Goal: Task Accomplishment & Management: Manage account settings

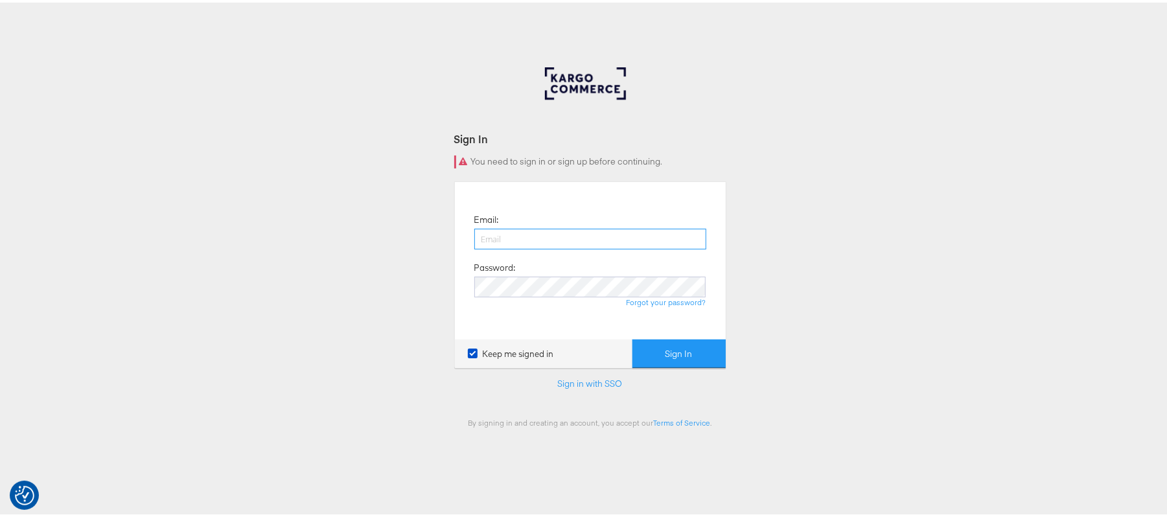
click at [483, 236] on input "email" at bounding box center [590, 236] width 232 height 21
type input "Sudheer.bheemunipalli@kargo.com"
click at [632, 337] on button "Sign In" at bounding box center [678, 351] width 93 height 29
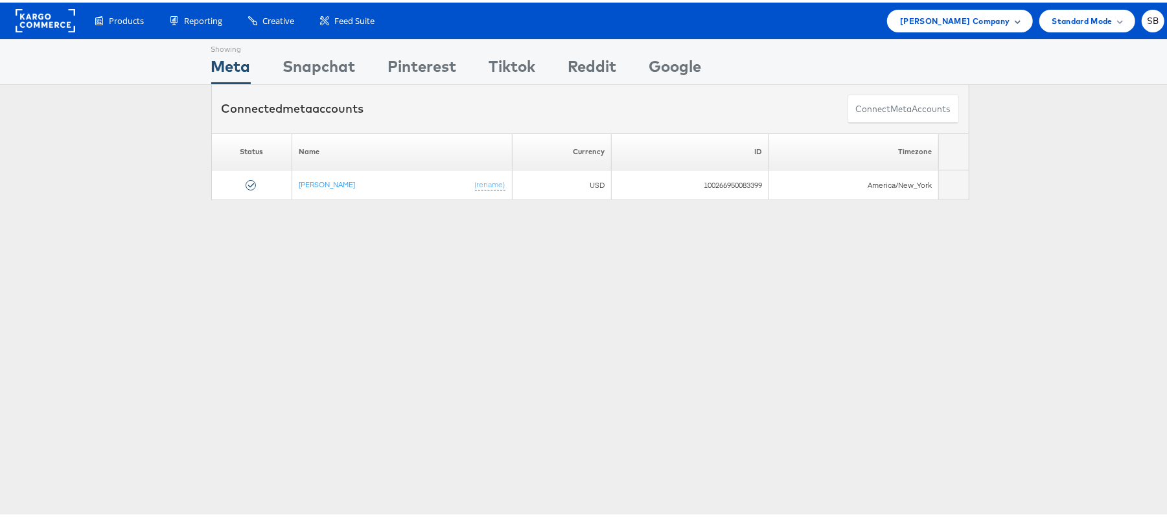
click at [952, 27] on div "Steve Madden Company" at bounding box center [959, 18] width 145 height 23
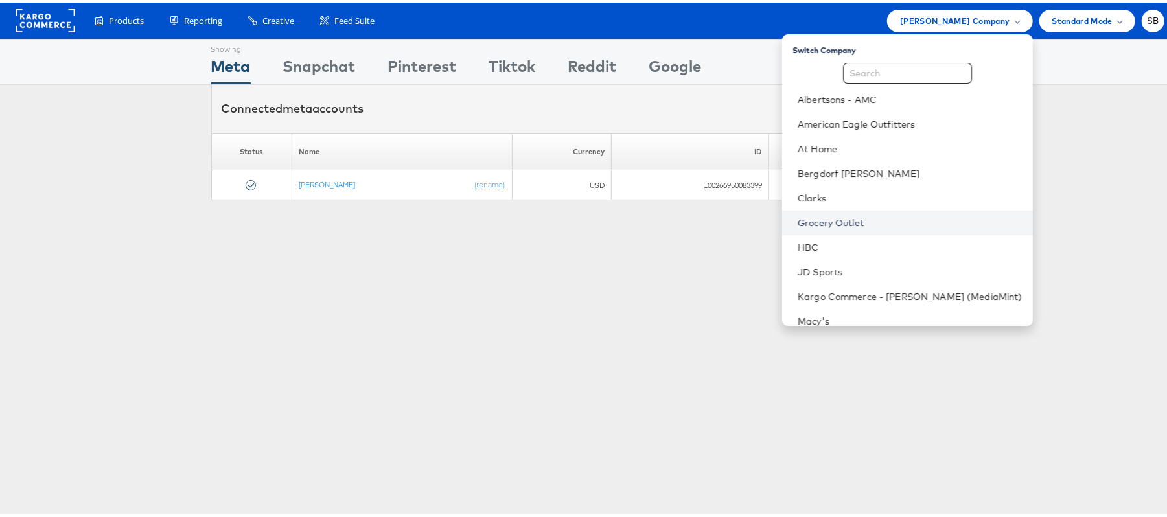
click at [855, 220] on link "Grocery Outlet" at bounding box center [910, 220] width 225 height 13
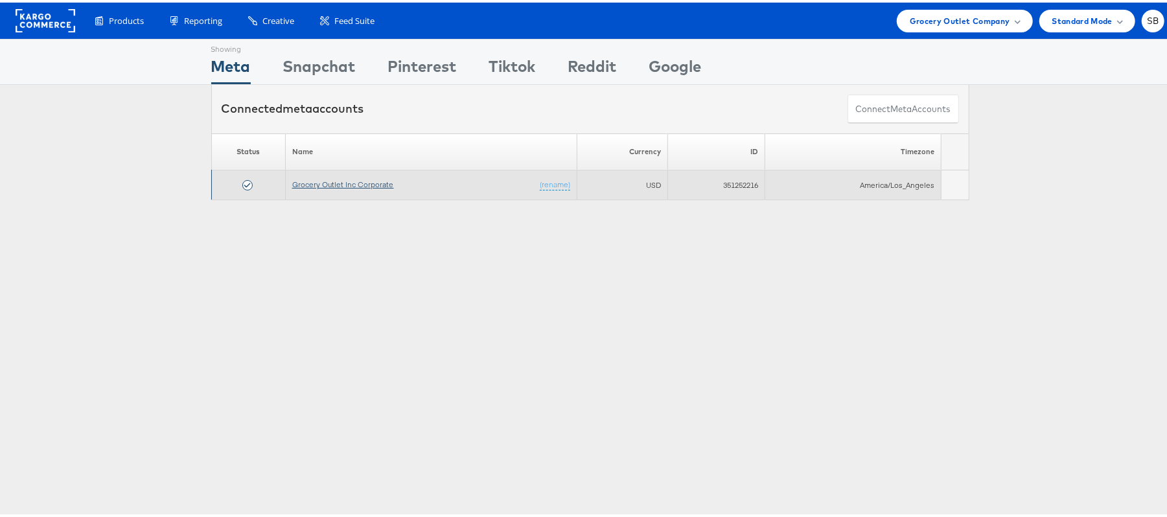
click at [363, 179] on link "Grocery Outlet Inc Corporate" at bounding box center [343, 182] width 102 height 10
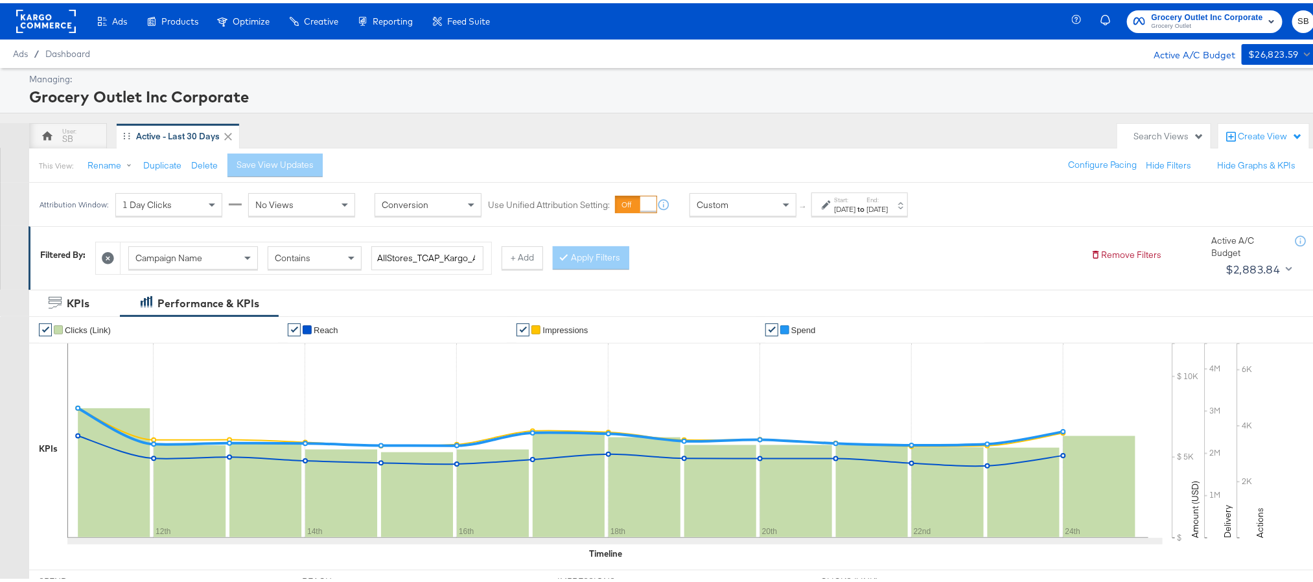
click at [888, 210] on div "Aug 24th 2025" at bounding box center [876, 206] width 21 height 10
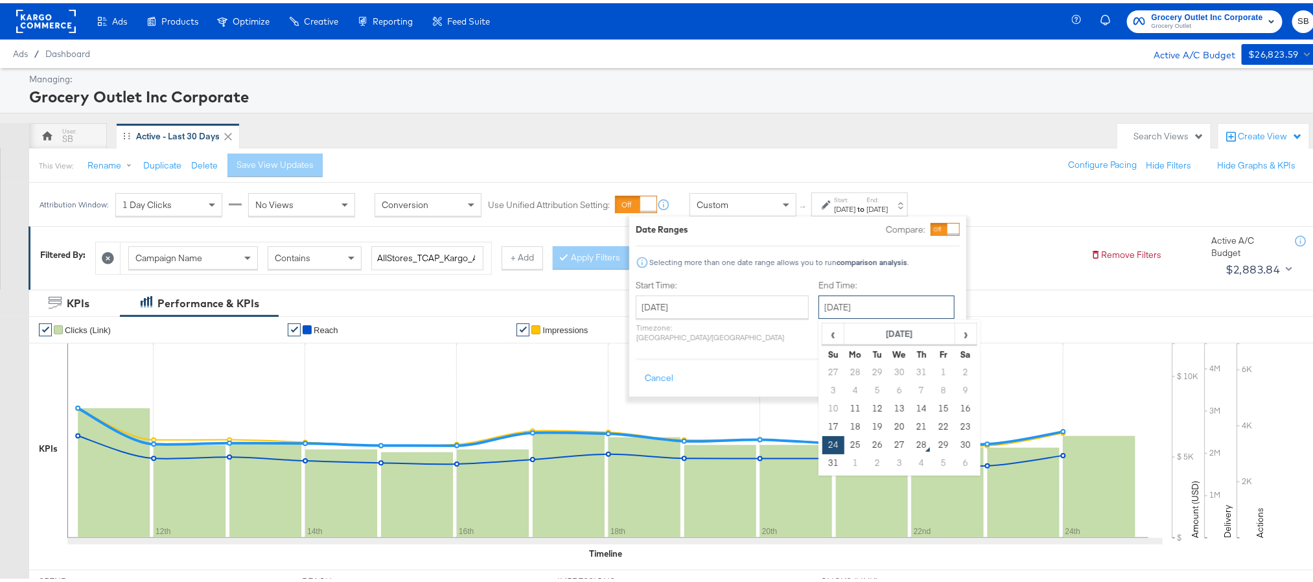
click at [825, 305] on input "August 24th 2025" at bounding box center [886, 303] width 136 height 23
click at [888, 448] on td "27" at bounding box center [899, 442] width 22 height 18
type input "[DATE]"
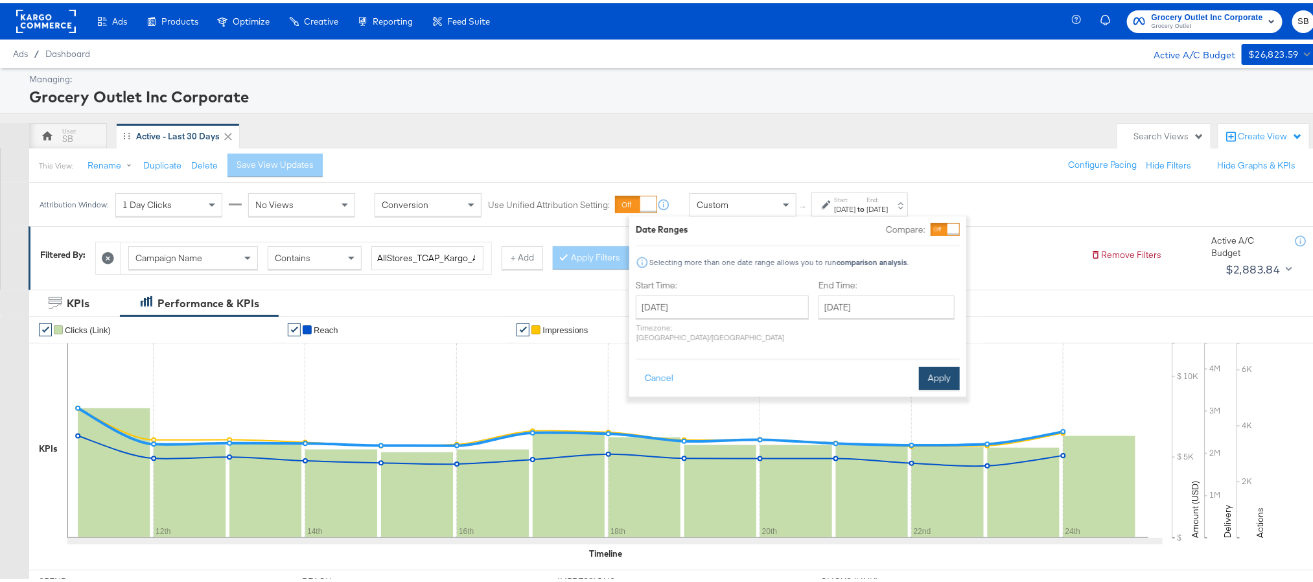
click at [928, 372] on button "Apply" at bounding box center [939, 375] width 41 height 23
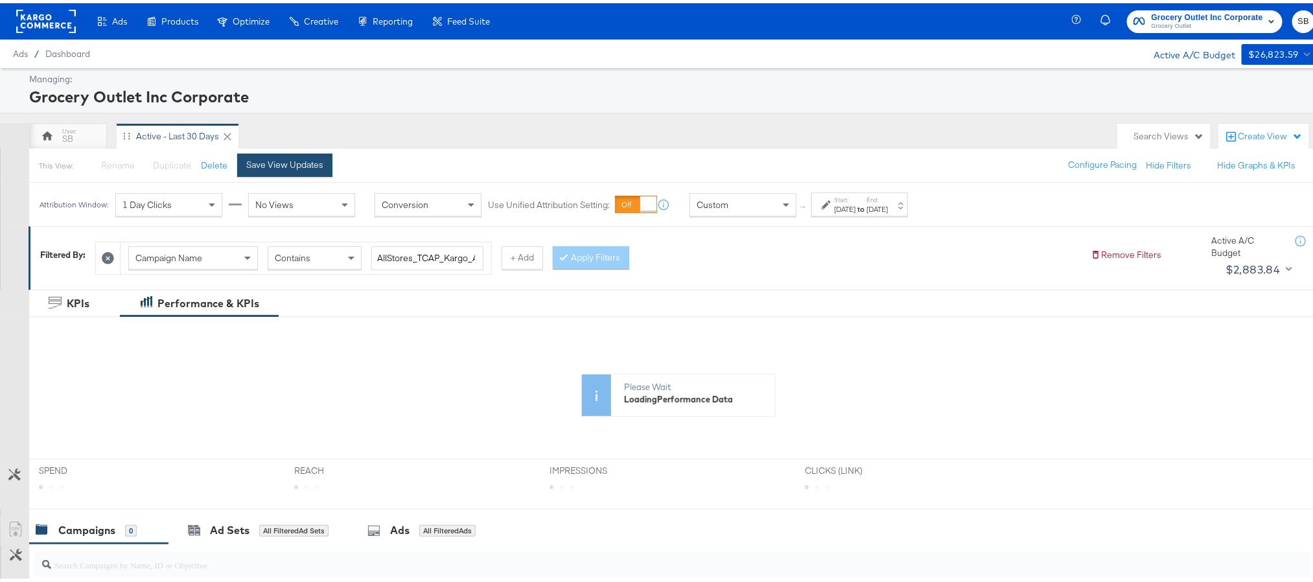
click at [283, 160] on div "Save View Updates" at bounding box center [284, 162] width 77 height 12
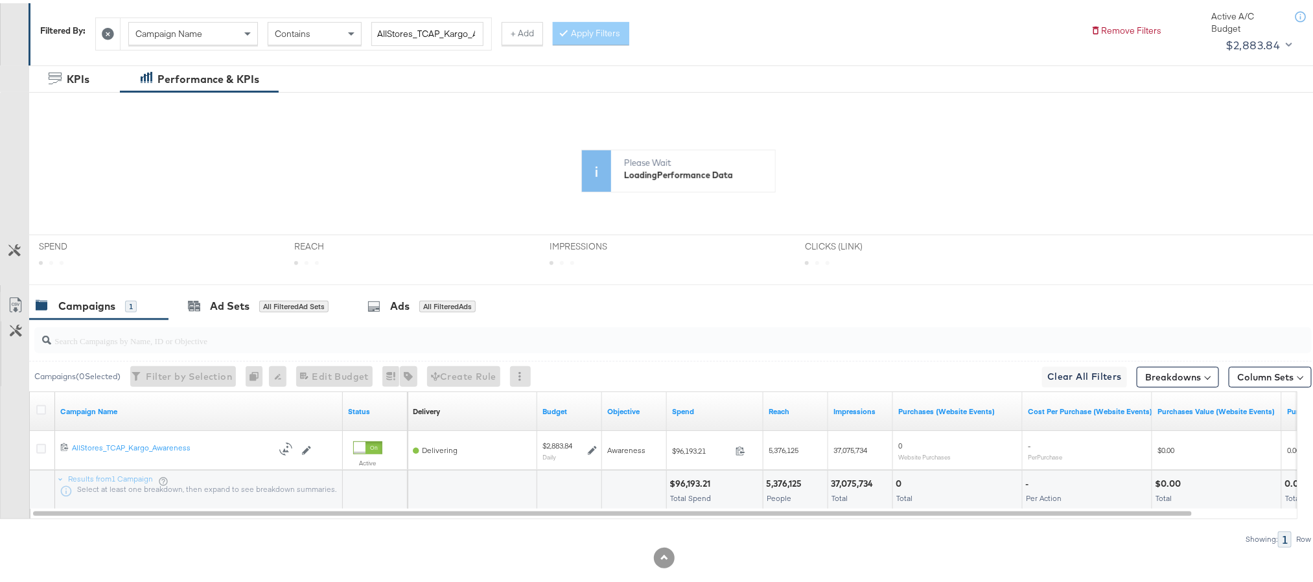
scroll to position [246, 0]
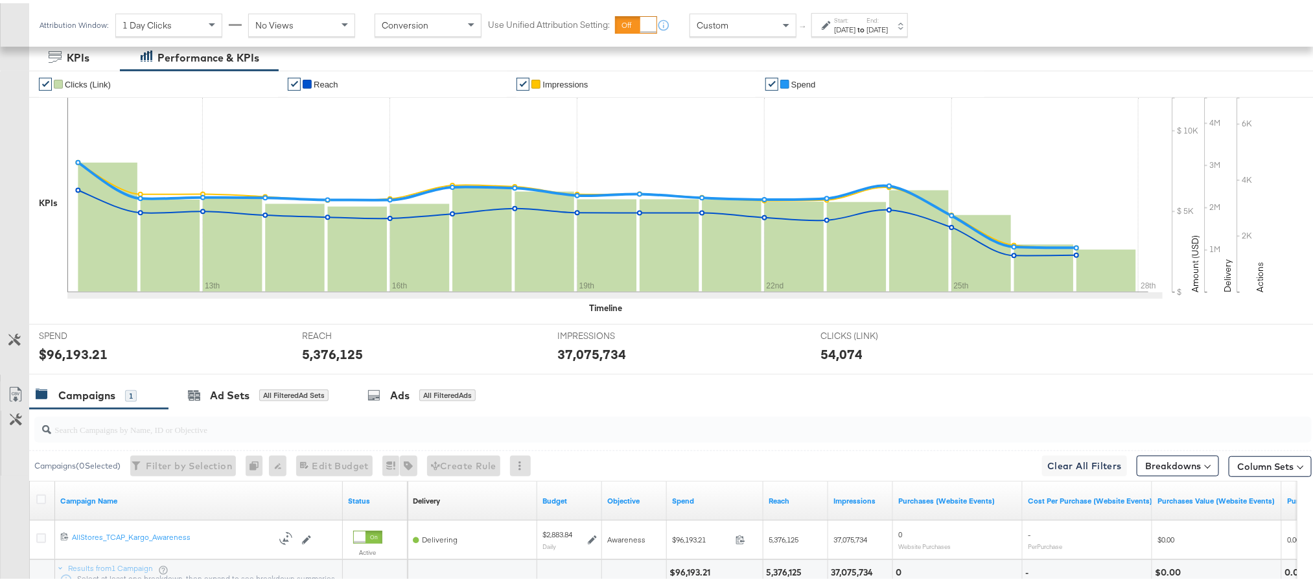
click at [49, 358] on div "$96,193.21" at bounding box center [73, 350] width 69 height 19
copy div "96,193.21"
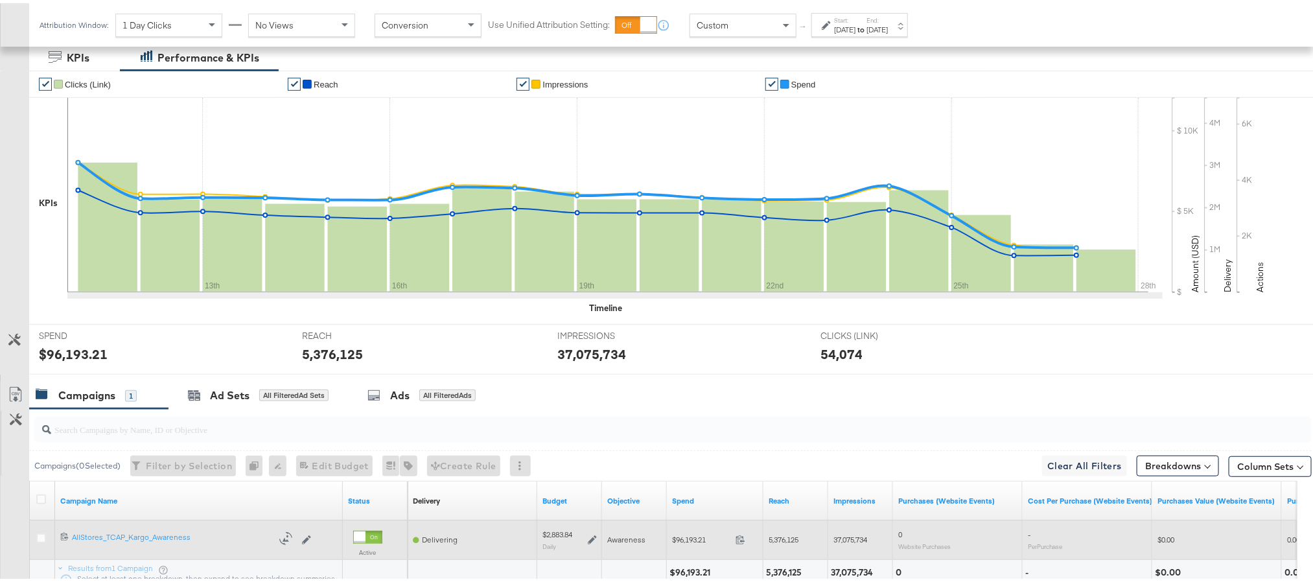
click at [590, 535] on icon at bounding box center [592, 536] width 9 height 9
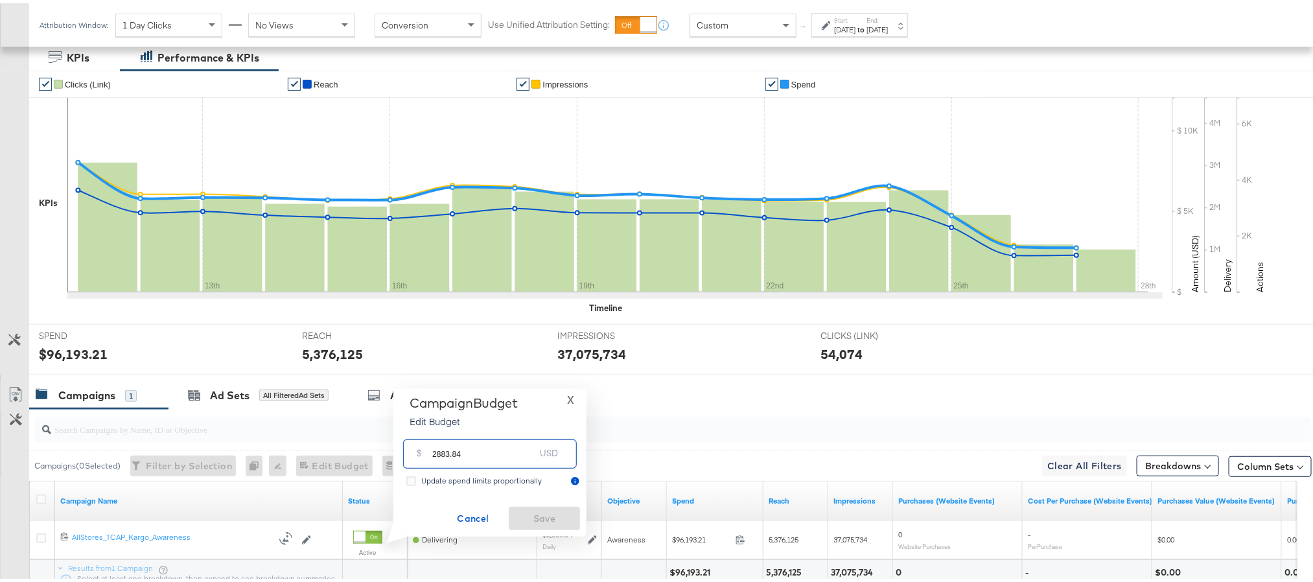
click at [522, 450] on input "2883.84" at bounding box center [483, 446] width 102 height 28
paste input "$2,935.19"
type input "2935.19"
click at [533, 508] on span "Save" at bounding box center [544, 515] width 61 height 16
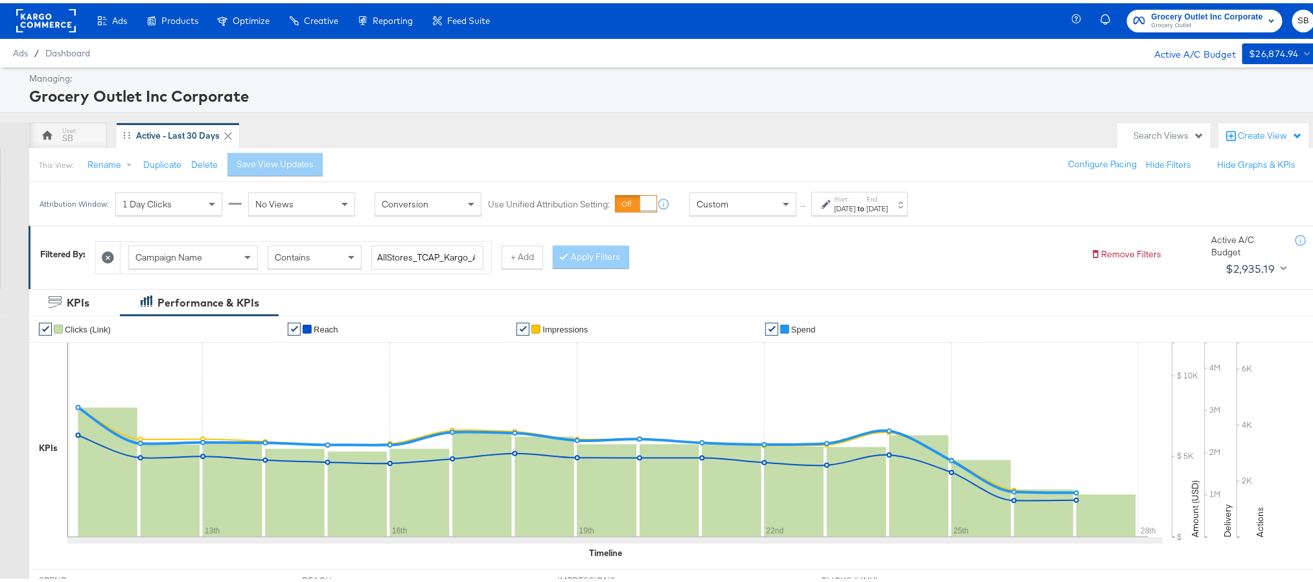
scroll to position [0, 0]
click at [41, 27] on rect at bounding box center [46, 17] width 60 height 23
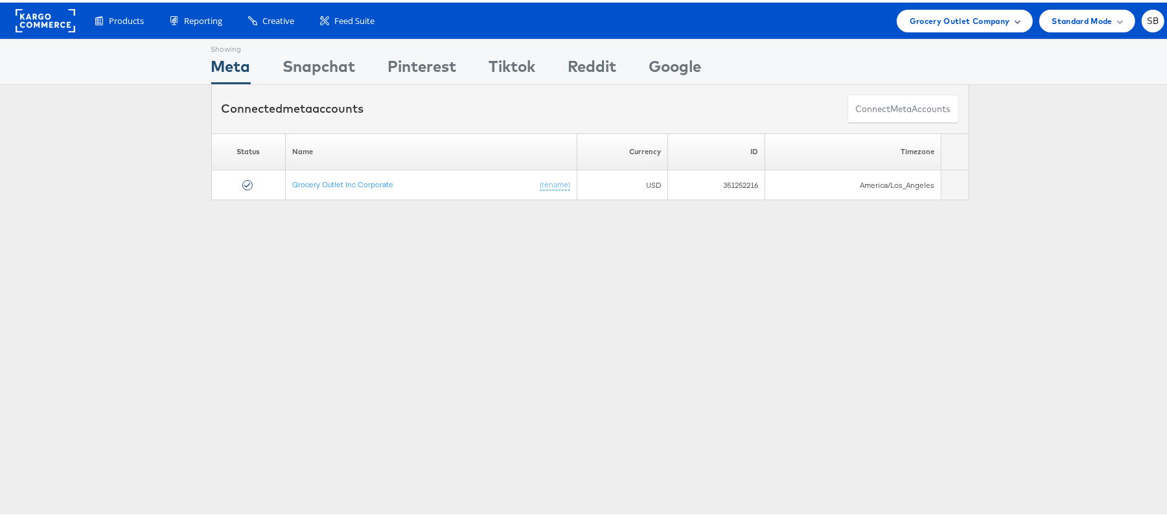
click at [965, 16] on span "Grocery Outlet Company" at bounding box center [960, 19] width 100 height 14
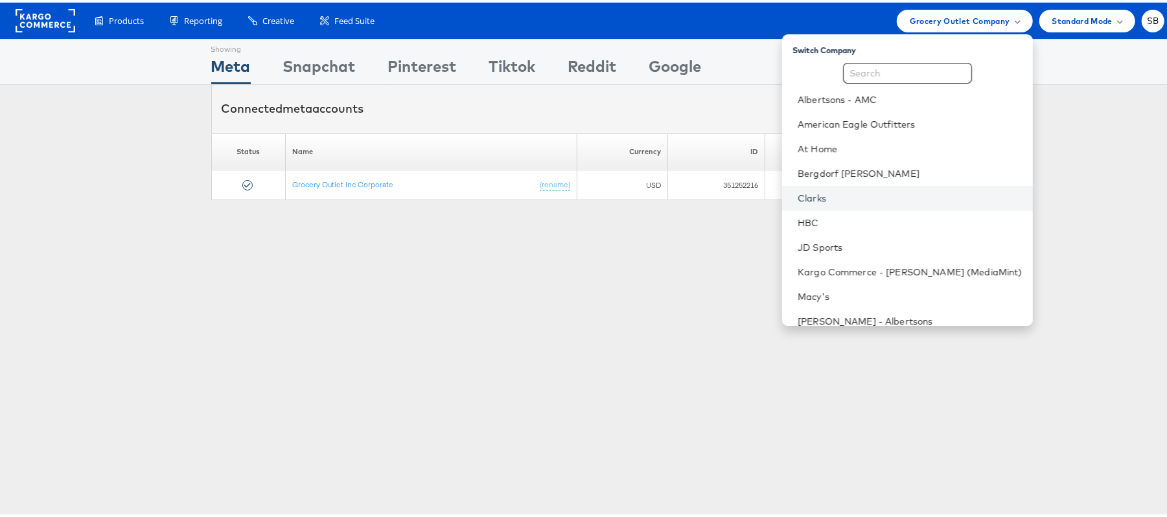
click at [870, 191] on link "Clarks" at bounding box center [910, 195] width 225 height 13
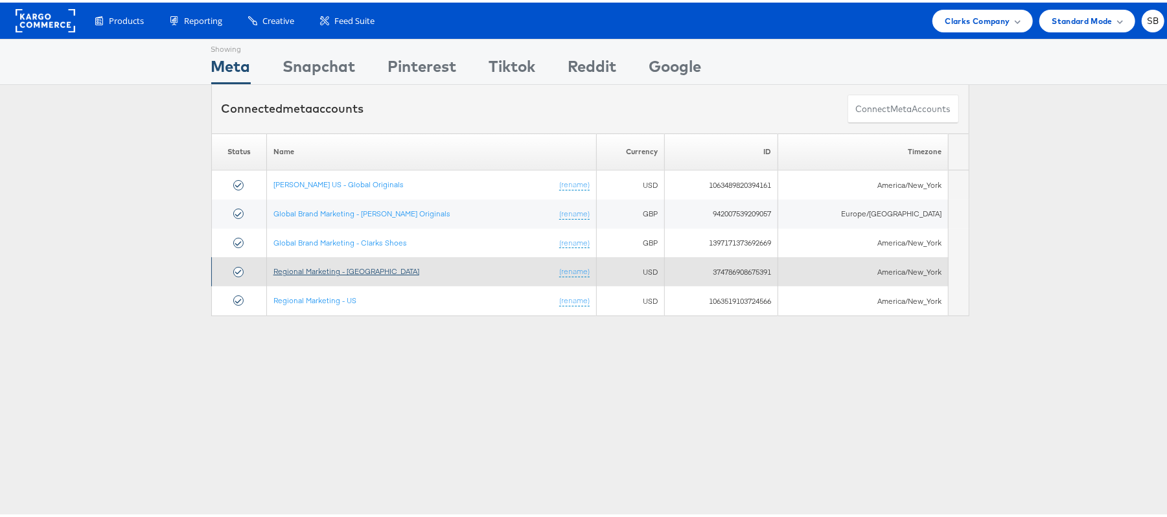
click at [340, 268] on link "Regional Marketing - CA" at bounding box center [346, 269] width 146 height 10
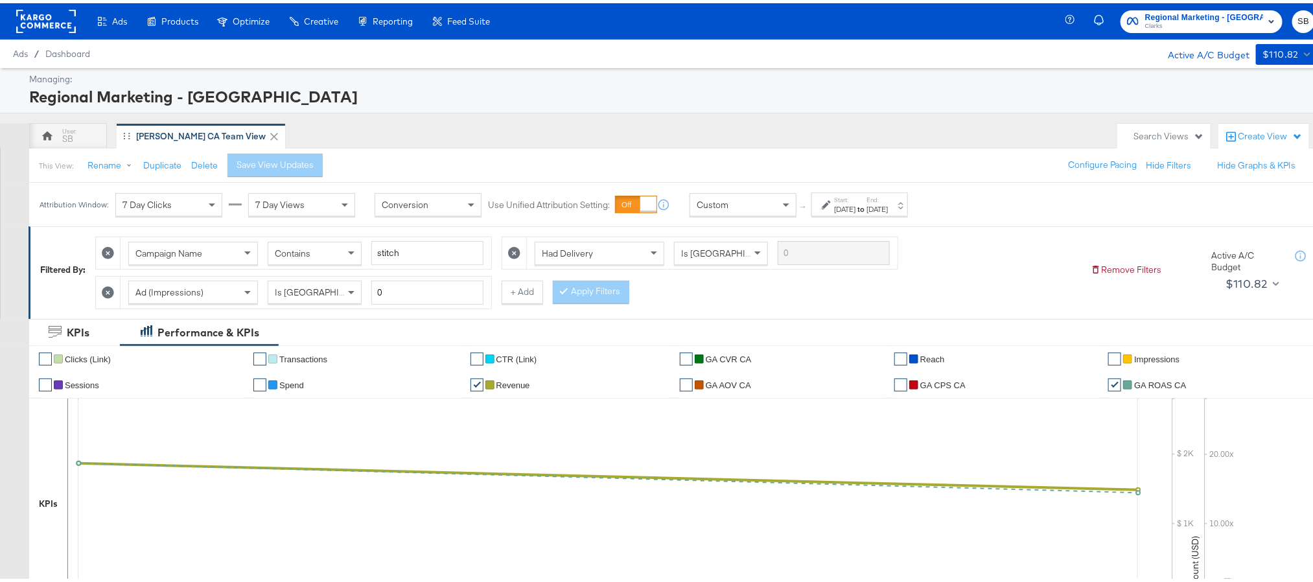
click at [888, 203] on div "Aug 25th 2025" at bounding box center [876, 206] width 21 height 10
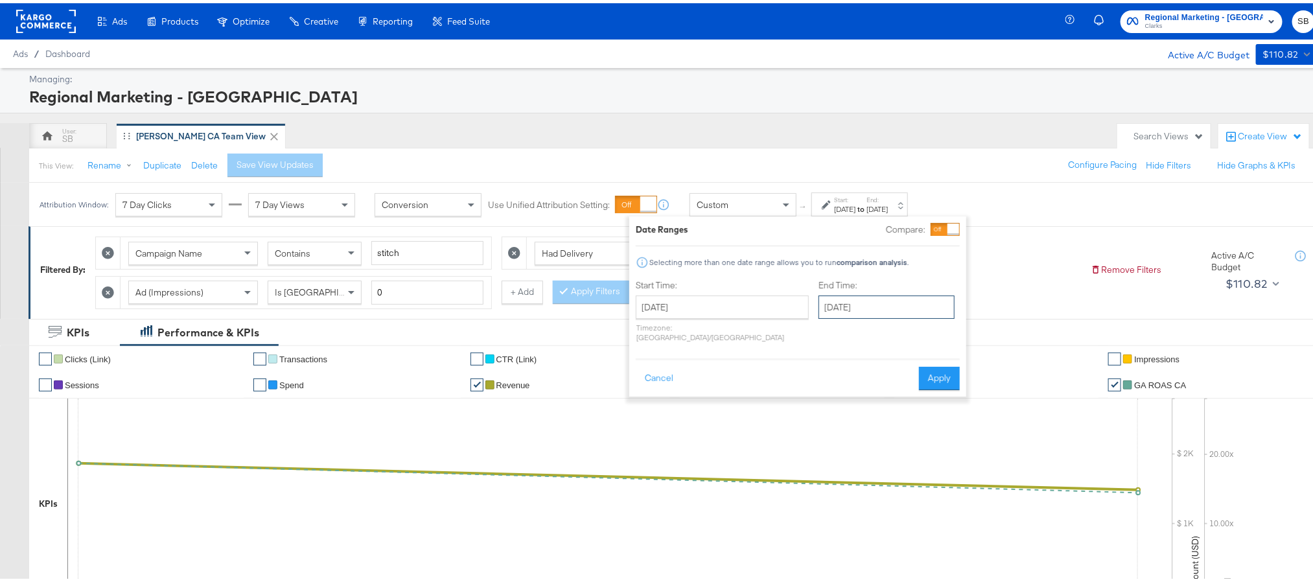
click at [828, 307] on input "August 25th 2025" at bounding box center [886, 303] width 136 height 23
click at [888, 446] on td "27" at bounding box center [899, 442] width 22 height 18
type input "August 27th 2025"
click at [940, 366] on button "Apply" at bounding box center [939, 375] width 41 height 23
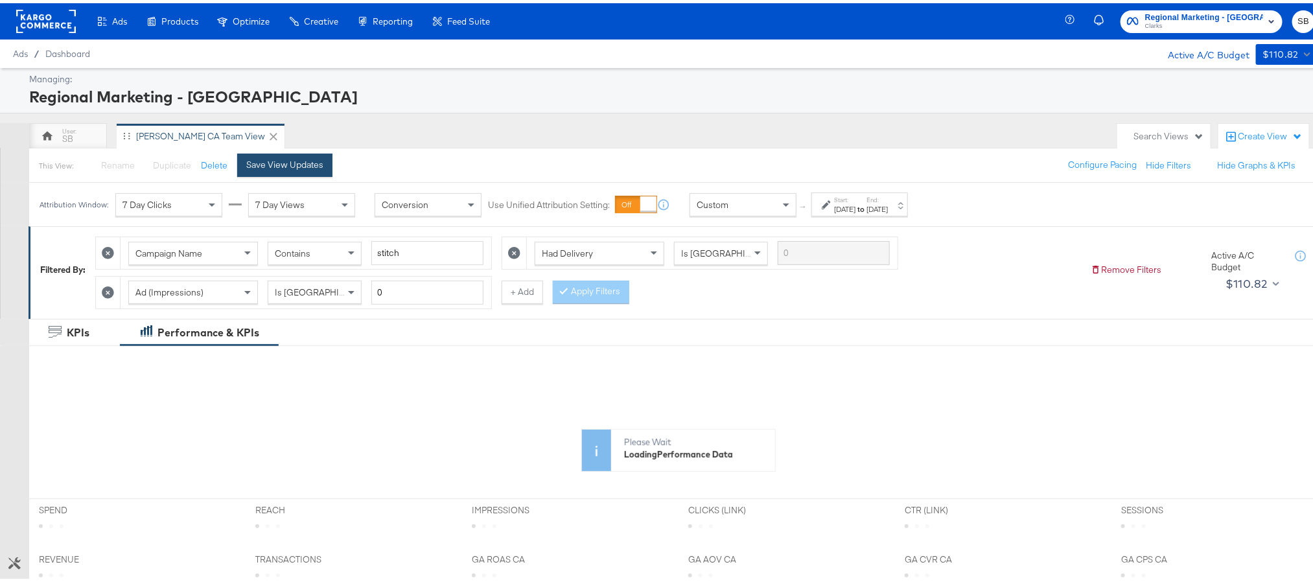
click at [303, 162] on div "Save View Updates" at bounding box center [284, 162] width 77 height 12
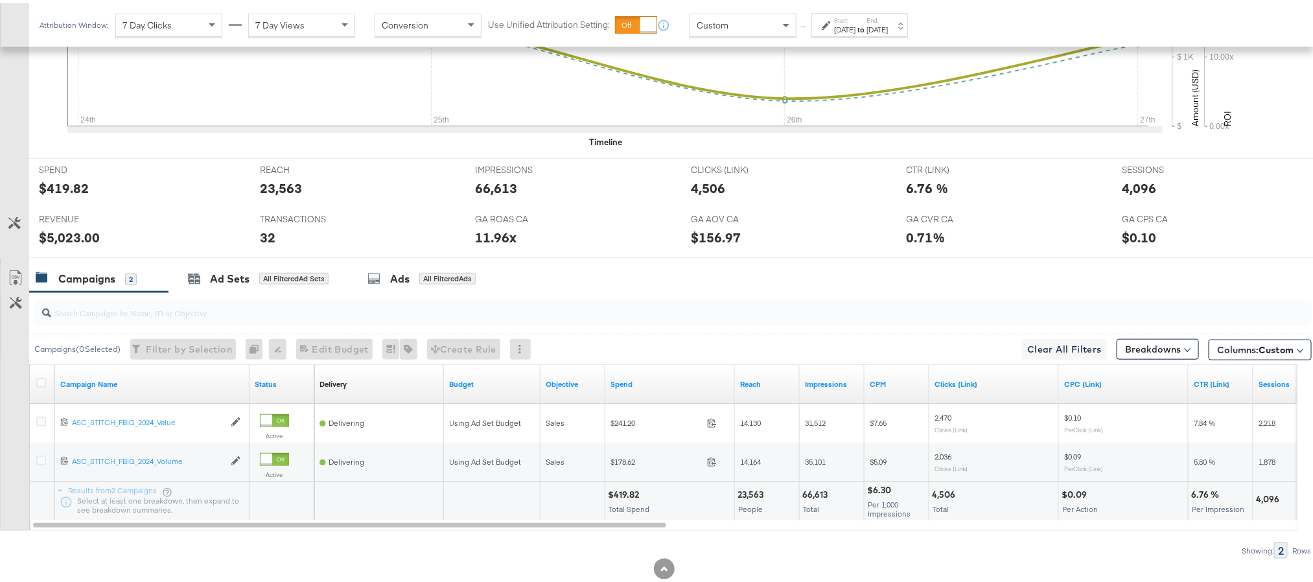
scroll to position [486, 0]
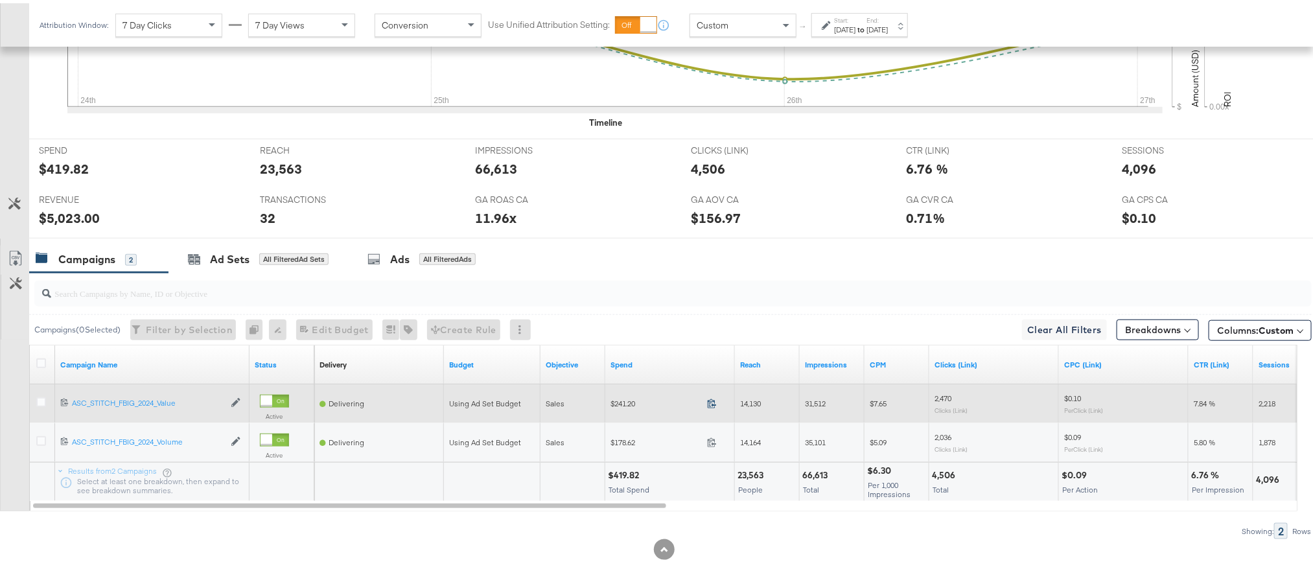
click at [713, 405] on icon at bounding box center [712, 400] width 10 height 10
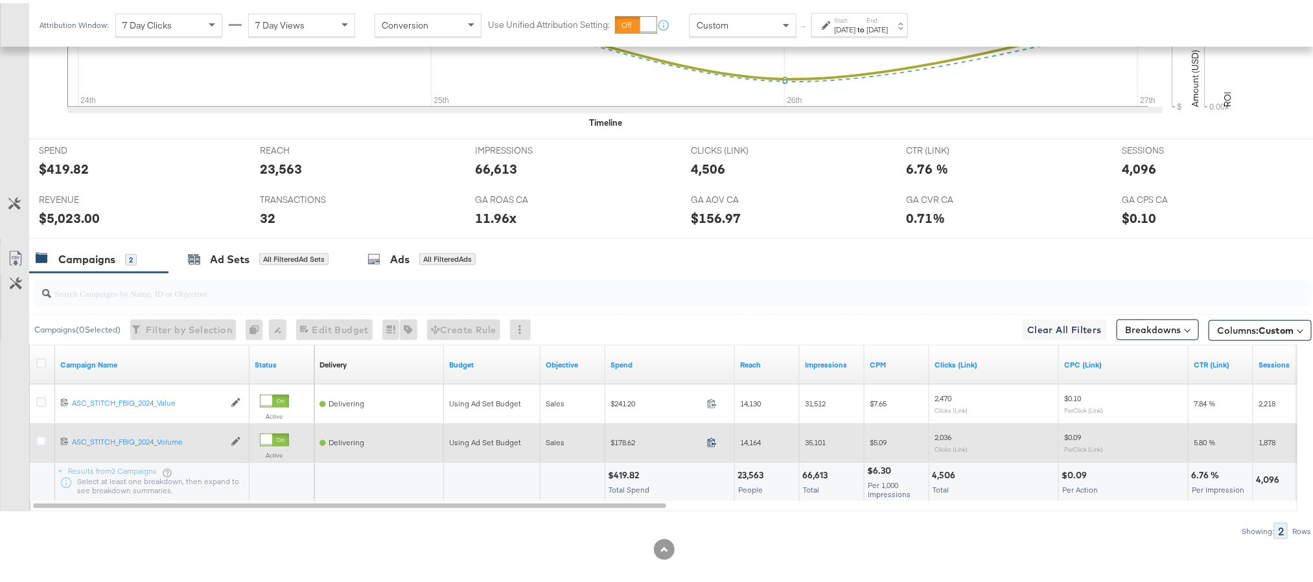
click at [711, 444] on icon at bounding box center [712, 439] width 10 height 10
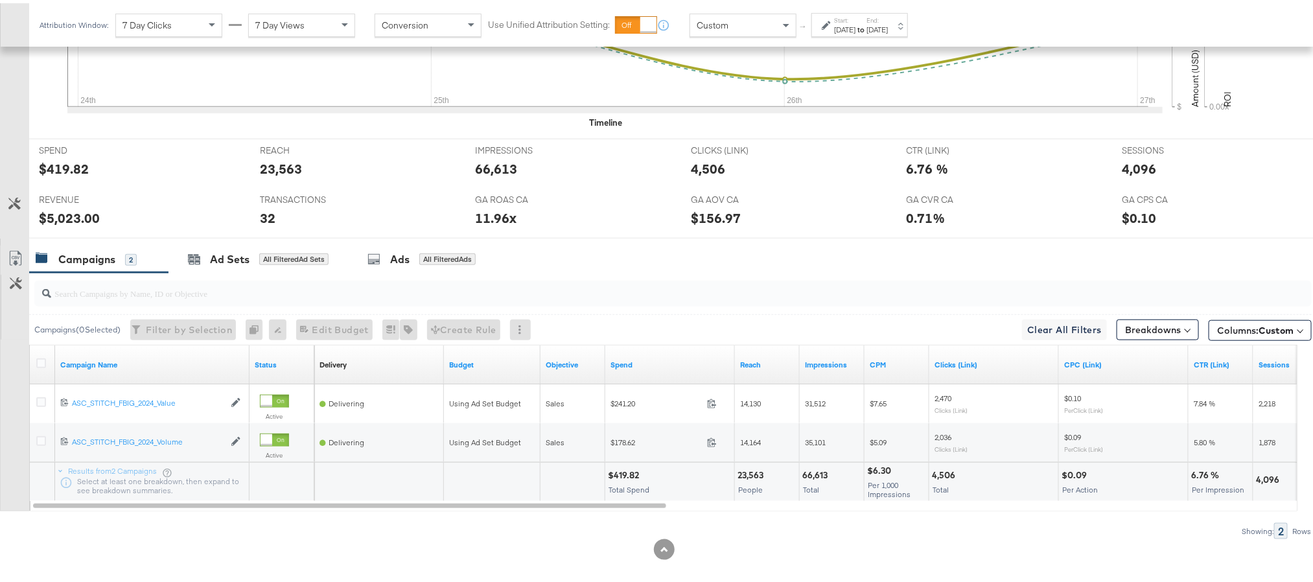
click at [65, 218] on div "$5,023.00" at bounding box center [69, 214] width 61 height 19
copy div "5,023.00"
click at [498, 220] on div "11.96x" at bounding box center [495, 214] width 41 height 19
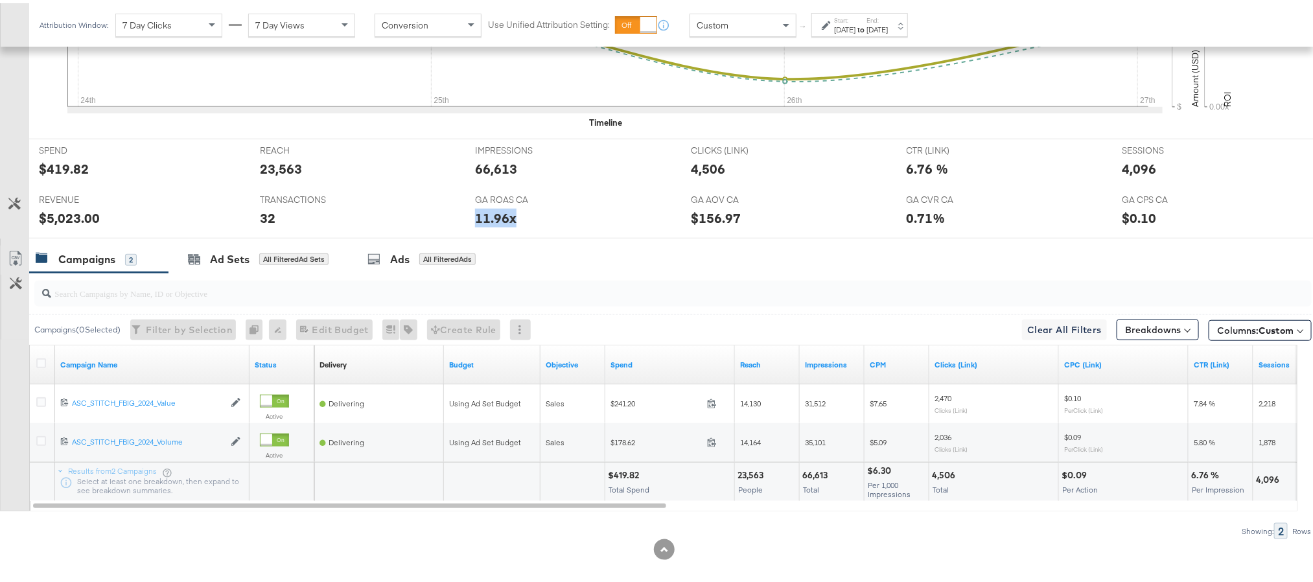
copy div "11.96x"
click at [1138, 172] on div "4,096" at bounding box center [1139, 165] width 34 height 19
copy div "4,096"
click at [855, 23] on div "Aug 24th 2025" at bounding box center [844, 26] width 21 height 10
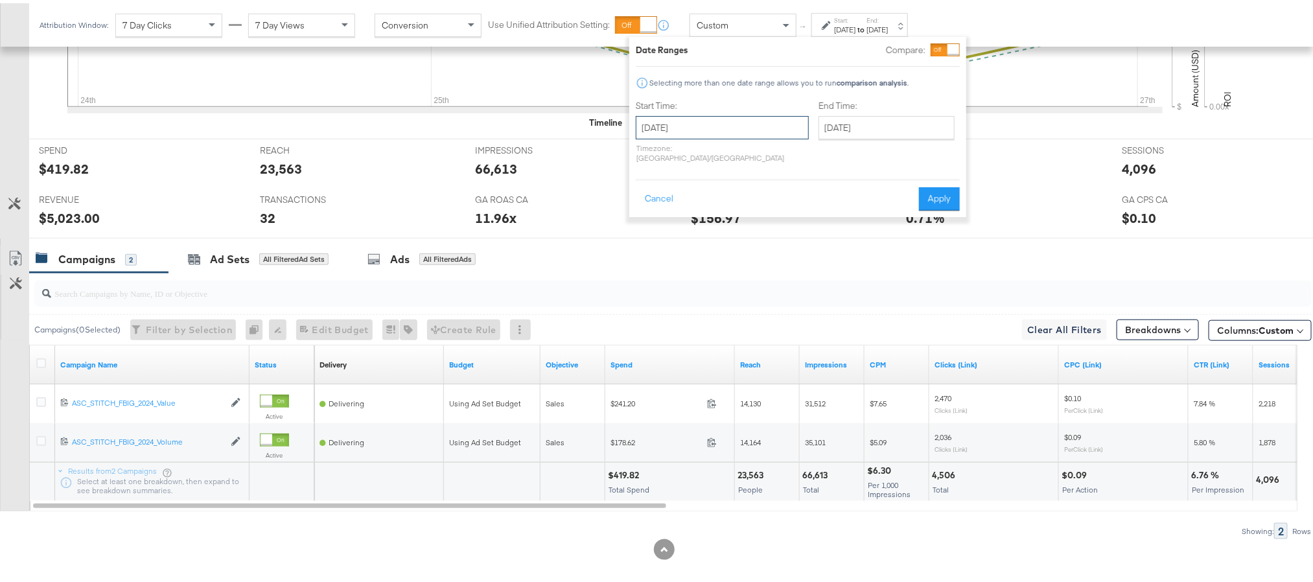
click at [710, 127] on input "August 24th 2025" at bounding box center [722, 124] width 173 height 23
click at [673, 257] on td "25" at bounding box center [673, 262] width 22 height 18
type input "August 25th 2025"
click at [891, 121] on input "[DATE]" at bounding box center [886, 124] width 136 height 23
click at [844, 260] on td "25" at bounding box center [855, 262] width 22 height 18
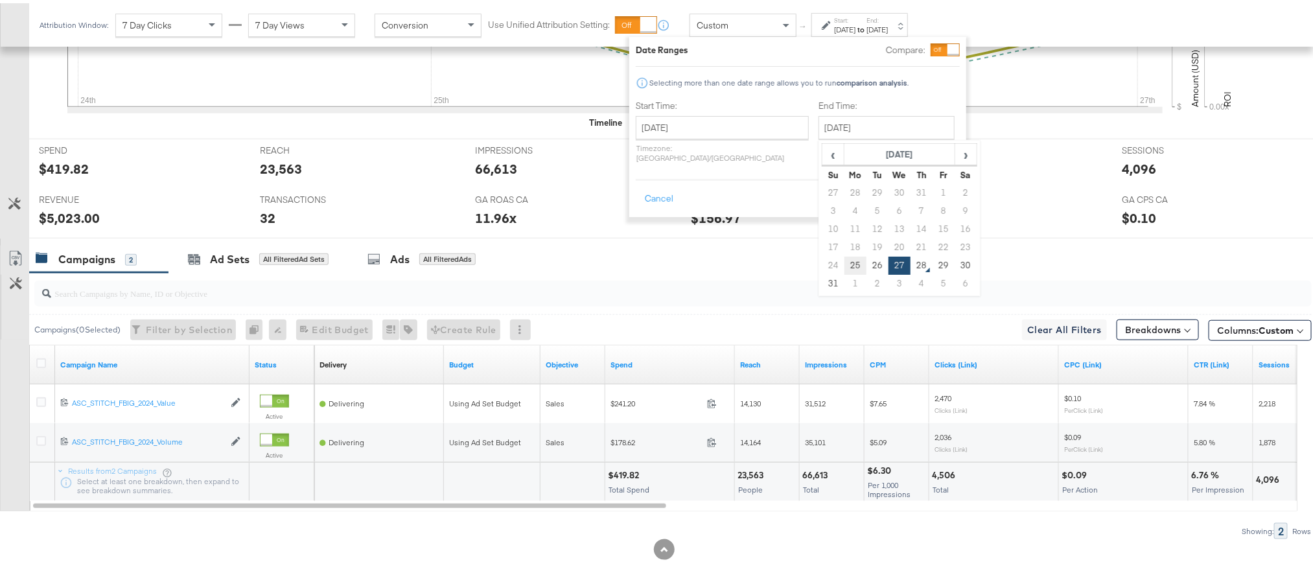
type input "August 25th 2025"
click at [929, 191] on button "Apply" at bounding box center [939, 195] width 41 height 23
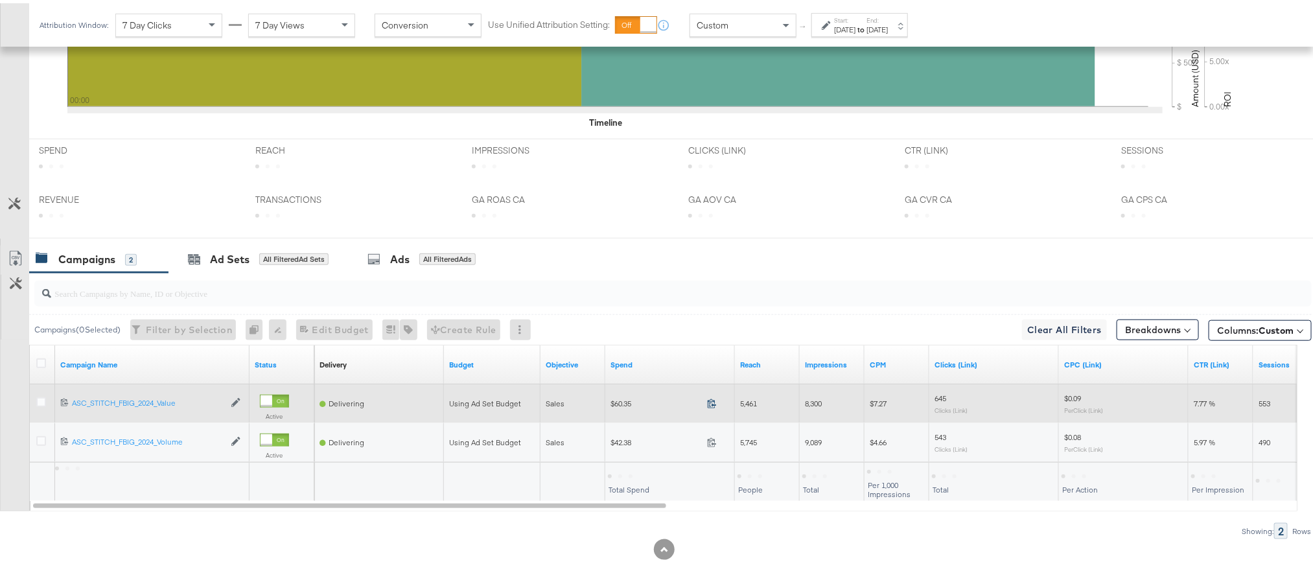
click at [708, 405] on icon at bounding box center [712, 400] width 10 height 10
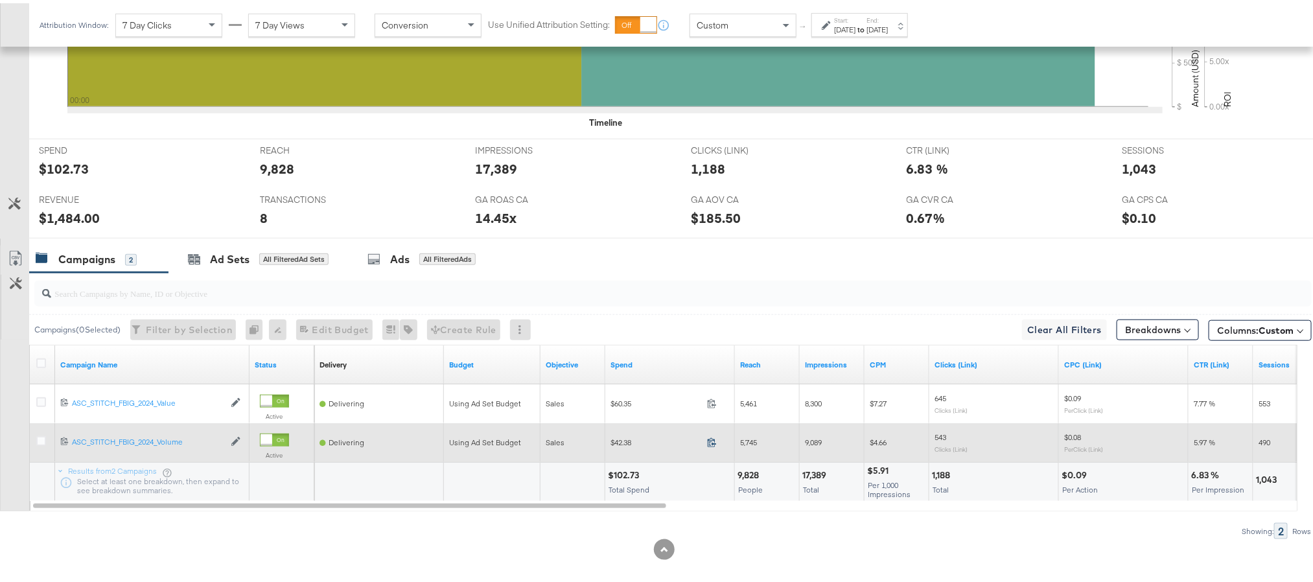
click at [710, 444] on icon at bounding box center [712, 439] width 10 height 10
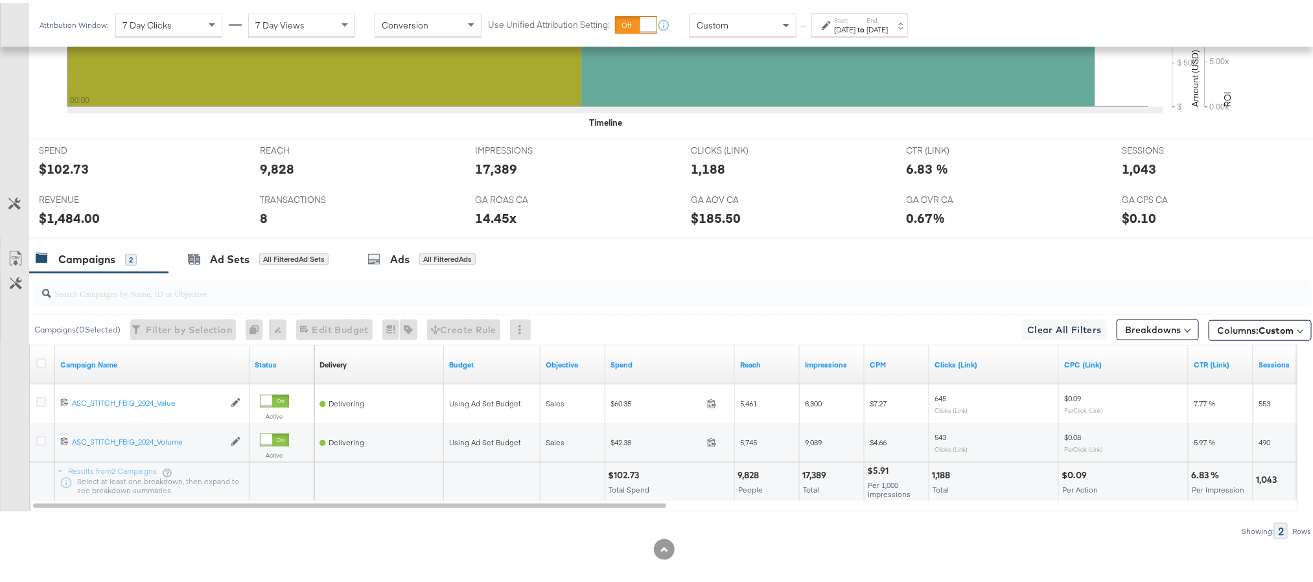
click at [627, 476] on div "$102.73" at bounding box center [625, 472] width 35 height 12
copy div "102.73"
click at [70, 224] on div "$1,484.00" at bounding box center [69, 214] width 61 height 19
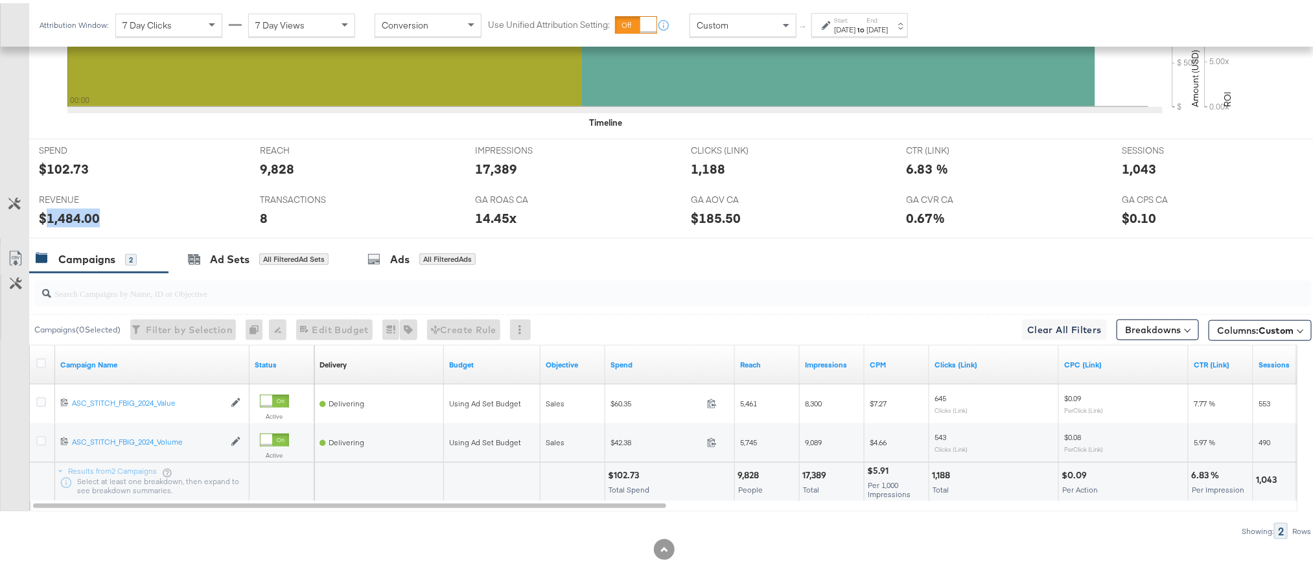
copy div "1,484.00"
click at [888, 24] on div "Aug 25th 2025" at bounding box center [876, 26] width 21 height 10
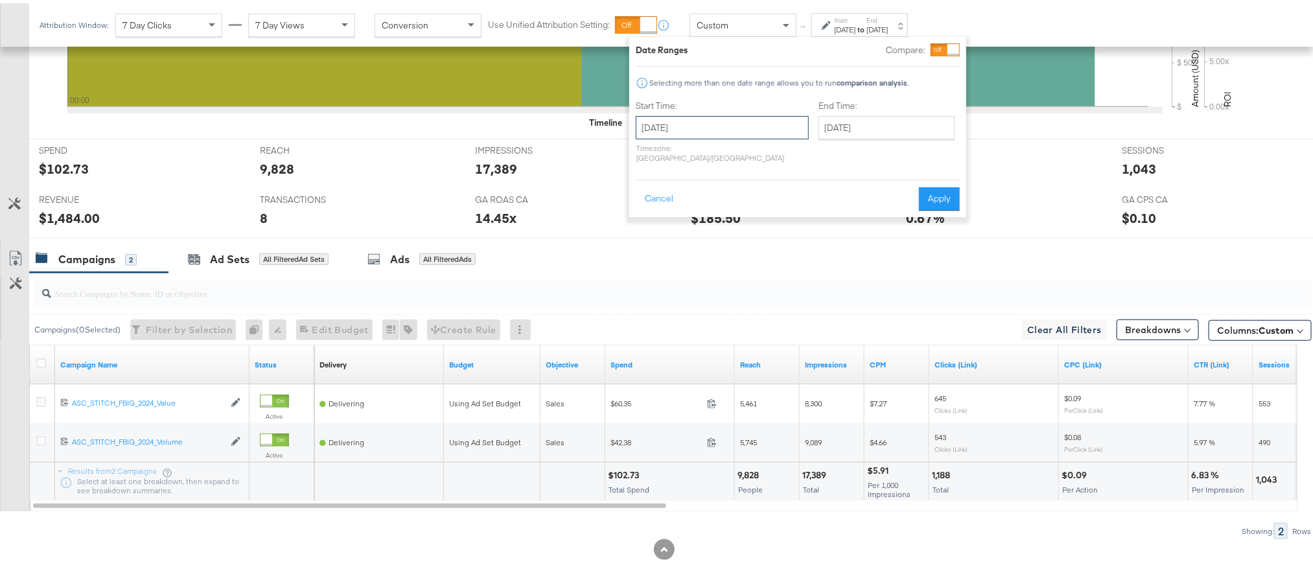
click at [679, 132] on input "August 25th 2025" at bounding box center [722, 124] width 173 height 23
click at [686, 261] on td "26" at bounding box center [695, 262] width 22 height 18
type input "August 26th 2025"
click at [941, 191] on button "Apply" at bounding box center [939, 195] width 41 height 23
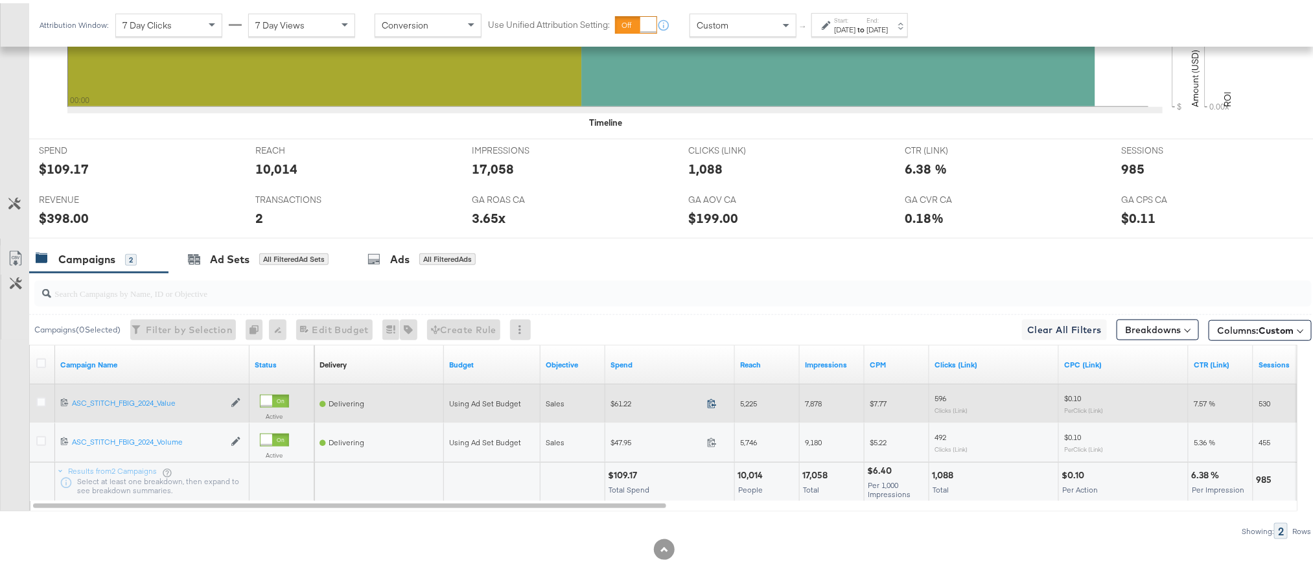
click at [706, 403] on span at bounding box center [716, 402] width 28 height 10
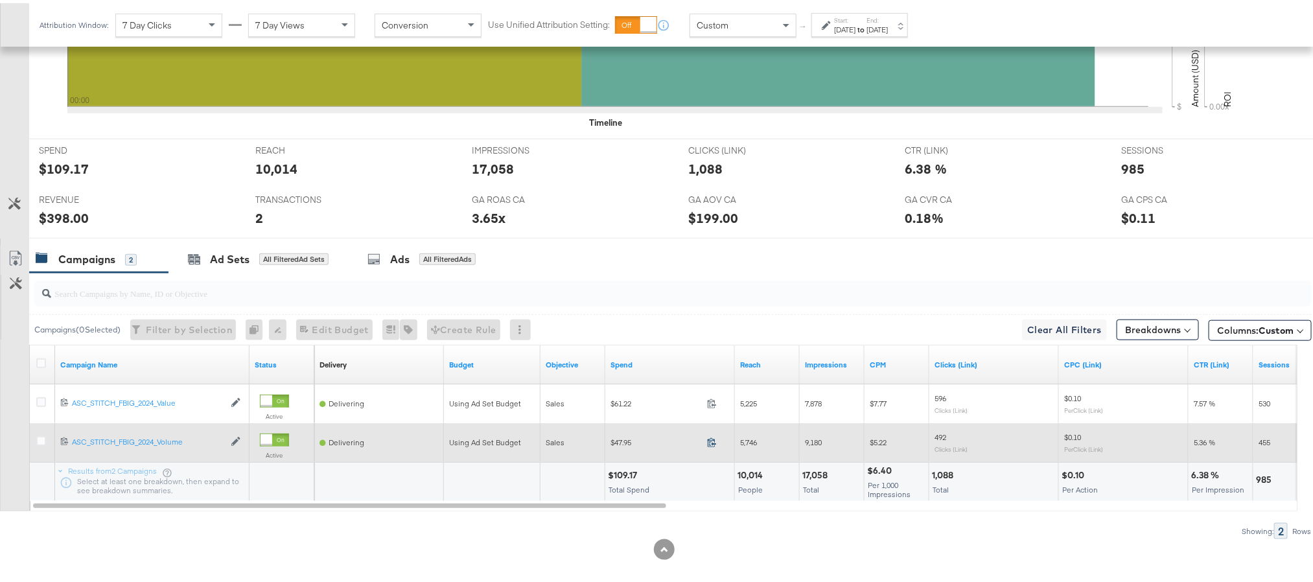
click at [710, 444] on icon at bounding box center [712, 439] width 10 height 10
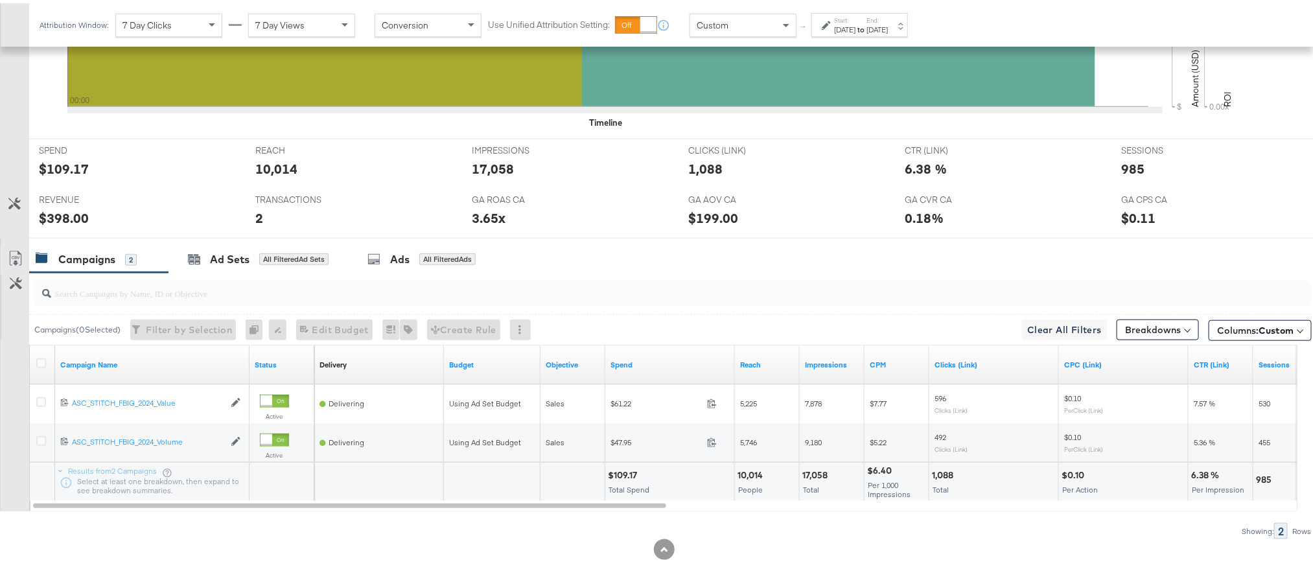
click at [620, 477] on div "$109.17" at bounding box center [624, 472] width 33 height 12
copy div "109.17"
click at [62, 220] on div "$398.00" at bounding box center [64, 214] width 50 height 19
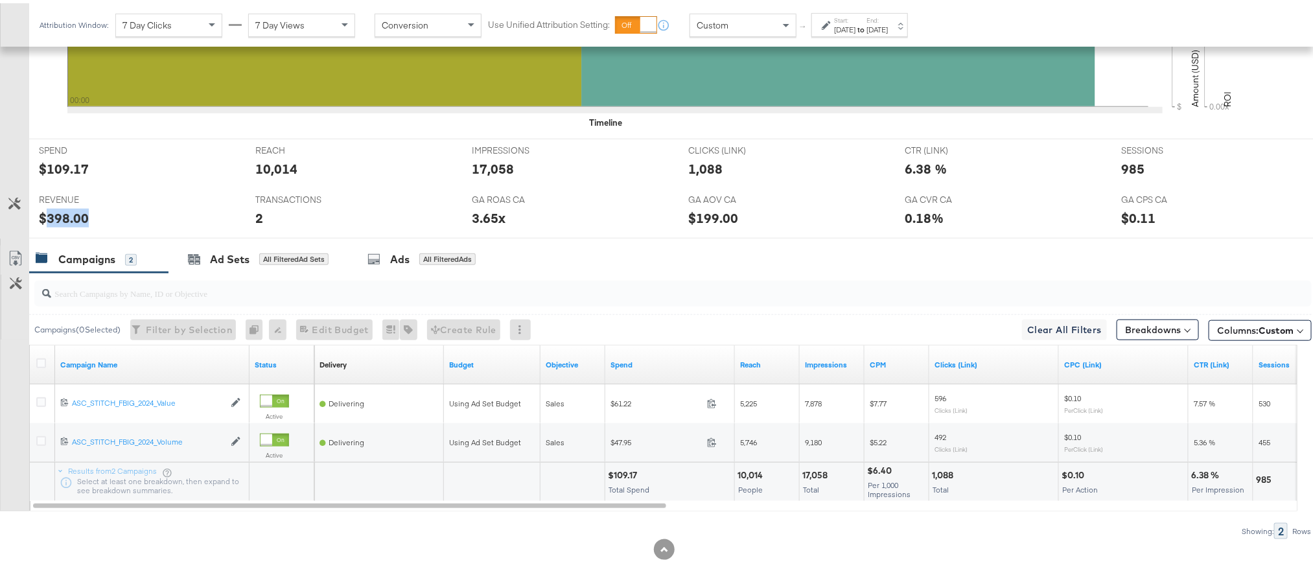
copy div "398.00"
click at [855, 23] on div "Aug 26th 2025" at bounding box center [844, 26] width 21 height 10
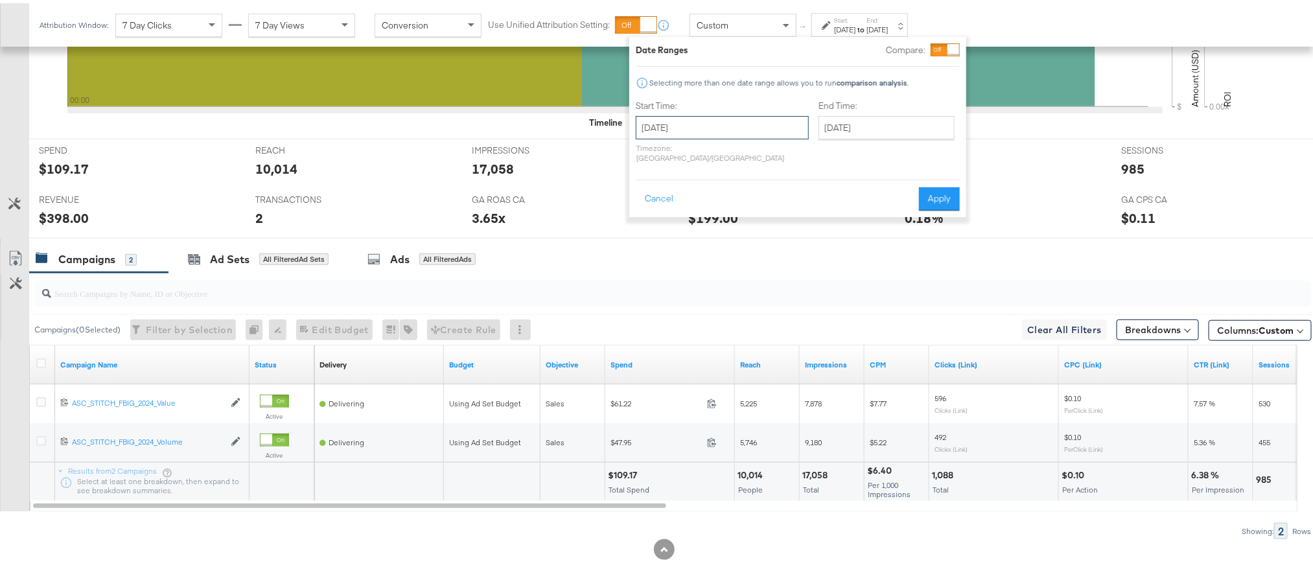
click at [704, 121] on input "August 26th 2025" at bounding box center [722, 124] width 173 height 23
click at [710, 259] on td "27" at bounding box center [717, 262] width 22 height 18
type input "[DATE]"
click at [935, 192] on button "Apply" at bounding box center [939, 195] width 41 height 23
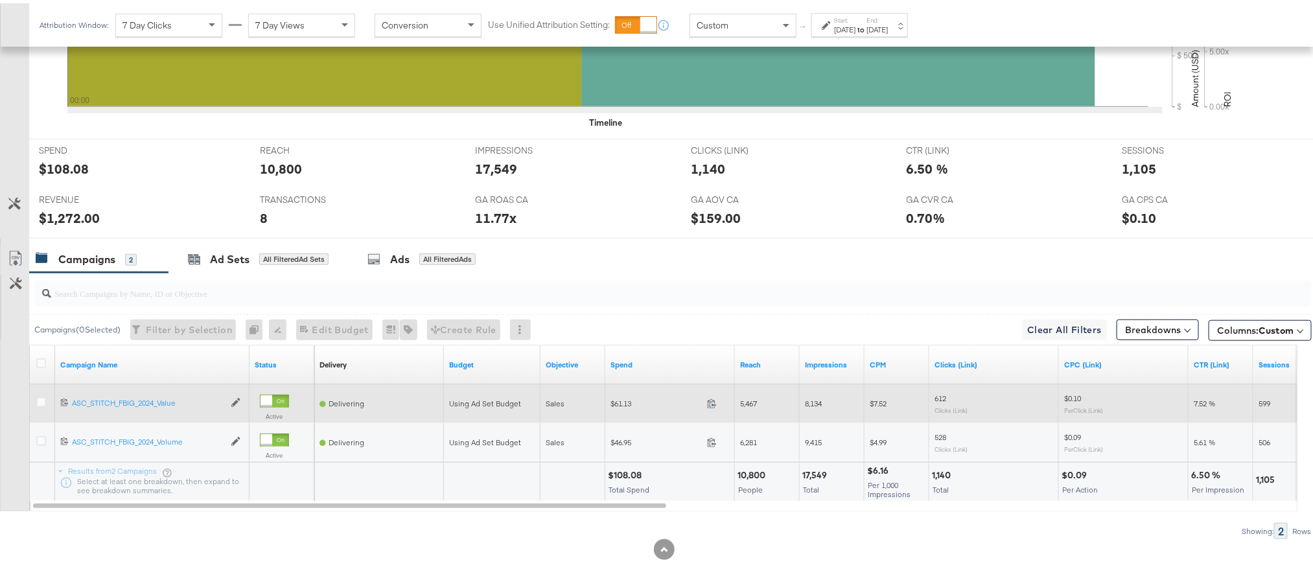
click at [710, 407] on span at bounding box center [716, 402] width 28 height 10
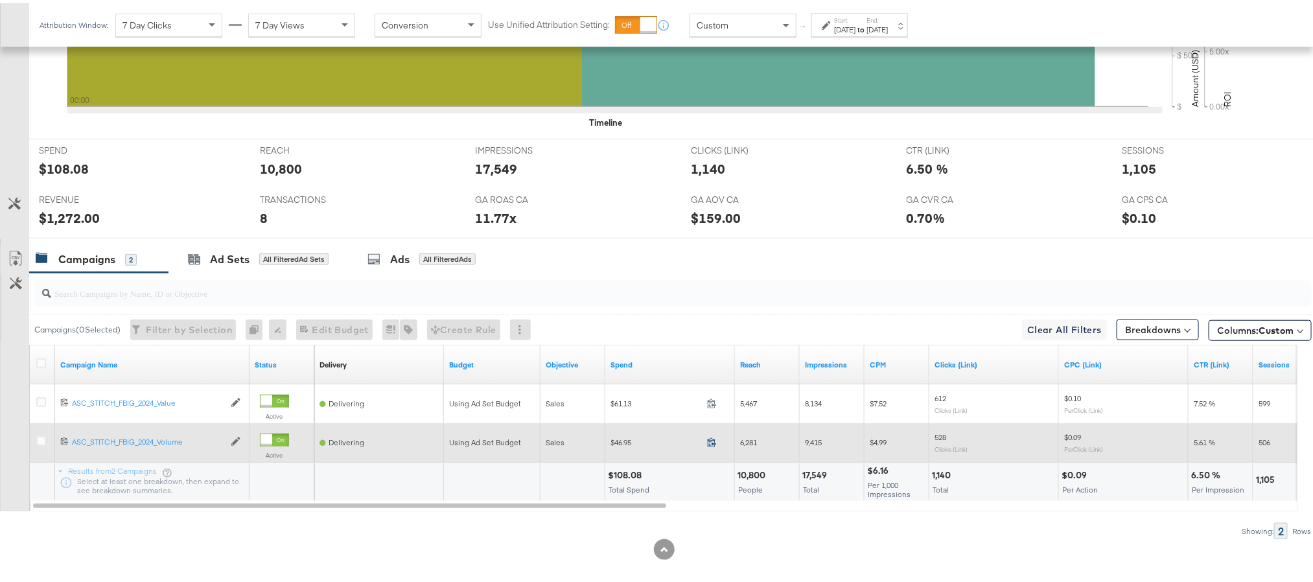
click at [714, 444] on icon at bounding box center [712, 439] width 10 height 10
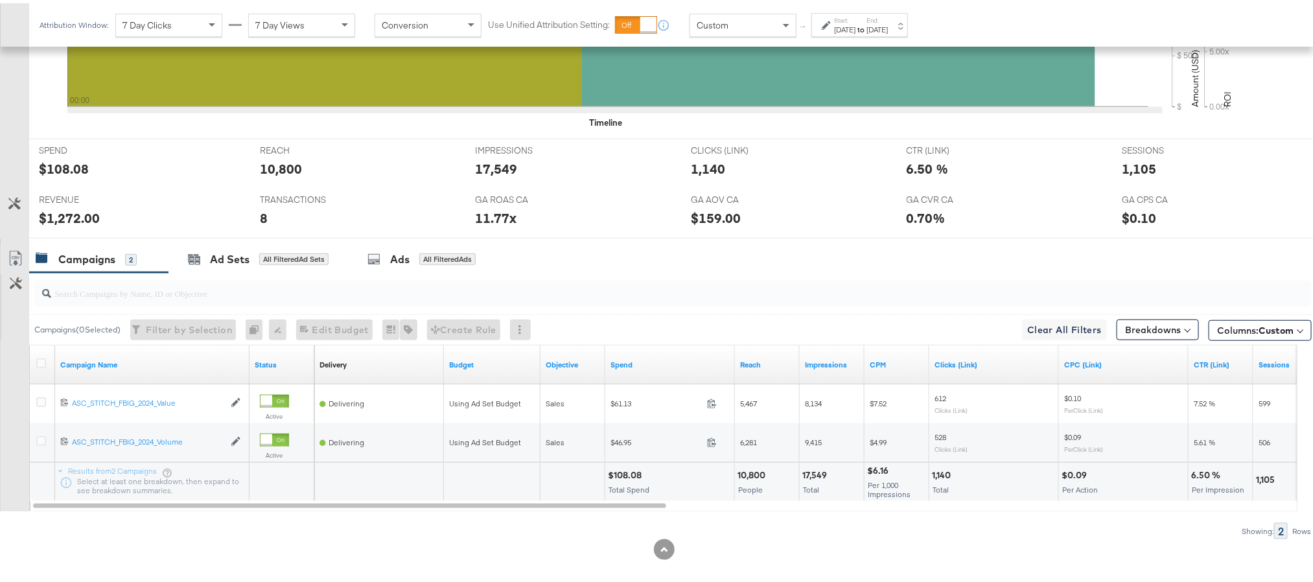
click at [620, 476] on div "$108.08" at bounding box center [627, 472] width 38 height 12
copy div "108.08"
click at [66, 224] on div "$1,272.00" at bounding box center [69, 214] width 61 height 19
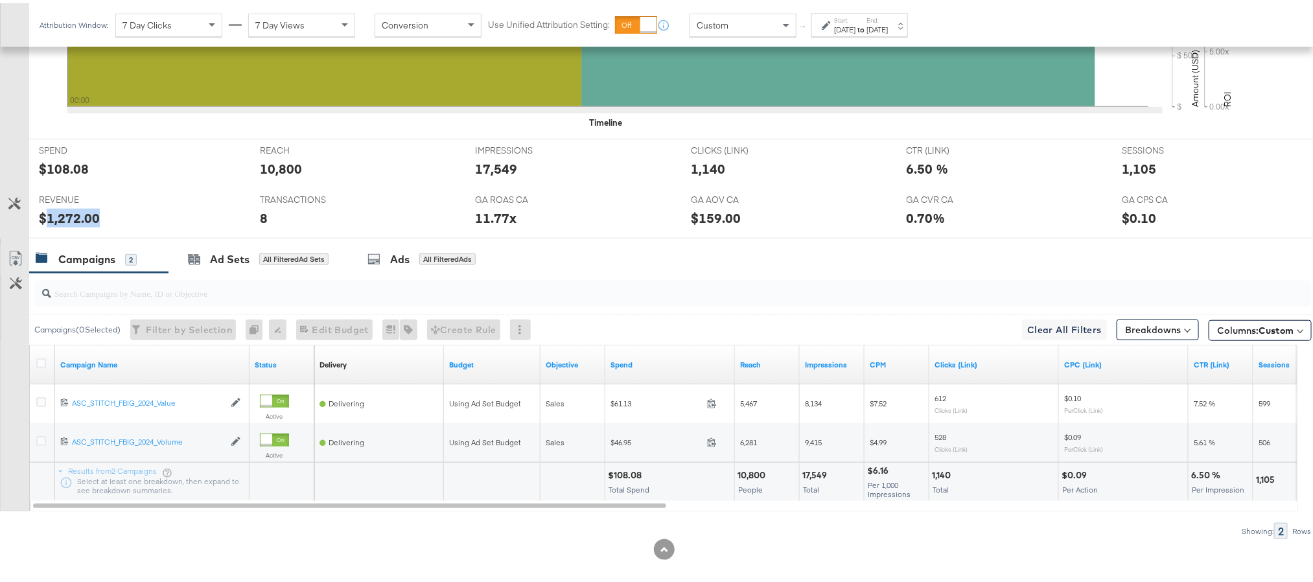
copy div "1,272.00"
click at [888, 25] on div "[DATE]" at bounding box center [876, 26] width 21 height 10
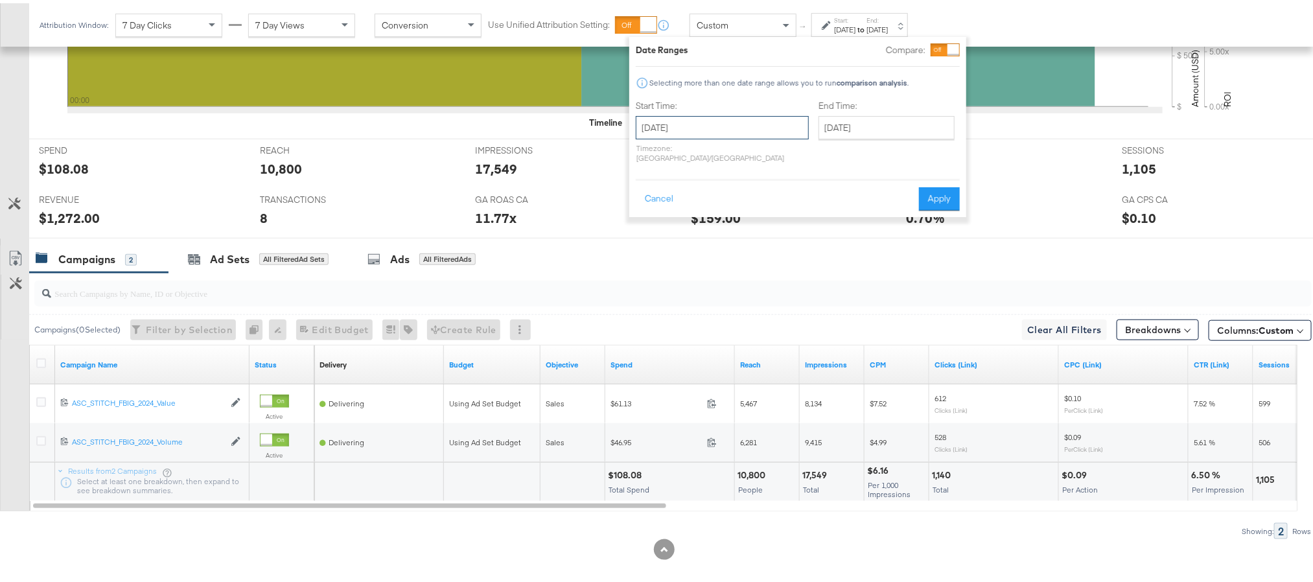
click at [716, 121] on input "[DATE]" at bounding box center [722, 124] width 173 height 23
click at [696, 257] on td "26" at bounding box center [695, 262] width 22 height 18
type input "August 26th 2025"
click at [894, 117] on input "[DATE]" at bounding box center [886, 124] width 136 height 23
click at [866, 267] on td "26" at bounding box center [877, 262] width 22 height 18
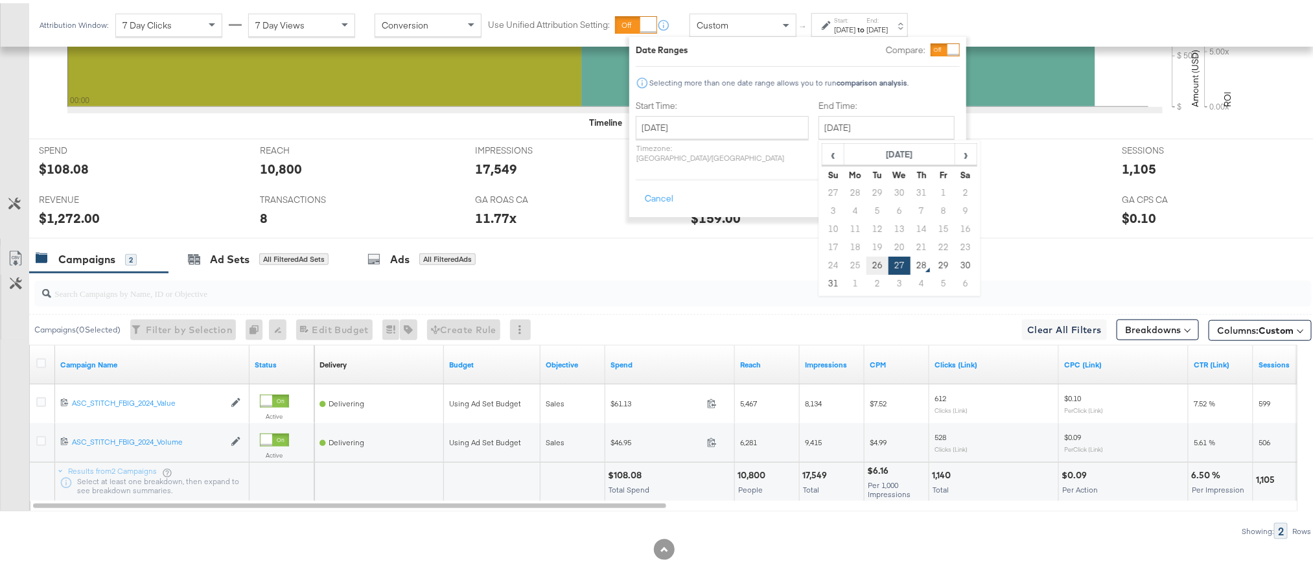
type input "August 26th 2025"
click at [929, 196] on button "Apply" at bounding box center [939, 195] width 41 height 23
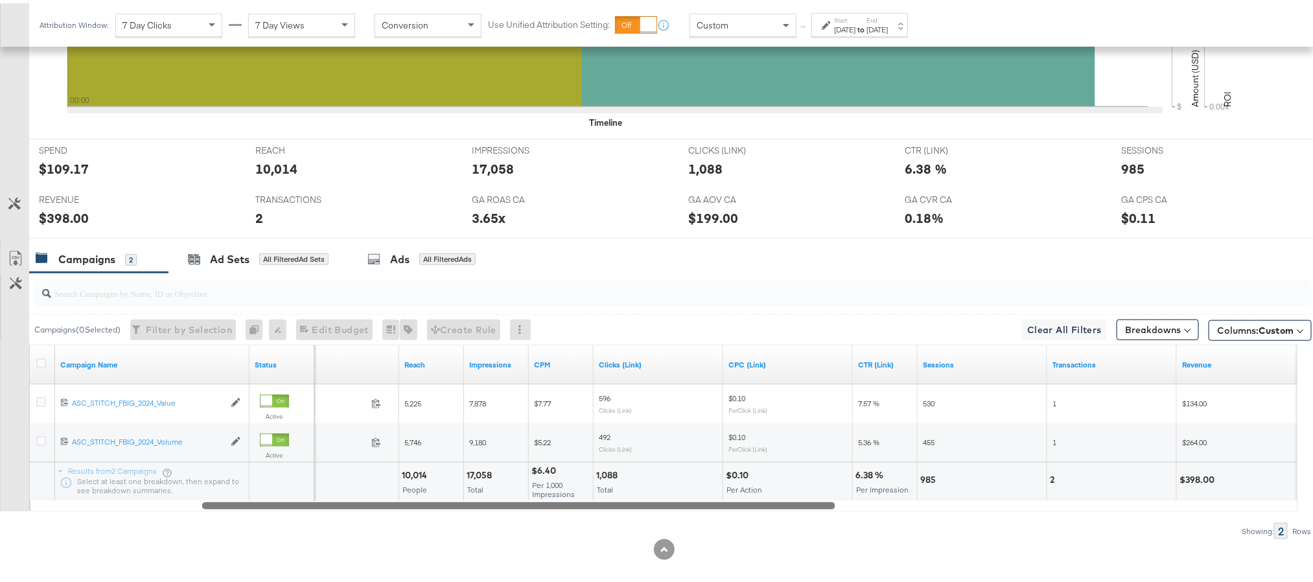
drag, startPoint x: 643, startPoint y: 508, endPoint x: 811, endPoint y: 515, distance: 168.0
click at [811, 515] on div "Campaigns ( 0 Selected) Filter by Selection Filter 0 campaigns 0 Rename 0 campa…" at bounding box center [655, 403] width 1311 height 266
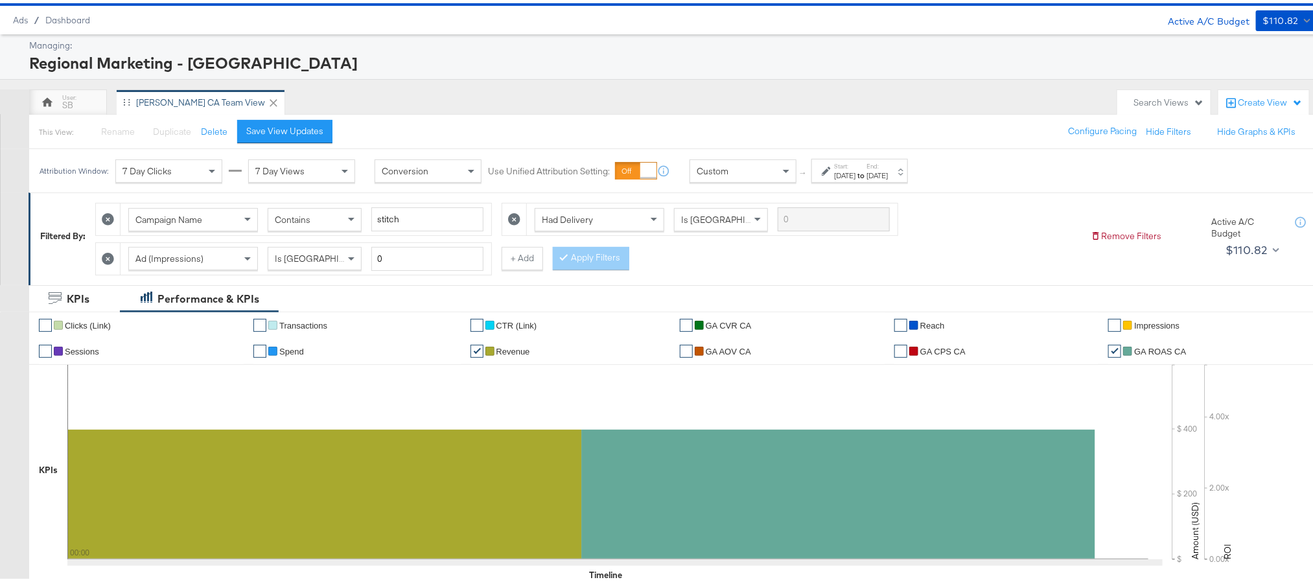
scroll to position [0, 0]
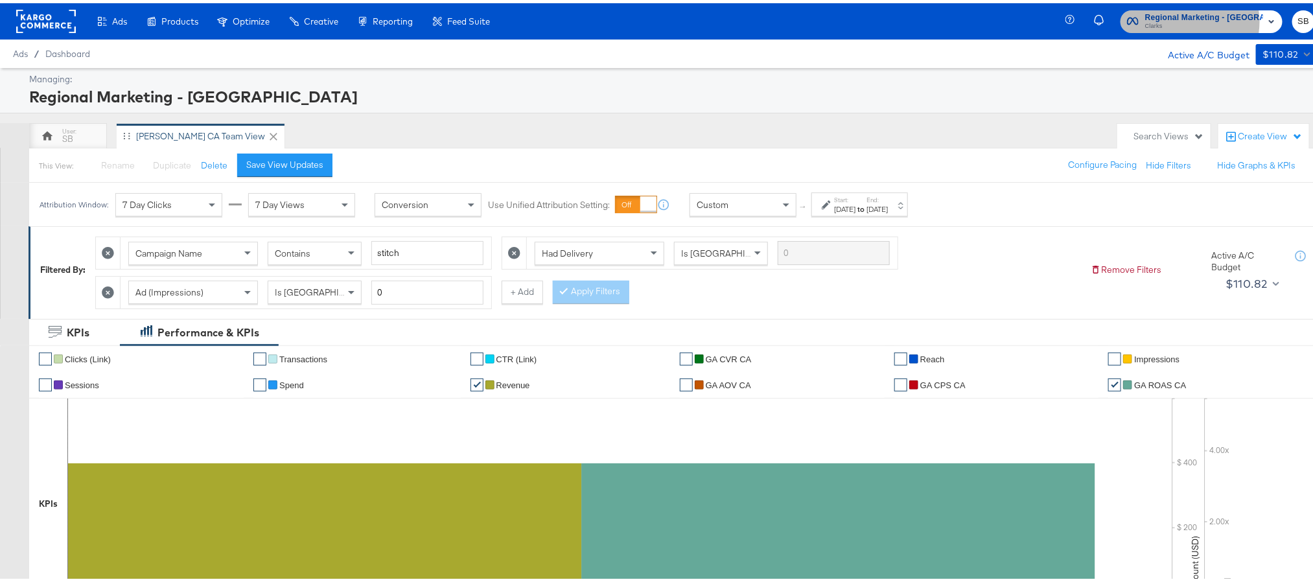
click at [1192, 18] on span "Clarks" at bounding box center [1204, 23] width 118 height 10
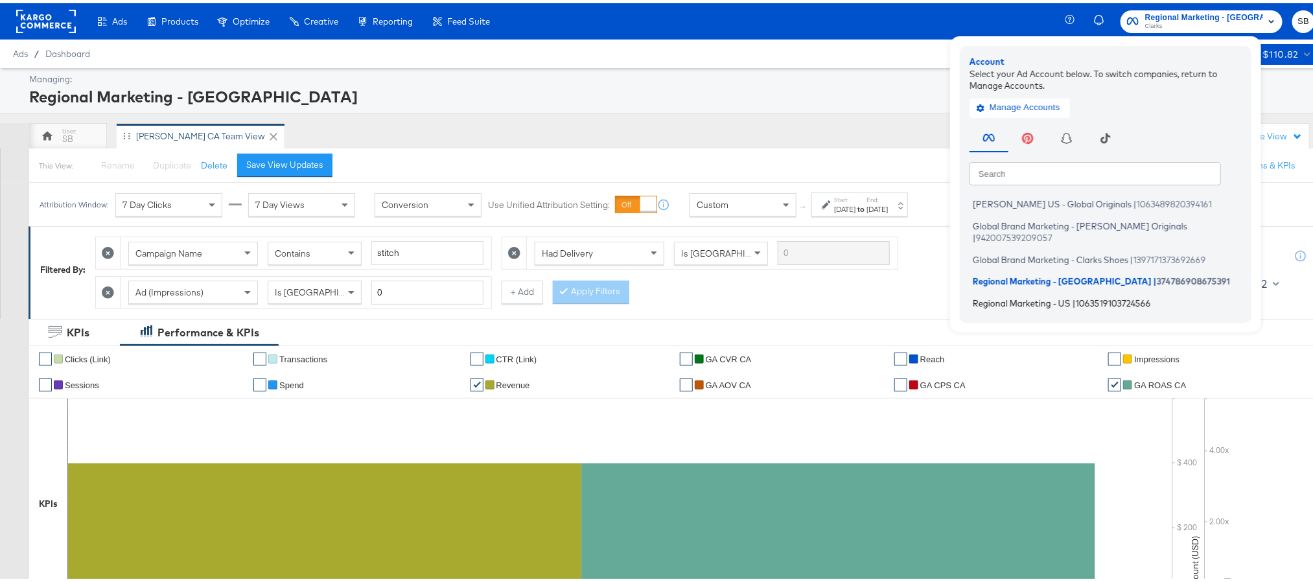
click at [1064, 290] on li "Regional Marketing - US | 1063519103724566" at bounding box center [1108, 299] width 279 height 19
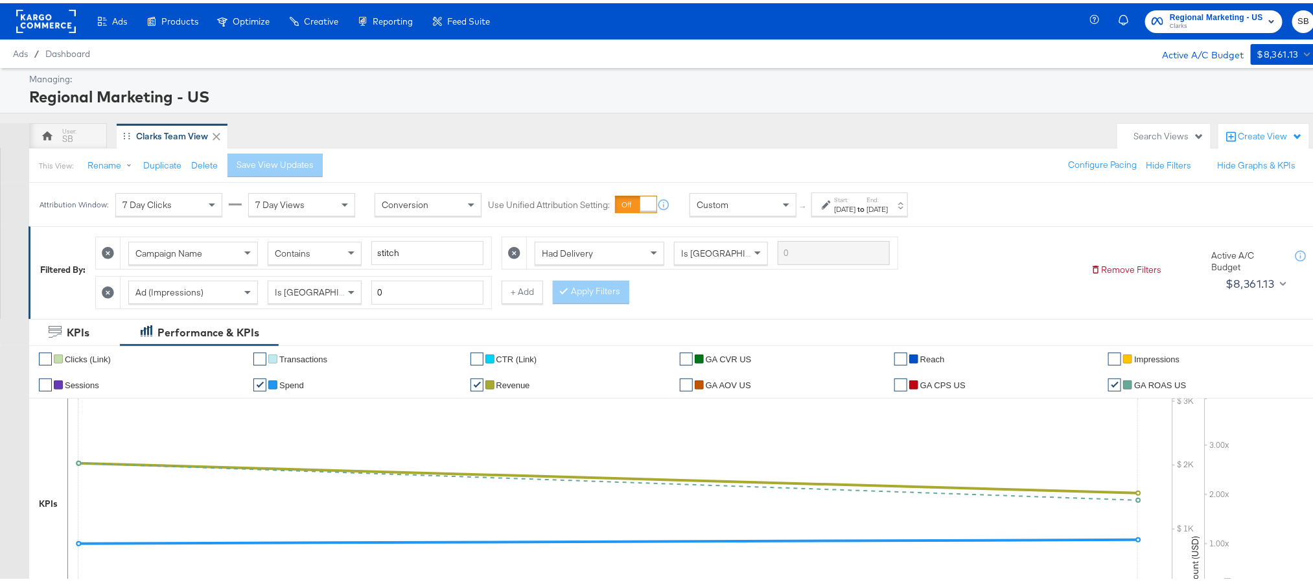
click at [855, 203] on div "Aug 24th 2025" at bounding box center [844, 206] width 21 height 10
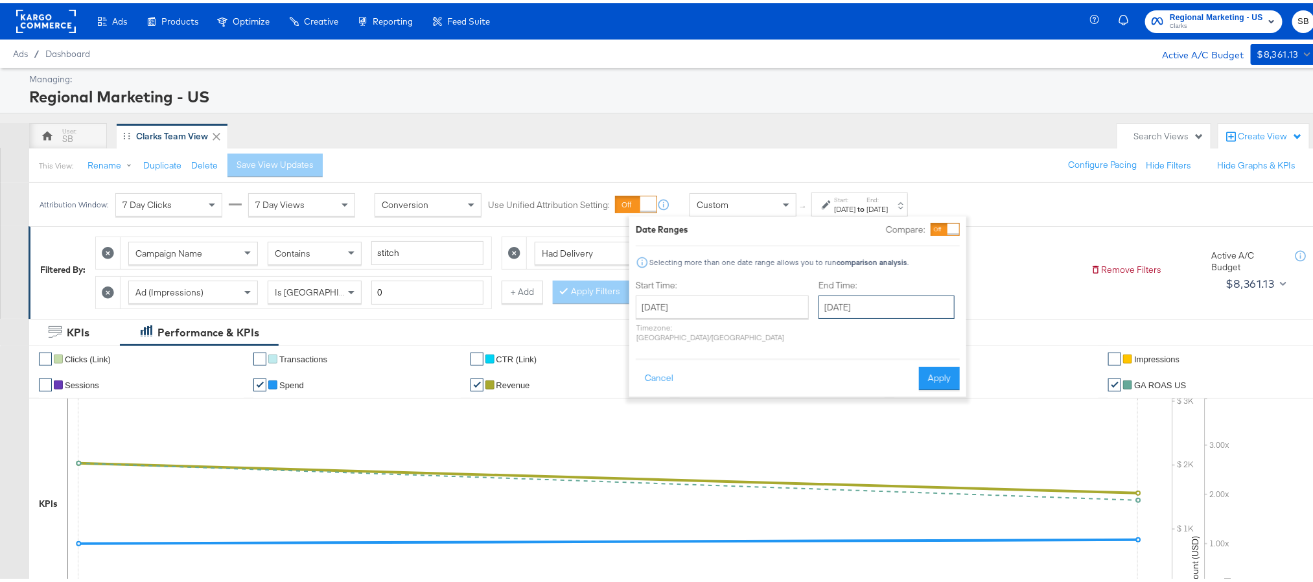
click at [829, 312] on input "August 25th 2025" at bounding box center [886, 303] width 136 height 23
click at [888, 446] on td "27" at bounding box center [899, 442] width 22 height 18
type input "August 27th 2025"
click at [928, 364] on button "Apply" at bounding box center [939, 375] width 41 height 23
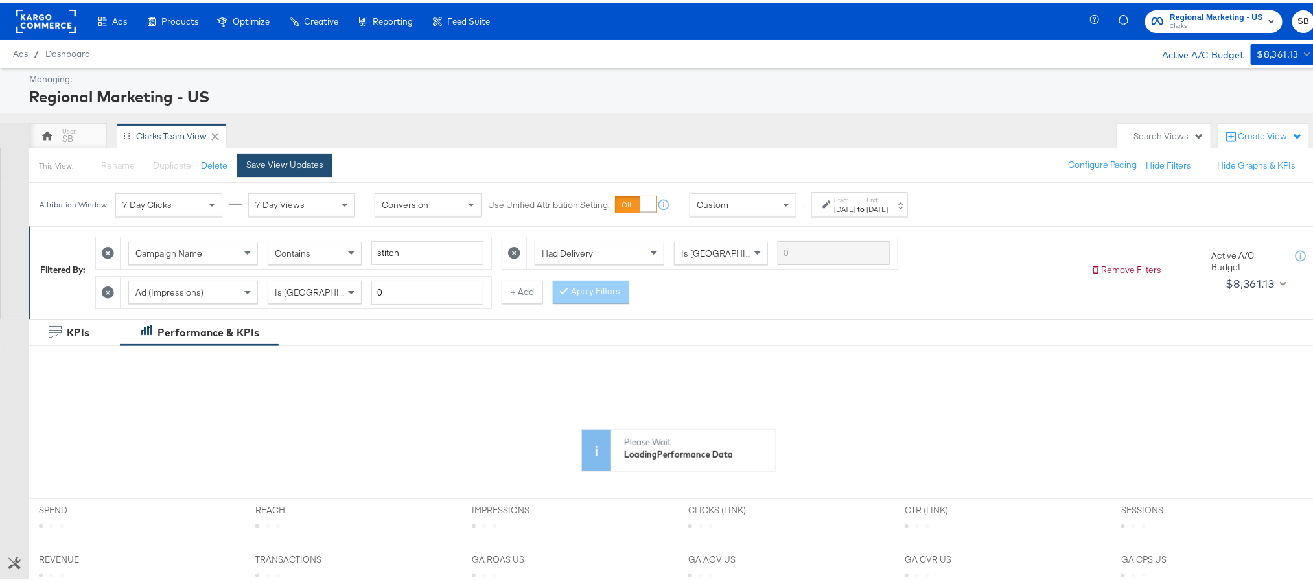
click at [279, 165] on div "Save View Updates" at bounding box center [284, 162] width 77 height 12
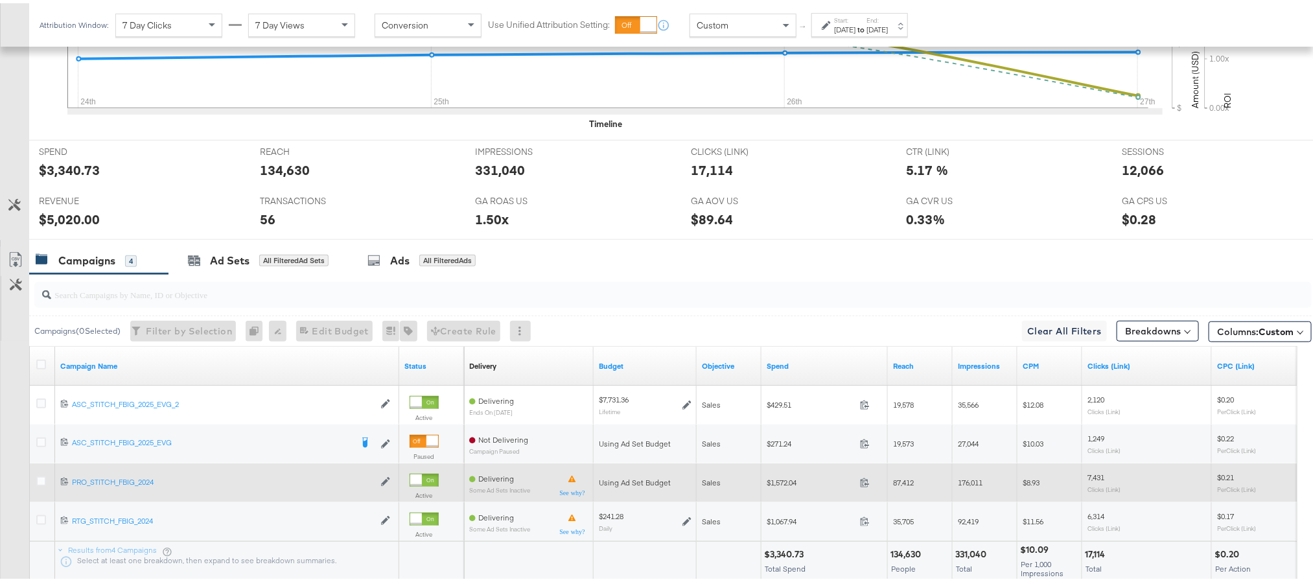
scroll to position [486, 0]
click at [864, 483] on icon at bounding box center [865, 478] width 10 height 10
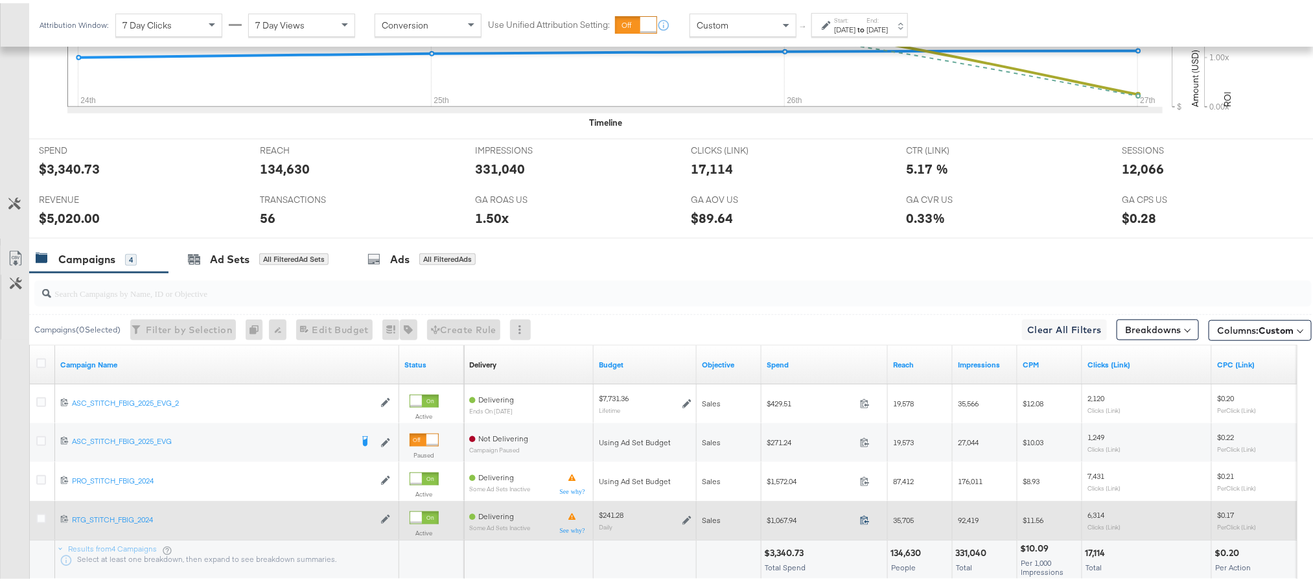
click at [864, 521] on icon at bounding box center [865, 517] width 10 height 10
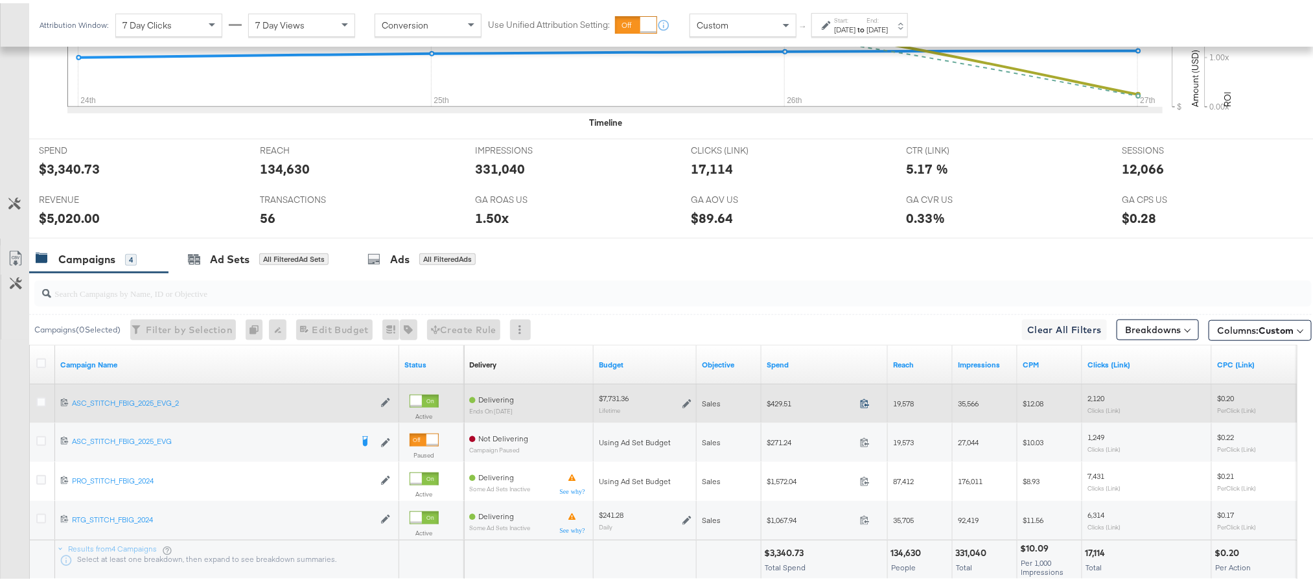
click at [865, 405] on icon at bounding box center [865, 400] width 10 height 10
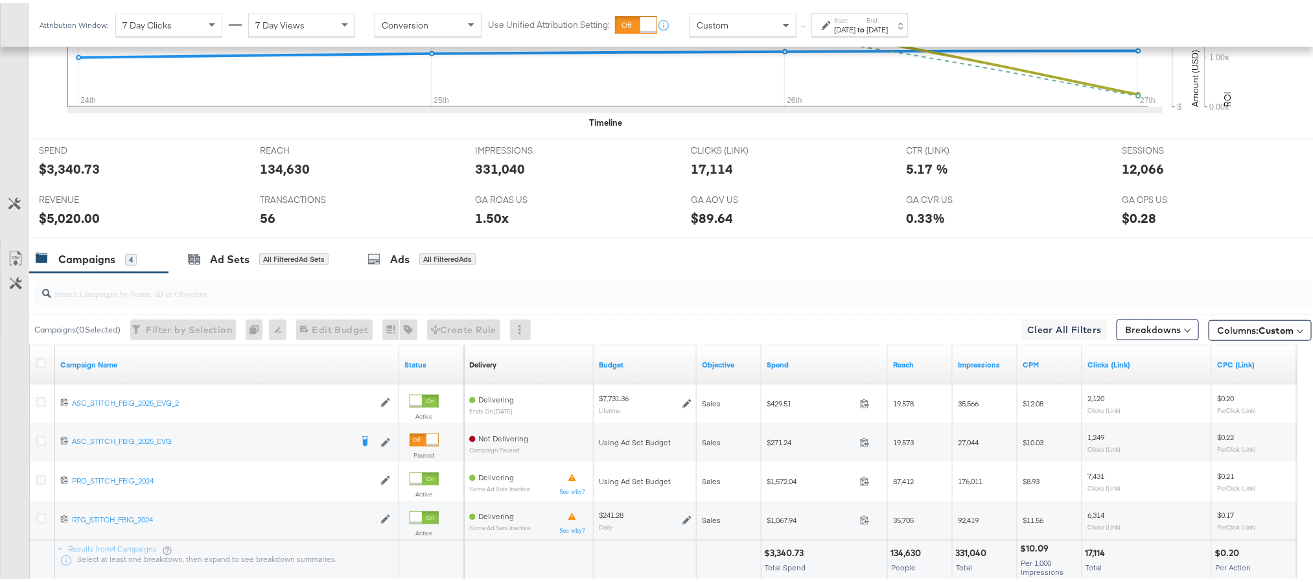
click at [56, 214] on div "$5,020.00" at bounding box center [69, 214] width 61 height 19
copy div "5,020.00"
click at [1122, 171] on div "12,066" at bounding box center [1143, 165] width 42 height 19
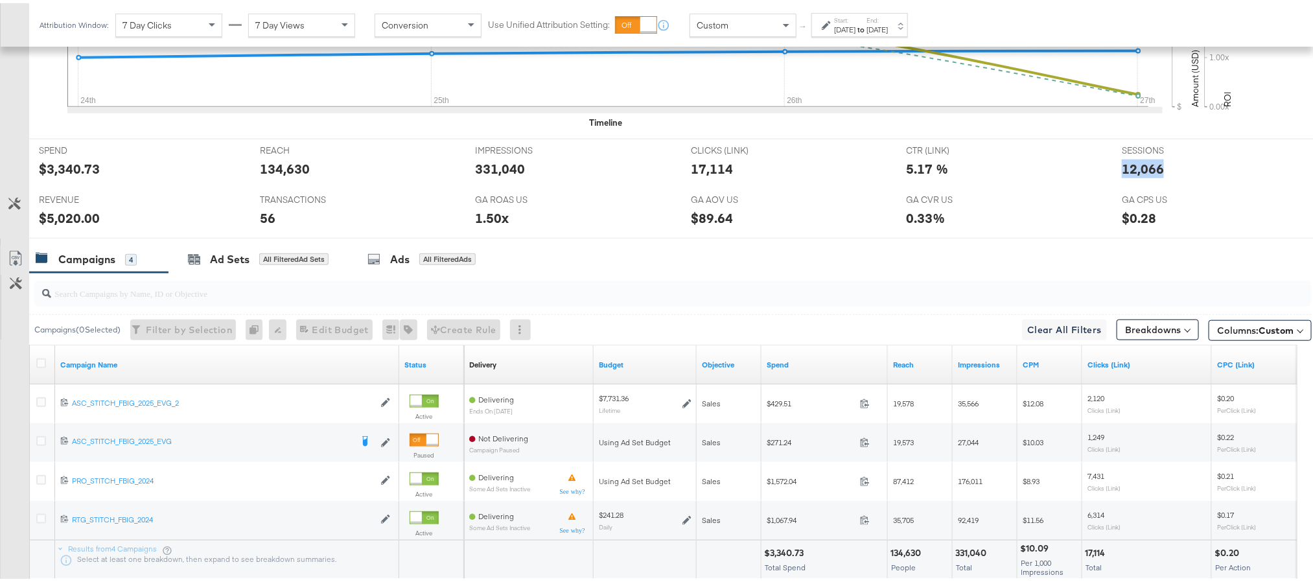
copy div "12,066"
click at [858, 295] on input "search" at bounding box center [622, 284] width 1142 height 25
click at [855, 16] on label "Start:" at bounding box center [844, 17] width 21 height 8
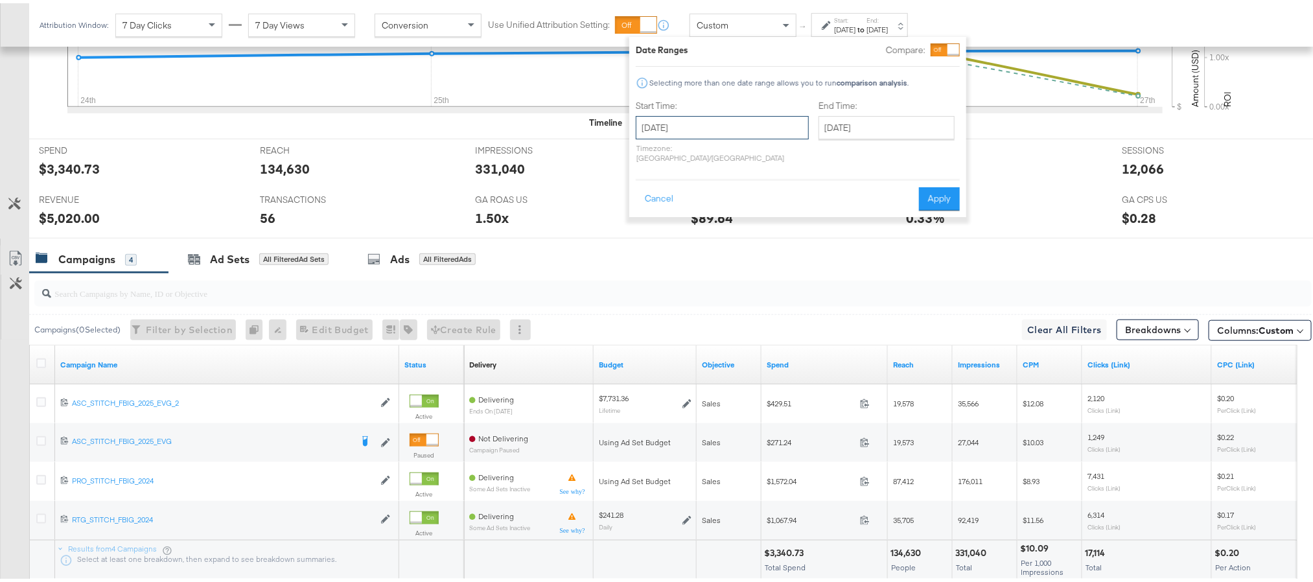
click at [733, 121] on input "August 24th 2025" at bounding box center [722, 124] width 173 height 23
click at [675, 255] on td "25" at bounding box center [673, 262] width 22 height 18
type input "August 25th 2025"
click at [821, 122] on input "[DATE]" at bounding box center [886, 124] width 136 height 23
click at [844, 259] on td "25" at bounding box center [855, 262] width 22 height 18
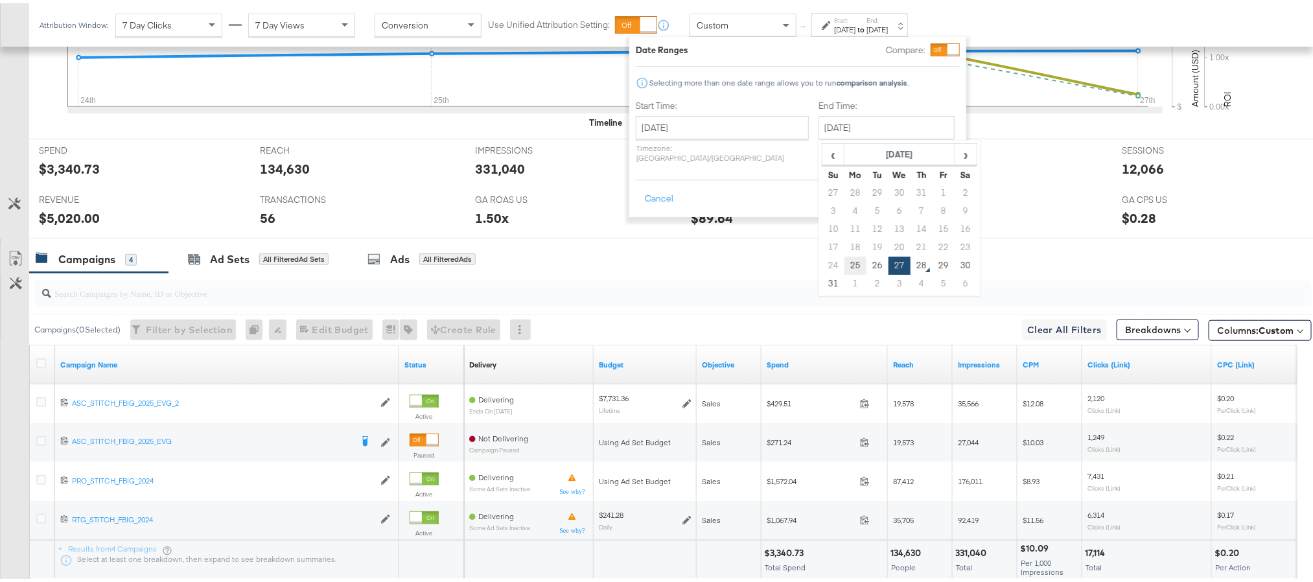
type input "August 25th 2025"
click at [932, 187] on button "Apply" at bounding box center [939, 195] width 41 height 23
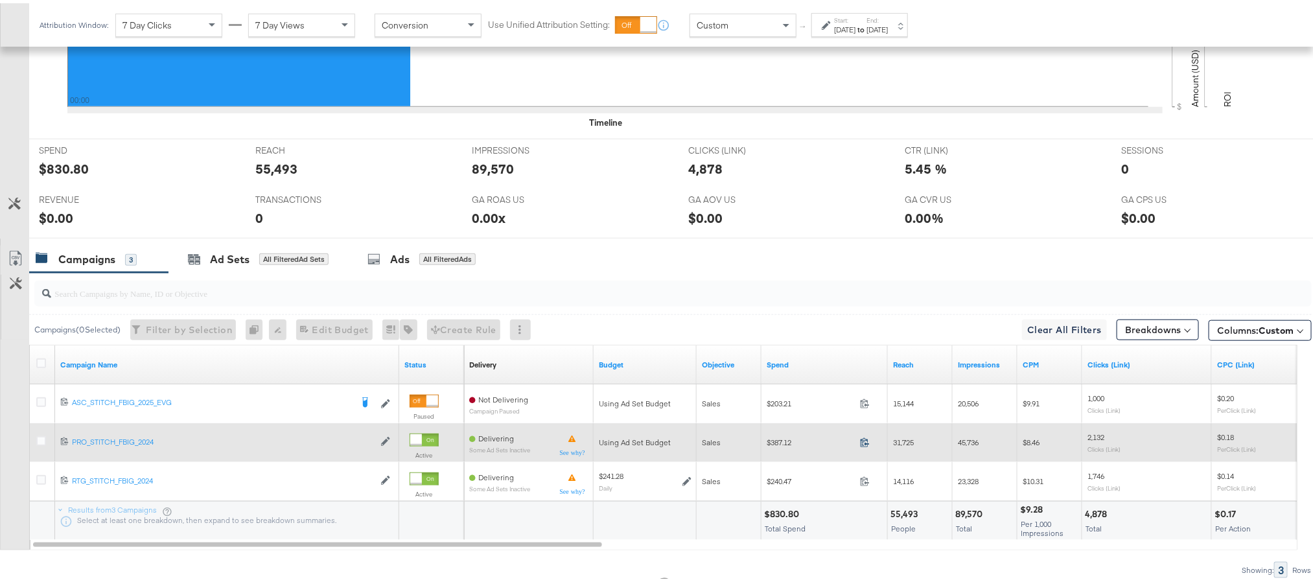
click at [862, 444] on icon at bounding box center [865, 439] width 10 height 10
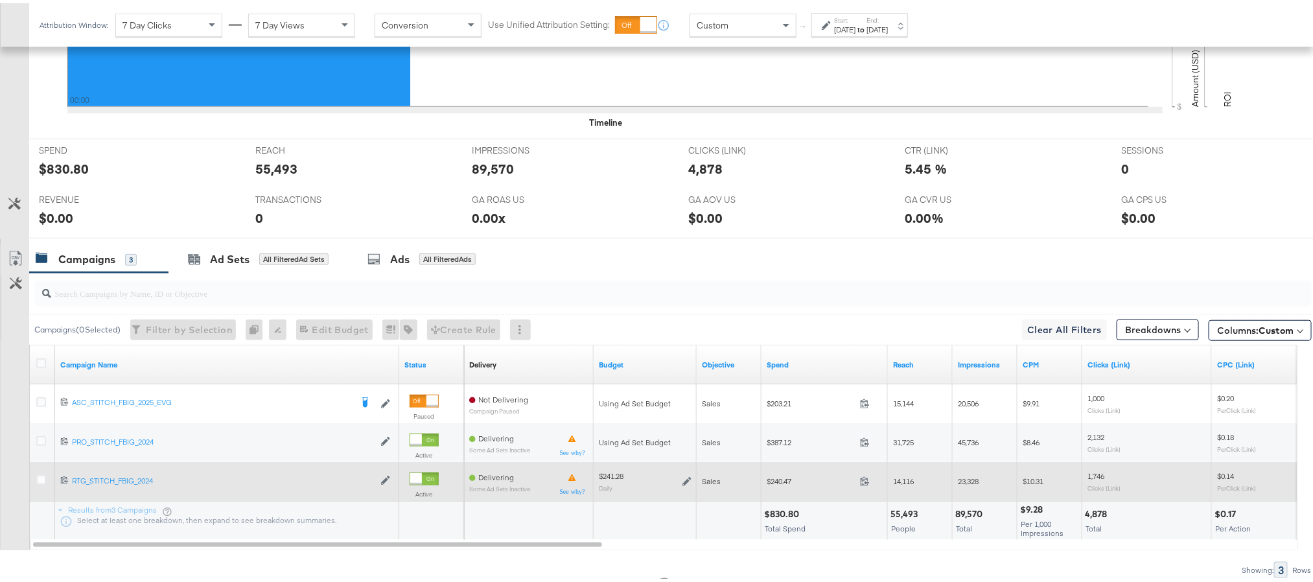
click at [859, 485] on span at bounding box center [869, 480] width 28 height 10
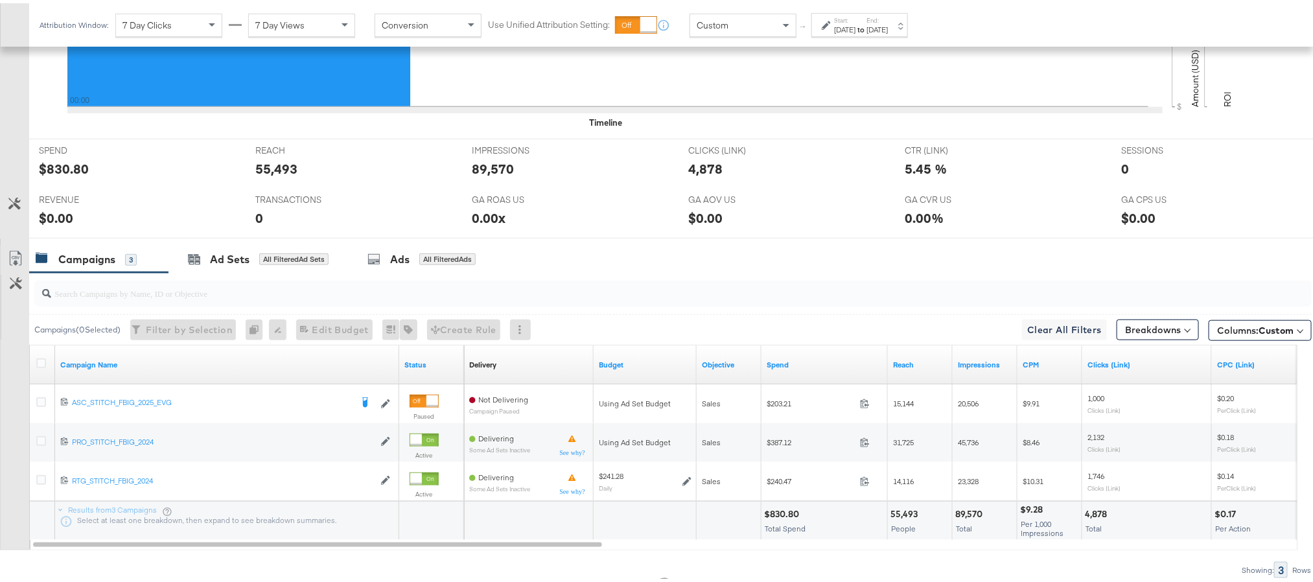
click at [795, 515] on div "$830.80" at bounding box center [783, 511] width 39 height 12
copy div "830.80"
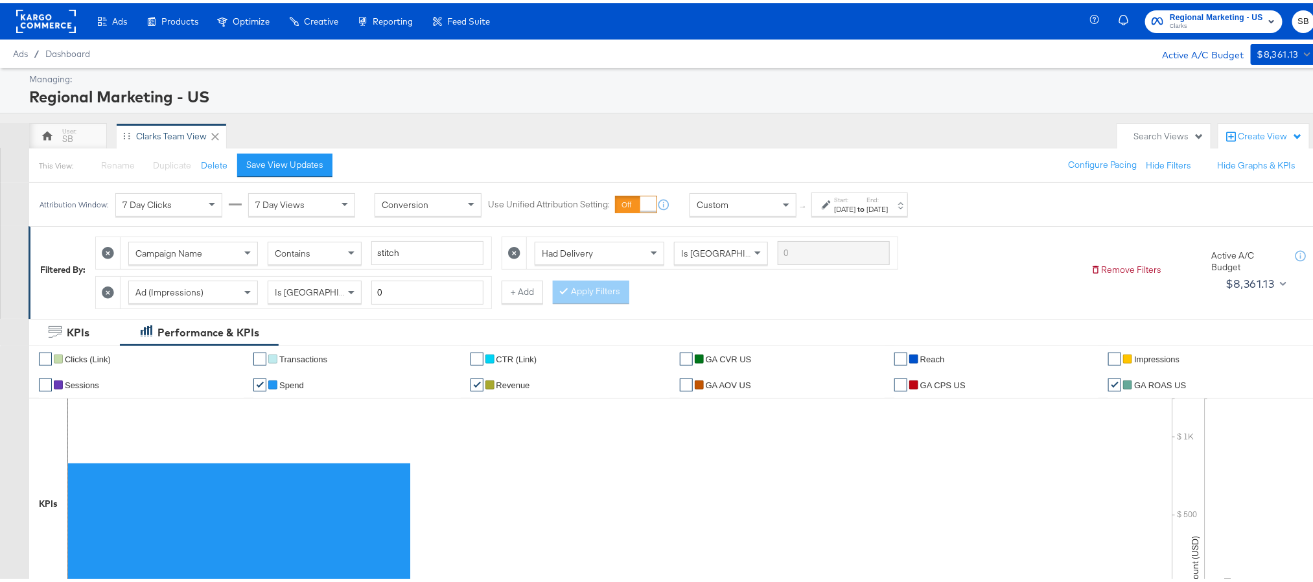
click at [47, 20] on rect at bounding box center [46, 17] width 60 height 23
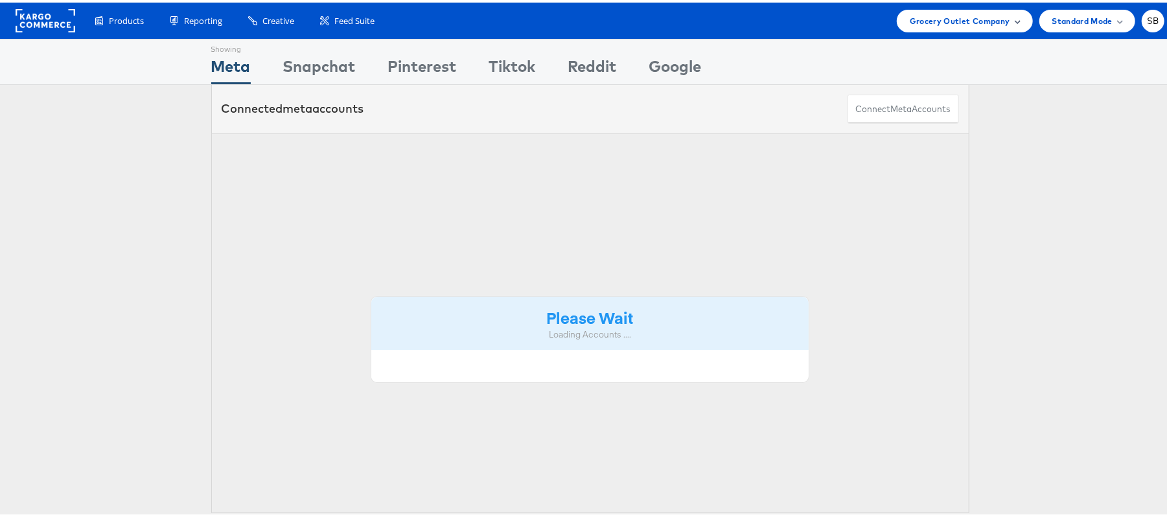
click at [985, 12] on span "Grocery Outlet Company" at bounding box center [960, 19] width 100 height 14
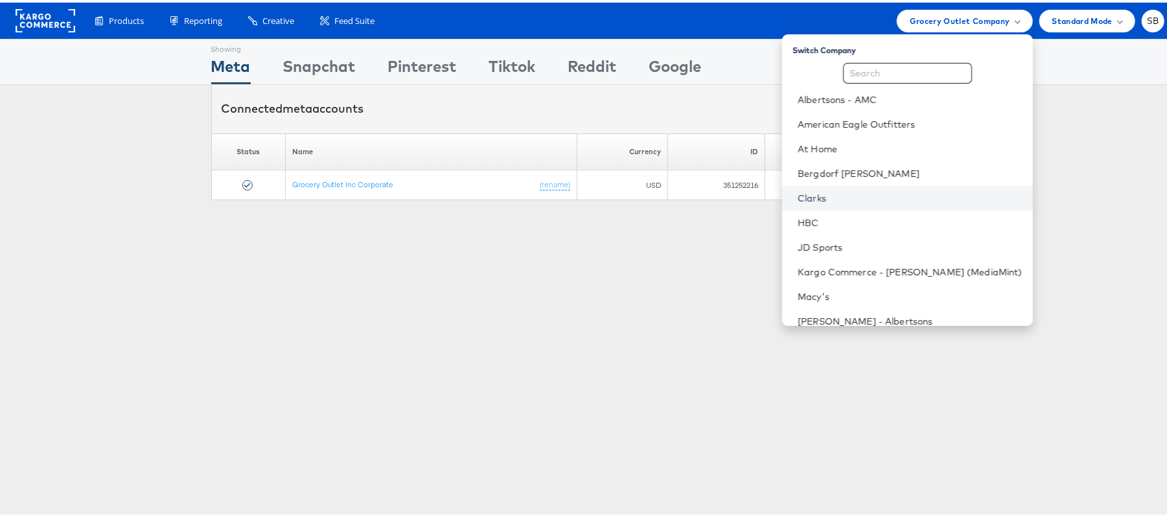
click at [872, 198] on link "Clarks" at bounding box center [910, 195] width 225 height 13
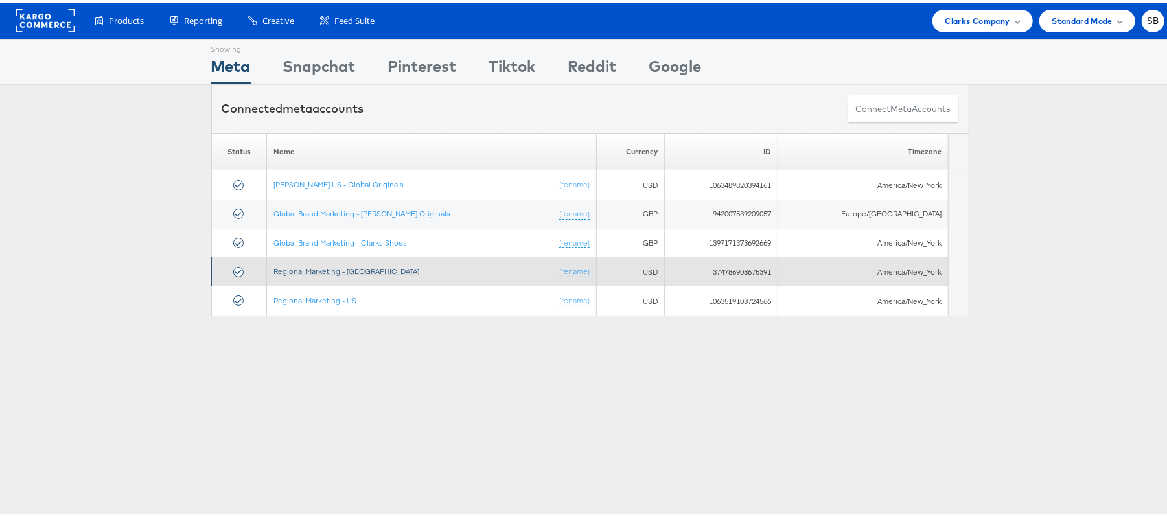
click at [333, 266] on link "Regional Marketing - [GEOGRAPHIC_DATA]" at bounding box center [346, 269] width 146 height 10
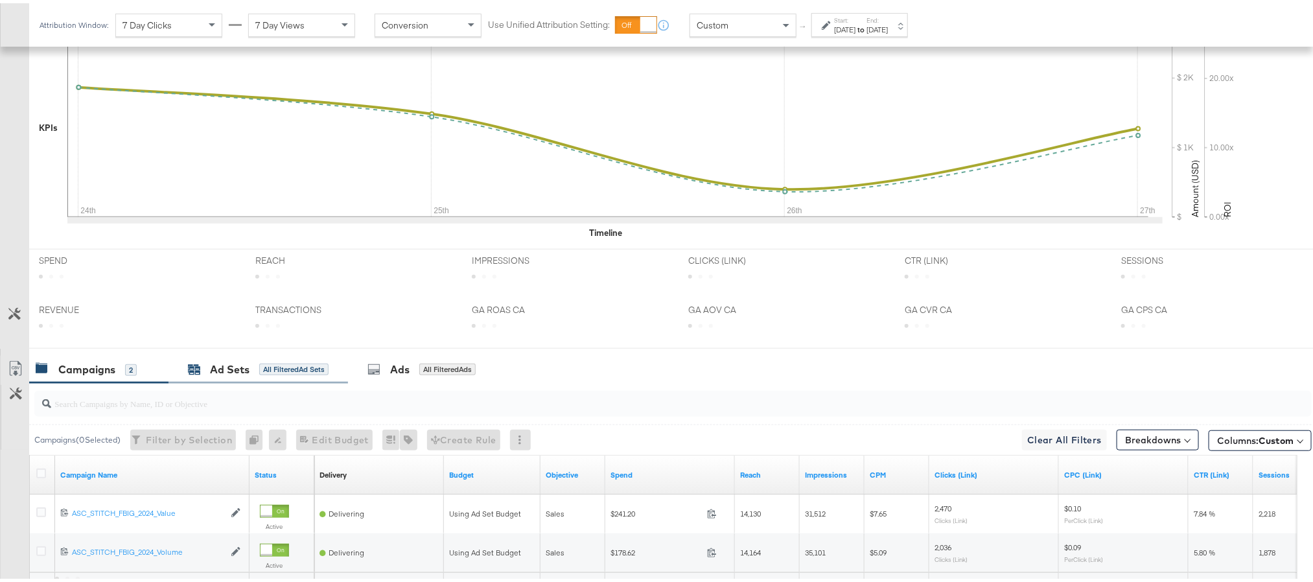
scroll to position [502, 0]
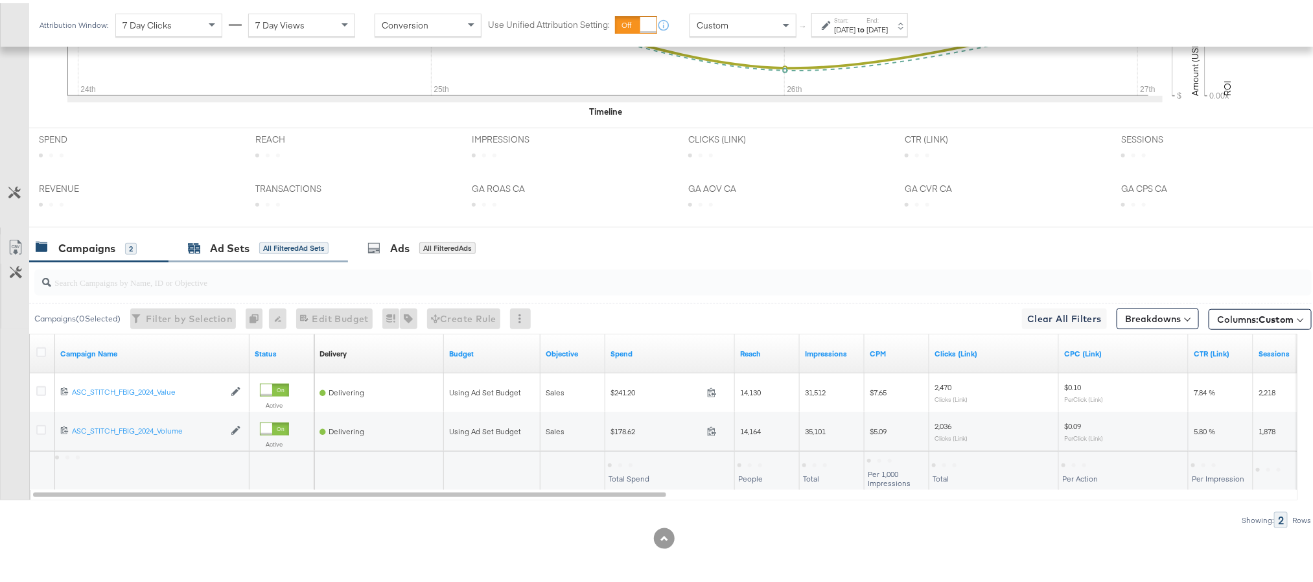
click at [240, 243] on div "Ad Sets" at bounding box center [230, 245] width 40 height 15
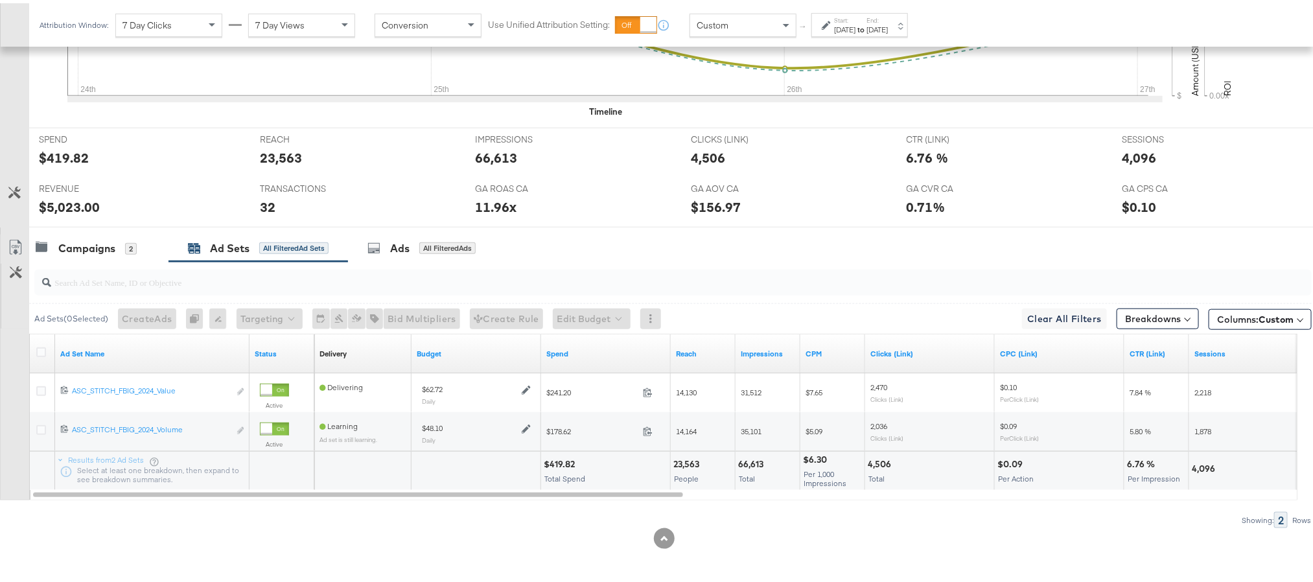
scroll to position [16, 0]
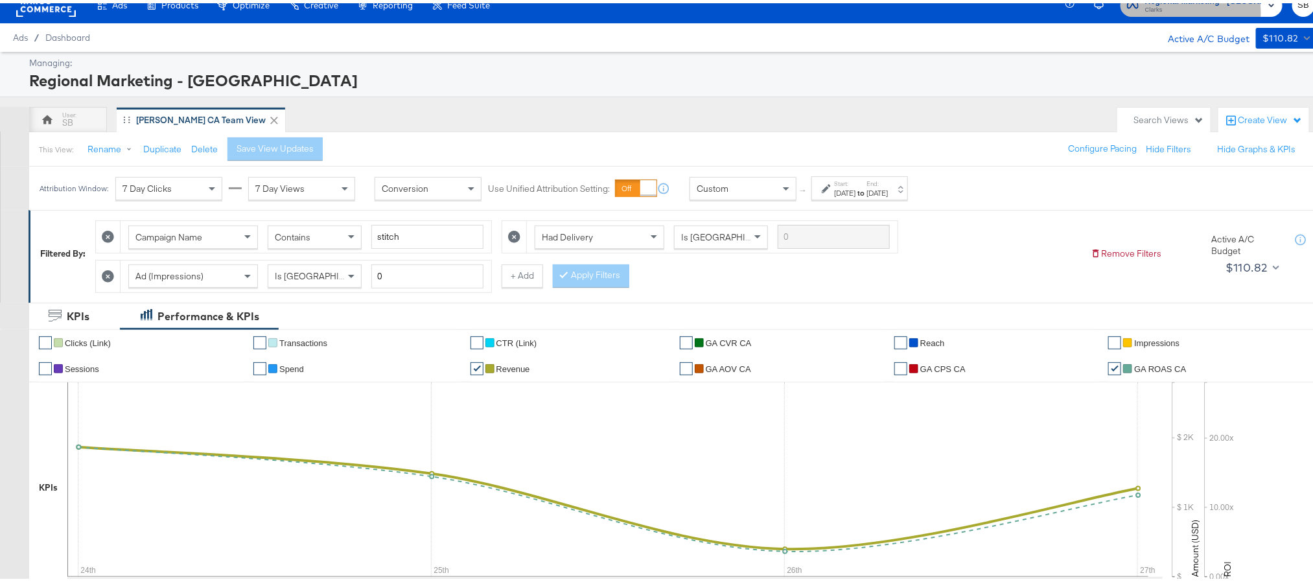
click at [1196, 8] on span "Clarks" at bounding box center [1204, 7] width 118 height 10
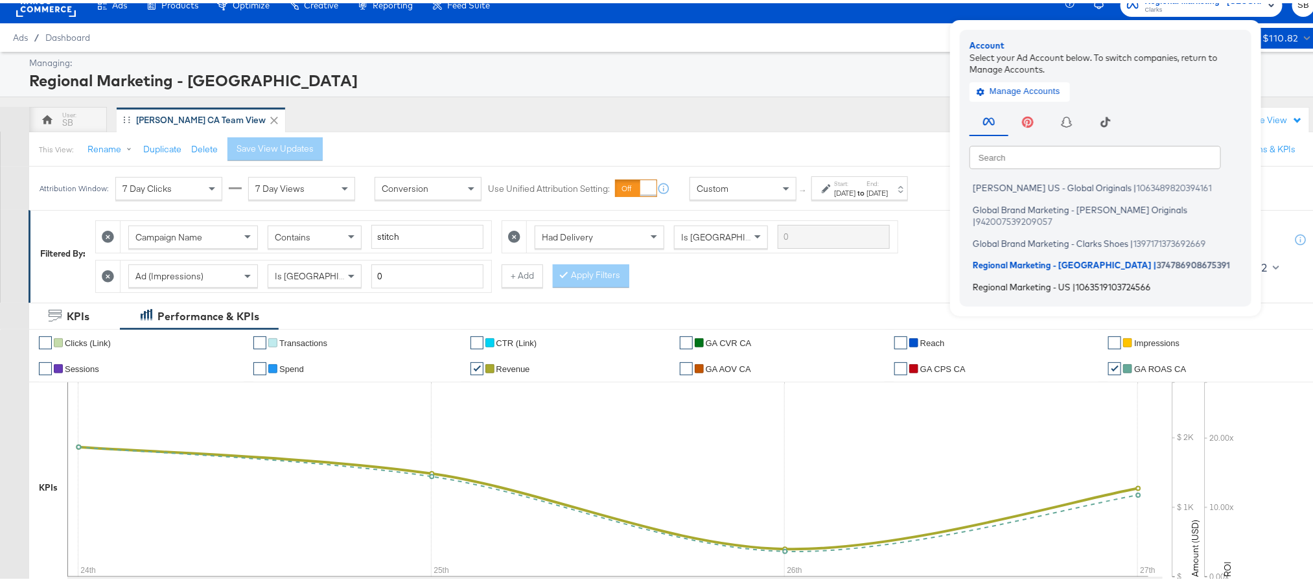
click at [1065, 278] on span "Regional Marketing - US" at bounding box center [1022, 283] width 98 height 10
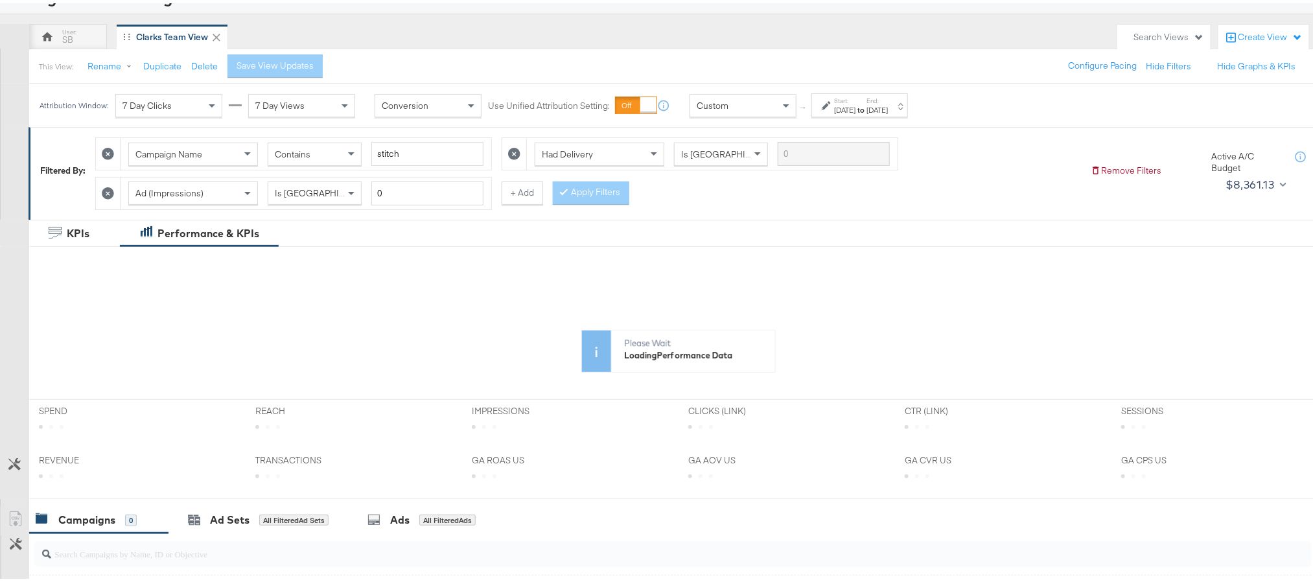
scroll to position [194, 0]
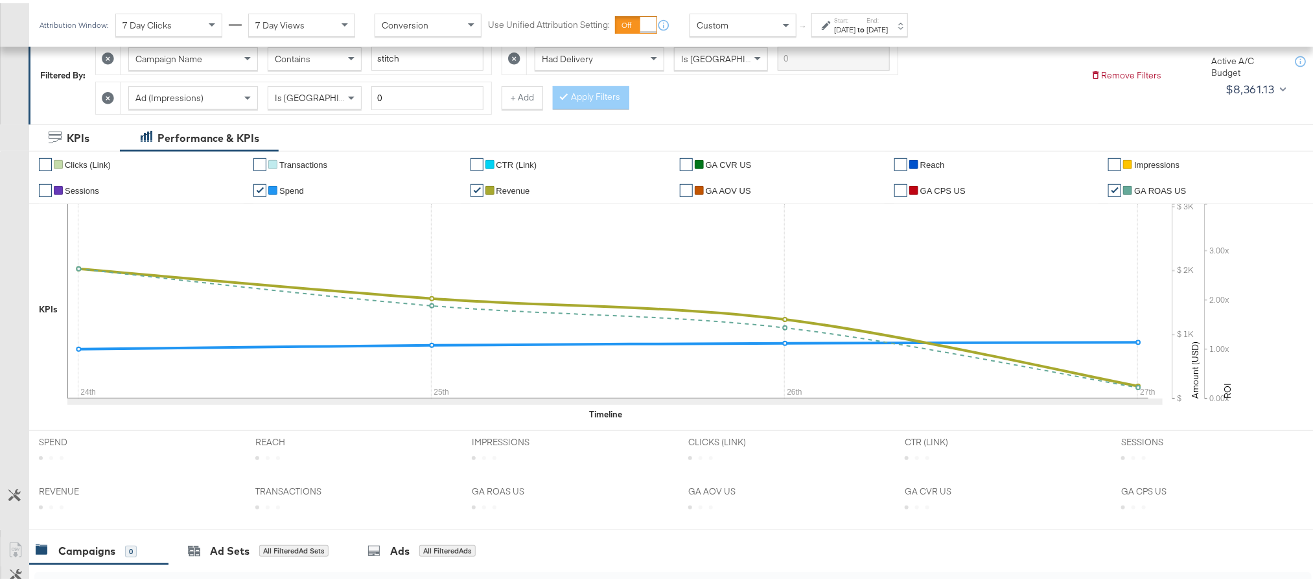
click at [855, 17] on label "Start:" at bounding box center [844, 17] width 21 height 8
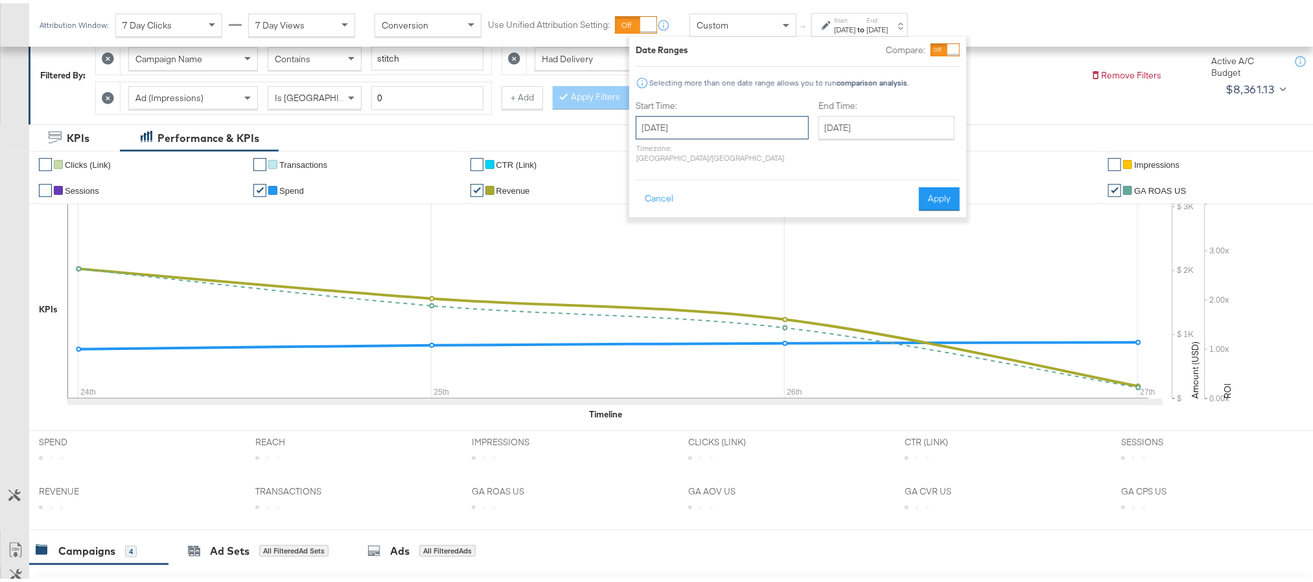
click at [721, 125] on input "August 24th 2025" at bounding box center [722, 124] width 173 height 23
click at [677, 261] on td "25" at bounding box center [673, 262] width 22 height 18
type input "August 25th 2025"
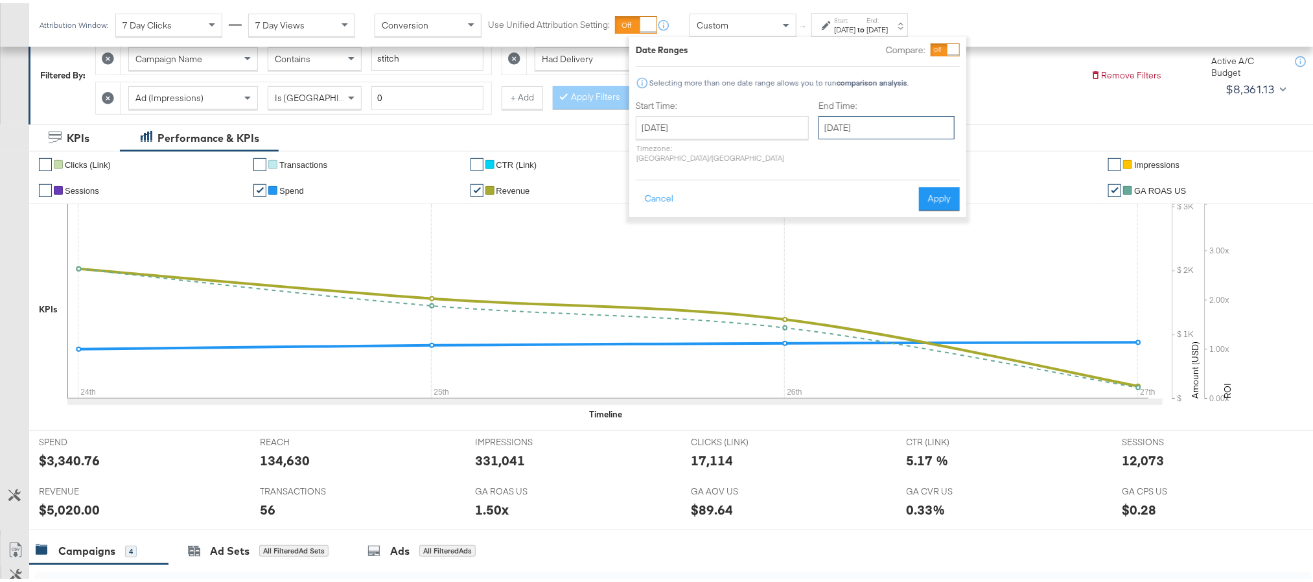
drag, startPoint x: 886, startPoint y: 119, endPoint x: 853, endPoint y: 173, distance: 63.7
click at [886, 117] on input "[DATE]" at bounding box center [886, 124] width 136 height 23
drag, startPoint x: 811, startPoint y: 265, endPoint x: 838, endPoint y: 251, distance: 30.7
click at [844, 266] on td "25" at bounding box center [855, 262] width 22 height 18
type input "August 25th 2025"
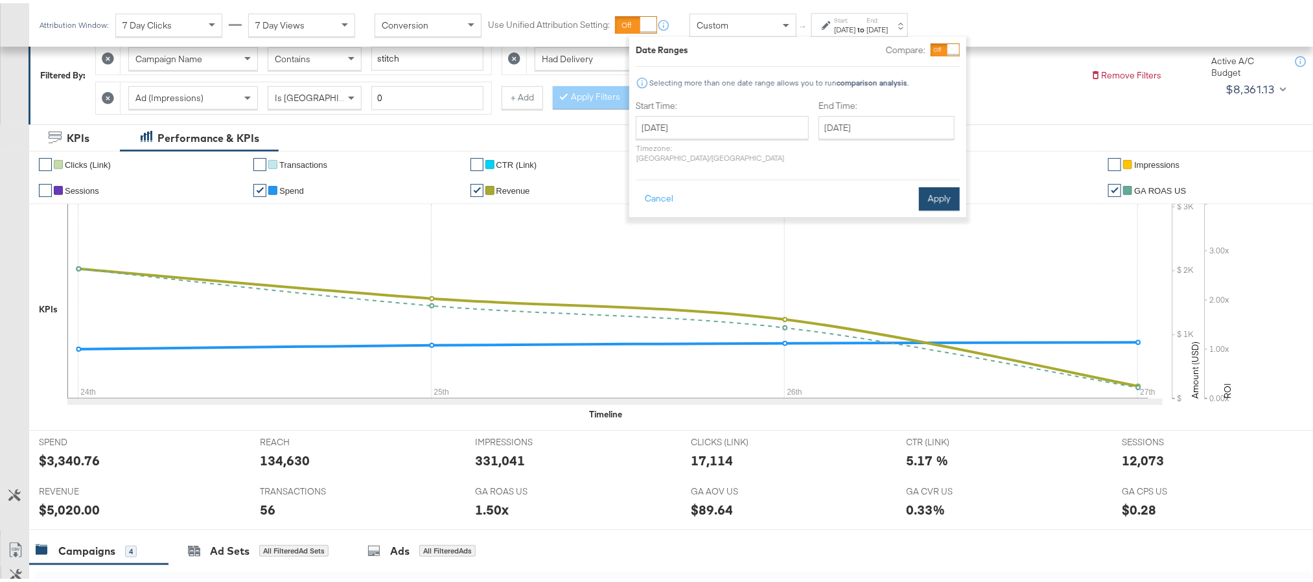
click at [931, 195] on button "Apply" at bounding box center [939, 195] width 41 height 23
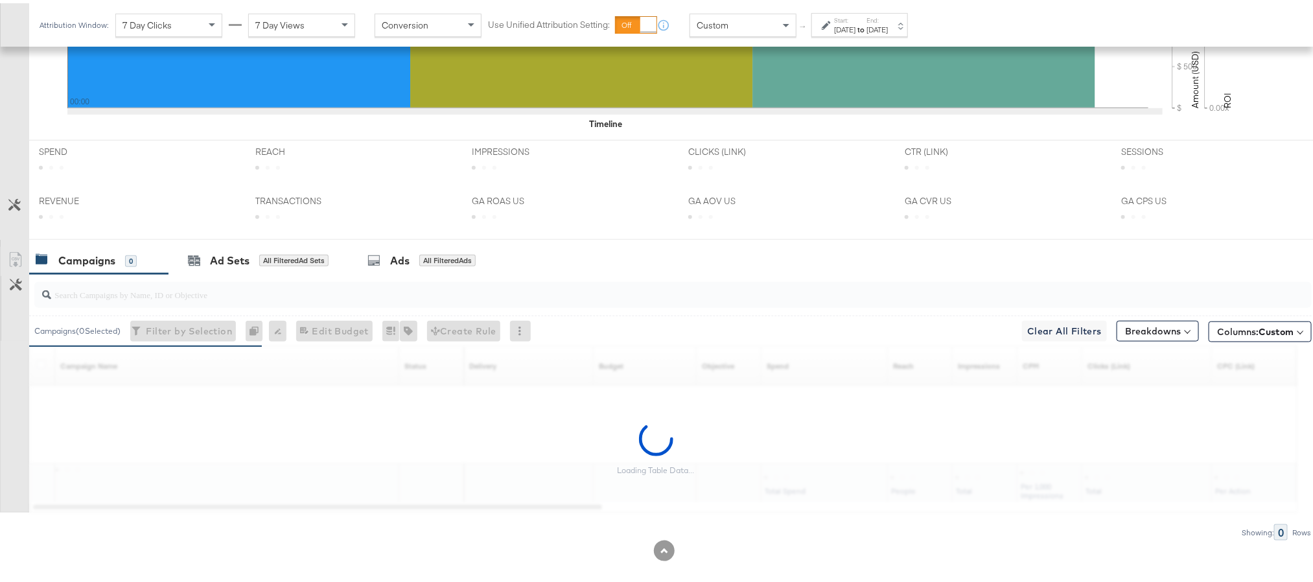
scroll to position [486, 0]
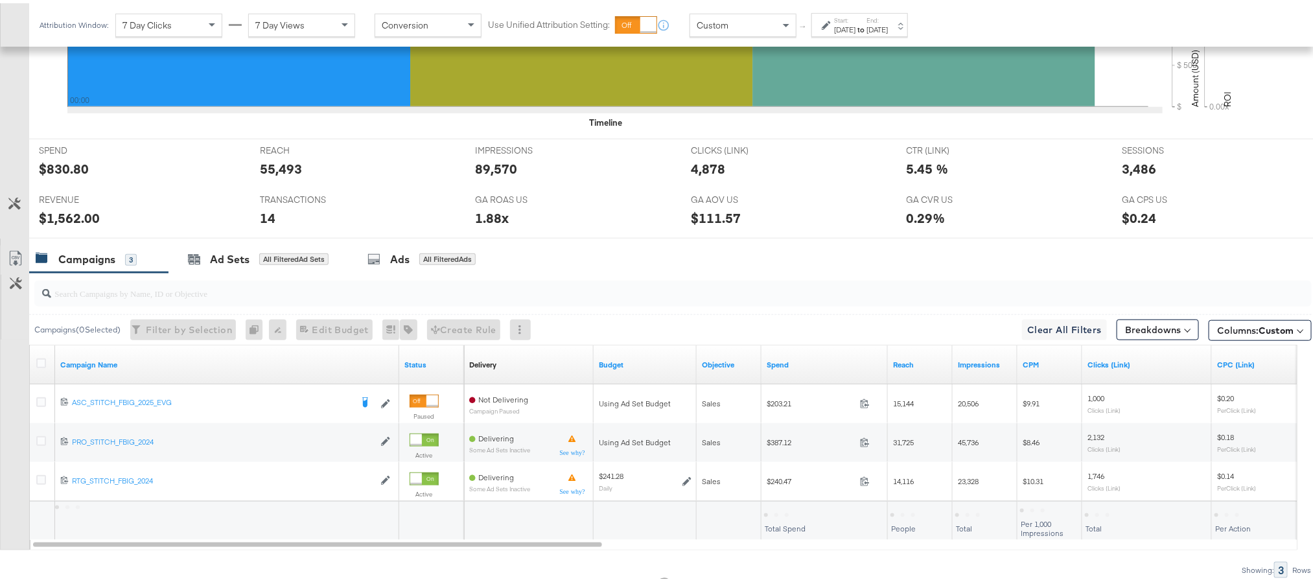
click at [54, 220] on div "$1,562.00" at bounding box center [69, 214] width 61 height 19
copy div "1,562.00"
click at [855, 29] on div "Aug 25th 2025" at bounding box center [844, 26] width 21 height 10
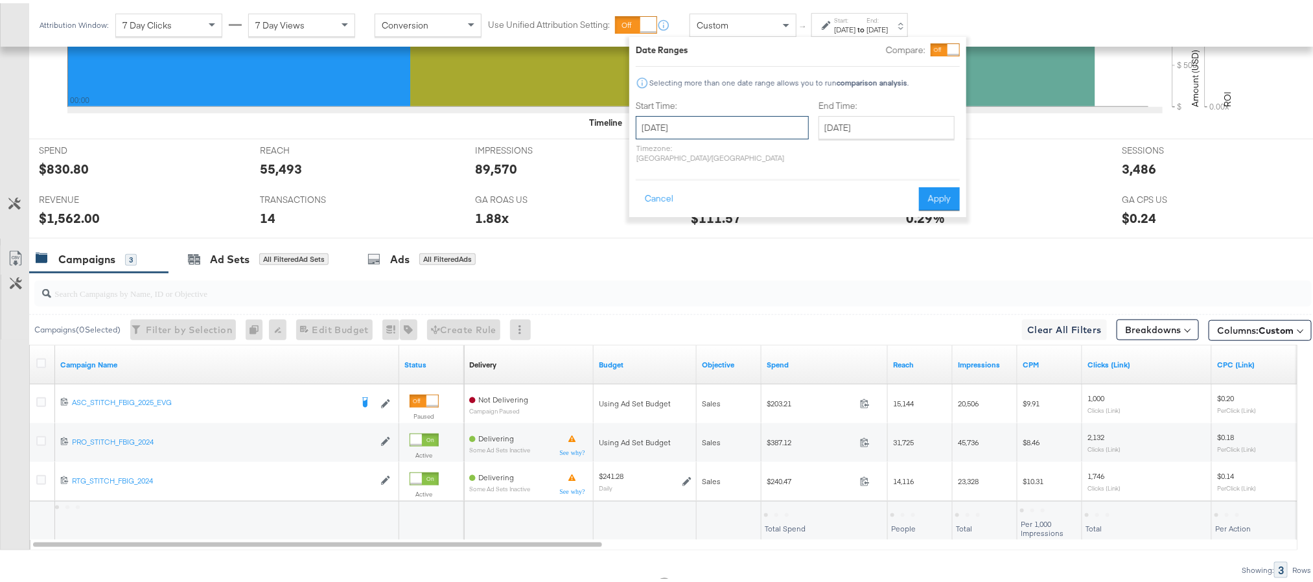
click at [711, 115] on input "August 25th 2025" at bounding box center [722, 124] width 173 height 23
click at [698, 257] on td "26" at bounding box center [695, 262] width 22 height 18
type input "August 26th 2025"
click at [920, 187] on button "Apply" at bounding box center [939, 195] width 41 height 23
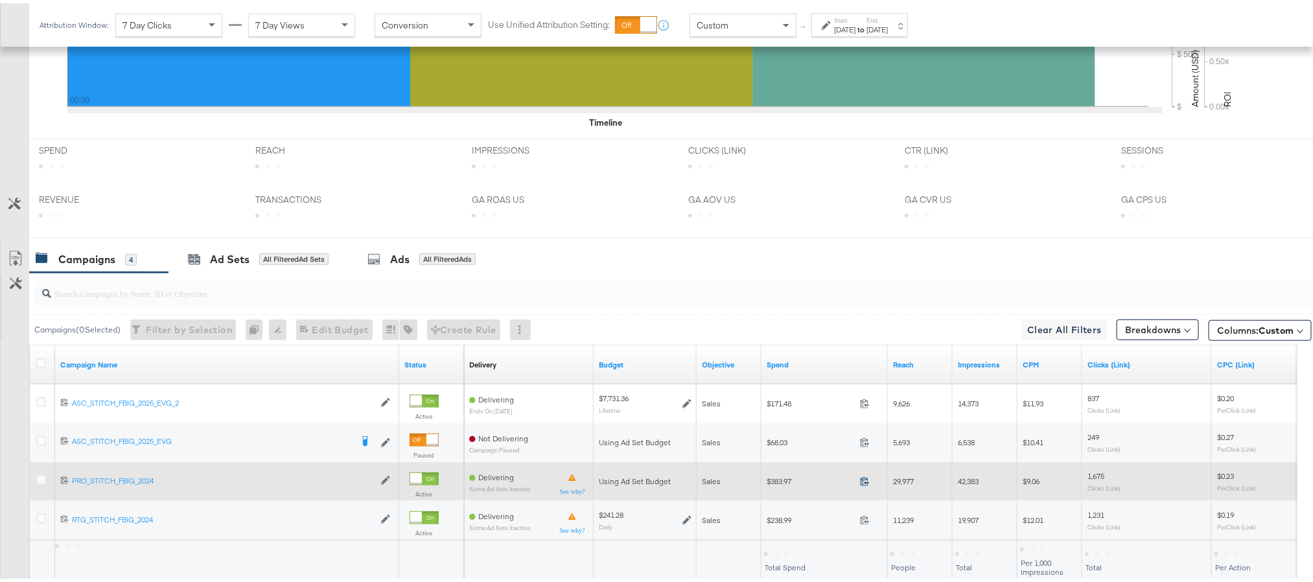
click at [862, 483] on icon at bounding box center [865, 478] width 10 height 10
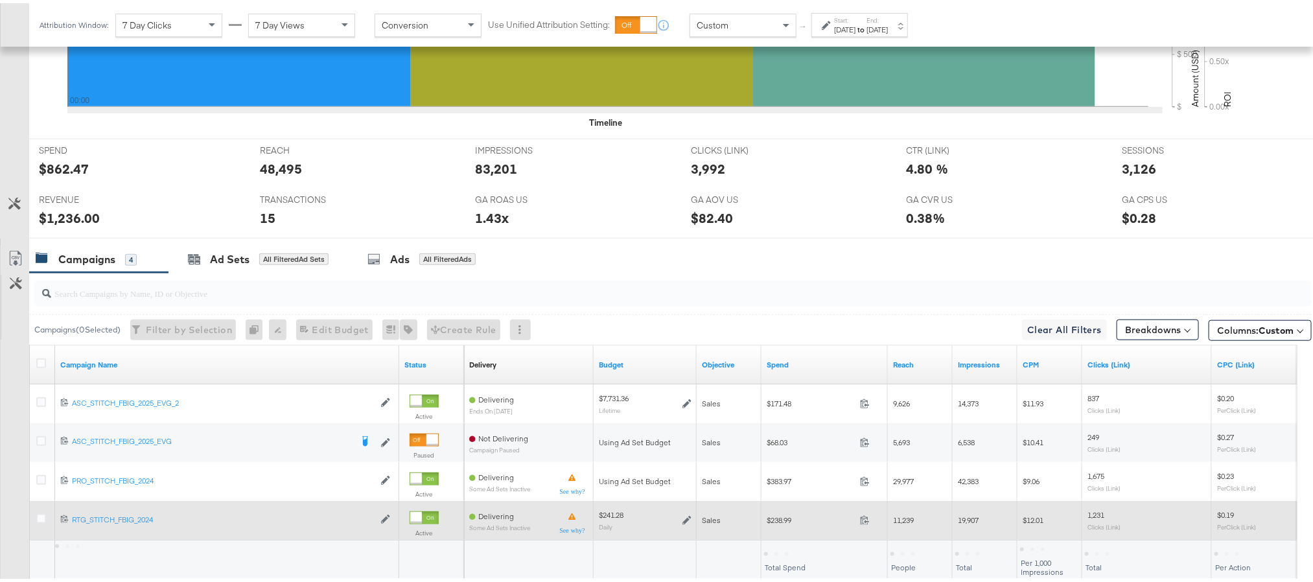
click at [859, 522] on span at bounding box center [869, 519] width 28 height 10
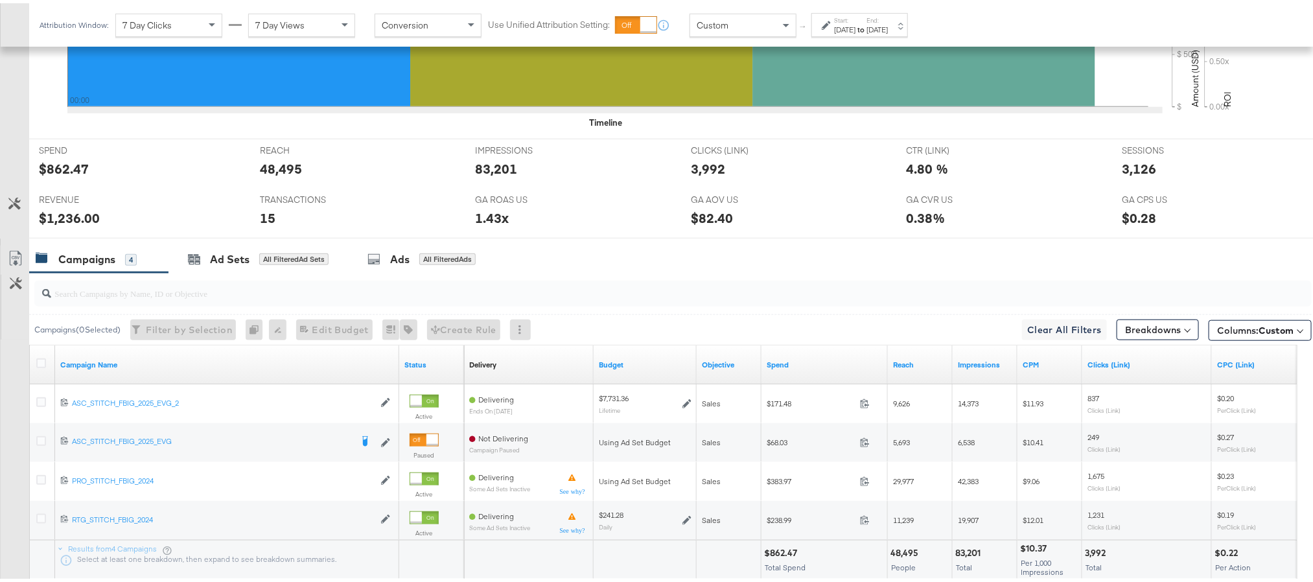
click at [778, 555] on div "$862.47" at bounding box center [782, 550] width 37 height 12
copy div "862.47"
click at [69, 209] on div "REVENUE REVENUE $1,236.00" at bounding box center [139, 209] width 221 height 49
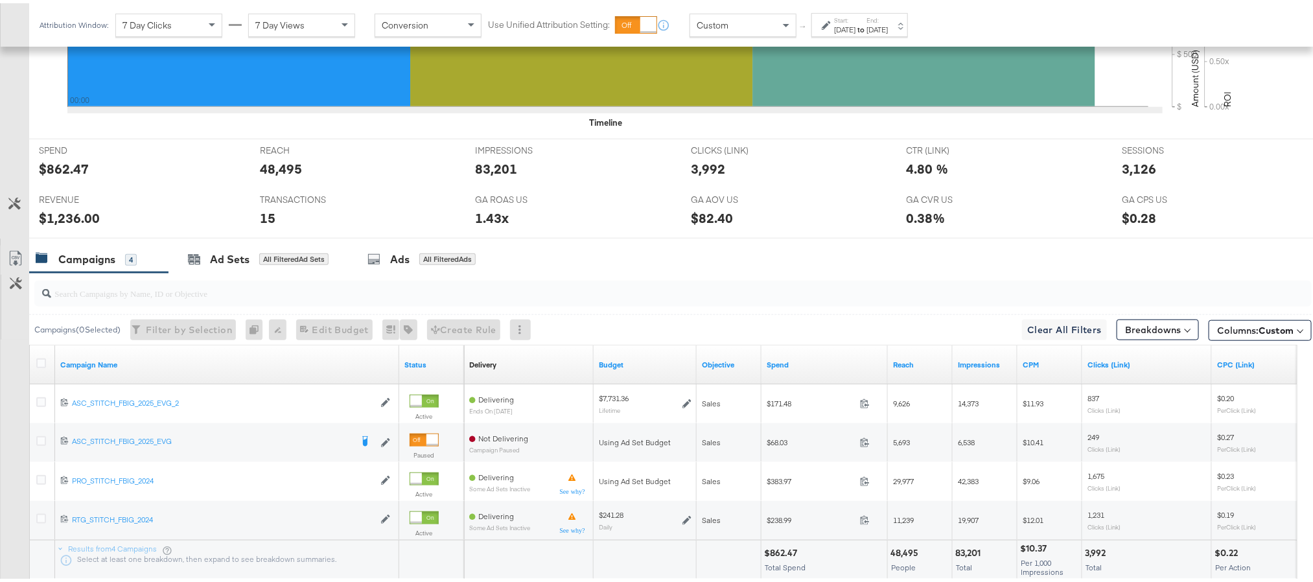
click at [68, 218] on div "$1,236.00" at bounding box center [69, 214] width 61 height 19
copy div "1,236.00"
click at [888, 28] on div "Aug 26th 2025" at bounding box center [876, 26] width 21 height 10
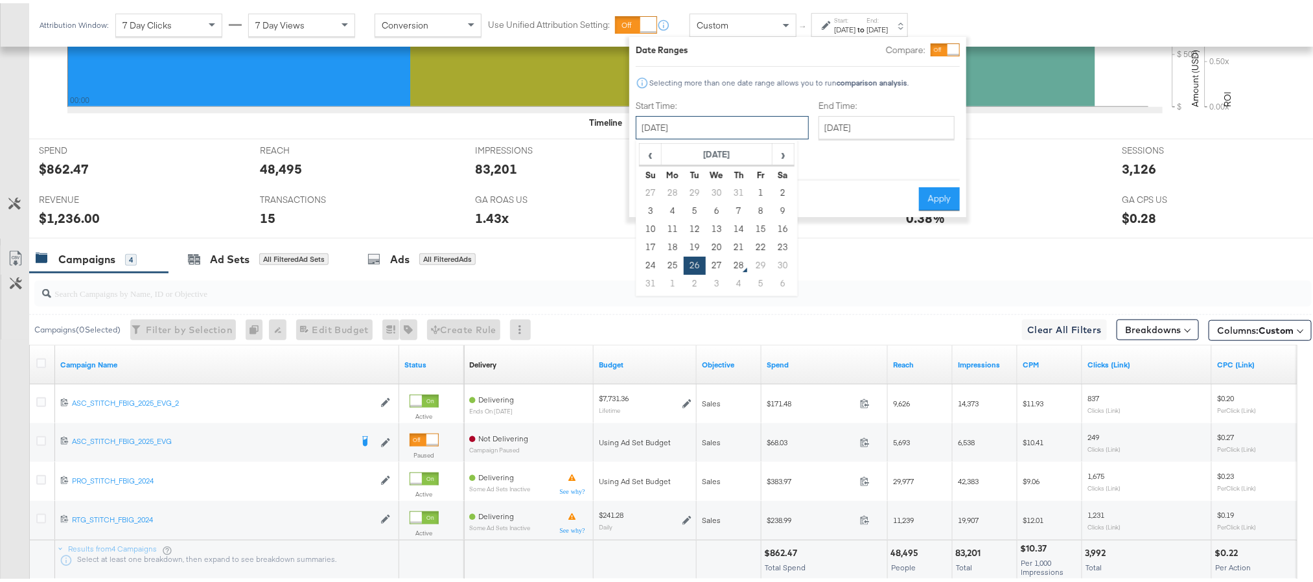
click at [706, 122] on input "August 26th 2025" at bounding box center [722, 124] width 173 height 23
click at [708, 265] on td "27" at bounding box center [717, 262] width 22 height 18
type input "[DATE]"
click at [937, 189] on button "Apply" at bounding box center [939, 195] width 41 height 23
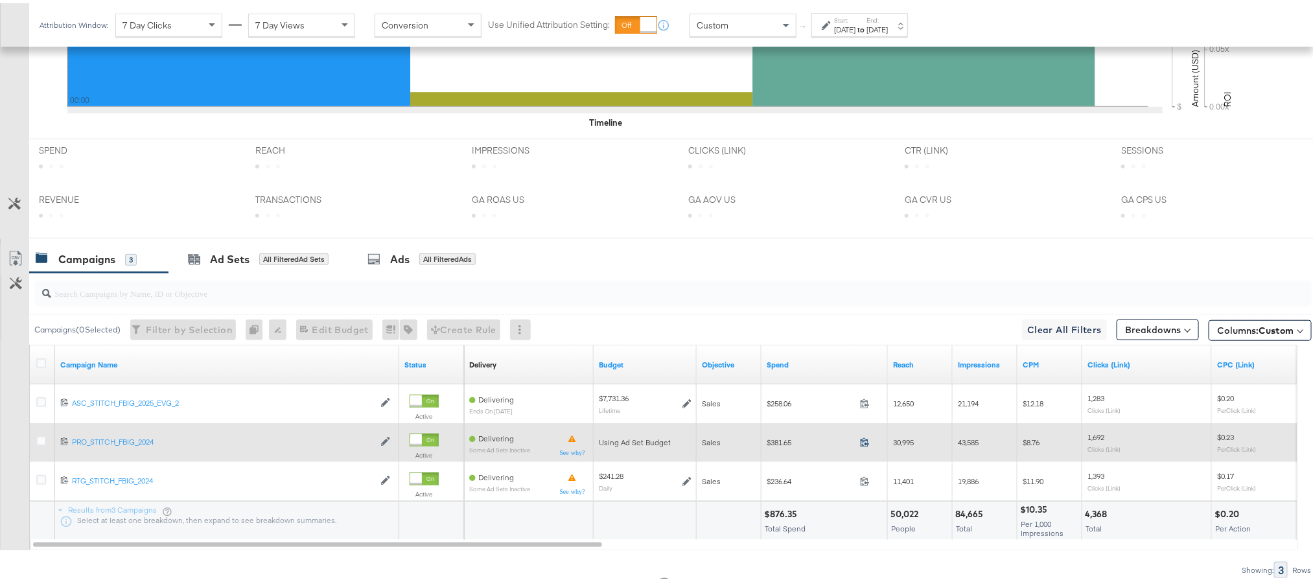
click at [863, 444] on icon at bounding box center [865, 439] width 10 height 10
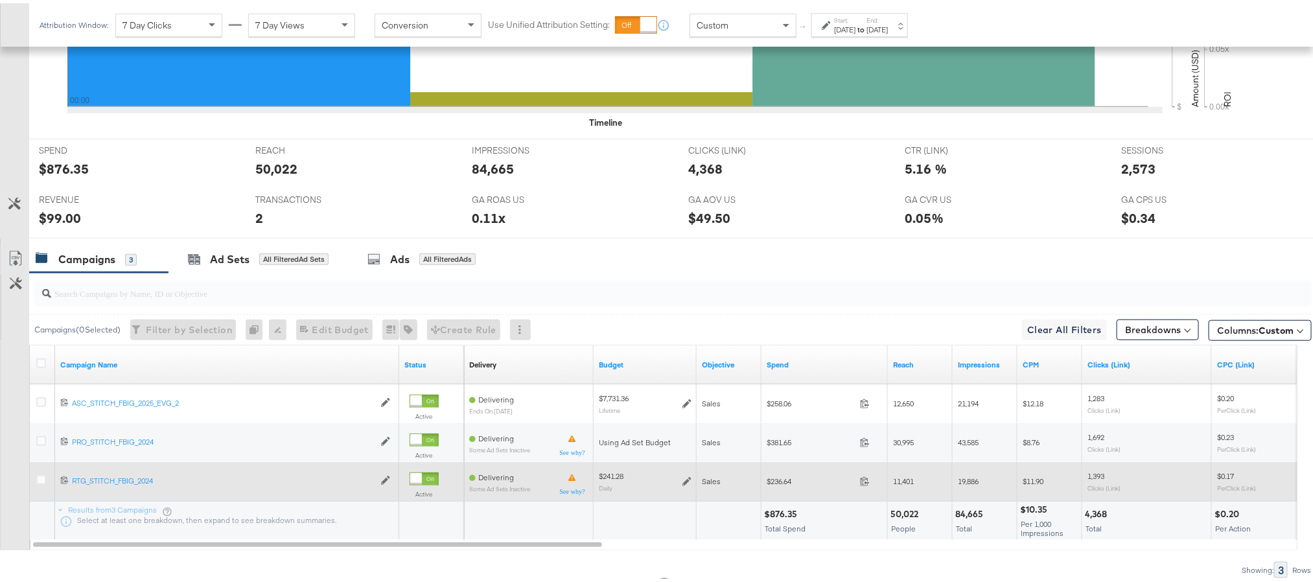
click at [865, 477] on div "$236.64 236.64" at bounding box center [824, 478] width 126 height 20
click at [865, 481] on icon at bounding box center [865, 478] width 10 height 10
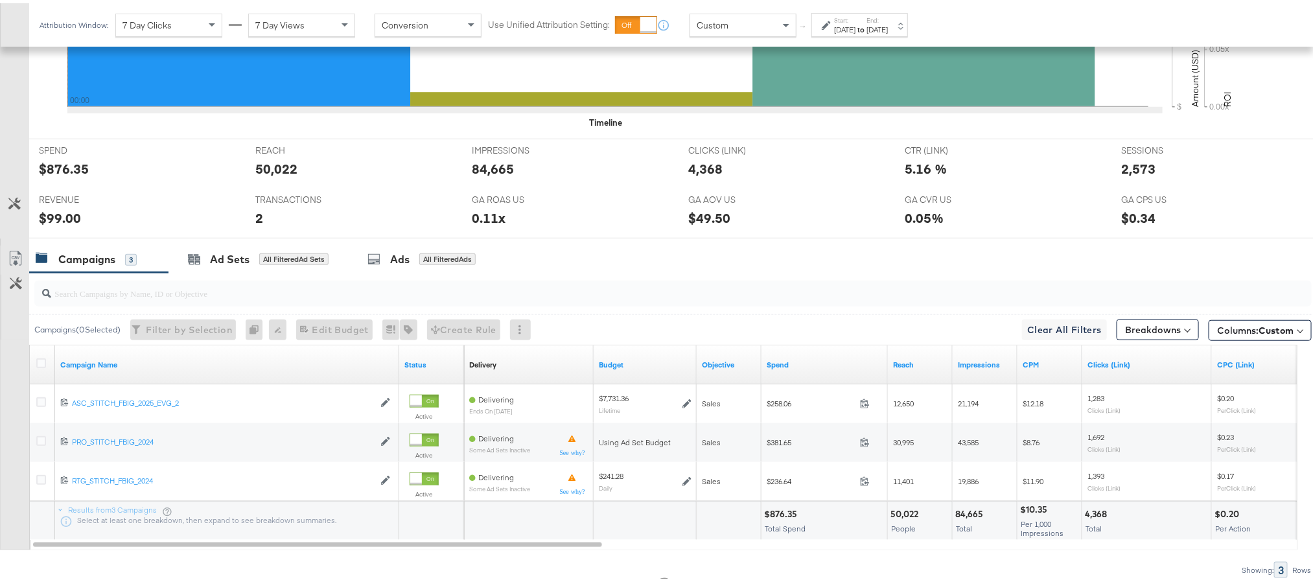
click at [774, 512] on div "$876.35" at bounding box center [782, 511] width 37 height 12
copy div "876.35"
click at [60, 218] on div "$99.00" at bounding box center [60, 214] width 42 height 19
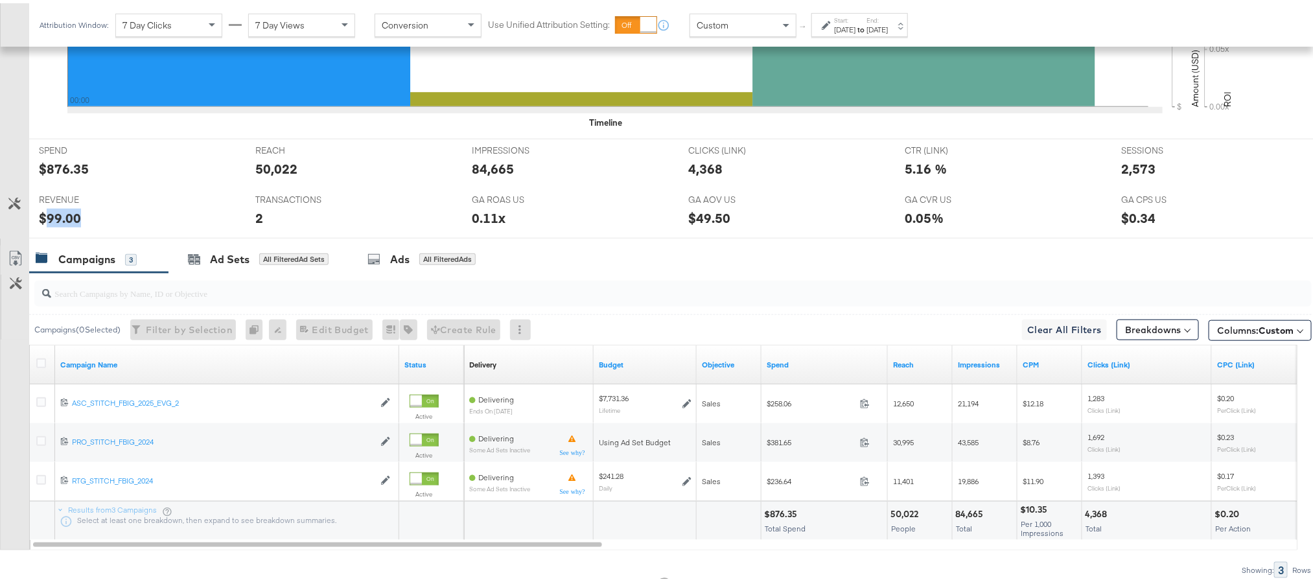
copy div "99.00"
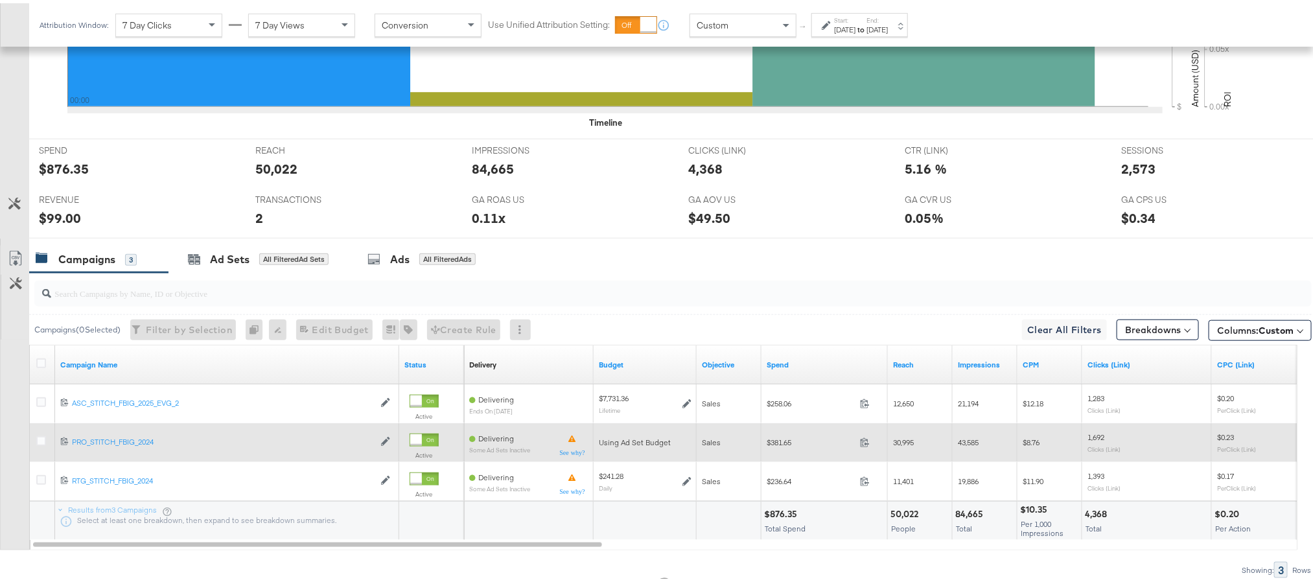
click at [43, 439] on icon at bounding box center [41, 438] width 10 height 10
click at [0, 0] on input "checkbox" at bounding box center [0, 0] width 0 height 0
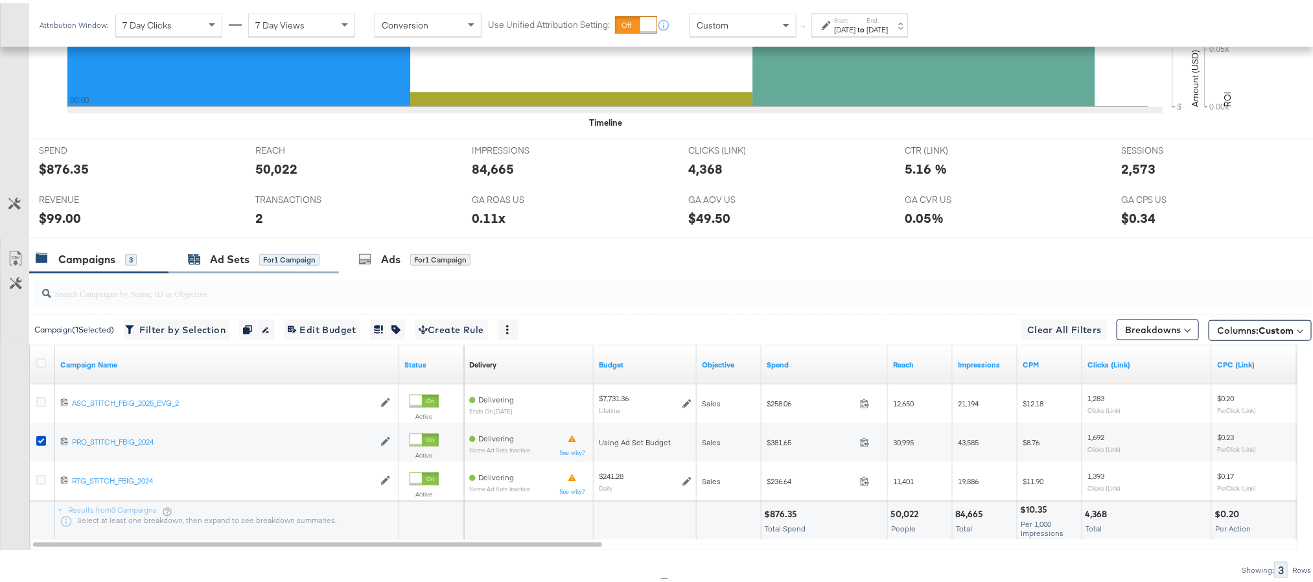
click at [214, 255] on div "Ad Sets" at bounding box center [230, 256] width 40 height 15
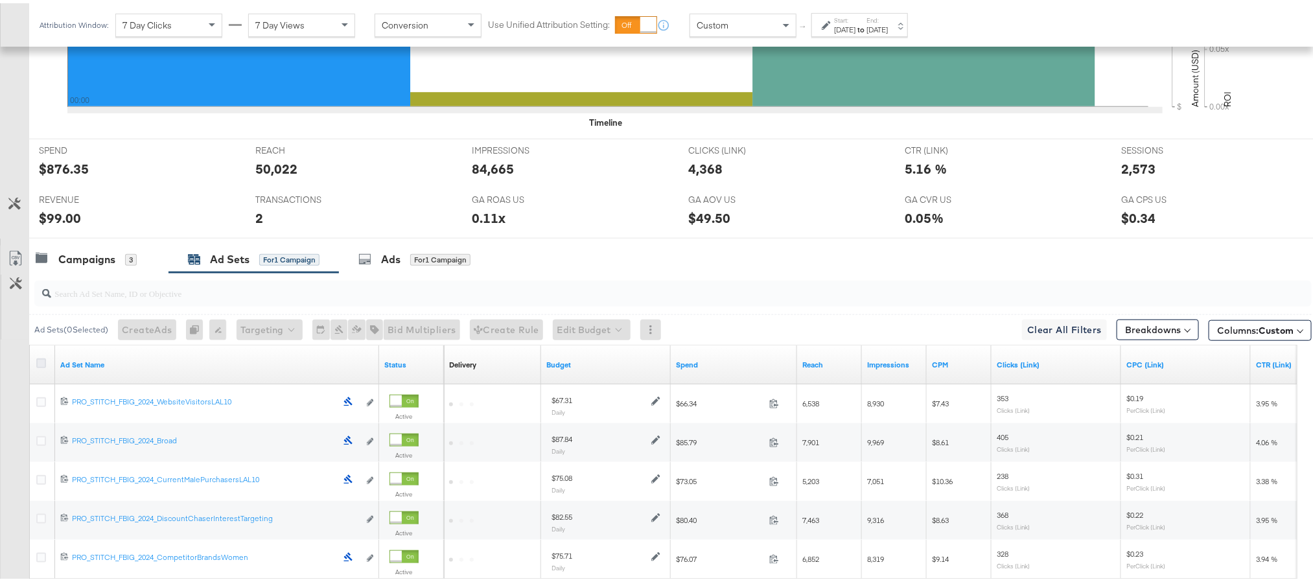
click at [41, 362] on icon at bounding box center [41, 360] width 10 height 10
click at [0, 0] on input "checkbox" at bounding box center [0, 0] width 0 height 0
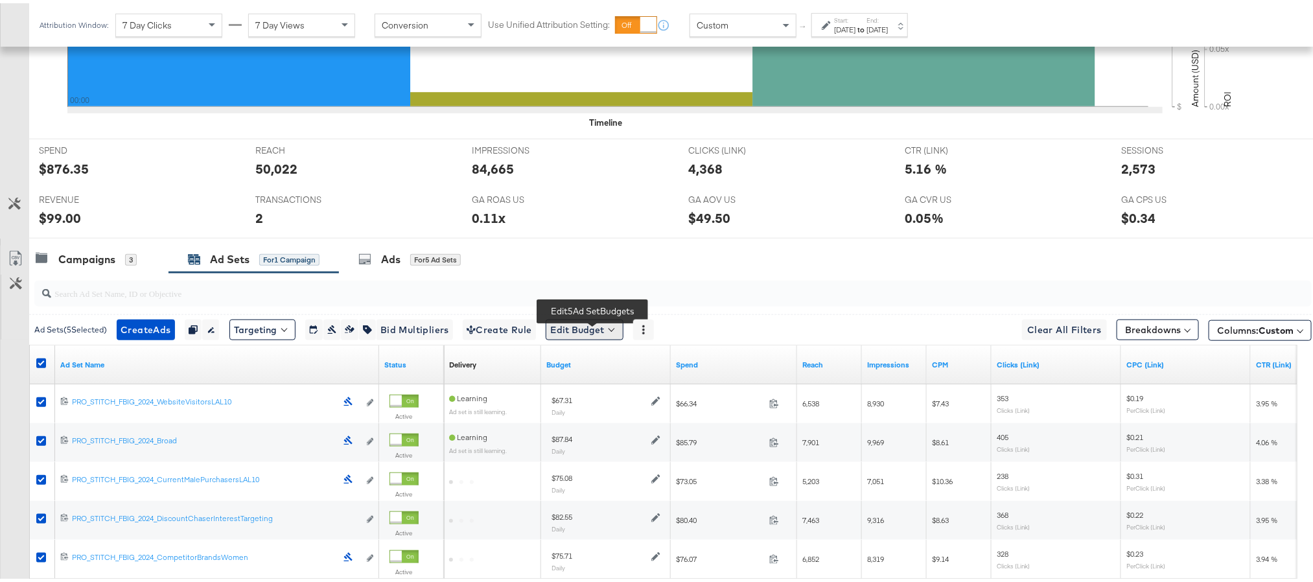
click at [583, 334] on button "Edit Budget" at bounding box center [585, 326] width 78 height 21
click at [583, 360] on span "Edit Ad Set Budget" at bounding box center [588, 360] width 74 height 17
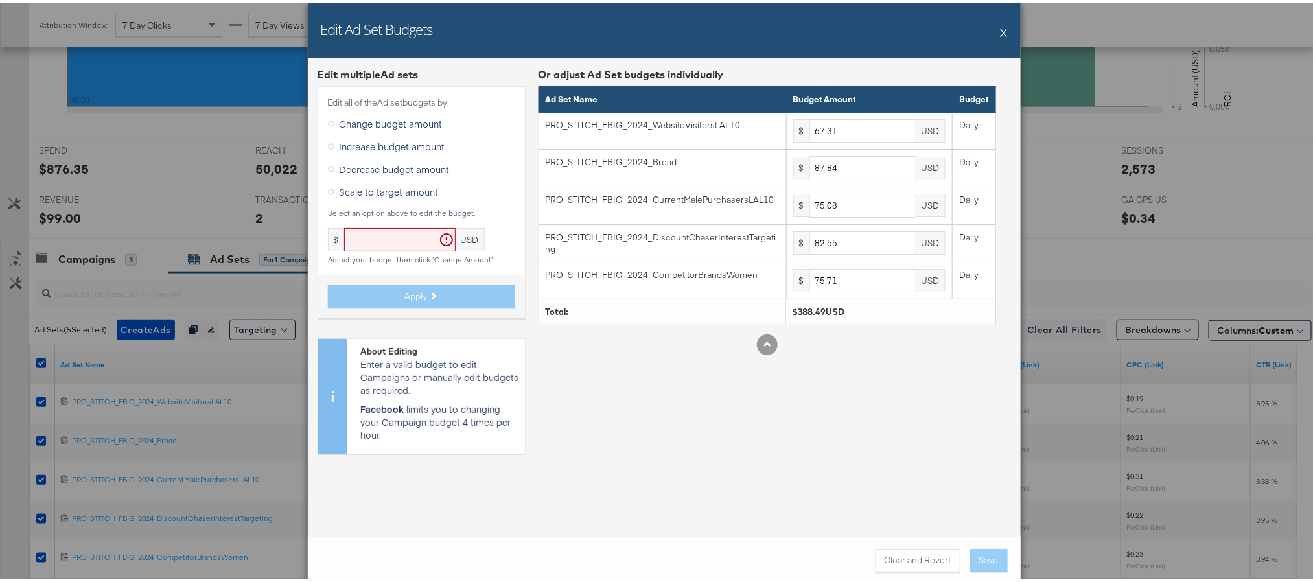
click at [1000, 29] on button "X" at bounding box center [1003, 29] width 7 height 26
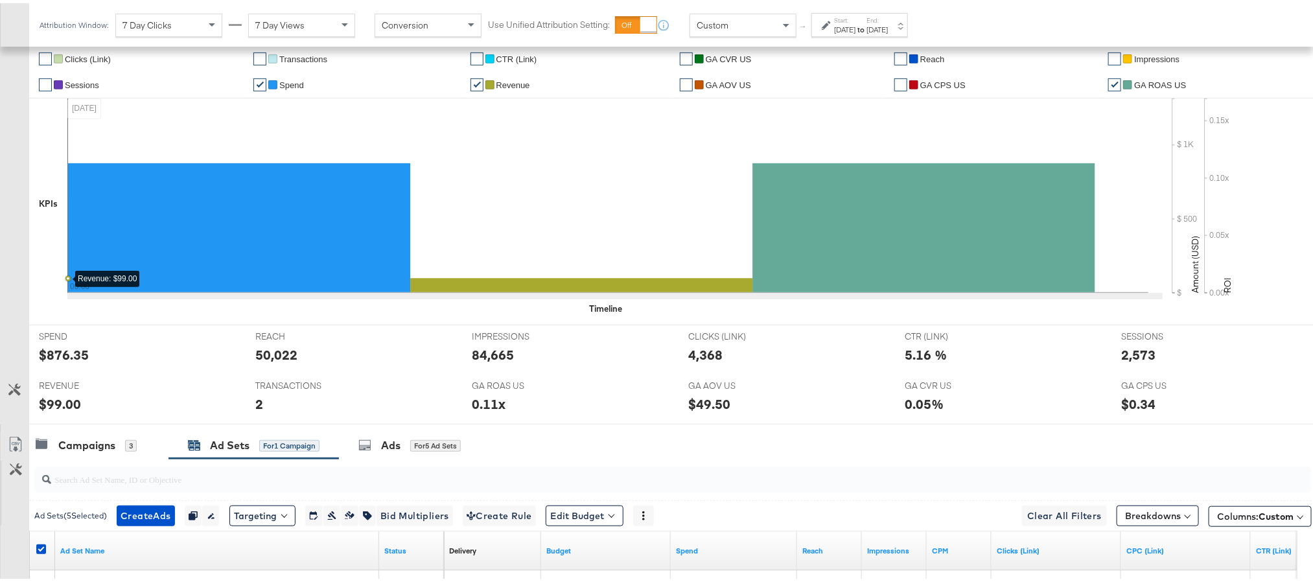
scroll to position [0, 0]
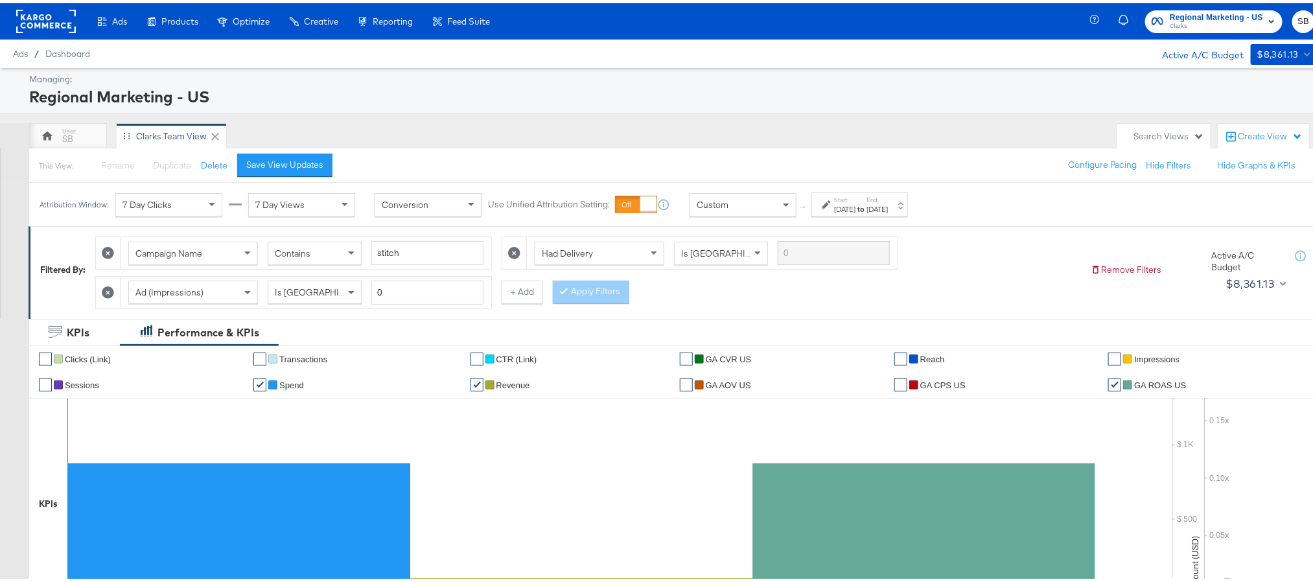
click at [45, 12] on rect at bounding box center [46, 17] width 60 height 23
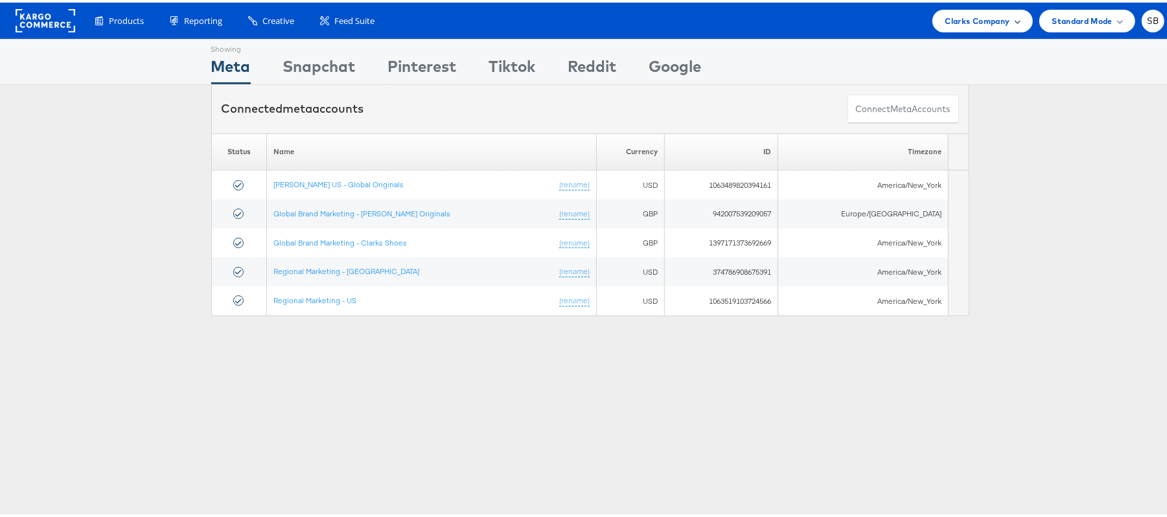
click at [969, 24] on span "Clarks Company" at bounding box center [977, 19] width 65 height 14
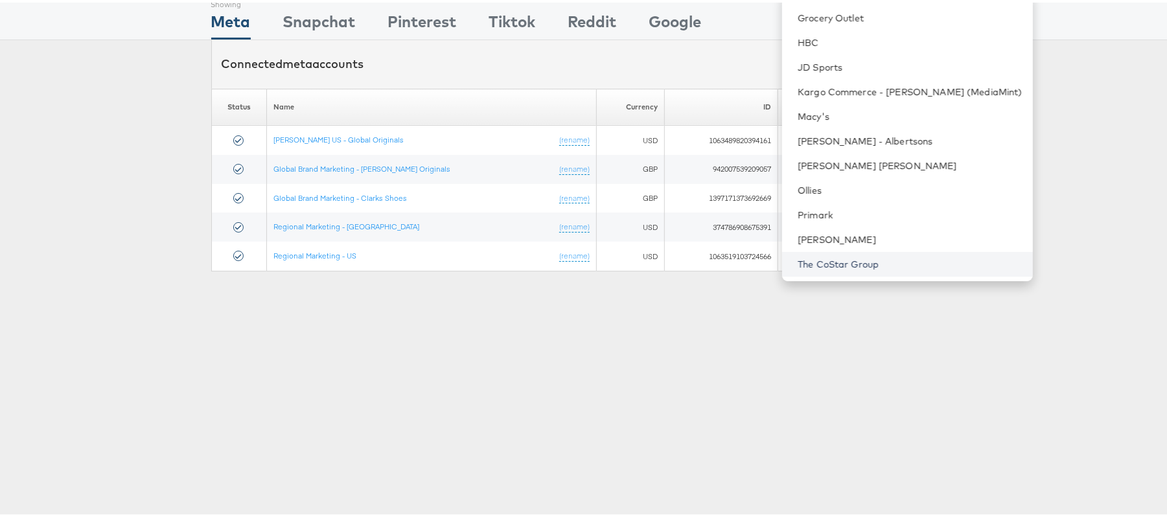
scroll to position [86, 0]
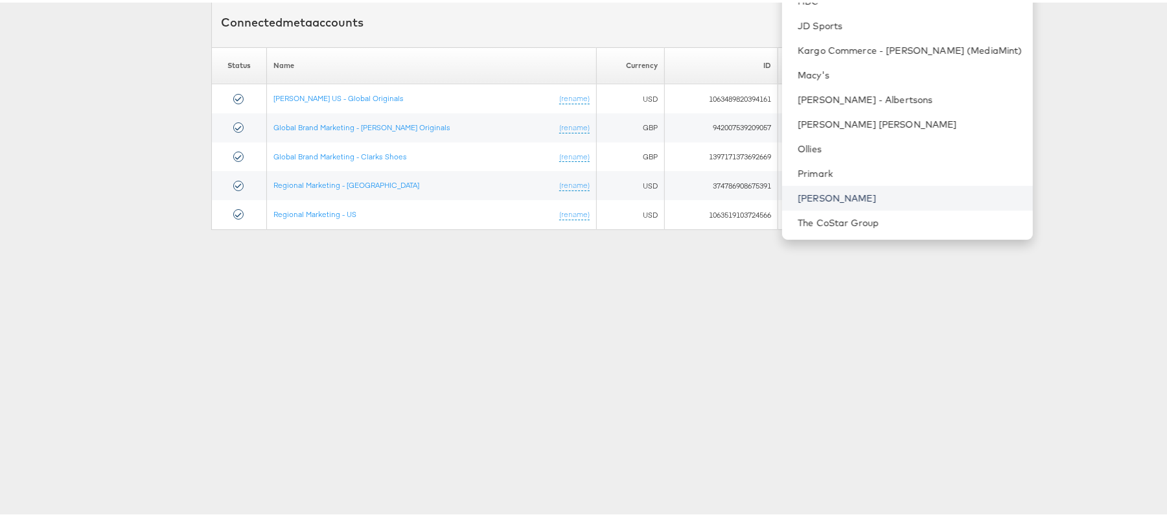
click at [859, 198] on link "[PERSON_NAME]" at bounding box center [910, 195] width 225 height 13
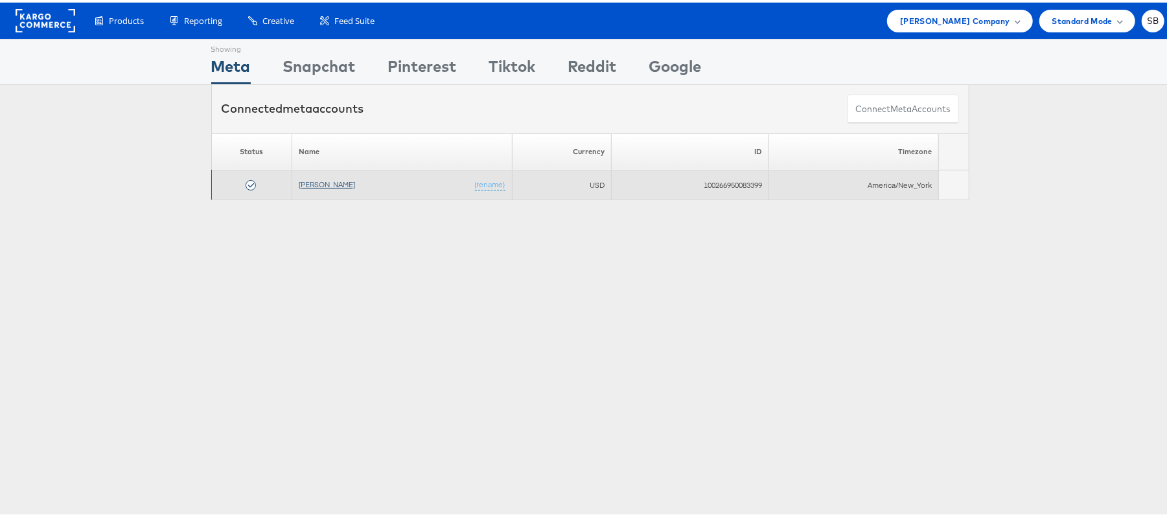
click at [319, 185] on link "[PERSON_NAME]" at bounding box center [327, 182] width 56 height 10
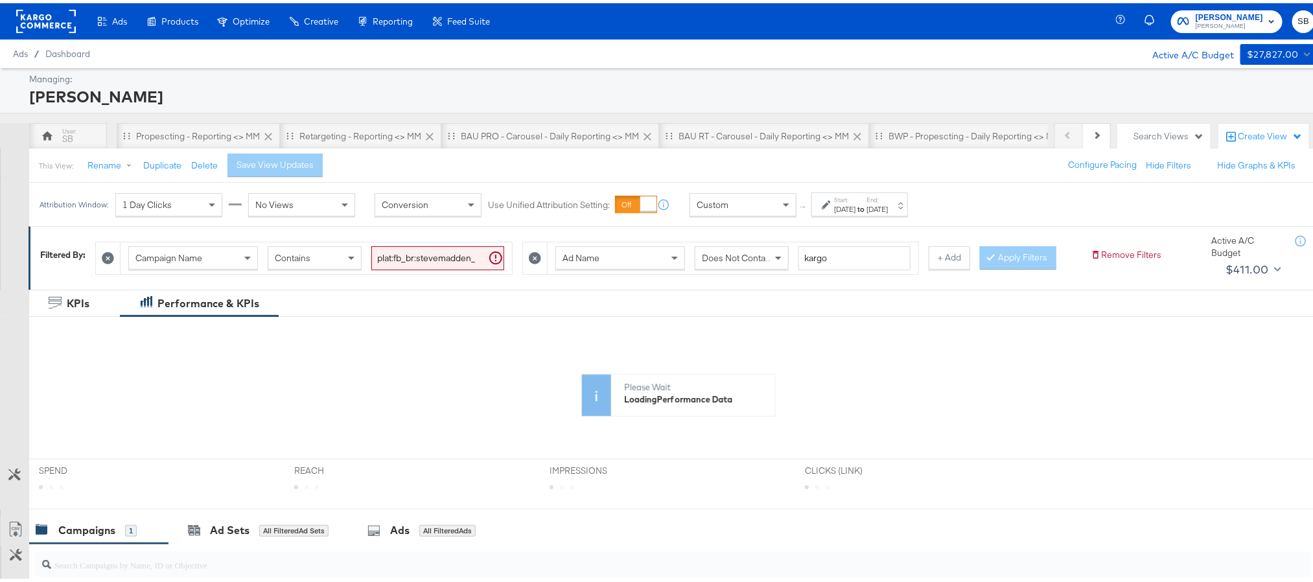
click at [855, 203] on div "[DATE]" at bounding box center [844, 206] width 21 height 10
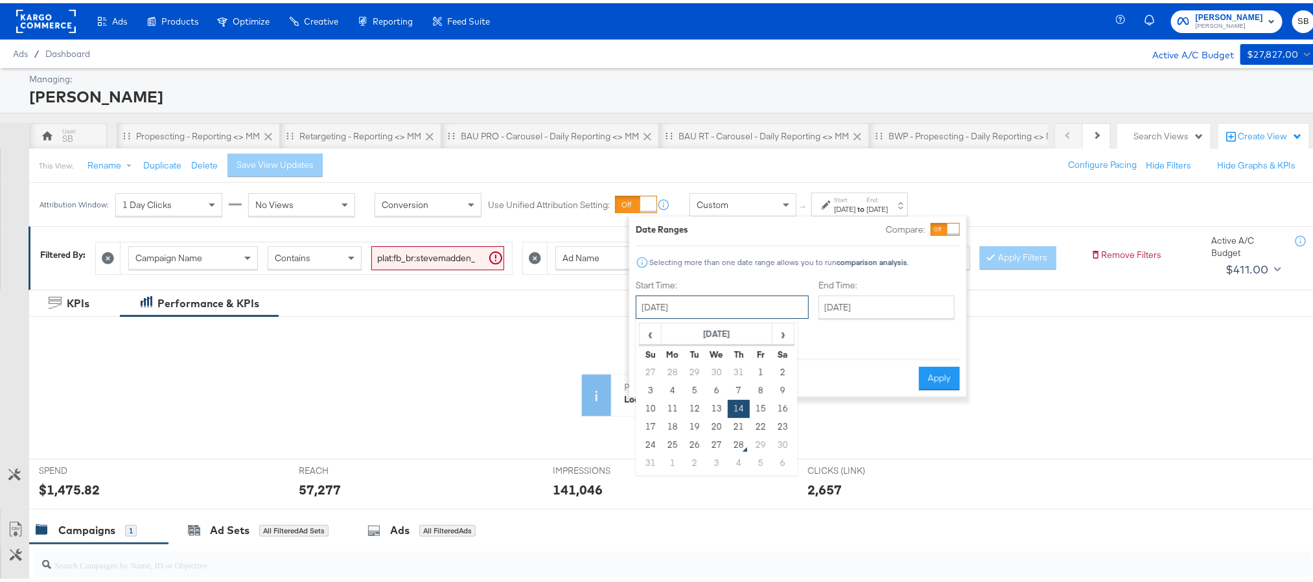
click at [697, 299] on input "[DATE]" at bounding box center [722, 303] width 173 height 23
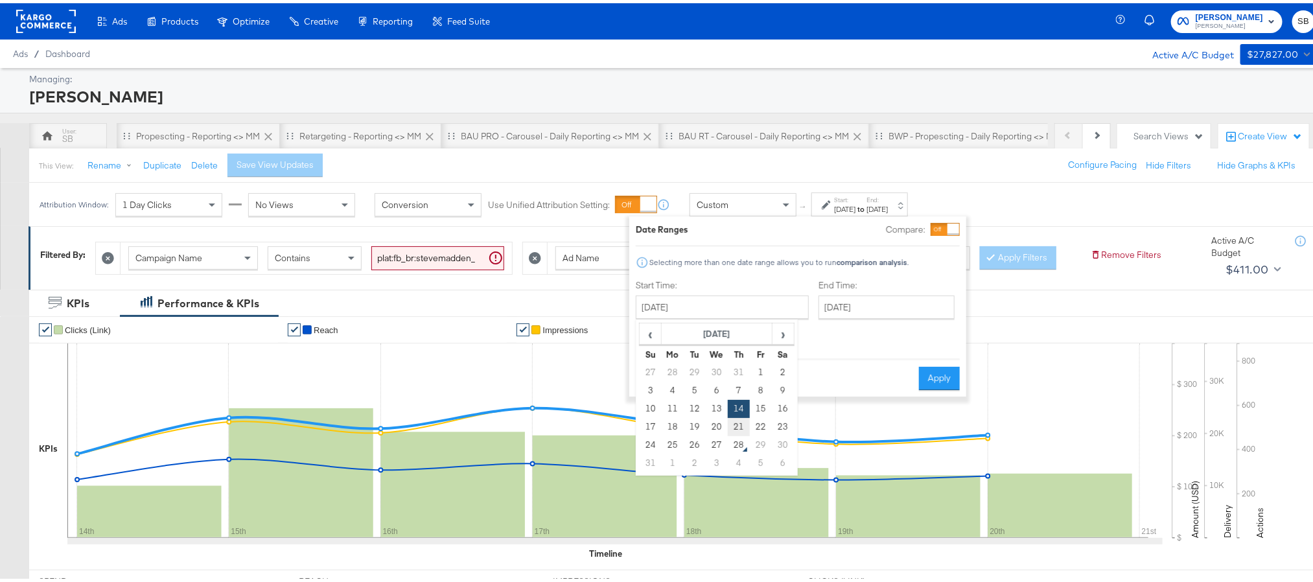
click at [743, 424] on td "21" at bounding box center [739, 424] width 22 height 18
type input "[DATE]"
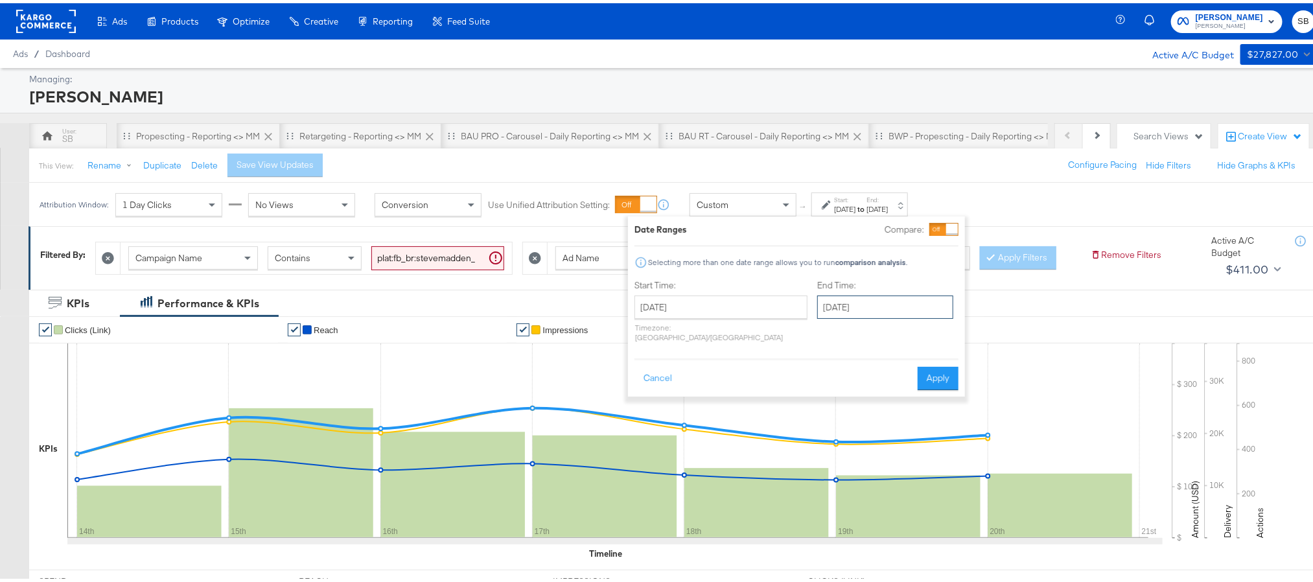
click at [817, 302] on input "[DATE]" at bounding box center [885, 303] width 136 height 23
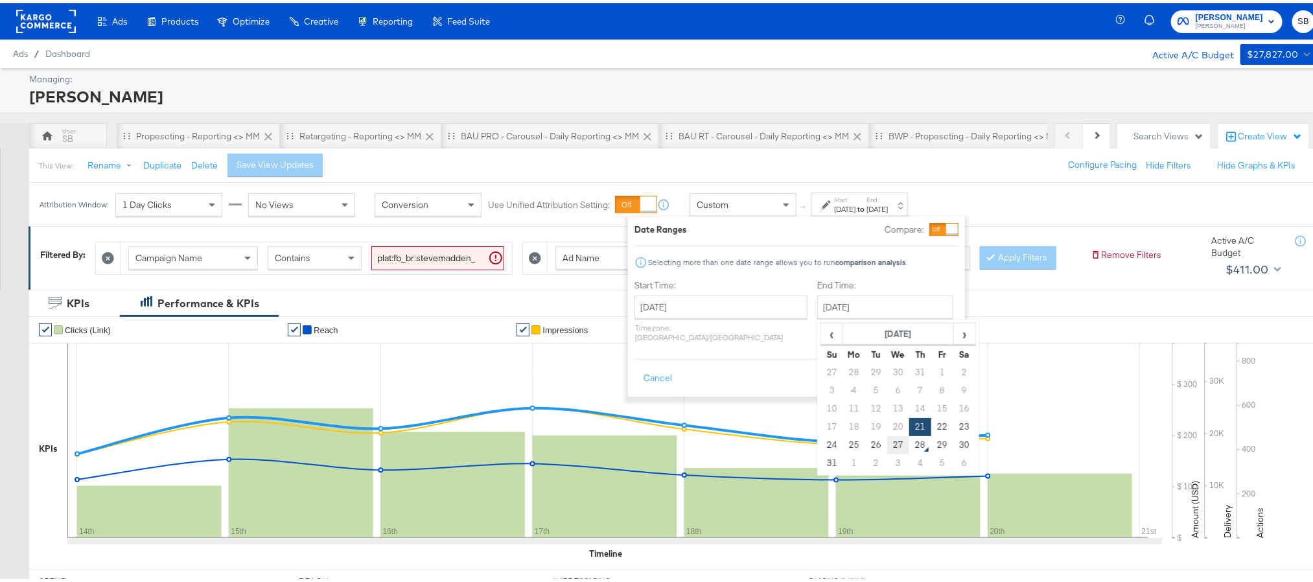
click at [887, 443] on td "27" at bounding box center [898, 442] width 22 height 18
type input "[DATE]"
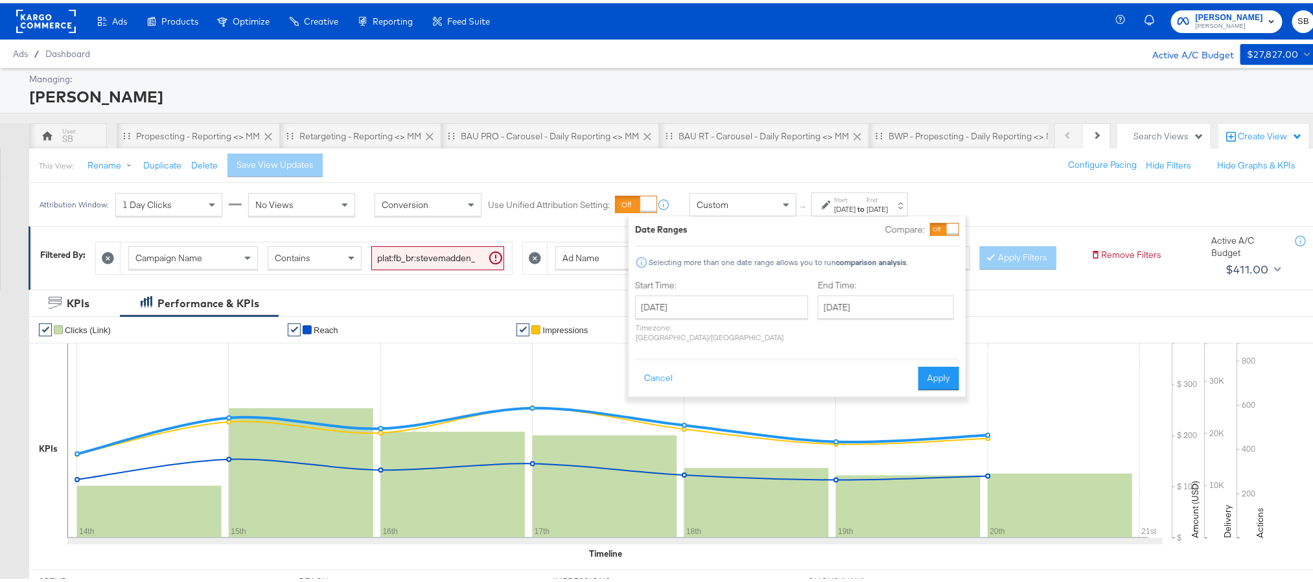
click at [961, 367] on div "Date Ranges Compare: Selecting more than one date range allows you to run compa…" at bounding box center [797, 303] width 337 height 180
click at [945, 368] on button "Apply" at bounding box center [938, 375] width 41 height 23
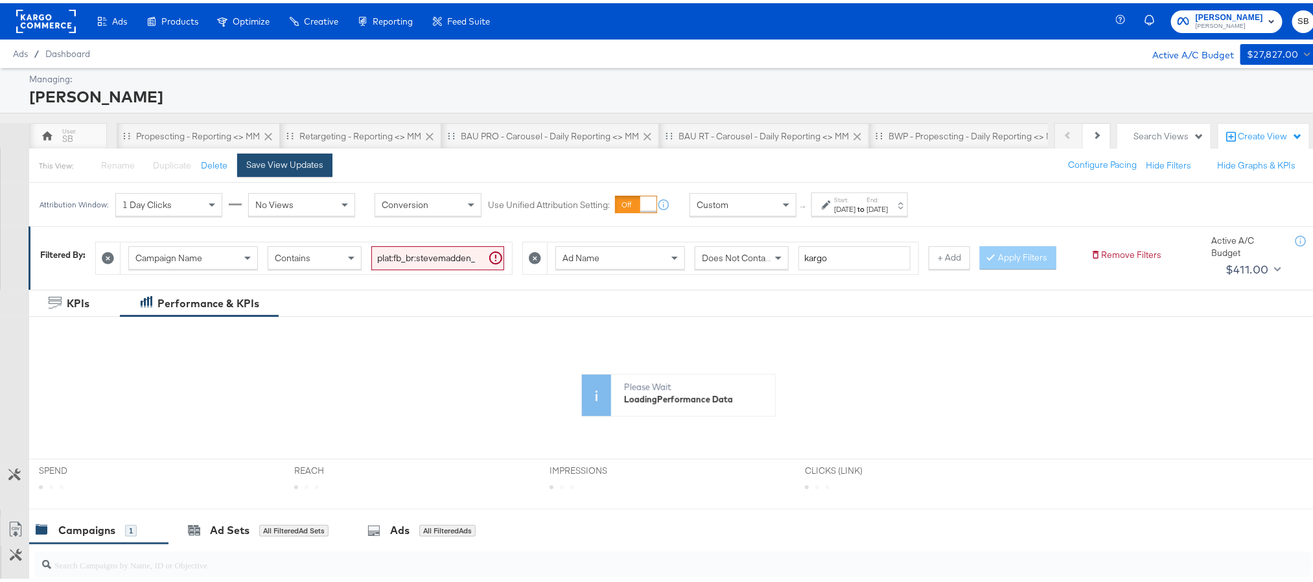
click at [288, 160] on div "Save View Updates" at bounding box center [284, 162] width 77 height 12
click at [196, 130] on div "Propescting - Reporting <> MM" at bounding box center [198, 133] width 124 height 12
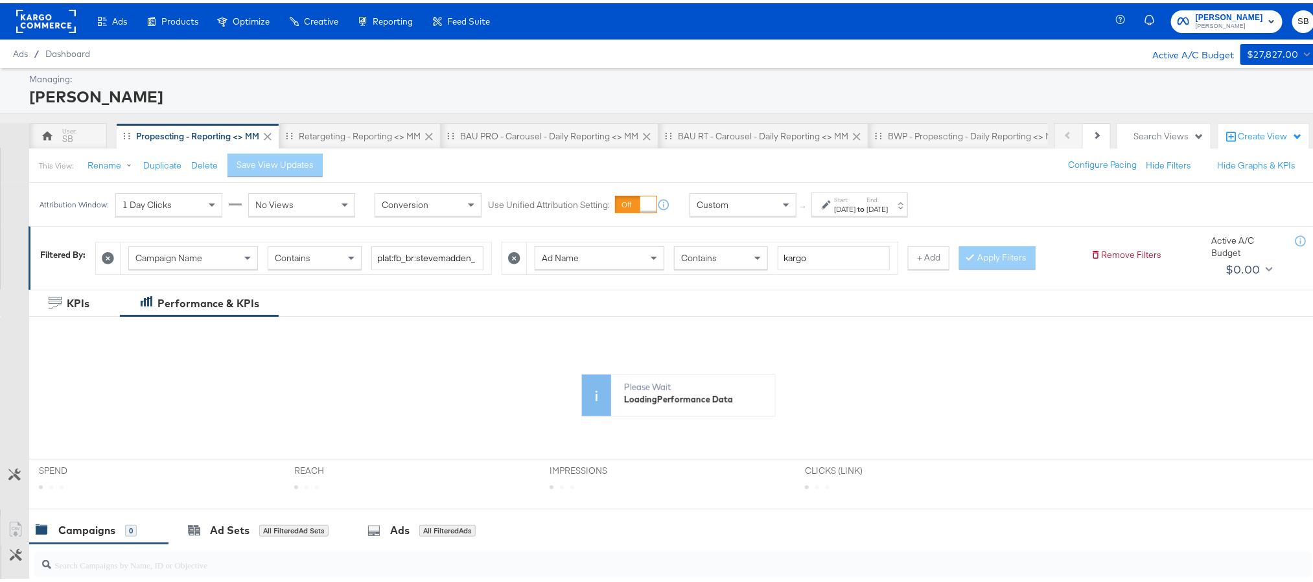
click at [866, 208] on strong "to" at bounding box center [860, 206] width 11 height 10
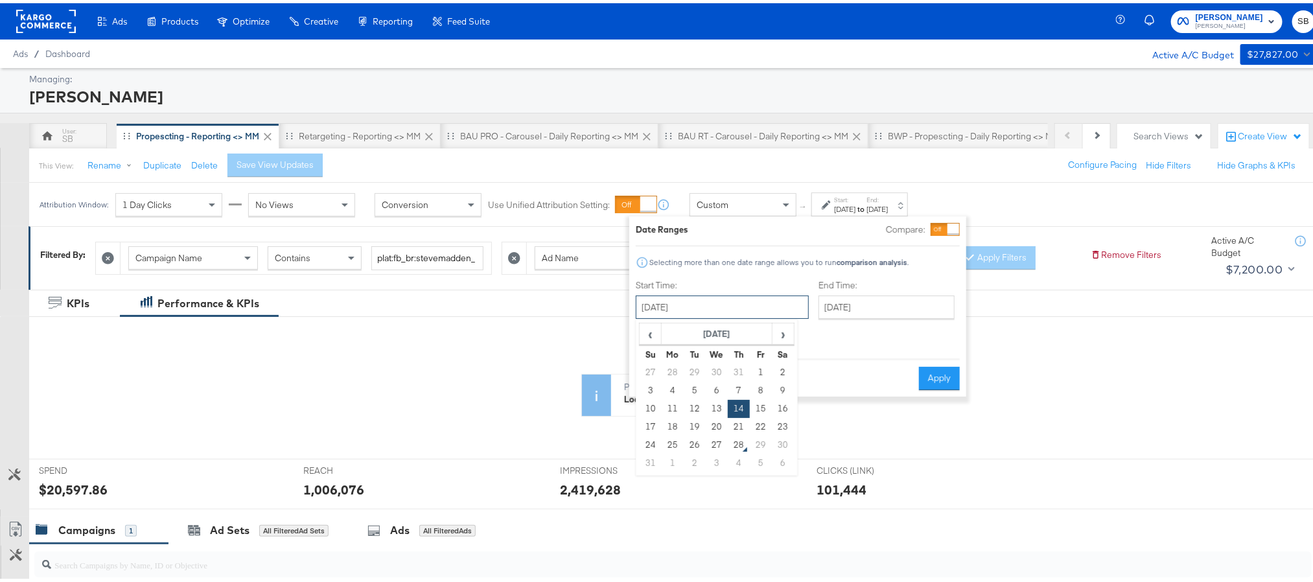
click at [751, 308] on input "[DATE]" at bounding box center [722, 303] width 173 height 23
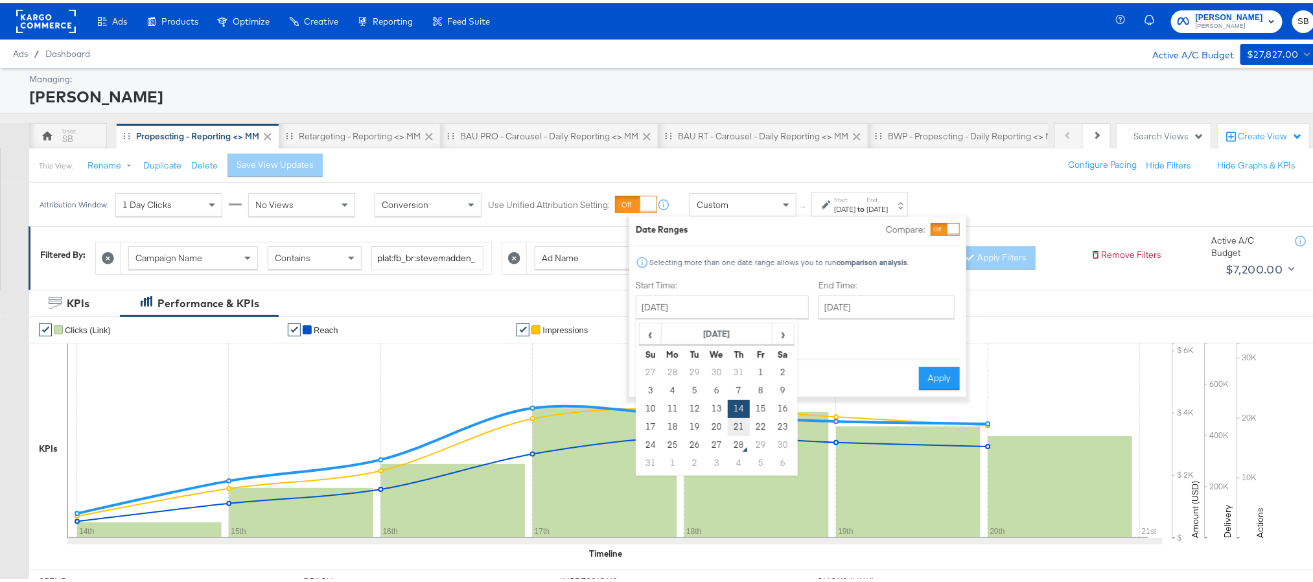
click at [739, 419] on td "21" at bounding box center [739, 424] width 22 height 18
type input "[DATE]"
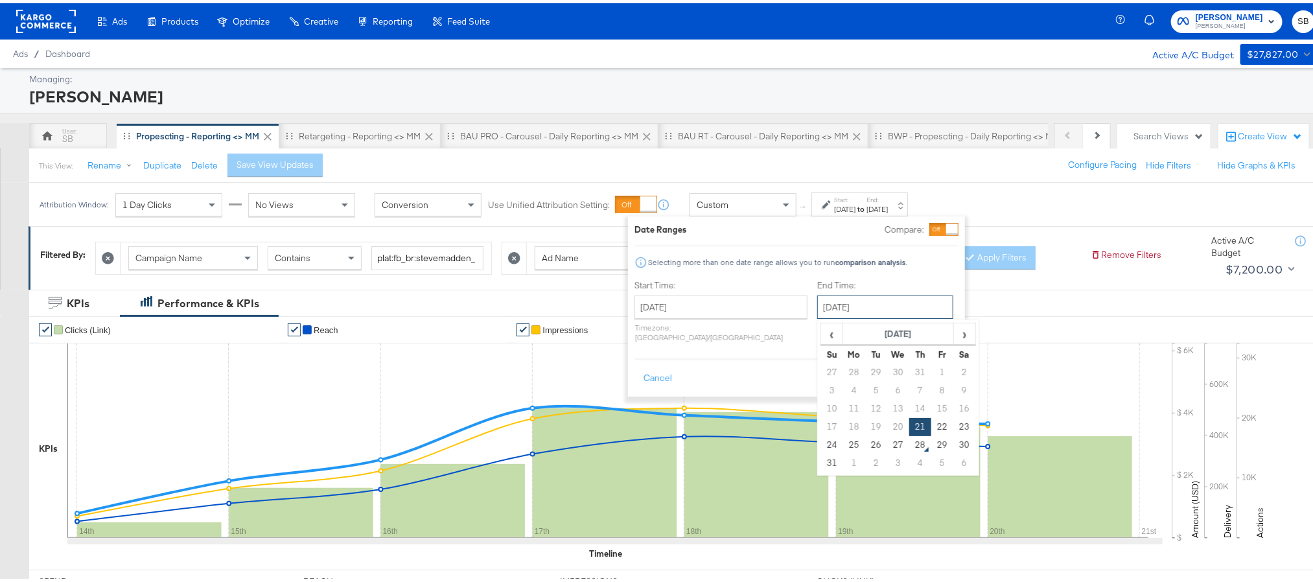
click at [842, 302] on input "[DATE]" at bounding box center [885, 303] width 136 height 23
click at [887, 447] on td "27" at bounding box center [898, 442] width 22 height 18
type input "[DATE]"
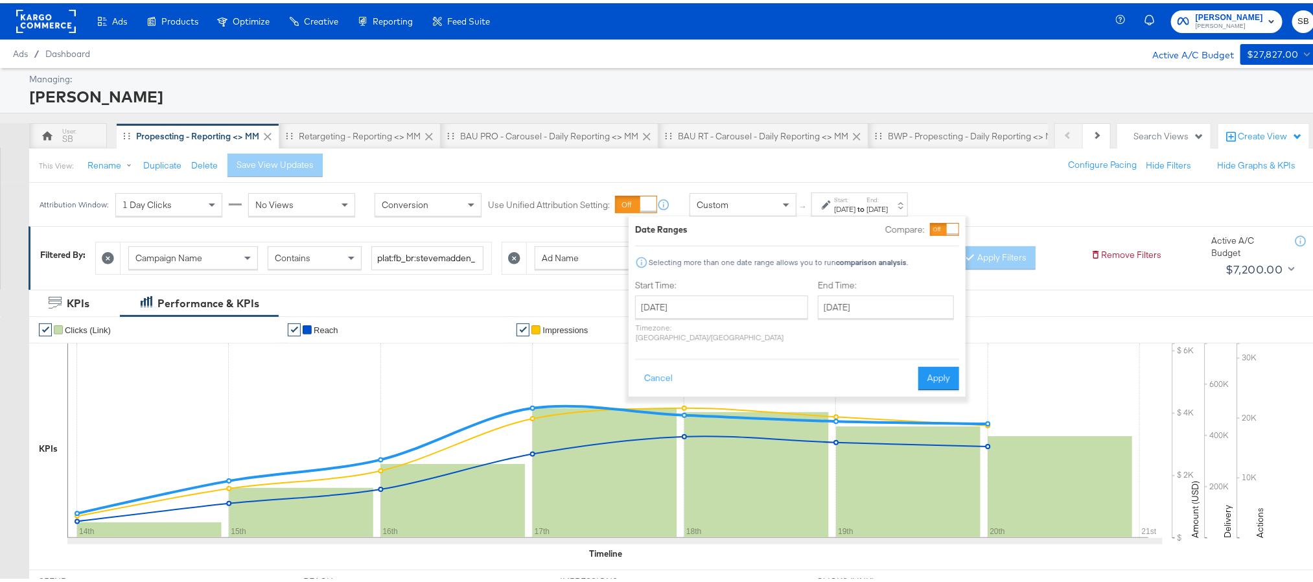
click at [960, 364] on div "Date Ranges Compare: Selecting more than one date range allows you to run compa…" at bounding box center [797, 303] width 337 height 180
click at [949, 364] on button "Apply" at bounding box center [938, 375] width 41 height 23
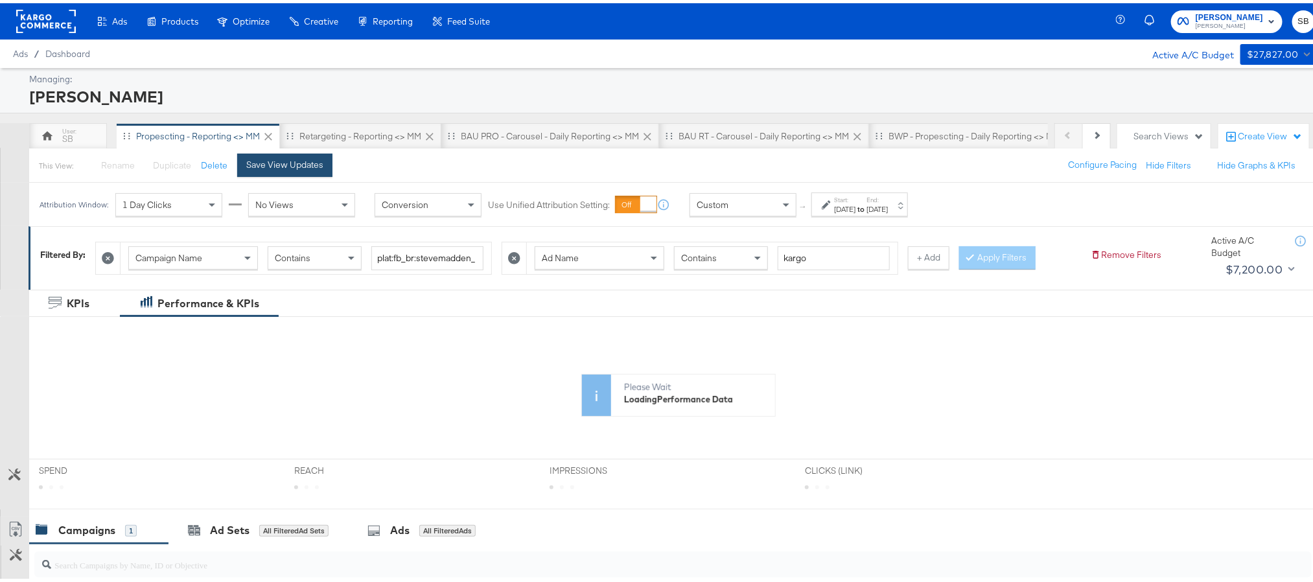
click at [302, 166] on div "Save View Updates" at bounding box center [284, 162] width 77 height 12
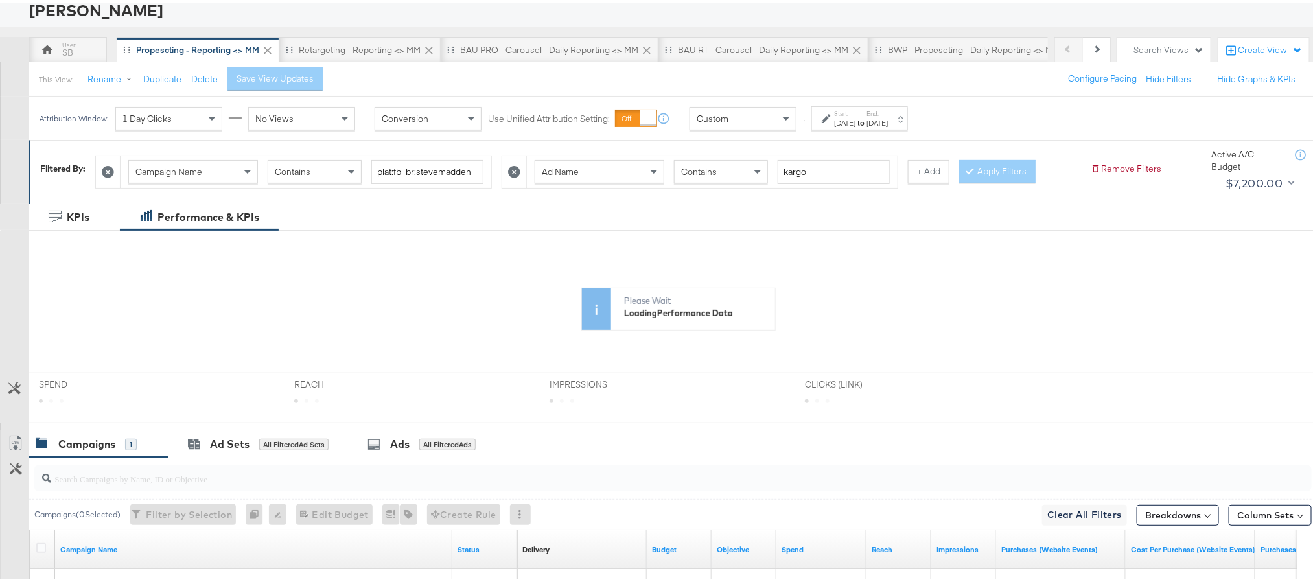
scroll to position [194, 0]
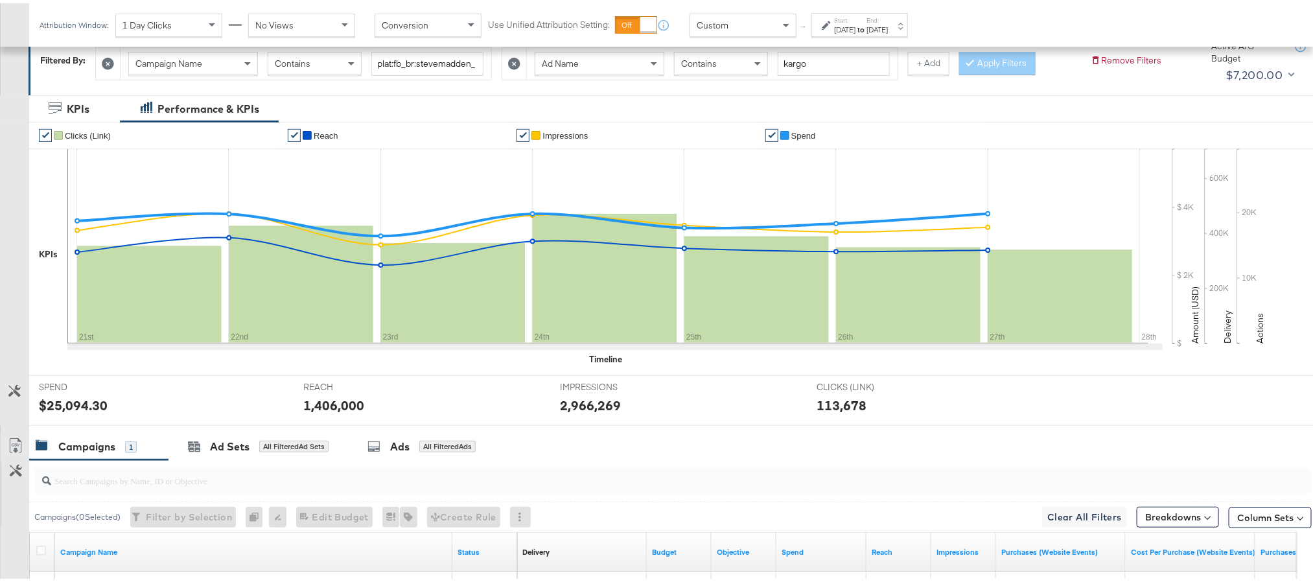
click at [64, 408] on div "$25,094.30" at bounding box center [73, 402] width 69 height 19
copy div "25,094.30"
click at [325, 399] on div "1,406,000" at bounding box center [333, 402] width 61 height 19
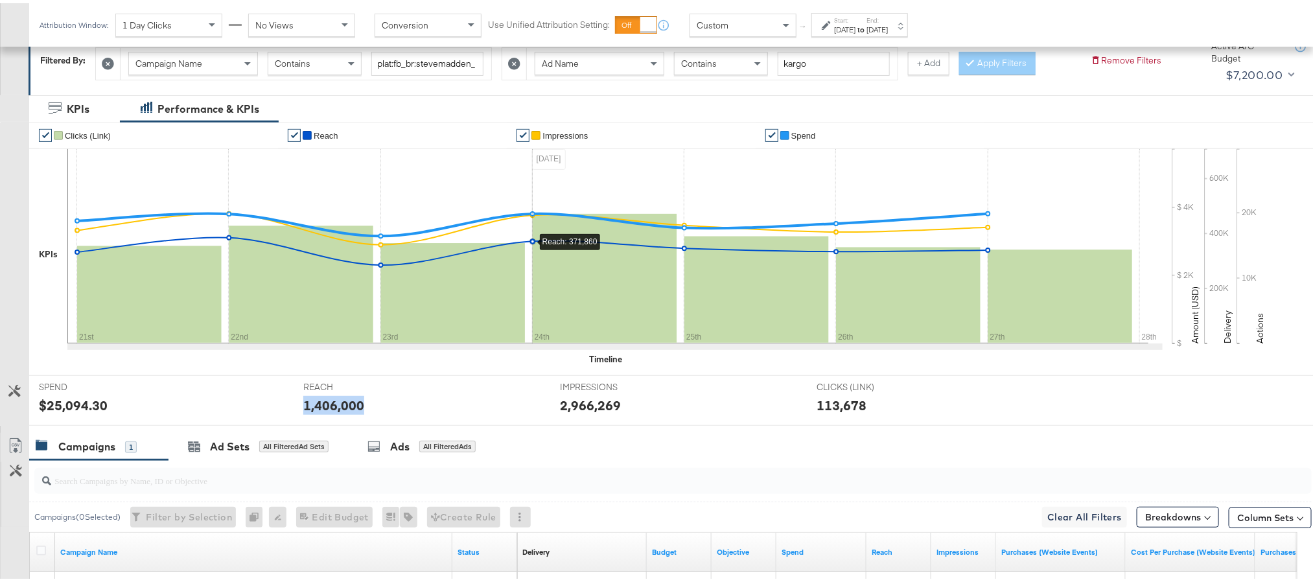
click at [325, 399] on div "1,406,000" at bounding box center [333, 402] width 61 height 19
copy div "1,406,000"
click at [576, 403] on div "2,966,269" at bounding box center [590, 402] width 61 height 19
copy div "2,966,269"
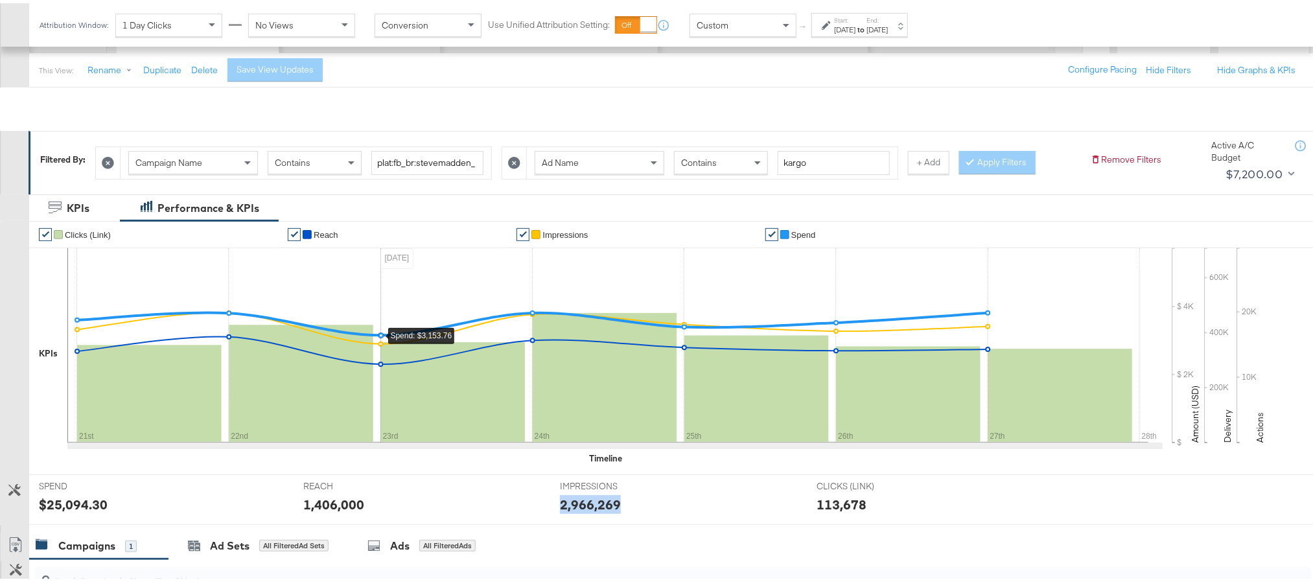
scroll to position [0, 0]
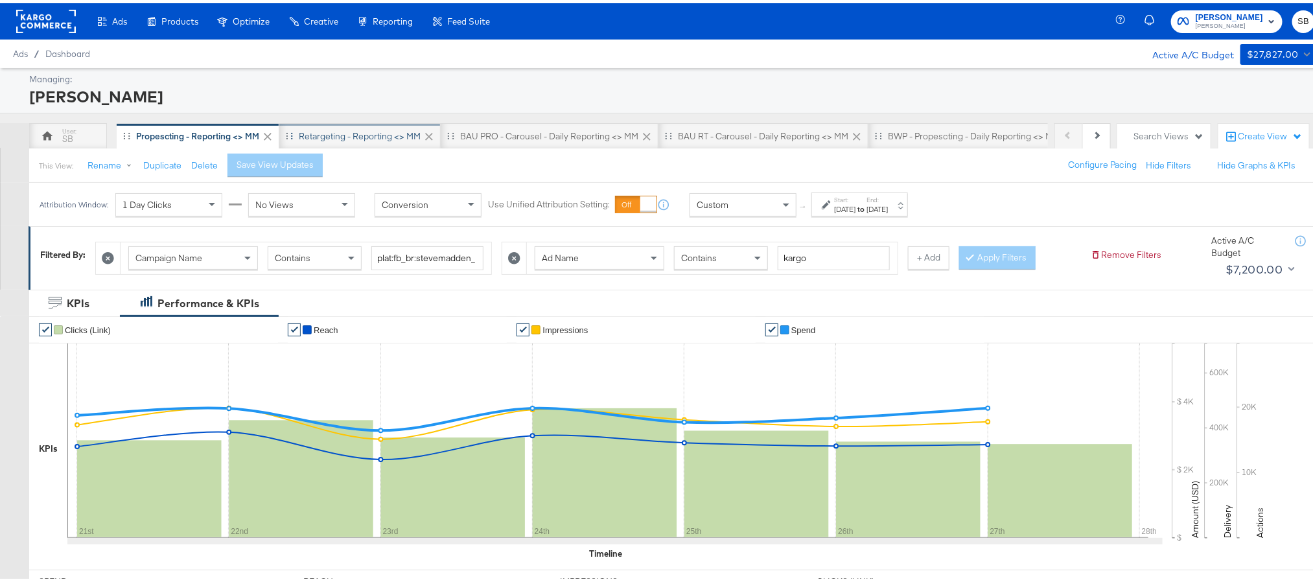
click at [321, 139] on div "Retargeting - Reporting <> MM" at bounding box center [360, 133] width 122 height 12
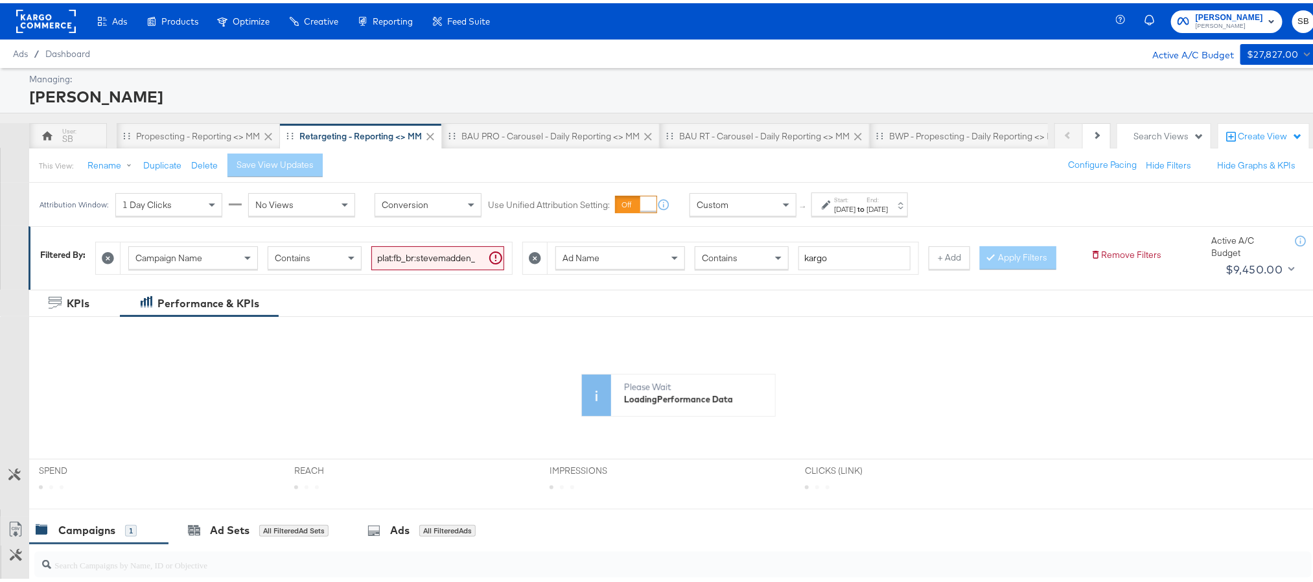
click at [853, 206] on div "[DATE]" at bounding box center [844, 206] width 21 height 10
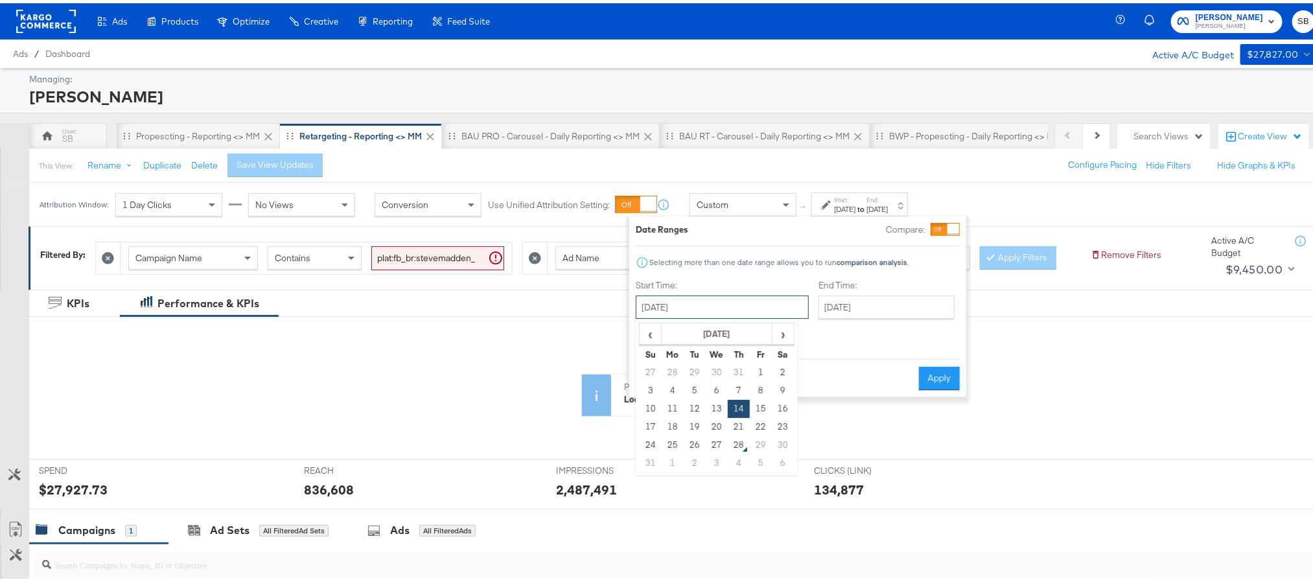
click at [713, 312] on input "[DATE]" at bounding box center [722, 303] width 173 height 23
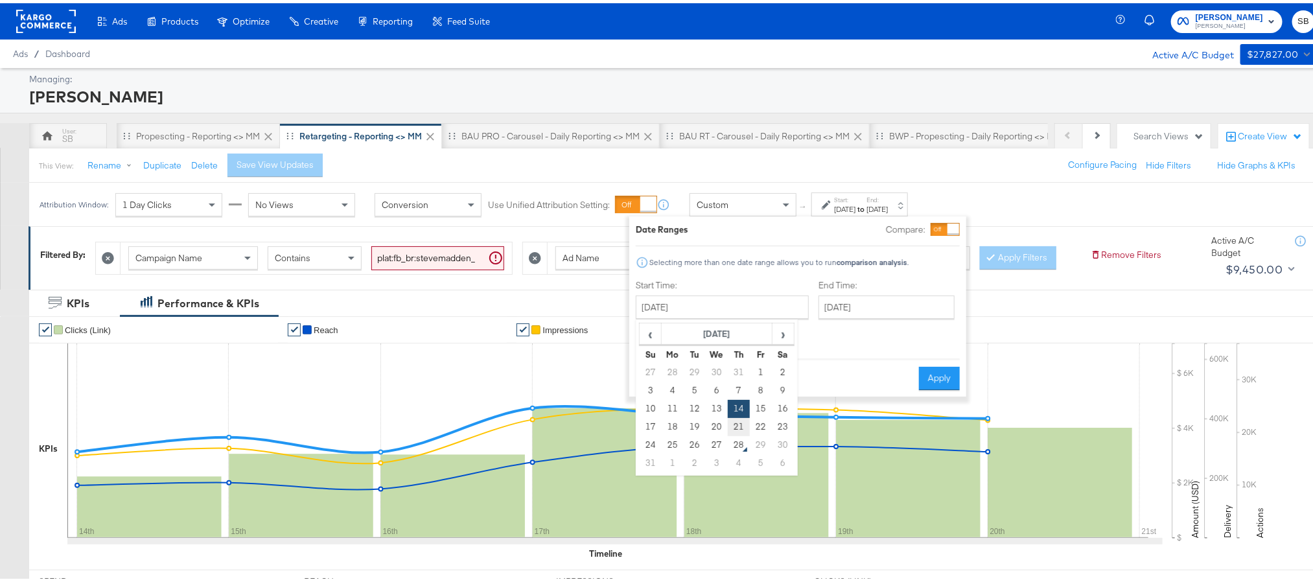
click at [735, 426] on td "21" at bounding box center [739, 424] width 22 height 18
type input "[DATE]"
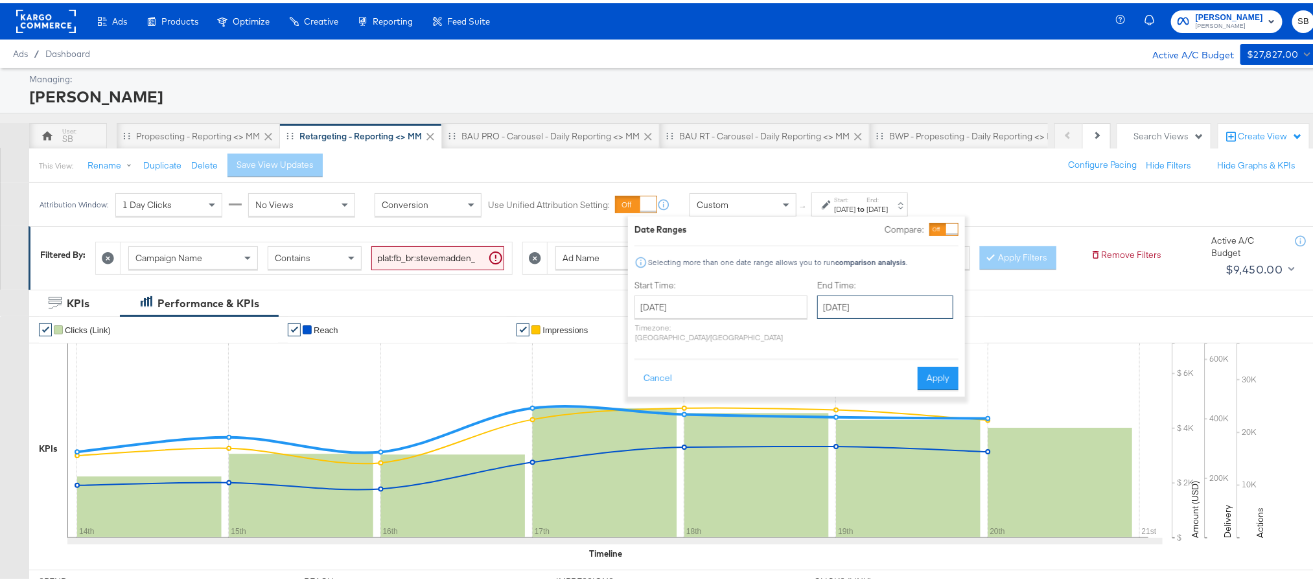
click at [831, 309] on input "[DATE]" at bounding box center [885, 303] width 136 height 23
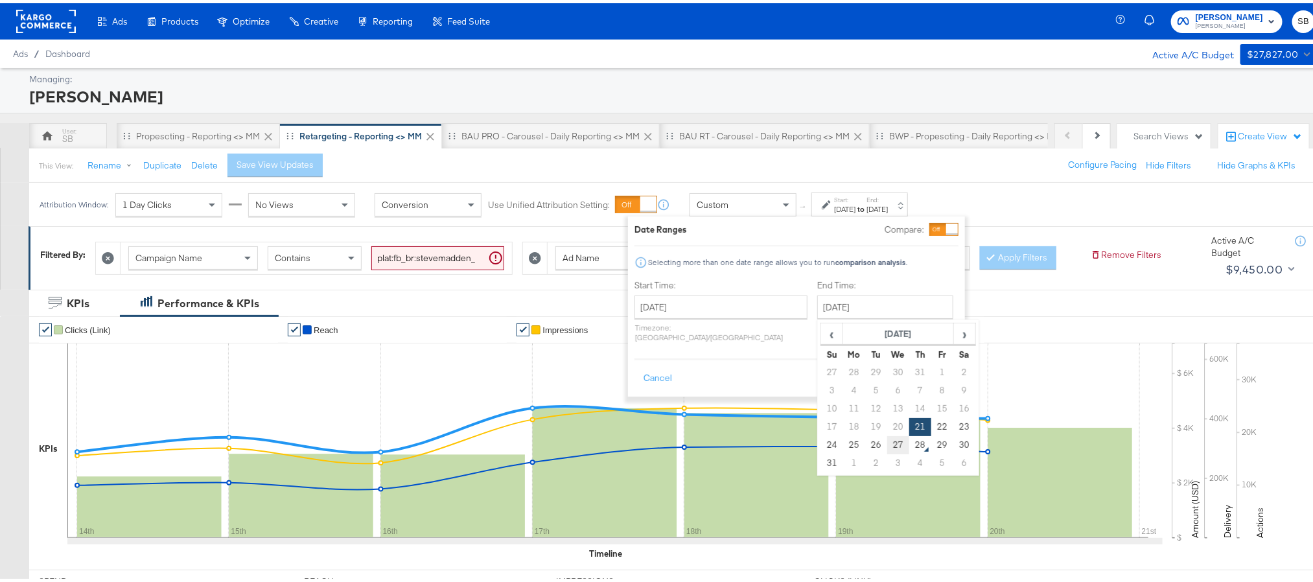
click at [887, 439] on td "27" at bounding box center [898, 442] width 22 height 18
type input "[DATE]"
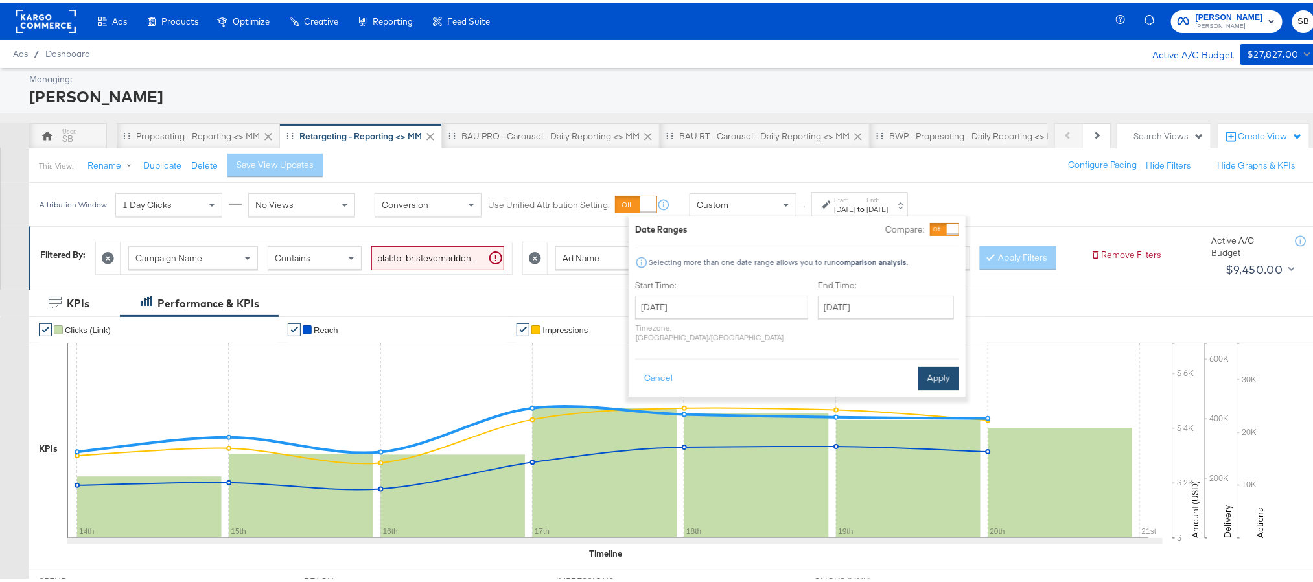
click at [934, 371] on button "Apply" at bounding box center [938, 375] width 41 height 23
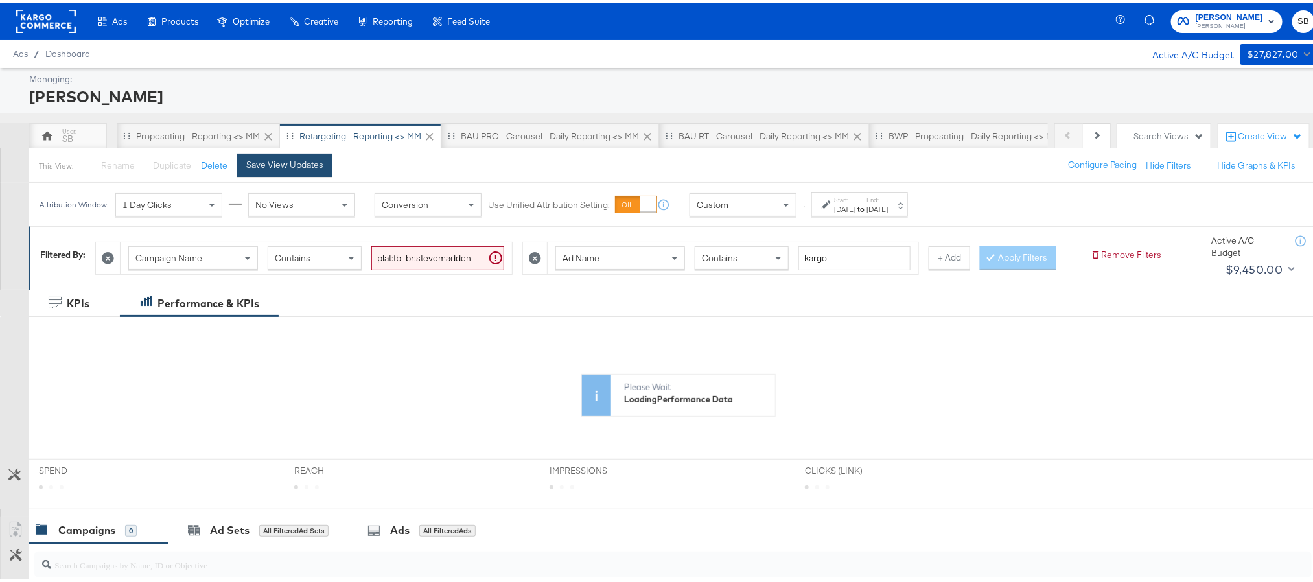
click at [308, 162] on div "Save View Updates" at bounding box center [284, 162] width 77 height 12
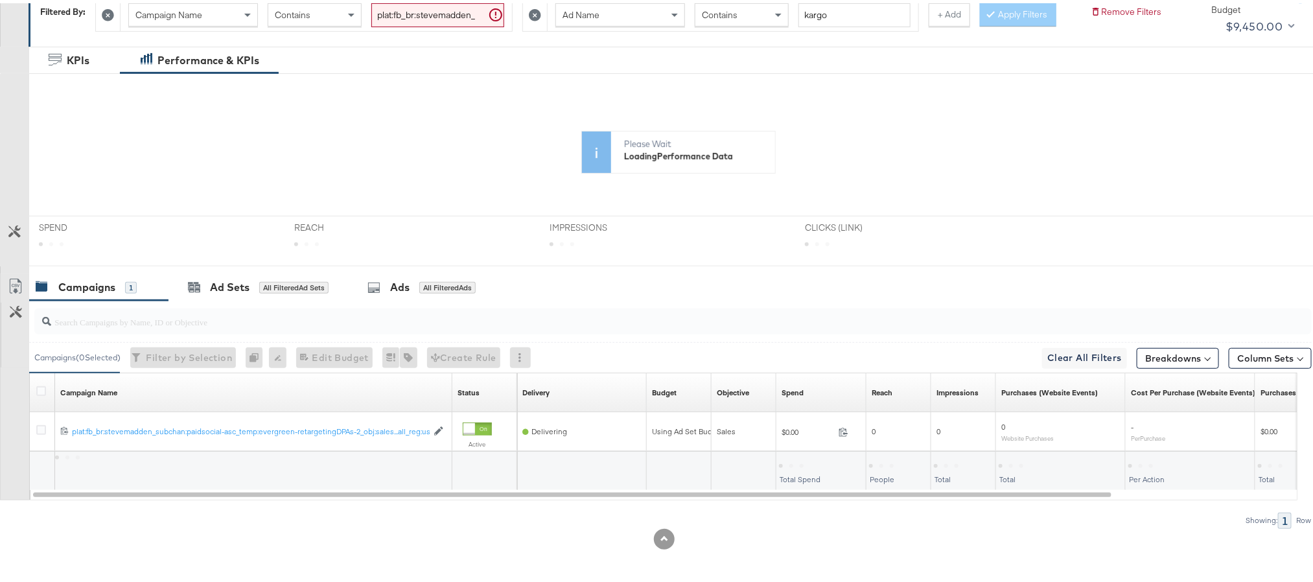
scroll to position [266, 0]
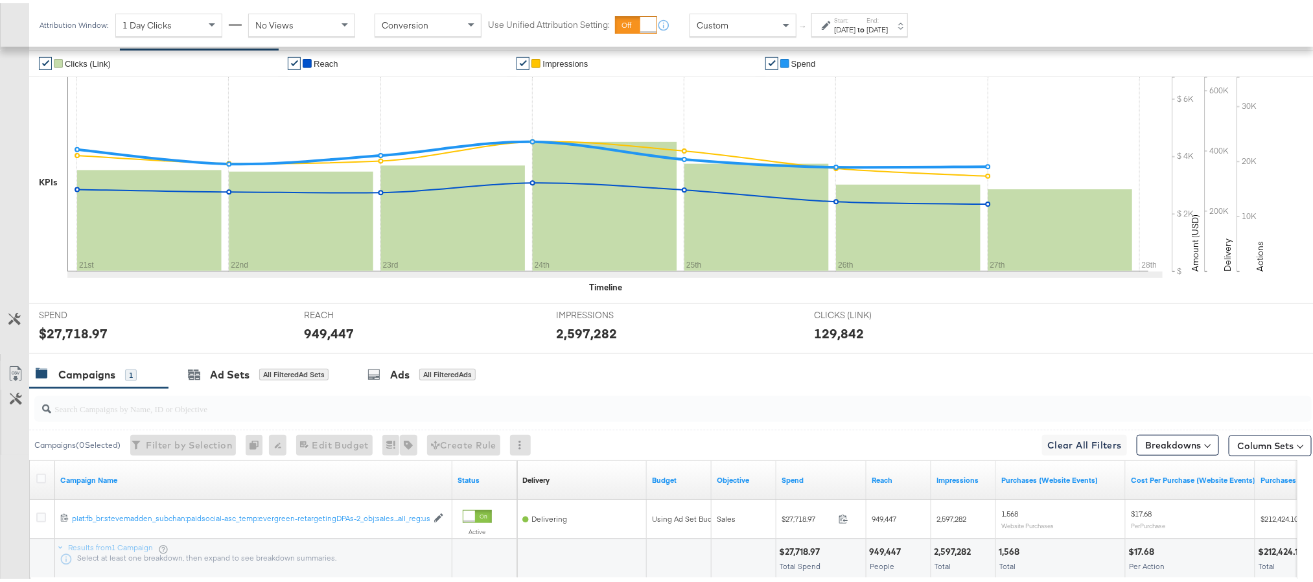
click at [84, 340] on div "$27,718.97" at bounding box center [73, 330] width 69 height 19
copy div "27,718.97"
click at [333, 340] on div "949,447" at bounding box center [329, 330] width 50 height 19
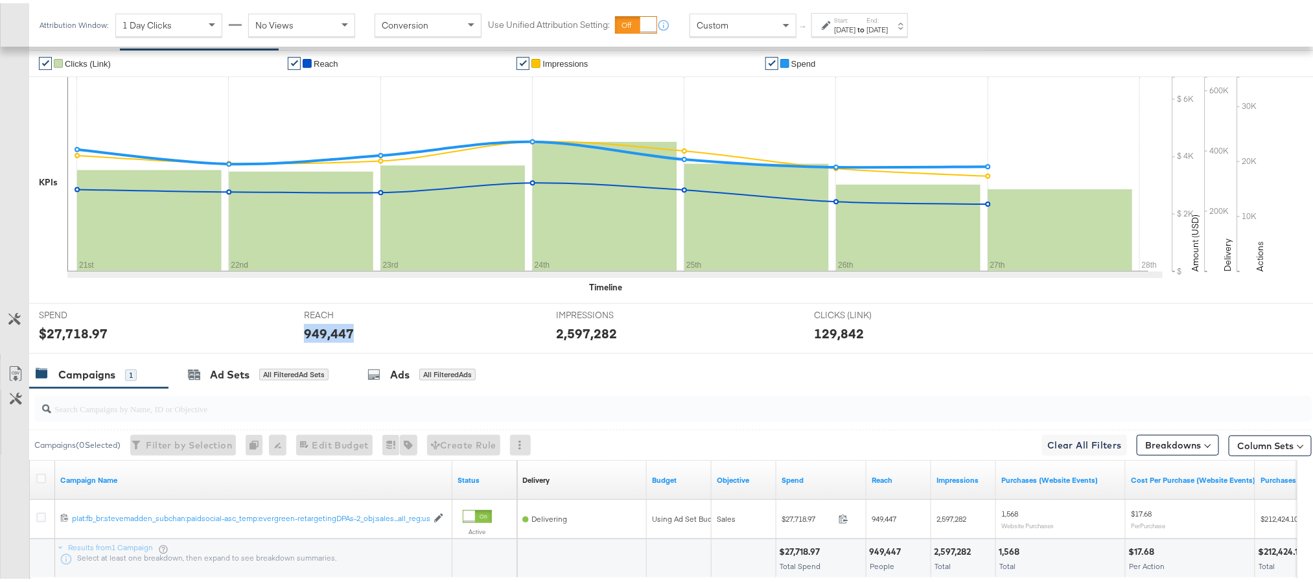
copy div "949,447"
click at [560, 340] on div "2,597,282" at bounding box center [587, 330] width 61 height 19
copy div "2,597,282"
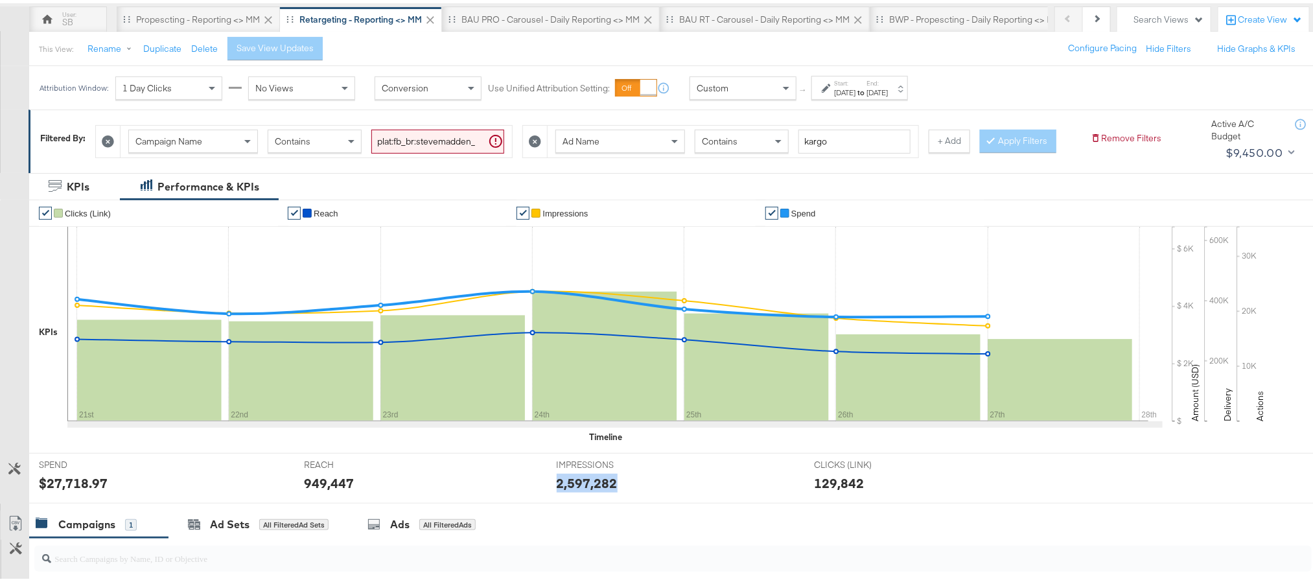
scroll to position [0, 0]
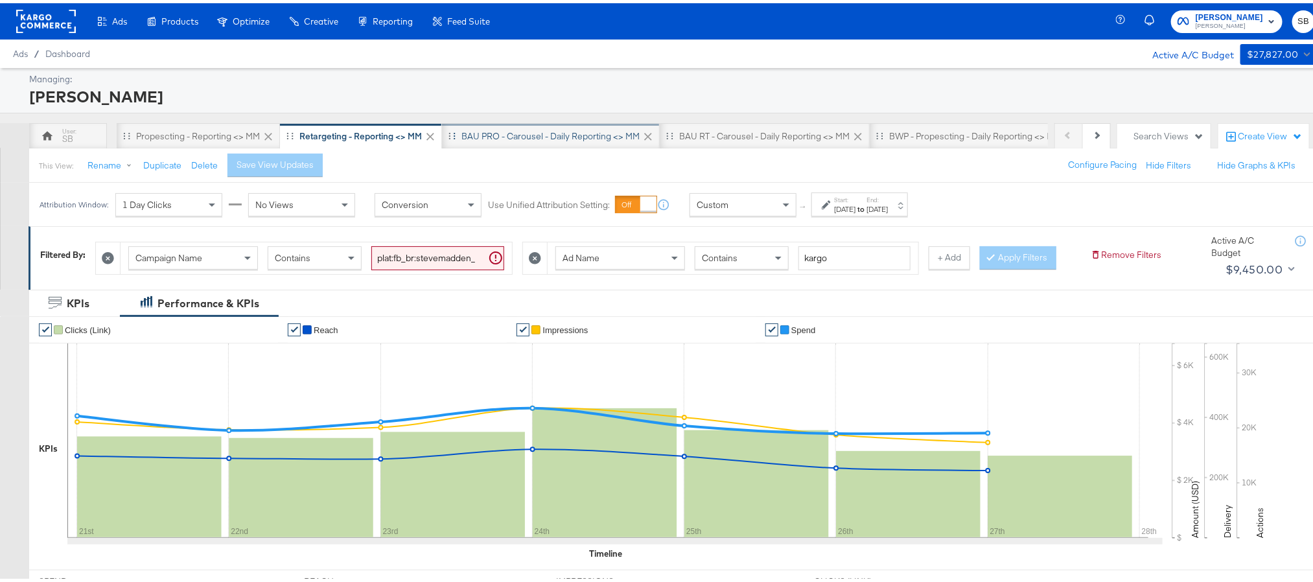
click at [486, 135] on div "BAU PRO - Carousel - Daily Reporting <> MM" at bounding box center [550, 133] width 178 height 12
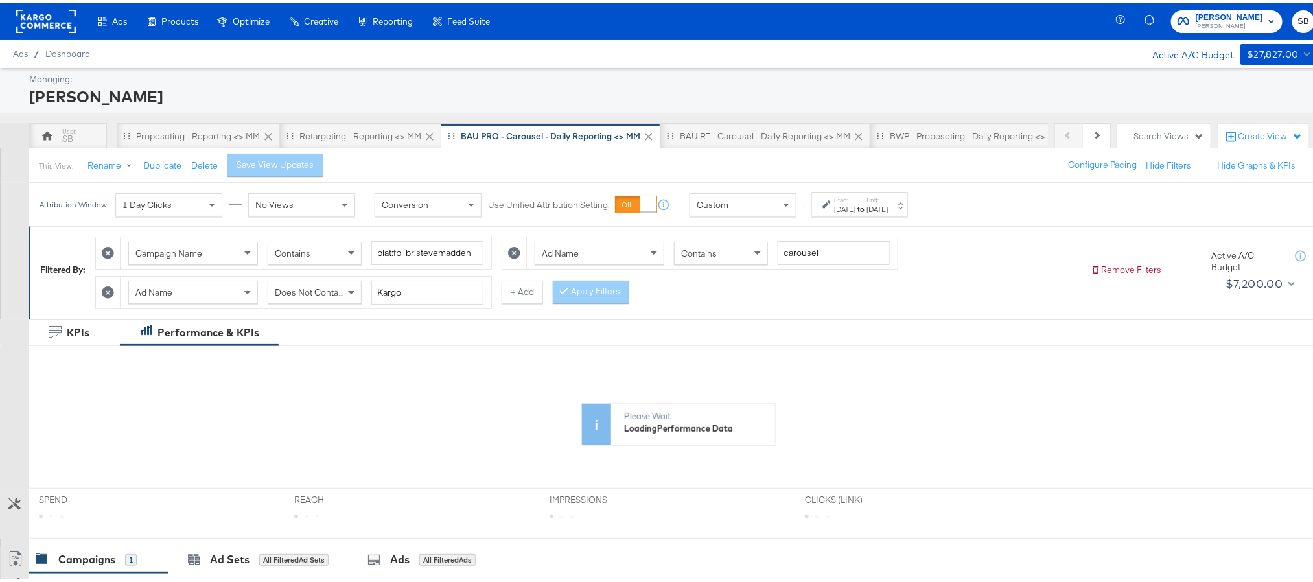
click at [855, 201] on label "Start:" at bounding box center [844, 196] width 21 height 8
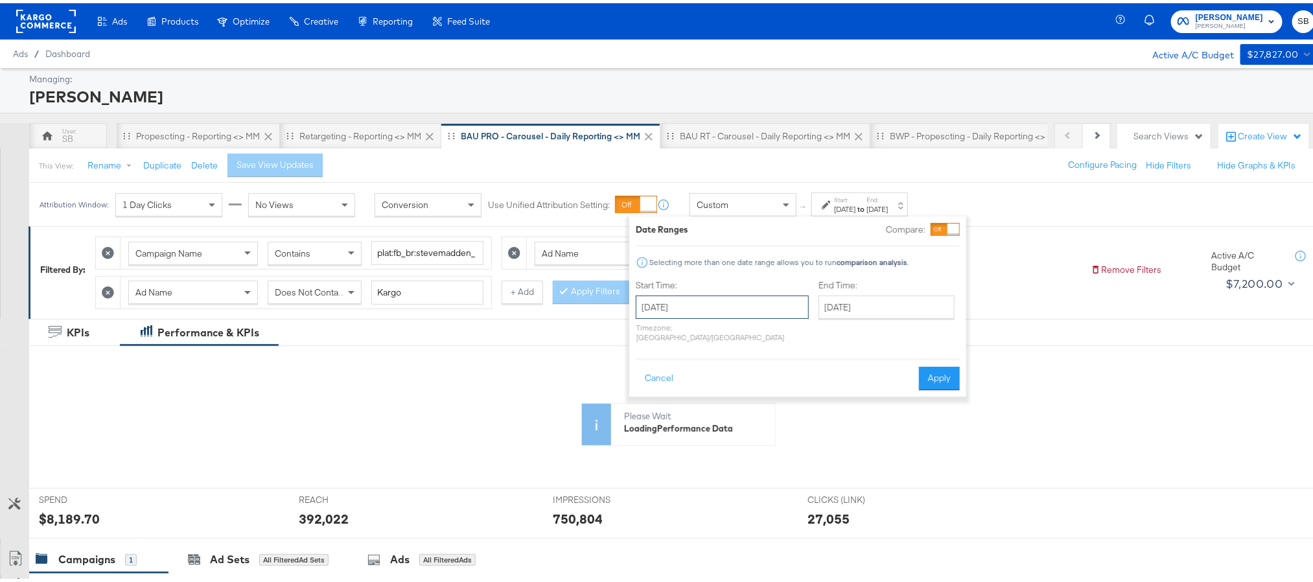
click at [730, 298] on input "[DATE]" at bounding box center [722, 303] width 173 height 23
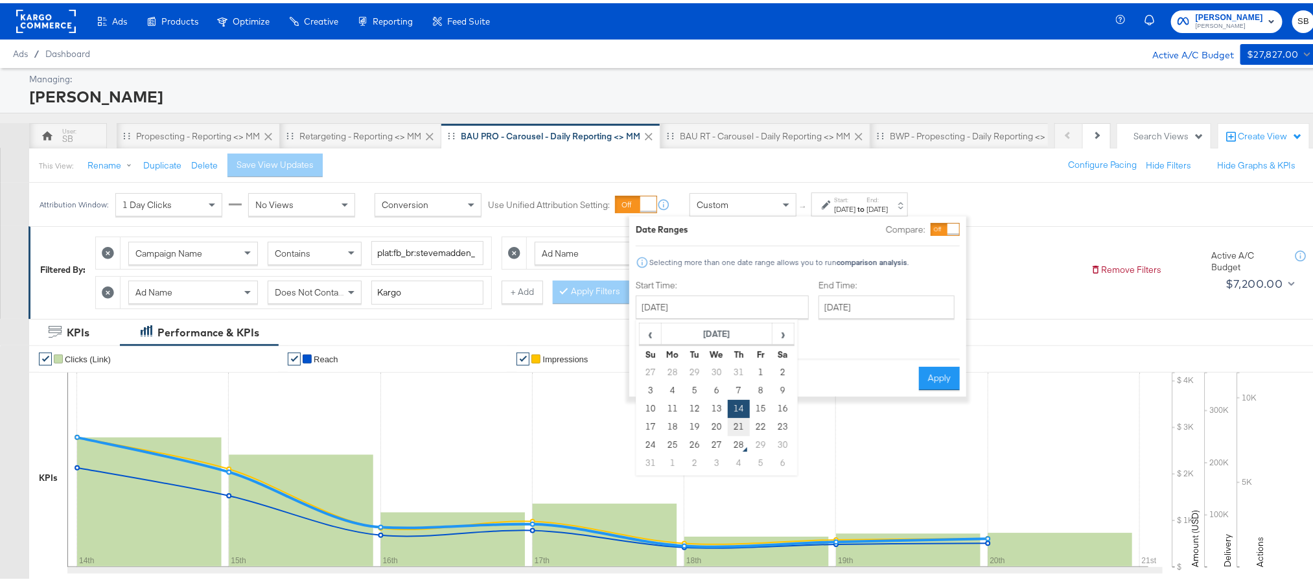
click at [735, 422] on td "21" at bounding box center [739, 424] width 22 height 18
type input "[DATE]"
click at [817, 310] on input "[DATE]" at bounding box center [885, 303] width 136 height 23
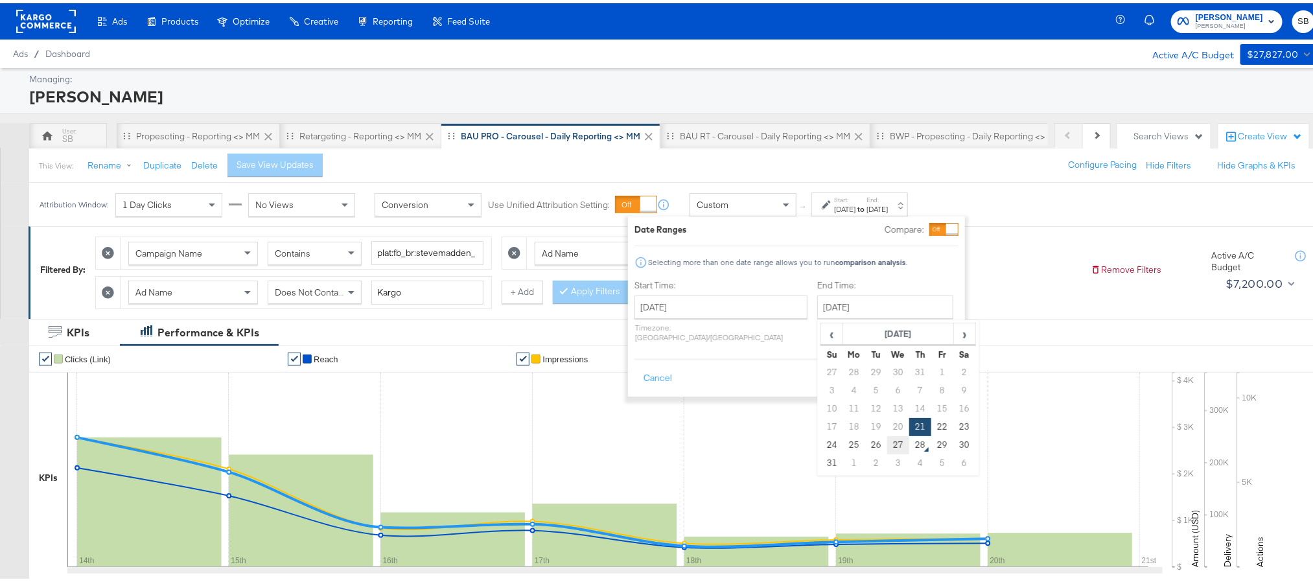
click at [887, 445] on td "27" at bounding box center [898, 442] width 22 height 18
type input "[DATE]"
click at [932, 370] on button "Apply" at bounding box center [938, 375] width 41 height 23
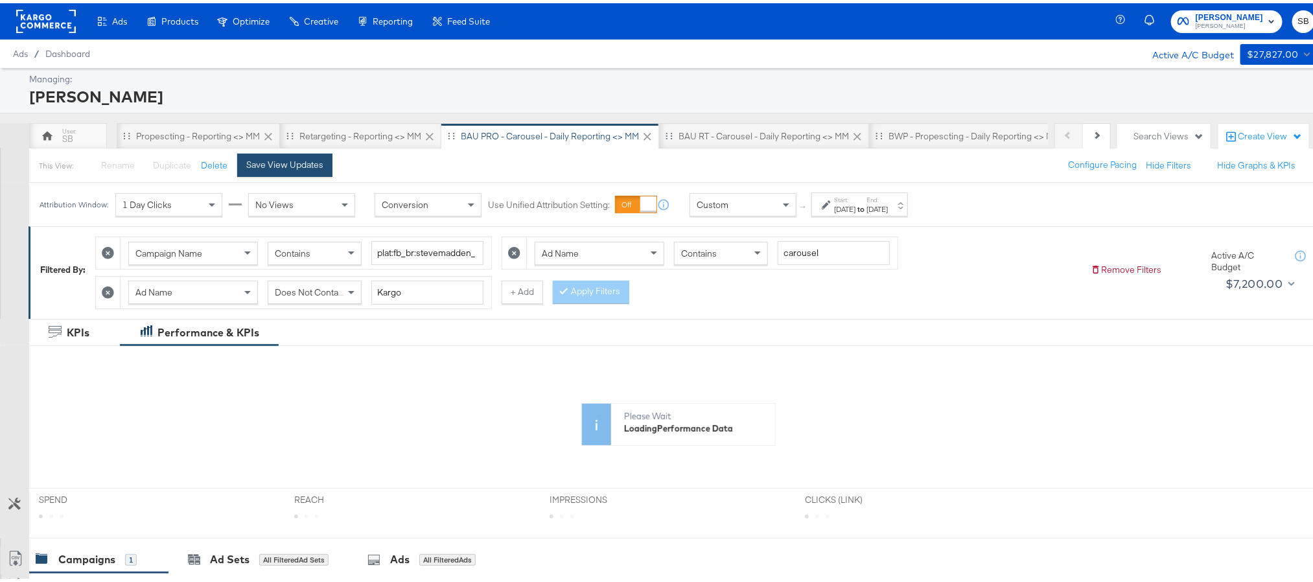
click at [260, 163] on div "Save View Updates" at bounding box center [284, 162] width 77 height 12
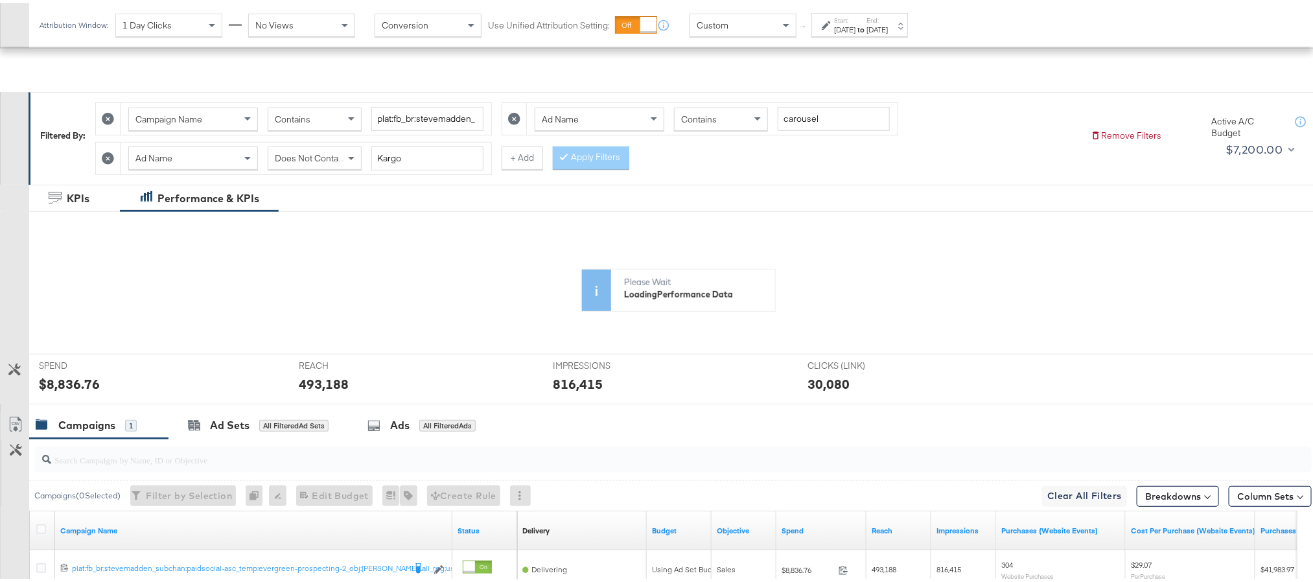
scroll to position [278, 0]
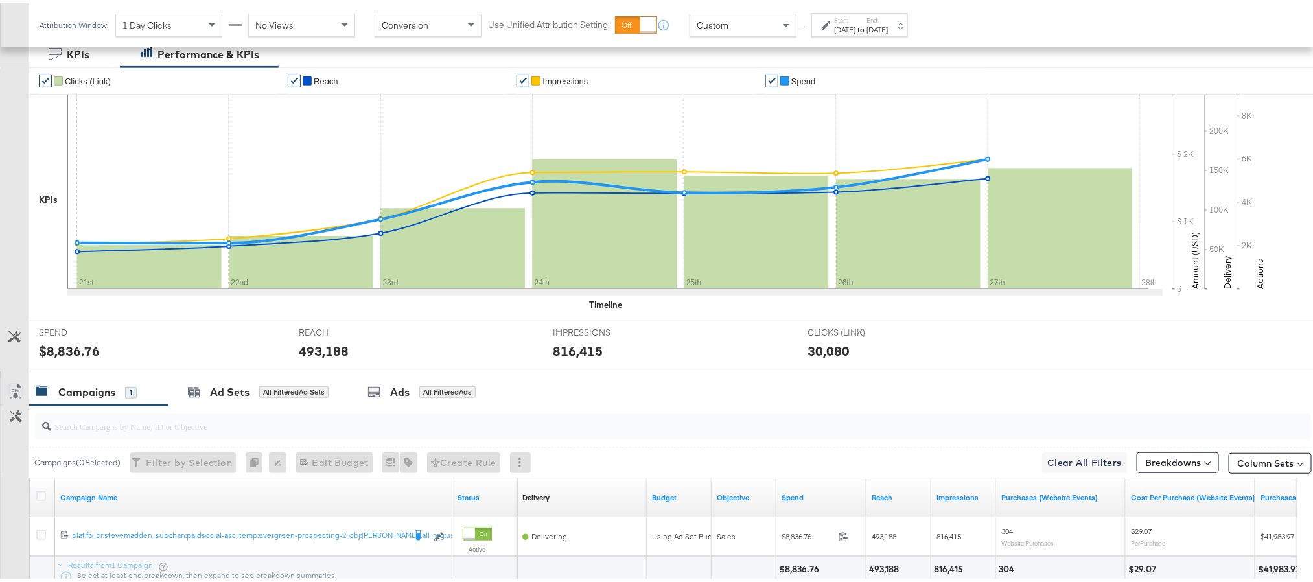
click at [70, 346] on div "$8,836.76" at bounding box center [69, 347] width 61 height 19
copy div "8,836.76"
click at [318, 352] on div "493,188" at bounding box center [324, 347] width 50 height 19
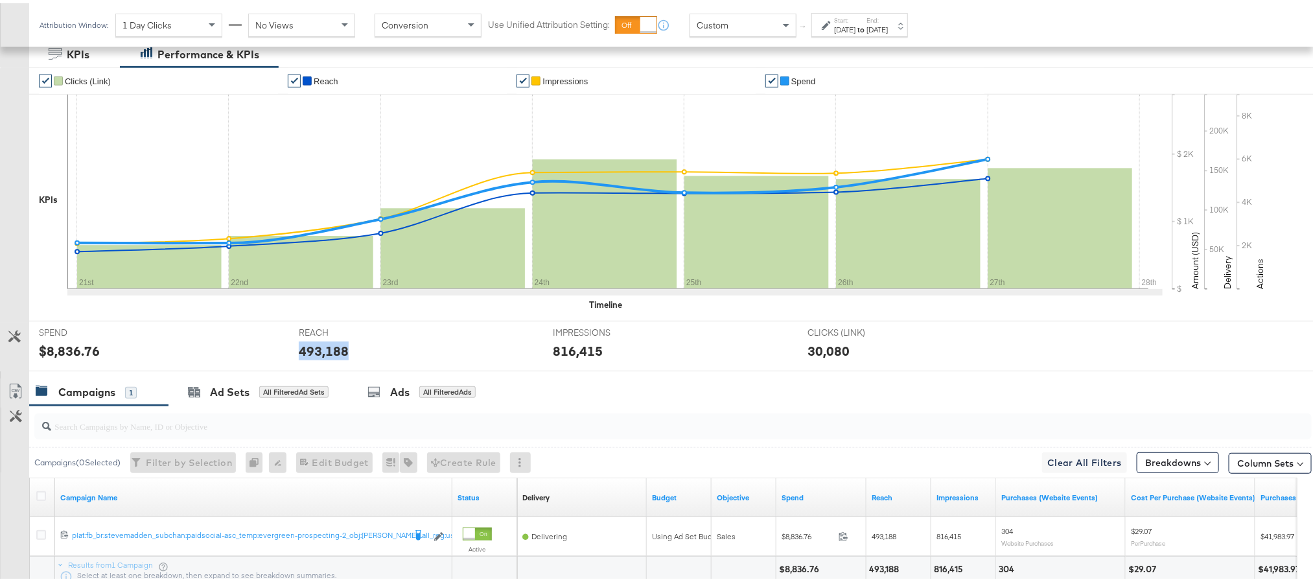
copy div "493,188"
click at [578, 356] on div "816,415" at bounding box center [578, 347] width 50 height 19
copy div "816,415"
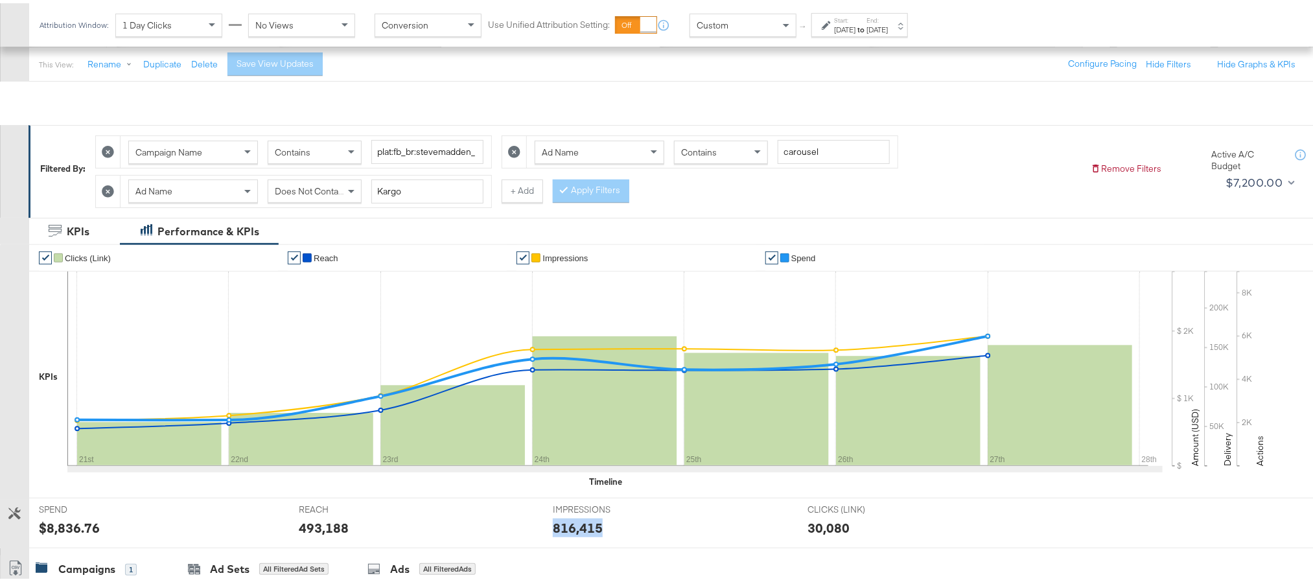
scroll to position [0, 0]
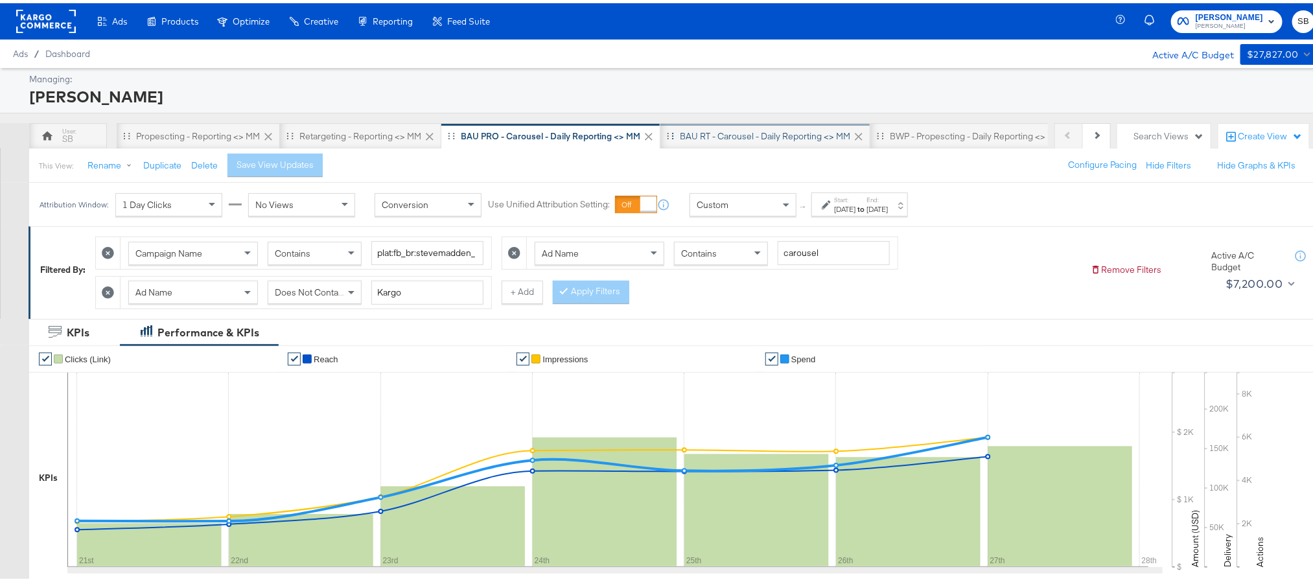
click at [713, 146] on div "BAU RT - Carousel - Daily Reporting <> MM" at bounding box center [765, 133] width 210 height 26
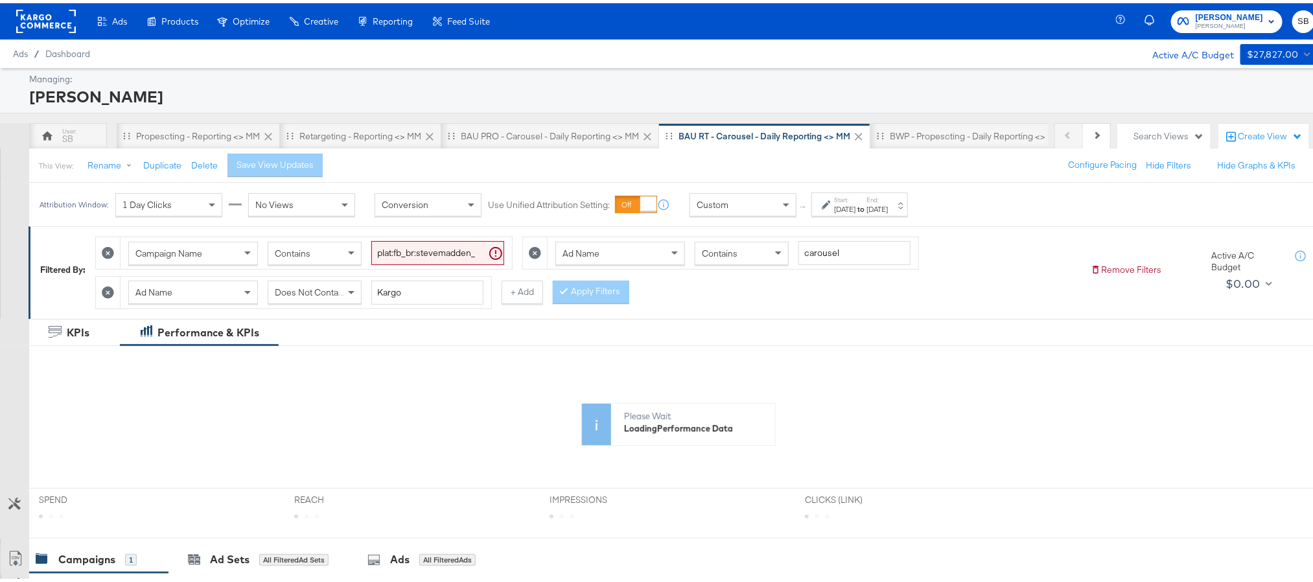
click at [855, 211] on div "[DATE]" at bounding box center [844, 206] width 21 height 10
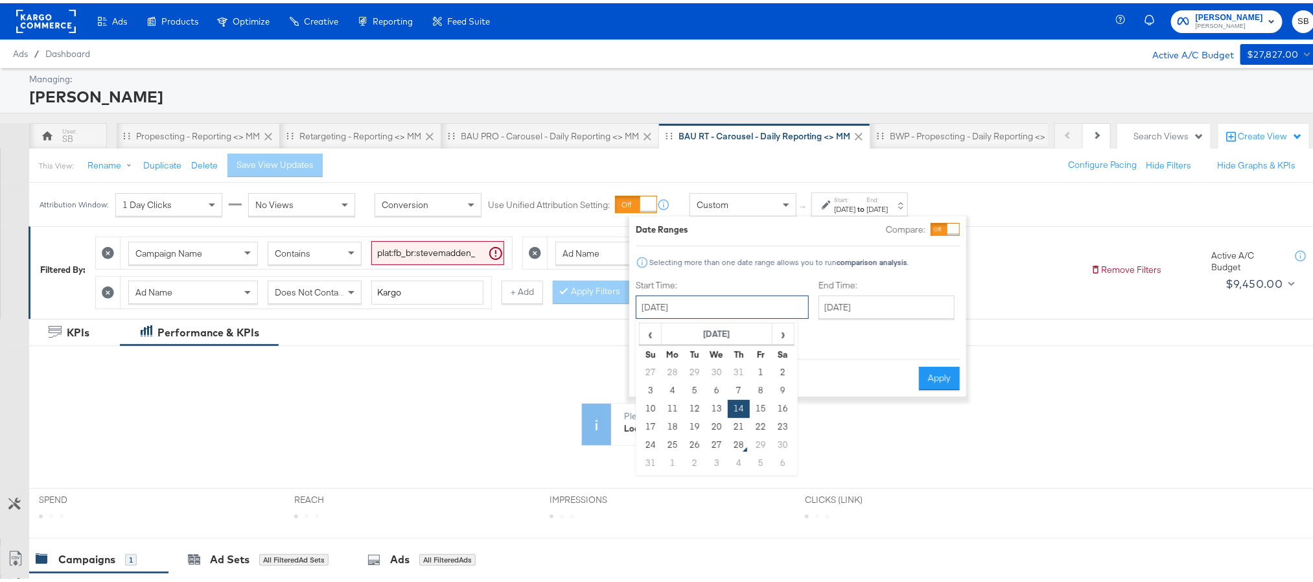
click at [752, 312] on input "[DATE]" at bounding box center [722, 303] width 173 height 23
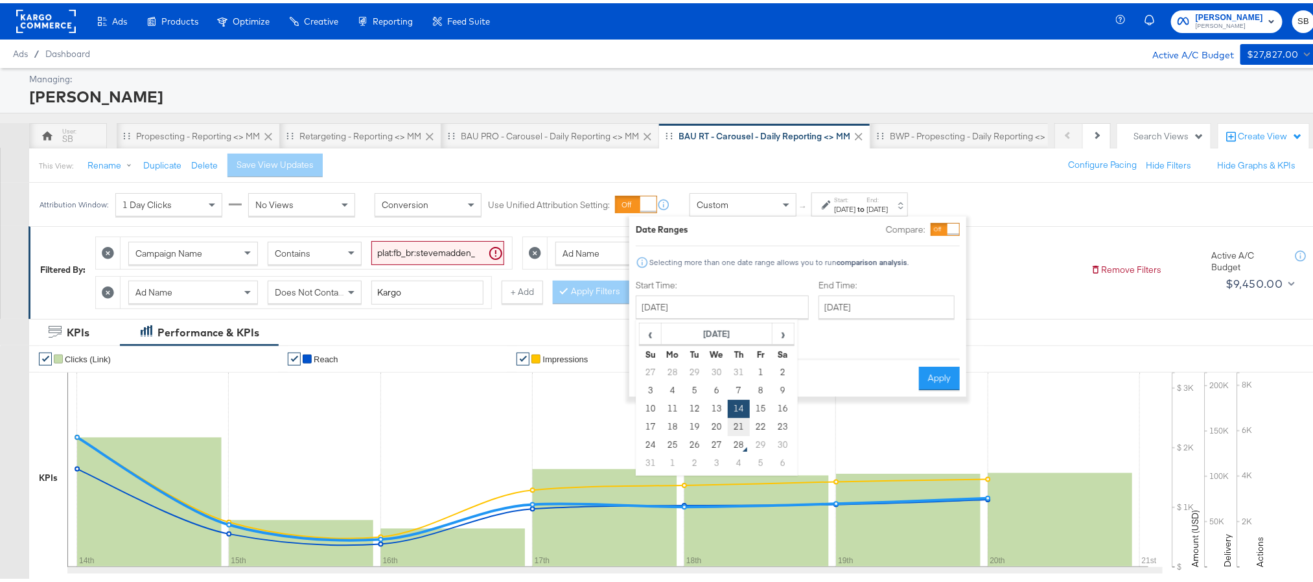
click at [743, 428] on td "21" at bounding box center [739, 424] width 22 height 18
type input "[DATE]"
click at [817, 306] on input "[DATE]" at bounding box center [885, 303] width 136 height 23
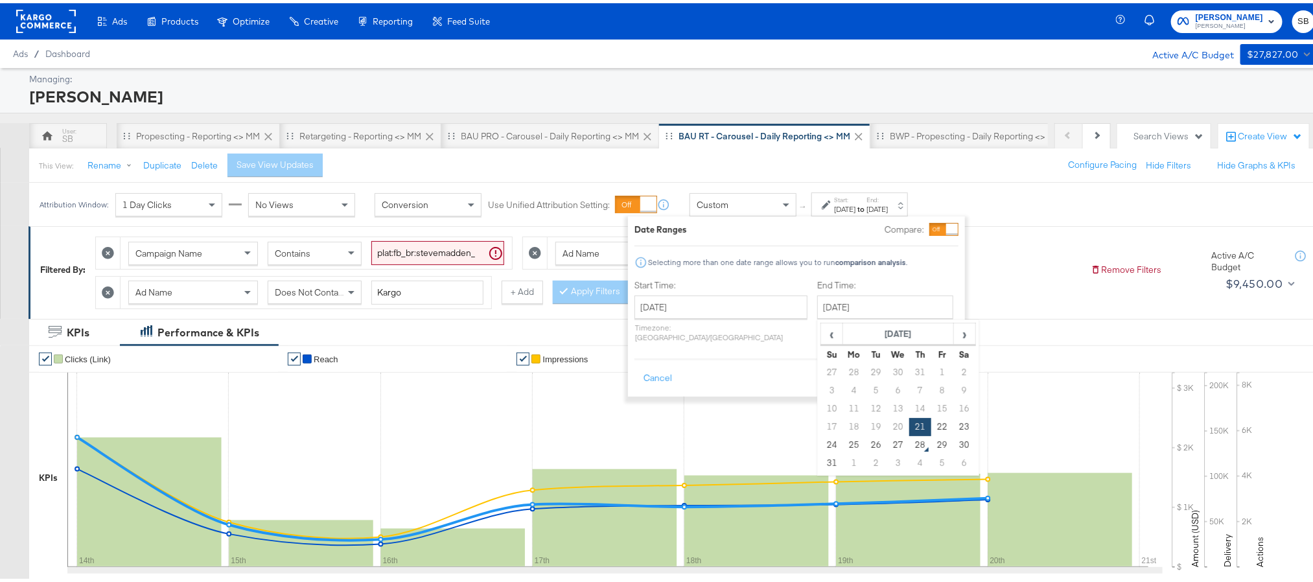
click at [887, 440] on td "27" at bounding box center [898, 442] width 22 height 18
type input "[DATE]"
click at [930, 369] on button "Apply" at bounding box center [938, 375] width 41 height 23
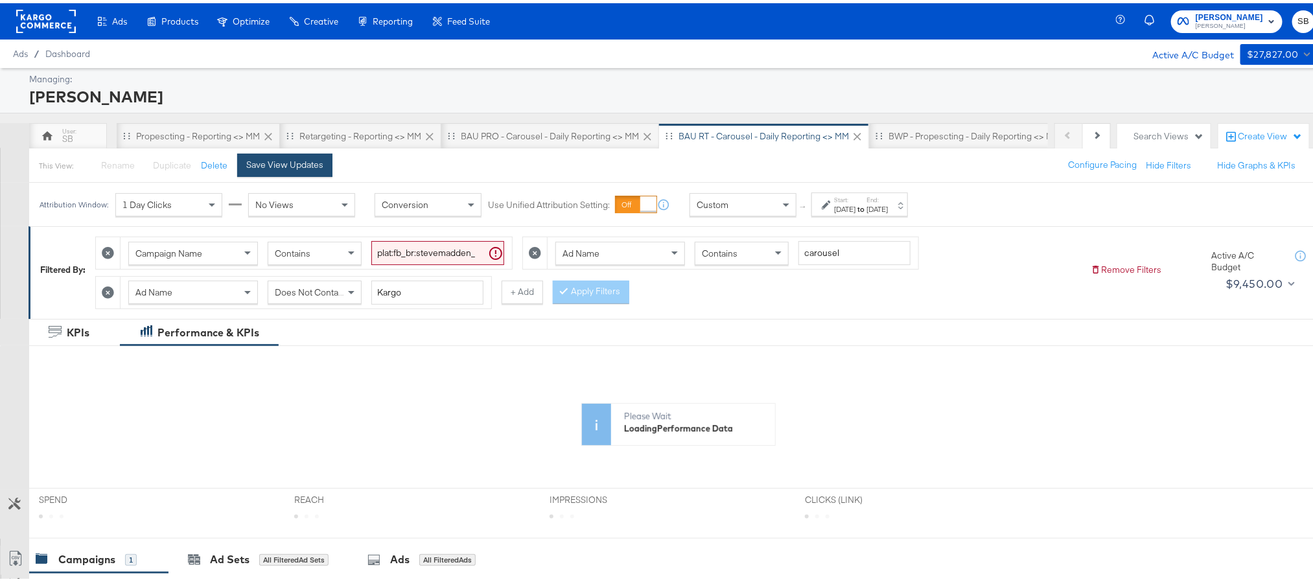
click at [298, 158] on div "Save View Updates" at bounding box center [284, 162] width 77 height 12
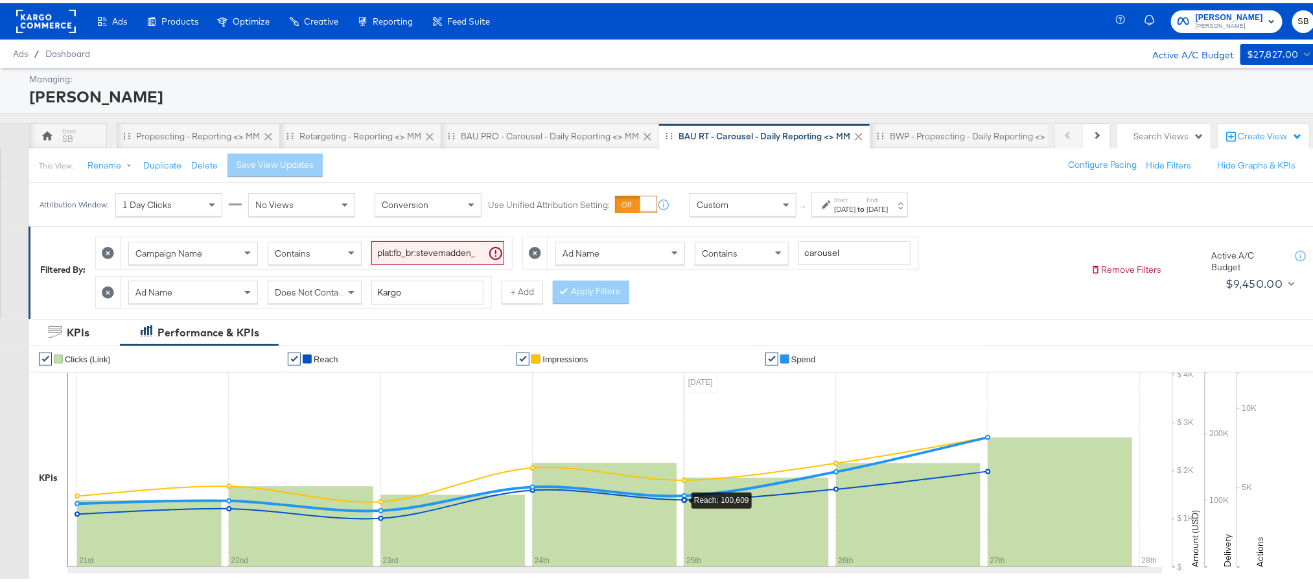
scroll to position [389, 0]
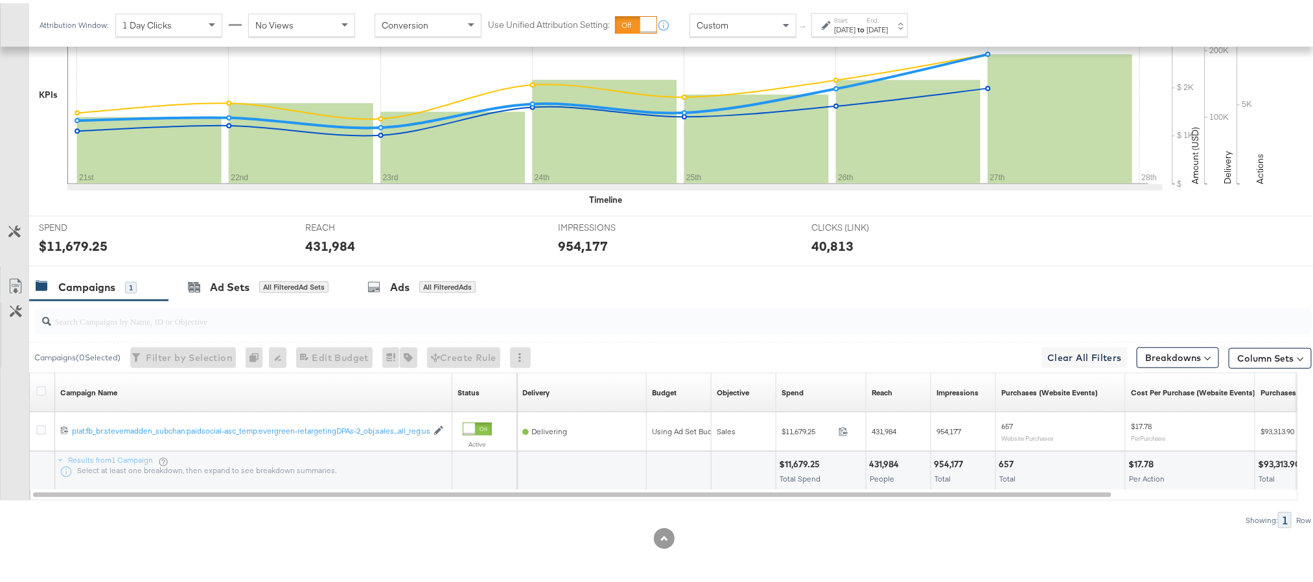
click at [62, 238] on div "$11,679.25" at bounding box center [73, 242] width 69 height 19
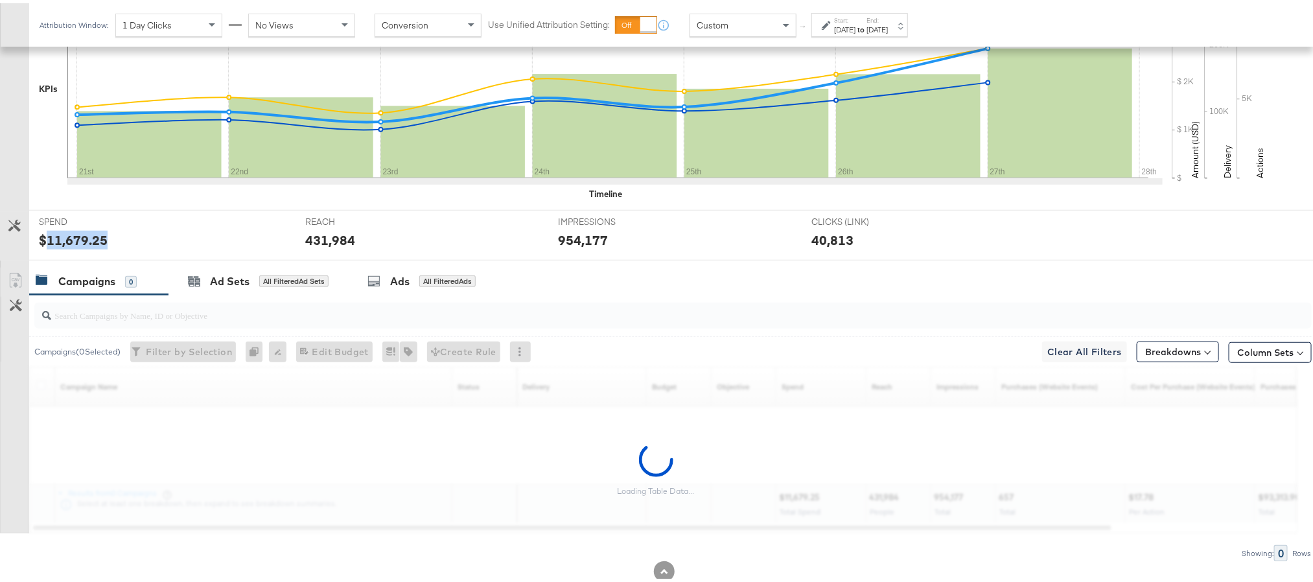
copy div "11,679.25"
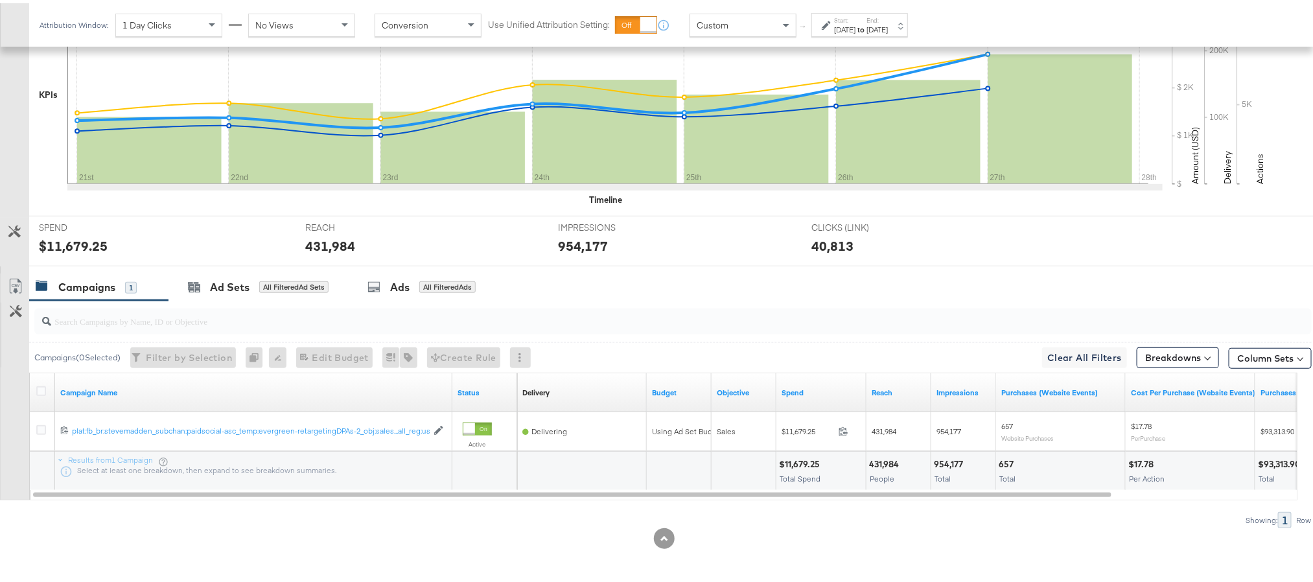
click at [329, 234] on div "431,984" at bounding box center [330, 242] width 50 height 19
click at [570, 241] on div "954,177" at bounding box center [583, 242] width 50 height 19
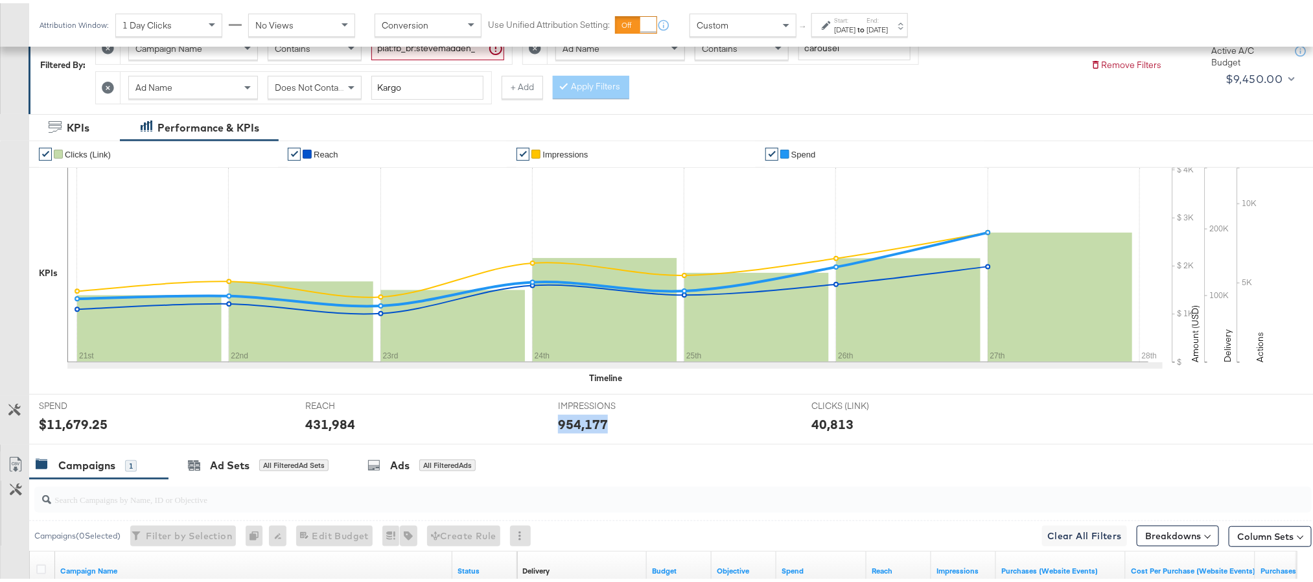
scroll to position [0, 0]
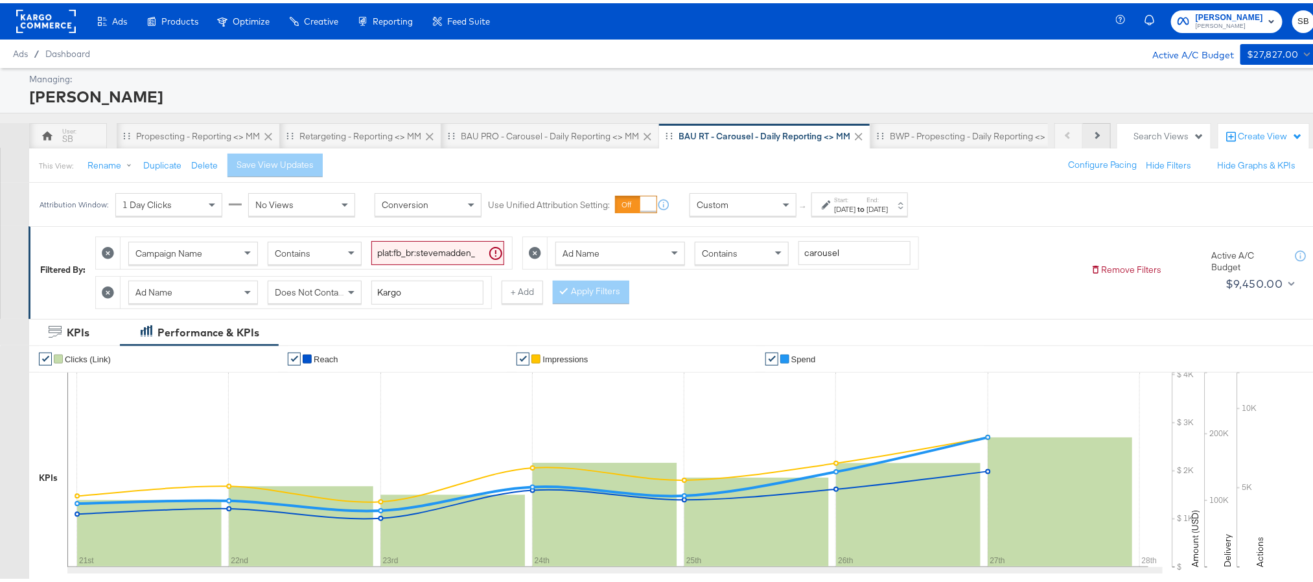
click at [1085, 133] on button "Next" at bounding box center [1097, 133] width 28 height 26
click at [1087, 133] on button "Next" at bounding box center [1097, 133] width 28 height 26
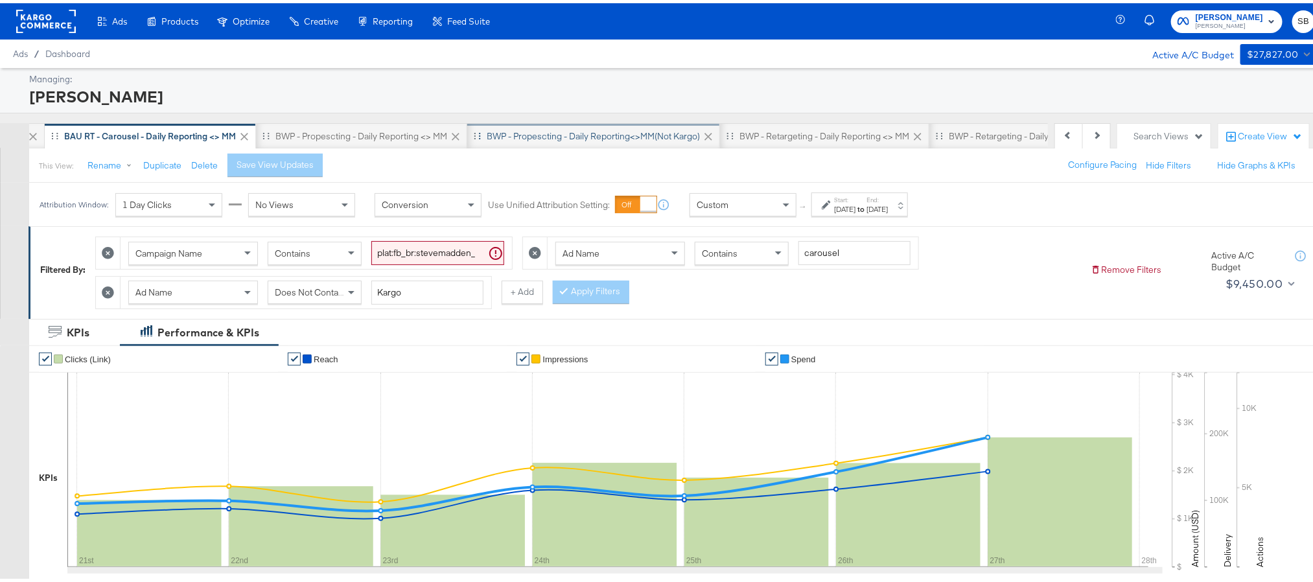
scroll to position [0, 619]
click at [384, 139] on div "BWP - Propescting - Daily Reporting <> MM" at bounding box center [357, 133] width 172 height 12
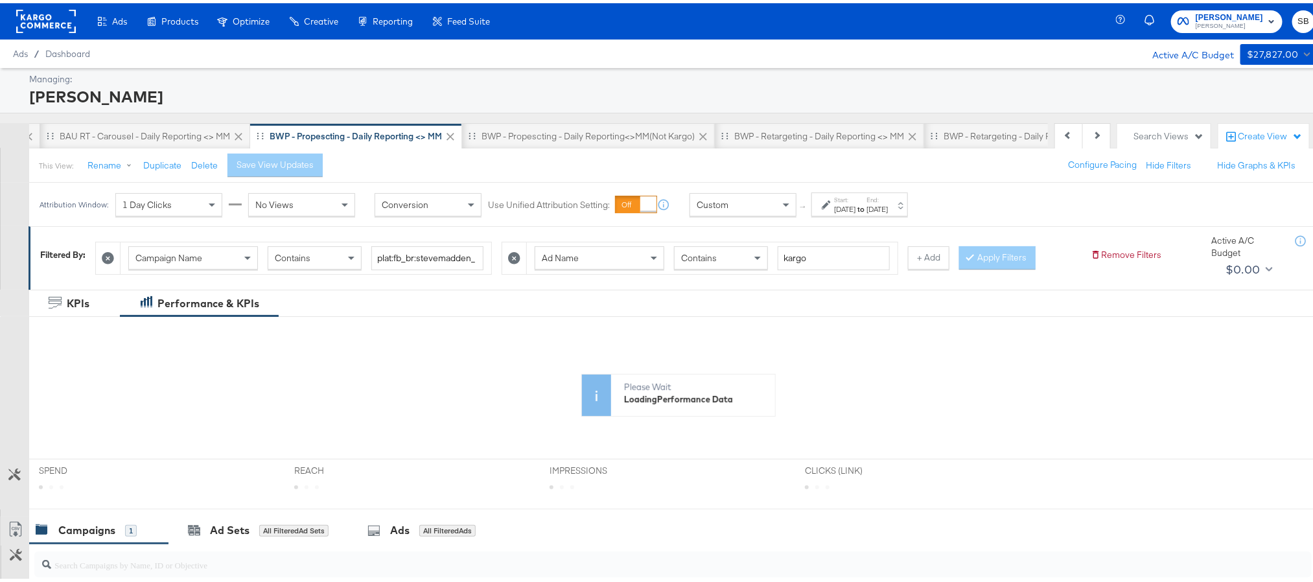
click at [855, 210] on div "[DATE]" at bounding box center [844, 206] width 21 height 10
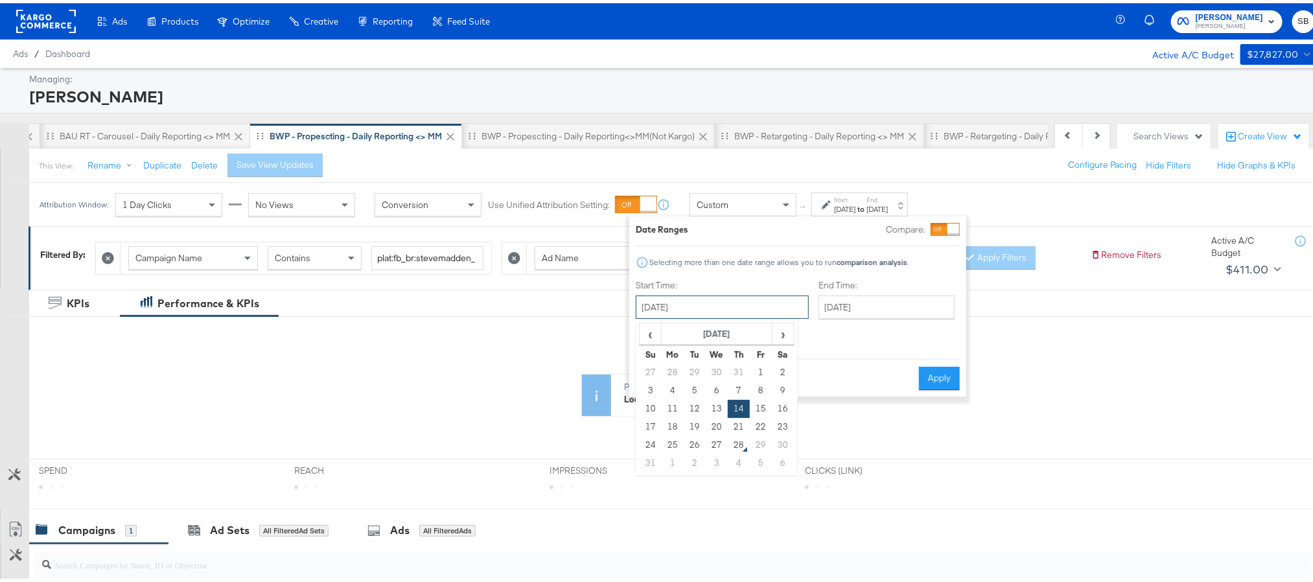
click at [721, 314] on input "[DATE]" at bounding box center [722, 303] width 173 height 23
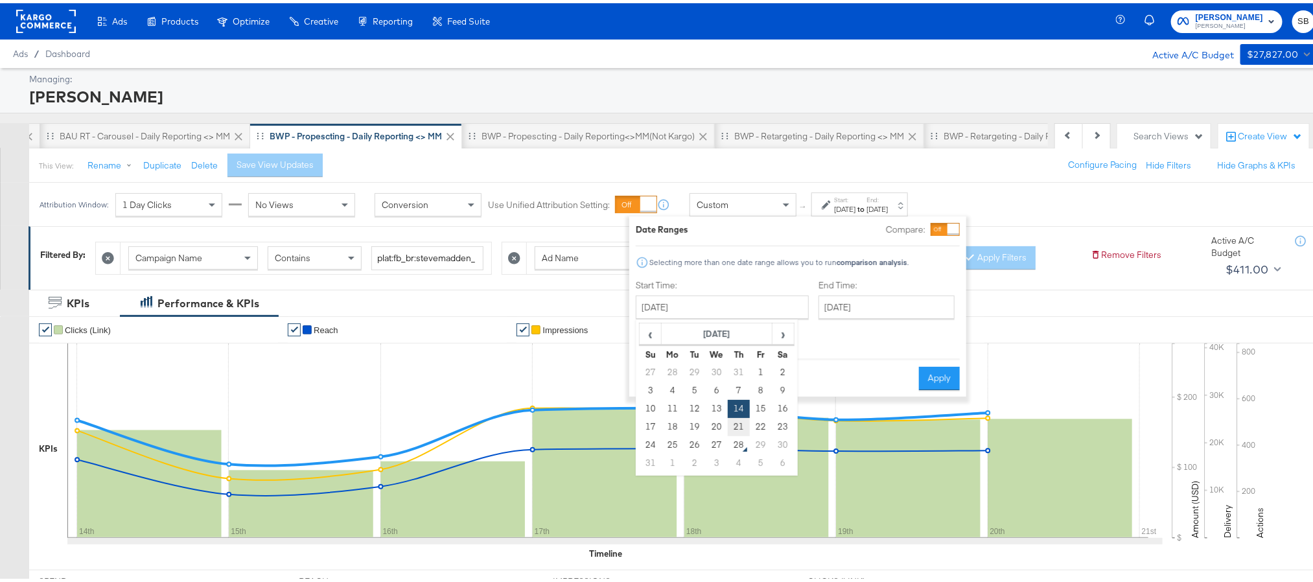
click at [739, 419] on td "21" at bounding box center [739, 424] width 22 height 18
type input "[DATE]"
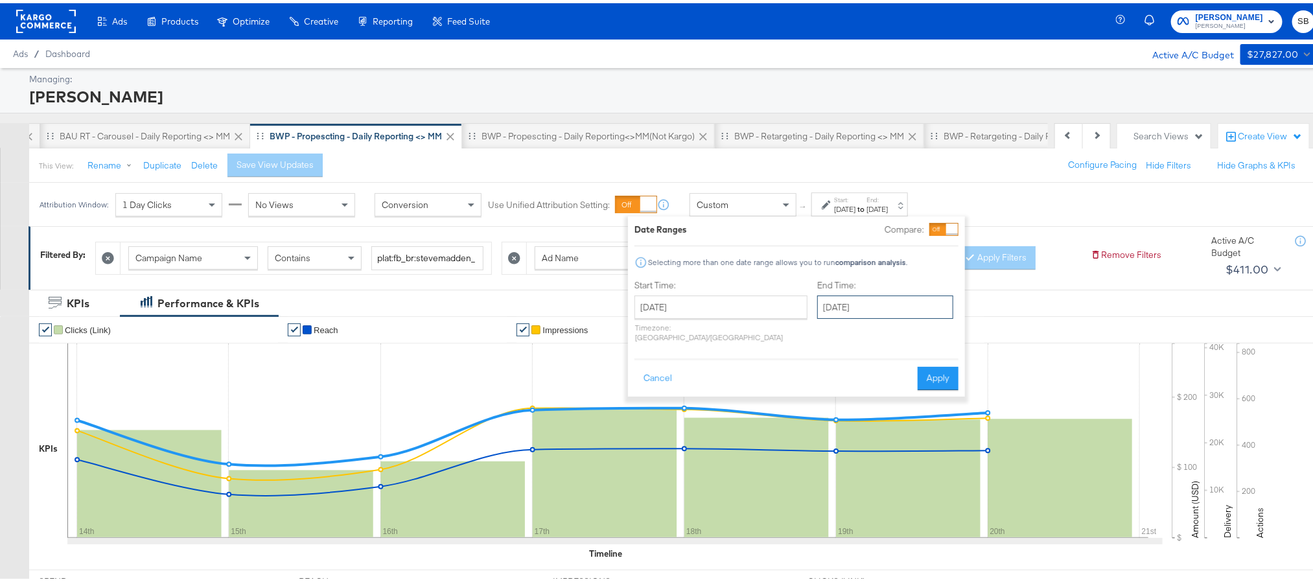
click at [817, 305] on input "[DATE]" at bounding box center [885, 303] width 136 height 23
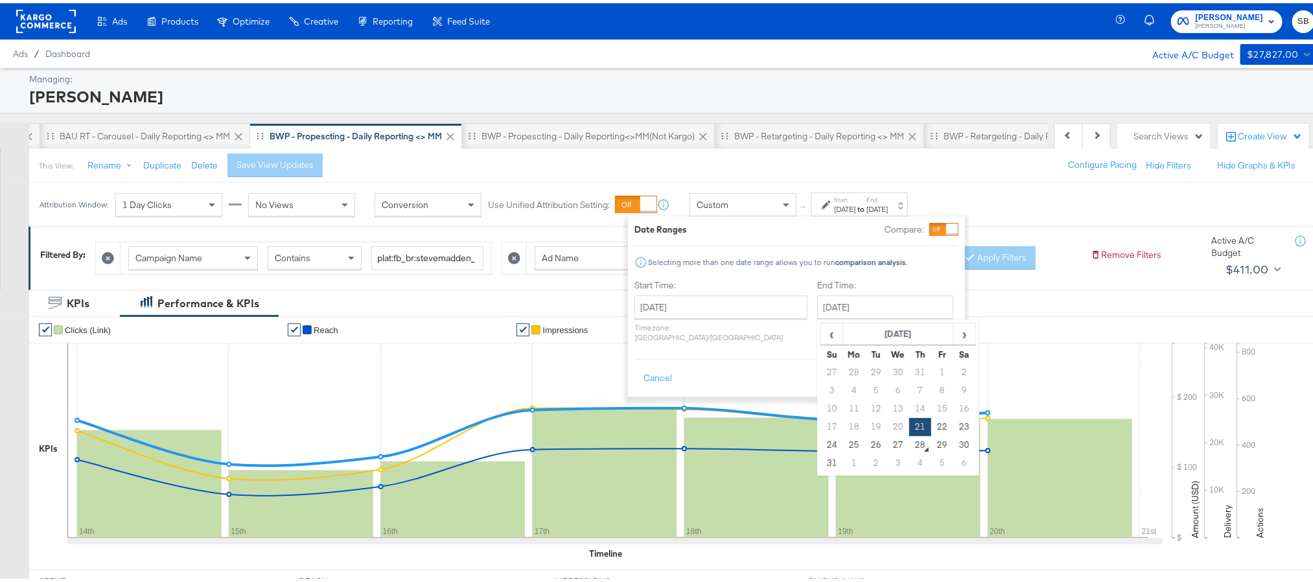
click at [887, 441] on td "27" at bounding box center [898, 442] width 22 height 18
type input "[DATE]"
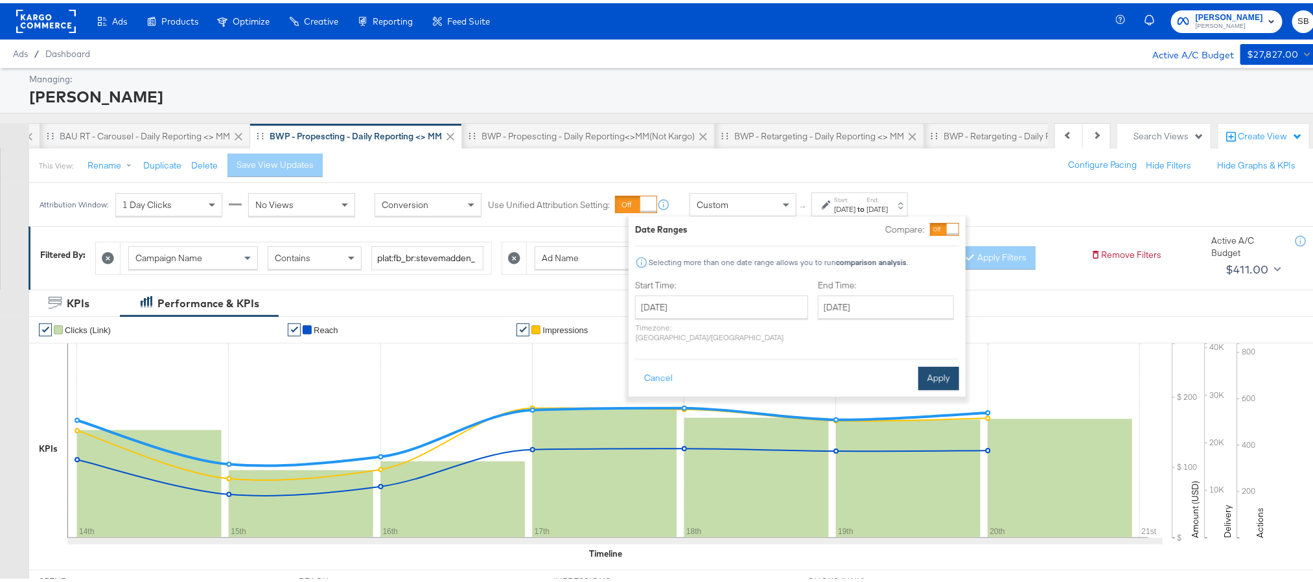
click at [924, 364] on button "Apply" at bounding box center [938, 375] width 41 height 23
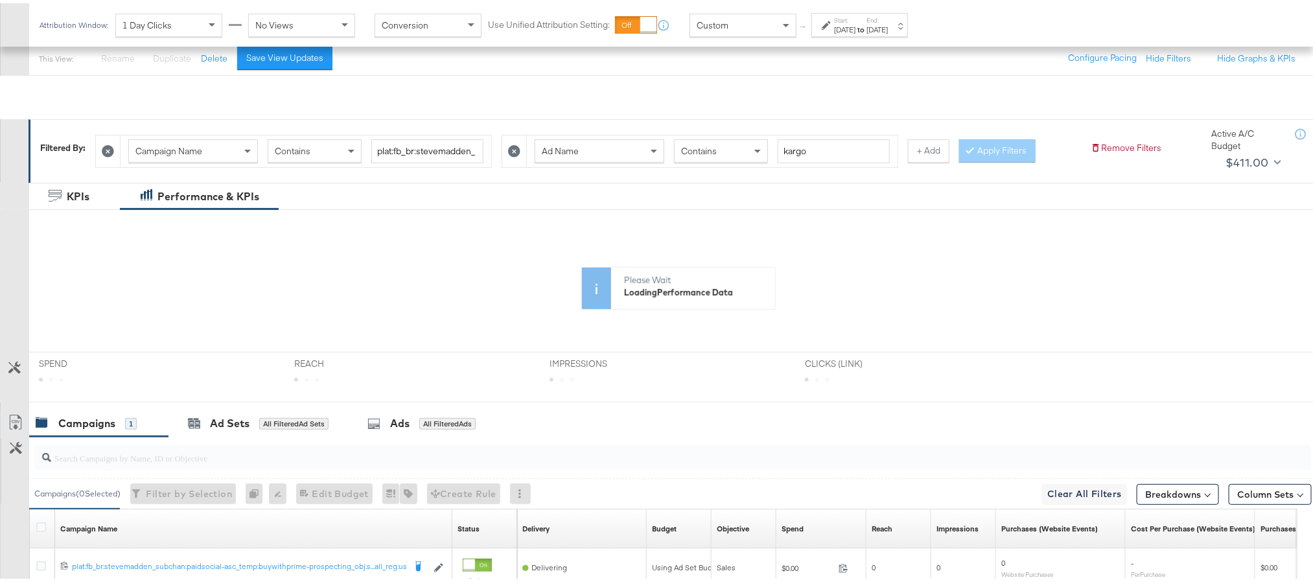
scroll to position [51, 0]
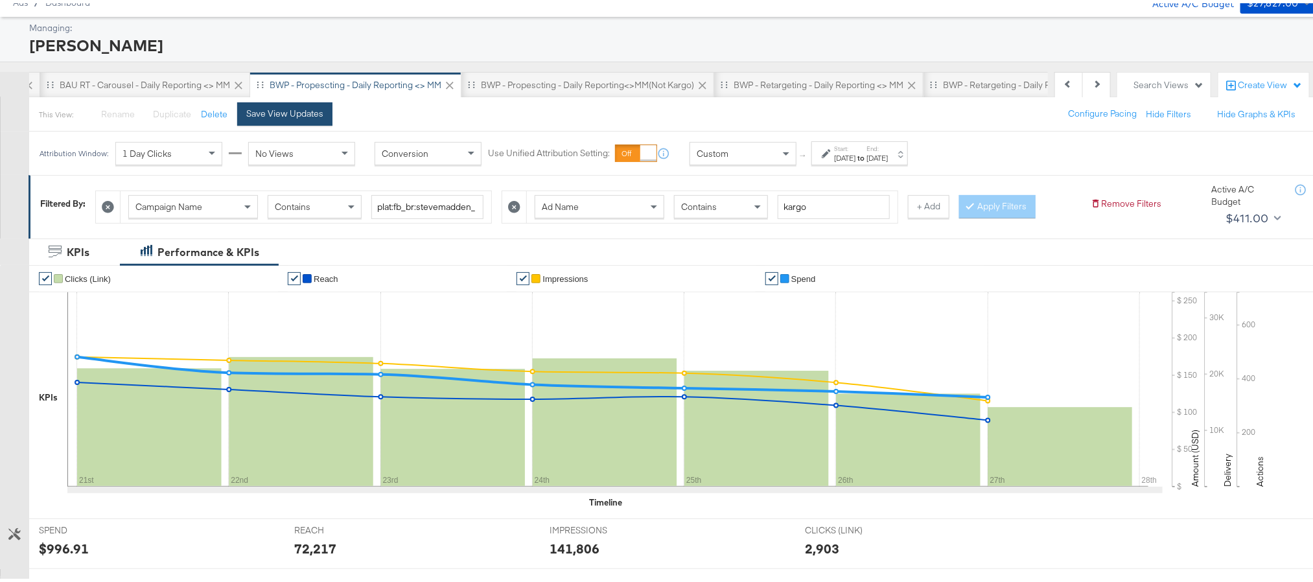
drag, startPoint x: 300, startPoint y: 111, endPoint x: 275, endPoint y: 175, distance: 68.3
click at [299, 111] on div "Save View Updates" at bounding box center [284, 110] width 77 height 12
click at [60, 543] on div "$996.91" at bounding box center [64, 545] width 50 height 19
click at [319, 545] on div "72,217" at bounding box center [315, 545] width 42 height 19
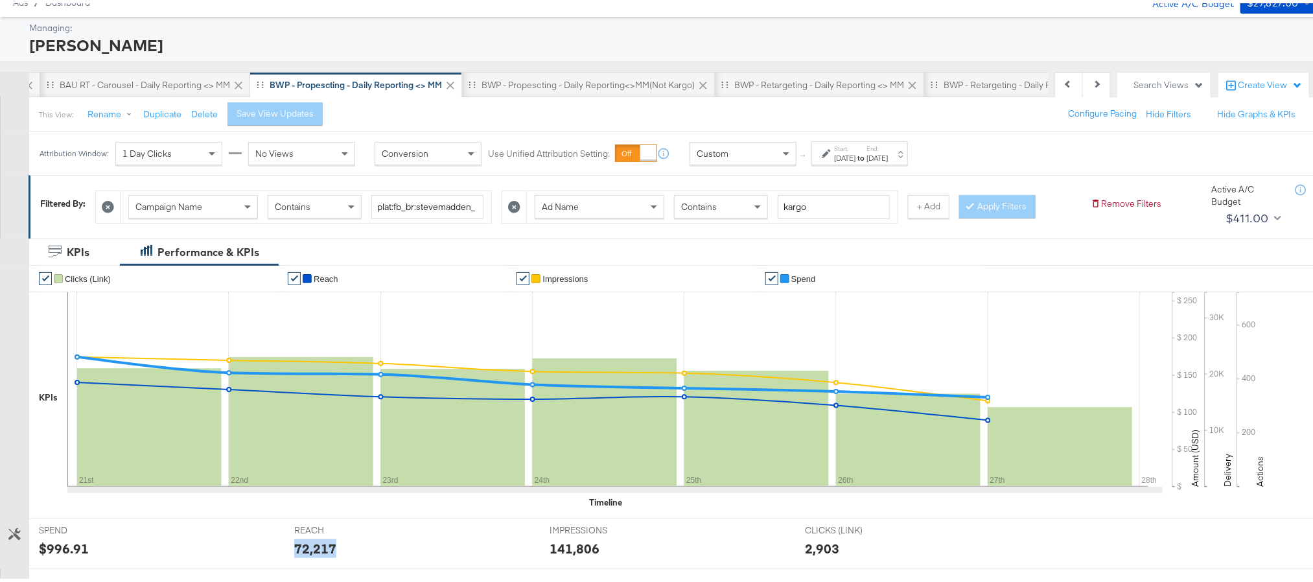
click at [319, 545] on div "72,217" at bounding box center [315, 545] width 42 height 19
click at [583, 549] on div "141,806" at bounding box center [574, 545] width 50 height 19
click at [611, 78] on div "BWP - Propescting - Daily Reporting<>MM(not kargo)" at bounding box center [587, 82] width 213 height 12
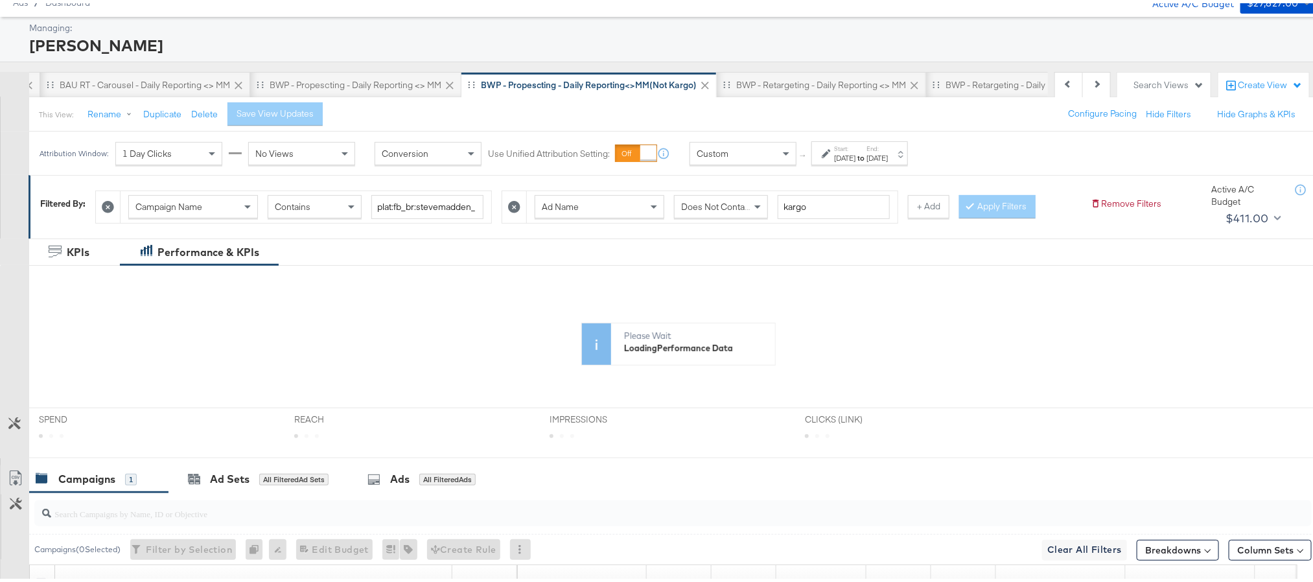
click at [888, 157] on div "[DATE]" at bounding box center [876, 155] width 21 height 10
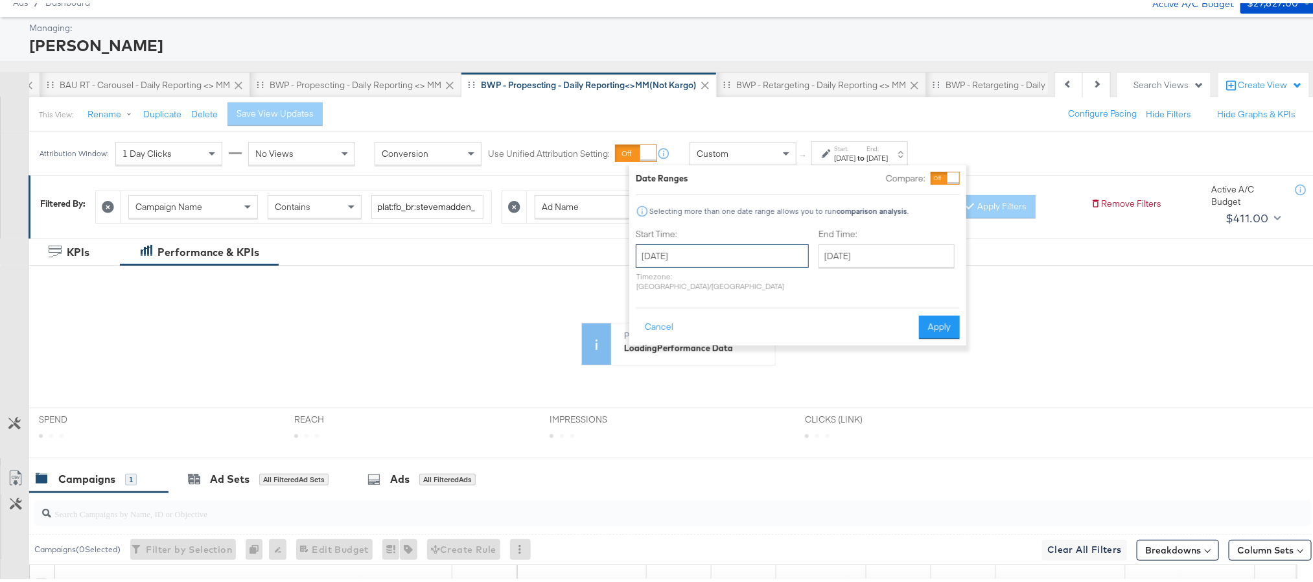
click at [722, 249] on input "[DATE]" at bounding box center [722, 252] width 173 height 23
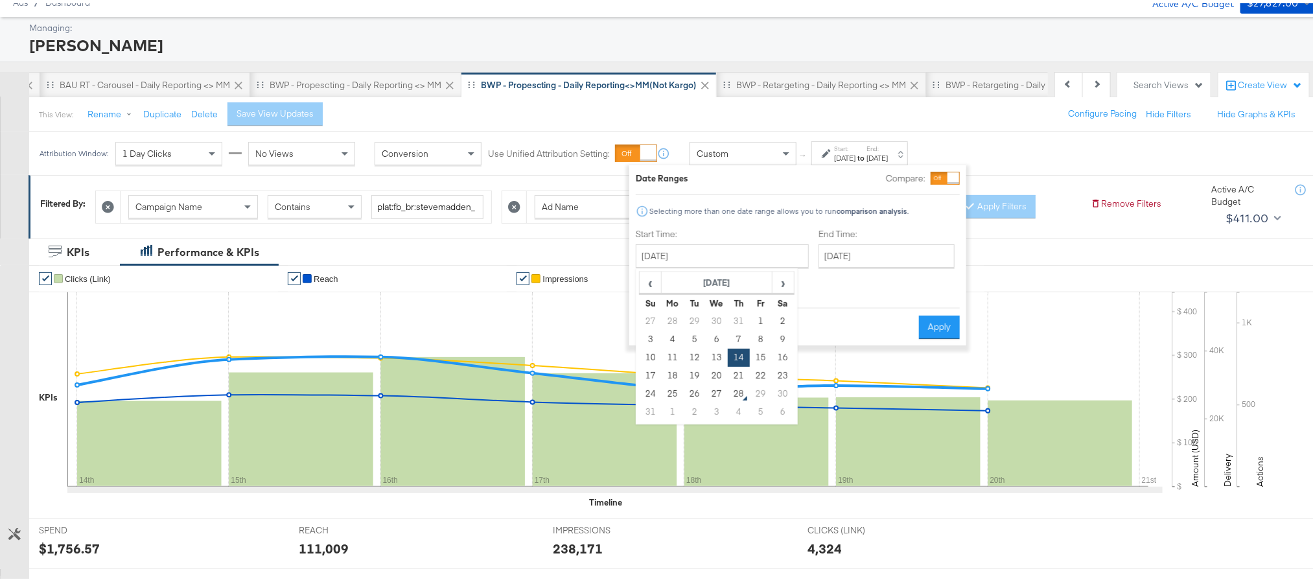
click at [735, 369] on td "21" at bounding box center [739, 373] width 22 height 18
type input "August 21st 2025"
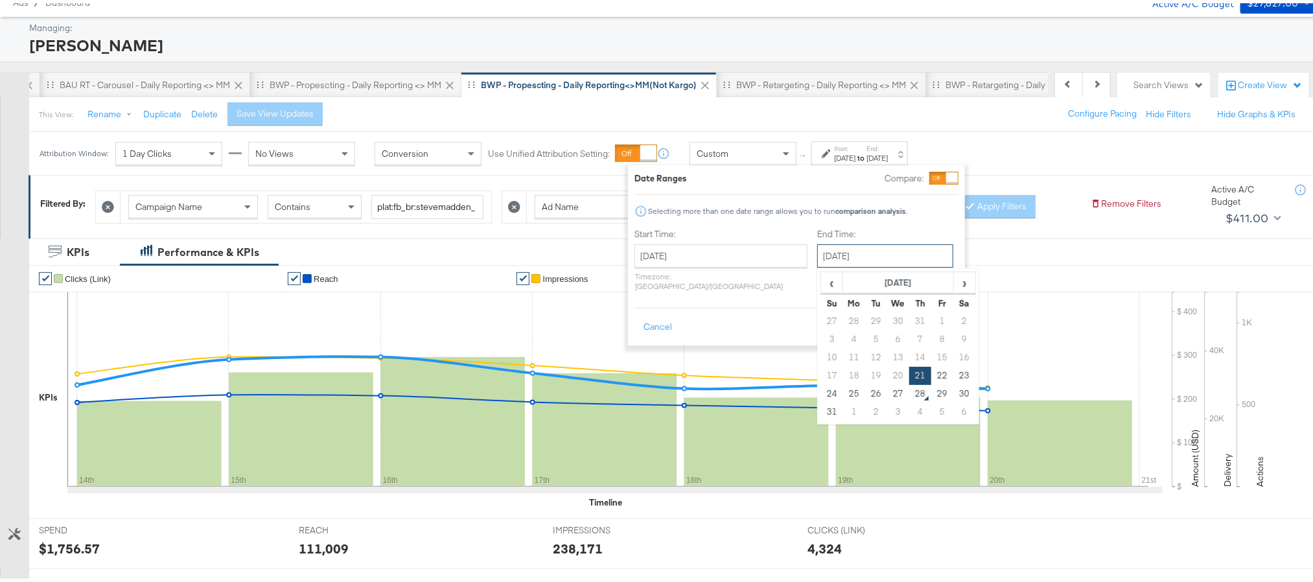
click at [834, 259] on input "August 21st 2025" at bounding box center [885, 252] width 136 height 23
click at [887, 391] on td "27" at bounding box center [898, 391] width 22 height 18
type input "August 27th 2025"
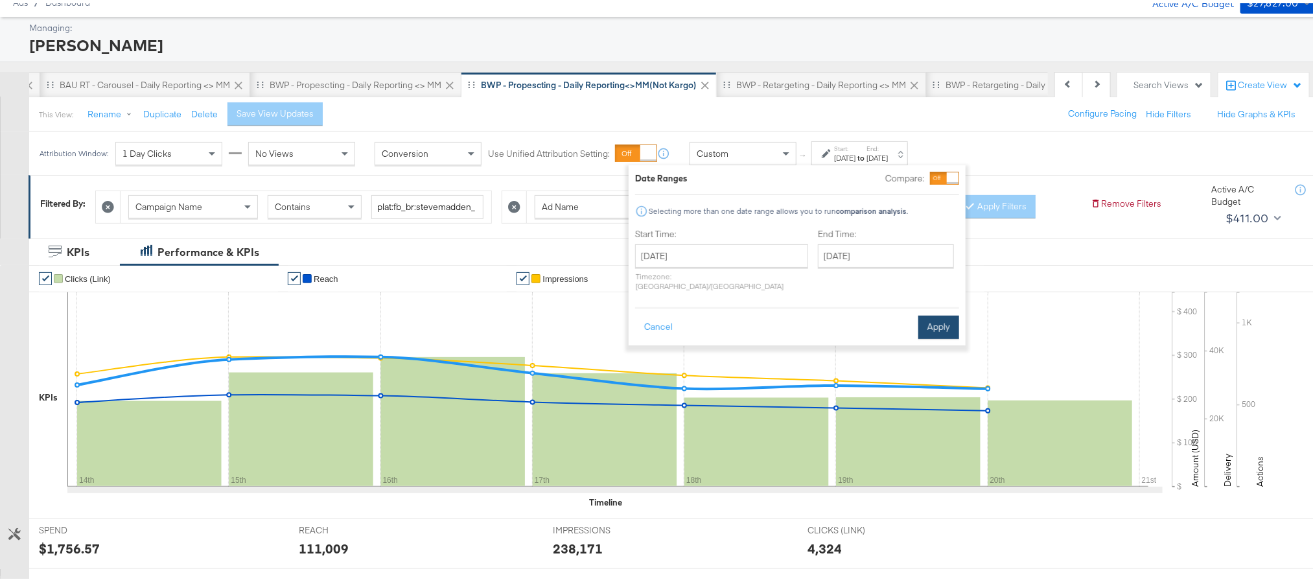
click at [941, 315] on button "Apply" at bounding box center [938, 323] width 41 height 23
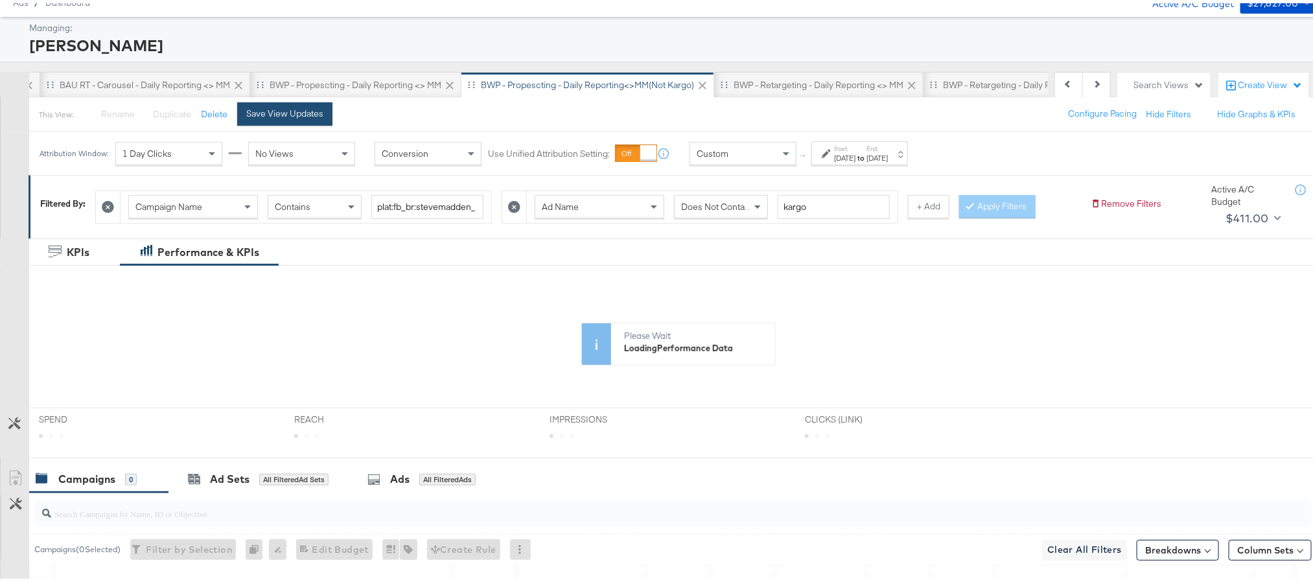
click at [278, 101] on button "Save View Updates" at bounding box center [284, 110] width 95 height 23
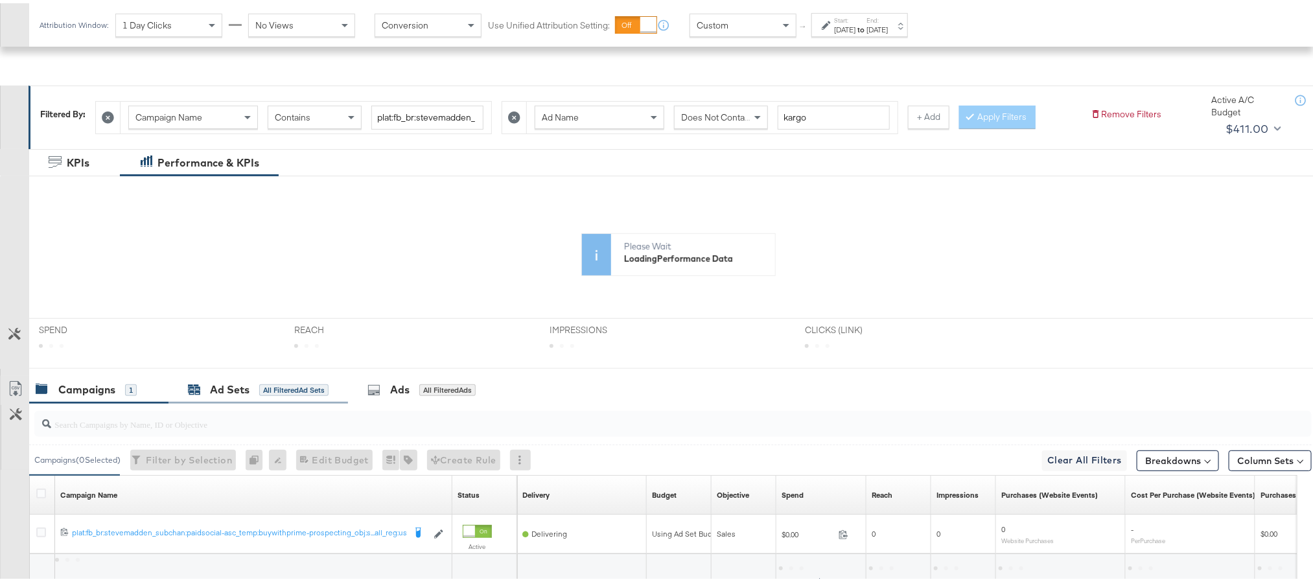
scroll to position [246, 0]
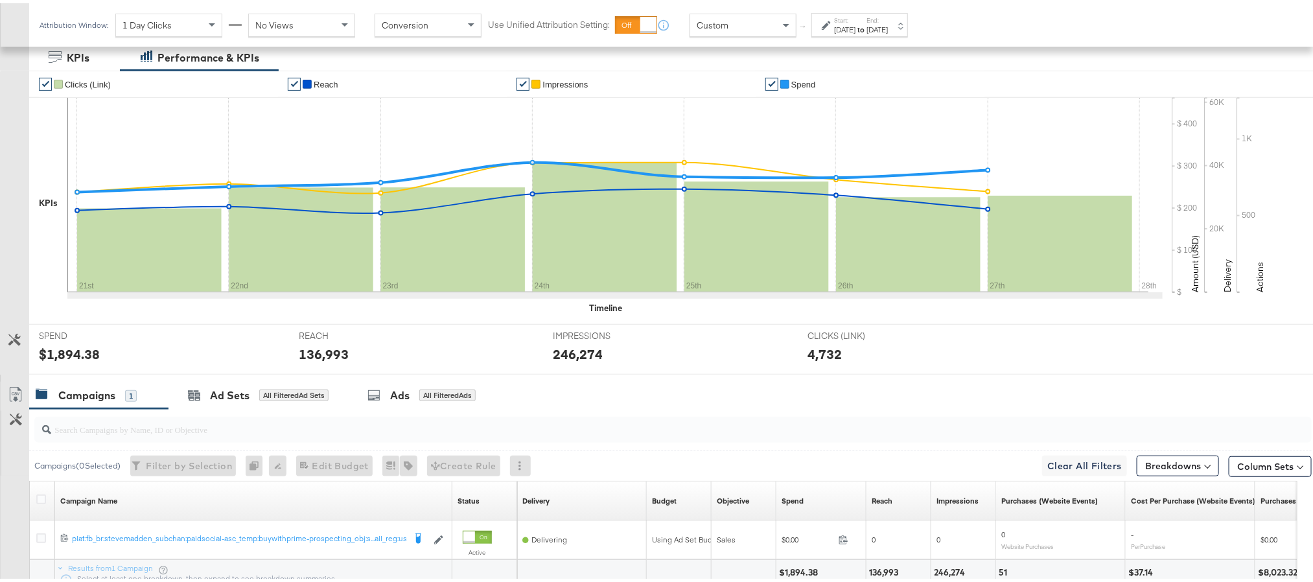
click at [61, 348] on div "$1,894.38" at bounding box center [69, 350] width 61 height 19
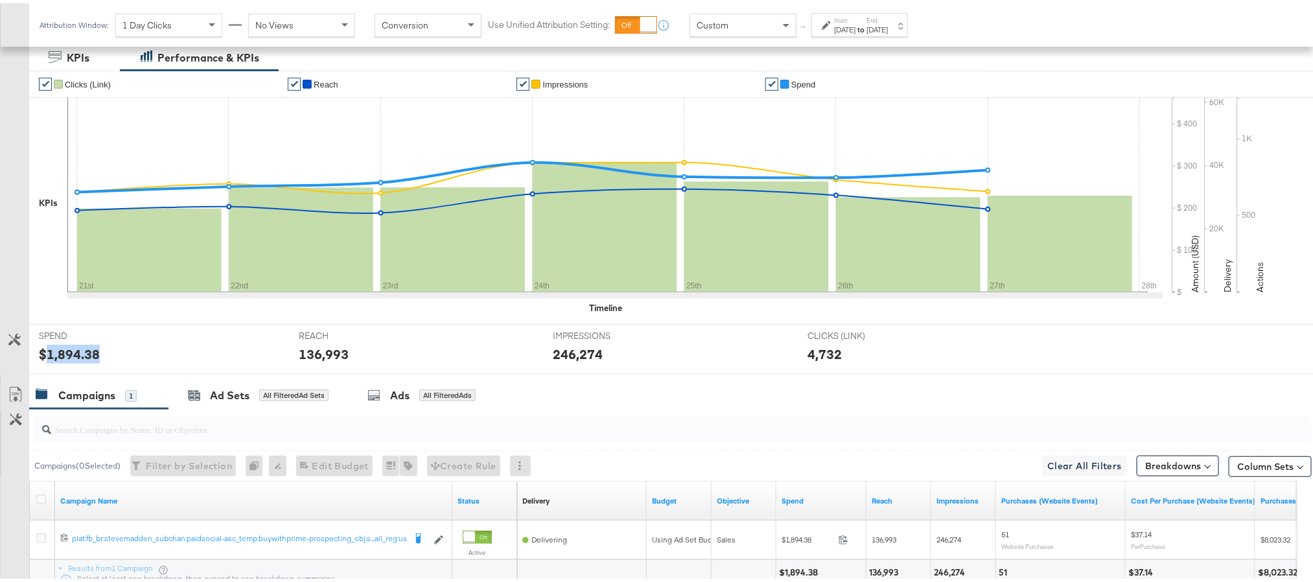
click at [61, 348] on div "$1,894.38" at bounding box center [69, 350] width 61 height 19
click at [327, 351] on div "136,993" at bounding box center [324, 350] width 50 height 19
click at [564, 350] on div "246,274" at bounding box center [578, 350] width 50 height 19
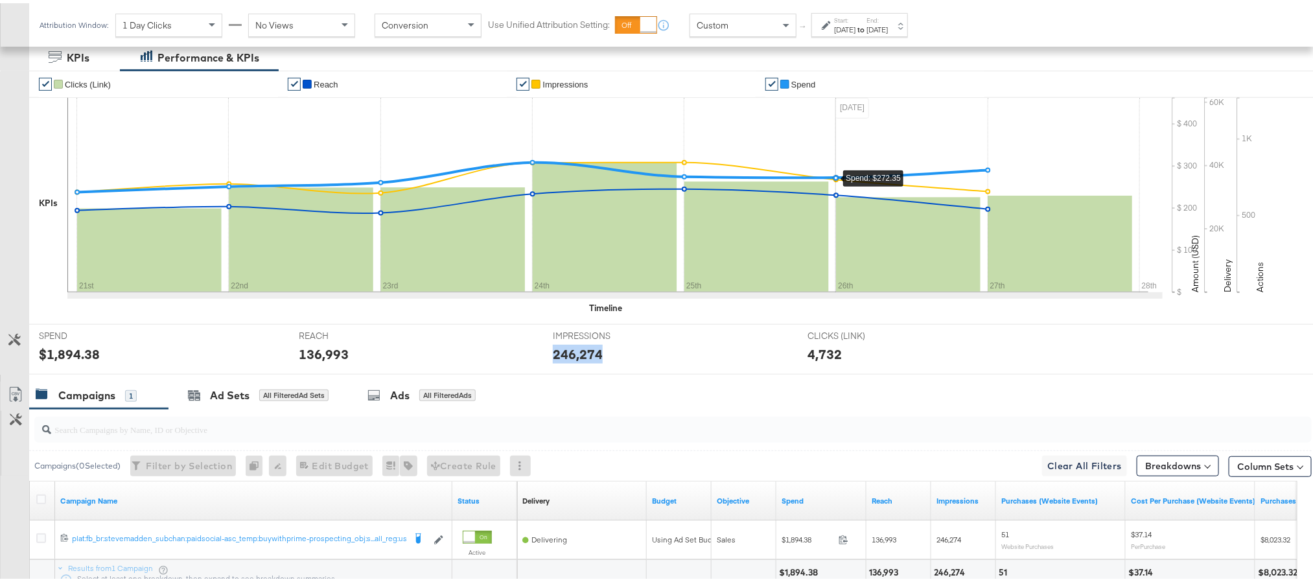
scroll to position [0, 0]
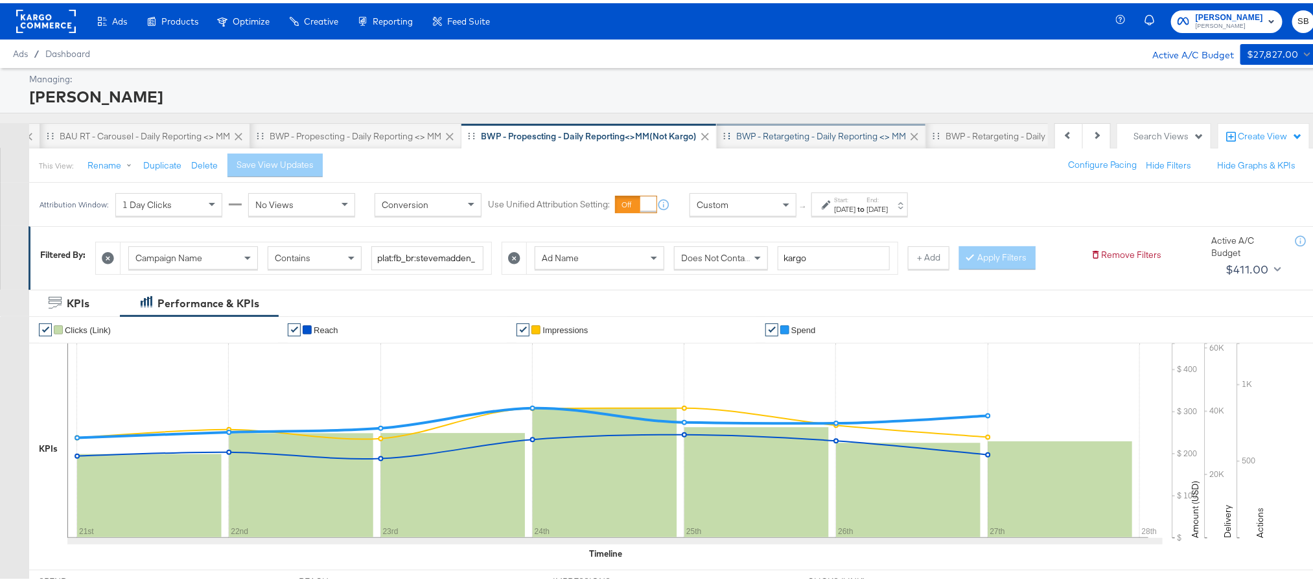
click at [766, 142] on div "BWP - Retargeting - Daily Reporting <> MM" at bounding box center [821, 133] width 209 height 26
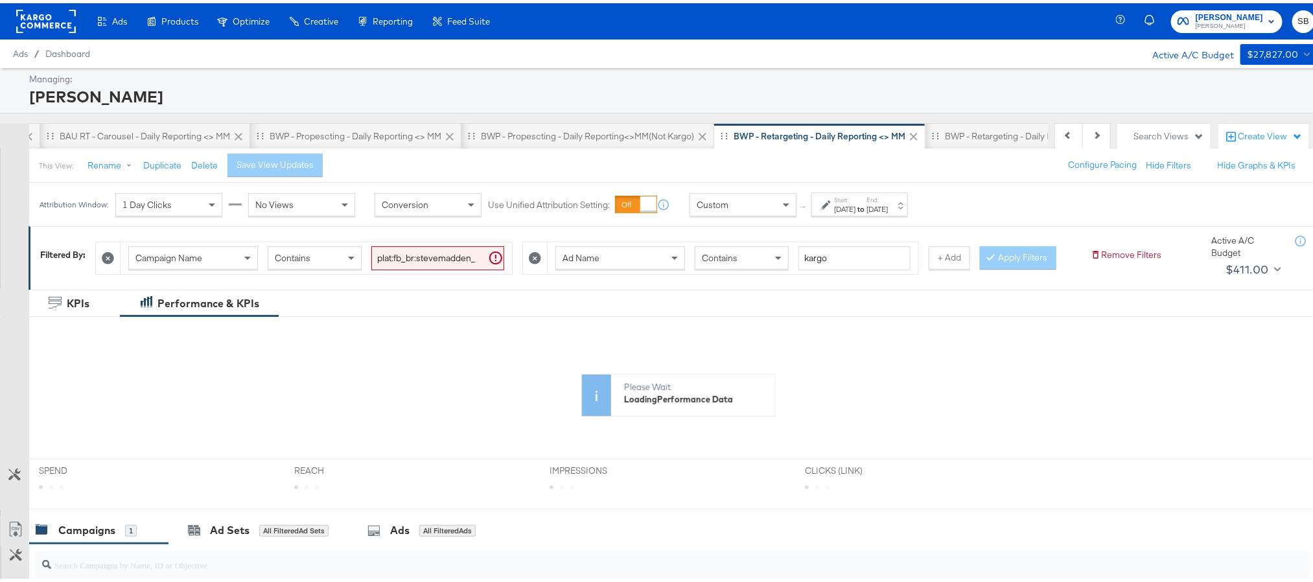
click at [902, 191] on div "Start: Aug 14th 2025 to End: Aug 20th 2025" at bounding box center [859, 201] width 97 height 24
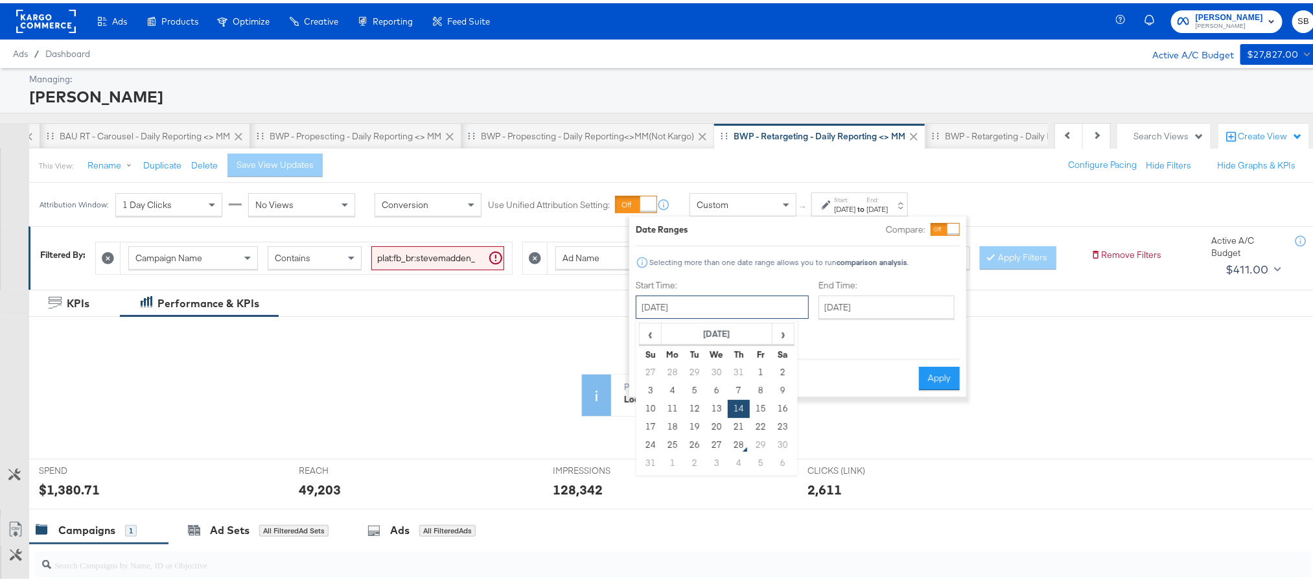
drag, startPoint x: 708, startPoint y: 314, endPoint x: 702, endPoint y: 330, distance: 17.6
click at [708, 315] on input "August 14th 2025" at bounding box center [722, 303] width 173 height 23
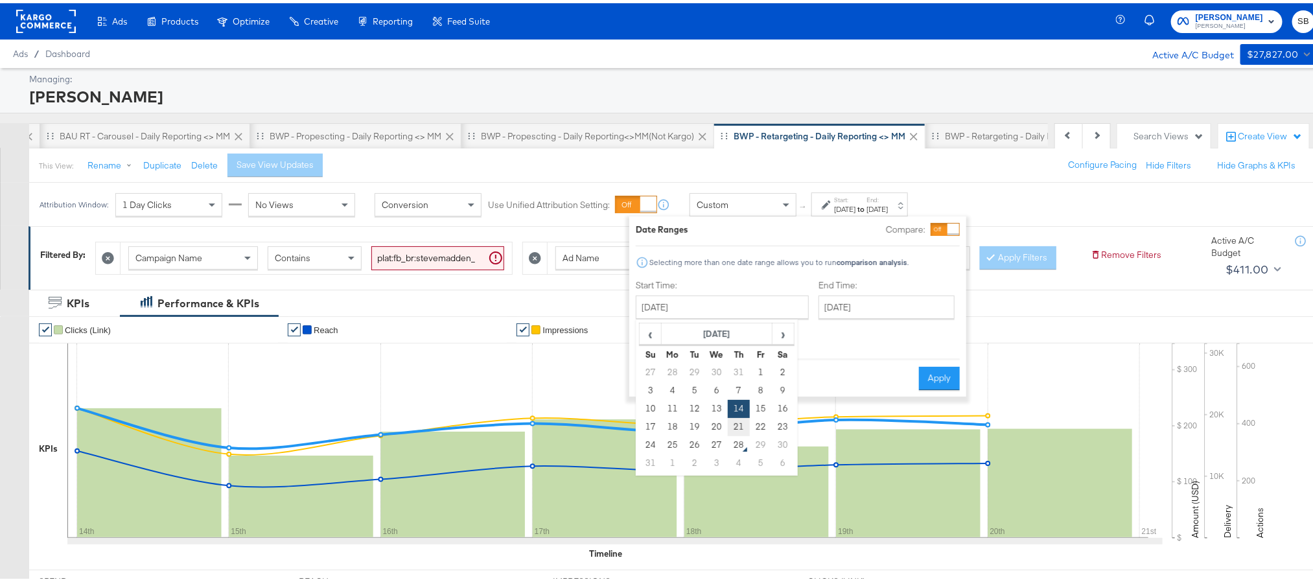
click at [733, 430] on td "21" at bounding box center [739, 424] width 22 height 18
type input "August 21st 2025"
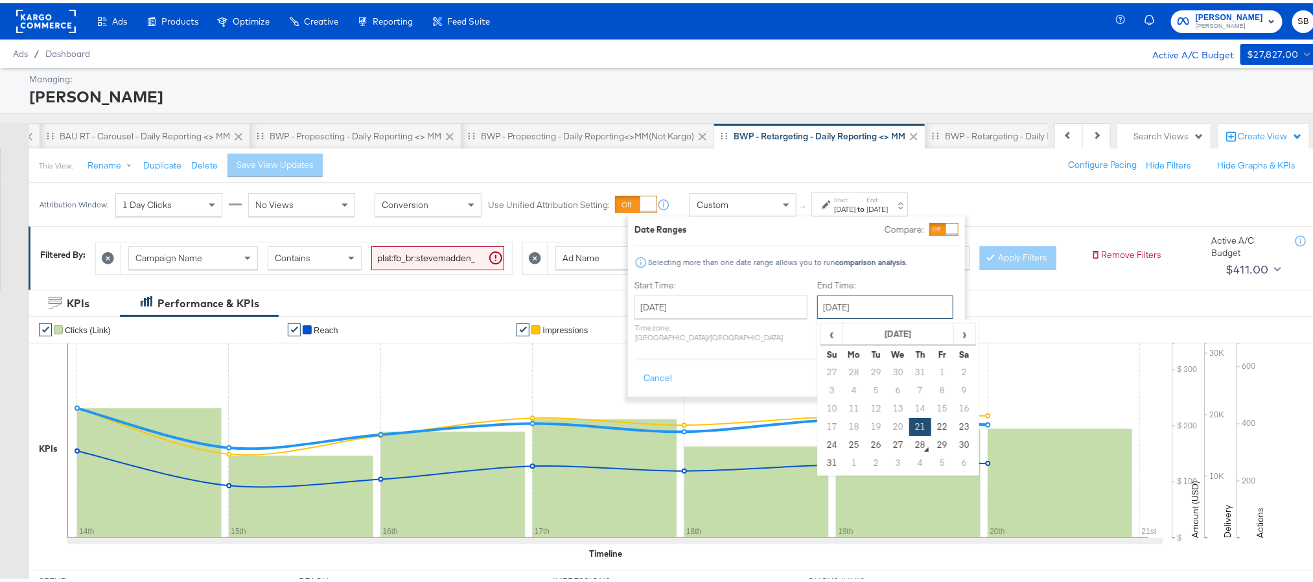
click at [819, 297] on input "August 21st 2025" at bounding box center [885, 303] width 136 height 23
click at [887, 441] on td "27" at bounding box center [898, 442] width 22 height 18
type input "[DATE]"
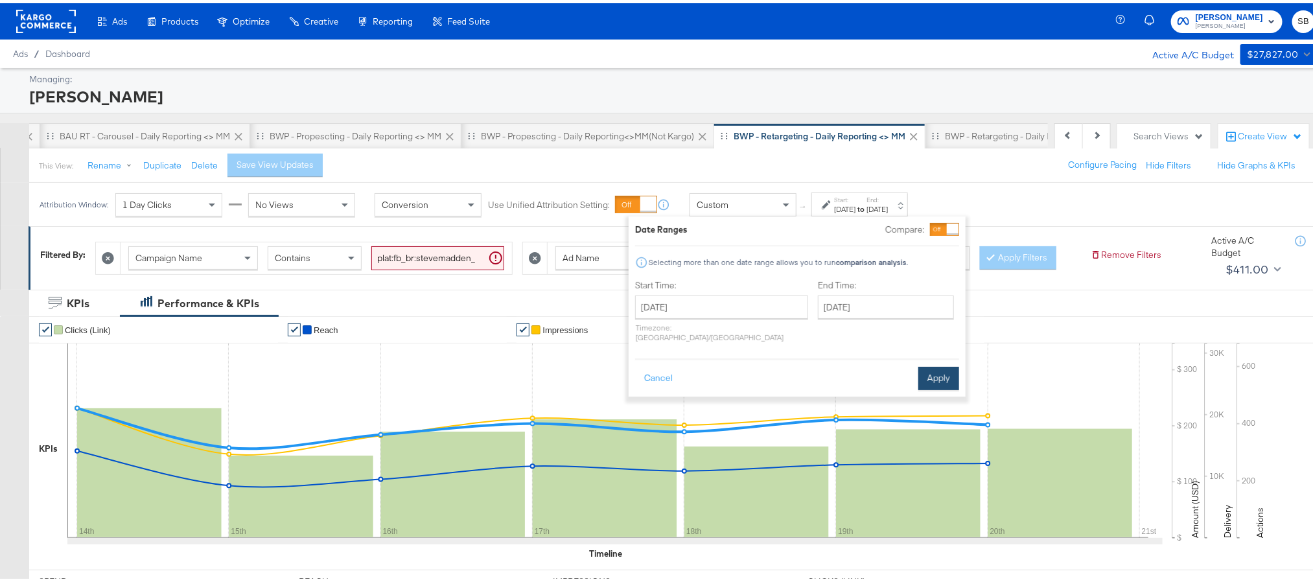
click at [924, 375] on button "Apply" at bounding box center [938, 375] width 41 height 23
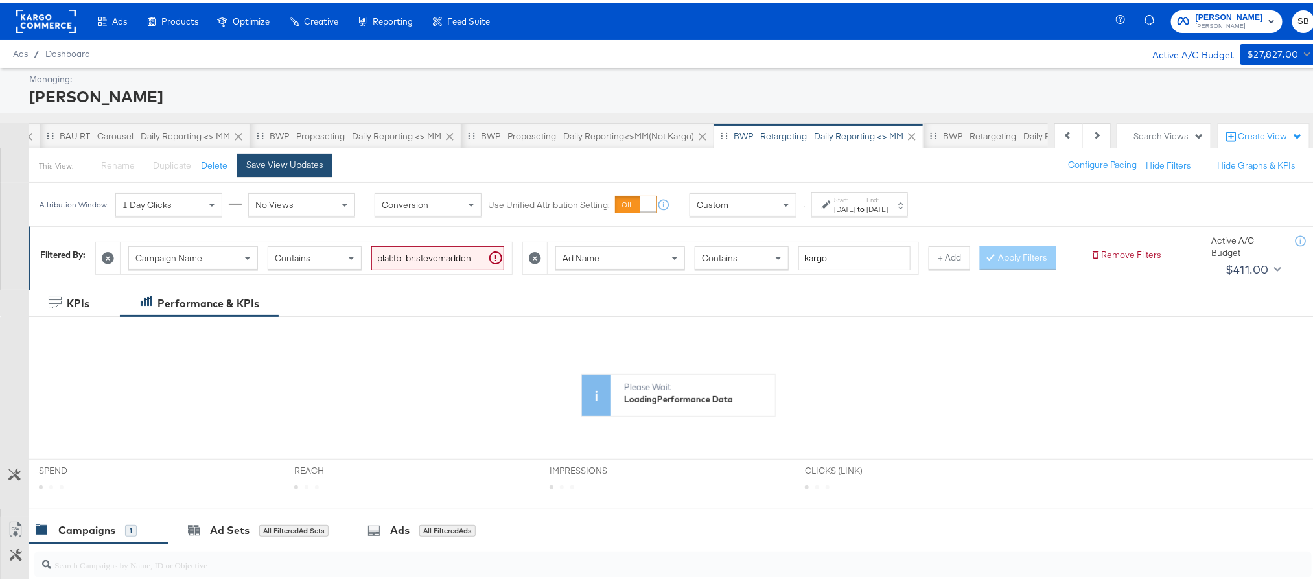
click at [323, 157] on button "Save View Updates" at bounding box center [284, 161] width 95 height 23
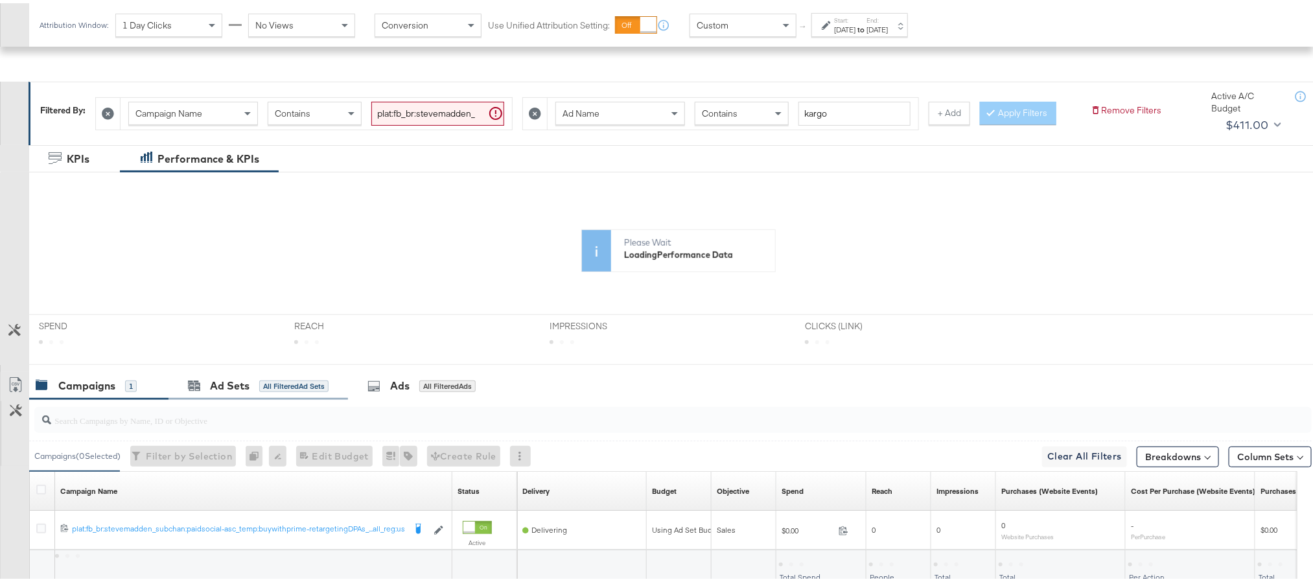
scroll to position [266, 0]
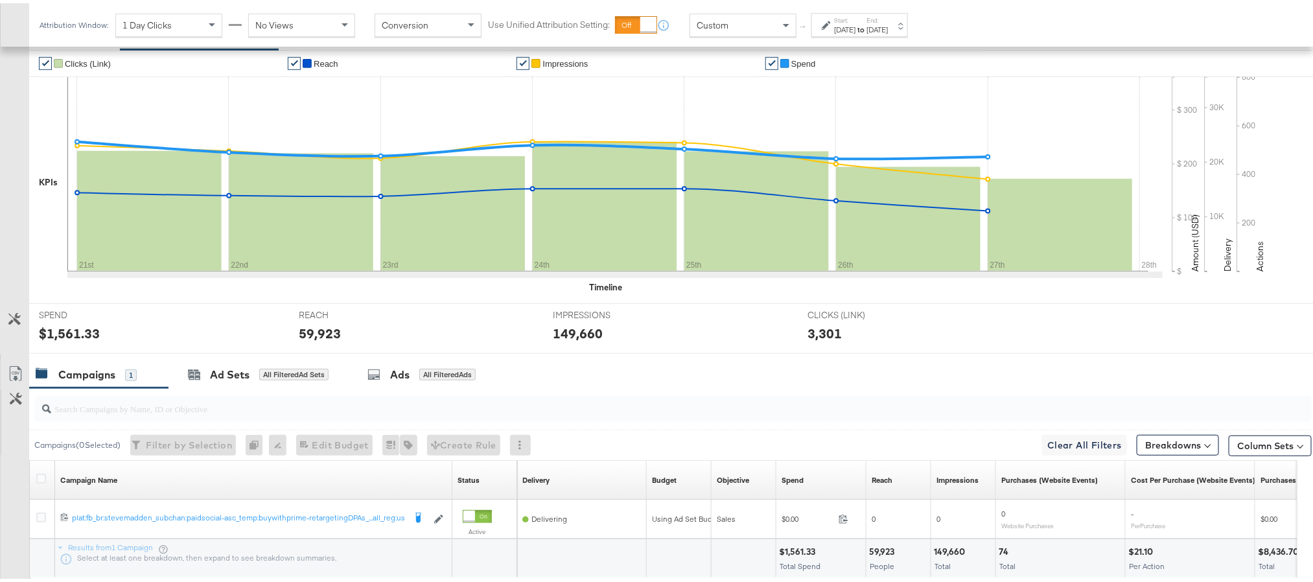
click at [57, 340] on div "$1,561.33" at bounding box center [69, 330] width 61 height 19
click at [316, 340] on div "59,923" at bounding box center [320, 330] width 42 height 19
click at [576, 340] on div "149,660" at bounding box center [578, 330] width 50 height 19
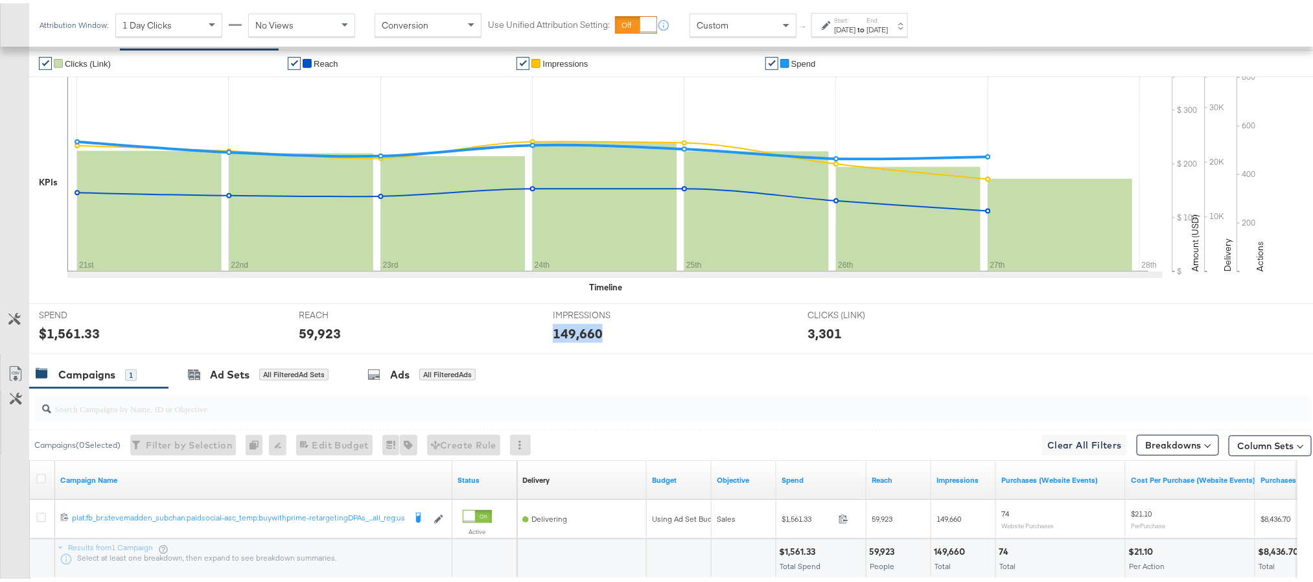
click at [576, 340] on div "149,660" at bounding box center [578, 330] width 50 height 19
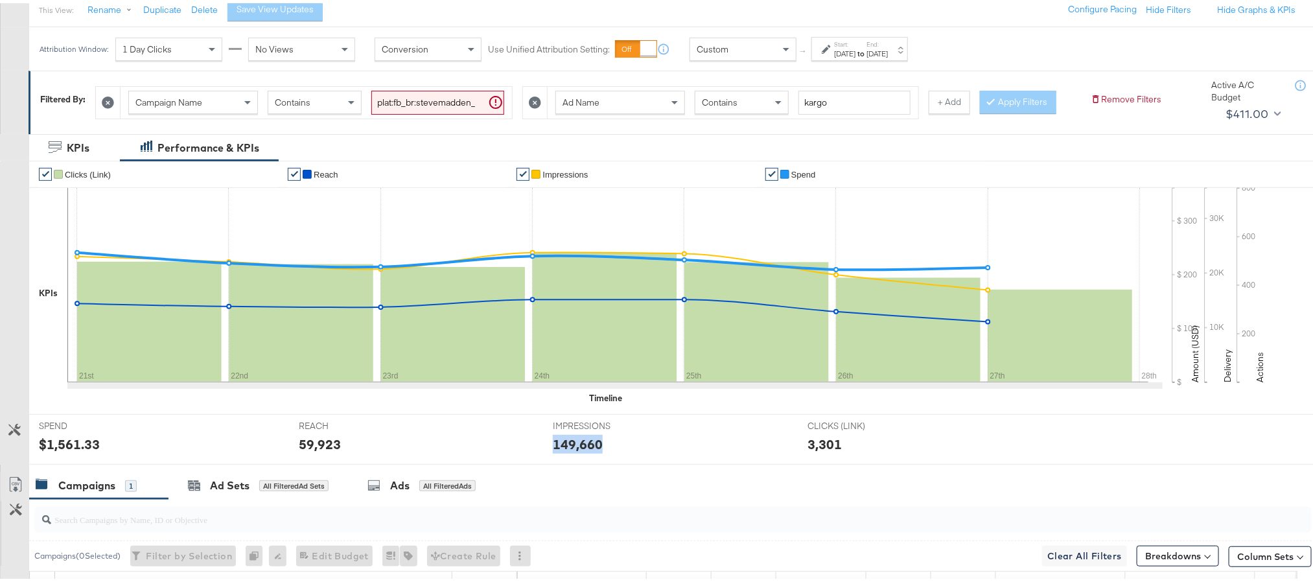
scroll to position [0, 0]
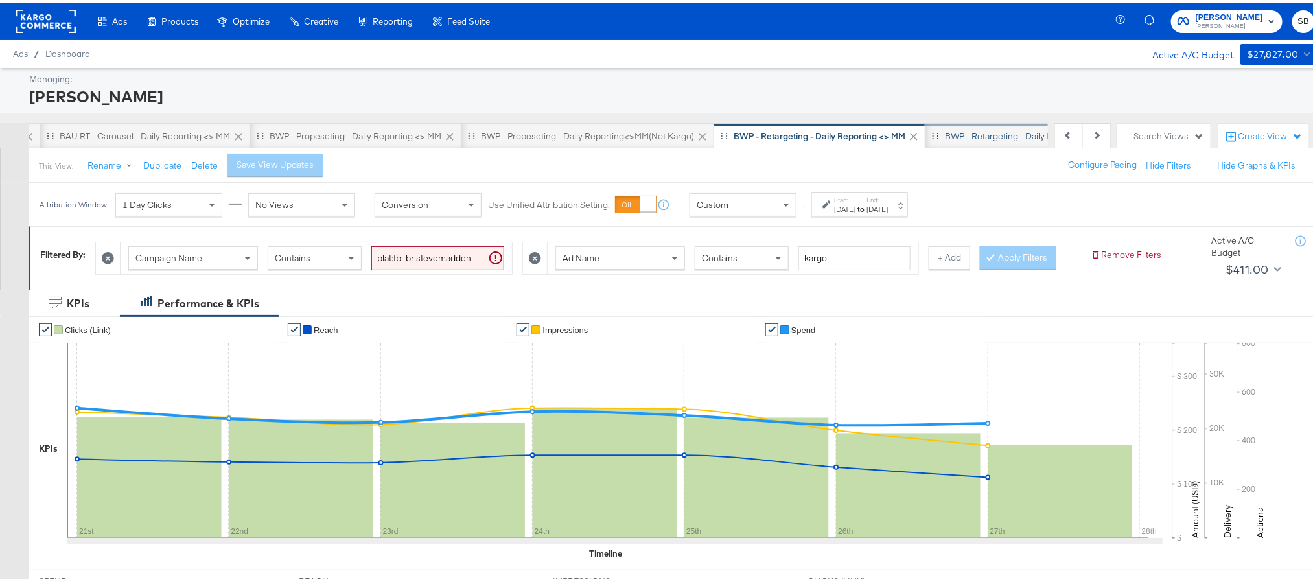
click at [990, 129] on div "BWP - Retargeting - Daily Reporting<>MM(not kargo)" at bounding box center [1050, 133] width 211 height 12
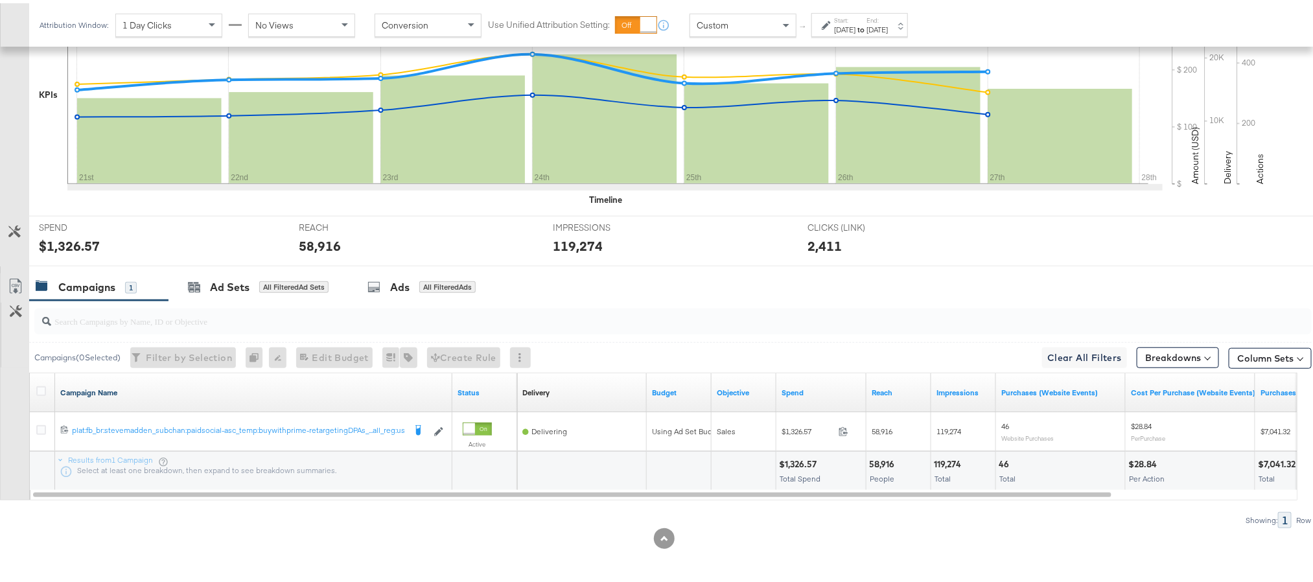
scroll to position [377, 0]
click at [51, 243] on div "$1,326.57" at bounding box center [69, 242] width 61 height 19
click at [313, 239] on div "58,916" at bounding box center [320, 242] width 42 height 19
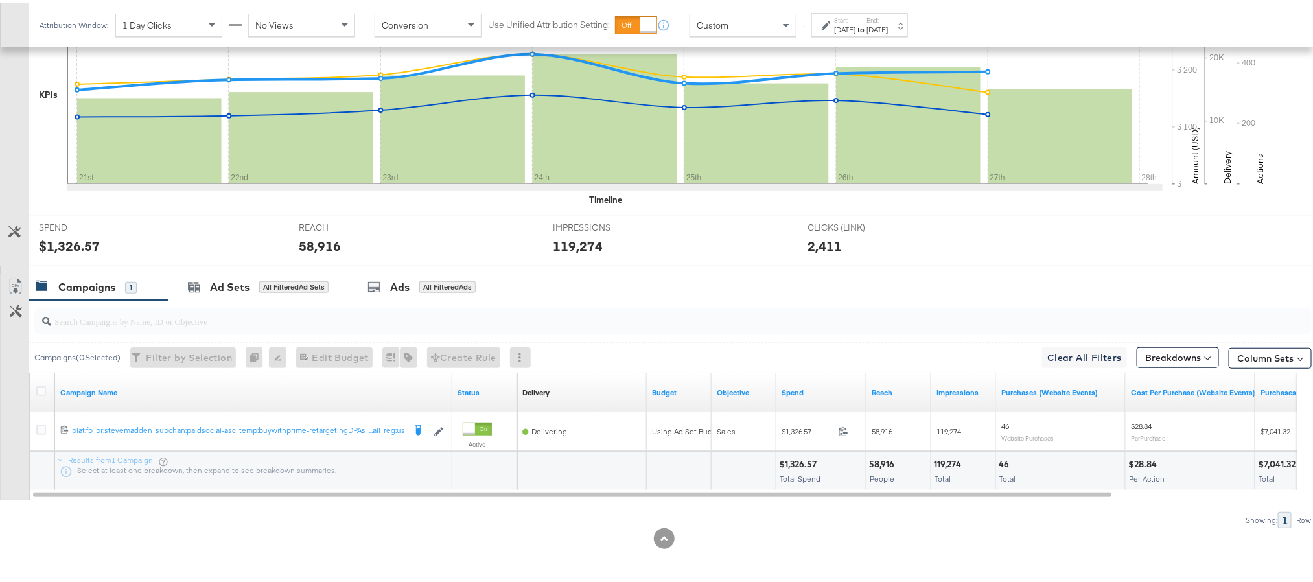
click at [578, 243] on div "119,274" at bounding box center [578, 242] width 50 height 19
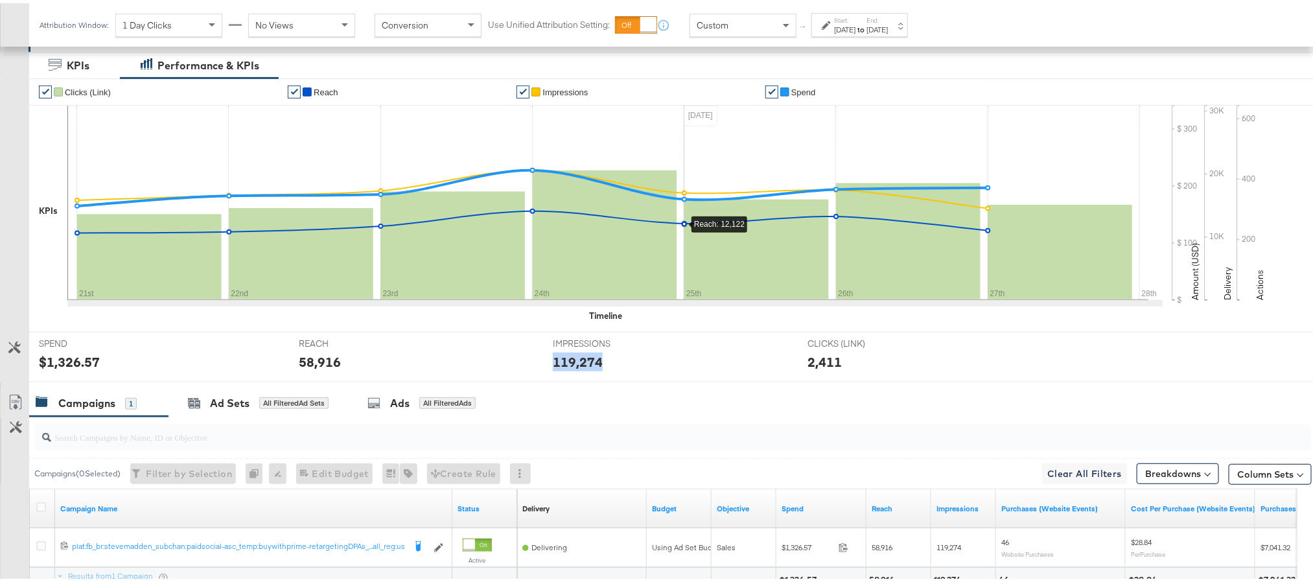
scroll to position [0, 0]
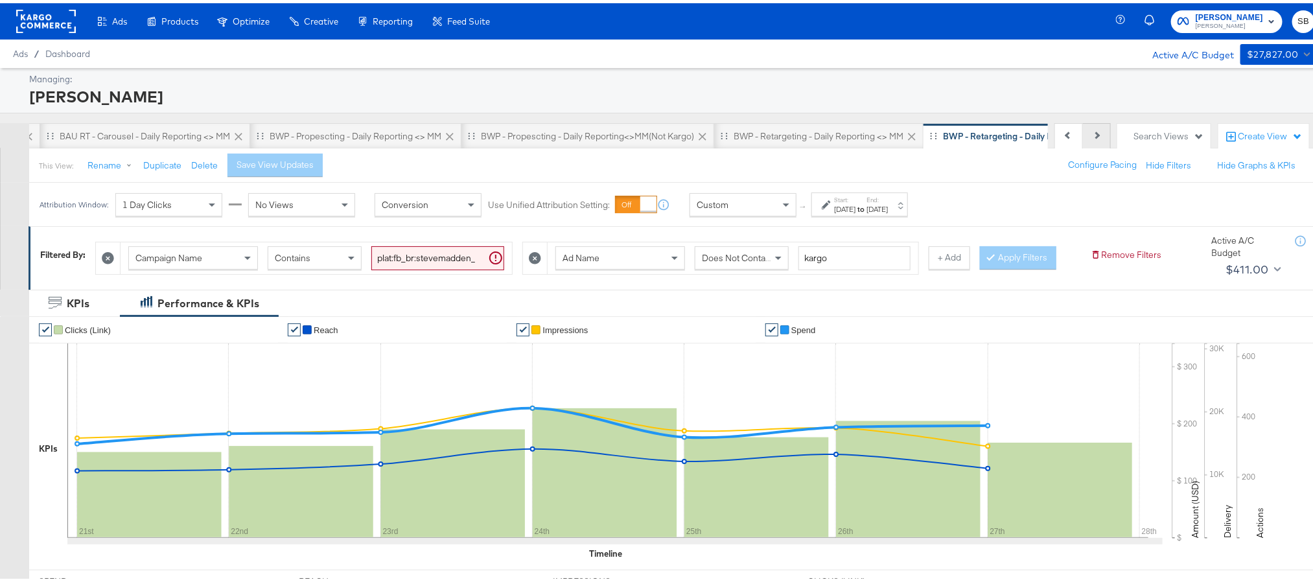
click at [1083, 132] on button "Next" at bounding box center [1097, 133] width 28 height 26
click at [967, 132] on div "New View" at bounding box center [963, 133] width 41 height 12
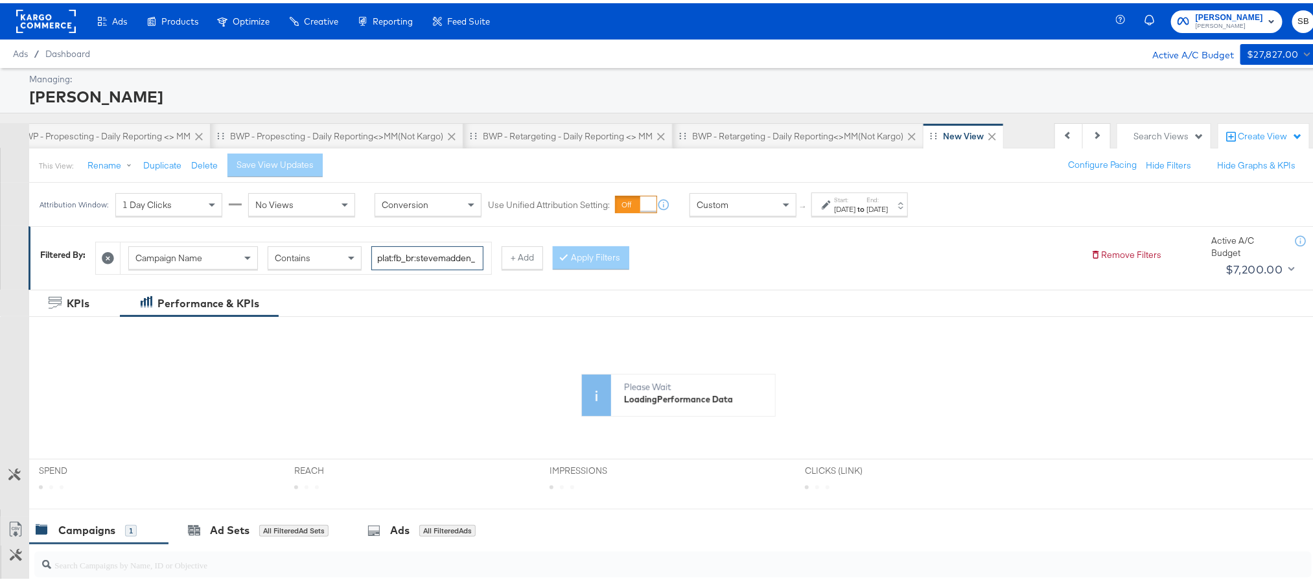
click at [430, 259] on input "plat:fb_br:stevemadden_subchan:paidsocial-asc_temp:evergreen-prospecting-2_obj:…" at bounding box center [427, 255] width 112 height 24
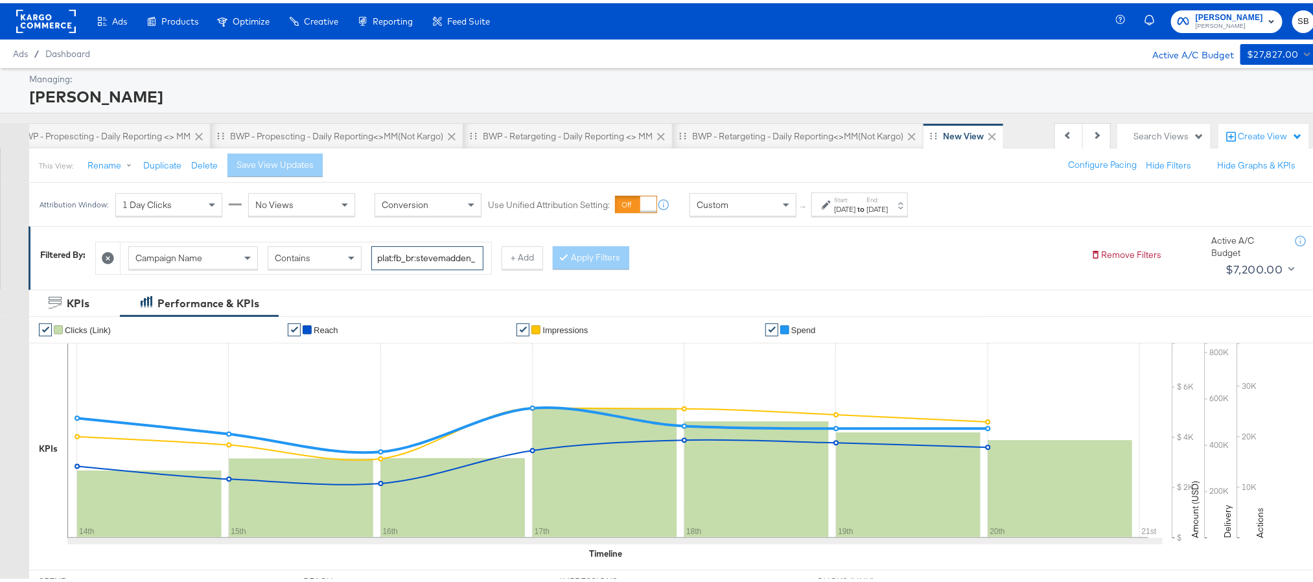
paste input "buywithprime-prospecting"
type input "plat:fb_br:stevemadden_subchan:paidsocial-asc_temp:buywithprime-prospecting_obj…"
click at [585, 260] on button "Apply Filters" at bounding box center [591, 254] width 76 height 23
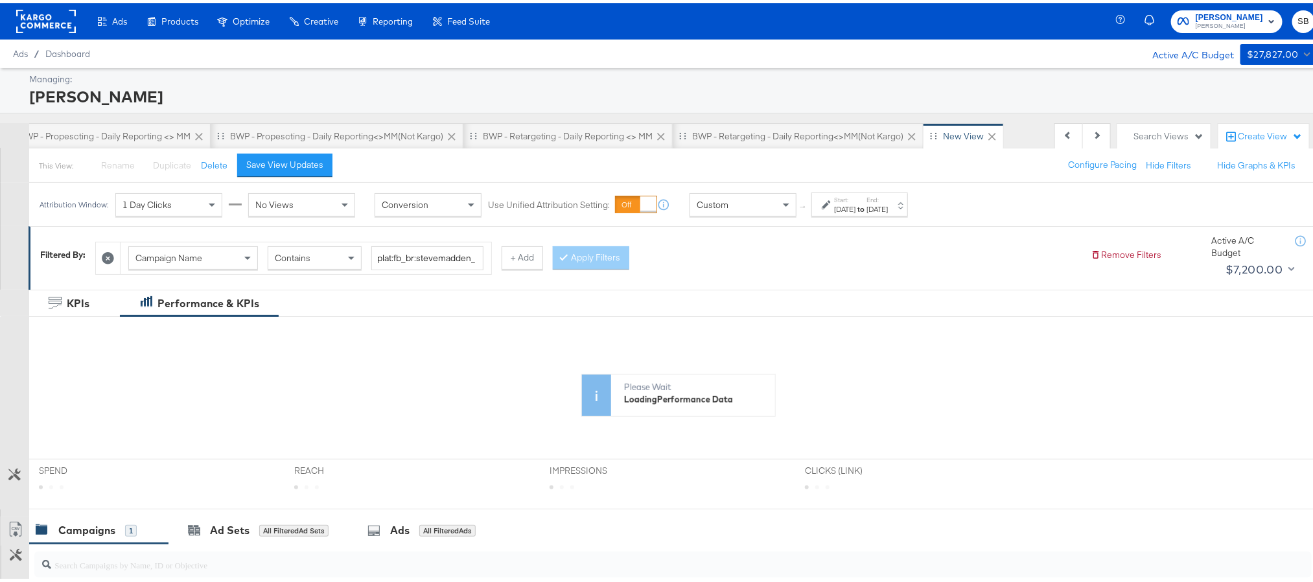
click at [855, 206] on div "Aug 14th 2025" at bounding box center [844, 206] width 21 height 10
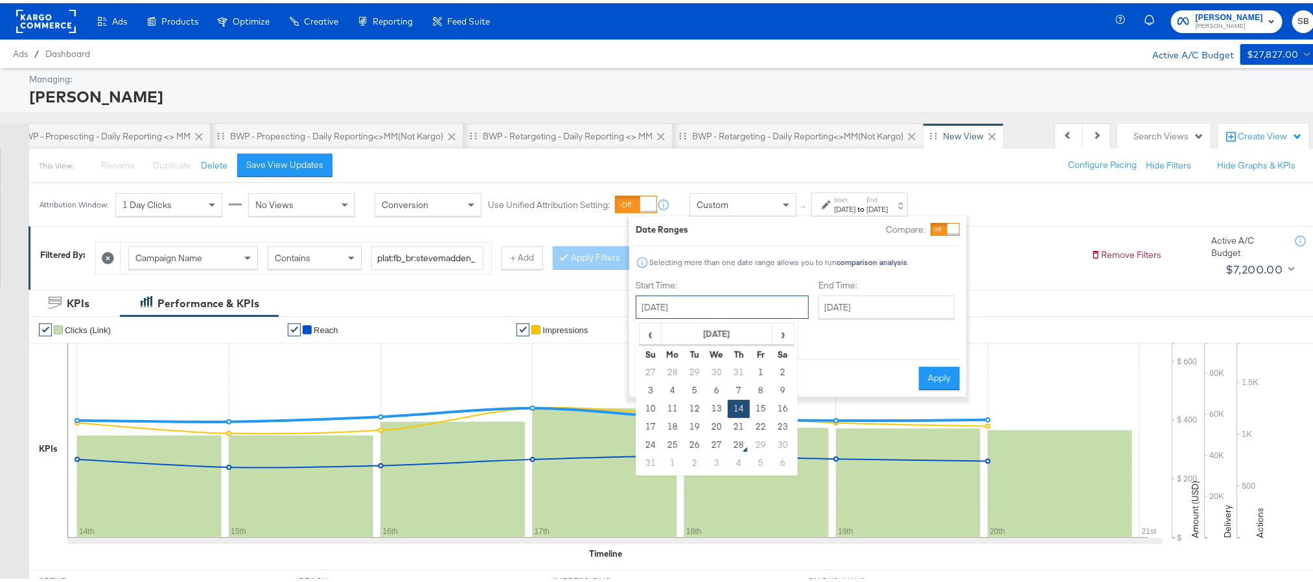
click at [733, 302] on input "August 14th 2025" at bounding box center [722, 303] width 173 height 23
click at [731, 422] on td "21" at bounding box center [739, 424] width 22 height 18
type input "August 21st 2025"
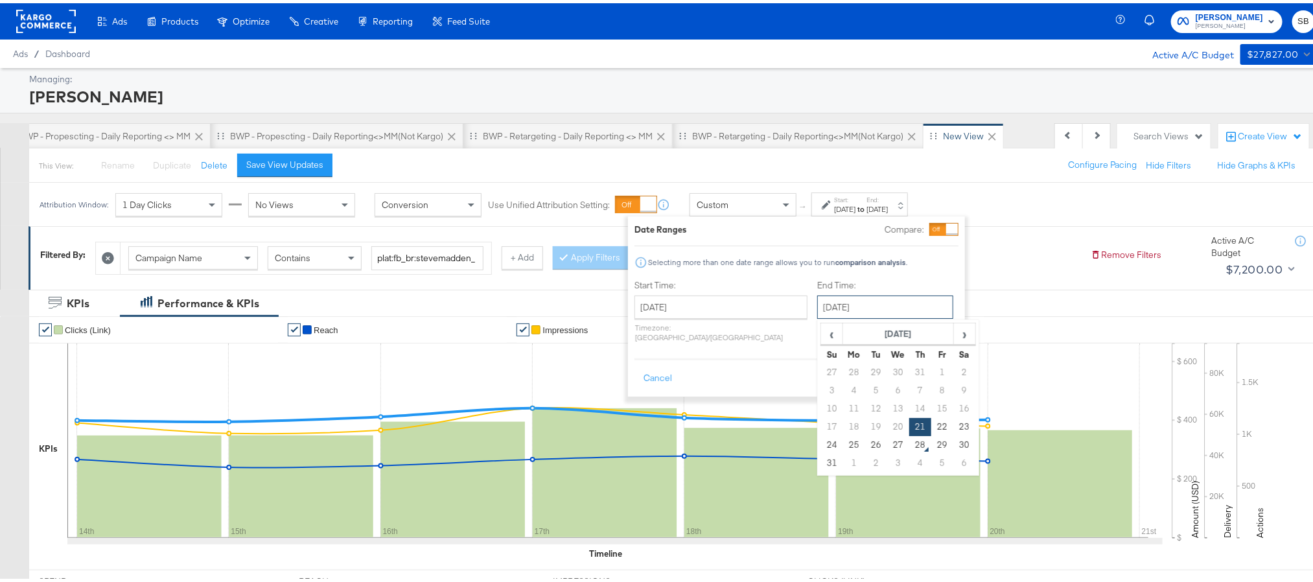
click at [817, 310] on input "August 21st 2025" at bounding box center [885, 303] width 136 height 23
click at [887, 446] on td "27" at bounding box center [898, 442] width 22 height 18
type input "[DATE]"
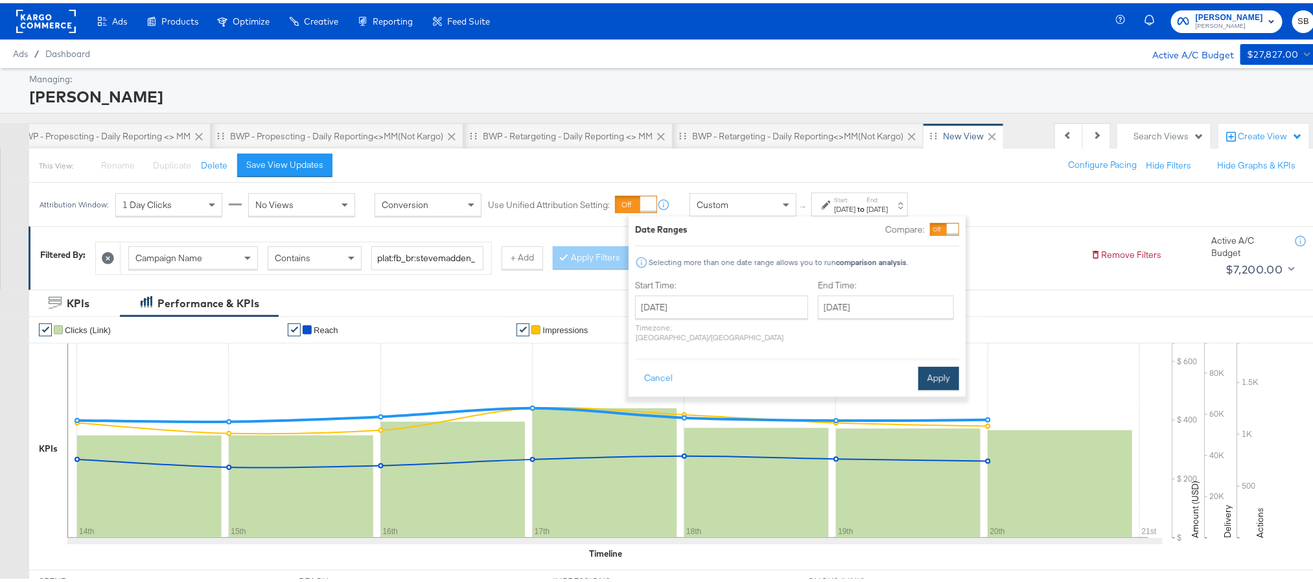
click at [925, 364] on button "Apply" at bounding box center [938, 375] width 41 height 23
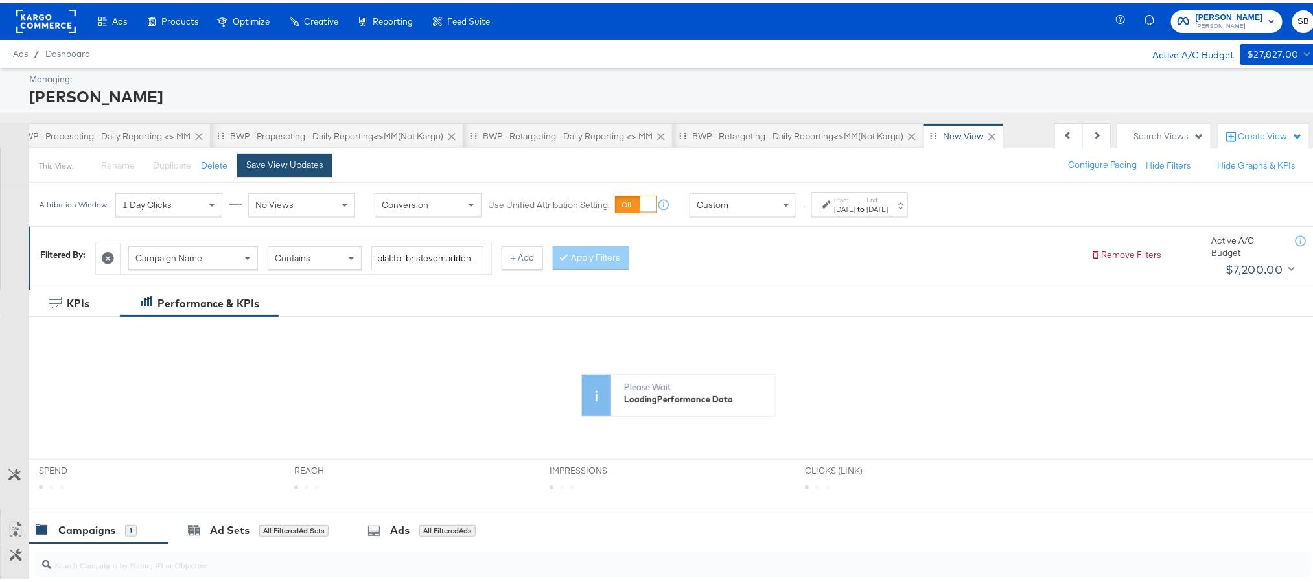
click at [310, 164] on div "Save View Updates" at bounding box center [284, 162] width 77 height 12
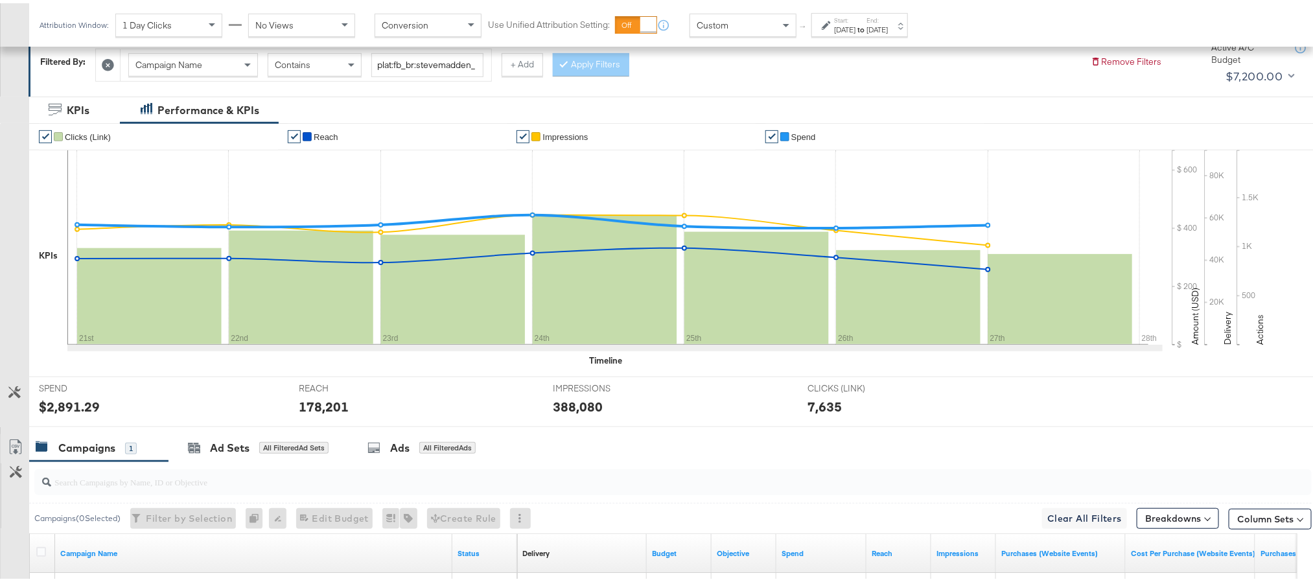
scroll to position [194, 0]
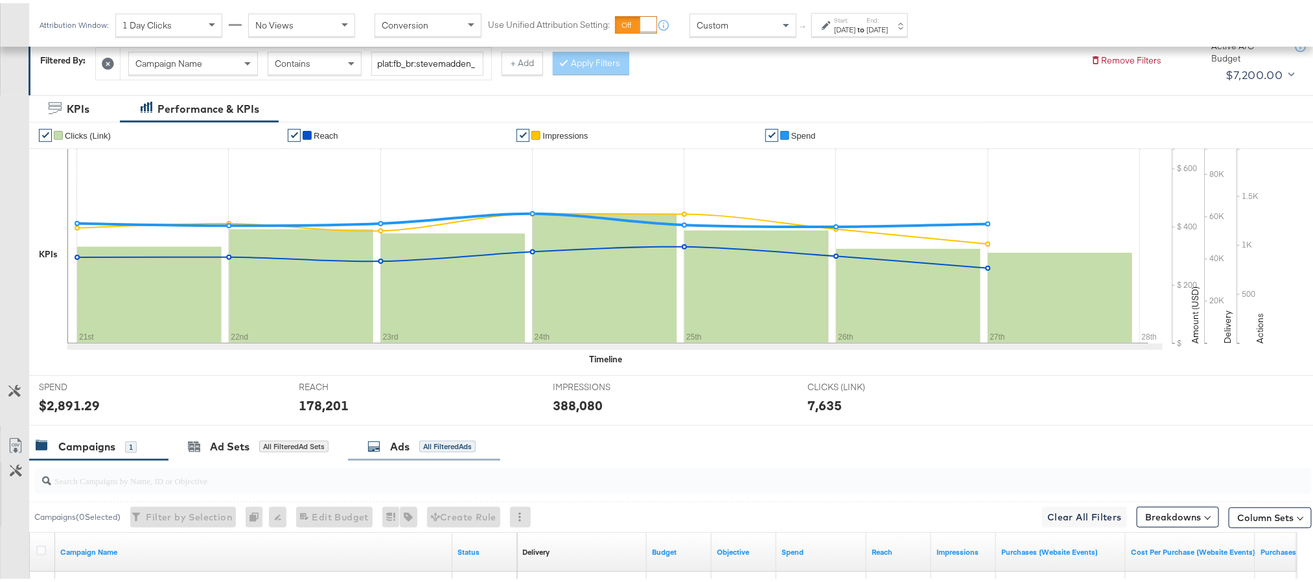
click at [397, 451] on div "Ads" at bounding box center [399, 443] width 19 height 15
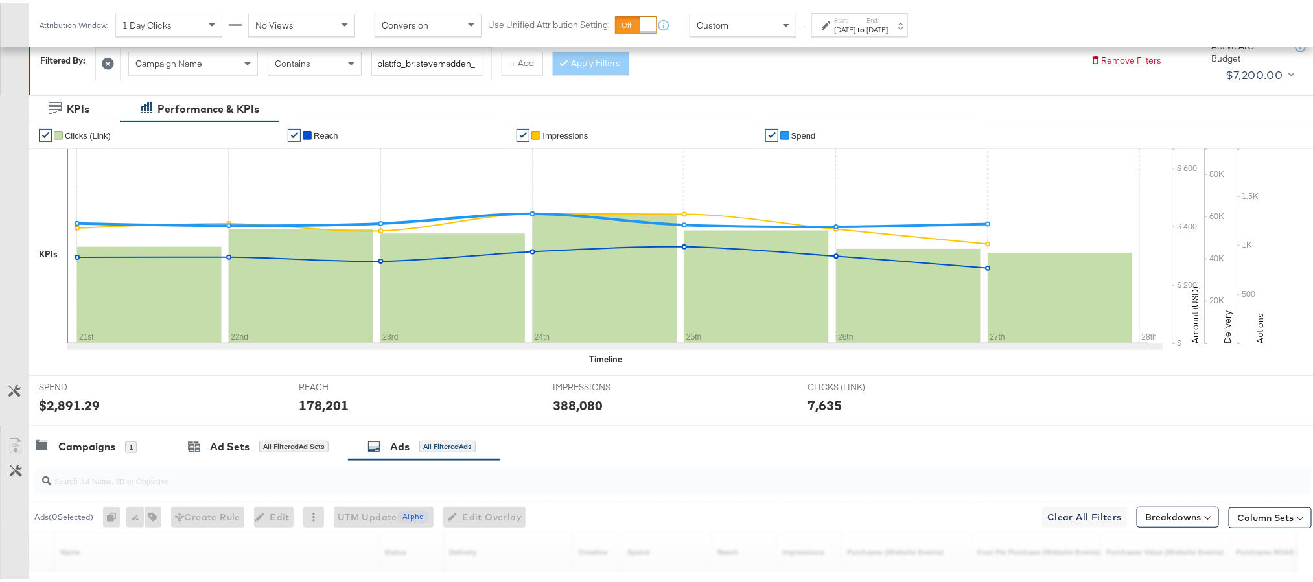
click at [161, 483] on input "search" at bounding box center [622, 471] width 1142 height 25
paste input "cta:shopnow_prodft:buywithprime2025_copy:primedelivers-may6-KARGO-BWP_lp:plp_ad…"
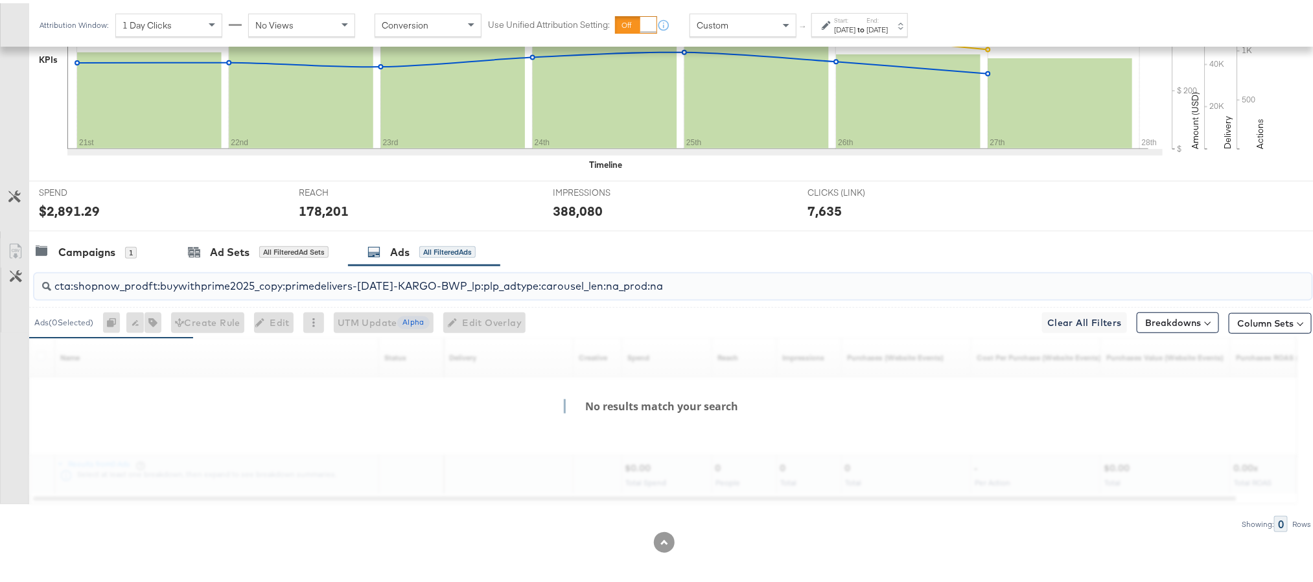
scroll to position [356, 0]
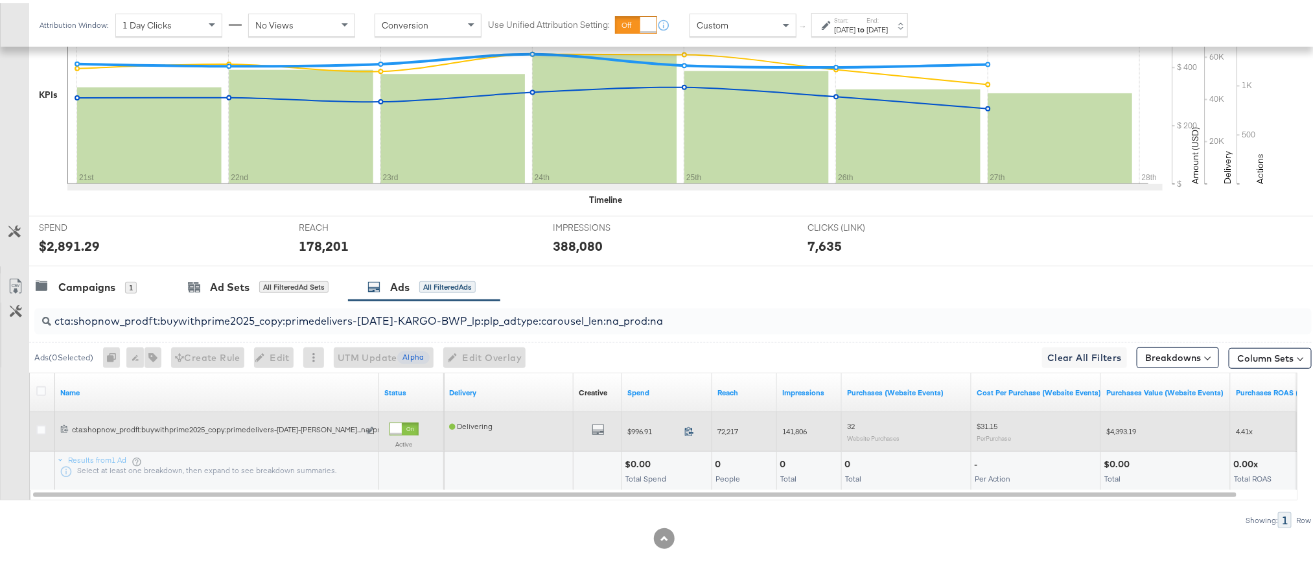
click at [688, 430] on icon at bounding box center [689, 428] width 10 height 10
click at [731, 426] on span "72,217" at bounding box center [727, 428] width 21 height 10
click at [797, 430] on span "141,806" at bounding box center [794, 428] width 25 height 10
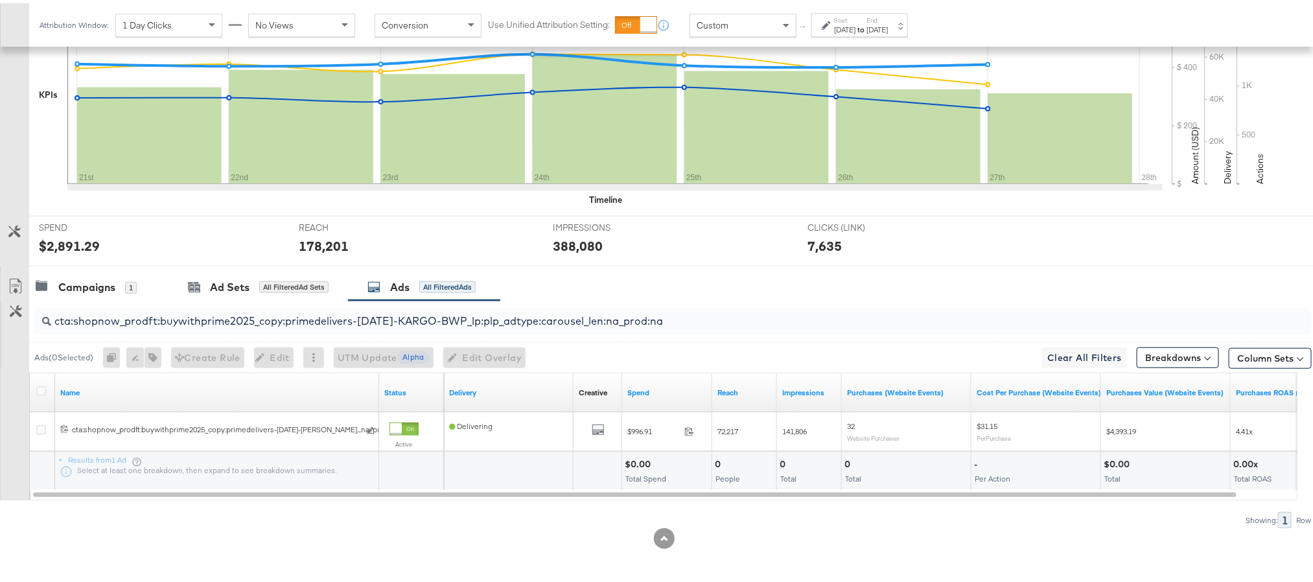
click at [659, 319] on input "cta:shopnow_prodft:buywithprime2025_copy:primedelivers-may6-KARGO-BWP_lp:plp_ad…" at bounding box center [622, 312] width 1142 height 25
paste input "toprated"
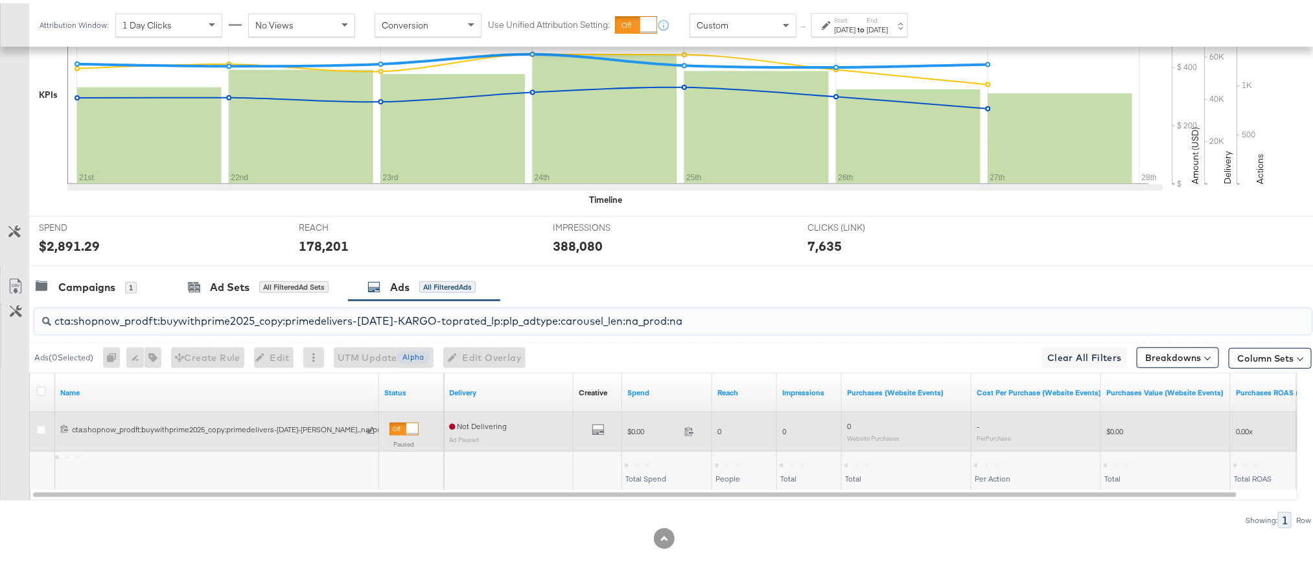
type input "cta:shopnow_prodft:buywithprime2025_copy:primedelivers-may6-KARGO-toprated_lp:p…"
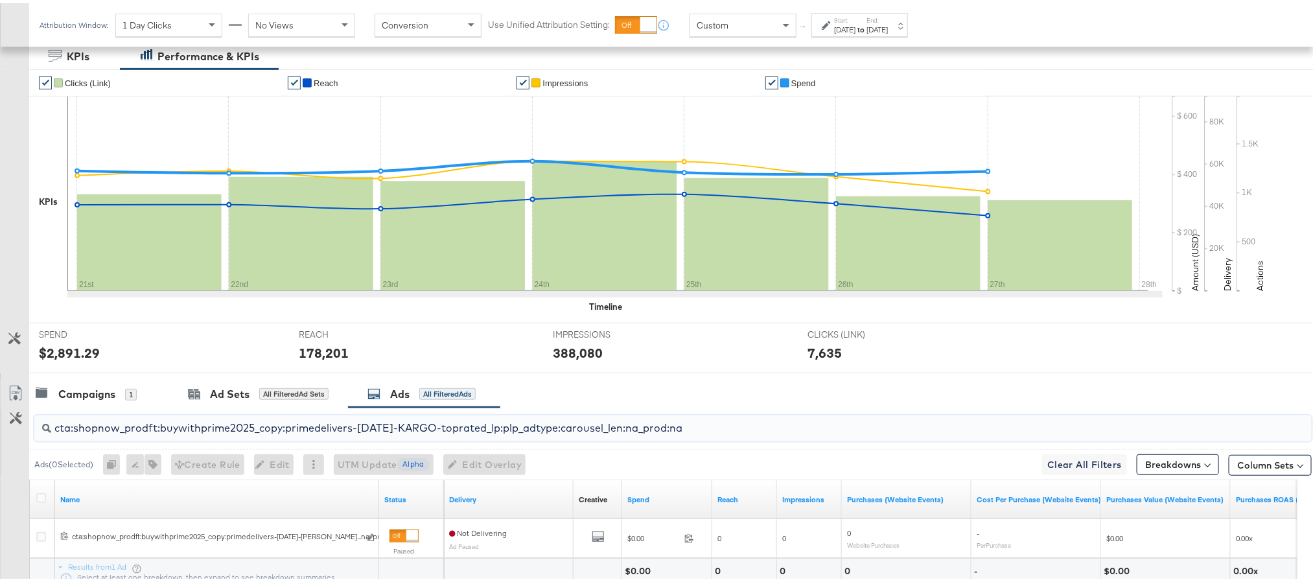
scroll to position [65, 0]
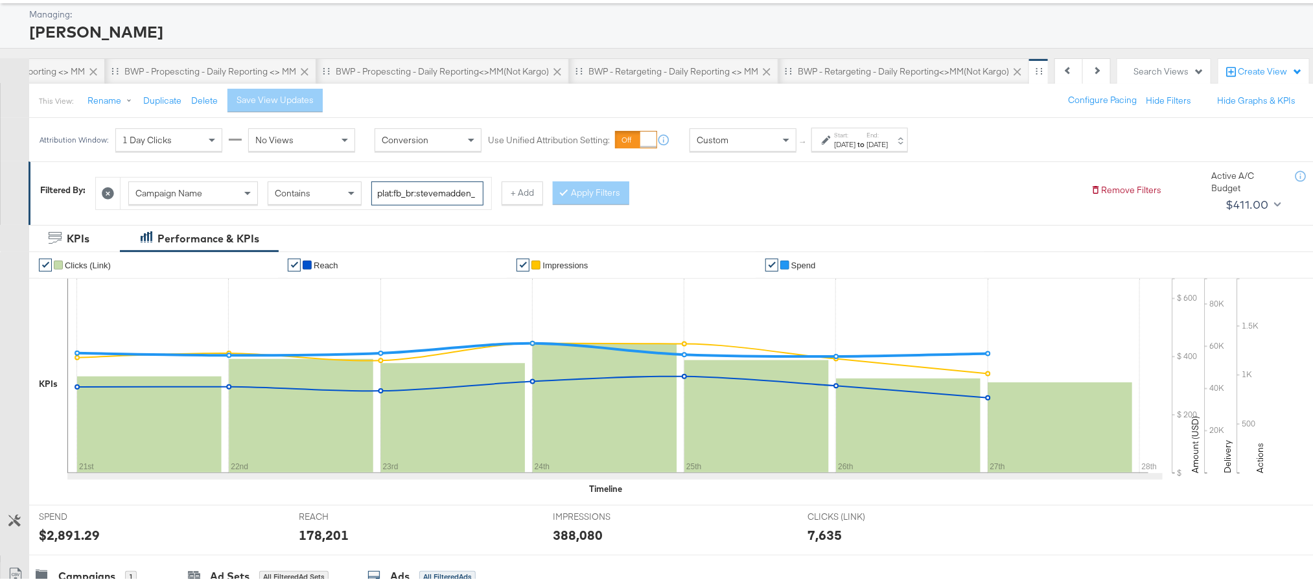
click at [432, 192] on input "plat:fb_br:stevemadden_subchan:paidsocial-asc_temp:buywithprime-prospecting_obj…" at bounding box center [427, 190] width 112 height 24
paste input "retargetingDPAs"
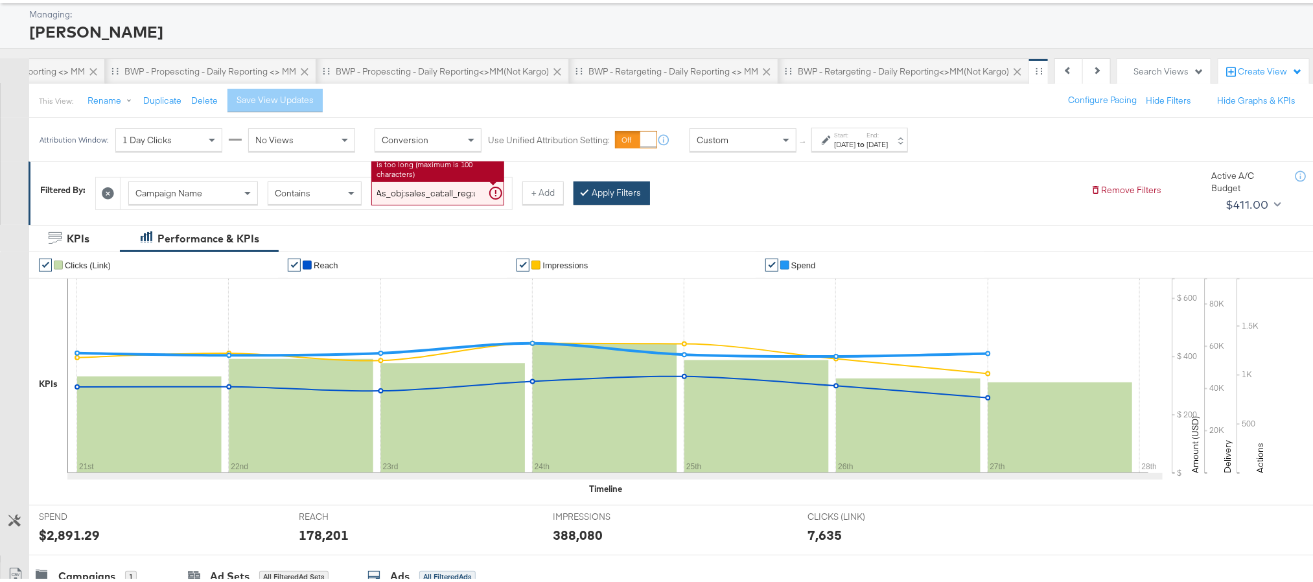
type input "plat:fb_br:stevemadden_subchan:paidsocial-asc_temp:buywithprime-retargetingDPAs…"
click at [613, 195] on button "Apply Filters" at bounding box center [611, 189] width 76 height 23
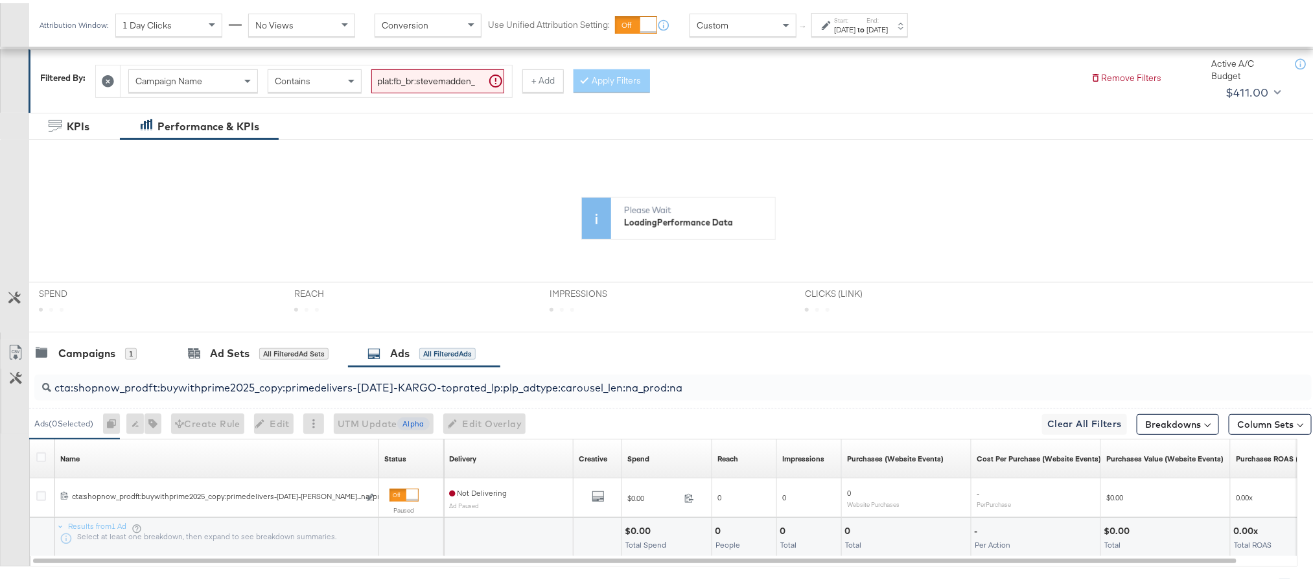
scroll to position [246, 0]
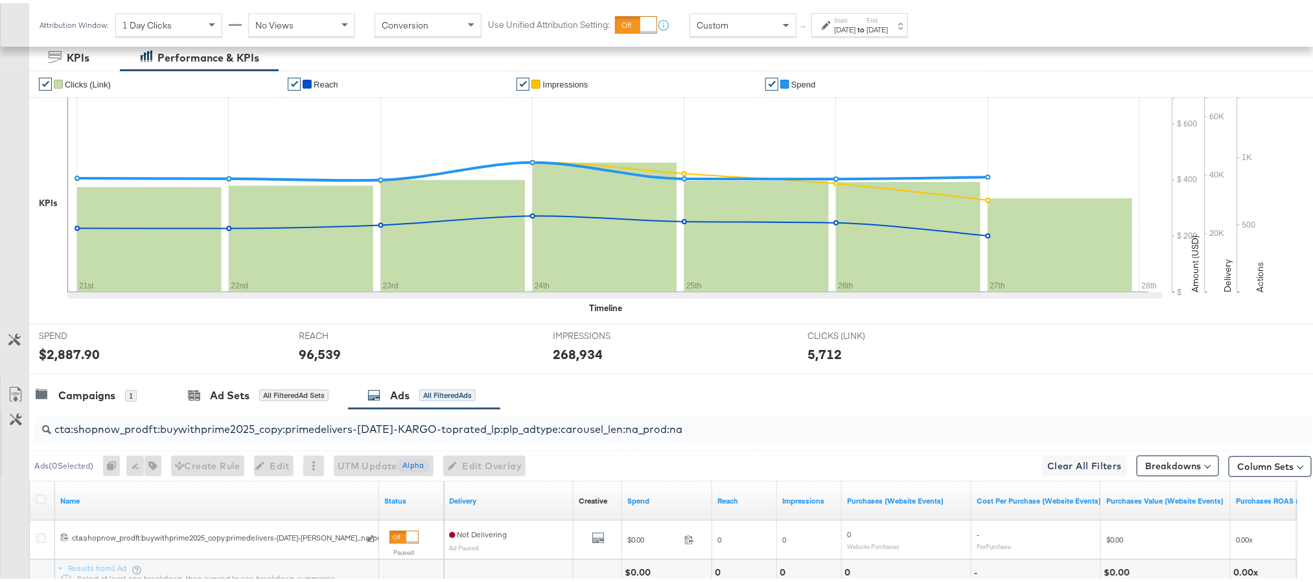
click at [737, 438] on div "cta:shopnow_prodft:buywithprime2025_copy:primedelivers-may6-KARGO-toprated_lp:p…" at bounding box center [672, 426] width 1277 height 26
click at [727, 426] on input "cta:shopnow_prodft:buywithprime2025_copy:primedelivers-may6-KARGO-toprated_lp:p…" at bounding box center [622, 420] width 1142 height 25
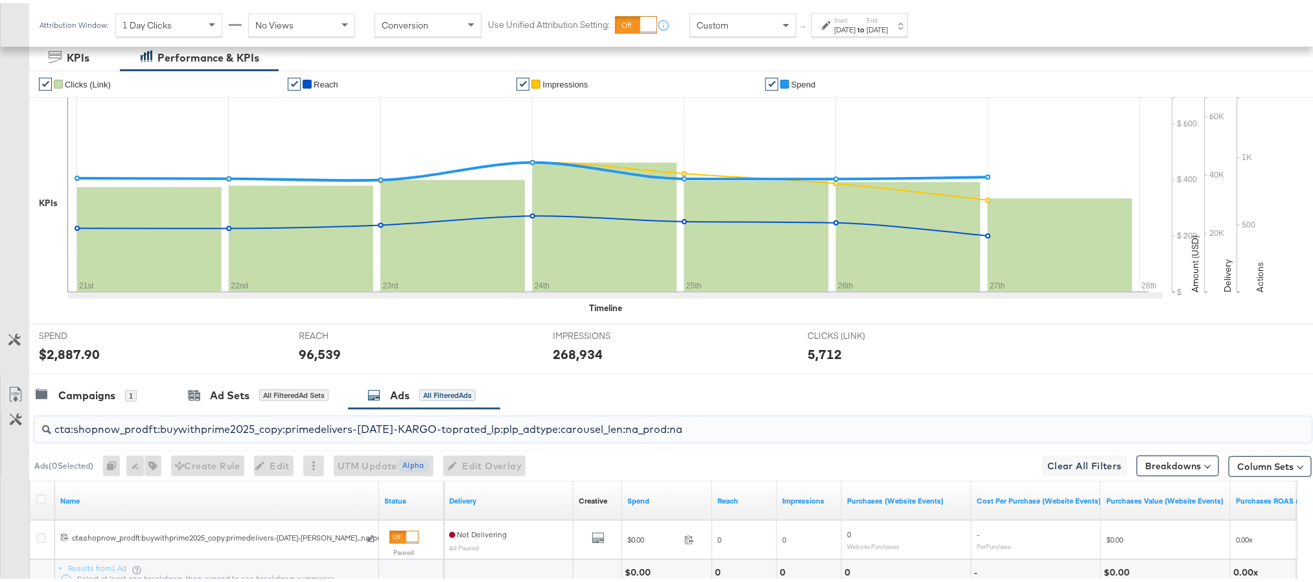
click at [727, 426] on input "cta:shopnow_prodft:buywithprime2025_copy:primedelivers-may6-KARGO-toprated_lp:p…" at bounding box center [622, 420] width 1142 height 25
paste input "BWP"
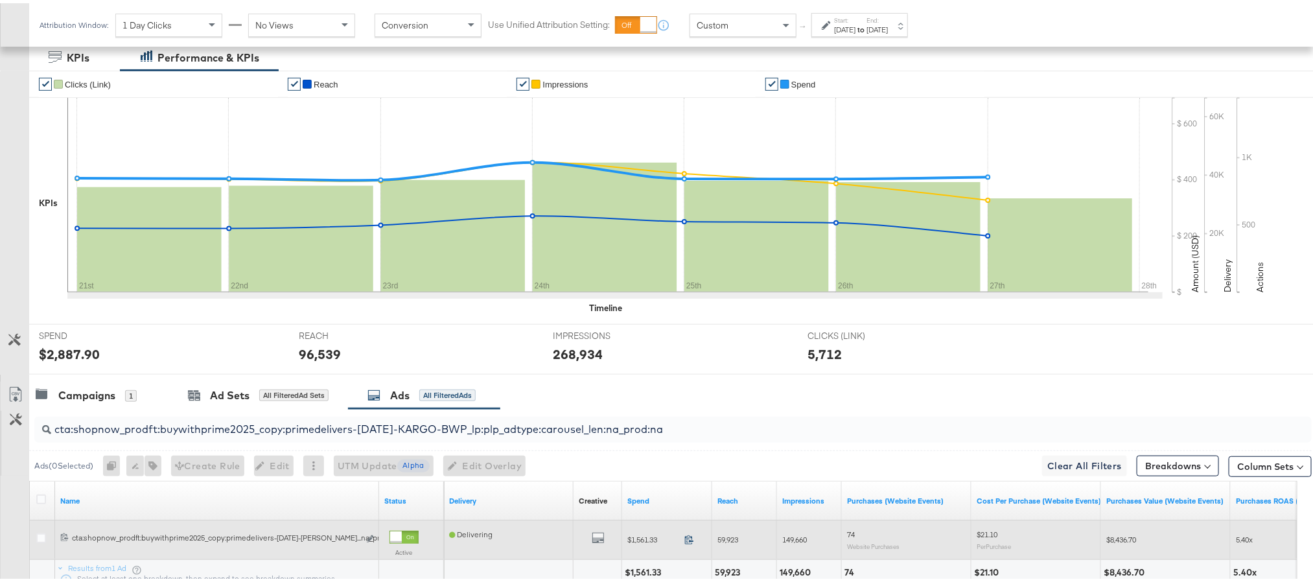
click at [689, 541] on icon at bounding box center [689, 536] width 10 height 10
click at [732, 537] on span "59,923" at bounding box center [727, 536] width 21 height 10
click at [791, 533] on span "149,660" at bounding box center [794, 536] width 25 height 10
click at [791, 537] on span "149,660" at bounding box center [794, 536] width 25 height 10
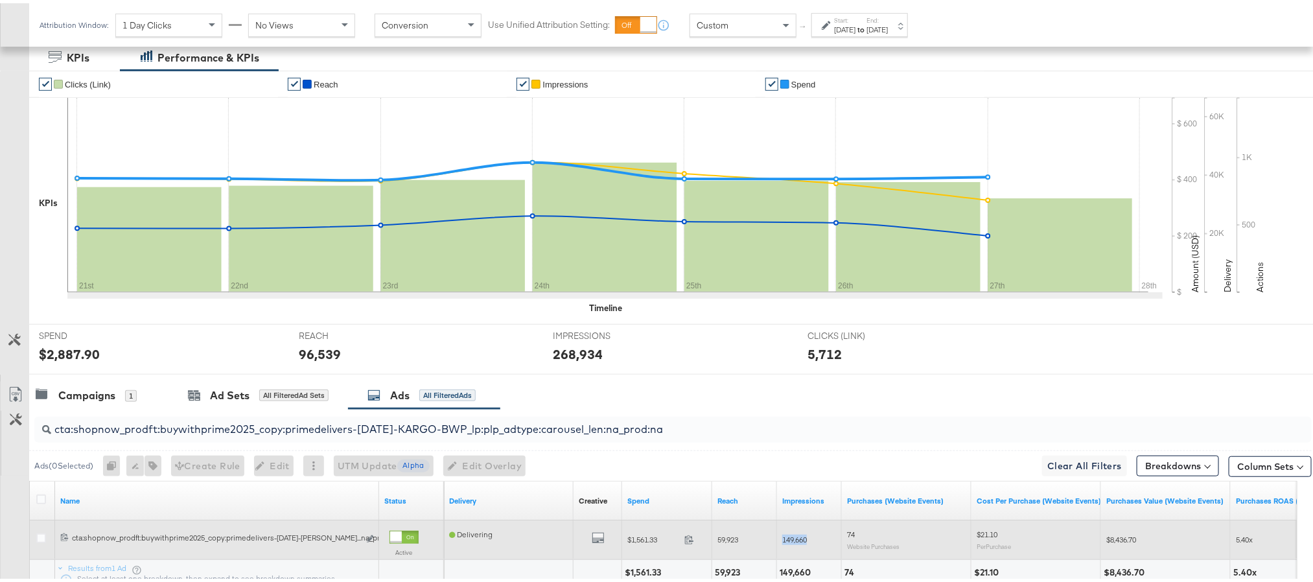
click at [791, 537] on span "149,660" at bounding box center [794, 536] width 25 height 10
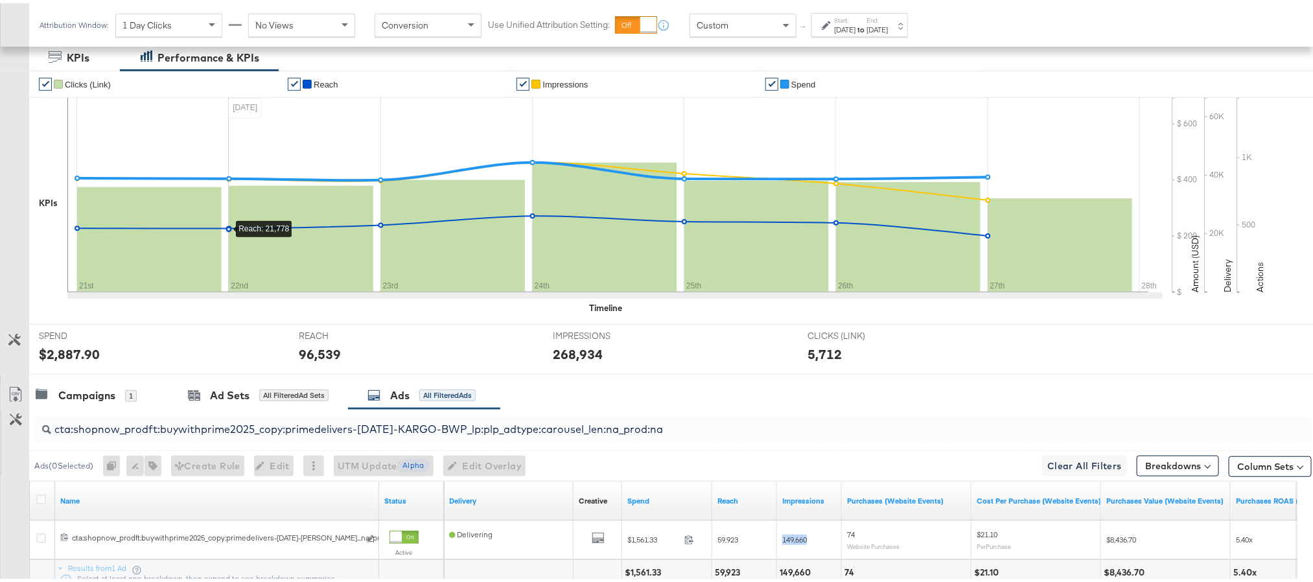
click at [685, 422] on input "cta:shopnow_prodft:buywithprime2025_copy:primedelivers-may6-KARGO-BWP_lp:plp_ad…" at bounding box center [622, 420] width 1142 height 25
paste input "toprated"
type input "cta:shopnow_prodft:buywithprime2025_copy:primedelivers-may6-KARGO-toprated_lp:p…"
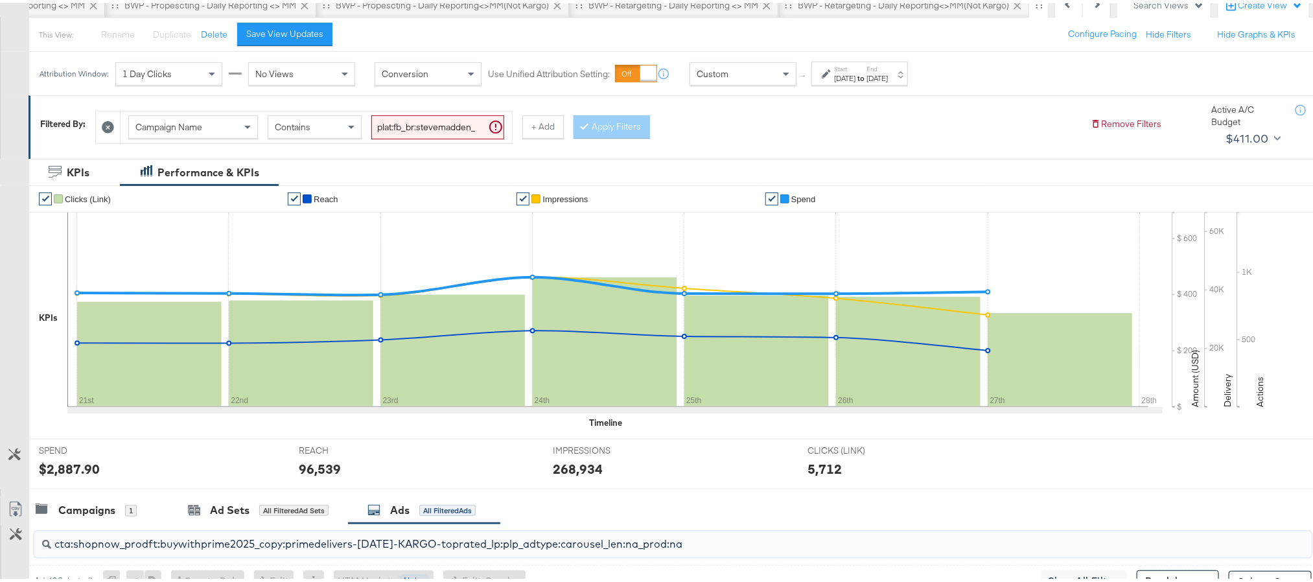
scroll to position [0, 0]
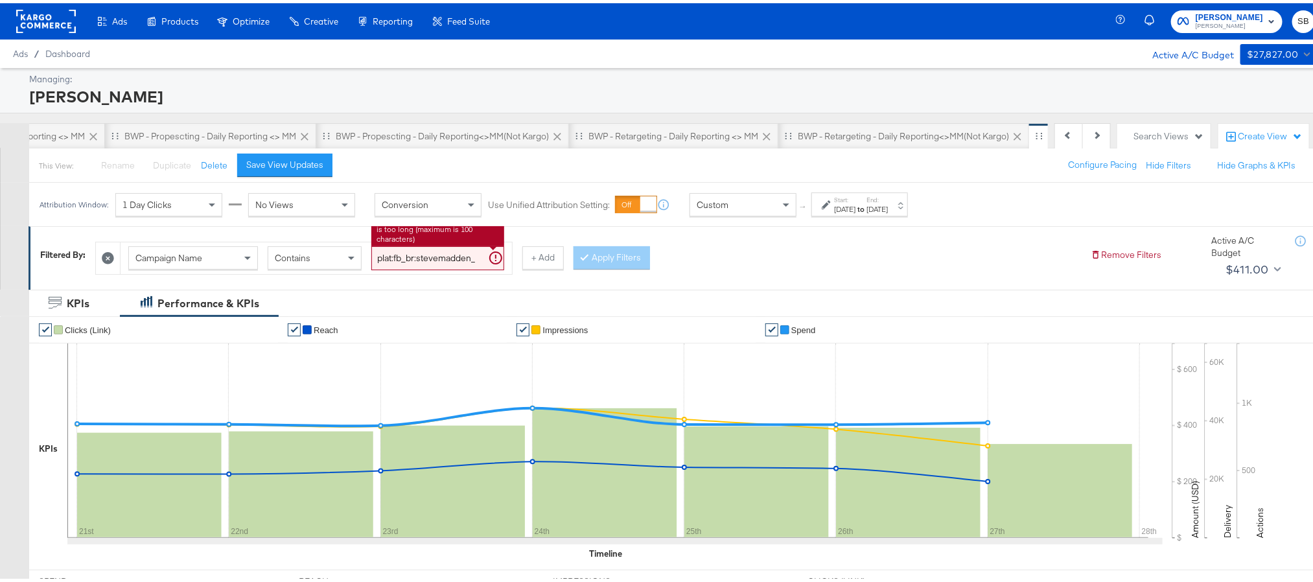
click at [457, 251] on input "plat:fb_br:stevemadden_subchan:paidsocial-asc_temp:buywithprime-retargetingDPAs…" at bounding box center [437, 255] width 133 height 24
paste input "evergreen-prospecting-2"
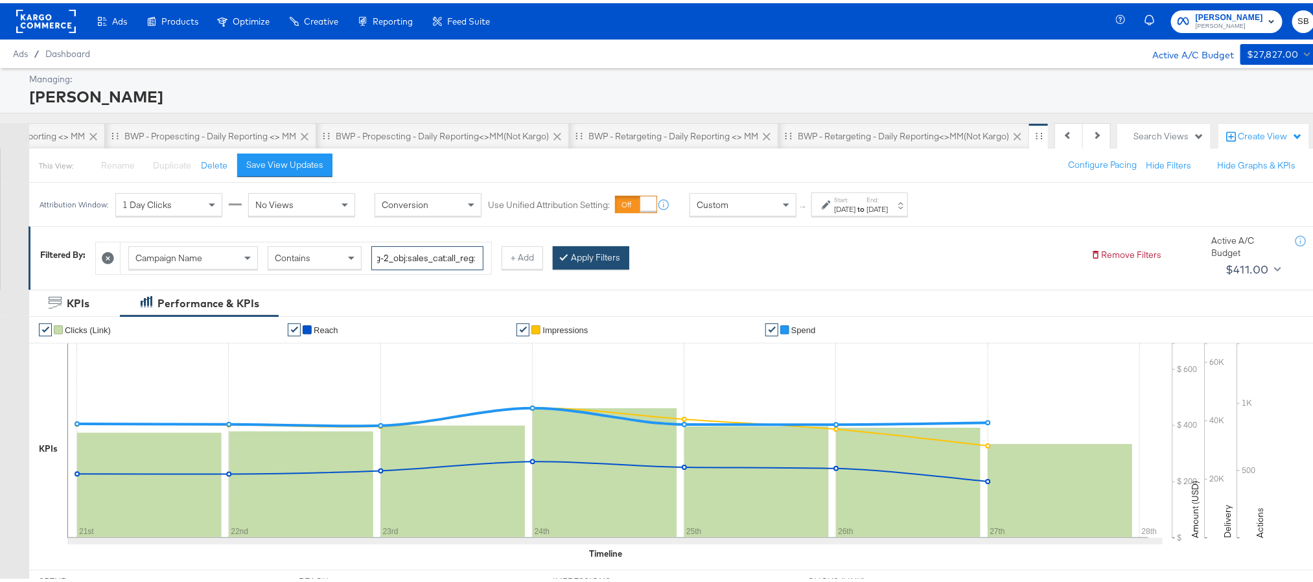
type input "plat:fb_br:stevemadden_subchan:paidsocial-asc_temp:evergreen-prospecting-2_obj:…"
click at [613, 259] on button "Apply Filters" at bounding box center [591, 254] width 76 height 23
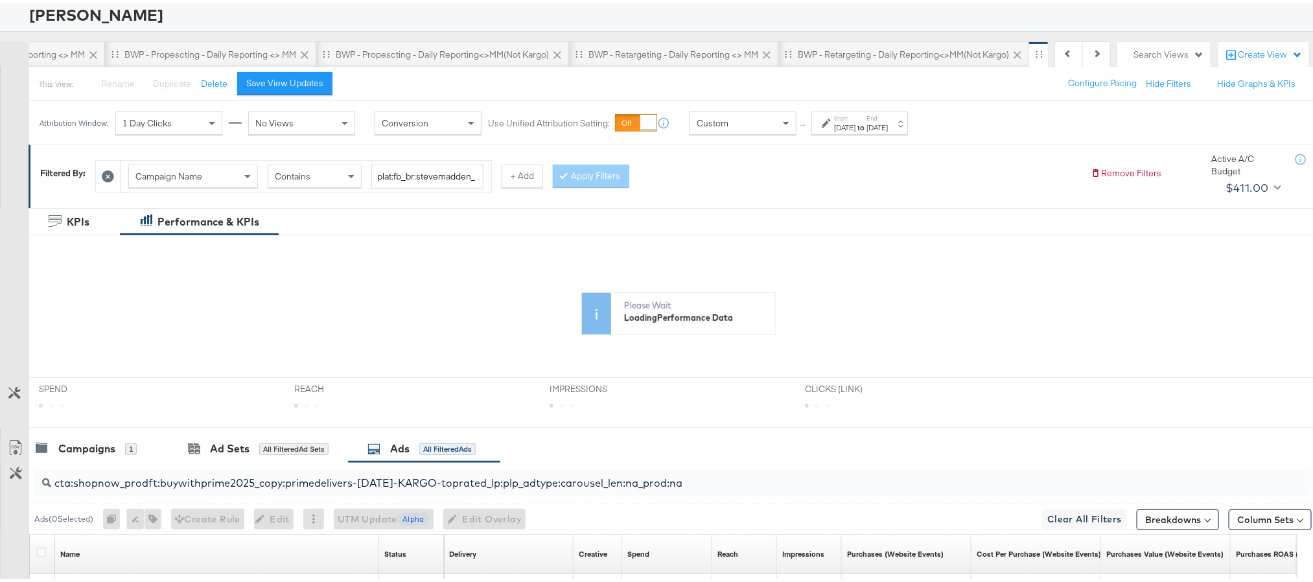
scroll to position [194, 0]
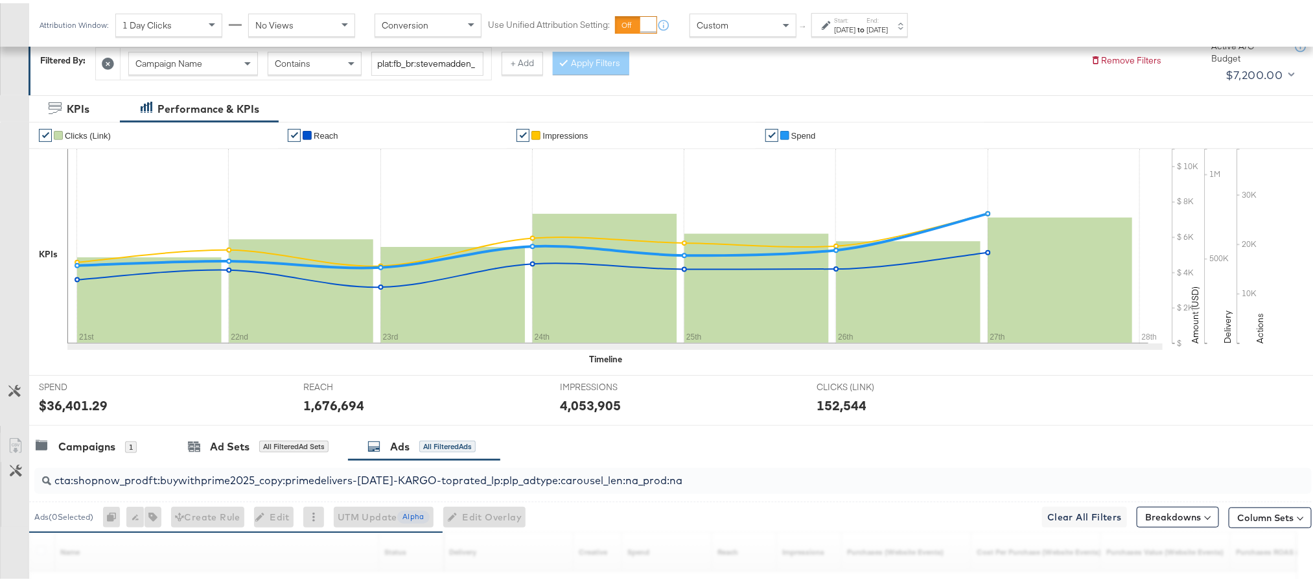
click at [708, 479] on input "cta:shopnow_prodft:buywithprime2025_copy:primedelivers-may6-KARGO-toprated_lp:p…" at bounding box center [622, 471] width 1142 height 25
paste input "starrating_copy:meetthestars-feb19-KARGO-multiimage"
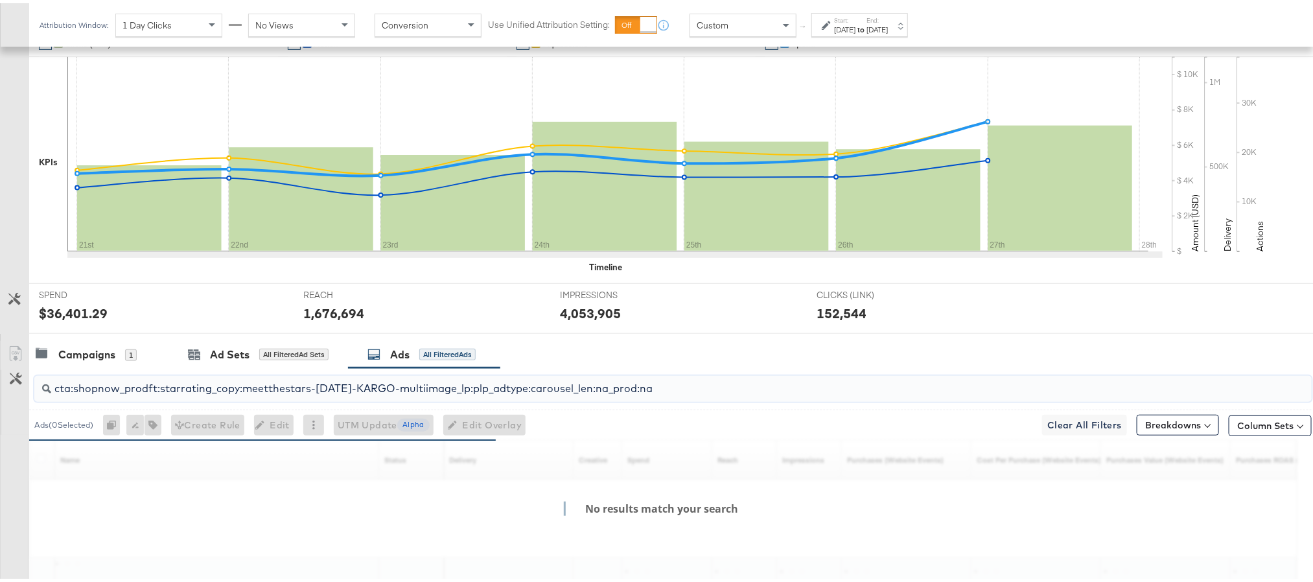
scroll to position [389, 0]
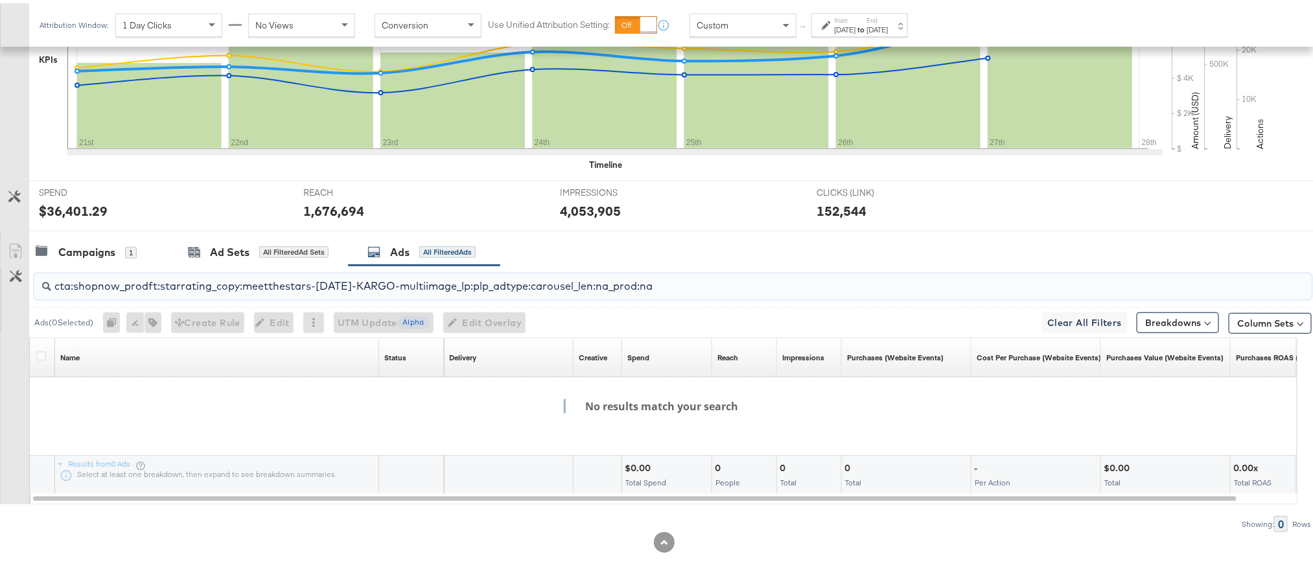
click at [683, 290] on input "cta:shopnow_prodft:starrating_copy:meetthestars-feb19-KARGO-multiimage_lp:plp_a…" at bounding box center [622, 277] width 1142 height 25
paste input "mostwanted_copy:thestylesyoudidnt-apr8-KARGO-4:5single"
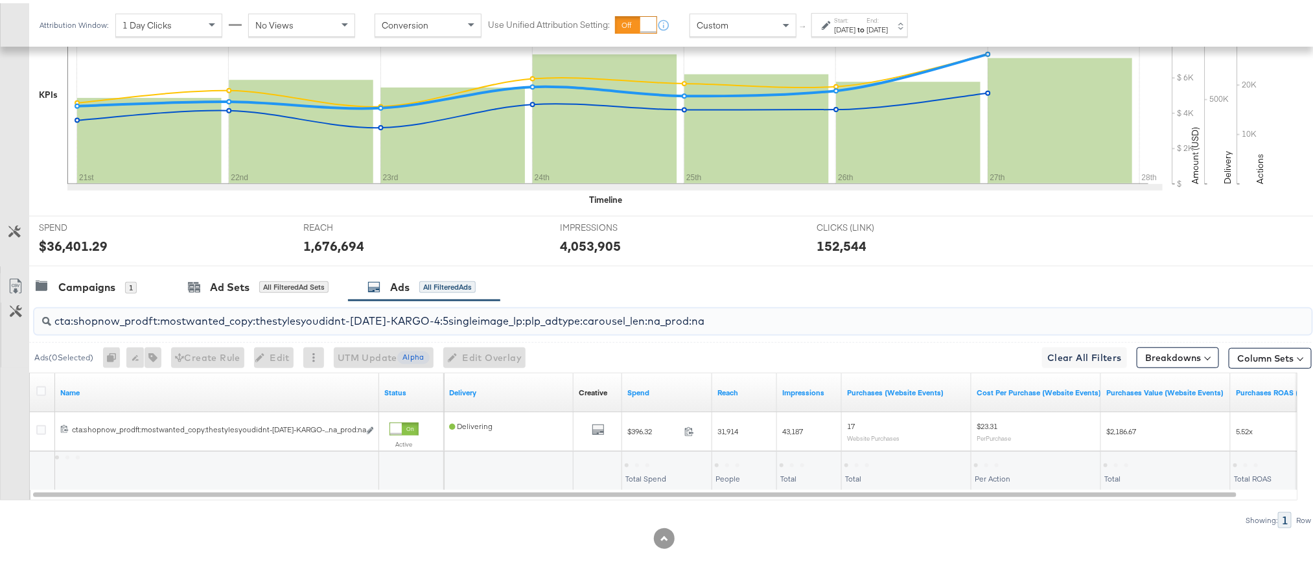
scroll to position [356, 0]
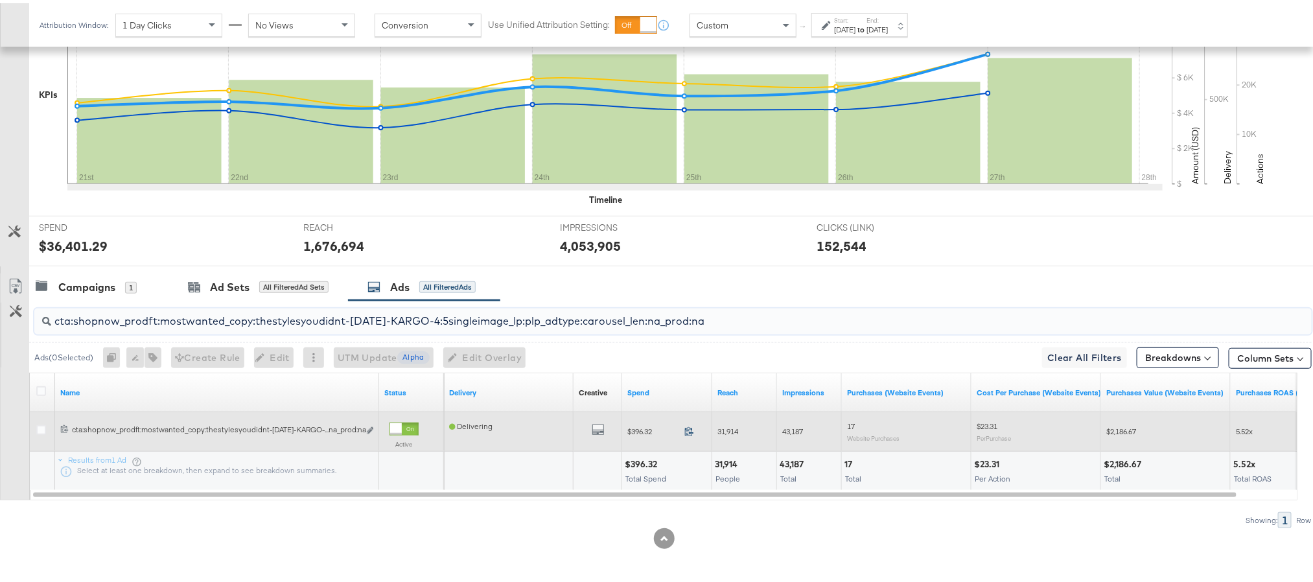
click at [688, 426] on icon at bounding box center [689, 428] width 10 height 10
click at [725, 426] on span "31,914" at bounding box center [727, 428] width 21 height 10
click at [803, 430] on span "43,187" at bounding box center [792, 428] width 21 height 10
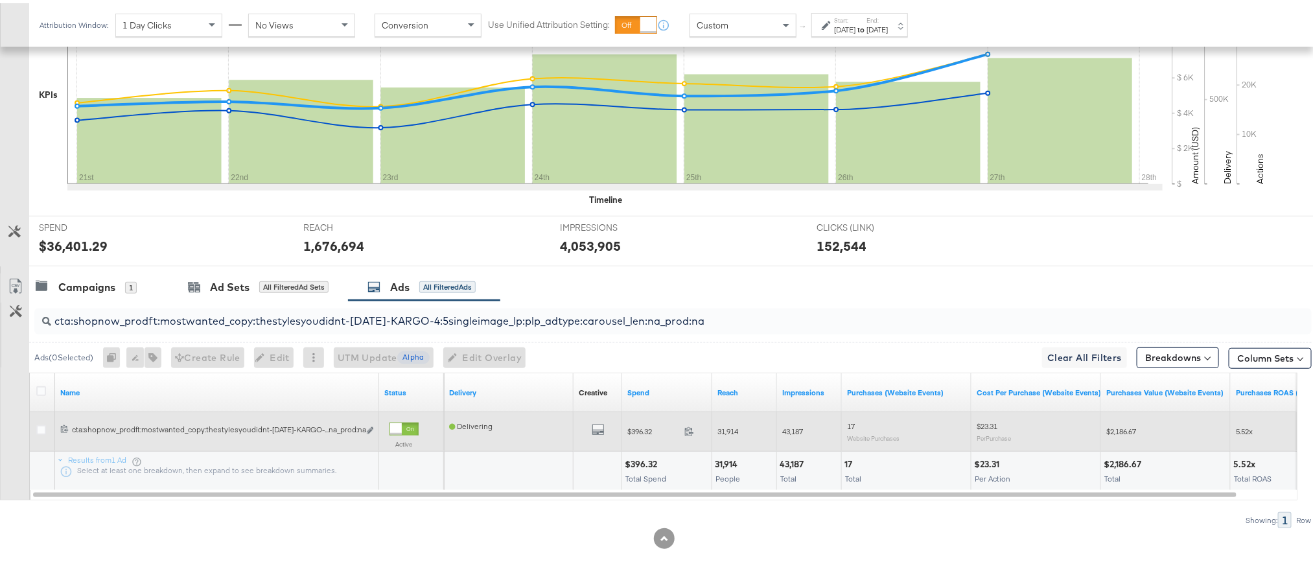
click at [794, 428] on span "43,187" at bounding box center [792, 428] width 21 height 10
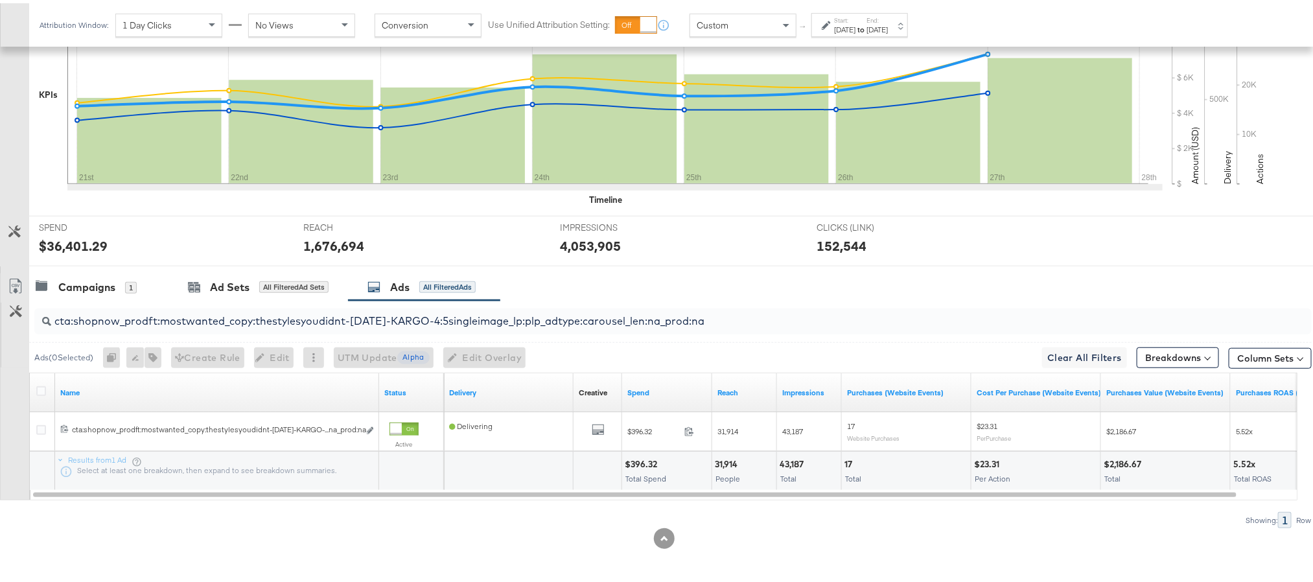
click at [741, 314] on input "cta:shopnow_prodft:mostwanted_copy:thestylesyoudidnt-apr8-KARGO-4:5singleimage_…" at bounding box center [622, 312] width 1142 height 25
paste input "feb28-KARGO-"
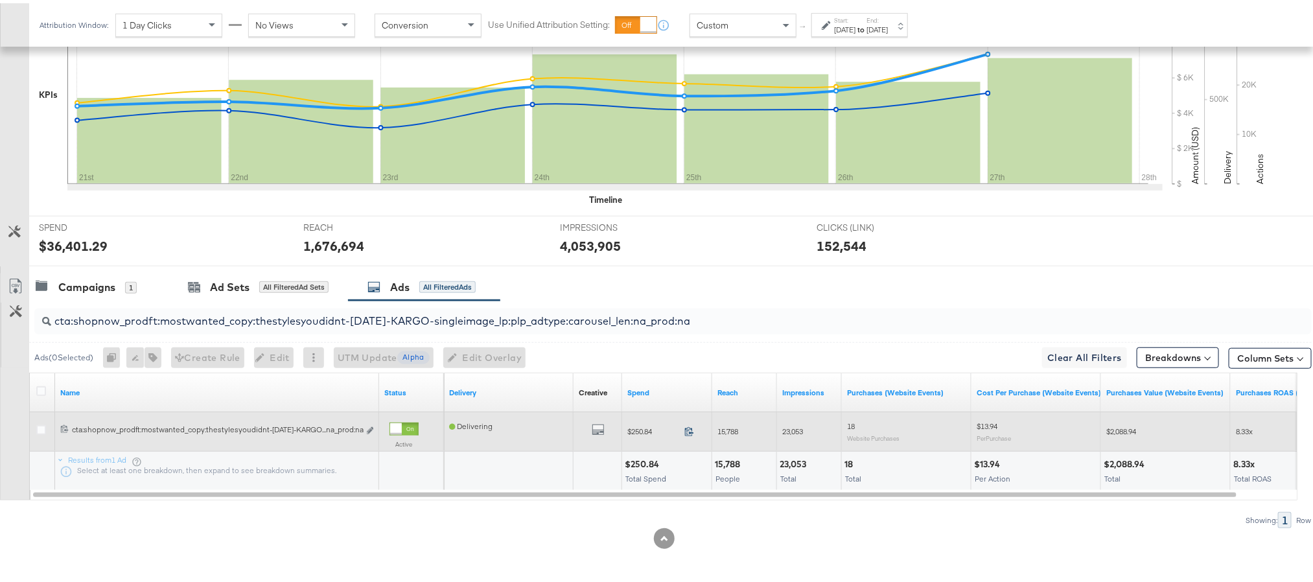
click at [688, 432] on icon at bounding box center [689, 428] width 10 height 10
click at [735, 430] on span "15,788" at bounding box center [727, 428] width 21 height 10
click at [733, 430] on span "15,788" at bounding box center [727, 428] width 21 height 10
click at [794, 428] on span "23,053" at bounding box center [792, 428] width 21 height 10
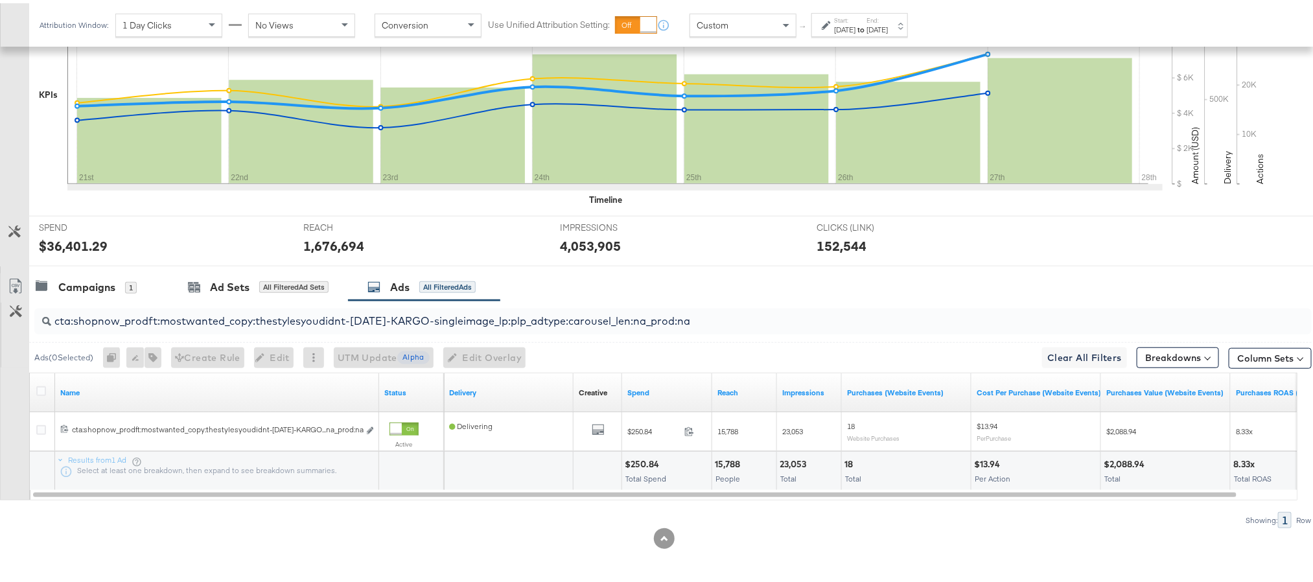
click at [725, 300] on input "cta:shopnow_prodft:mostwanted_copy:thestylesyoudidnt-feb28-KARGO-singleimage_lp…" at bounding box center [622, 312] width 1142 height 25
click at [724, 312] on input "cta:shopnow_prodft:mostwanted_copy:thestylesyoudidnt-feb28-KARGO-singleimage_lp…" at bounding box center [622, 312] width 1142 height 25
paste input "jan23"
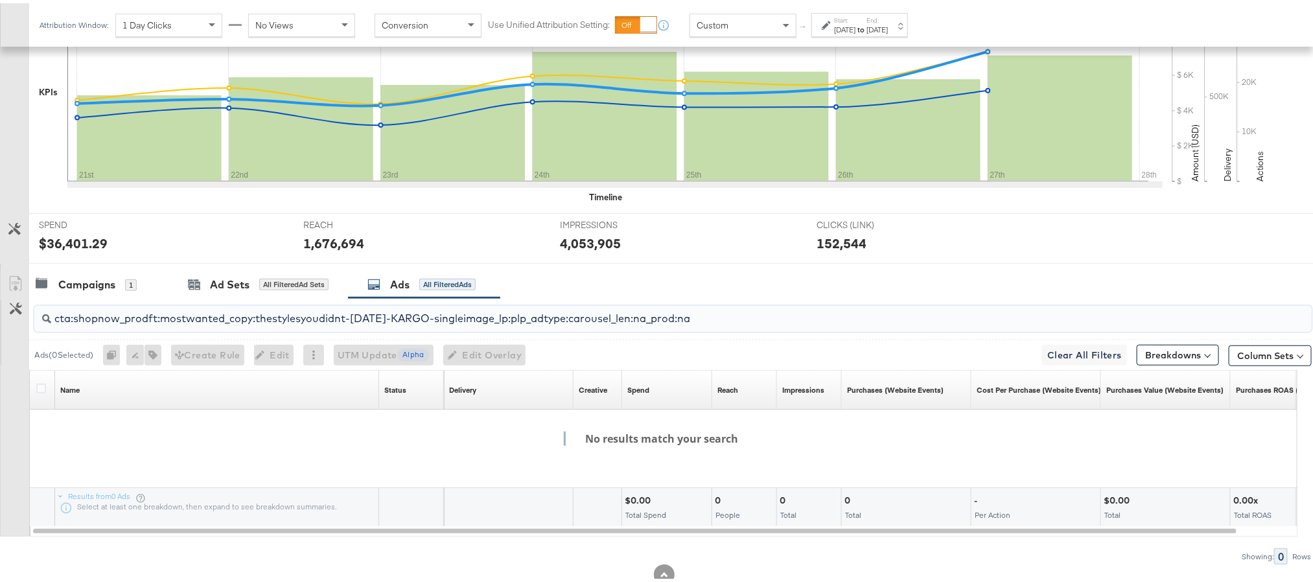
click at [723, 315] on input "cta:shopnow_prodft:mostwanted_copy:thestylesyoudidnt-jan23-KARGO-singleimage_lp…" at bounding box center [622, 309] width 1142 height 25
paste input "aug11"
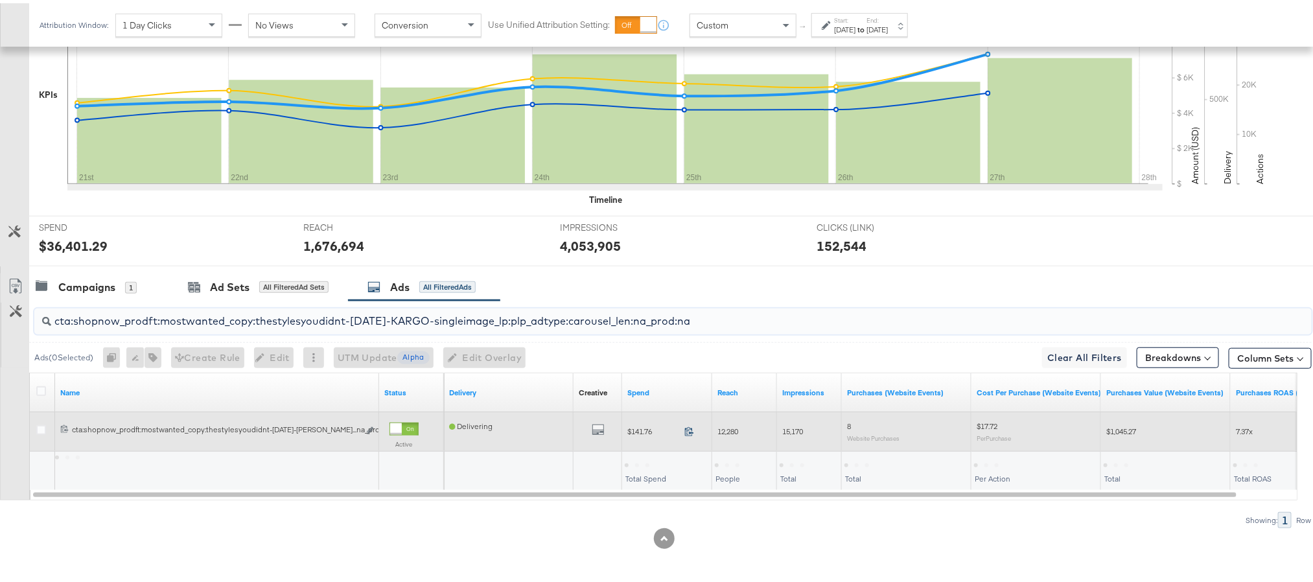
type input "cta:shopnow_prodft:mostwanted_copy:thestylesyoudidnt-aug11-KARGO-singleimage_lp…"
click at [688, 428] on icon at bounding box center [689, 428] width 10 height 10
click at [733, 432] on span "12,280" at bounding box center [727, 428] width 21 height 10
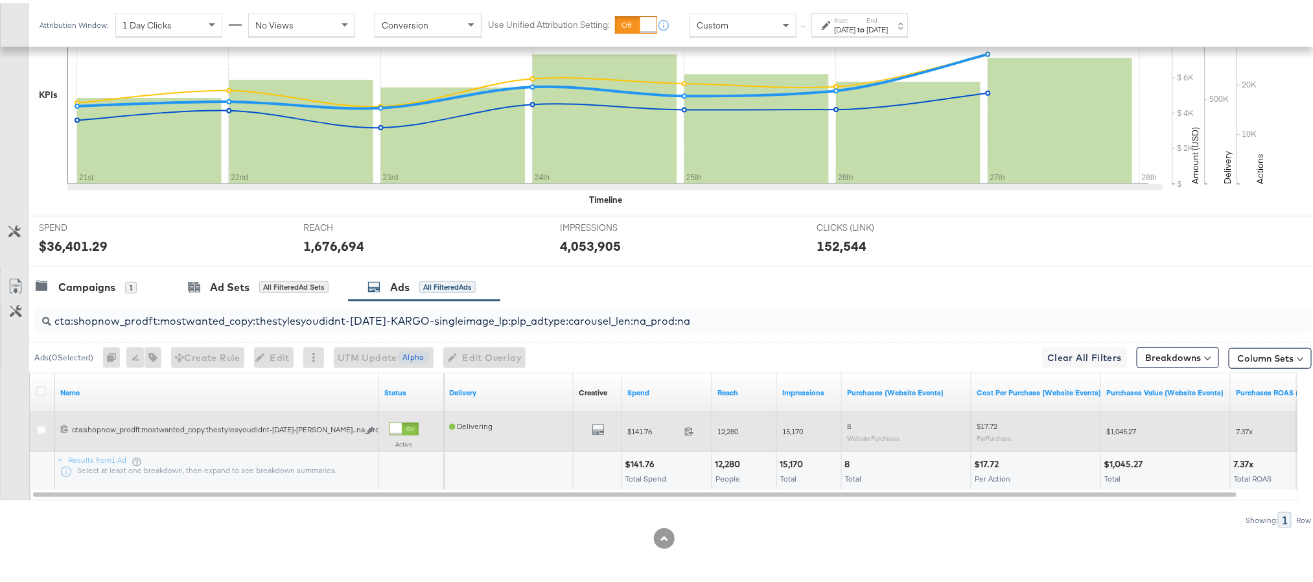
click at [794, 430] on span "15,170" at bounding box center [792, 428] width 21 height 10
copy span "15,170"
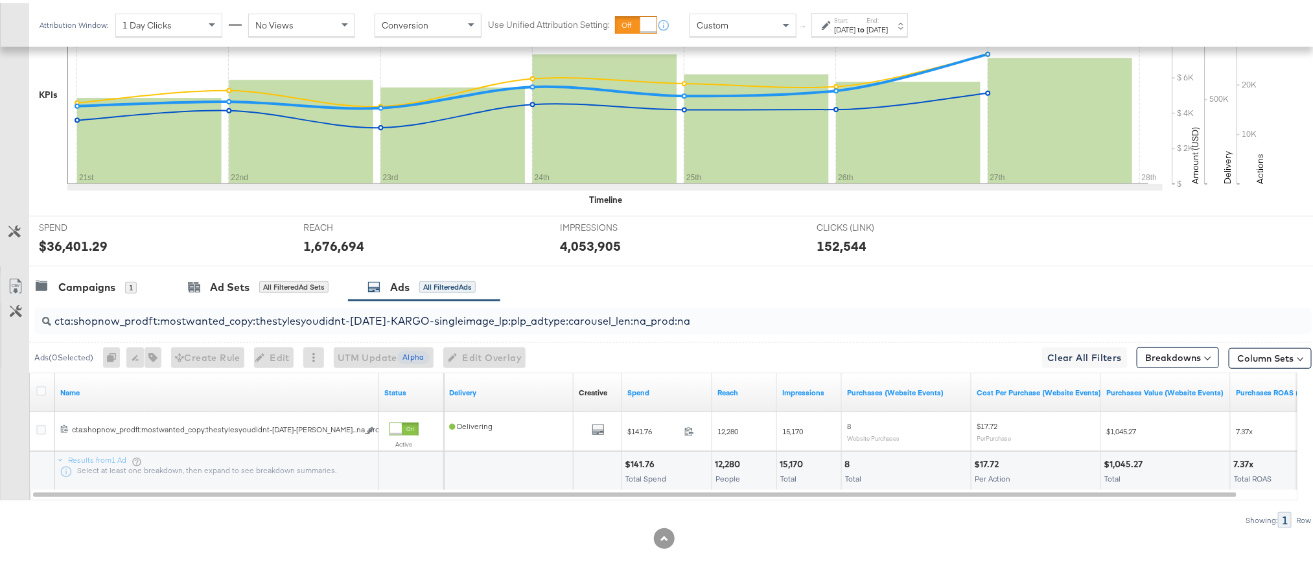
click at [698, 319] on input "cta:shopnow_prodft:mostwanted_copy:thestylesyoudidnt-aug11-KARGO-singleimage_lp…" at bounding box center [622, 312] width 1142 height 25
paste input "womensshoes_copy:cominginhot-feb28-KARGO"
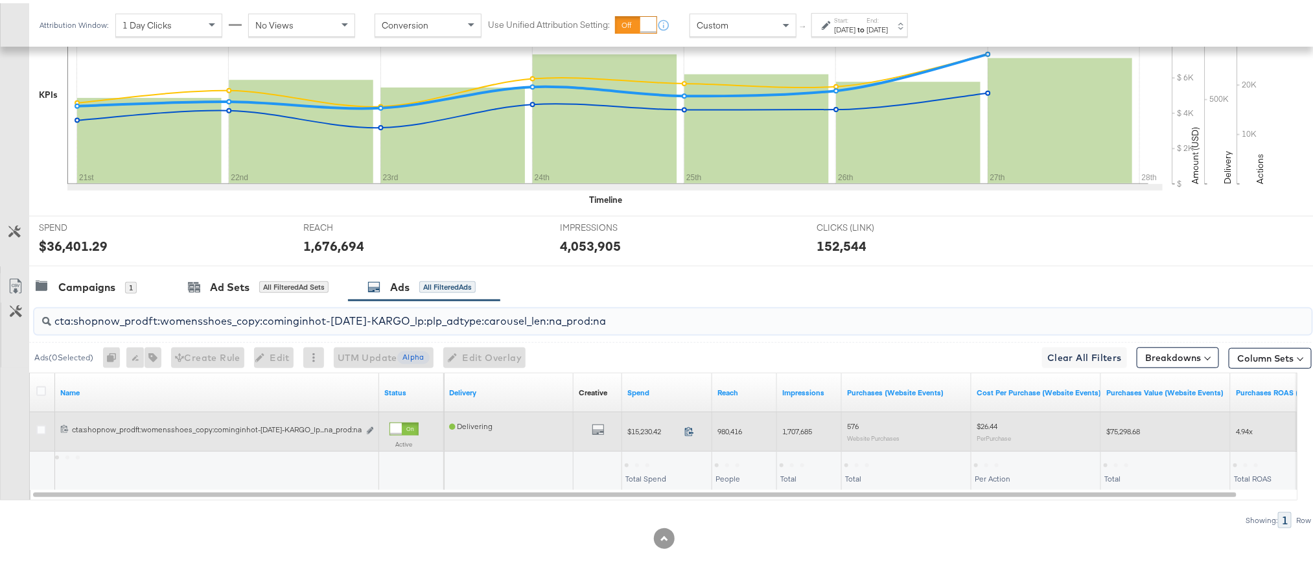
click at [687, 428] on icon at bounding box center [689, 428] width 10 height 10
click at [729, 432] on span "980,416" at bounding box center [729, 428] width 25 height 10
copy span "980,416"
click at [803, 433] on span "1,707,685" at bounding box center [797, 428] width 30 height 10
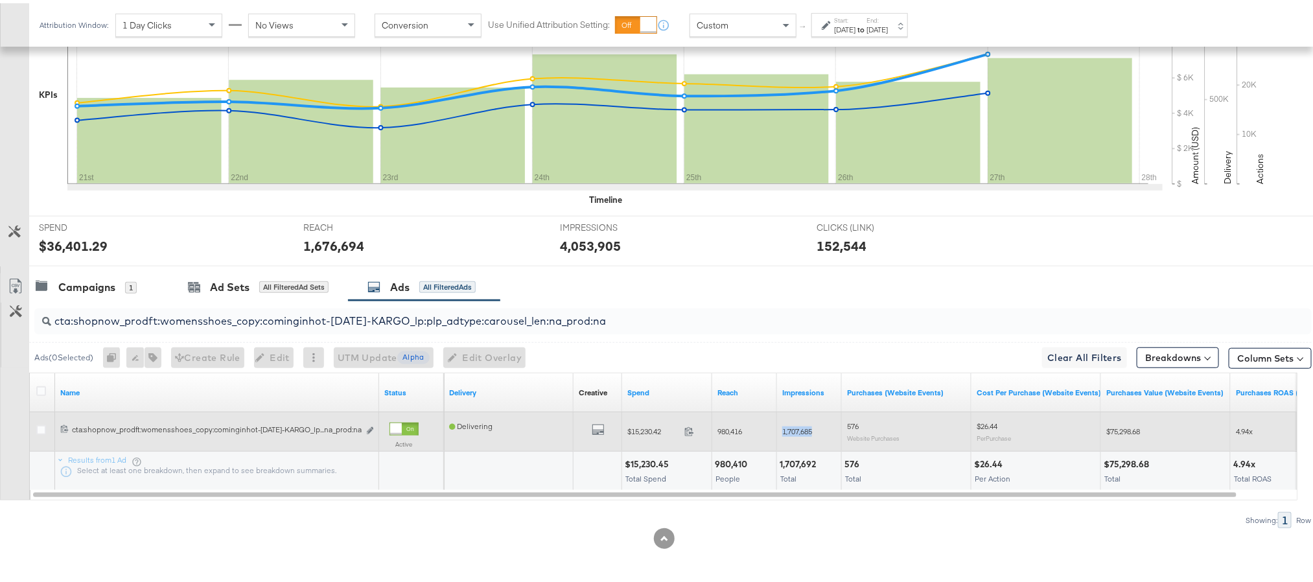
click at [803, 433] on span "1,707,685" at bounding box center [797, 428] width 30 height 10
copy span "1,707,685"
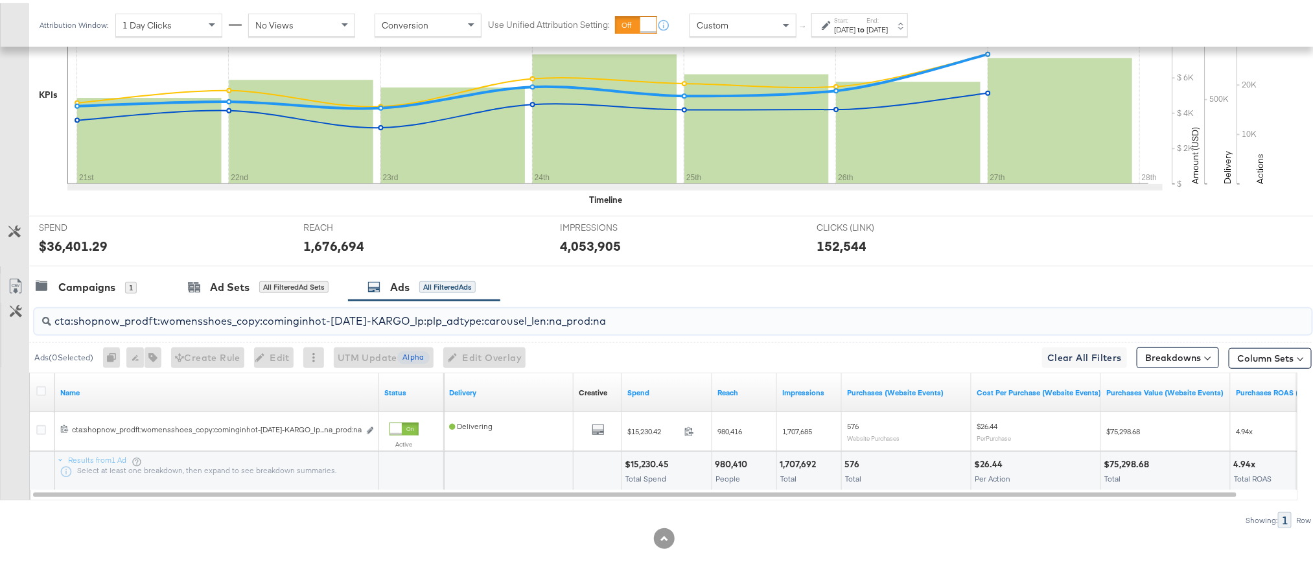
click at [606, 313] on input "cta:shopnow_prodft:womensshoes_copy:cominginhot-feb28-KARGO_lp:plp_adtype:carou…" at bounding box center [622, 312] width 1142 height 25
click at [607, 312] on input "cta:shopnow_prodft:womensshoes_copy:cominginhot-feb28-KARGO_lp:plp_adtype:carou…" at bounding box center [622, 312] width 1142 height 25
paste input "nov15"
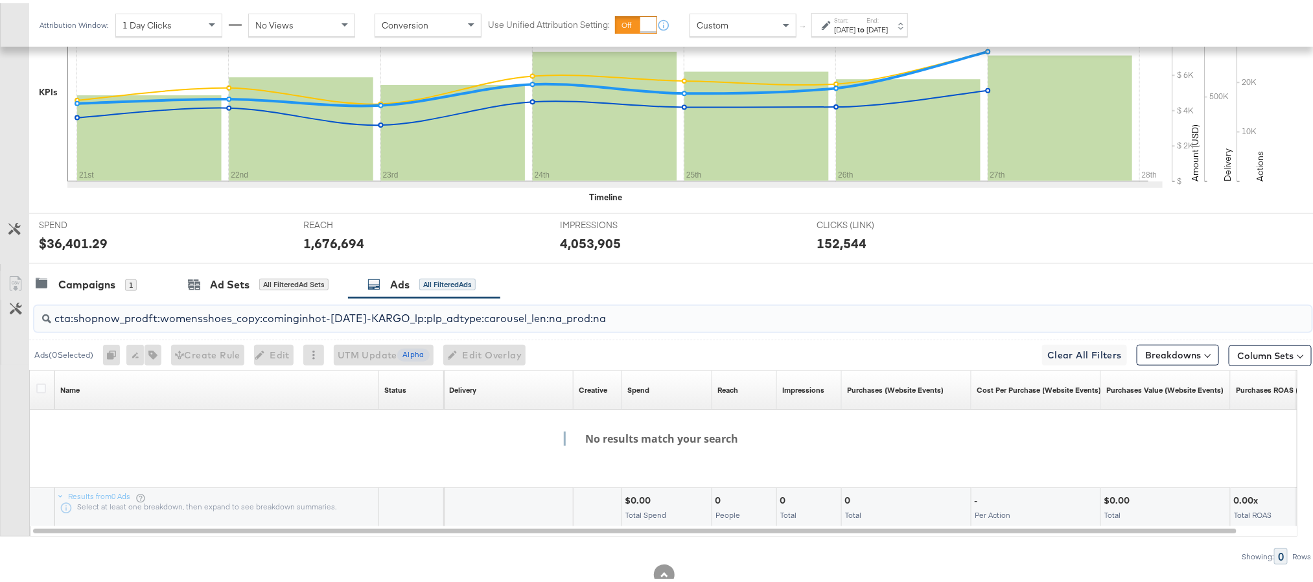
click at [634, 318] on input "cta:shopnow_prodft:womensshoes_copy:cominginhot-nov15-KARGO_lp:plp_adtype:carou…" at bounding box center [622, 309] width 1142 height 25
paste input "aug11"
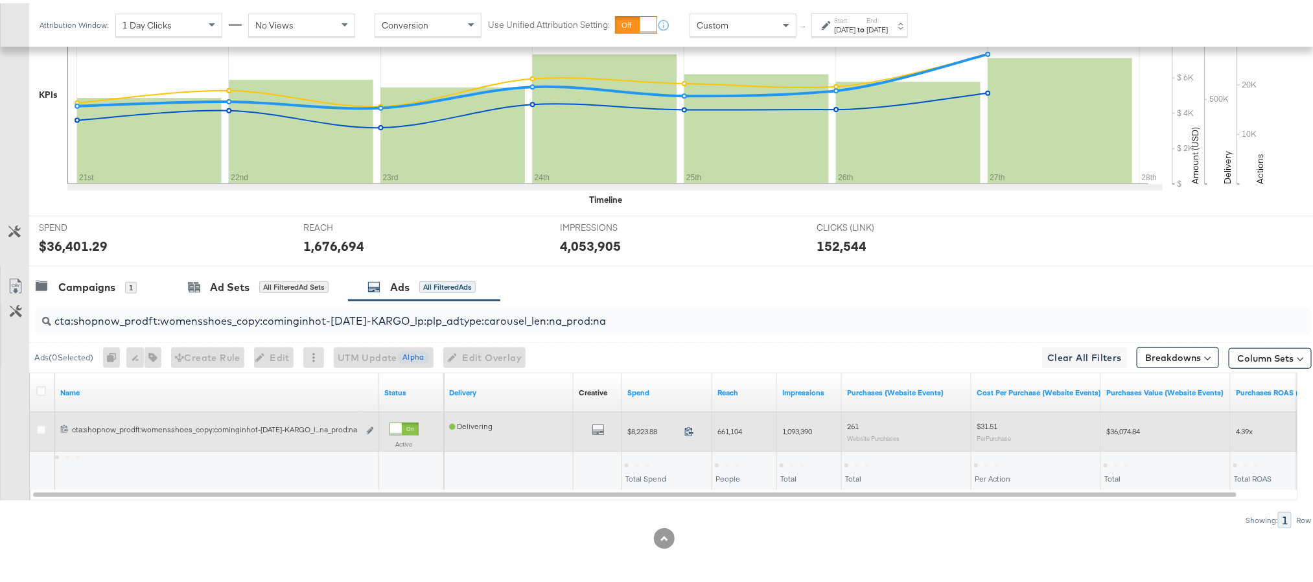
click at [686, 426] on icon at bounding box center [689, 428] width 8 height 9
click at [733, 428] on span "661,104" at bounding box center [729, 428] width 25 height 10
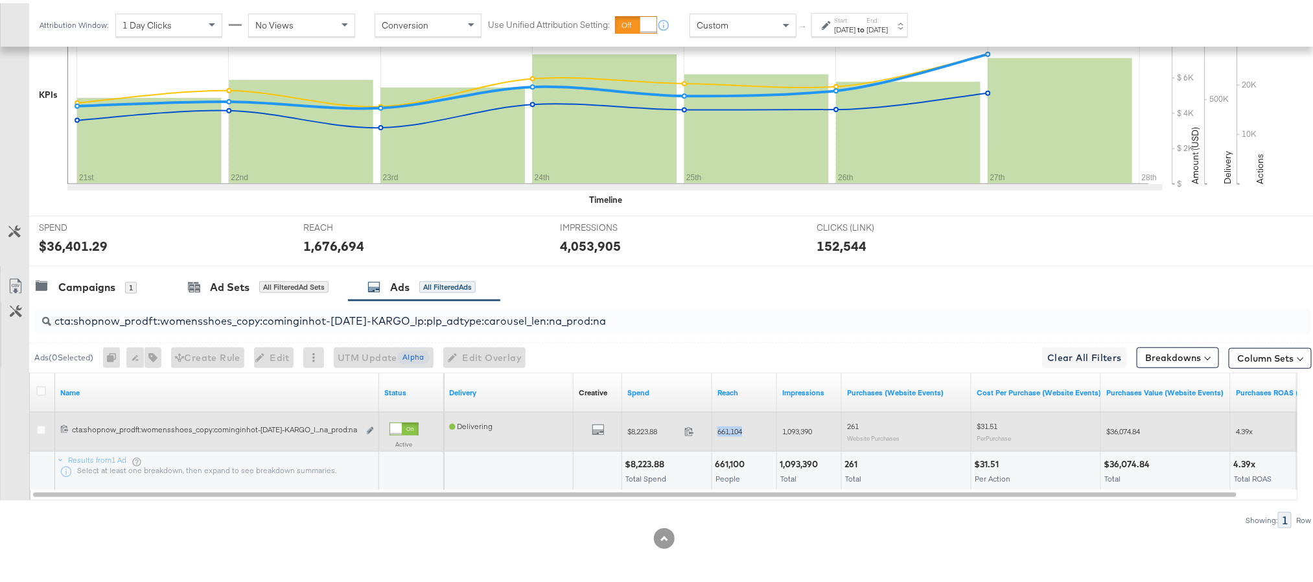
copy span "661,104"
click at [805, 428] on span "1,093,390" at bounding box center [797, 428] width 30 height 10
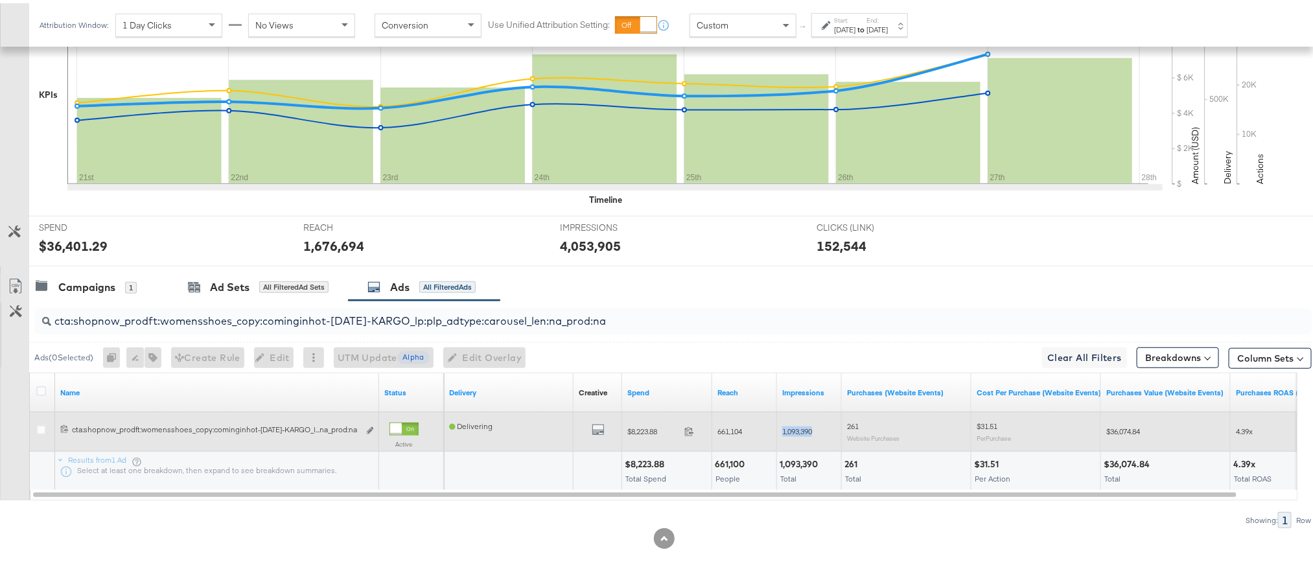
copy span "1,093,390"
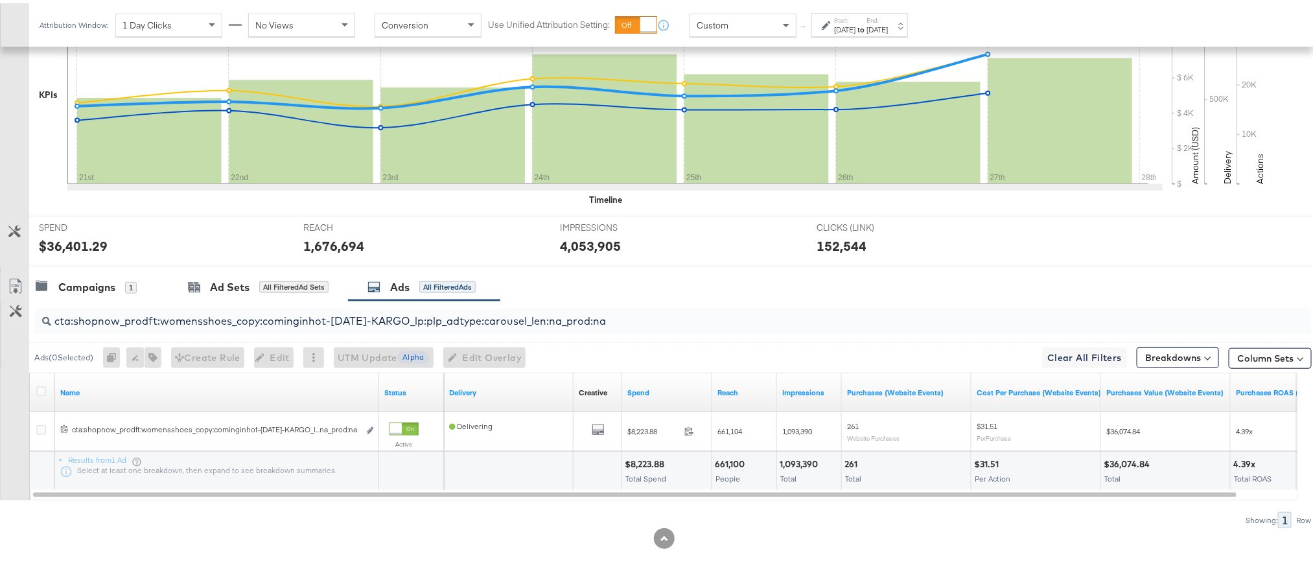
click at [607, 313] on input "cta:shopnow_prodft:womensshoes_copy:cominginhot-aug11-KARGO_lp:plp_adtype:carou…" at bounding box center [622, 312] width 1142 height 25
paste input "newarrivals_copy:thestylesyoudidnt-apr8-KARGO-4:5multiimage"
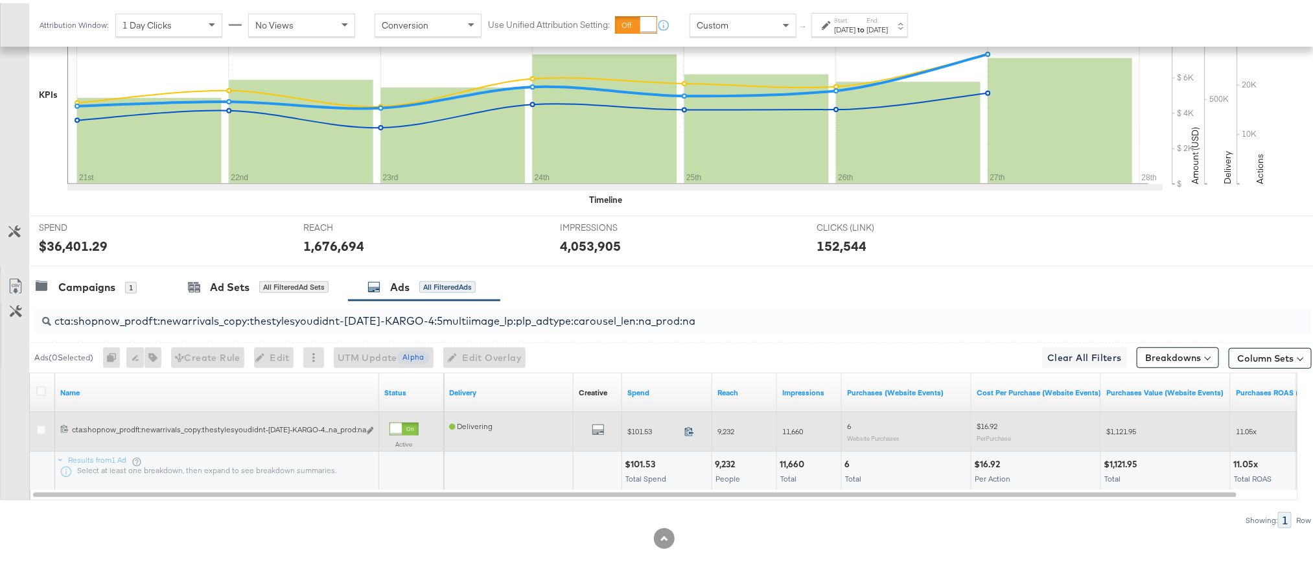
click at [686, 426] on icon at bounding box center [689, 428] width 10 height 10
click at [727, 424] on span "9,232" at bounding box center [725, 428] width 17 height 10
copy span "9,232"
click at [794, 428] on span "11,660" at bounding box center [792, 428] width 21 height 10
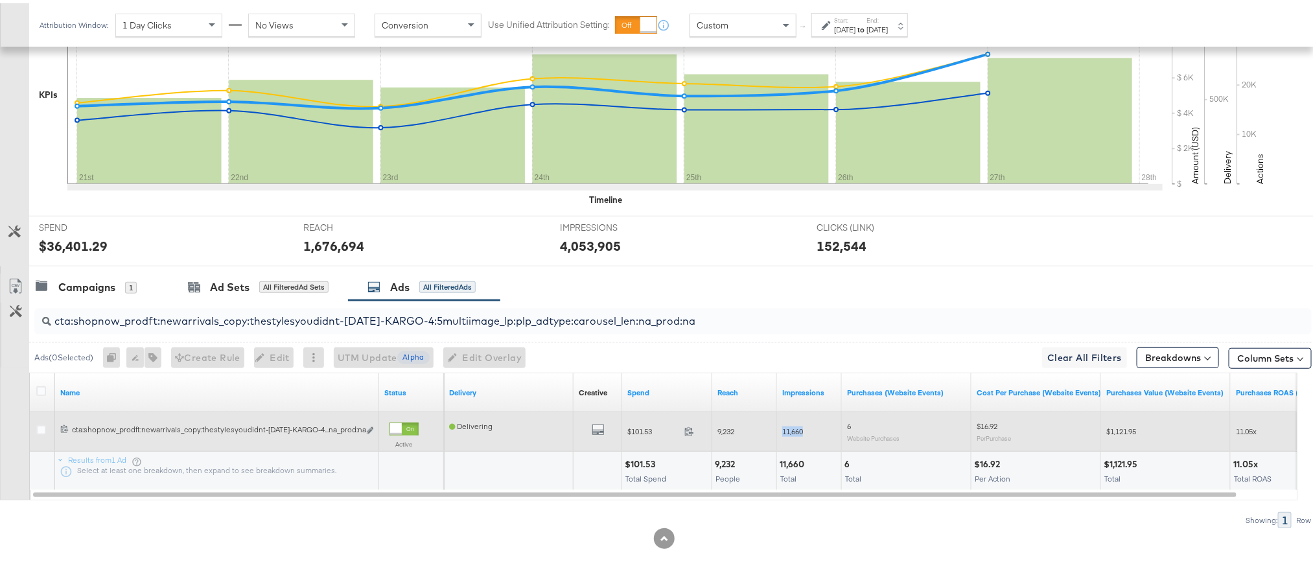
click at [794, 428] on span "11,660" at bounding box center [792, 428] width 21 height 10
copy span "11,660"
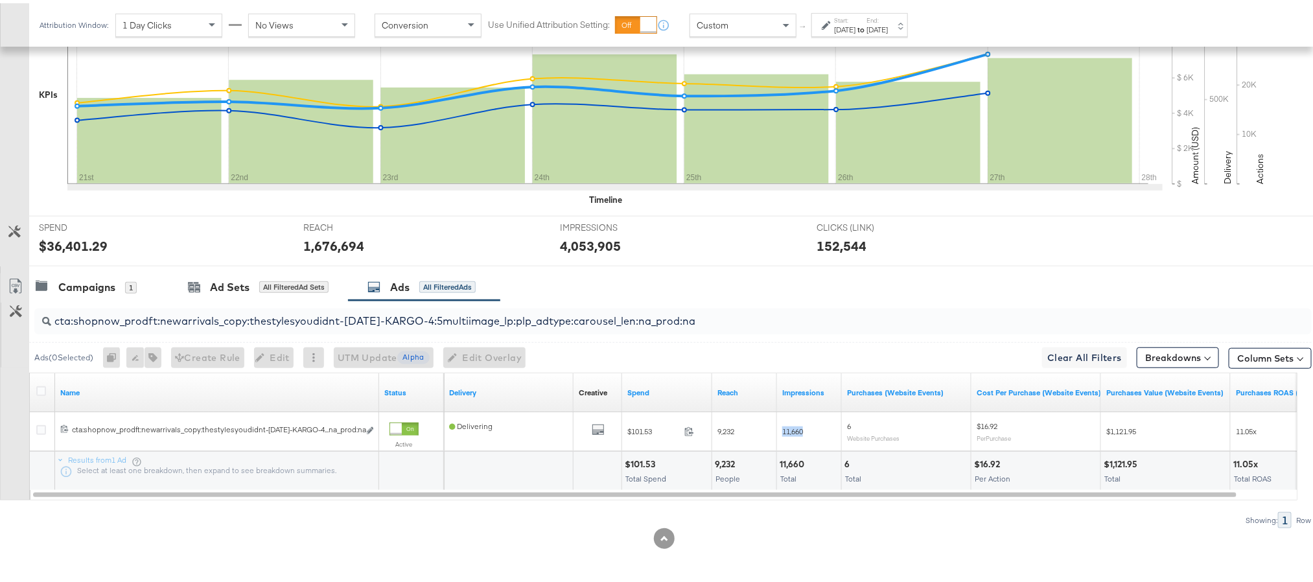
click at [735, 317] on input "cta:shopnow_prodft:newarrivals_copy:thestylesyoudidnt-apr8-KARGO-4:5multiimage_…" at bounding box center [622, 312] width 1142 height 25
paste input "ug11"
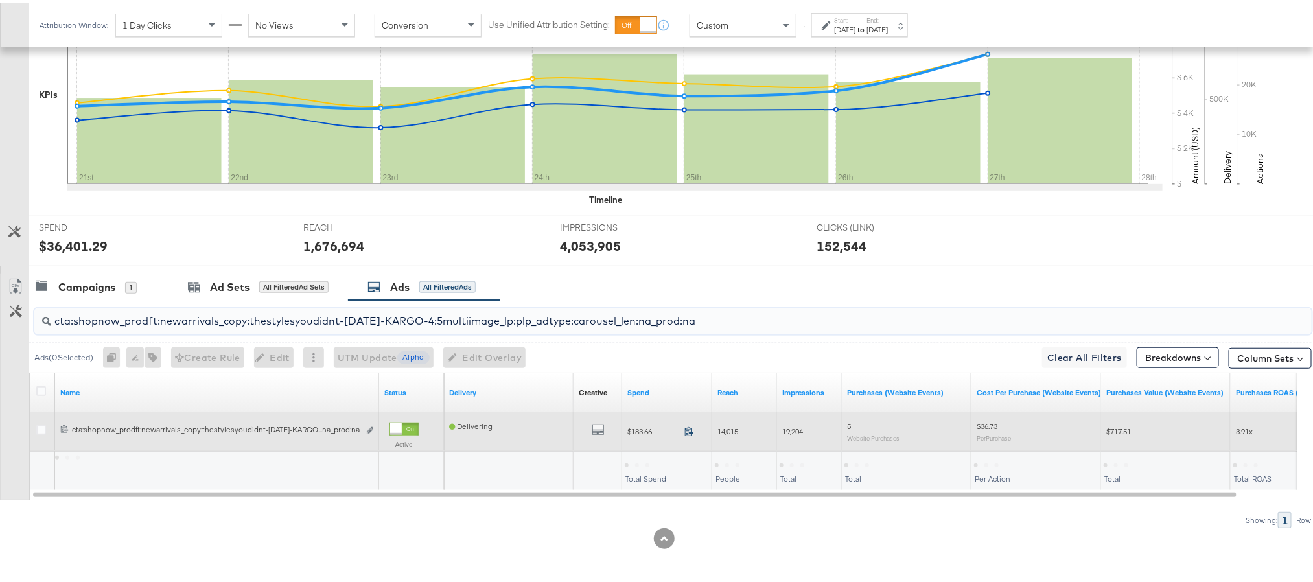
click at [686, 428] on icon at bounding box center [689, 428] width 10 height 10
click at [724, 424] on span "14,015" at bounding box center [727, 428] width 21 height 10
copy span "14,015"
click at [788, 430] on span "19,204" at bounding box center [792, 428] width 21 height 10
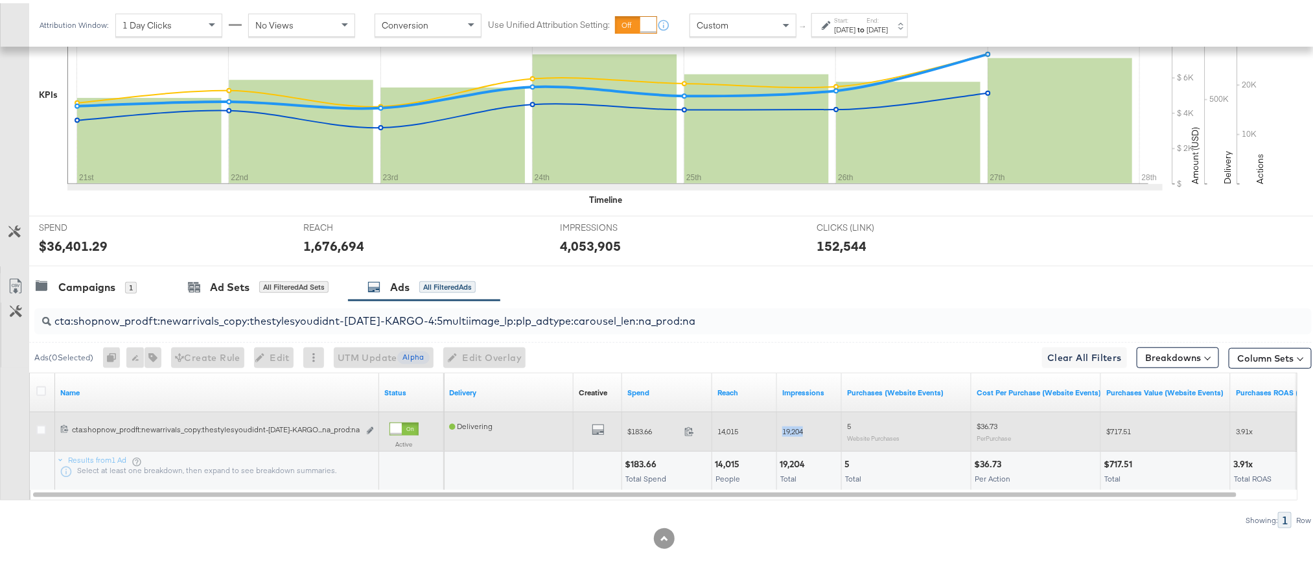
click at [788, 430] on span "19,204" at bounding box center [792, 428] width 21 height 10
copy span "19,204"
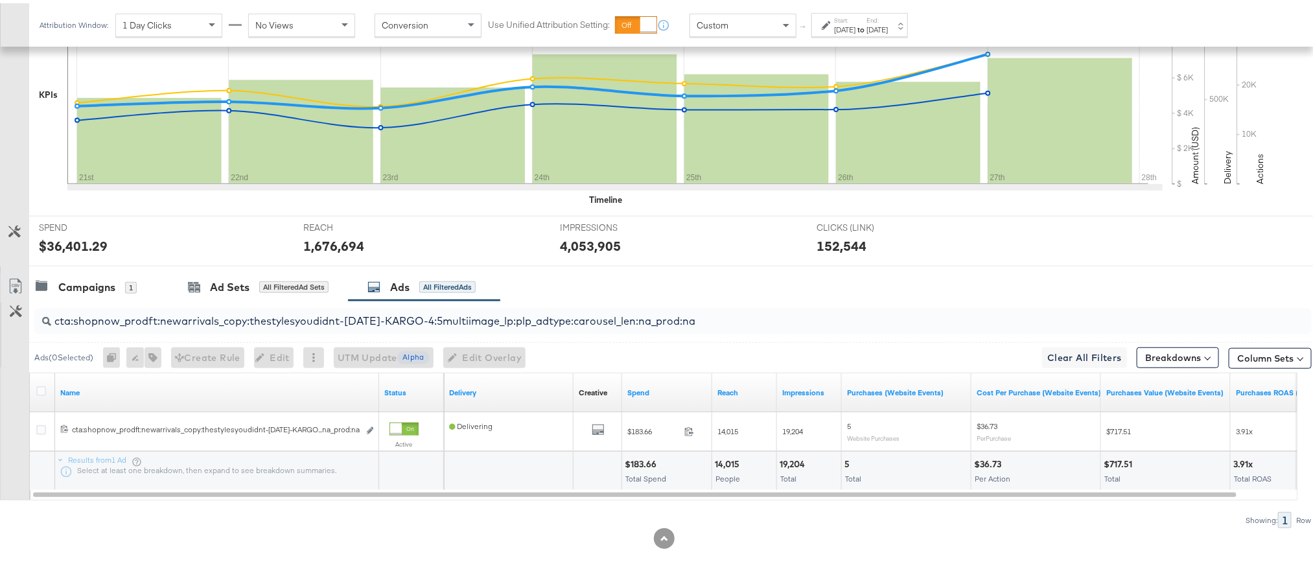
click at [726, 308] on input "cta:shopnow_prodft:newarrivals_copy:thestylesyoudidnt-aug11-KARGO-4:5multiimage…" at bounding box center [622, 312] width 1142 height 25
paste input "smpass_copy:findsomethingnew-may28-KARGO"
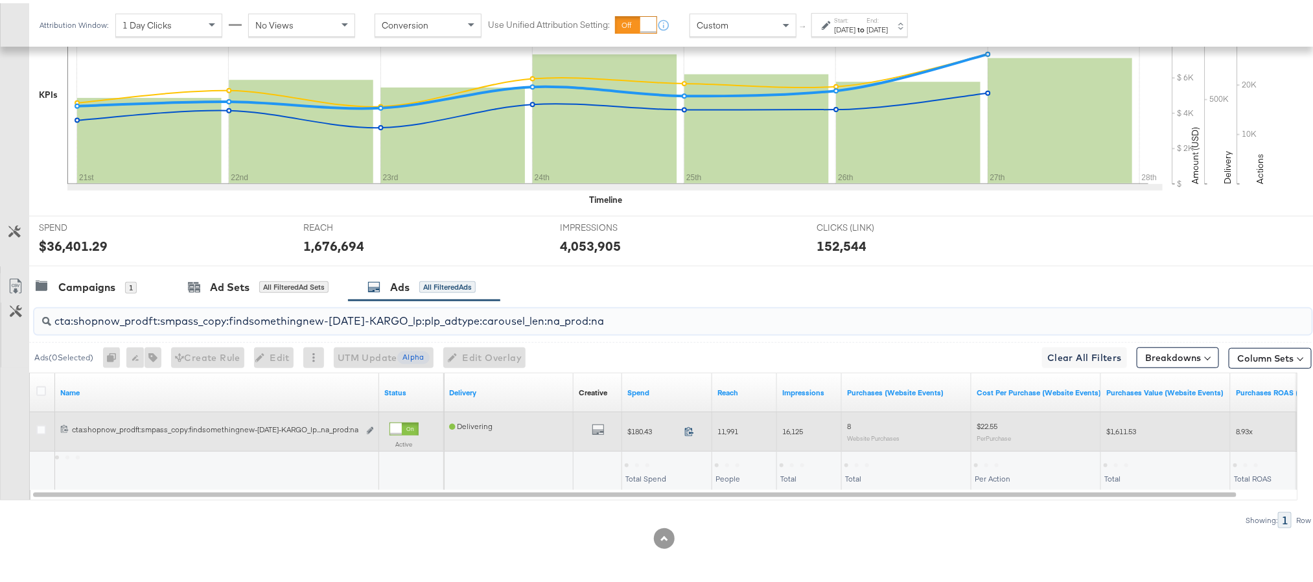
click at [690, 428] on icon at bounding box center [689, 428] width 10 height 10
click at [733, 426] on span "11,991" at bounding box center [727, 428] width 21 height 10
copy span "11,991"
click at [792, 428] on span "16,125" at bounding box center [792, 428] width 21 height 10
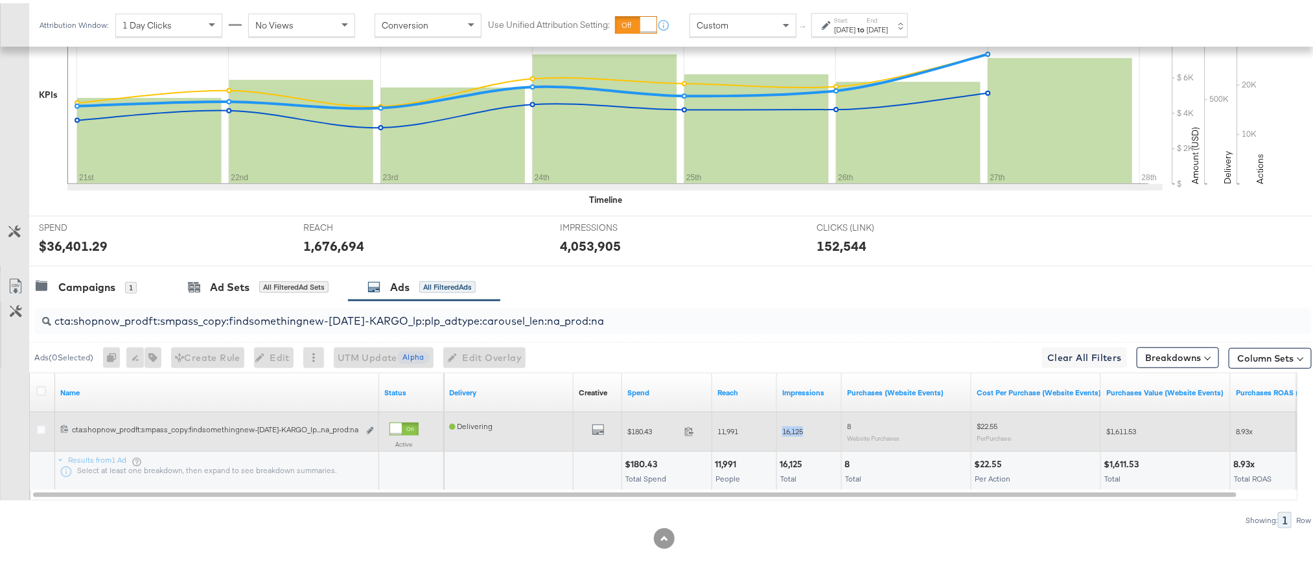
click at [792, 428] on span "16,125" at bounding box center [792, 428] width 21 height 10
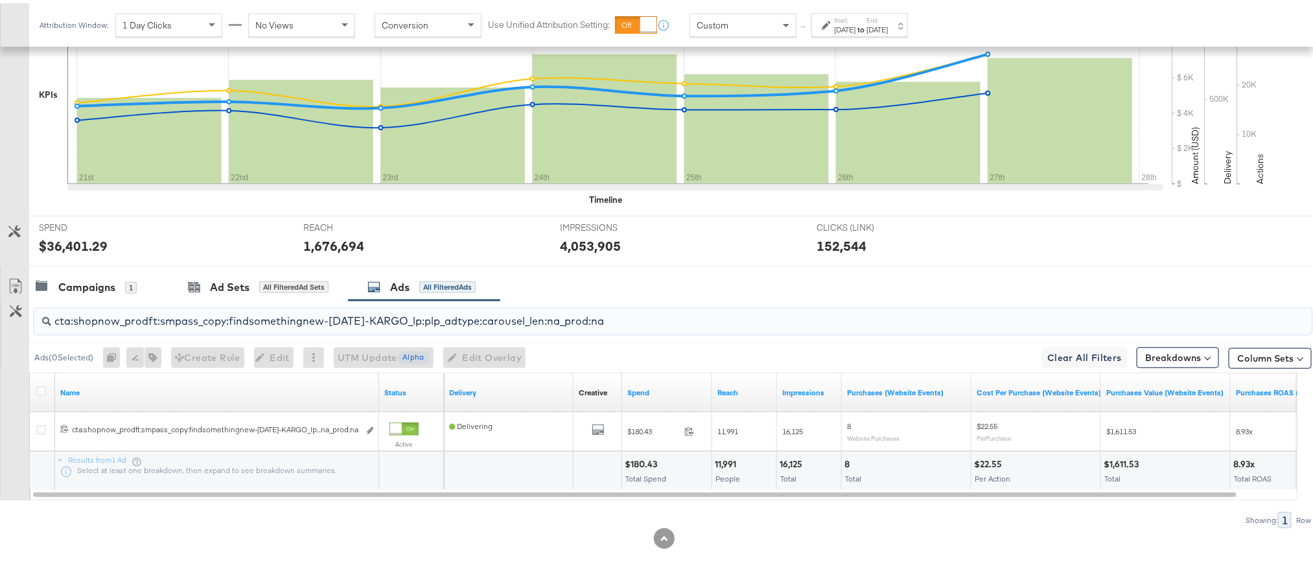
click at [603, 321] on input "cta:shopnow_prodft:smpass_copy:findsomethingnew-may28-KARGO_lp:plp_adtype:carou…" at bounding box center [622, 312] width 1142 height 25
paste input "aug11"
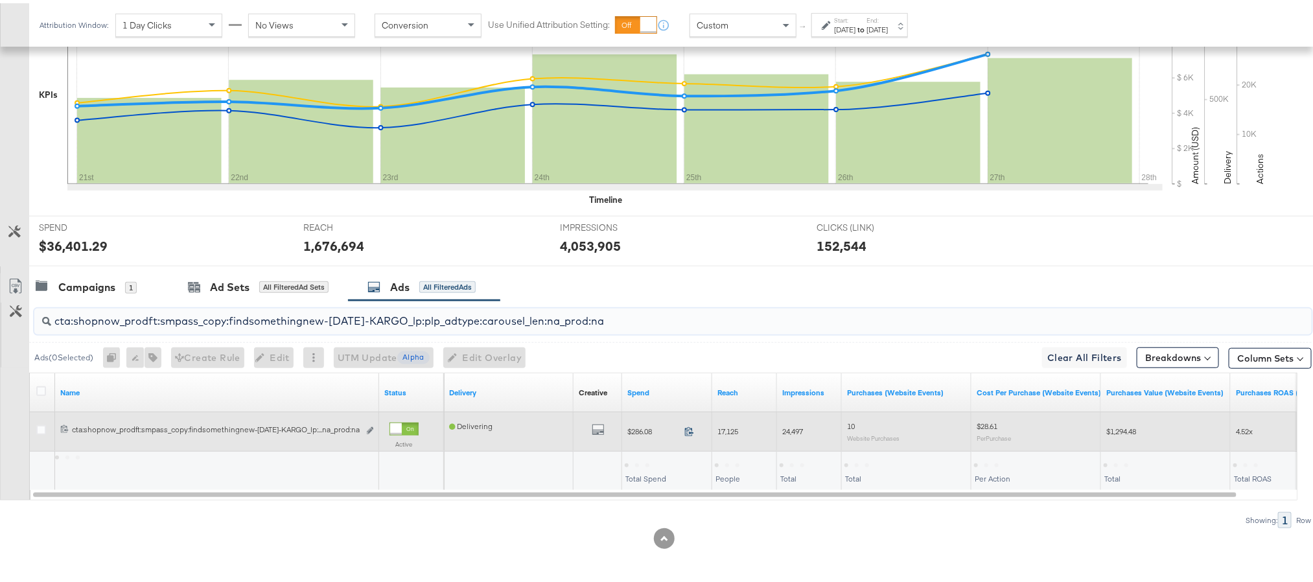
type input "cta:shopnow_prodft:smpass_copy:findsomethingnew-aug11-KARGO_lp:plp_adtype:carou…"
click at [687, 424] on icon at bounding box center [689, 428] width 10 height 10
click at [729, 426] on span "17,125" at bounding box center [727, 428] width 21 height 10
click at [796, 424] on span "24,497" at bounding box center [792, 428] width 21 height 10
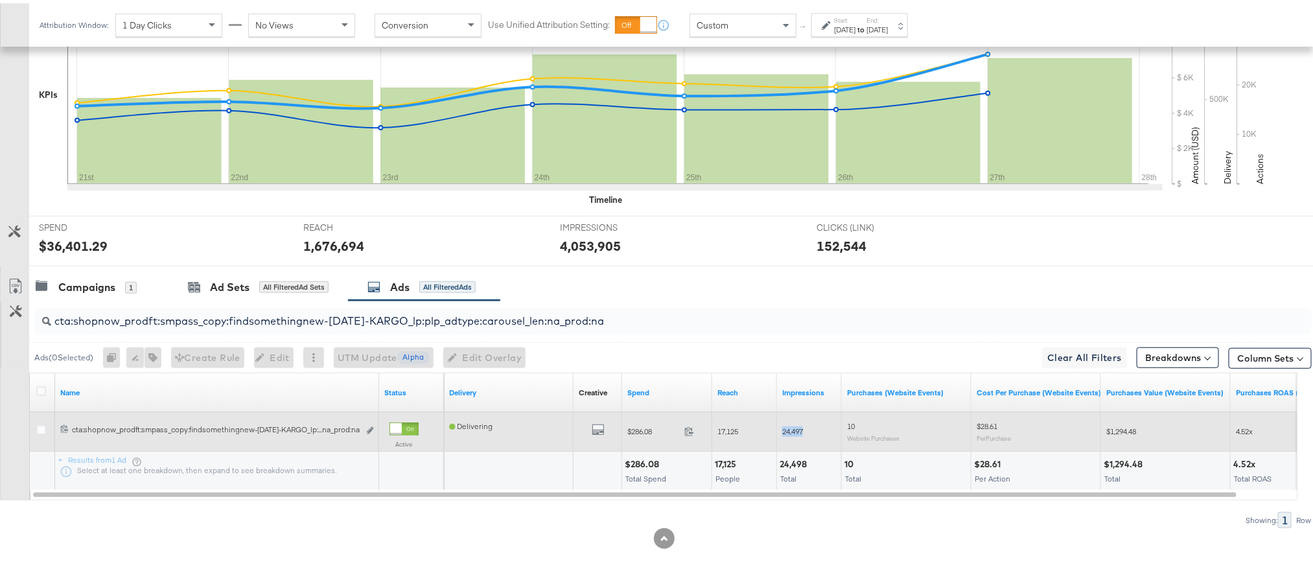
click at [796, 424] on span "24,497" at bounding box center [792, 428] width 21 height 10
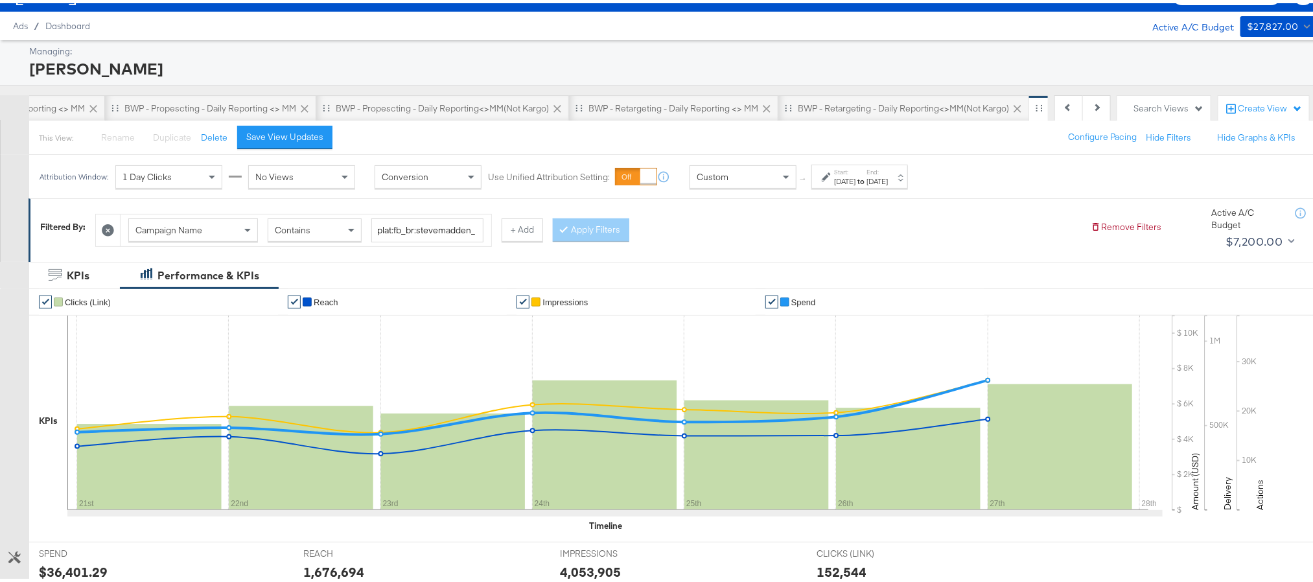
scroll to position [0, 0]
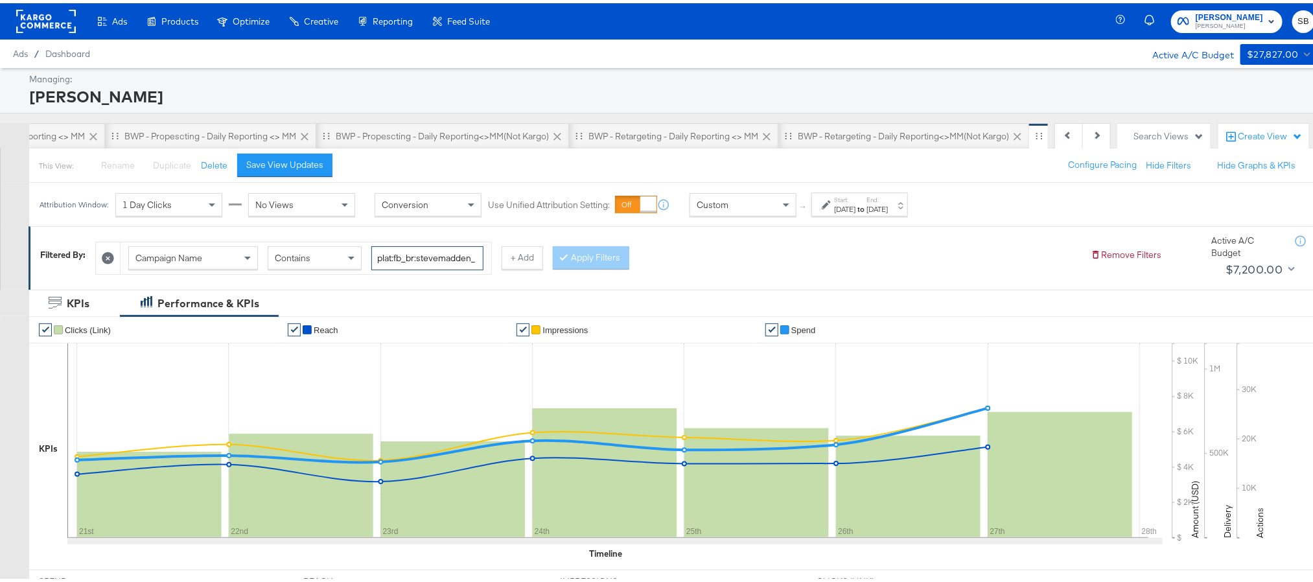
click at [448, 257] on input "plat:fb_br:stevemadden_subchan:paidsocial-asc_temp:evergreen-prospecting-2_obj:…" at bounding box center [427, 255] width 112 height 24
paste input "retargetingDPAs"
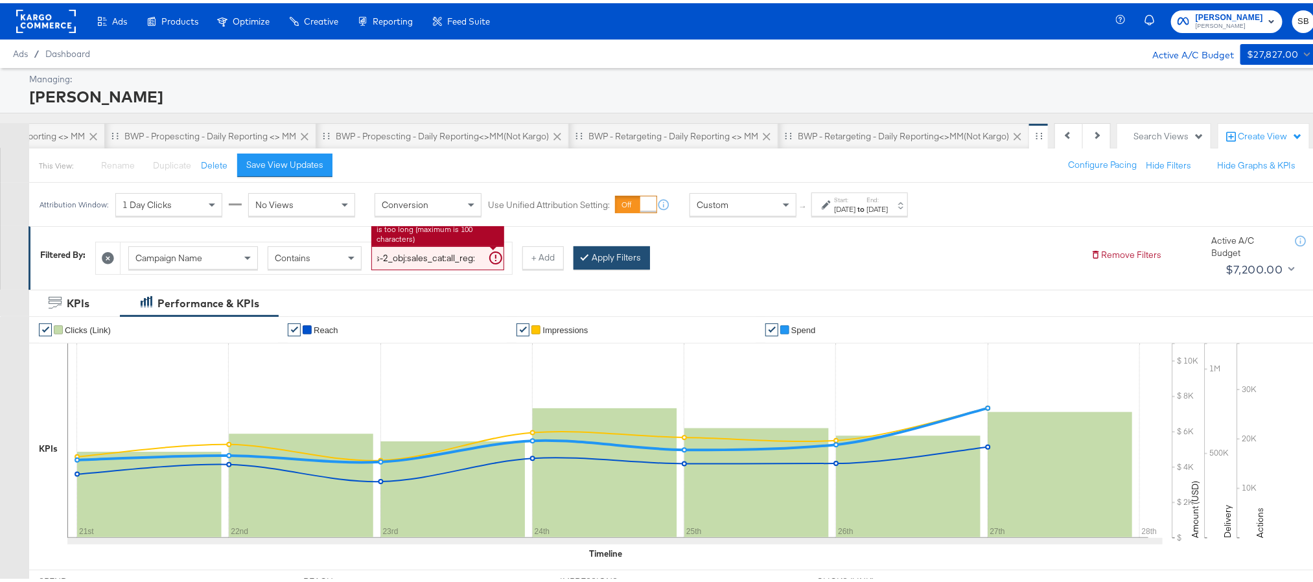
type input "plat:fb_br:stevemadden_subchan:paidsocial-asc_temp:evergreen-retargetingDPAs-2_…"
click at [587, 255] on button "Apply Filters" at bounding box center [611, 254] width 76 height 23
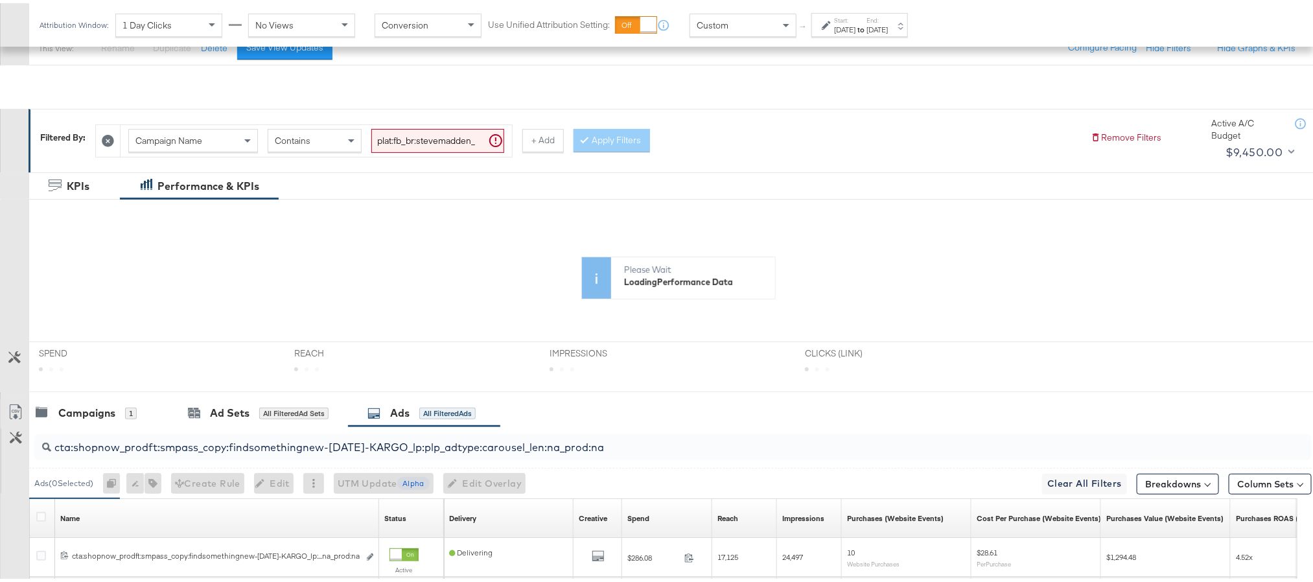
scroll to position [246, 0]
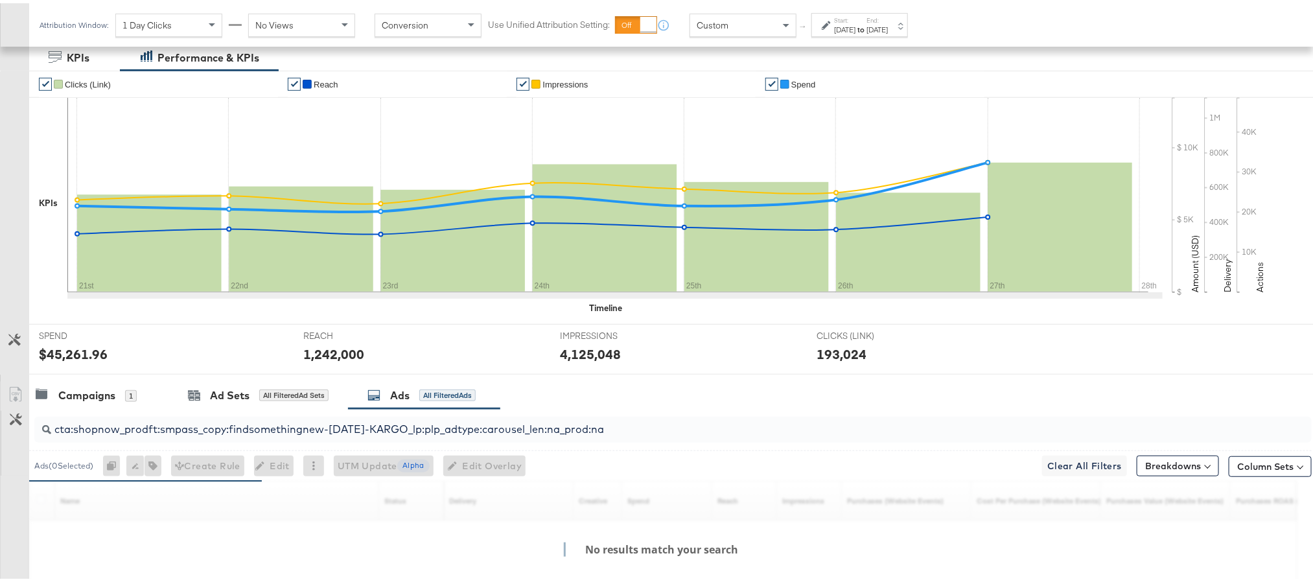
click at [605, 428] on input "cta:shopnow_prodft:smpass_copy:findsomethingnew-aug11-KARGO_lp:plp_adtype:carou…" at bounding box center [622, 420] width 1142 height 25
paste input "mostwanted_copy:thestylesyoudidnt-jan23-KARGO-multiimage"
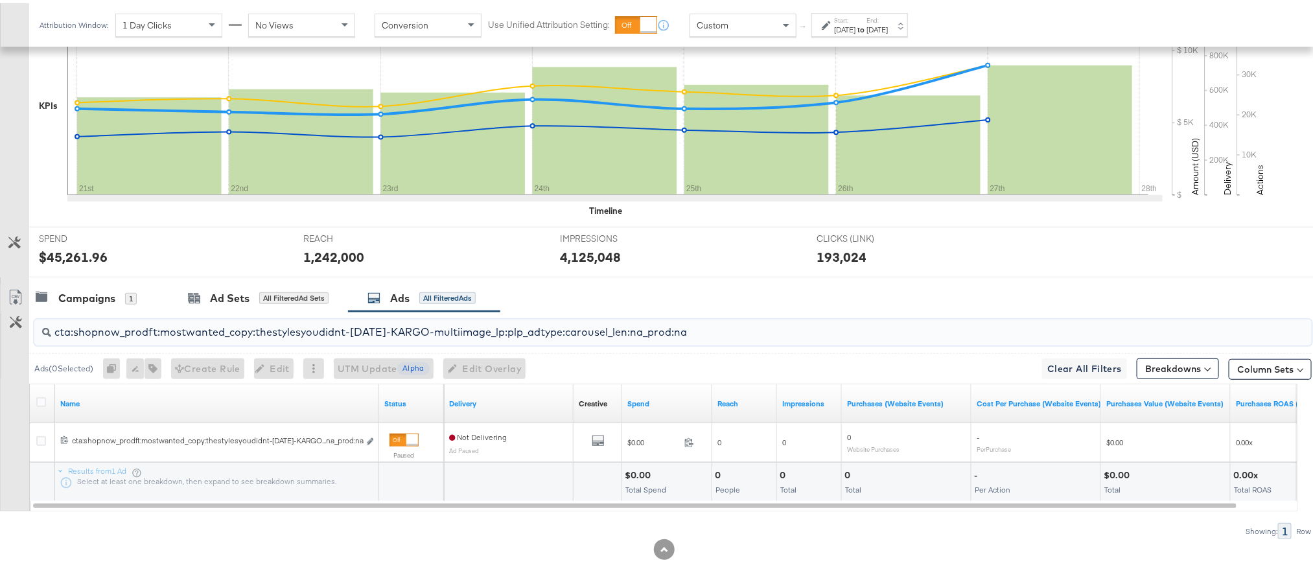
click at [699, 325] on input "cta:shopnow_prodft:mostwanted_copy:thestylesyoudidnt-jan23-KARGO-multiimage_lp:…" at bounding box center [622, 323] width 1142 height 25
paste input "2"
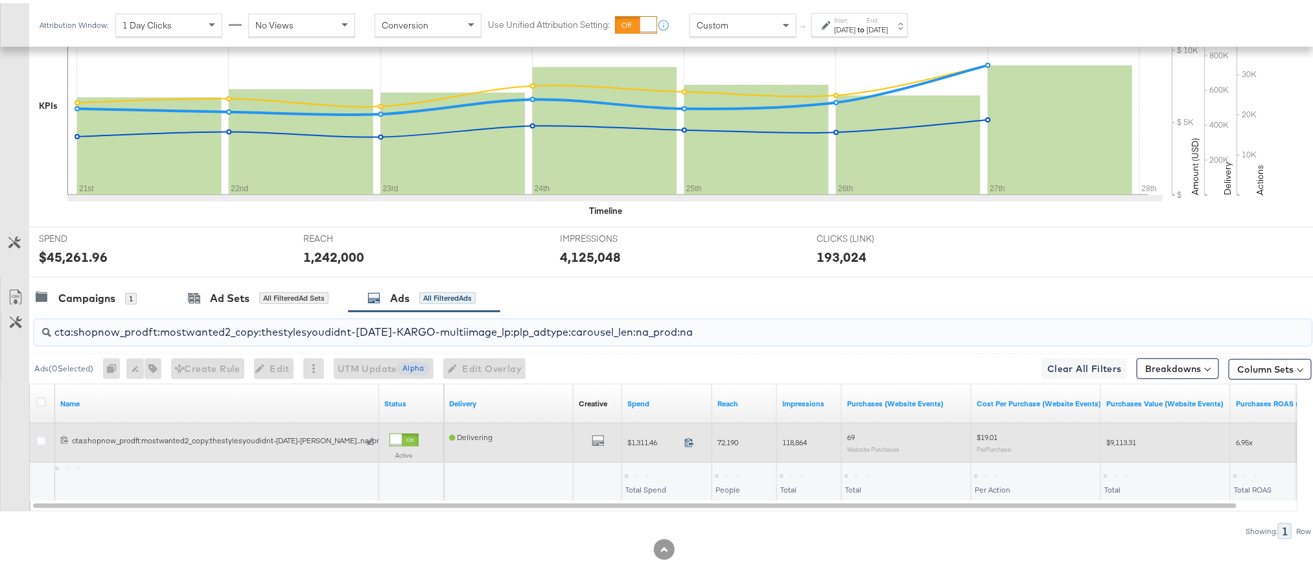
click at [690, 444] on icon at bounding box center [689, 439] width 10 height 10
click at [731, 443] on span "72,190" at bounding box center [727, 439] width 21 height 10
click at [803, 444] on span "118,864" at bounding box center [794, 439] width 25 height 10
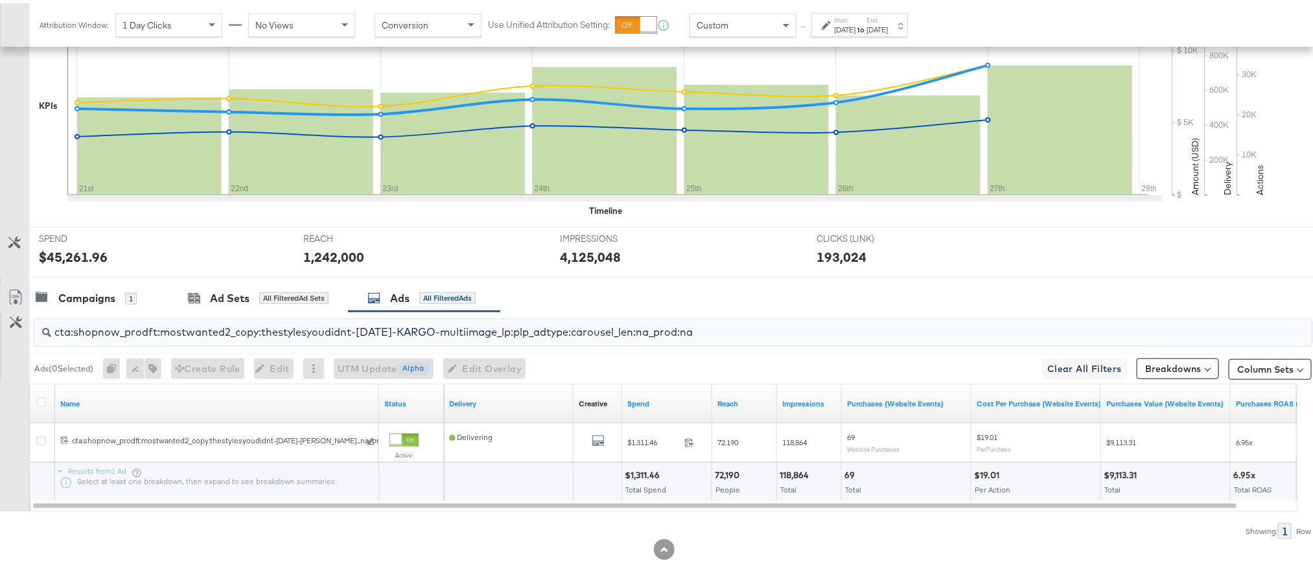
click at [704, 336] on input "cta:shopnow_prodft:mostwanted2_copy:thestylesyoudidnt-jan23-KARGO-multiimage_lp…" at bounding box center [622, 323] width 1142 height 25
paste input "newarrivals"
click at [698, 334] on input "cta:shopnow_prodft:newarrivals_copy:thestylesyoudidnt-jan23-KARGO-multiimage_lp…" at bounding box center [622, 323] width 1142 height 25
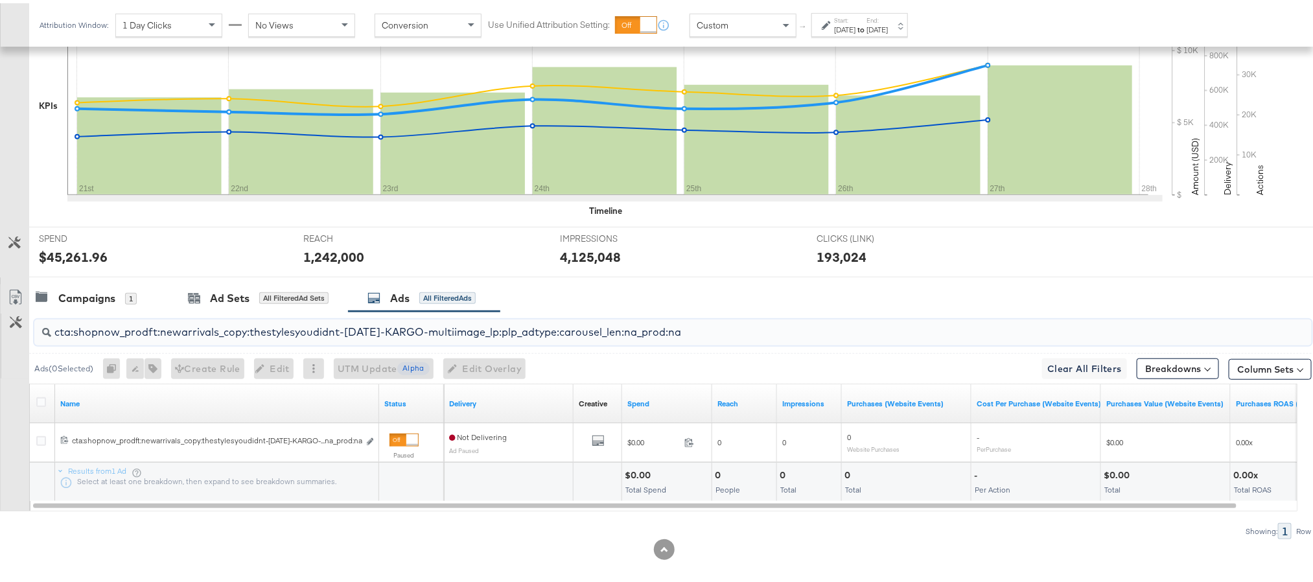
click at [698, 334] on input "cta:shopnow_prodft:newarrivals_copy:thestylesyoudidnt-jan23-KARGO-multiimage_lp…" at bounding box center [622, 323] width 1142 height 25
paste input "2"
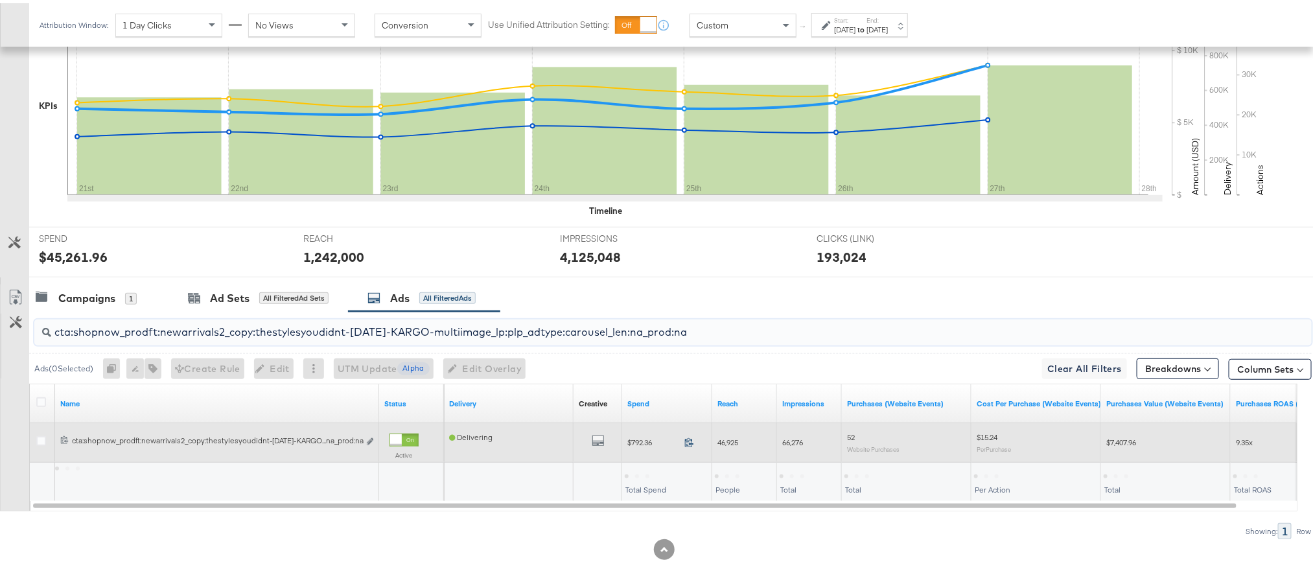
click at [687, 442] on icon at bounding box center [689, 439] width 10 height 10
click at [725, 436] on span "46,925" at bounding box center [727, 439] width 21 height 10
click at [791, 439] on span "66,276" at bounding box center [792, 439] width 21 height 10
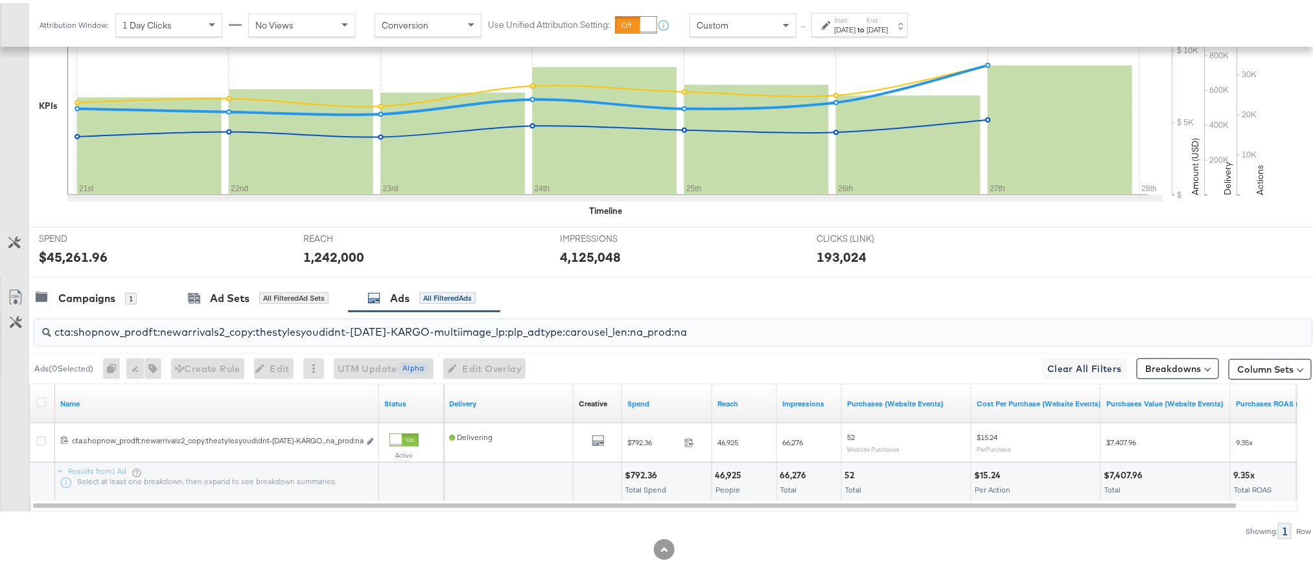
click at [706, 329] on input "cta:shopnow_prodft:newarrivals2_copy:thestylesyoudidnt-jan23-KARGO-multiimage_l…" at bounding box center [622, 323] width 1142 height 25
paste input "cta:shopnow_prodft:womensshoes_copy:cominginhot-nov15-KARGO_lp:plp_adtype:carou…"
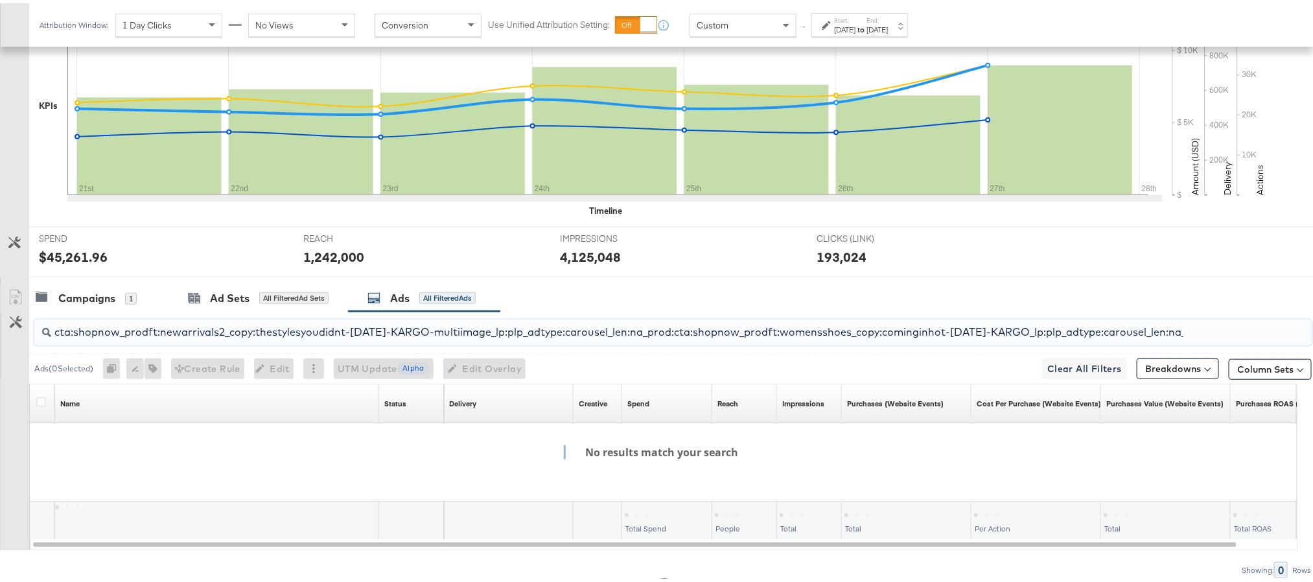
scroll to position [0, 30]
paste input "search"
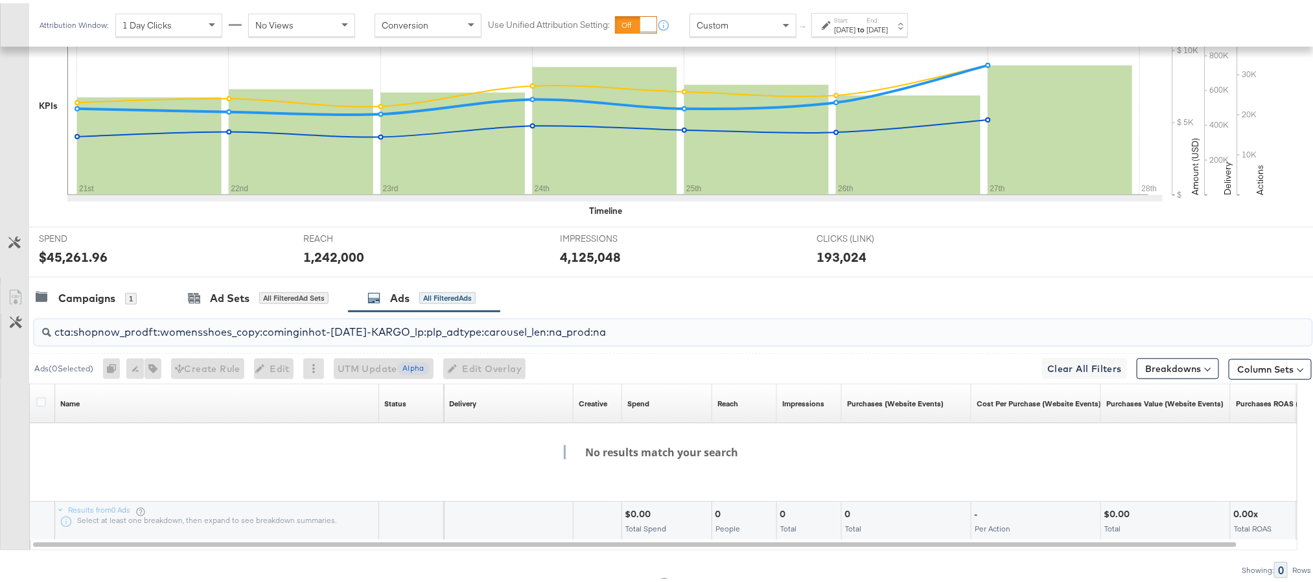
scroll to position [0, 0]
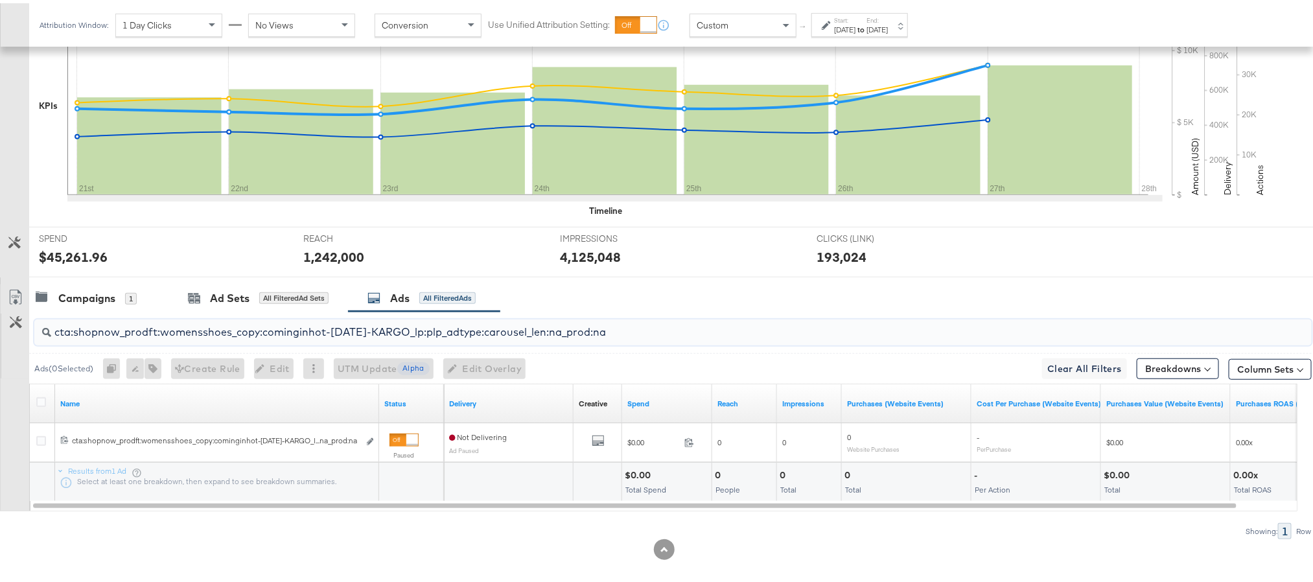
click at [620, 332] on input "cta:shopnow_prodft:womensshoes_copy:cominginhot-nov15-KARGO_lp:plp_adtype:carou…" at bounding box center [622, 323] width 1142 height 25
paste input "2"
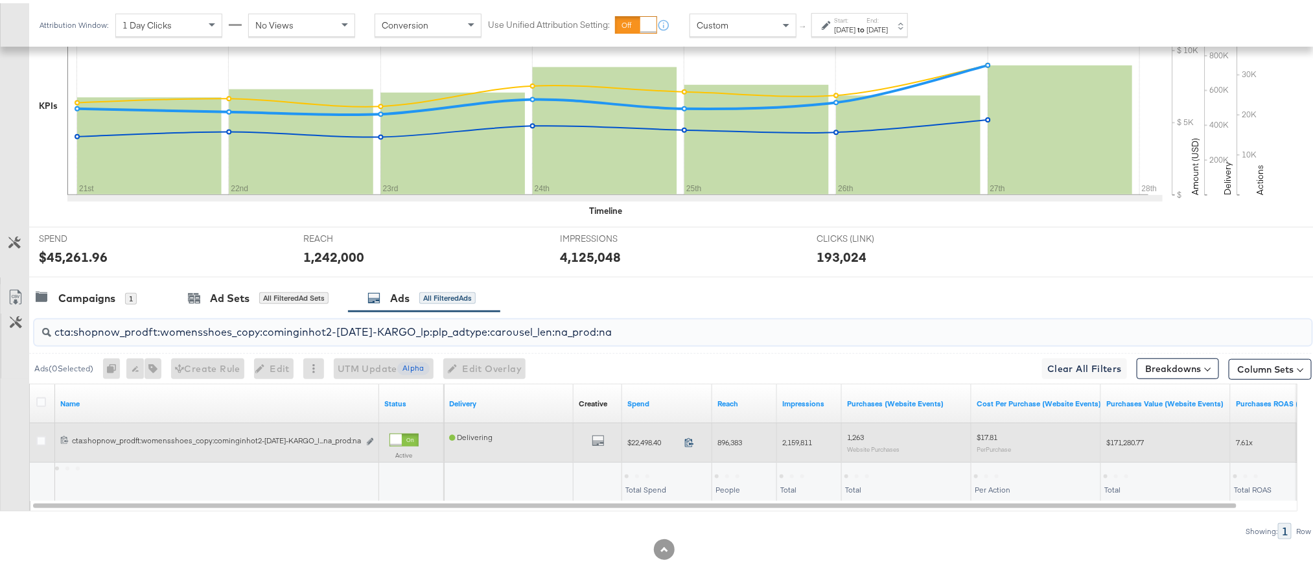
click at [687, 442] on icon at bounding box center [689, 439] width 10 height 10
click at [731, 439] on span "896,383" at bounding box center [729, 439] width 25 height 10
click at [793, 440] on span "2,159,811" at bounding box center [797, 439] width 30 height 10
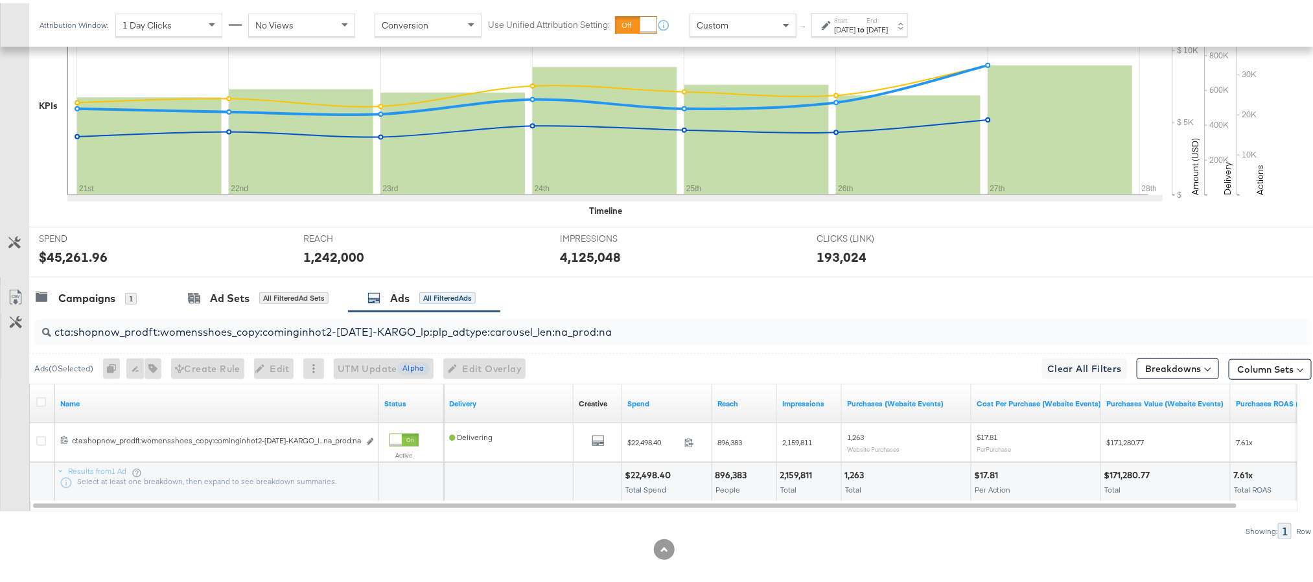
click at [618, 332] on input "cta:shopnow_prodft:womensshoes_copy:cominginhot2-nov15-KARGO_lp:plp_adtype:caro…" at bounding box center [622, 323] width 1142 height 25
paste input "starrating_copy:meetthestars-feb19-KARGO-multiimage"
click at [653, 331] on input "cta:shopnow_prodft:starrating_copy:meetthestars-feb19-KARGO-multiimage_lp:plp_a…" at bounding box center [622, 323] width 1142 height 25
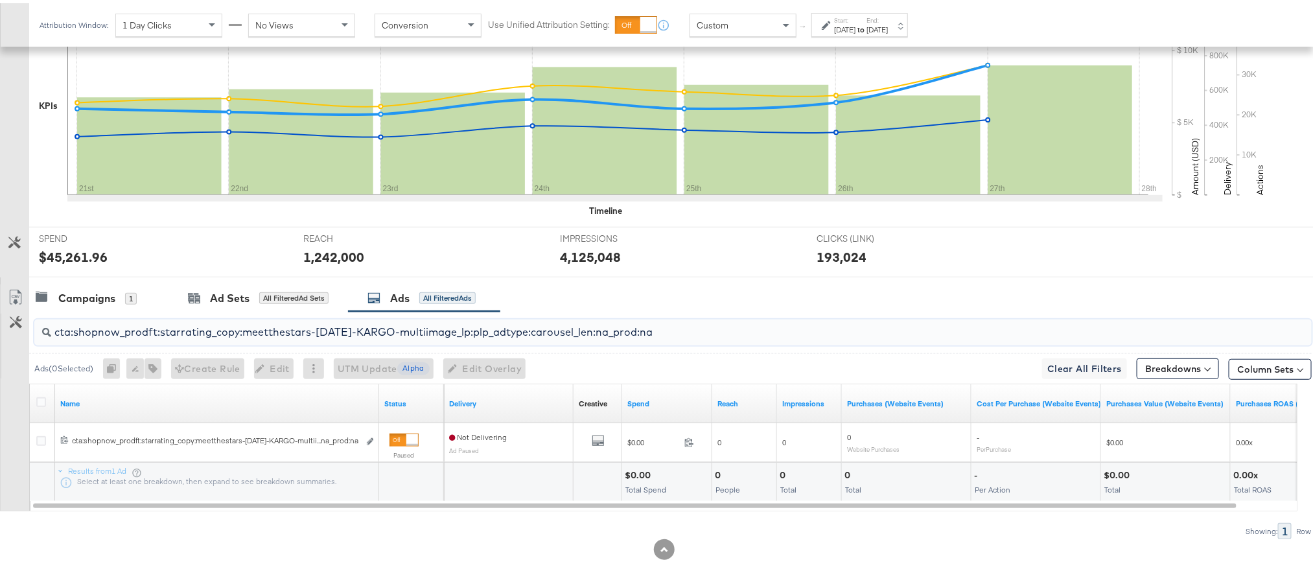
click at [653, 331] on input "cta:shopnow_prodft:starrating_copy:meetthestars-feb19-KARGO-multiimage_lp:plp_a…" at bounding box center [622, 323] width 1142 height 25
paste input "newarrivals_copy:thestylesyoudidnt-apr8-KARGO-4:5"
click at [694, 334] on input "cta:shopnow_prodft:newarrivals_copy:thestylesyoudidnt-apr8-KARGO-4:5multiimage_…" at bounding box center [622, 323] width 1142 height 25
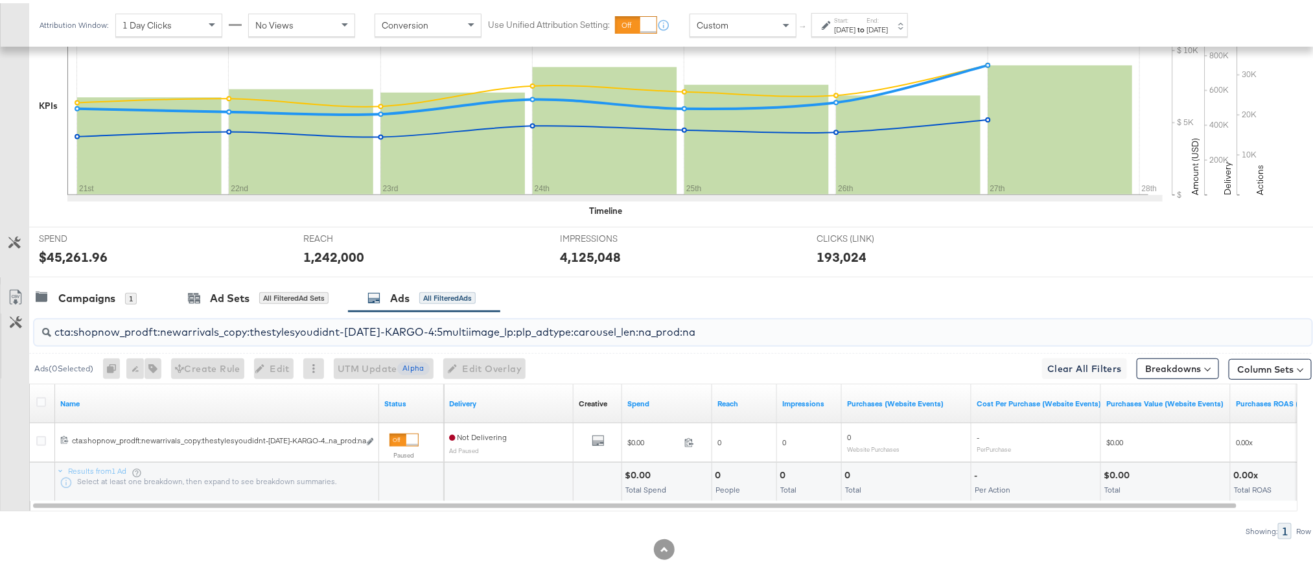
click at [694, 334] on input "cta:shopnow_prodft:newarrivals_copy:thestylesyoudidnt-apr8-KARGO-4:5multiimage_…" at bounding box center [622, 323] width 1142 height 25
paste input "2"
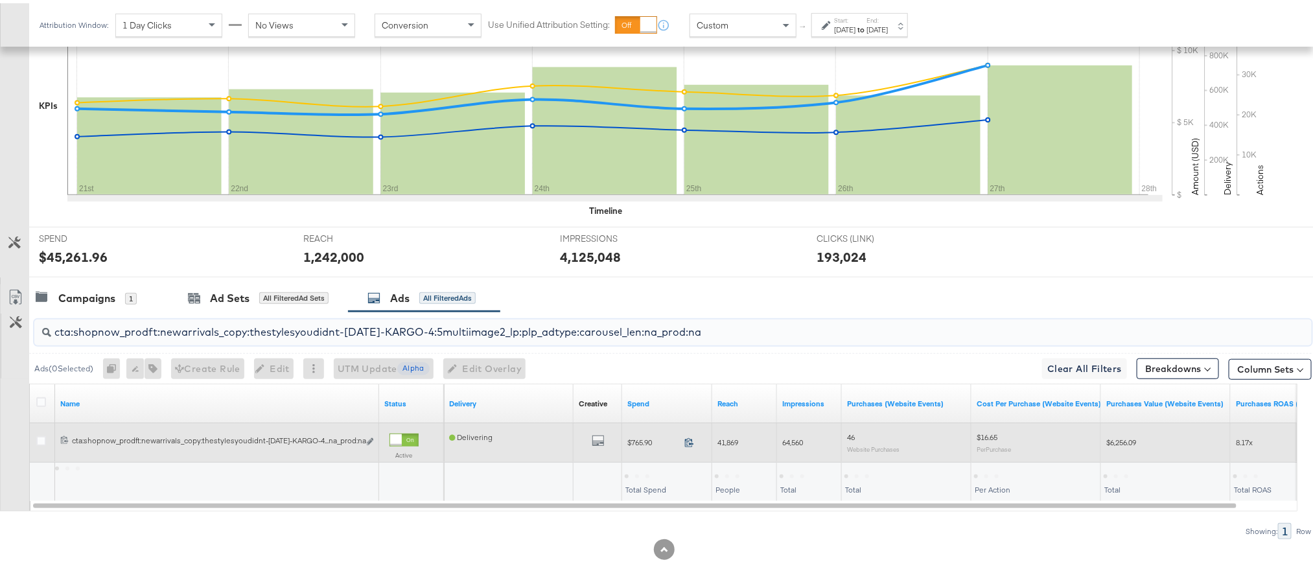
click at [691, 444] on icon at bounding box center [689, 439] width 10 height 10
click at [732, 444] on span "41,869" at bounding box center [727, 439] width 21 height 10
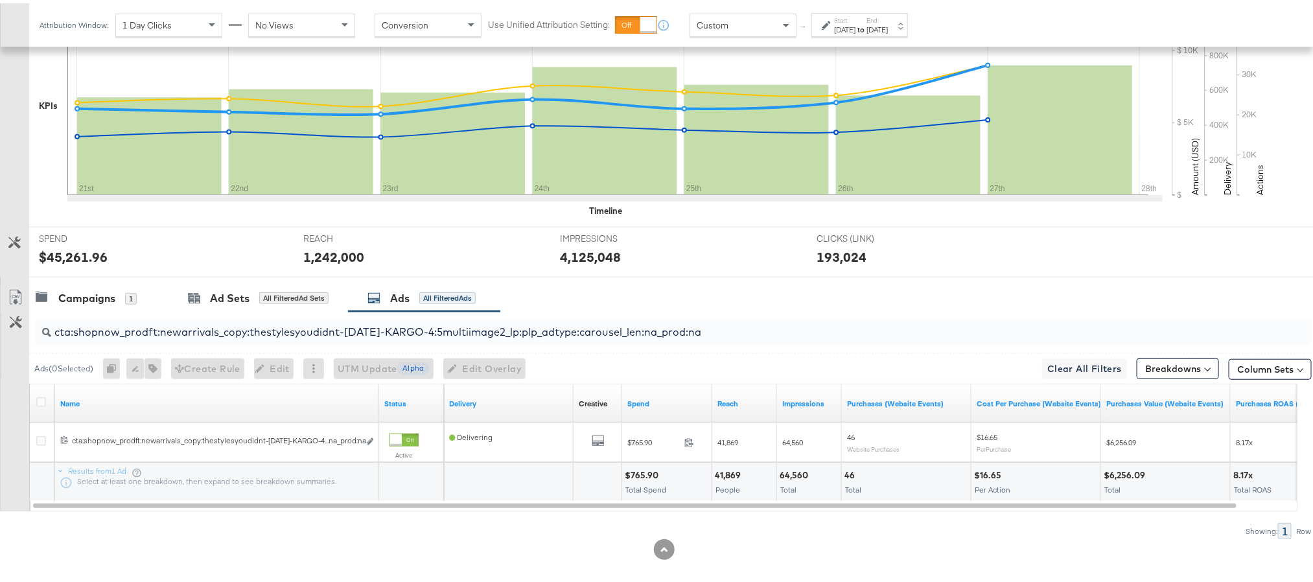
click at [783, 471] on div "64,560" at bounding box center [796, 472] width 32 height 12
click at [706, 336] on input "cta:shopnow_prodft:newarrivals_copy:thestylesyoudidnt-apr8-KARGO-4:5multiimage2…" at bounding box center [622, 323] width 1142 height 25
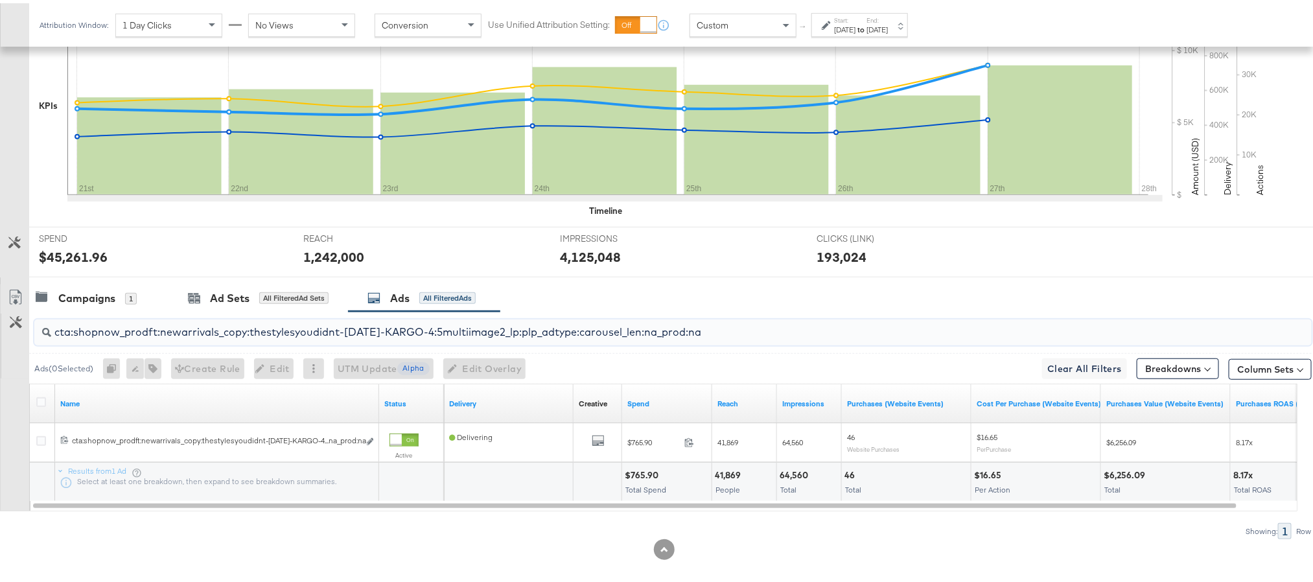
paste input "smpass_copy:wesawyou-may28-KARGO"
click at [616, 333] on input "cta:shopnow_prodft:smpass_copy:wesawyou-may28-KARGO_lp:plp_adtype:carousel_len:…" at bounding box center [622, 323] width 1142 height 25
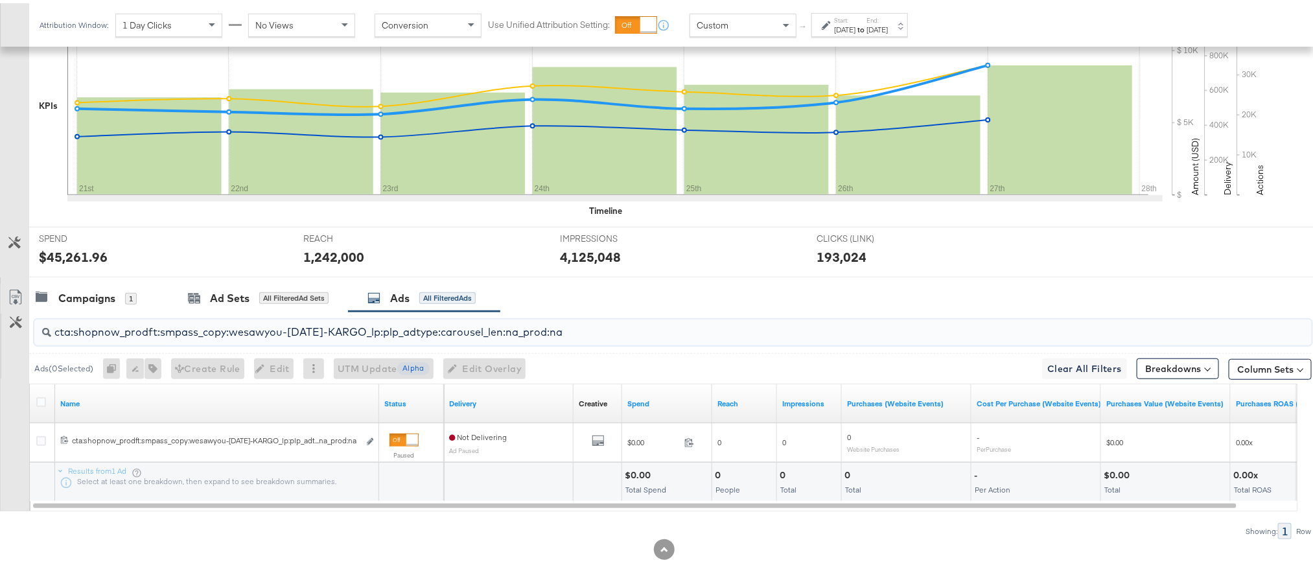
paste input "2"
type input "cta:shopnow_prodft:smpass_copy:wesawyou-may28-KARGO2_lp:plp_adtype:carousel_len…"
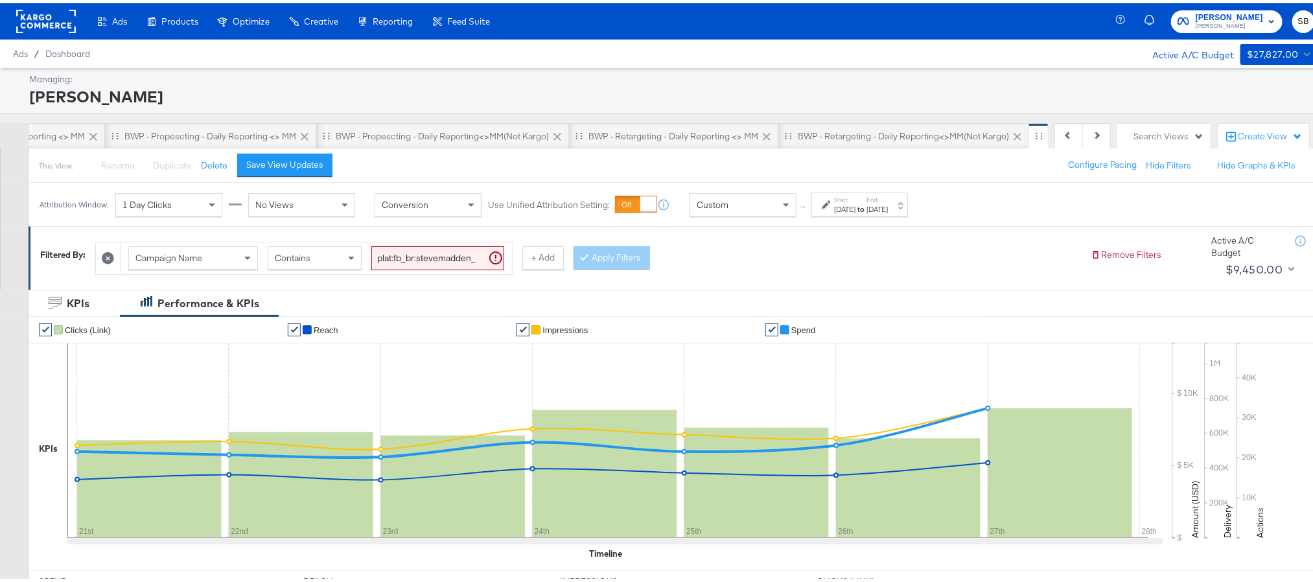
click at [59, 24] on rect at bounding box center [46, 17] width 60 height 23
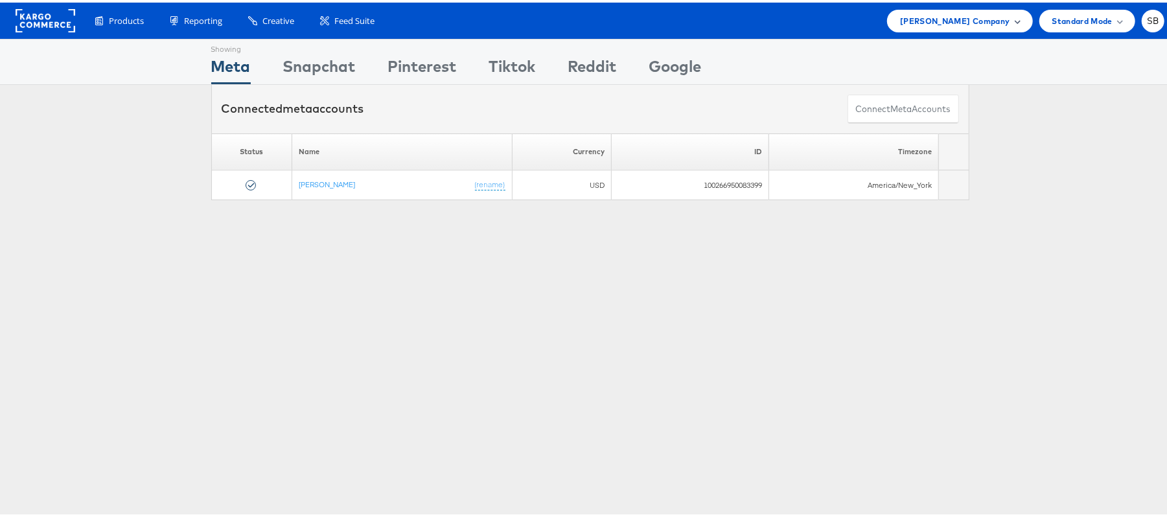
click at [927, 22] on span "[PERSON_NAME] Company" at bounding box center [955, 19] width 110 height 14
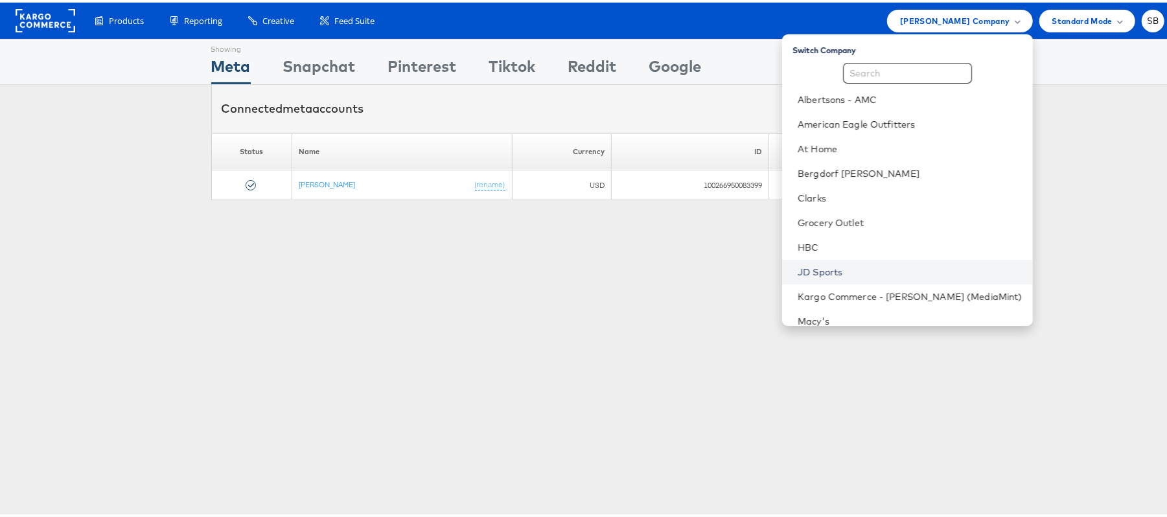
scroll to position [135, 0]
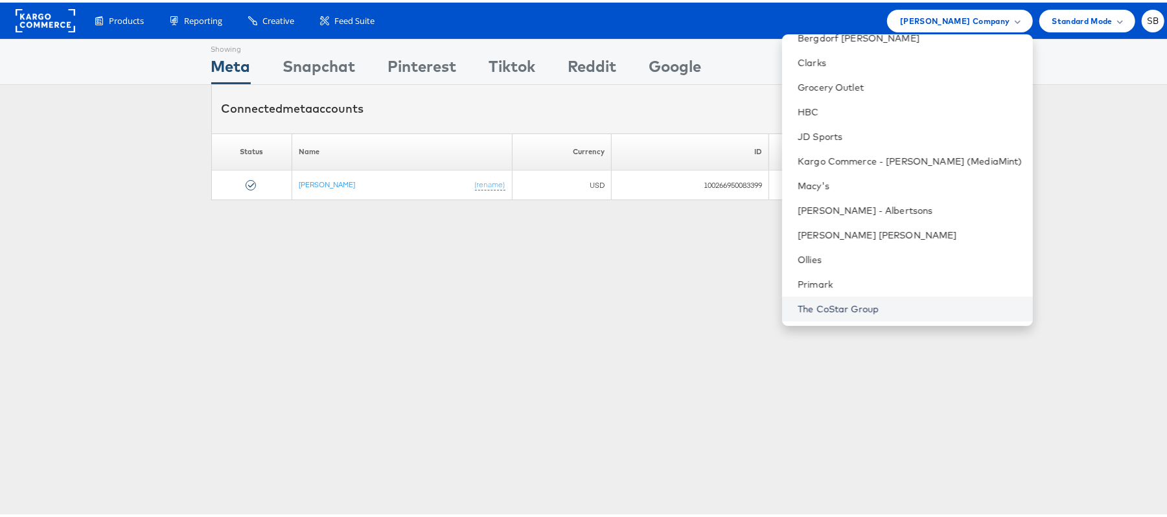
click at [868, 307] on link "The CoStar Group" at bounding box center [910, 306] width 225 height 13
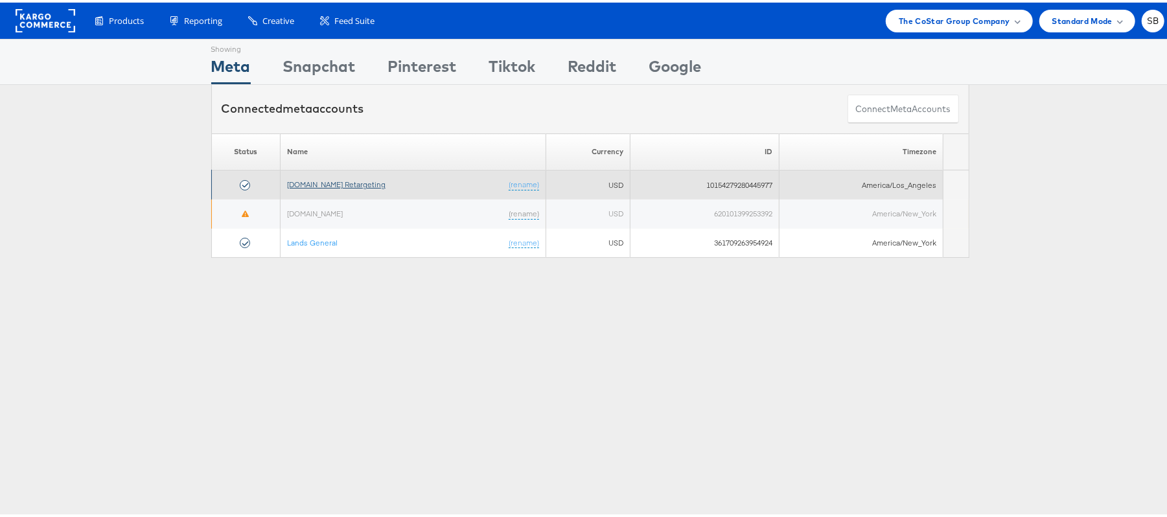
click at [349, 183] on link "[DOMAIN_NAME] Retargeting" at bounding box center [336, 182] width 98 height 10
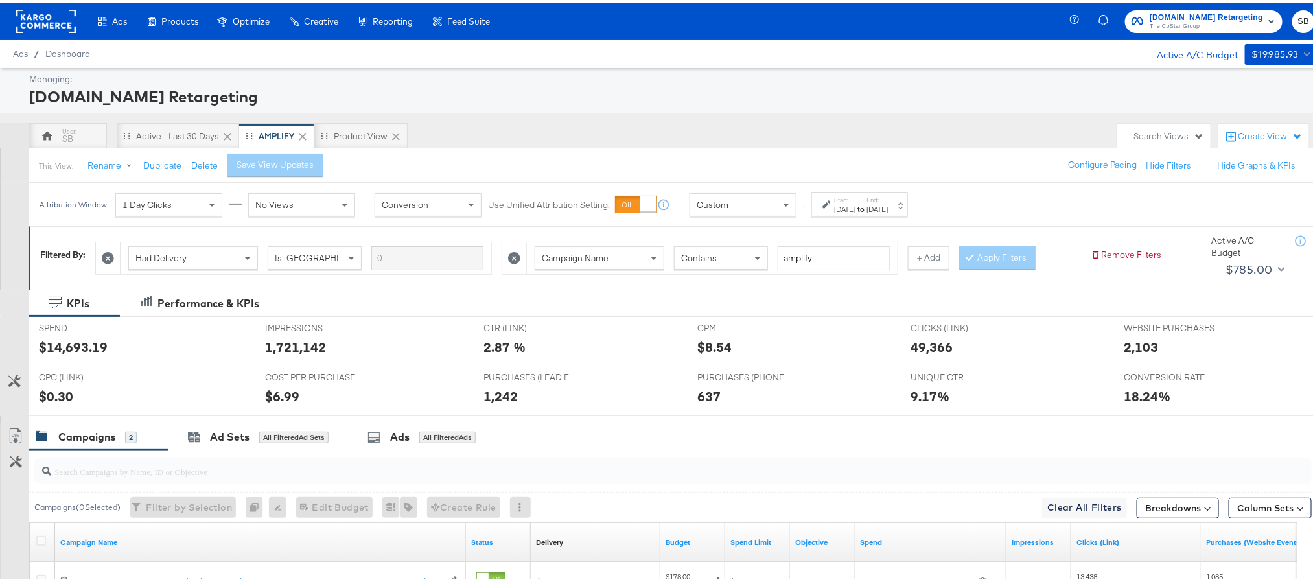
click at [855, 197] on label "Start:" at bounding box center [844, 196] width 21 height 8
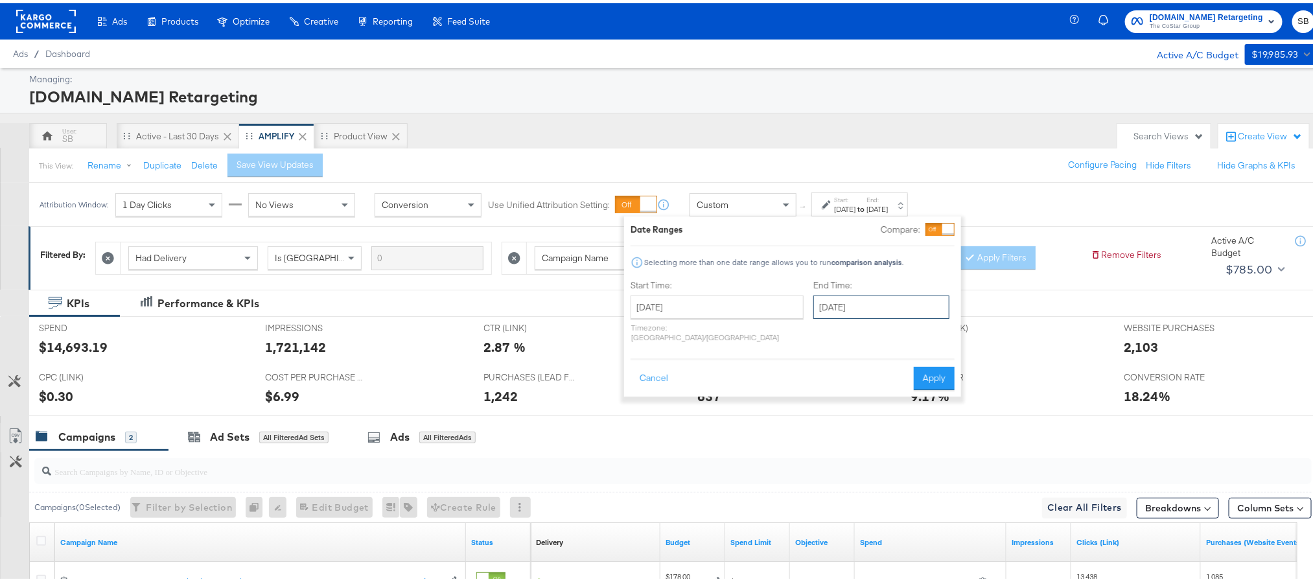
click at [813, 313] on input "[DATE]" at bounding box center [881, 303] width 136 height 23
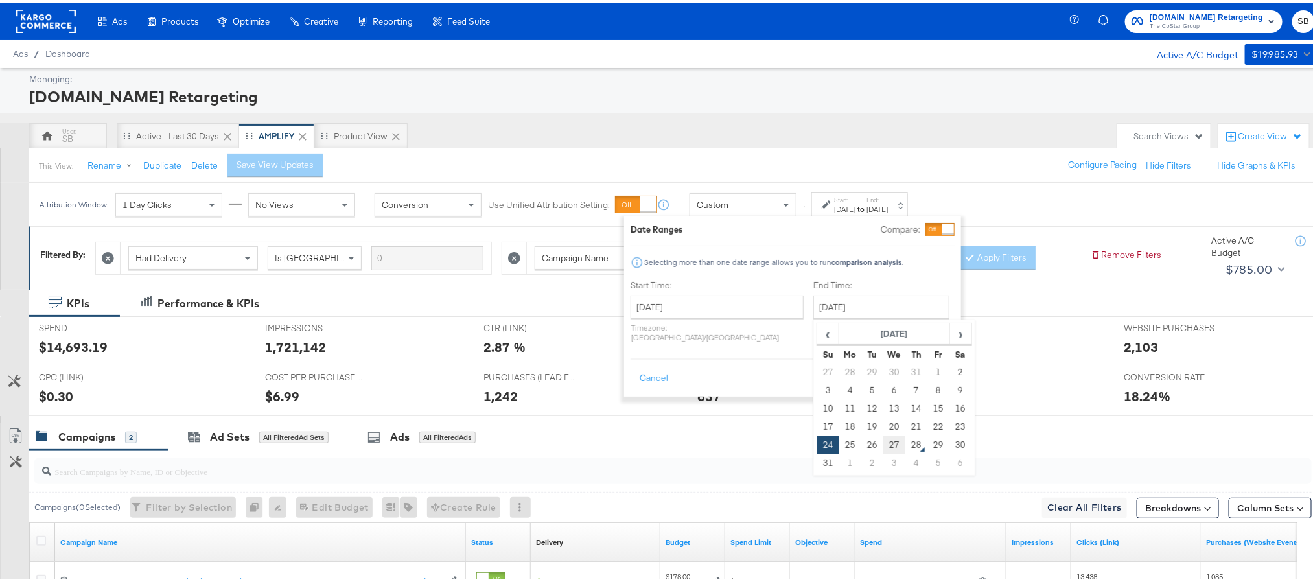
click at [883, 444] on td "27" at bounding box center [894, 442] width 22 height 18
type input "[DATE]"
click at [934, 387] on div "9.17%" at bounding box center [929, 393] width 39 height 19
click at [930, 374] on button "Apply" at bounding box center [934, 375] width 41 height 23
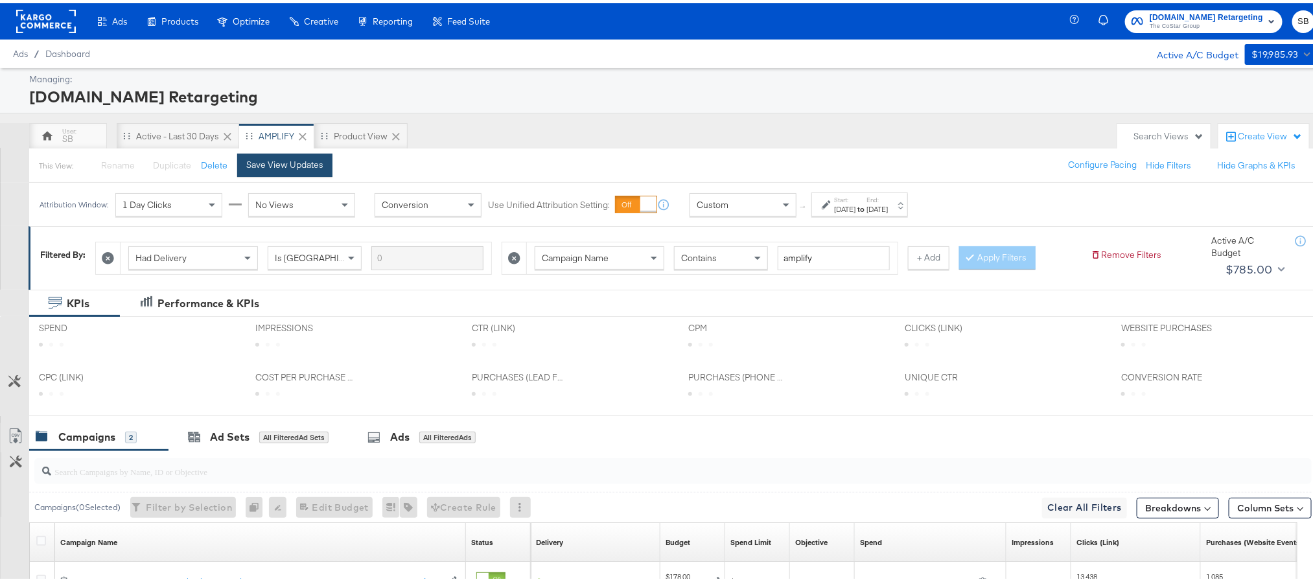
click at [297, 161] on div "Save View Updates" at bounding box center [284, 162] width 77 height 12
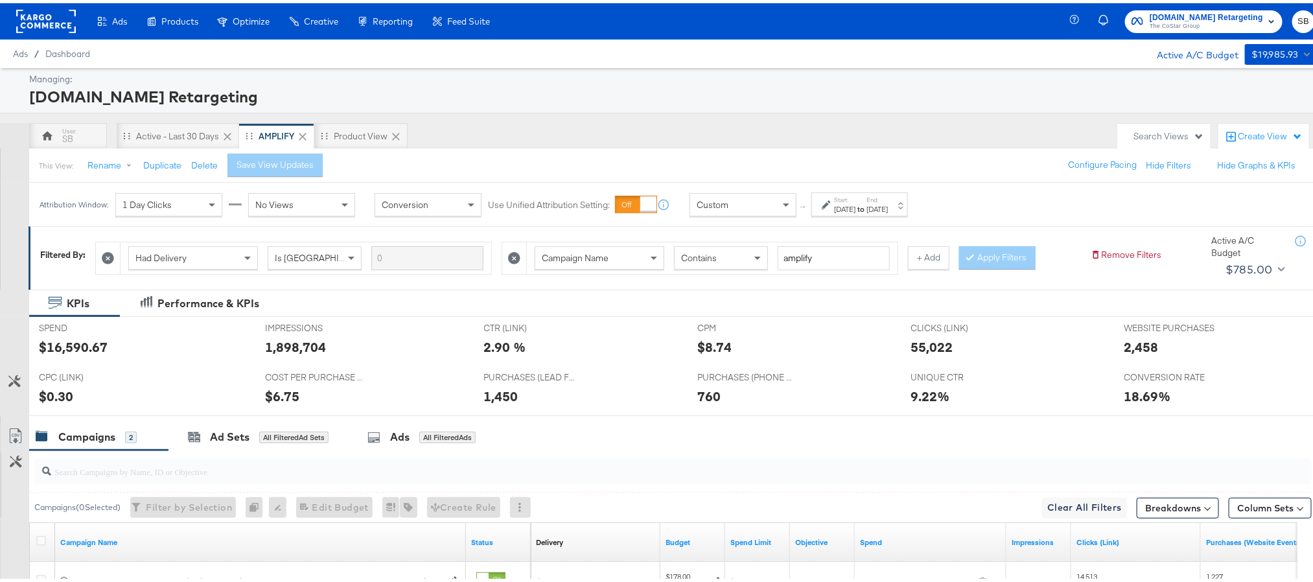
scroll to position [191, 0]
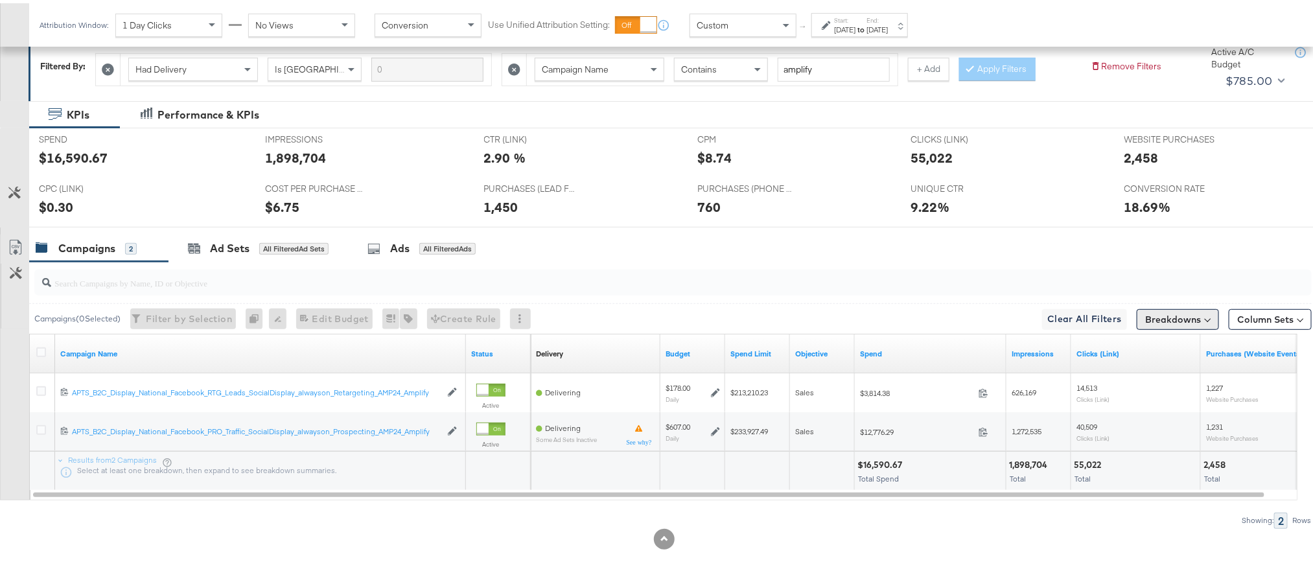
click at [1166, 309] on button "Breakdowns" at bounding box center [1178, 316] width 82 height 21
click at [1132, 368] on div "Delivery" at bounding box center [1147, 373] width 129 height 10
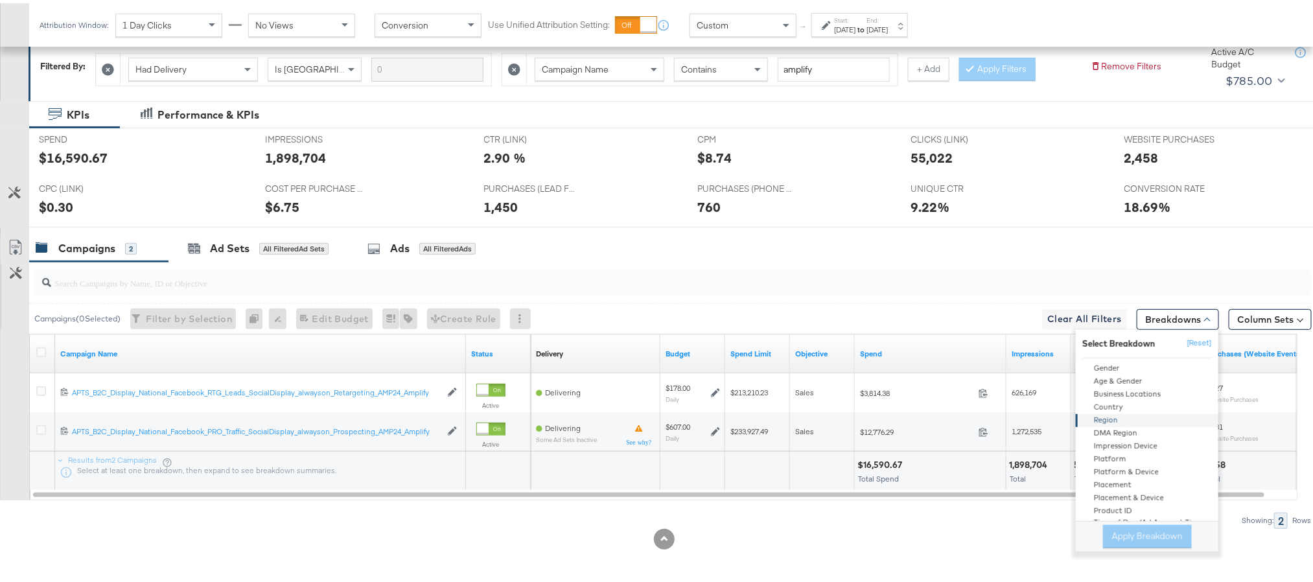
scroll to position [97, 0]
click at [1124, 457] on div "Product ID" at bounding box center [1148, 463] width 141 height 13
click at [1118, 529] on button "Apply Breakdown" at bounding box center [1147, 533] width 89 height 23
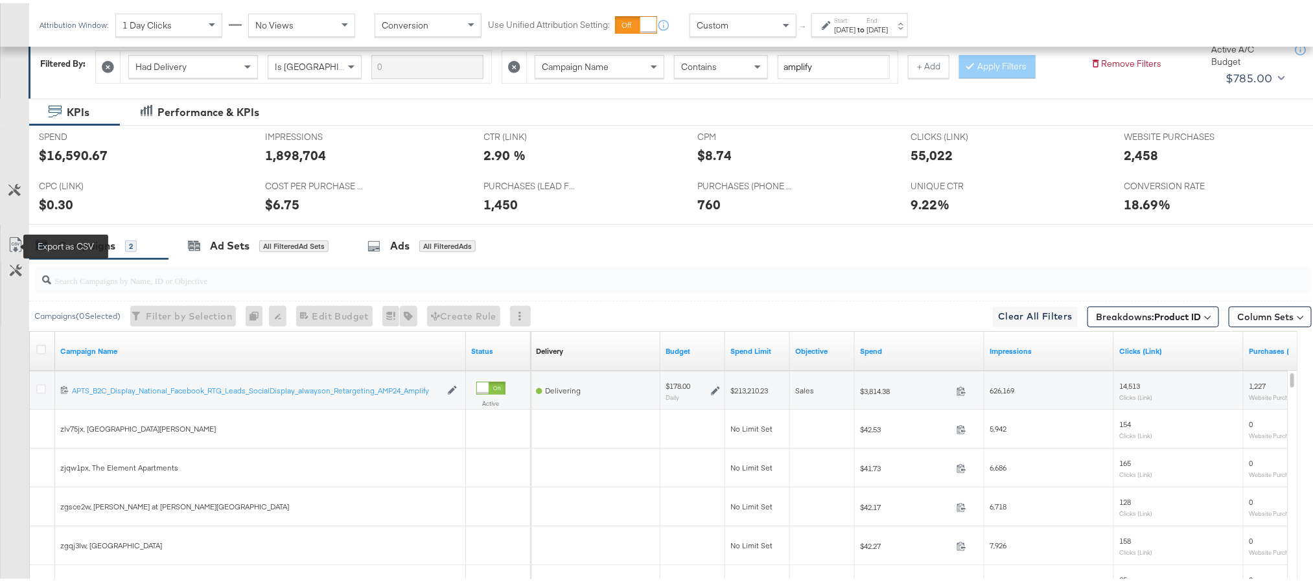
click at [12, 245] on icon at bounding box center [16, 242] width 16 height 16
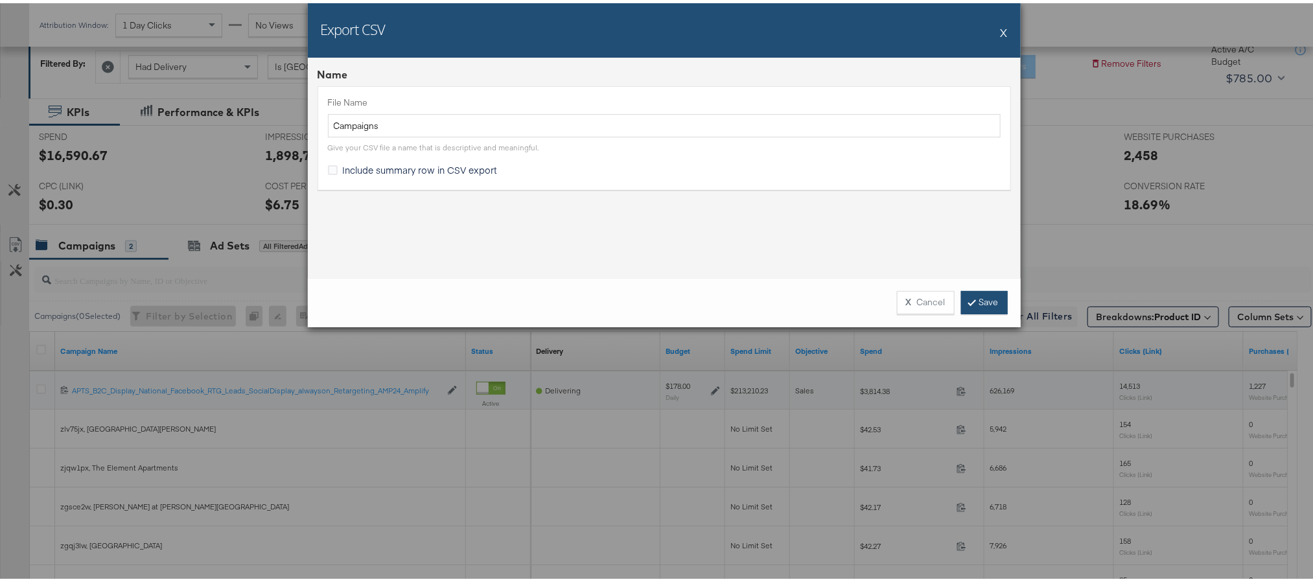
click at [969, 294] on link "Save" at bounding box center [984, 299] width 47 height 23
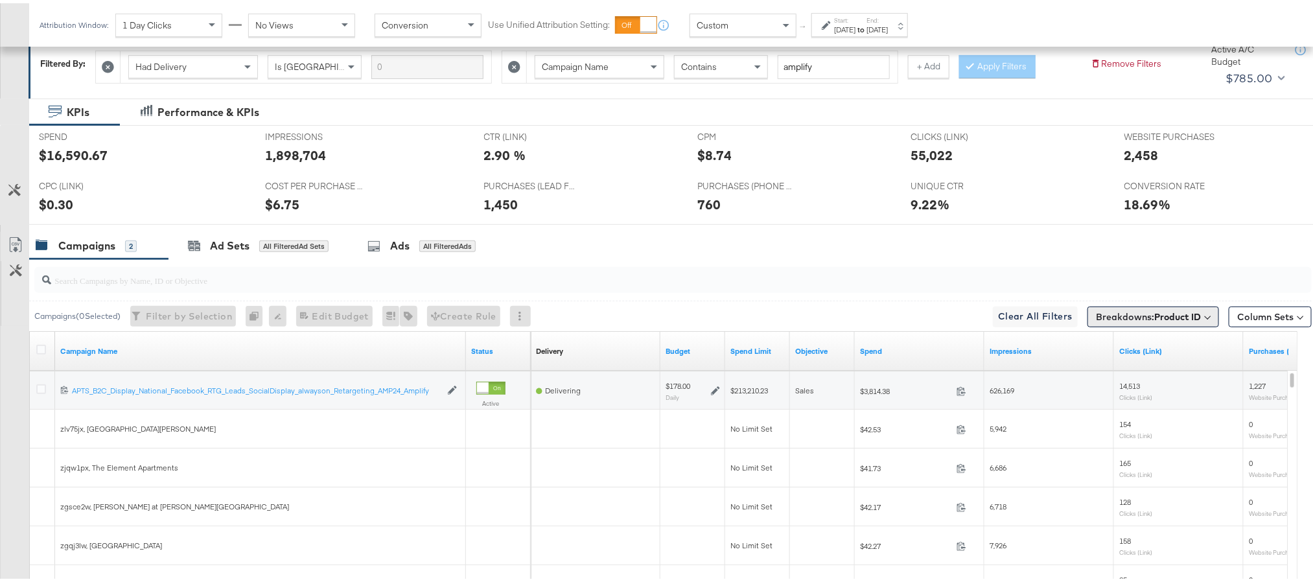
click at [1159, 313] on b "Product ID" at bounding box center [1177, 314] width 47 height 12
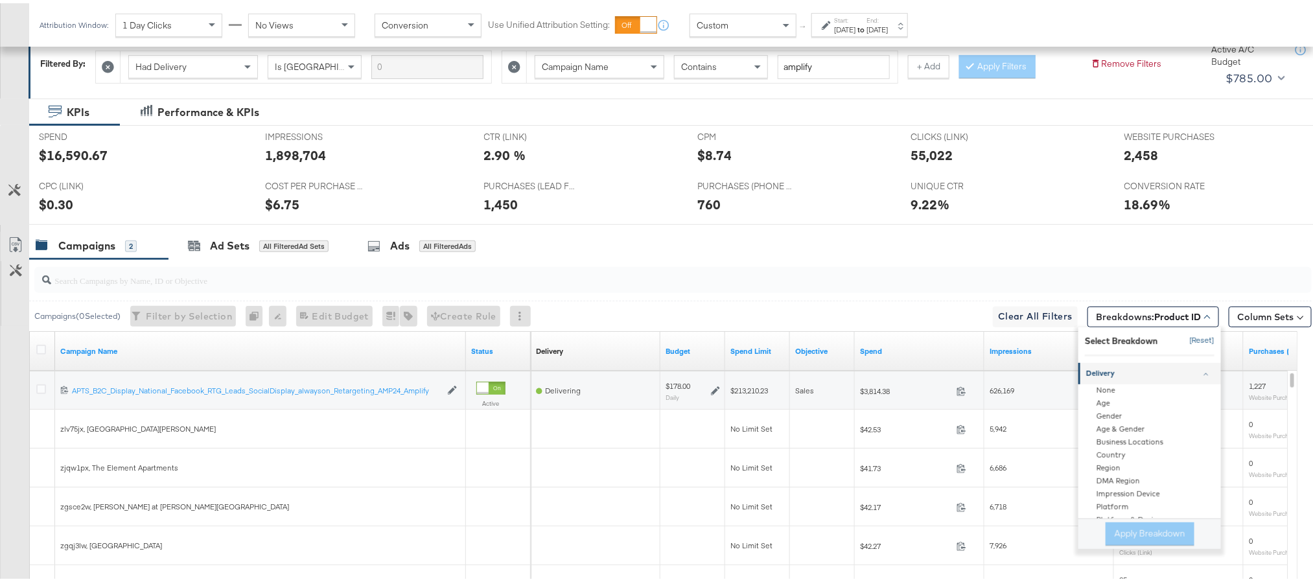
click at [1182, 338] on button "[Reset]" at bounding box center [1198, 337] width 32 height 21
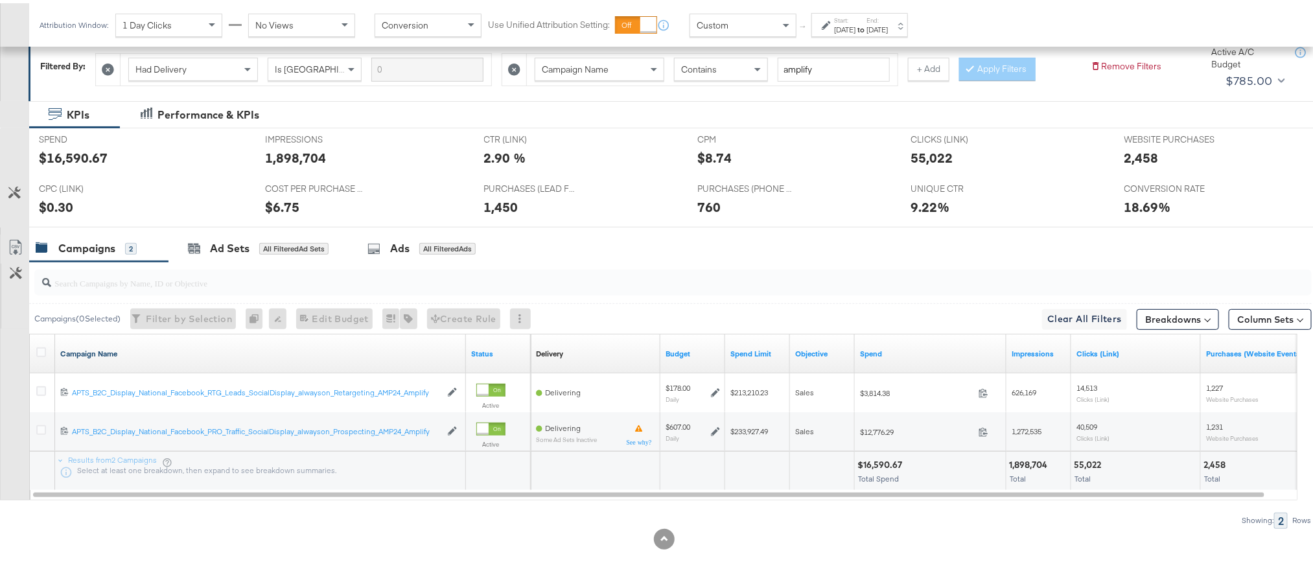
drag, startPoint x: 131, startPoint y: 344, endPoint x: 117, endPoint y: 348, distance: 14.2
click at [130, 345] on div "Campaign Name" at bounding box center [260, 350] width 411 height 21
click at [115, 350] on link "Campaign Name" at bounding box center [260, 350] width 400 height 10
click at [115, 350] on link "Campaign Name ↓" at bounding box center [260, 350] width 400 height 10
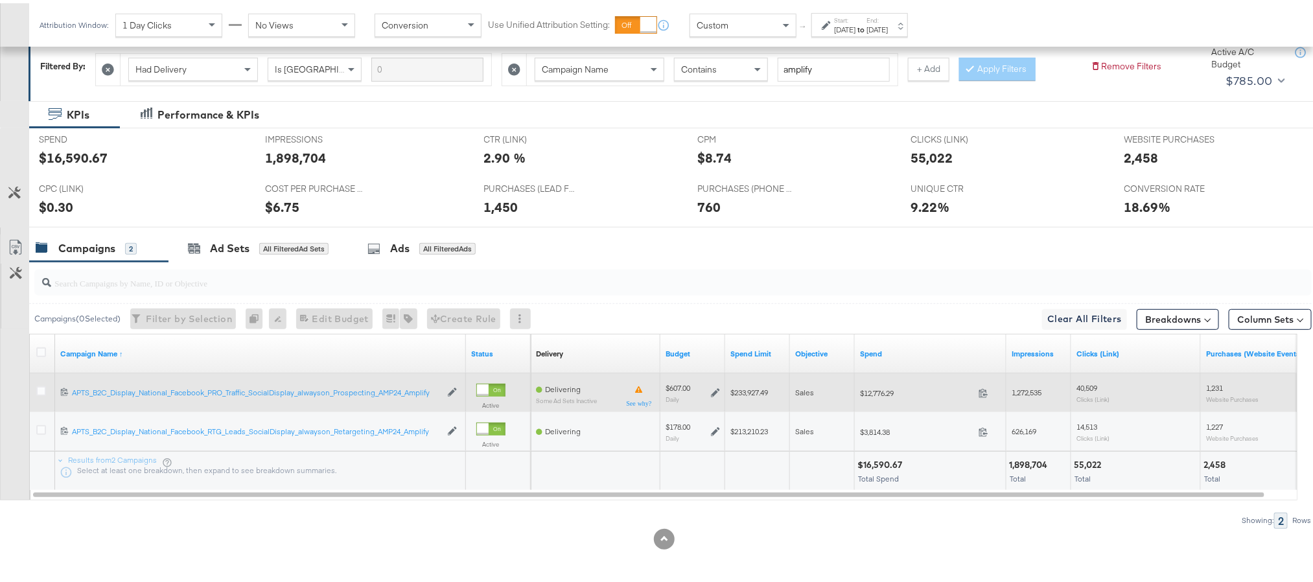
click at [712, 389] on icon at bounding box center [715, 389] width 9 height 9
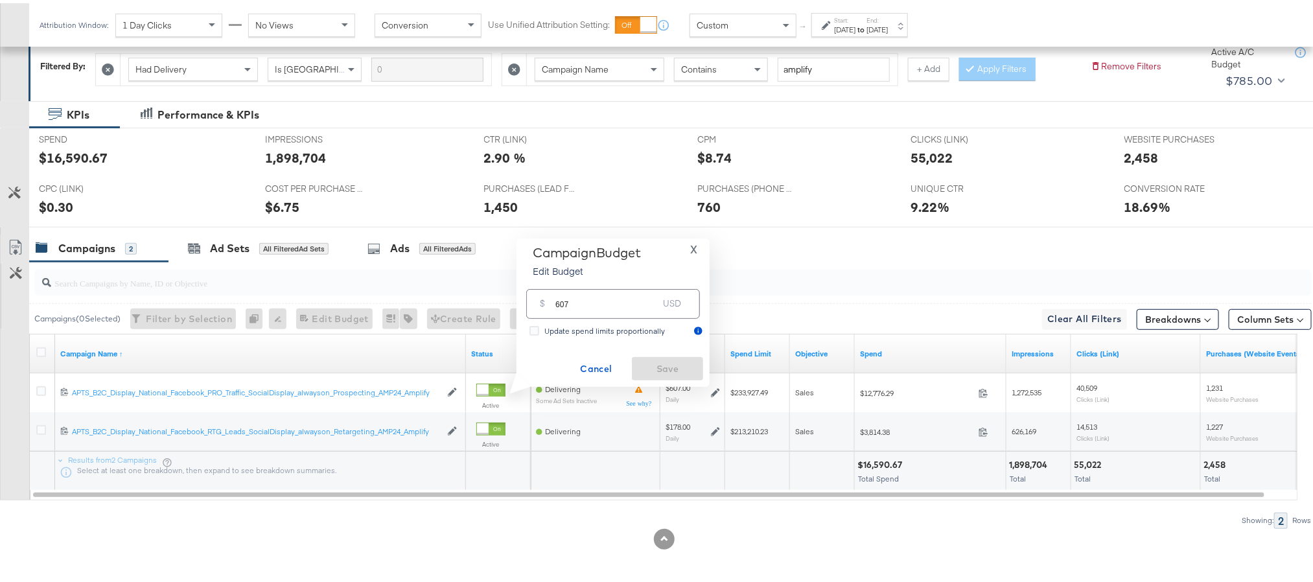
click at [628, 299] on input "607" at bounding box center [606, 295] width 102 height 28
paste input "$691.00"
type input "691.00"
click at [650, 364] on span "Save" at bounding box center [667, 366] width 61 height 16
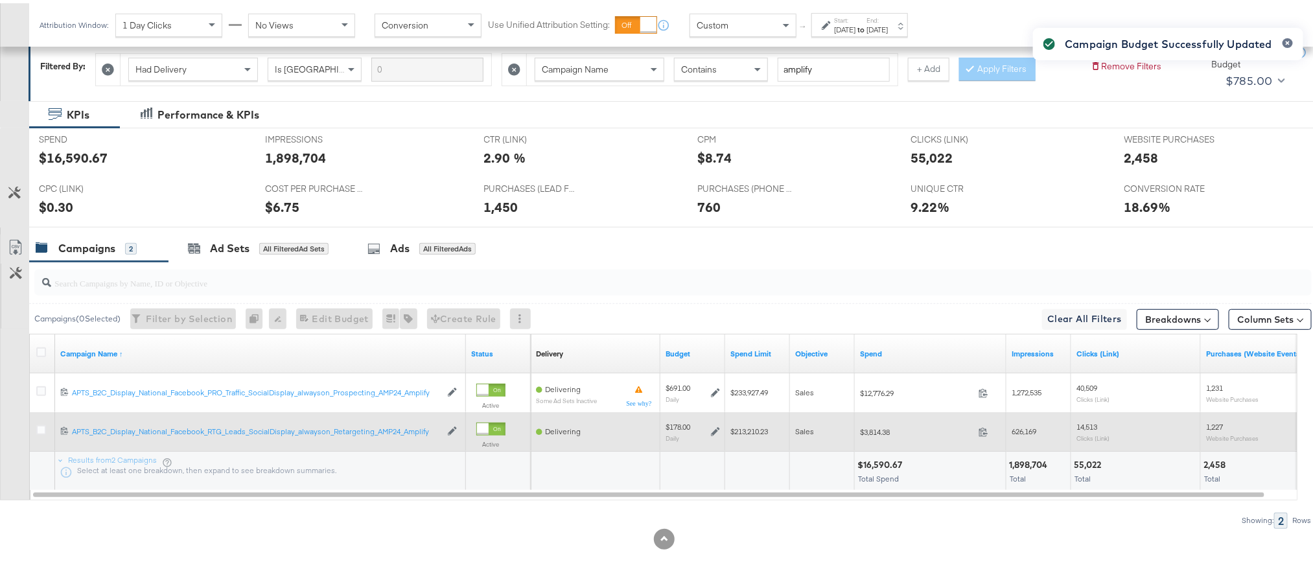
click at [711, 430] on icon at bounding box center [715, 428] width 9 height 9
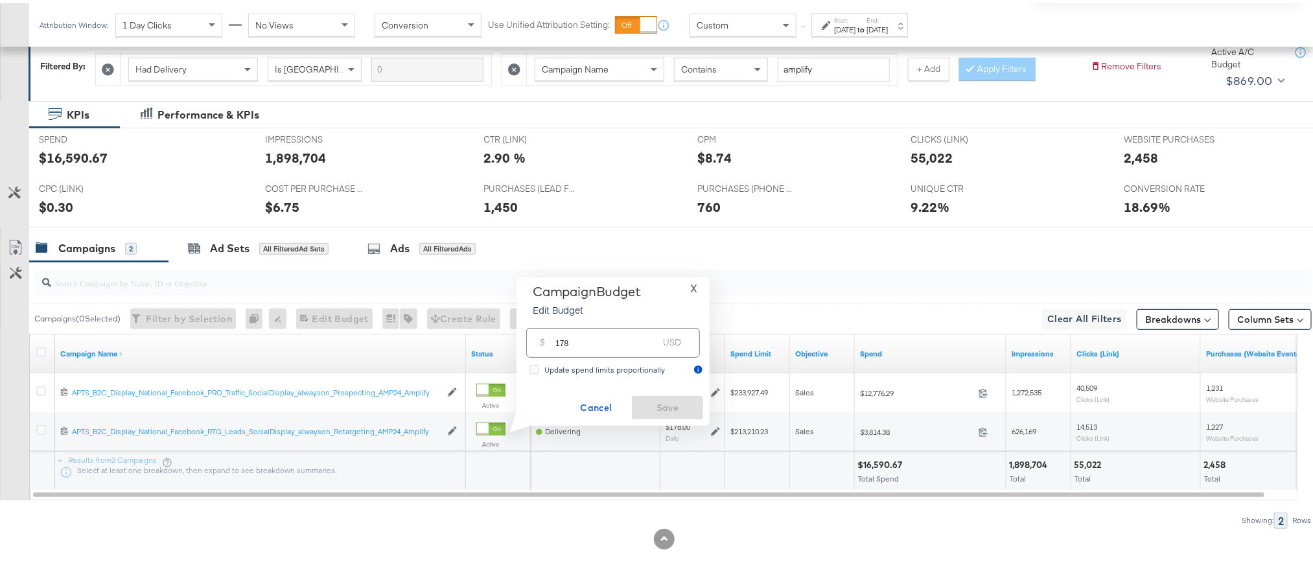
click at [647, 348] on input "178" at bounding box center [606, 334] width 102 height 28
paste input "$200.00"
type input "200.00"
click at [661, 402] on span "Save" at bounding box center [667, 405] width 61 height 16
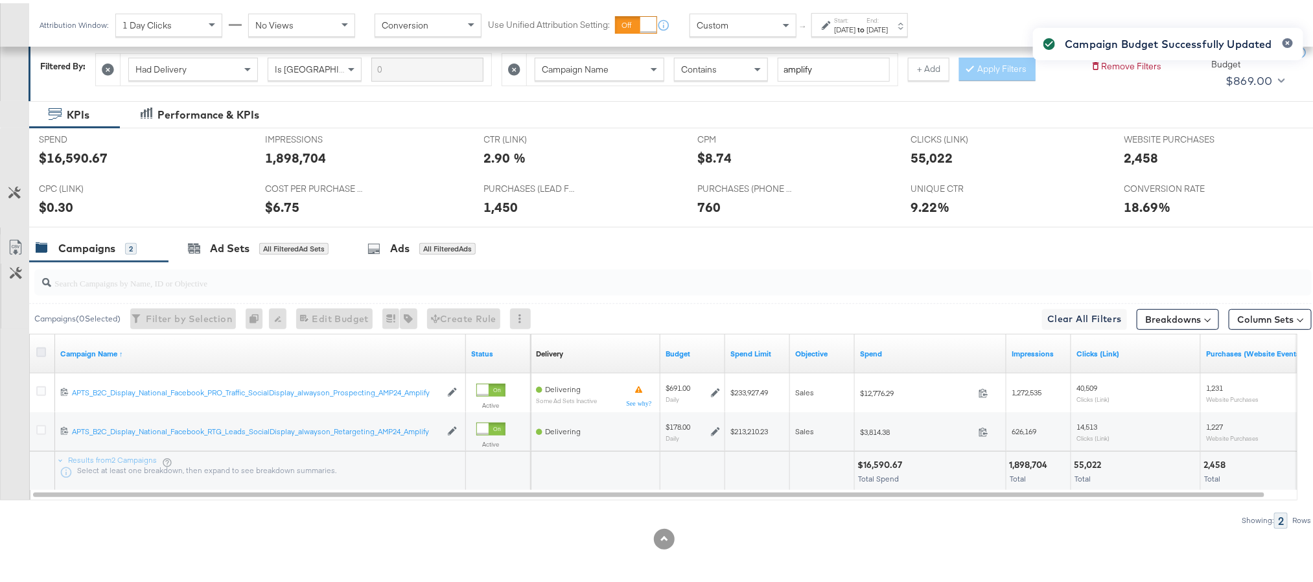
click at [36, 347] on icon at bounding box center [41, 349] width 10 height 10
click at [0, 0] on input "checkbox" at bounding box center [0, 0] width 0 height 0
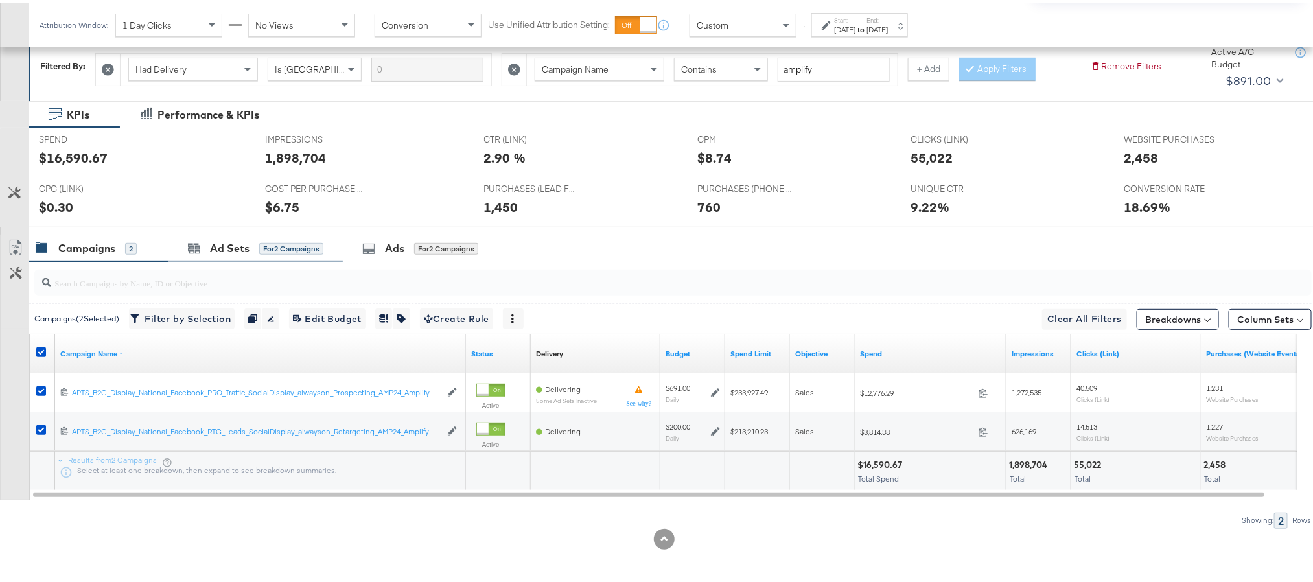
click at [203, 232] on div "Ad Sets for 2 Campaigns" at bounding box center [255, 245] width 174 height 28
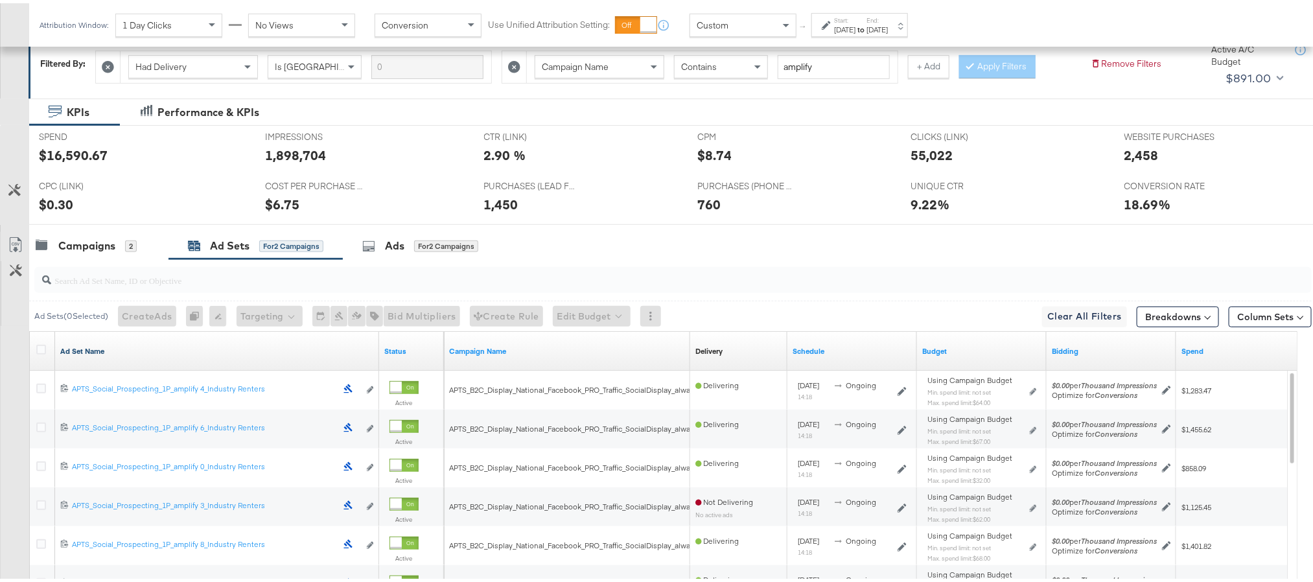
click at [67, 352] on link "Ad Set Name" at bounding box center [217, 348] width 314 height 10
click at [67, 352] on link "Ad Set Name ↓" at bounding box center [217, 348] width 314 height 10
click at [41, 349] on icon at bounding box center [41, 346] width 10 height 10
click at [0, 0] on input "checkbox" at bounding box center [0, 0] width 0 height 0
click at [601, 317] on button "Edit Budget" at bounding box center [590, 313] width 78 height 21
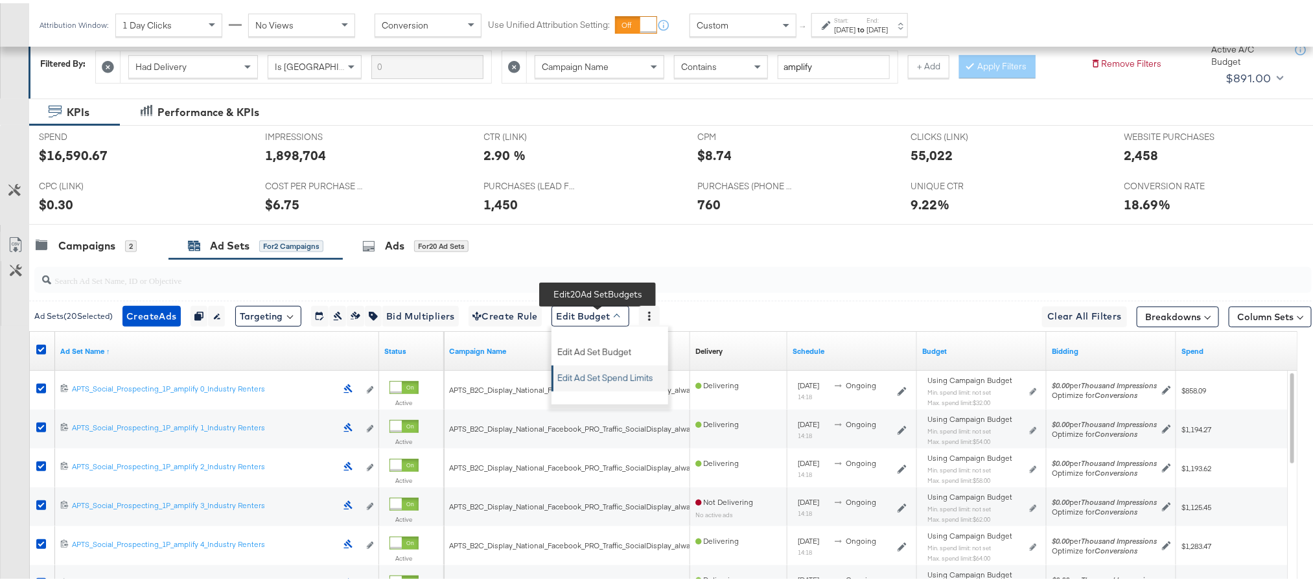
click at [601, 368] on span "Edit Ad Set Spend Limits" at bounding box center [605, 372] width 96 height 17
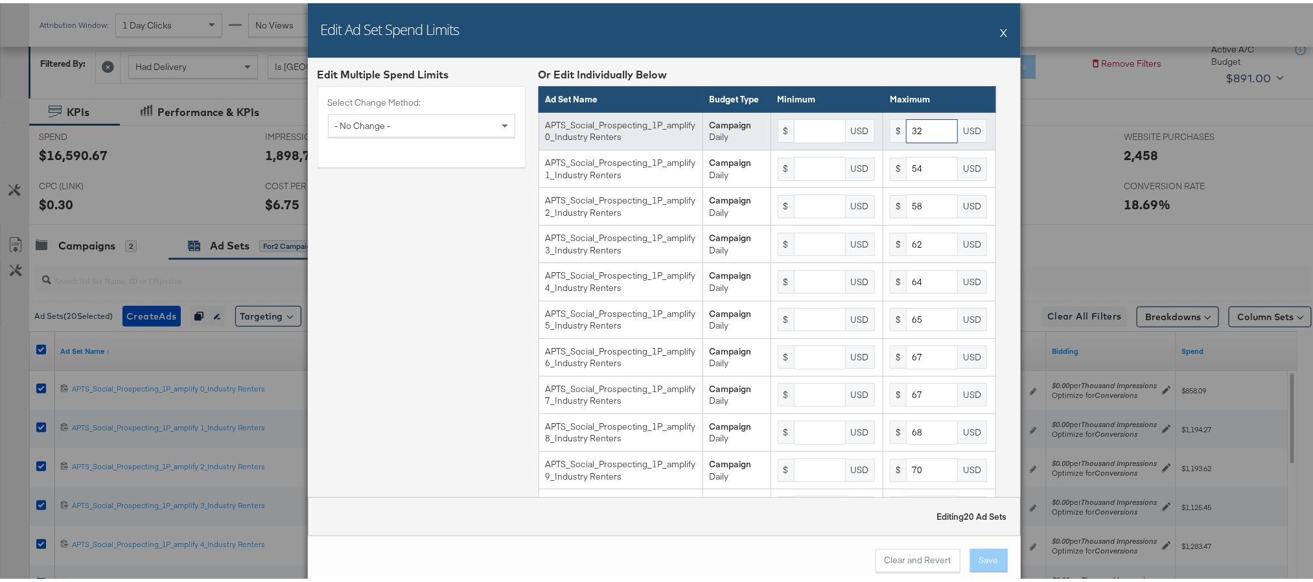
click at [906, 140] on input "32" at bounding box center [932, 128] width 52 height 24
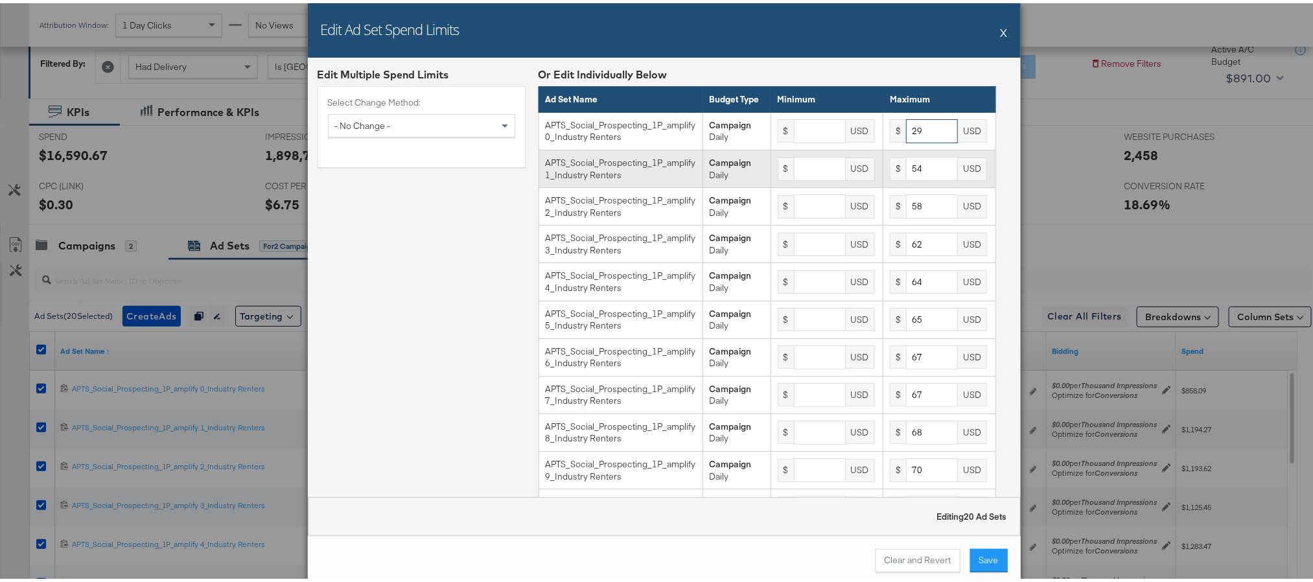
type input "29"
click at [906, 177] on input "54" at bounding box center [932, 166] width 52 height 24
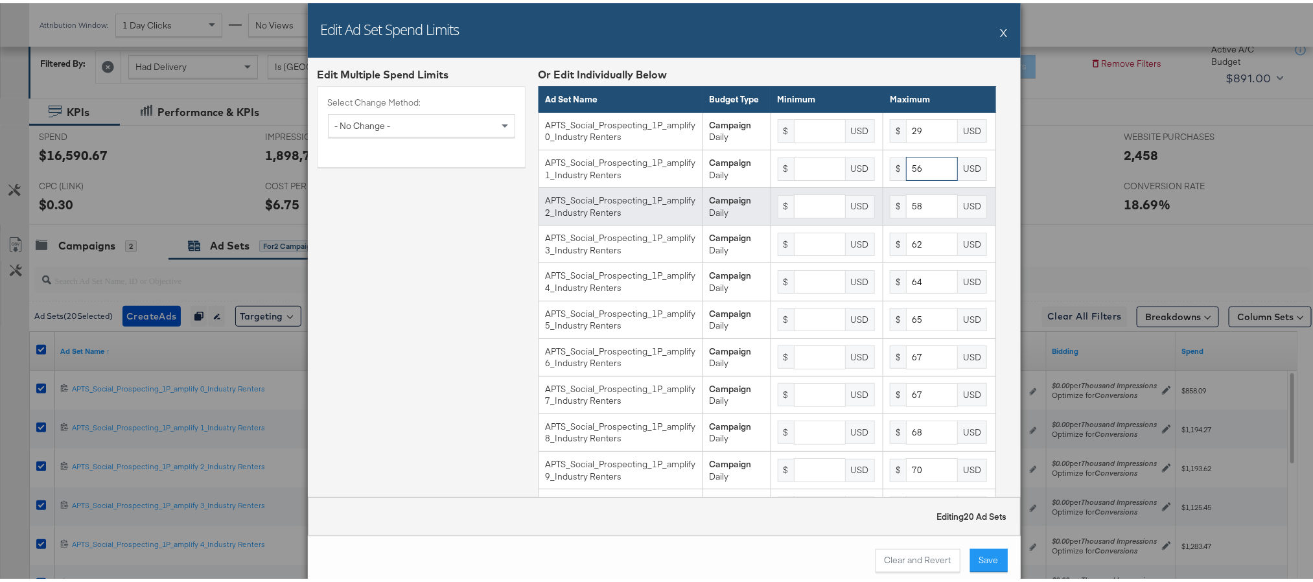
type input "56"
click at [906, 215] on input "58" at bounding box center [932, 203] width 52 height 24
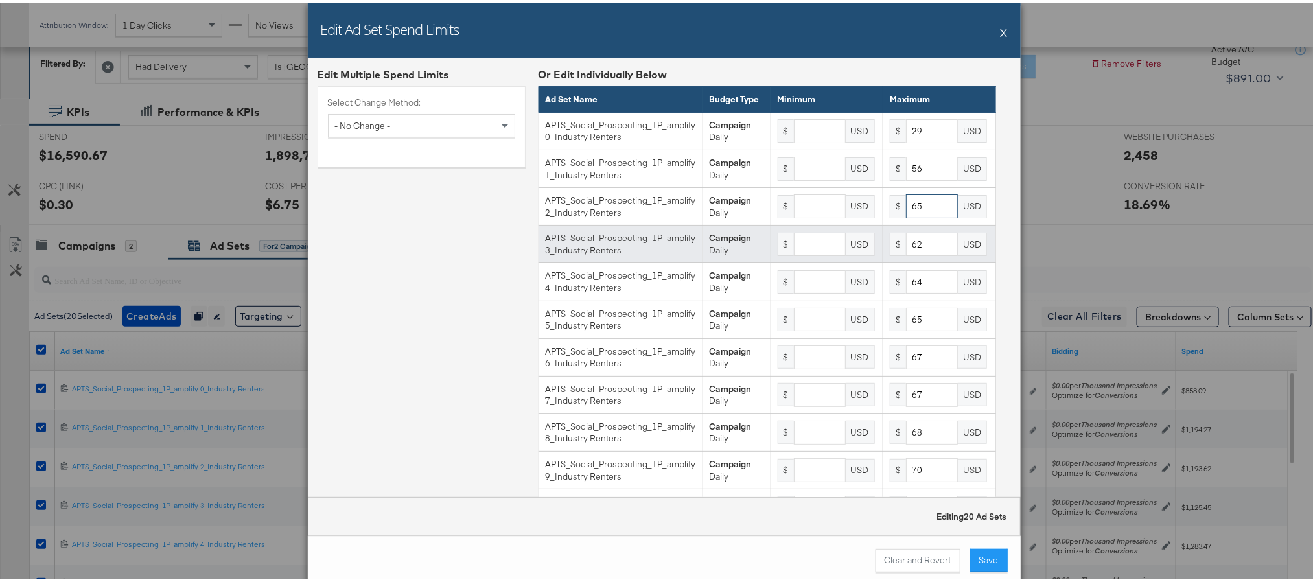
type input "65"
click at [906, 253] on input "62" at bounding box center [932, 241] width 52 height 24
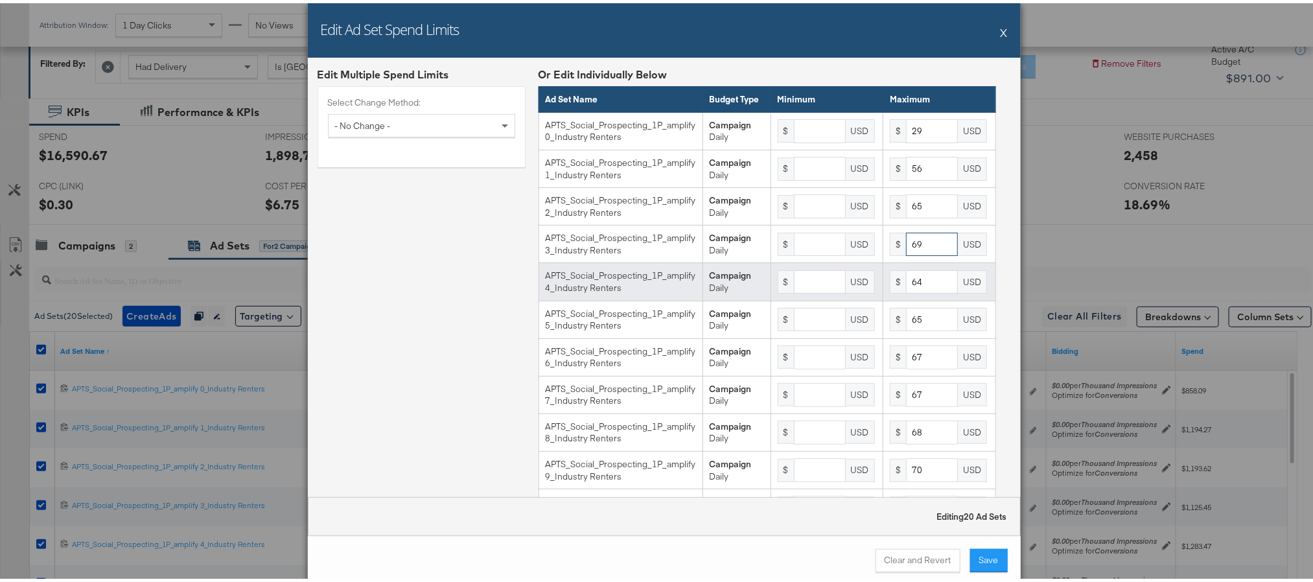
type input "69"
click at [906, 290] on input "64" at bounding box center [932, 279] width 52 height 24
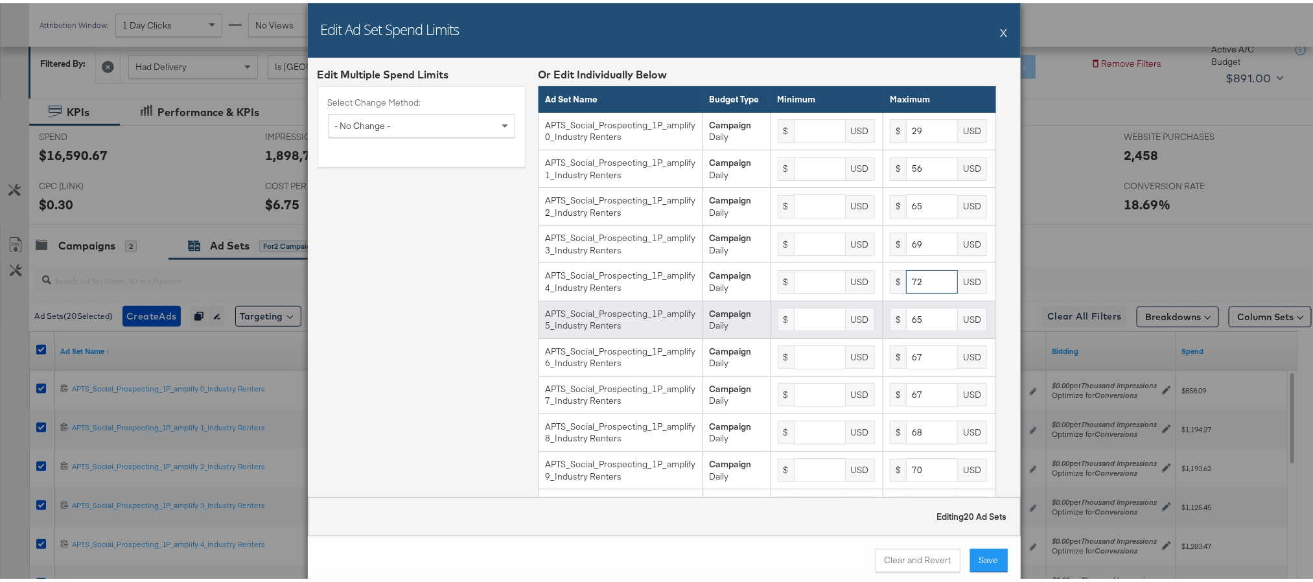
type input "72"
click at [906, 329] on input "65" at bounding box center [932, 317] width 52 height 24
type input "74"
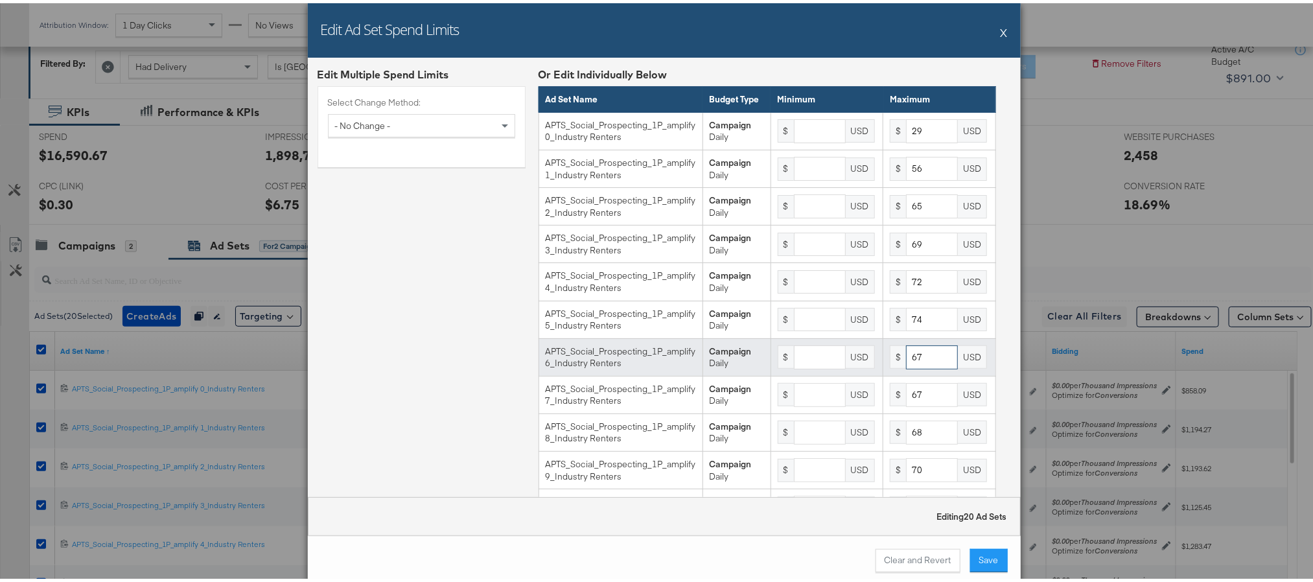
click at [906, 364] on input "67" at bounding box center [932, 354] width 52 height 24
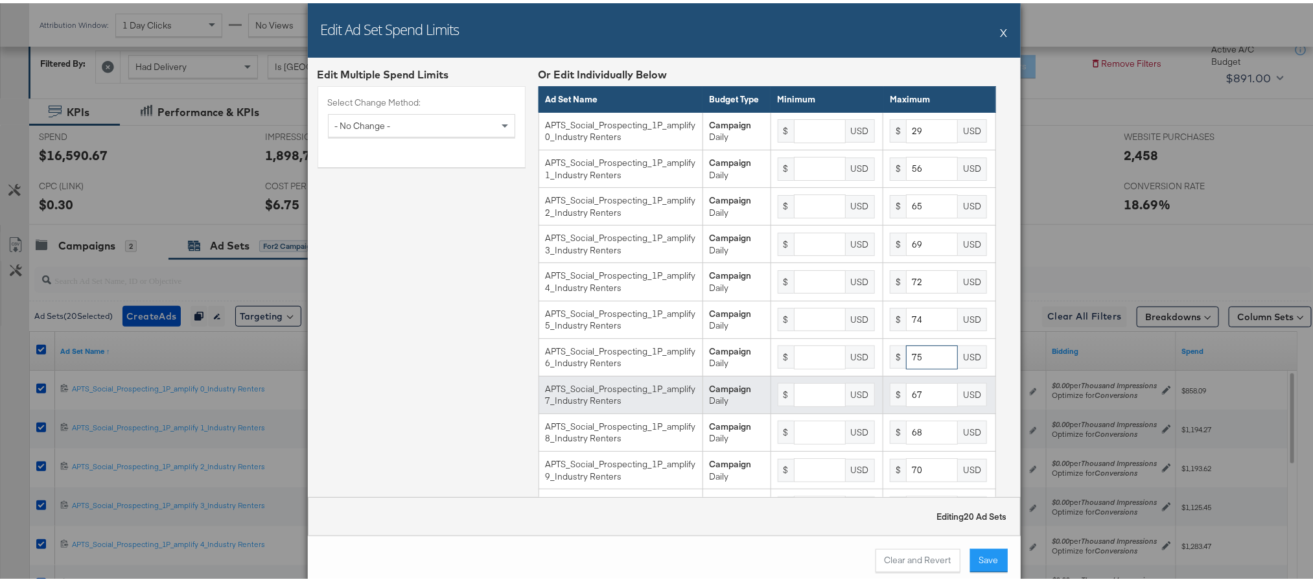
type input "75"
click at [906, 404] on input "67" at bounding box center [932, 392] width 52 height 24
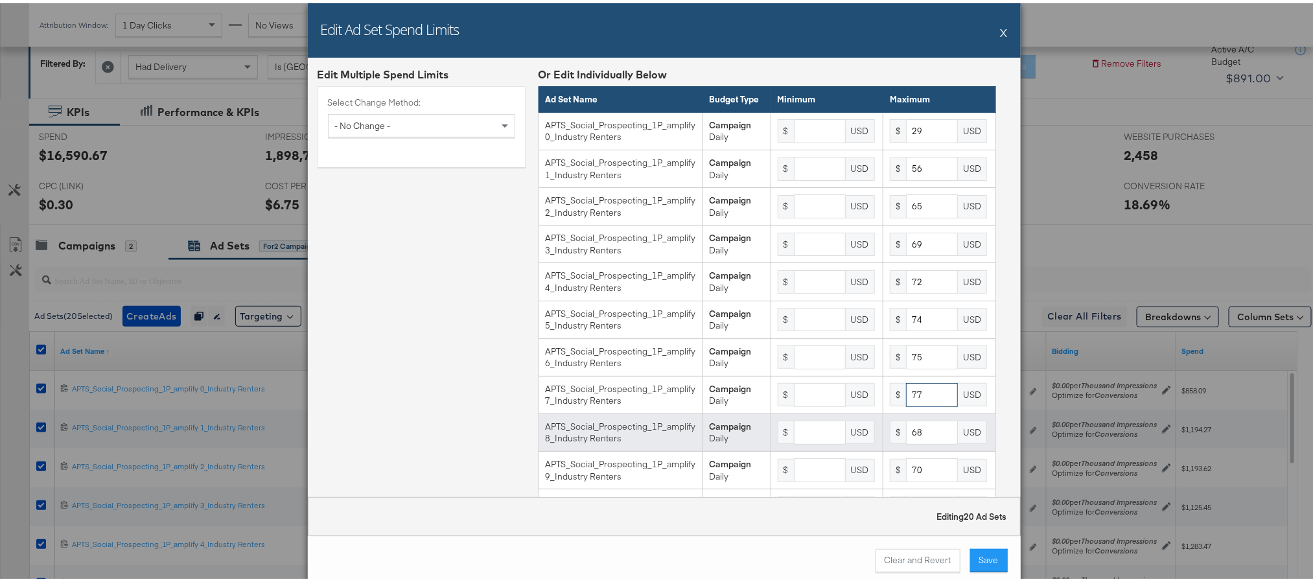
type input "77"
click at [906, 441] on input "68" at bounding box center [932, 429] width 52 height 24
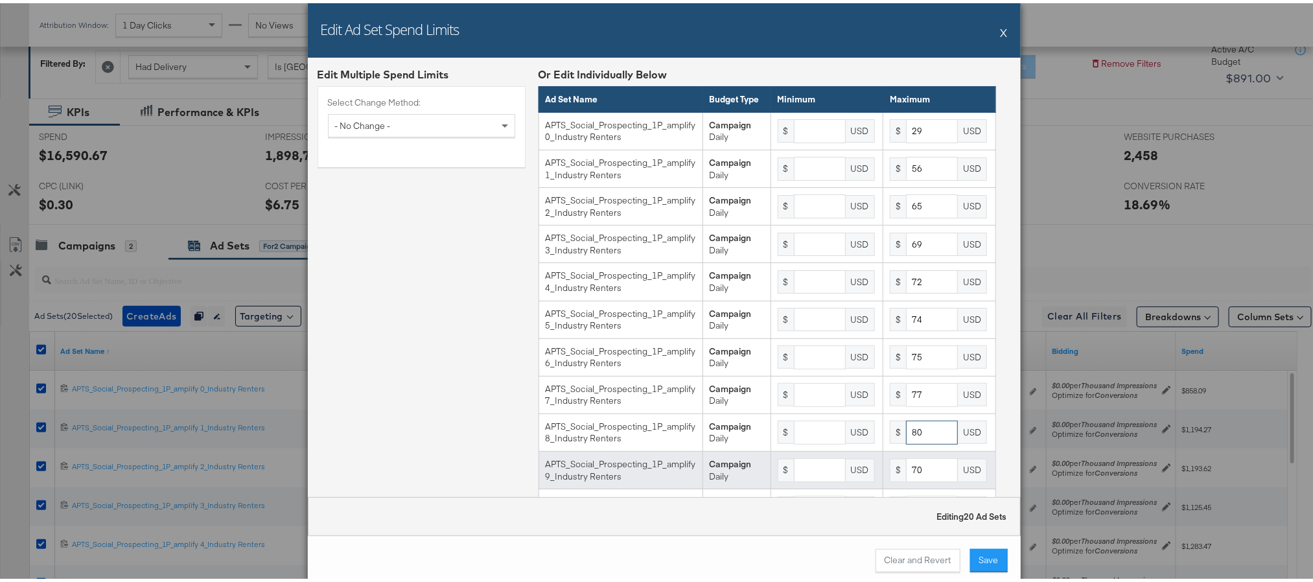
type input "80"
click at [906, 479] on input "70" at bounding box center [932, 467] width 52 height 24
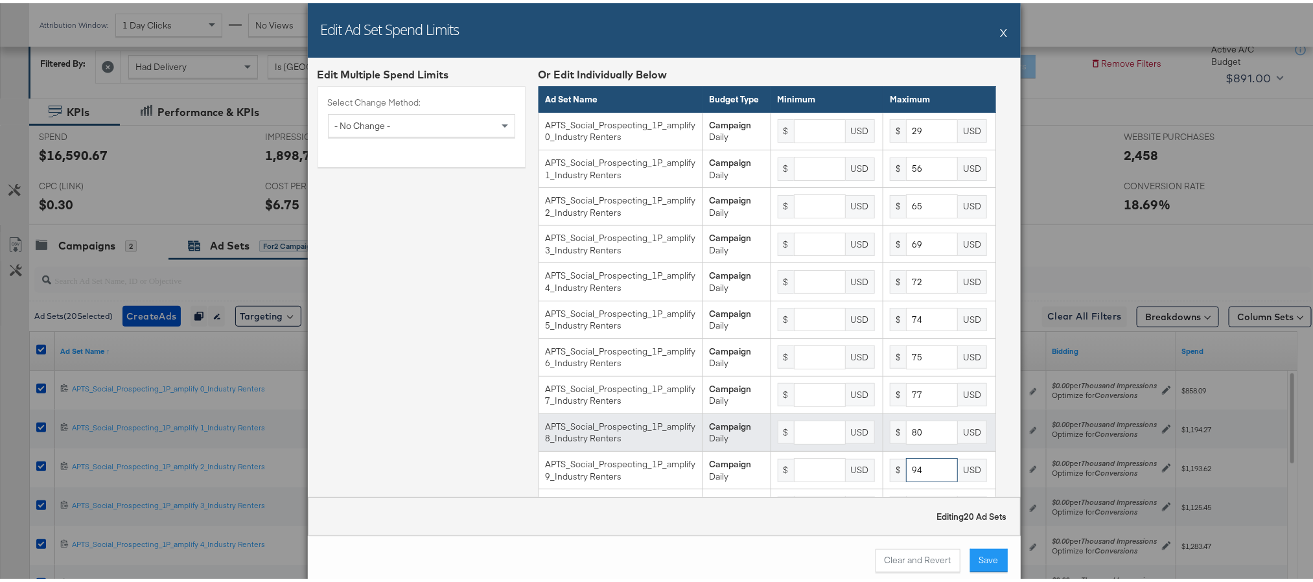
scroll to position [194, 0]
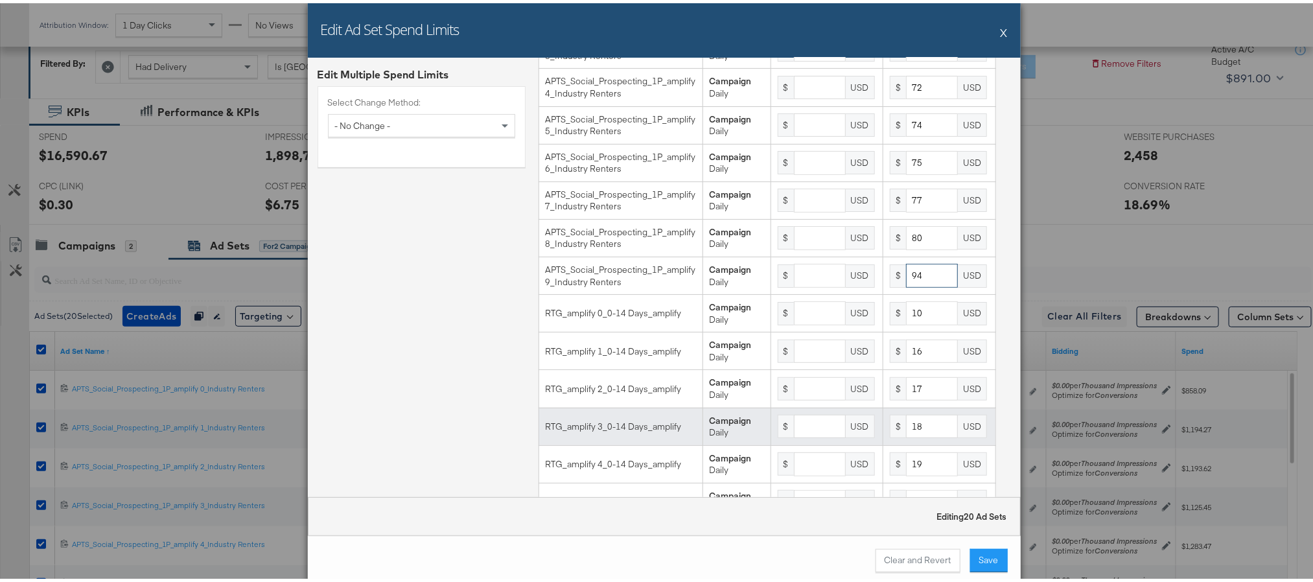
type input "94"
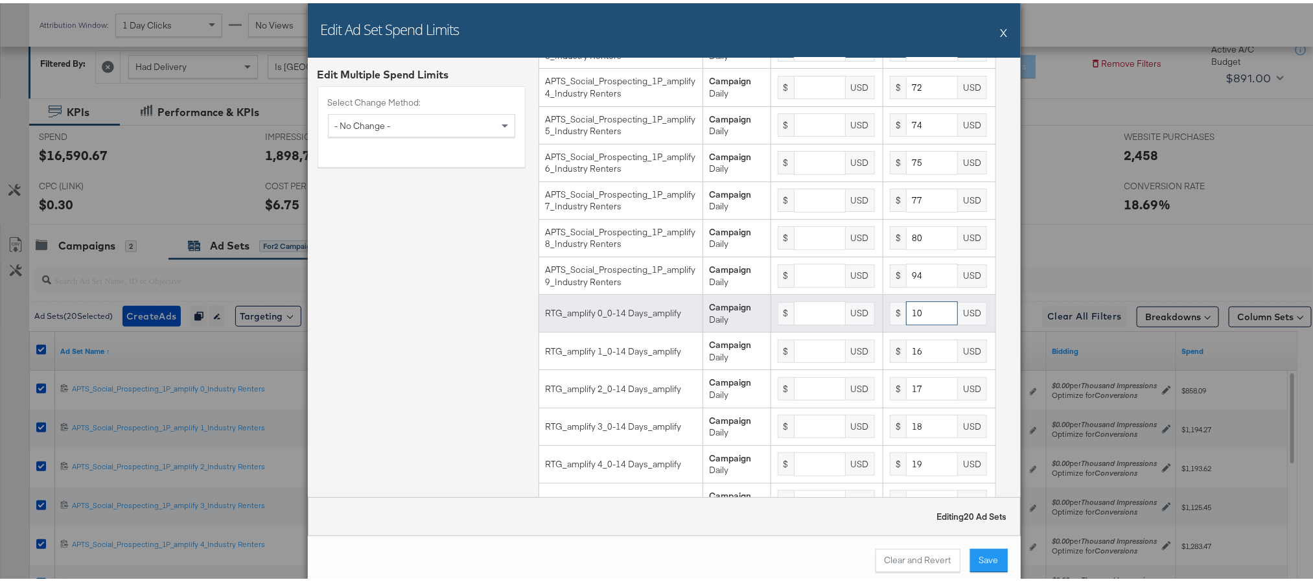
click at [906, 322] on input "10" at bounding box center [932, 310] width 52 height 24
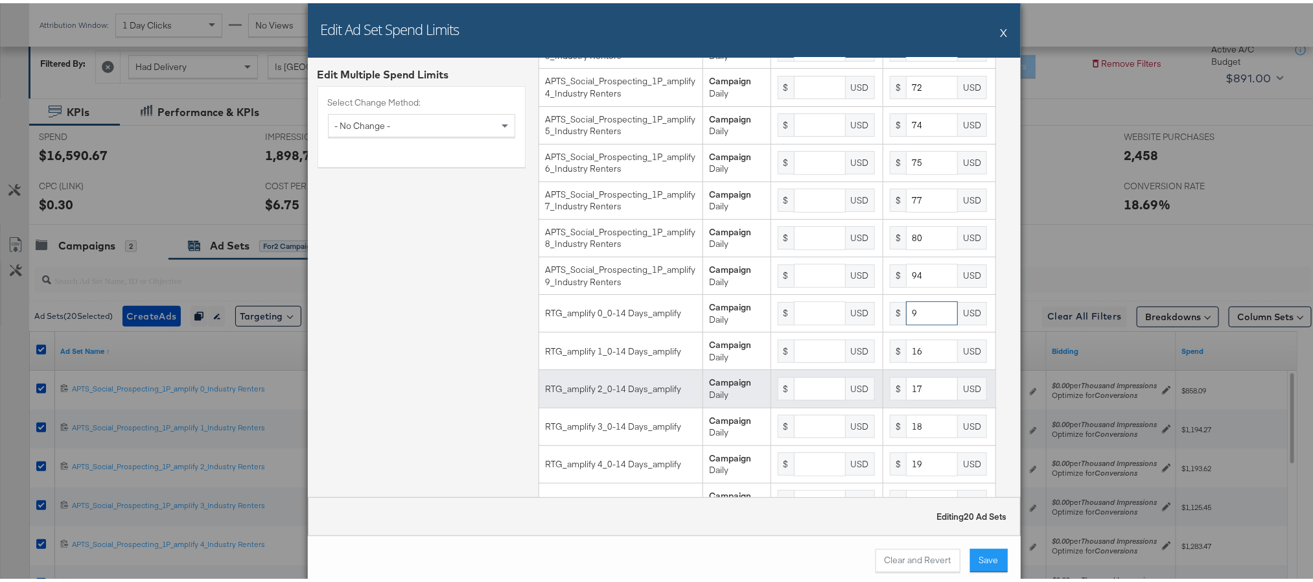
type input "9"
click at [906, 398] on input "17" at bounding box center [932, 386] width 52 height 24
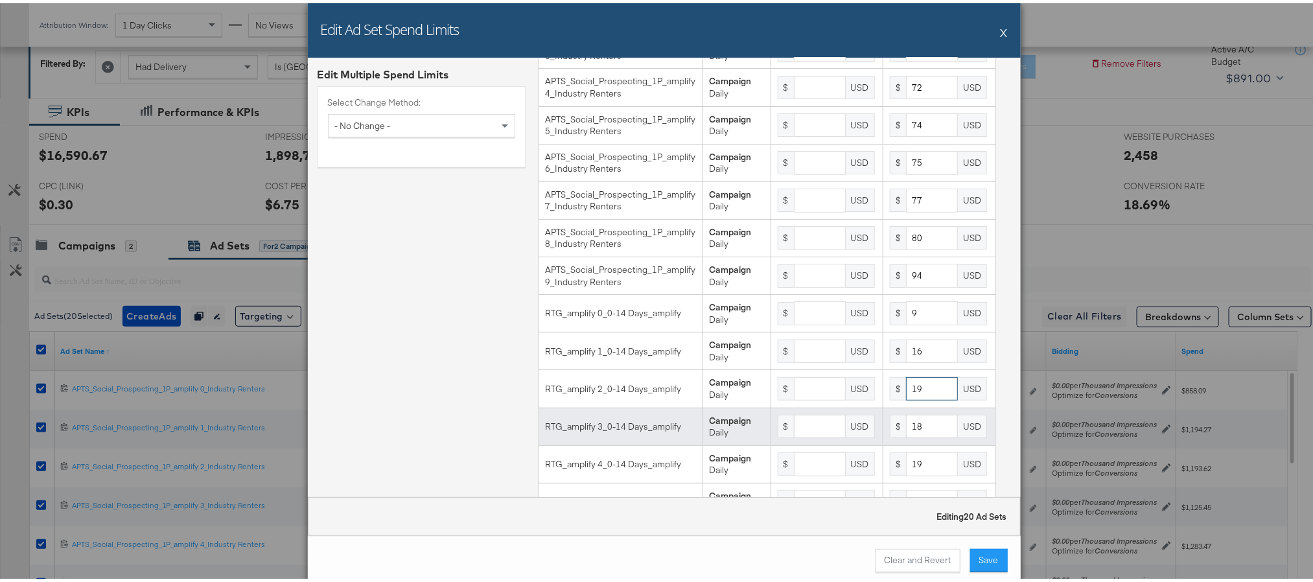
type input "19"
click at [906, 435] on input "18" at bounding box center [932, 423] width 52 height 24
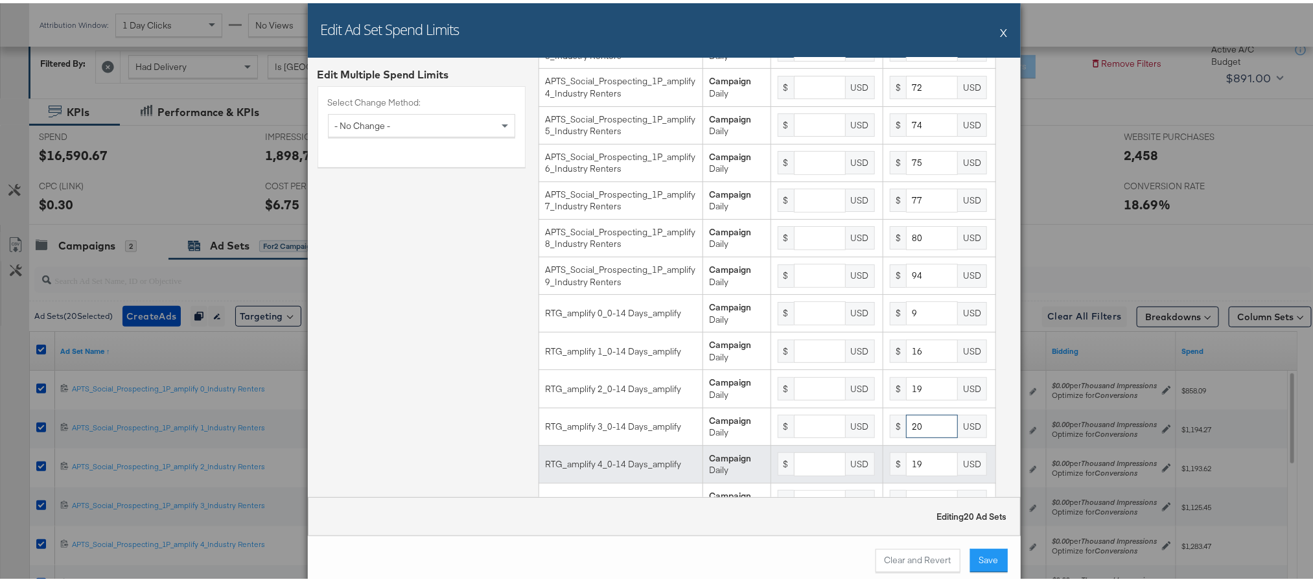
type input "20"
click at [906, 473] on input "19" at bounding box center [932, 461] width 52 height 24
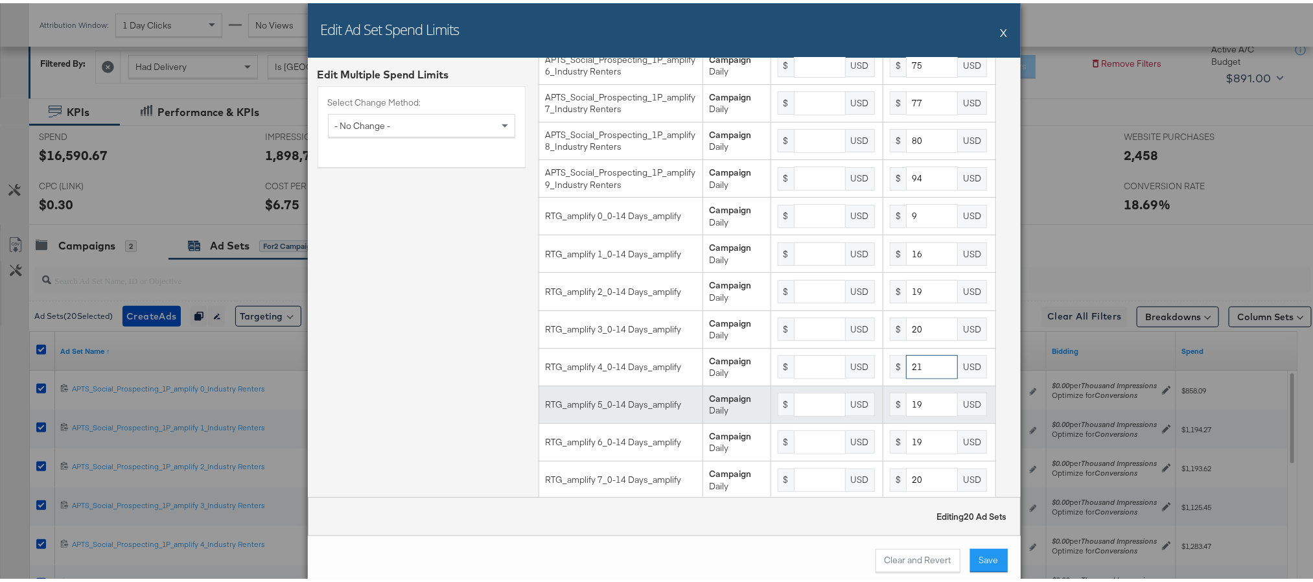
type input "21"
click at [906, 413] on input "19" at bounding box center [932, 401] width 52 height 24
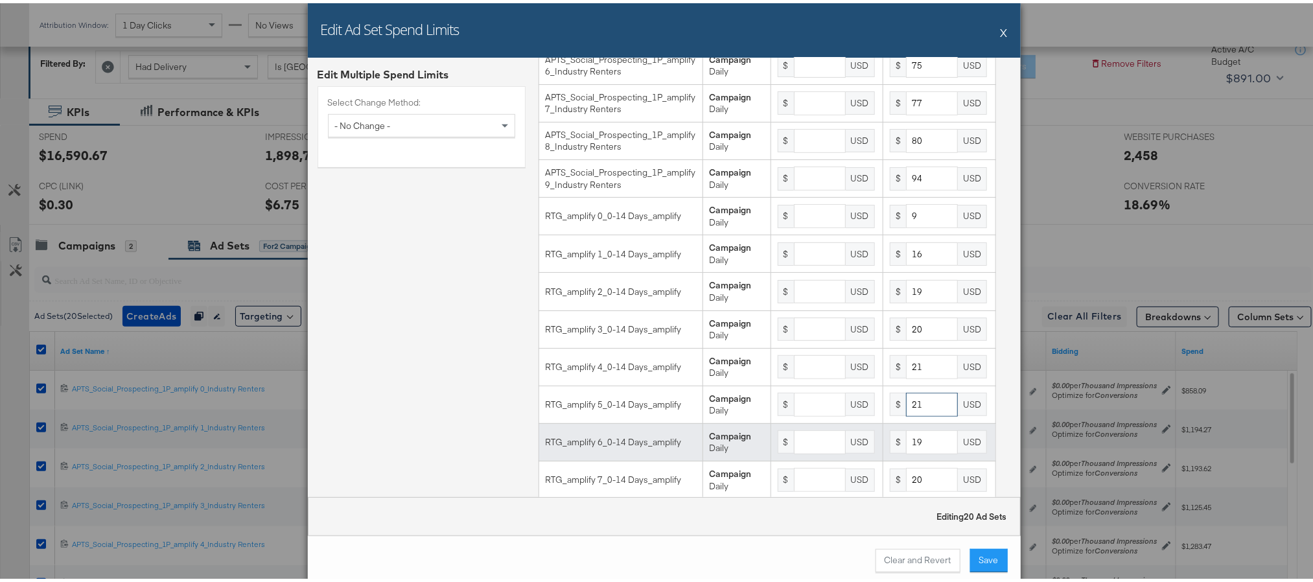
type input "21"
click at [906, 451] on input "19" at bounding box center [932, 439] width 52 height 24
type input "22"
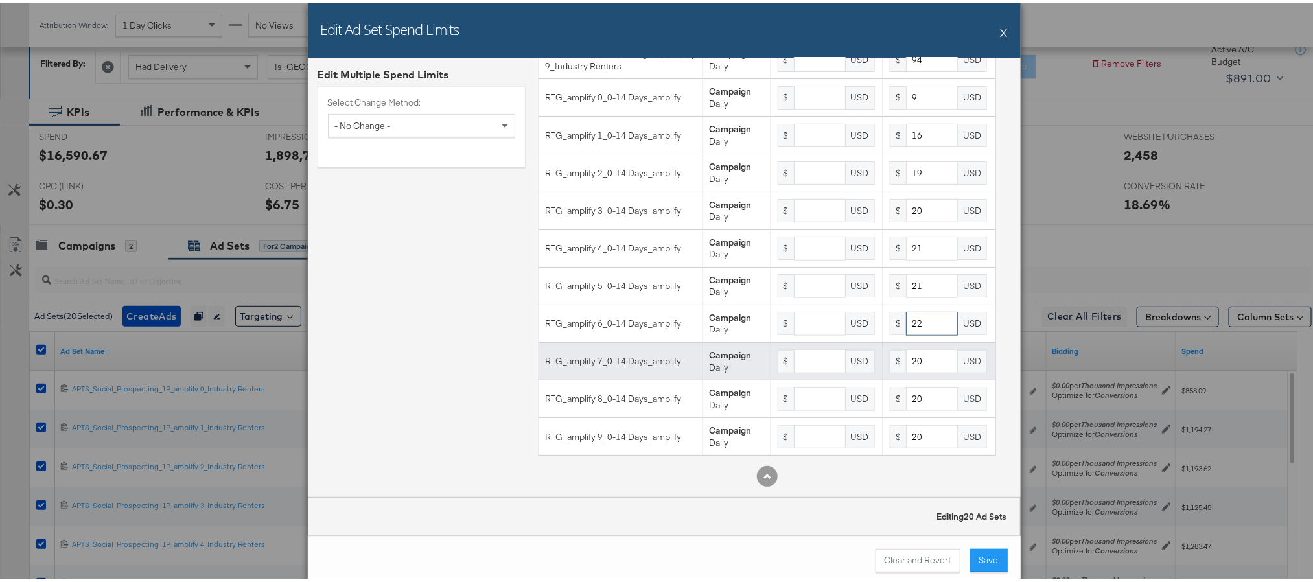
scroll to position [433, 0]
click at [906, 358] on input "20" at bounding box center [932, 358] width 52 height 24
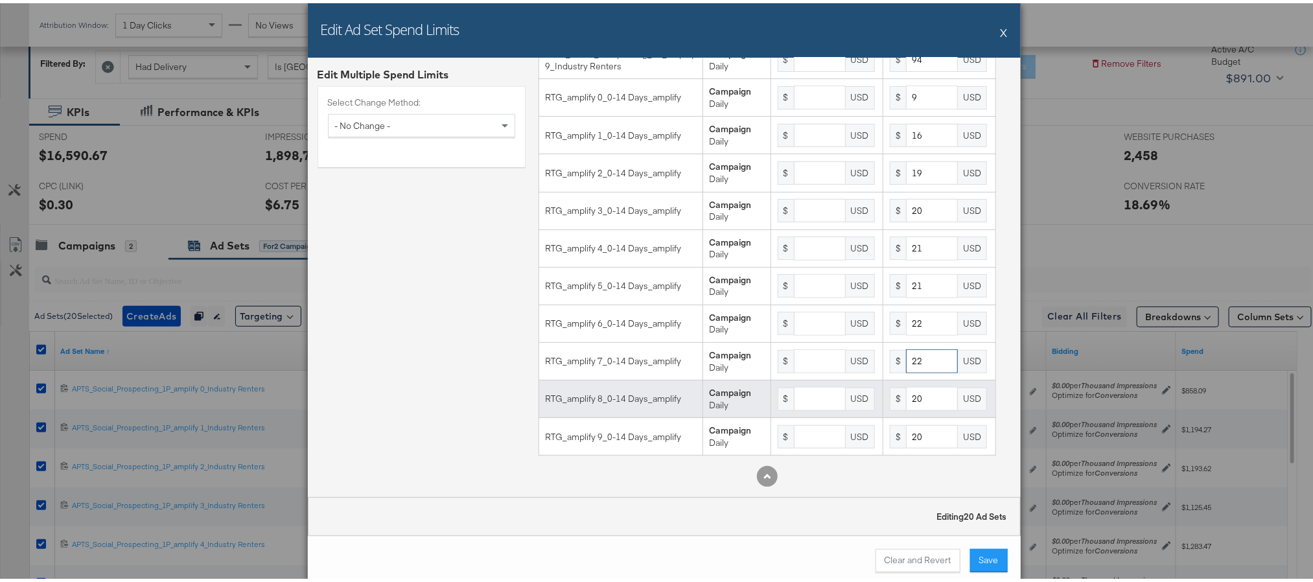
type input "22"
click at [906, 395] on input "20" at bounding box center [932, 396] width 52 height 24
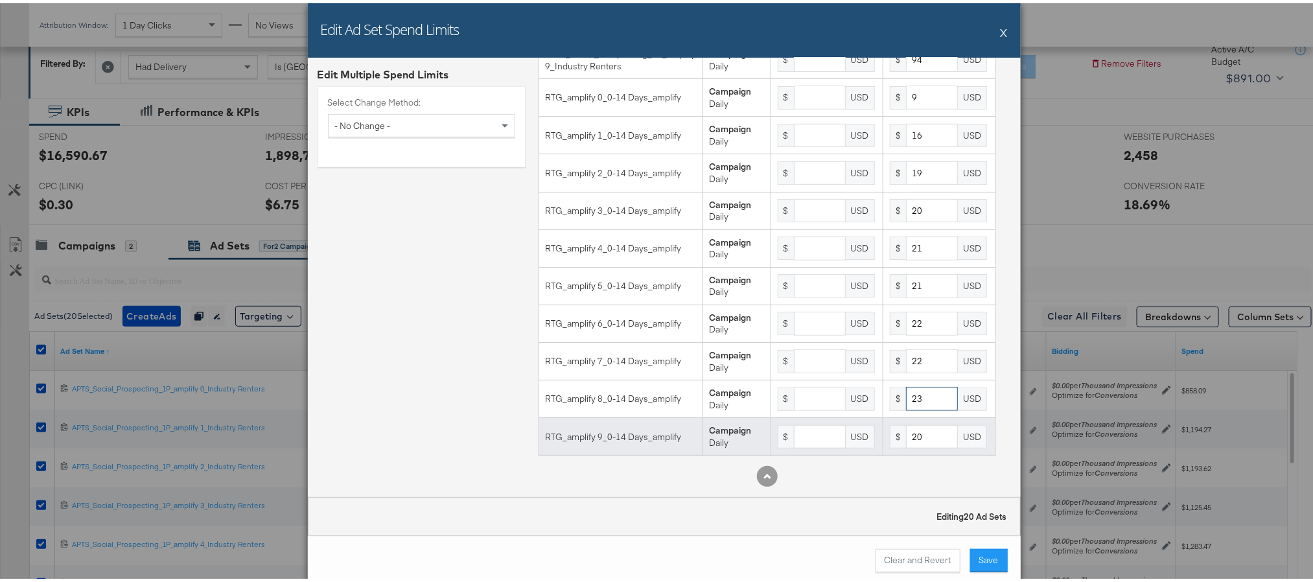
type input "23"
click at [906, 434] on input "20" at bounding box center [932, 434] width 52 height 24
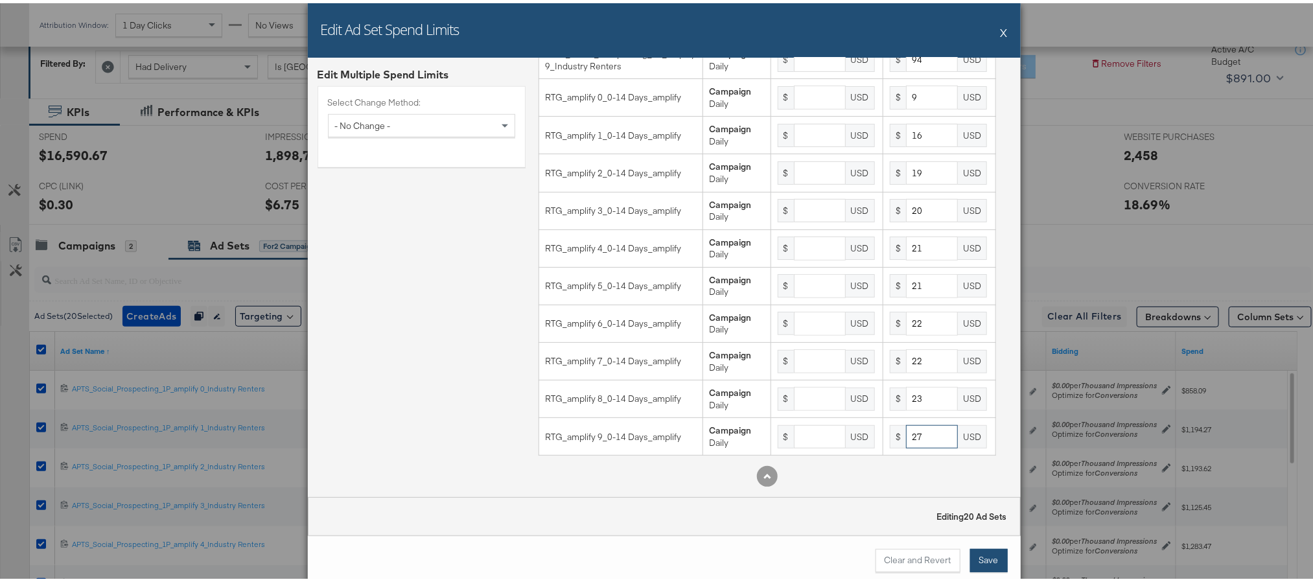
type input "27"
click at [976, 550] on button "Save" at bounding box center [989, 557] width 38 height 23
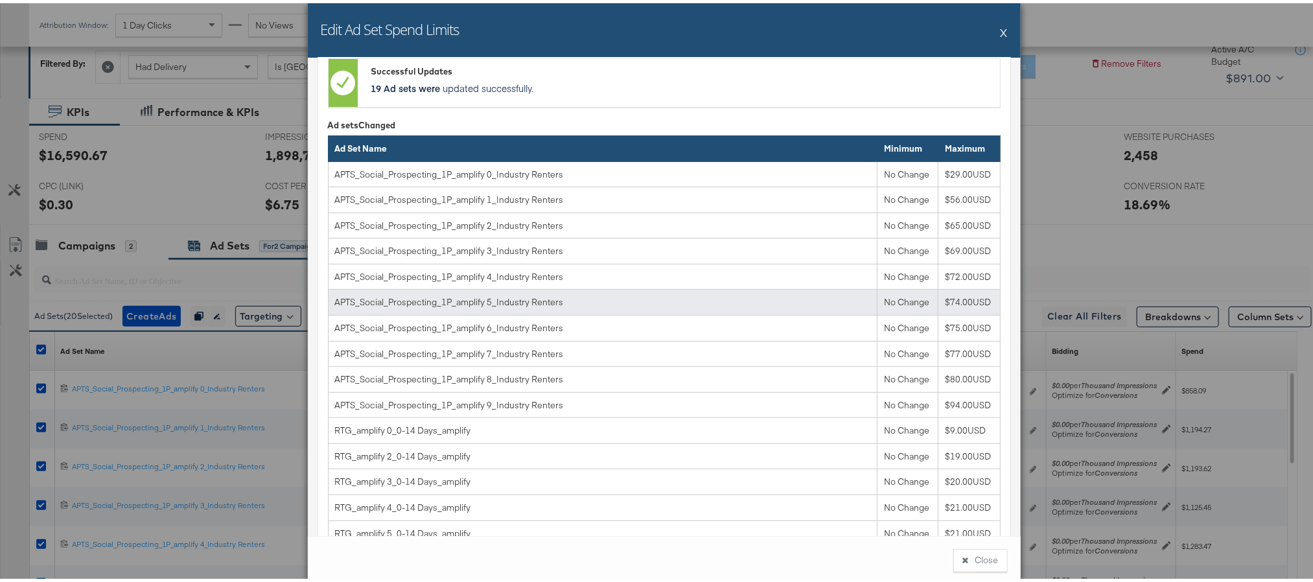
scroll to position [194, 0]
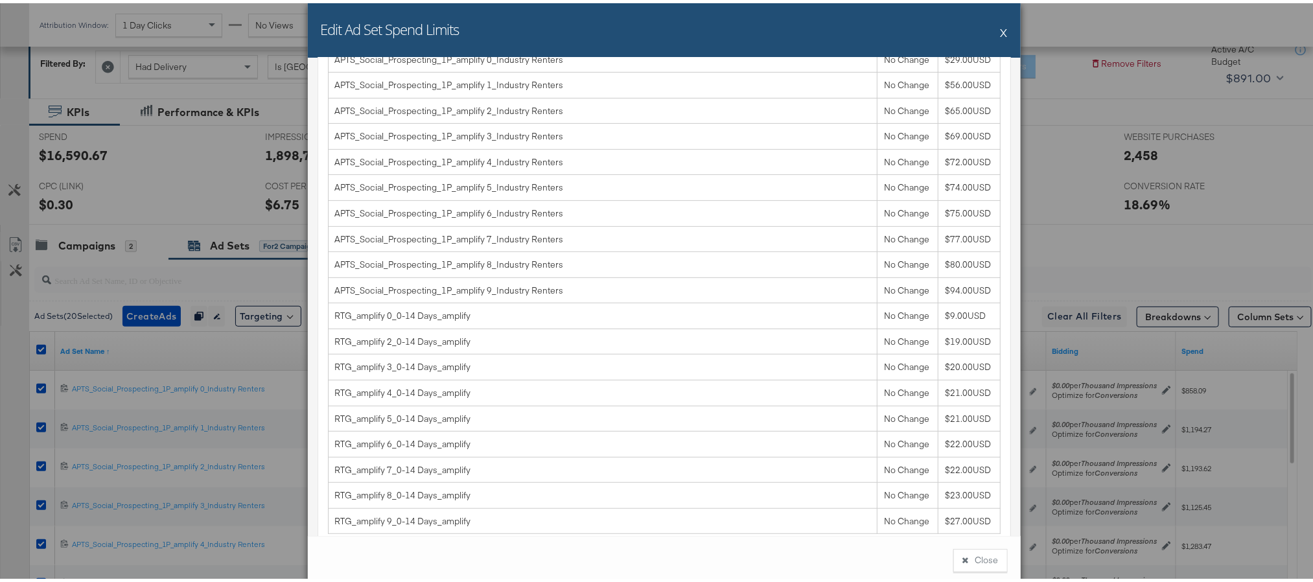
click at [1000, 19] on button "X" at bounding box center [1003, 29] width 7 height 26
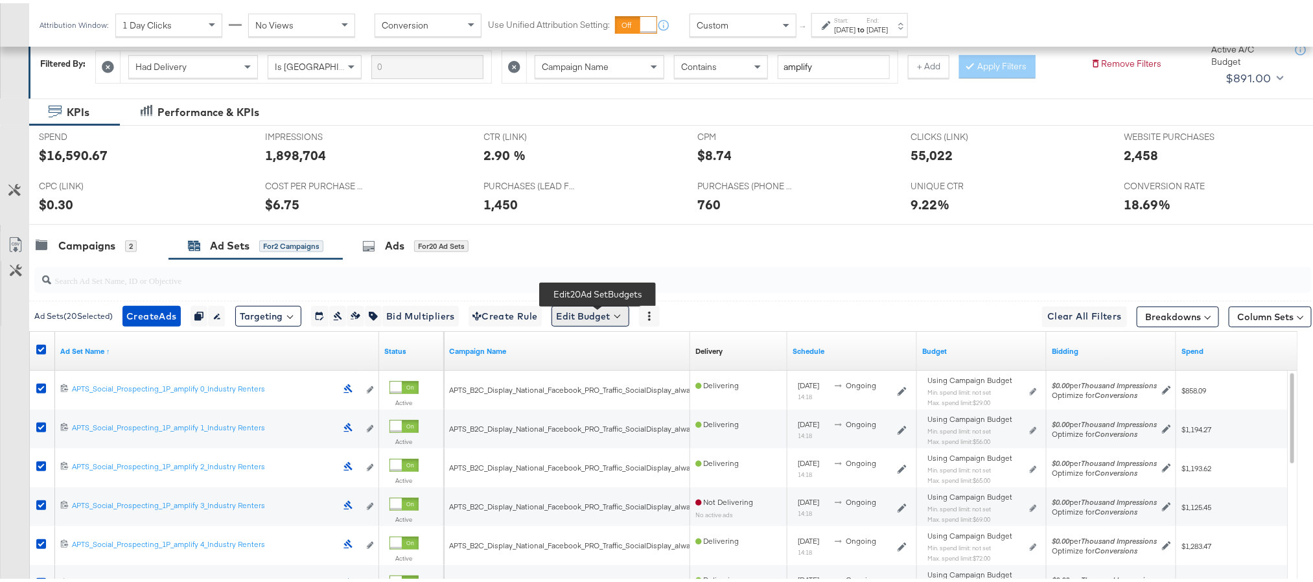
click at [593, 316] on button "Edit Budget" at bounding box center [590, 313] width 78 height 21
click at [615, 380] on span "Edit Ad Set Spend Limits" at bounding box center [605, 372] width 96 height 17
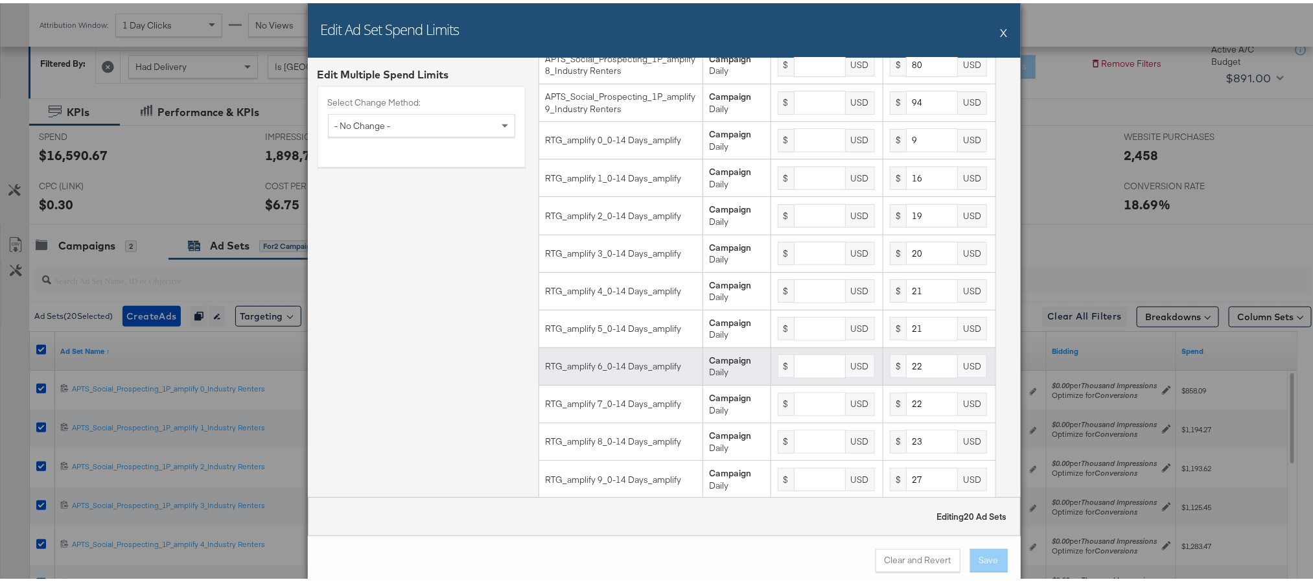
scroll to position [336, 0]
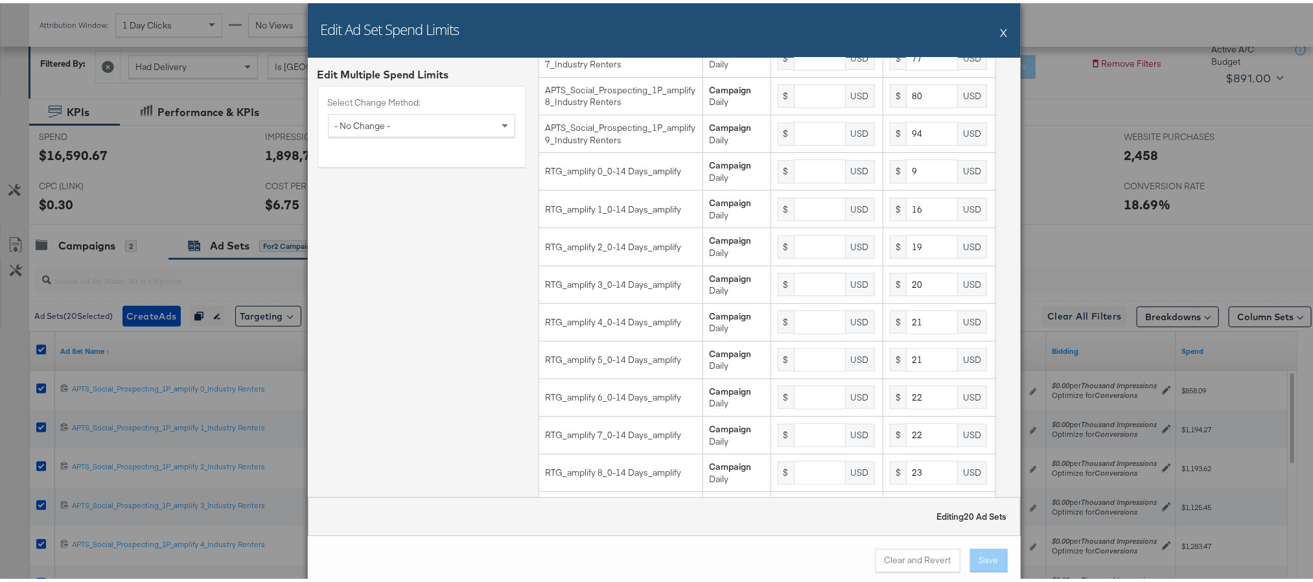
click at [1002, 26] on div "Edit Ad Set Spend Limits X" at bounding box center [664, 27] width 713 height 54
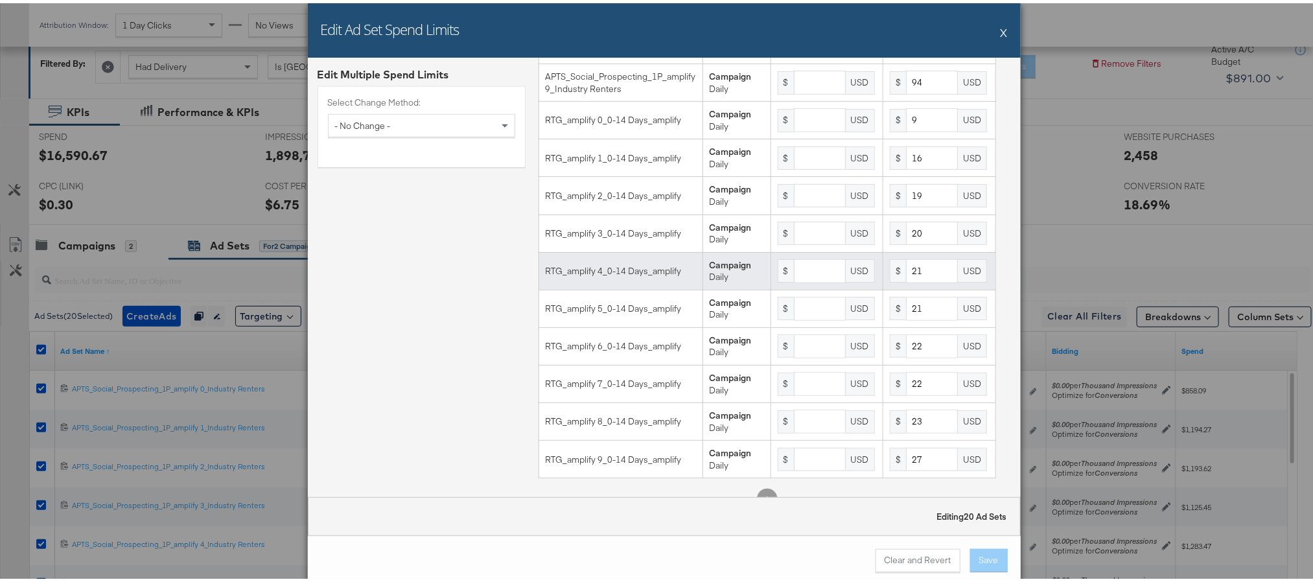
scroll to position [433, 0]
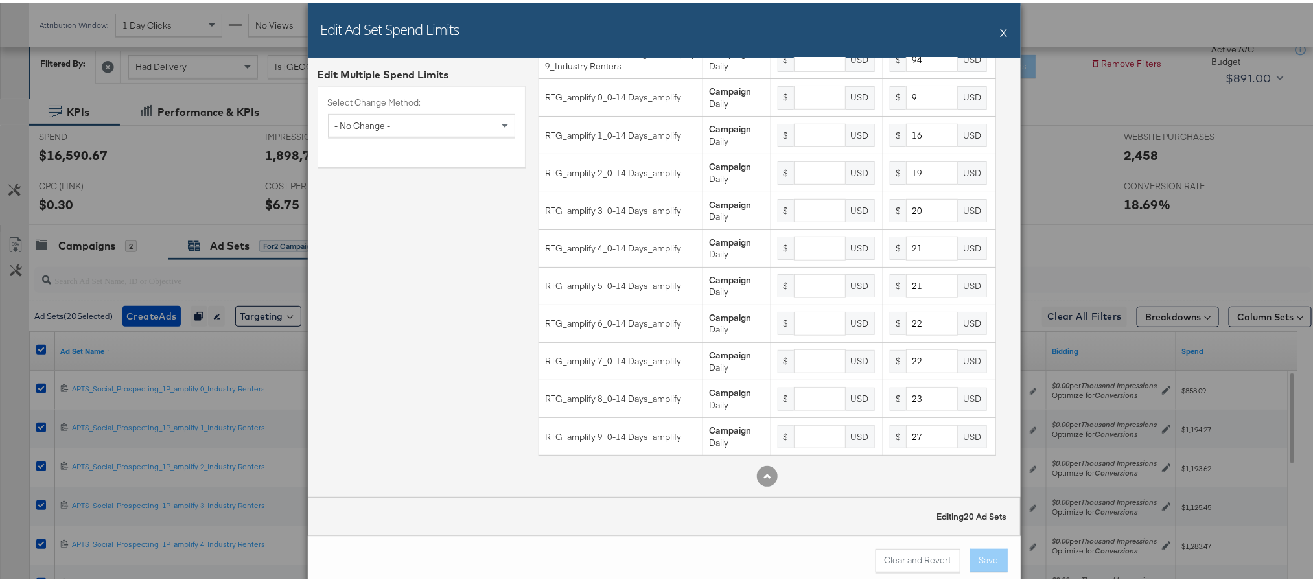
click at [1000, 35] on button "X" at bounding box center [1003, 29] width 7 height 26
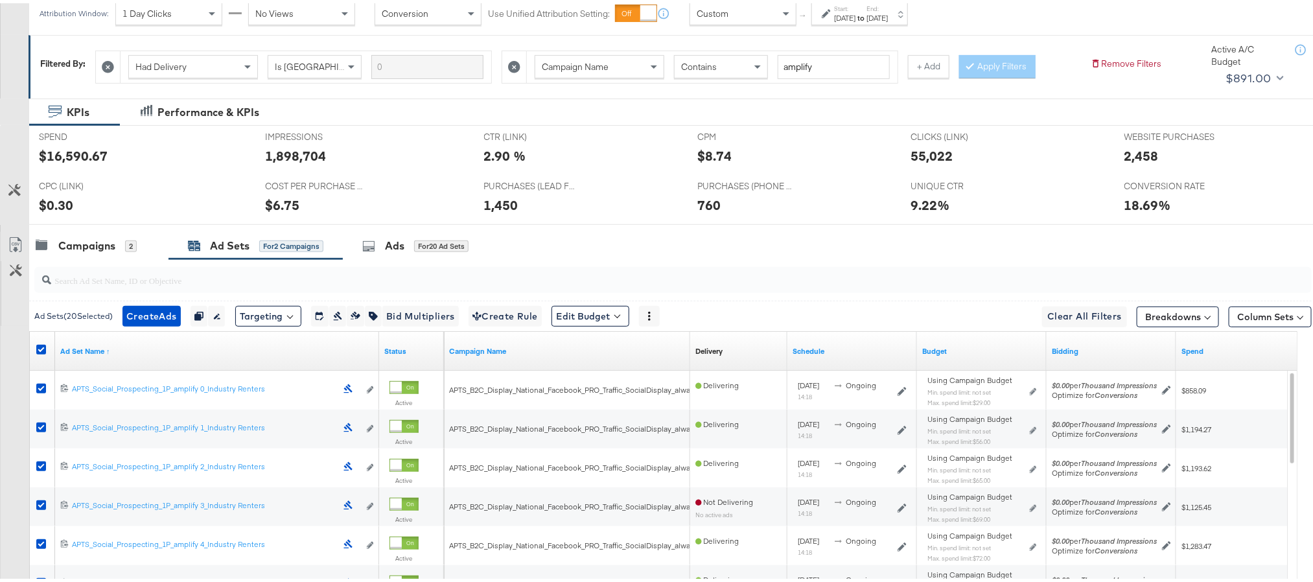
scroll to position [0, 0]
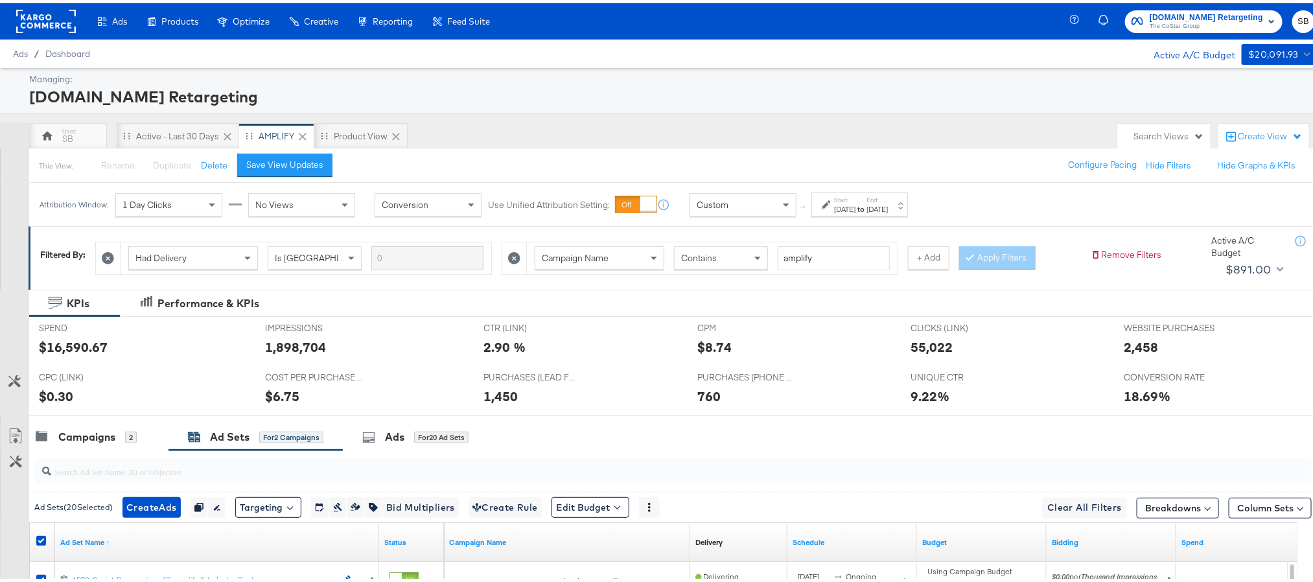
click at [45, 22] on rect at bounding box center [46, 17] width 60 height 23
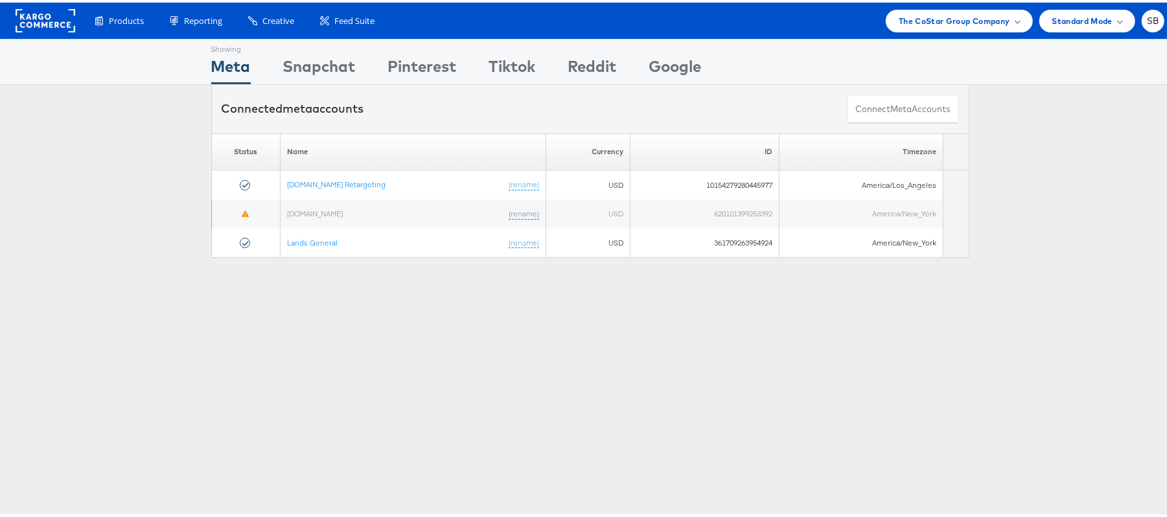
click at [26, 21] on rect at bounding box center [46, 17] width 60 height 23
click at [921, 16] on span "The CoStar Group Company" at bounding box center [954, 19] width 111 height 14
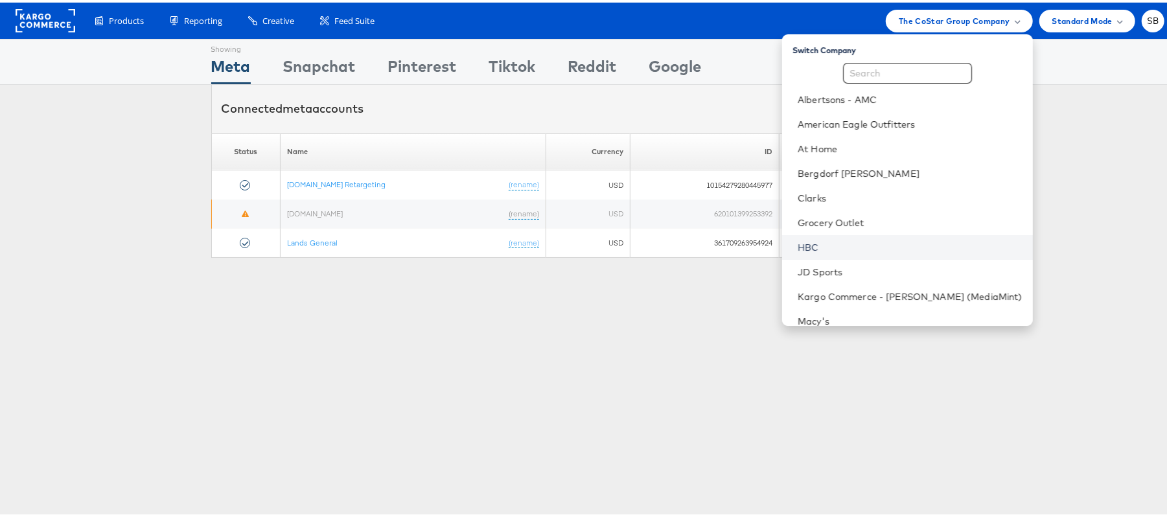
scroll to position [135, 0]
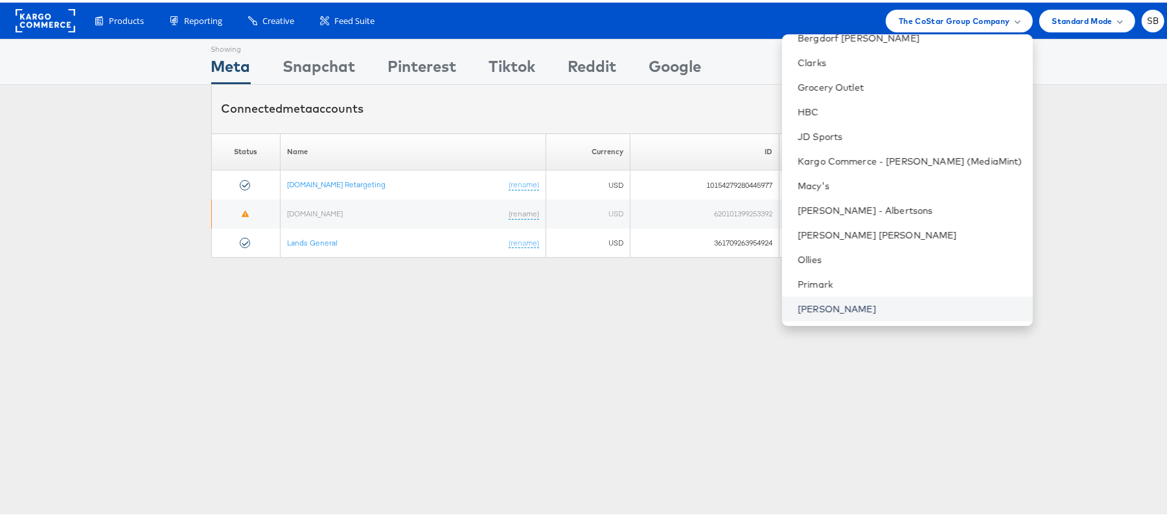
click at [859, 312] on link "[PERSON_NAME]" at bounding box center [910, 306] width 225 height 13
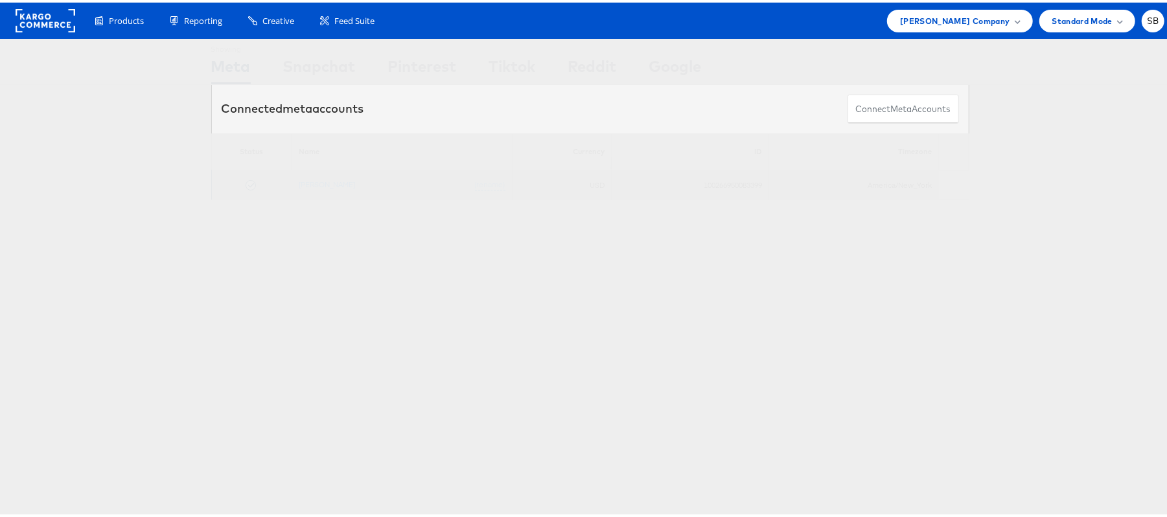
click at [319, 190] on td "[PERSON_NAME] (rename)" at bounding box center [402, 183] width 220 height 30
click at [319, 185] on link "[PERSON_NAME]" at bounding box center [327, 182] width 56 height 10
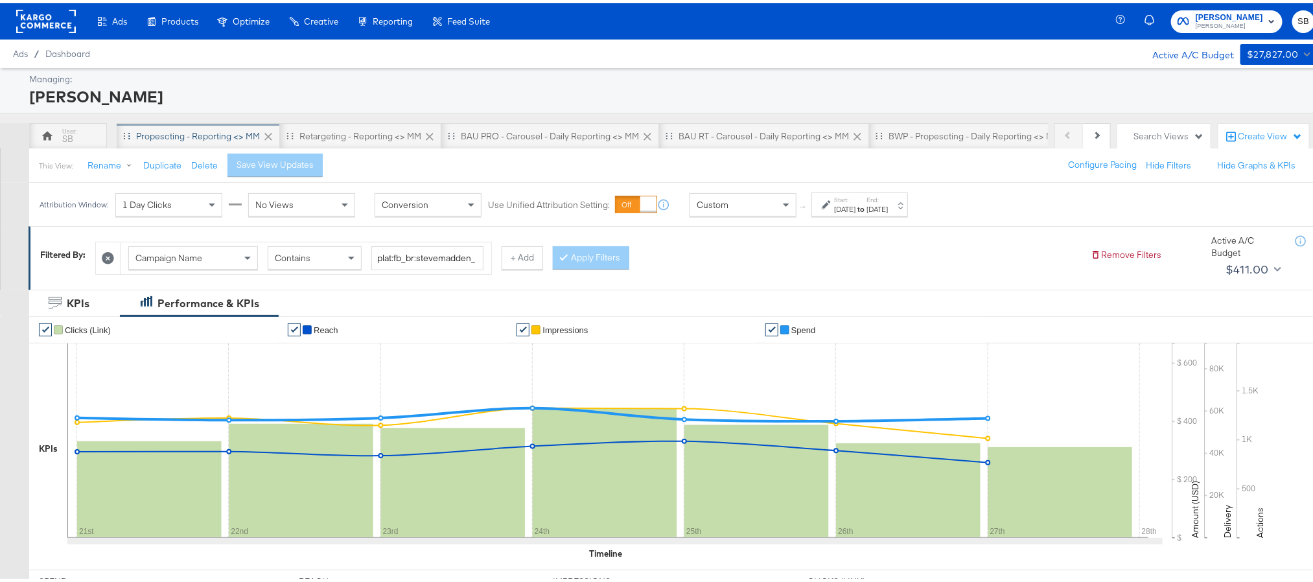
click at [207, 129] on div "Propescting - Reporting <> MM" at bounding box center [198, 133] width 124 height 12
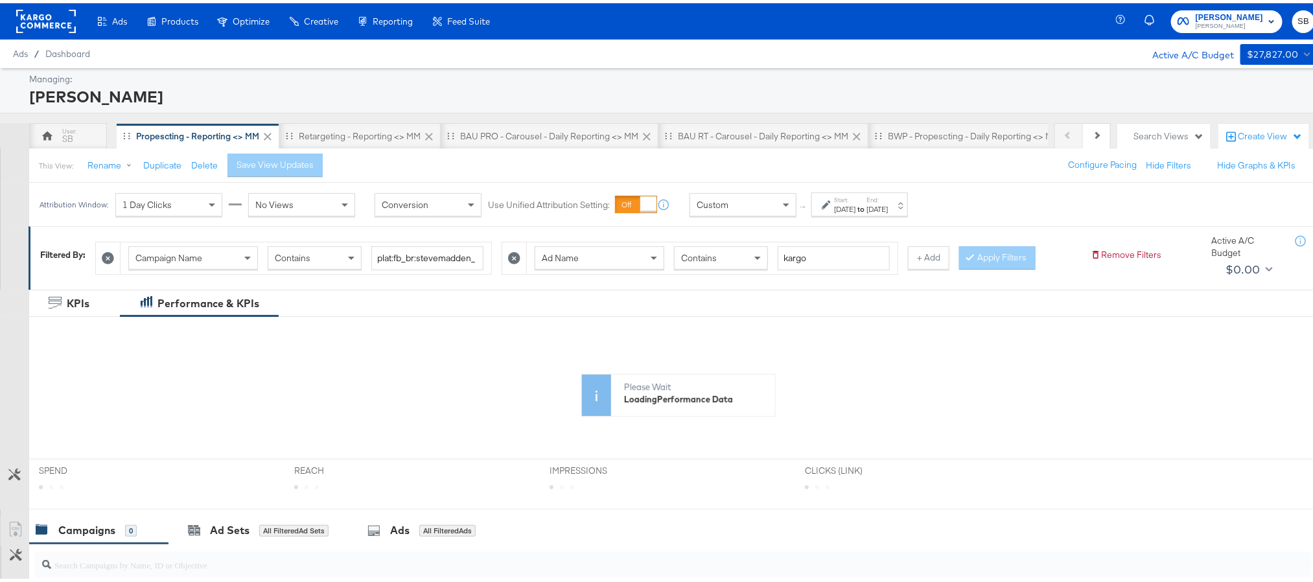
click at [855, 203] on div "[DATE]" at bounding box center [844, 206] width 21 height 10
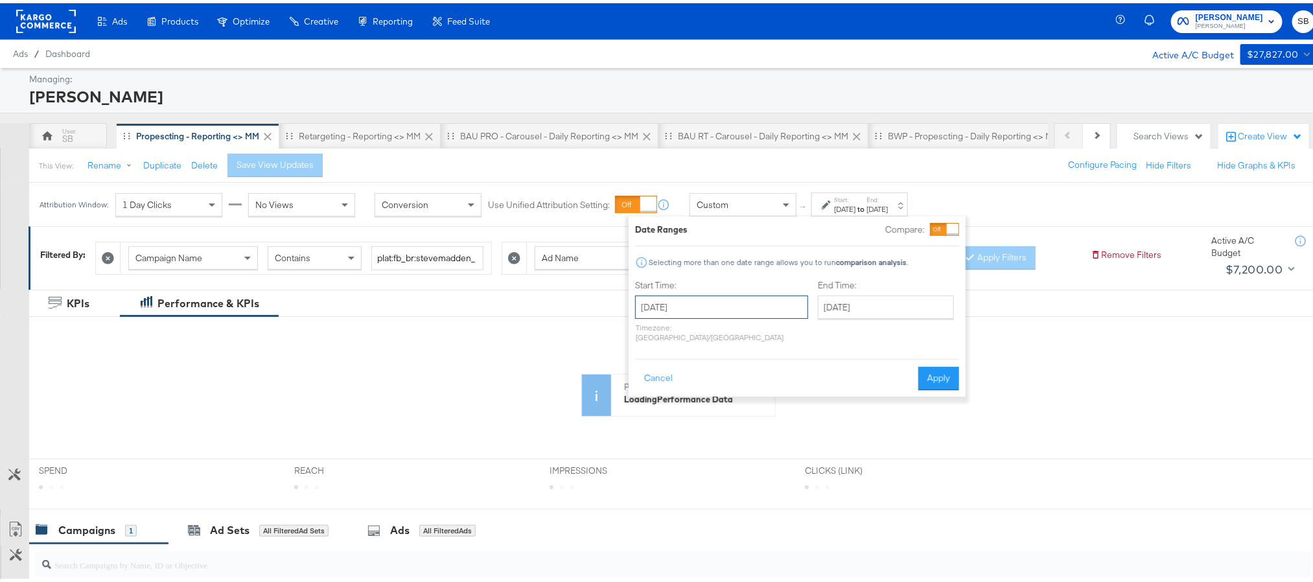
click at [721, 308] on input "[DATE]" at bounding box center [721, 303] width 173 height 23
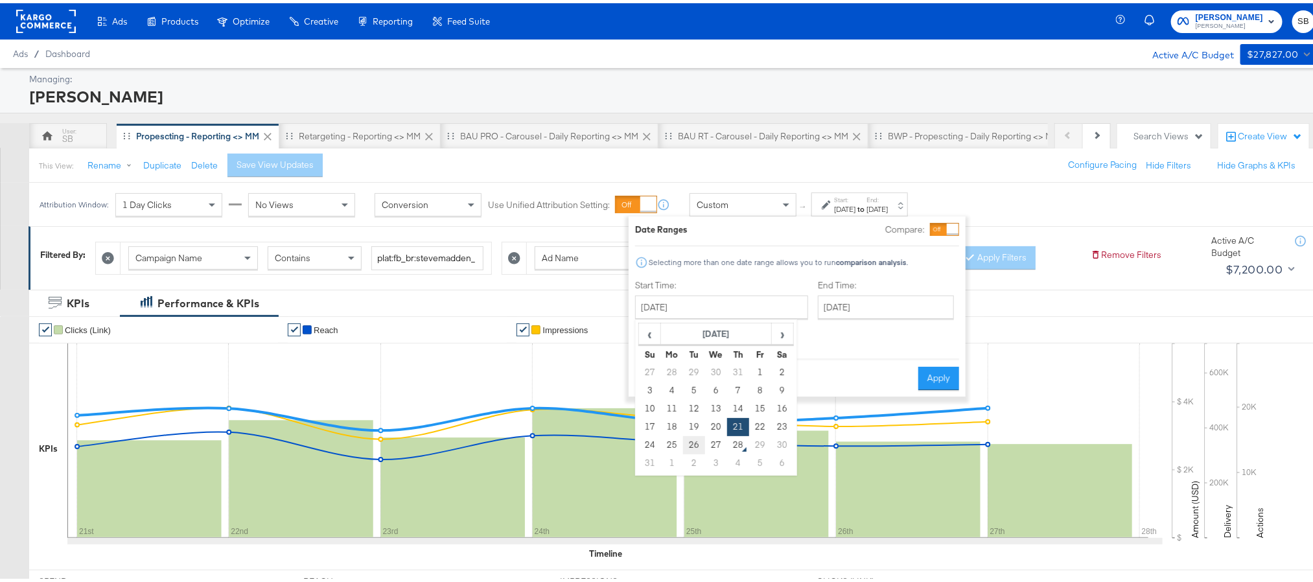
click at [700, 441] on td "26" at bounding box center [694, 442] width 22 height 18
type input "[DATE]"
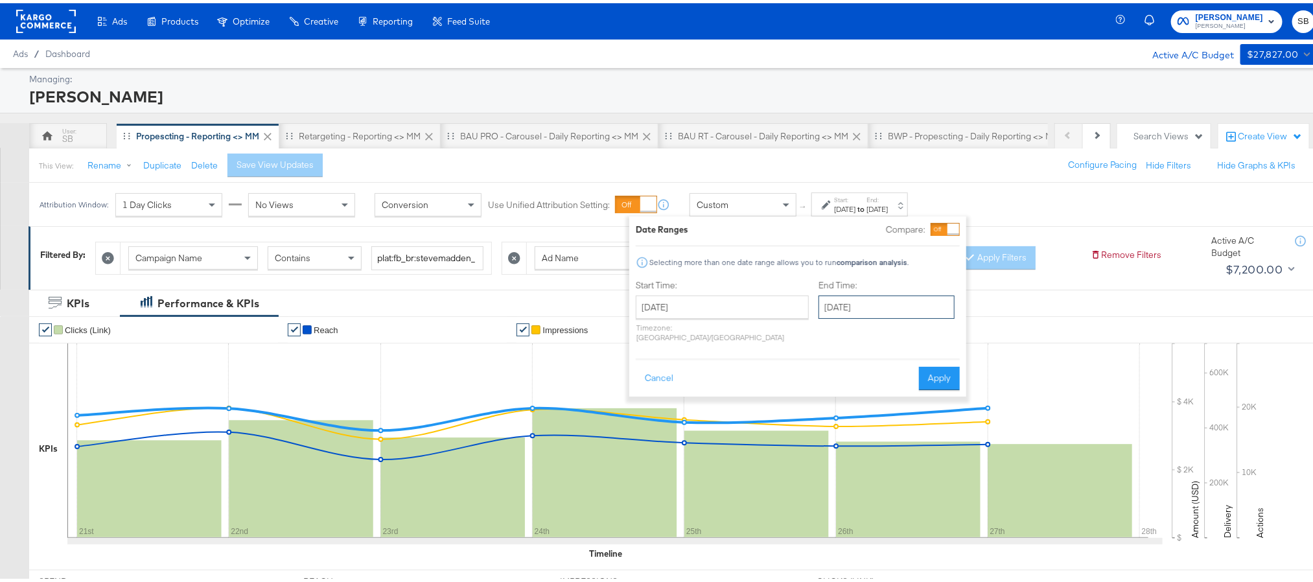
click at [884, 305] on input "[DATE]" at bounding box center [886, 303] width 136 height 23
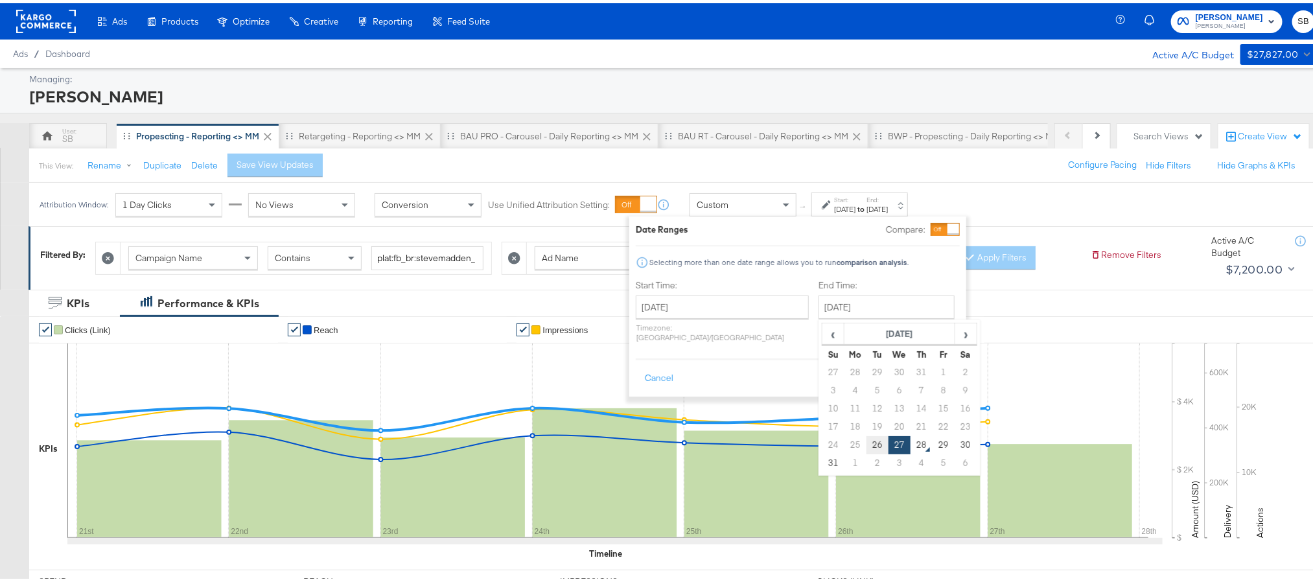
click at [866, 450] on td "26" at bounding box center [877, 442] width 22 height 18
type input "[DATE]"
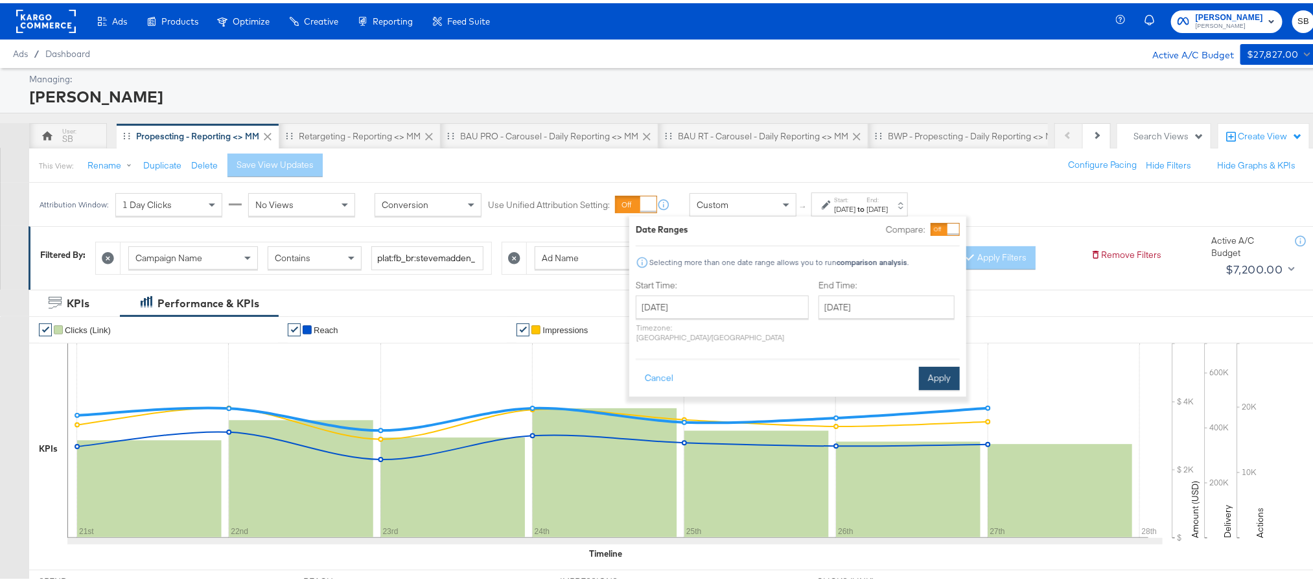
click at [938, 377] on button "Apply" at bounding box center [939, 375] width 41 height 23
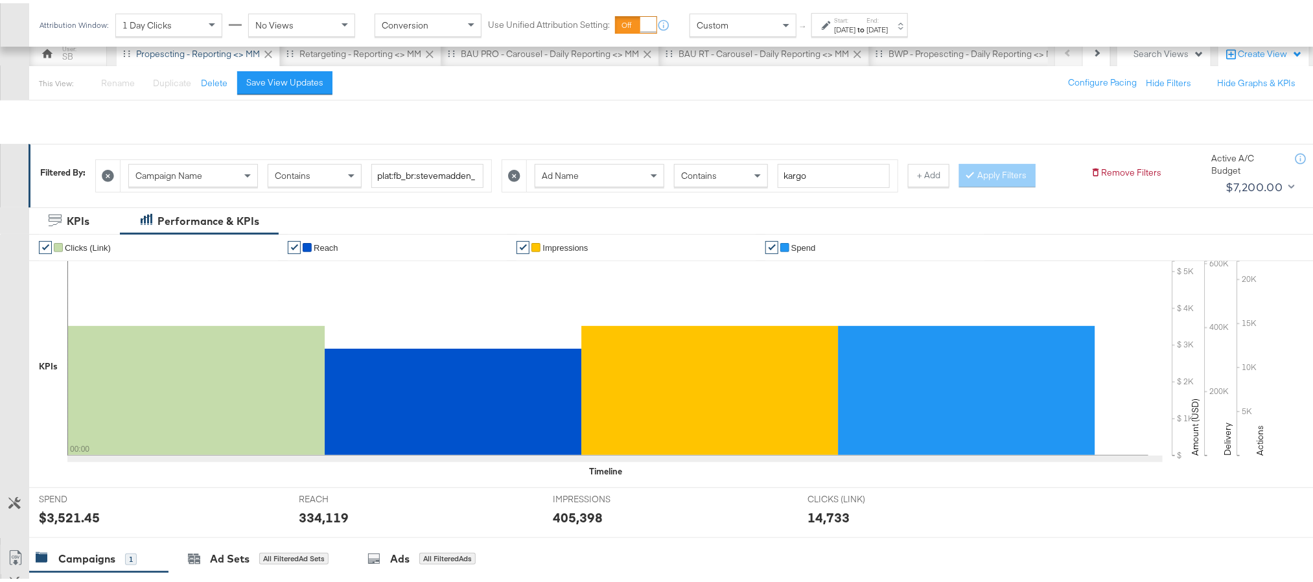
scroll to position [194, 0]
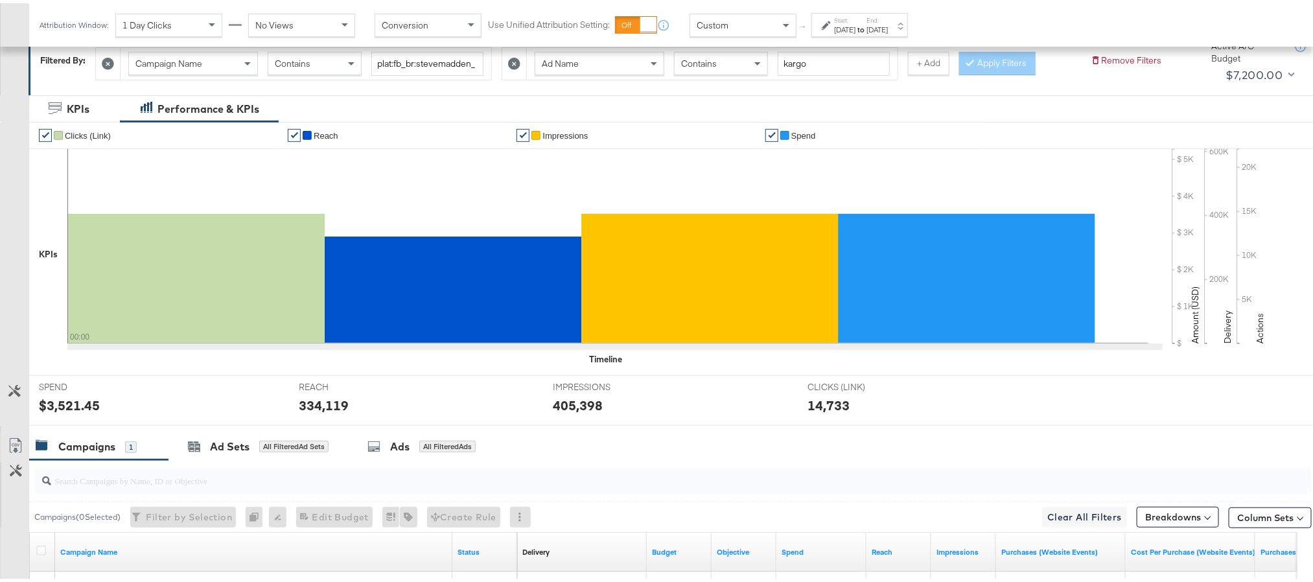
click at [71, 406] on div "$3,521.45" at bounding box center [69, 402] width 61 height 19
copy div "3,521.45"
drag, startPoint x: 859, startPoint y: 26, endPoint x: 813, endPoint y: 45, distance: 50.5
click at [826, 41] on div "Attribution Window: 1 Day Clicks No Views Conversion Use Unified Attribution Se…" at bounding box center [476, 21] width 895 height 43
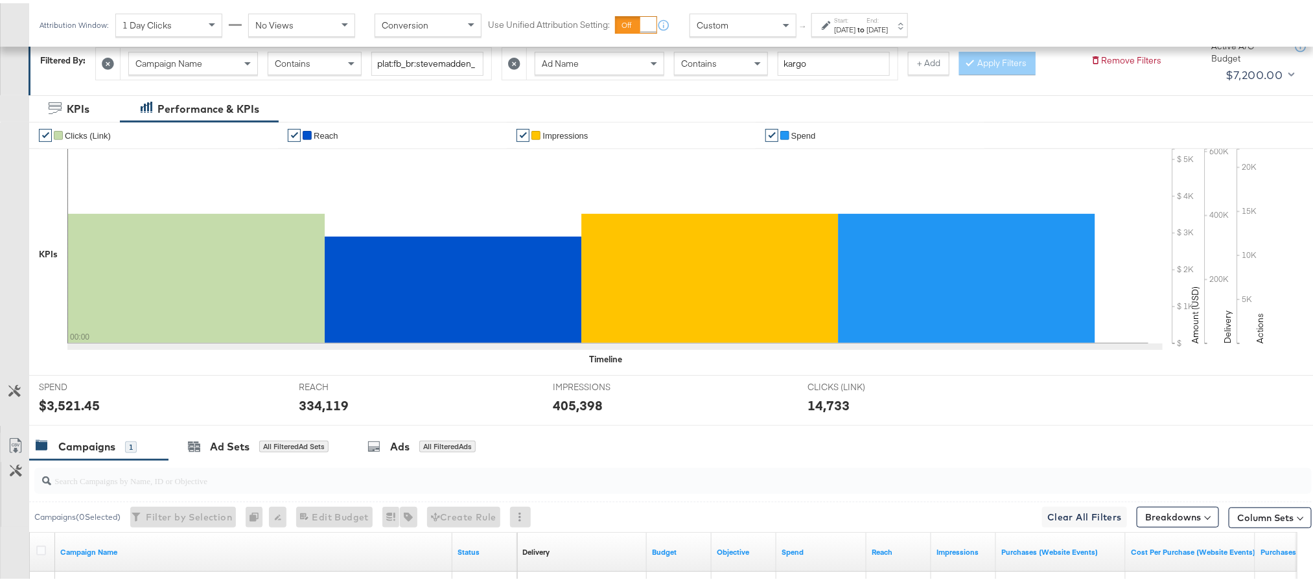
click at [855, 22] on div "[DATE]" at bounding box center [844, 26] width 21 height 10
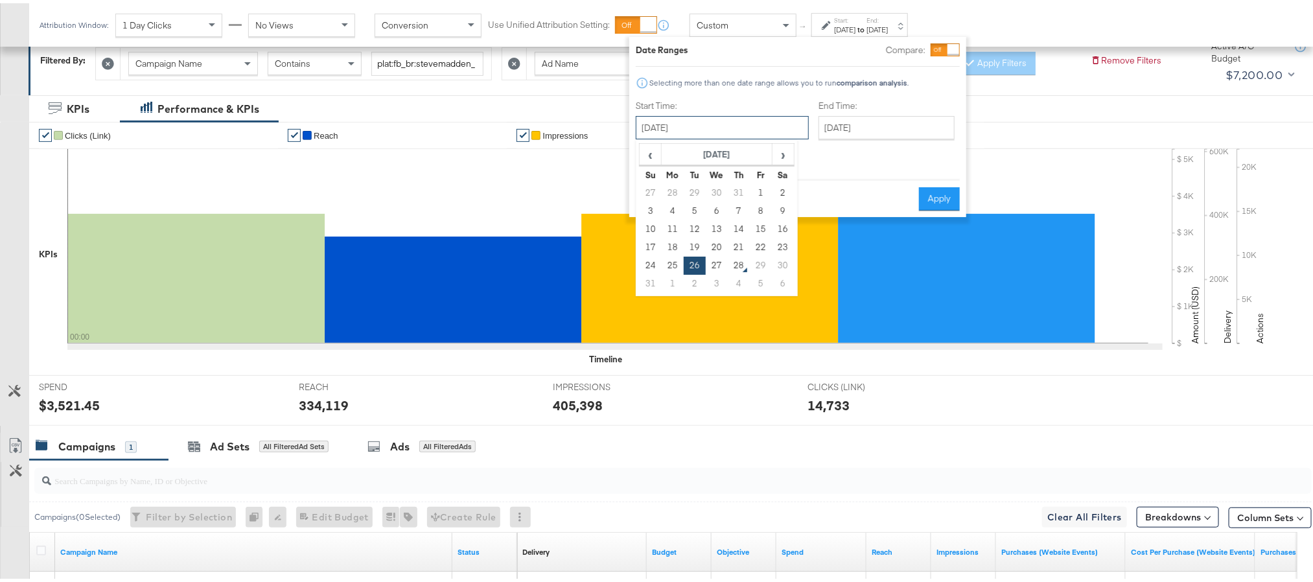
click at [739, 131] on input "[DATE]" at bounding box center [722, 124] width 173 height 23
click at [714, 259] on td "27" at bounding box center [717, 262] width 22 height 18
type input "[DATE]"
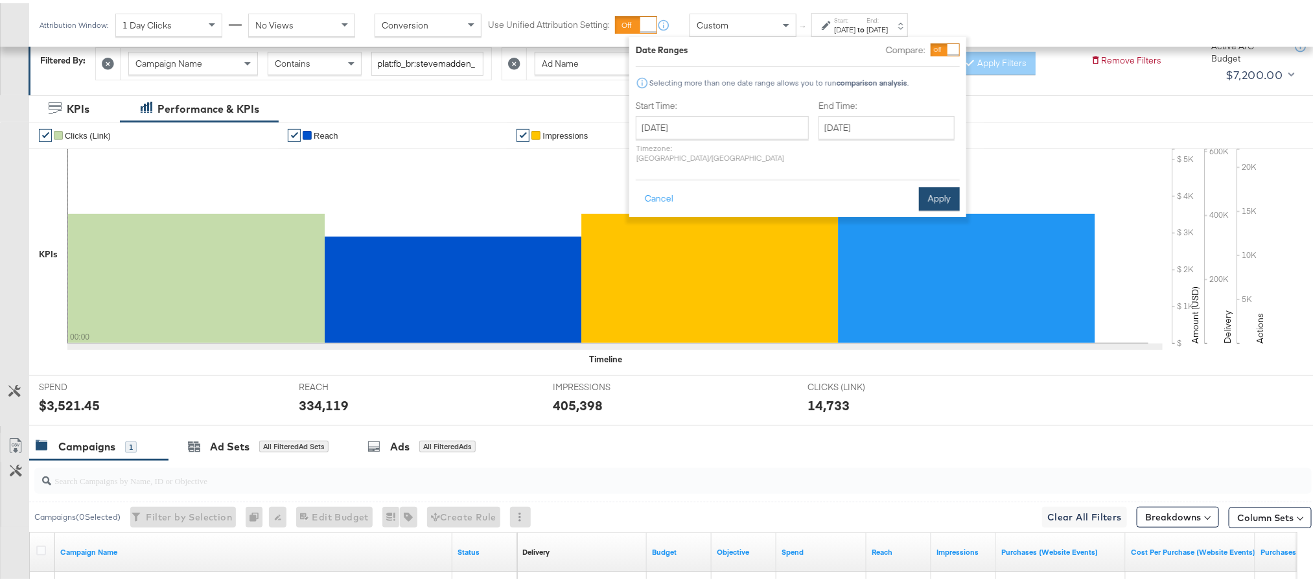
click at [928, 187] on button "Apply" at bounding box center [939, 195] width 41 height 23
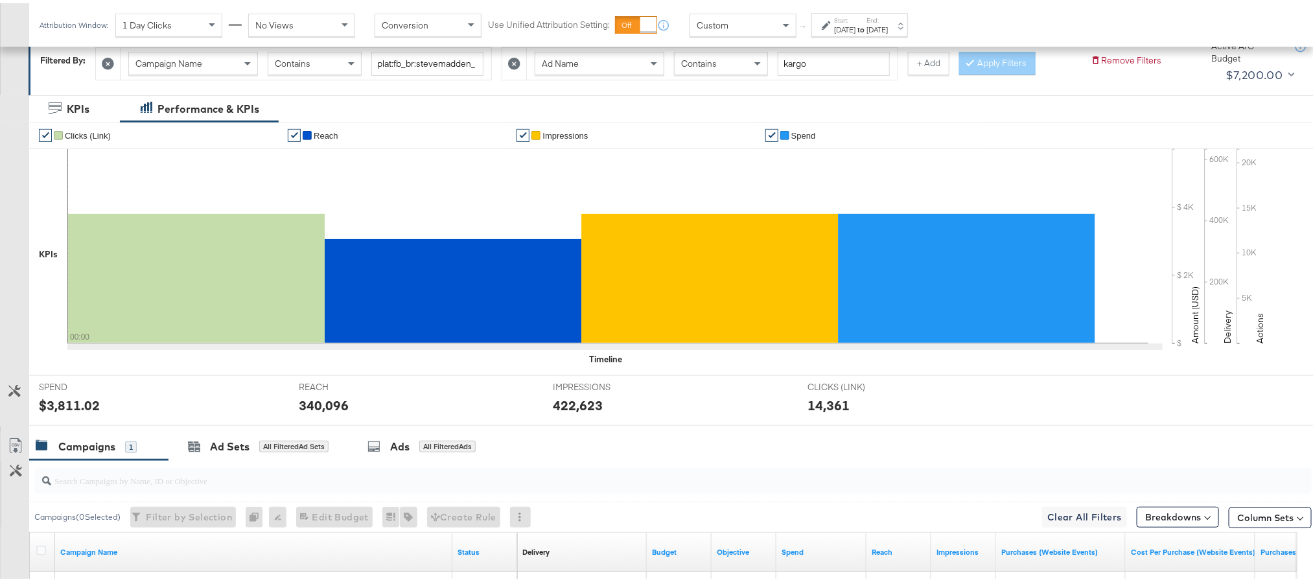
click at [64, 405] on div "$3,811.02" at bounding box center [69, 402] width 61 height 19
copy div "3,811.02"
click at [306, 409] on div "340,096" at bounding box center [324, 402] width 50 height 19
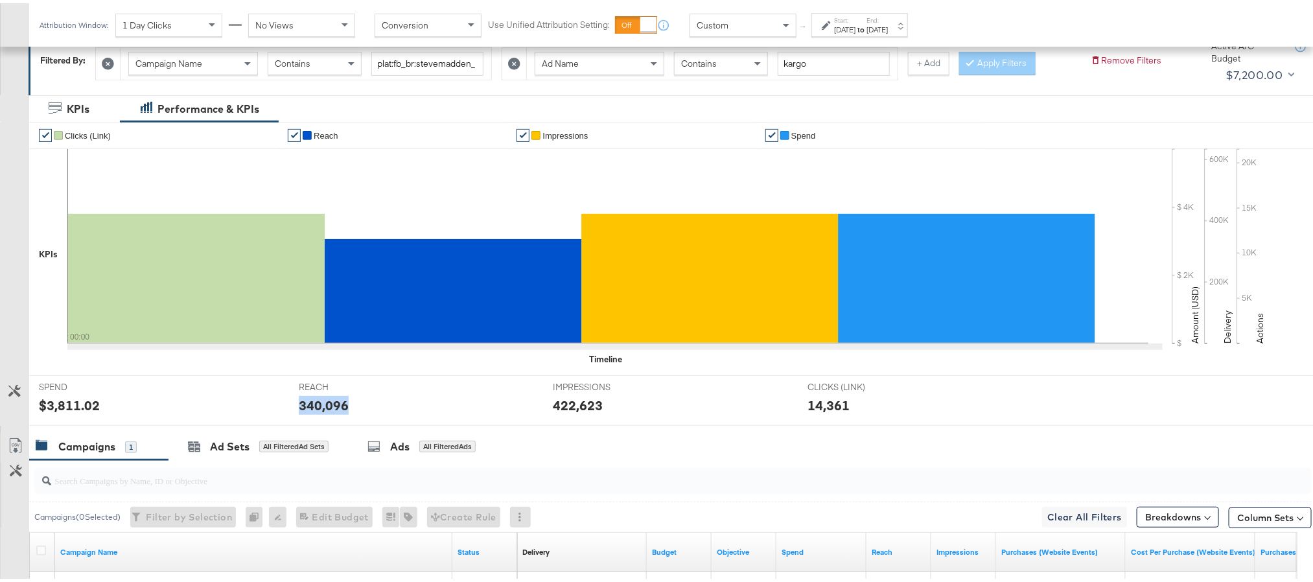
copy div "340,096"
click at [566, 404] on div "422,623" at bounding box center [578, 402] width 50 height 19
copy div "422,623"
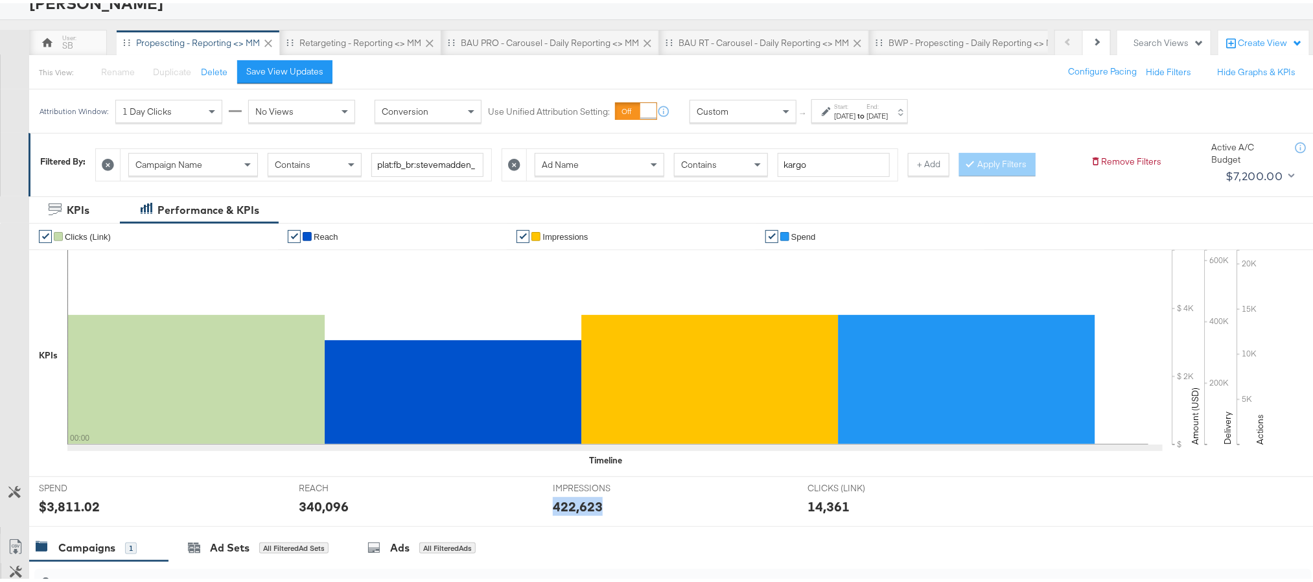
scroll to position [0, 0]
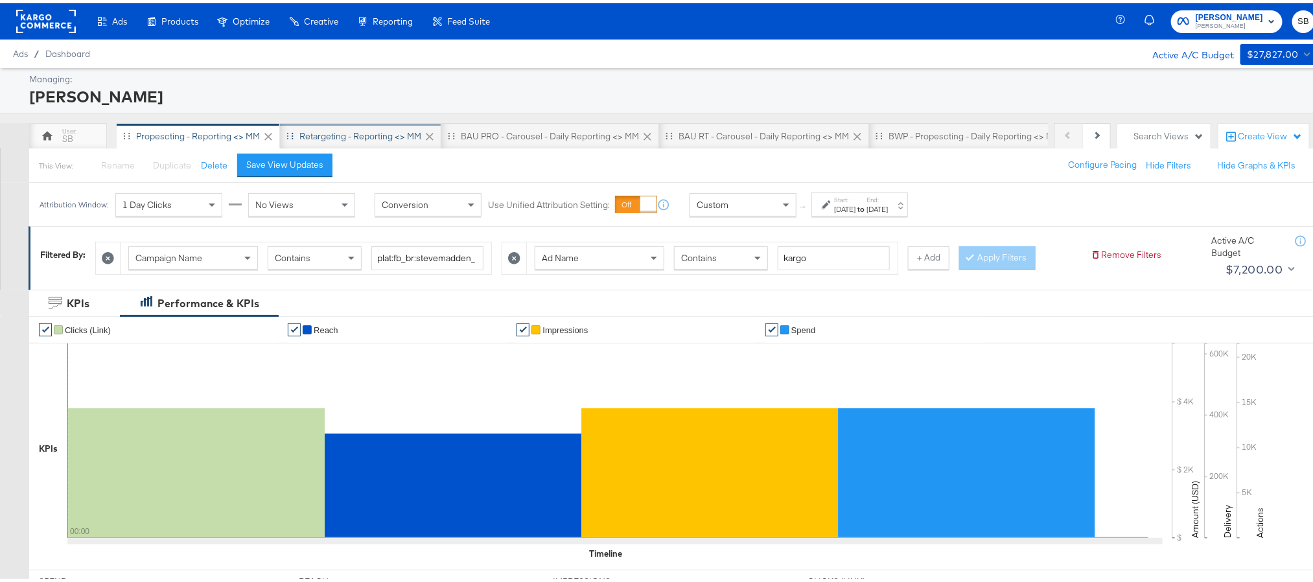
click at [305, 133] on div "Retargeting - Reporting <> MM" at bounding box center [360, 133] width 122 height 12
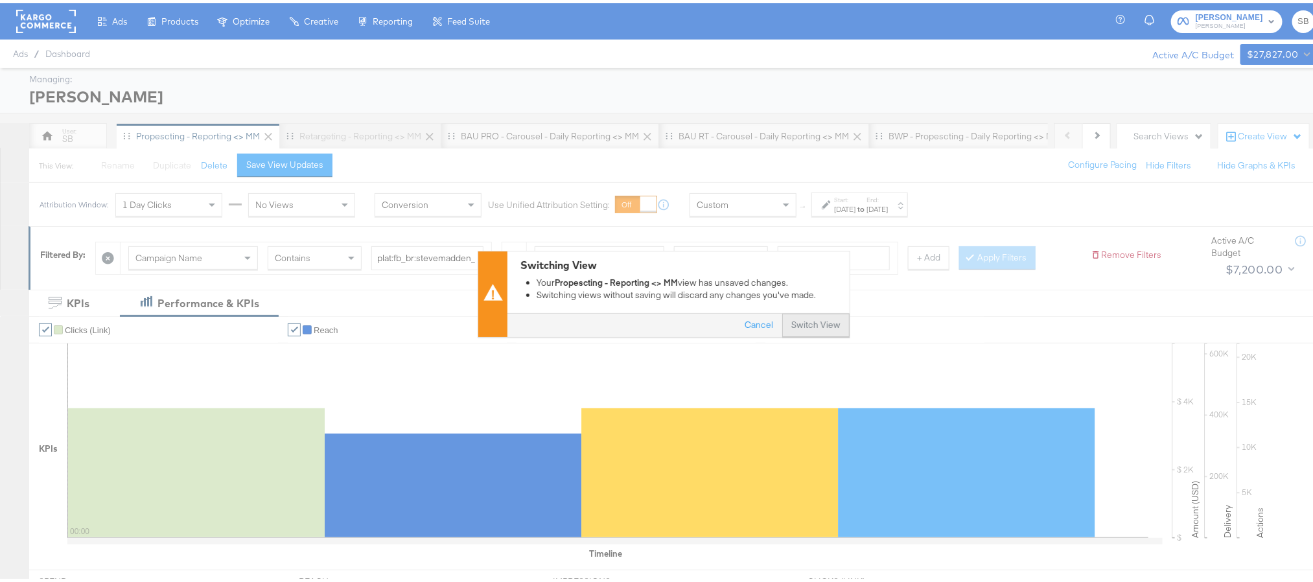
click at [782, 327] on button "Switch View" at bounding box center [815, 322] width 67 height 23
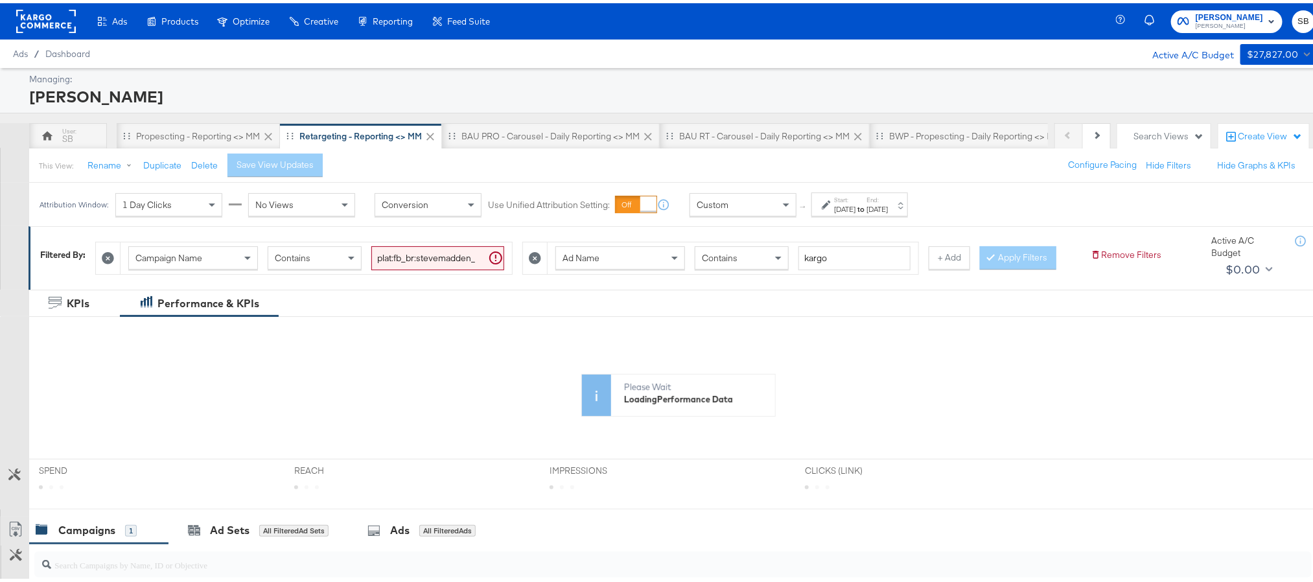
click at [850, 208] on div "[DATE]" at bounding box center [844, 206] width 21 height 10
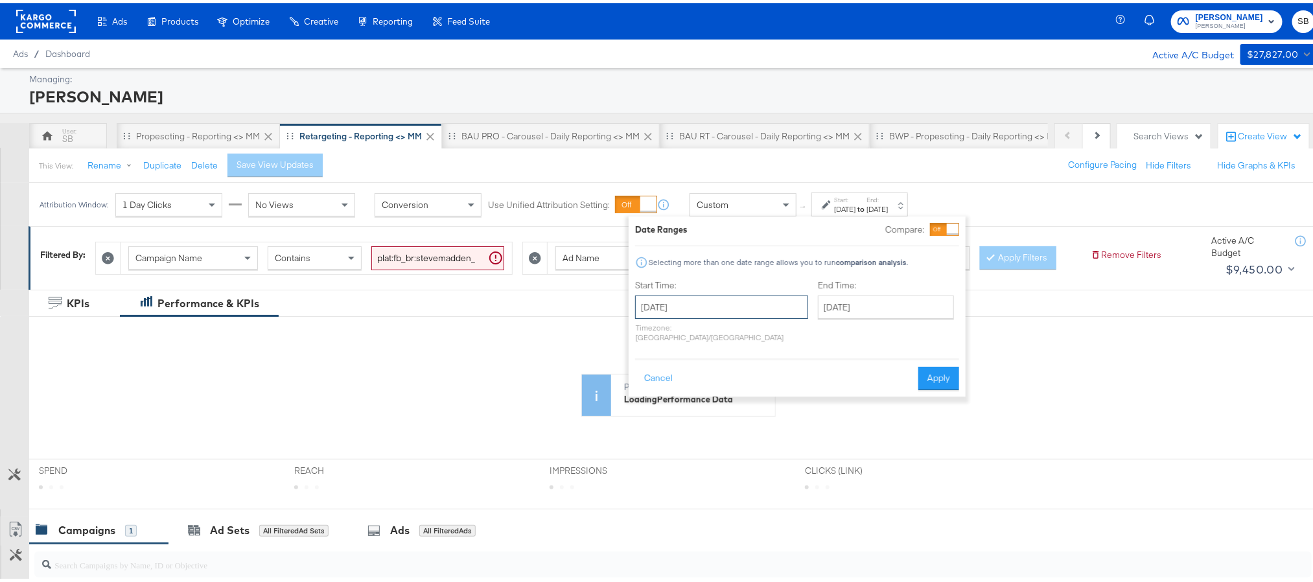
click at [735, 310] on input "[DATE]" at bounding box center [721, 303] width 173 height 23
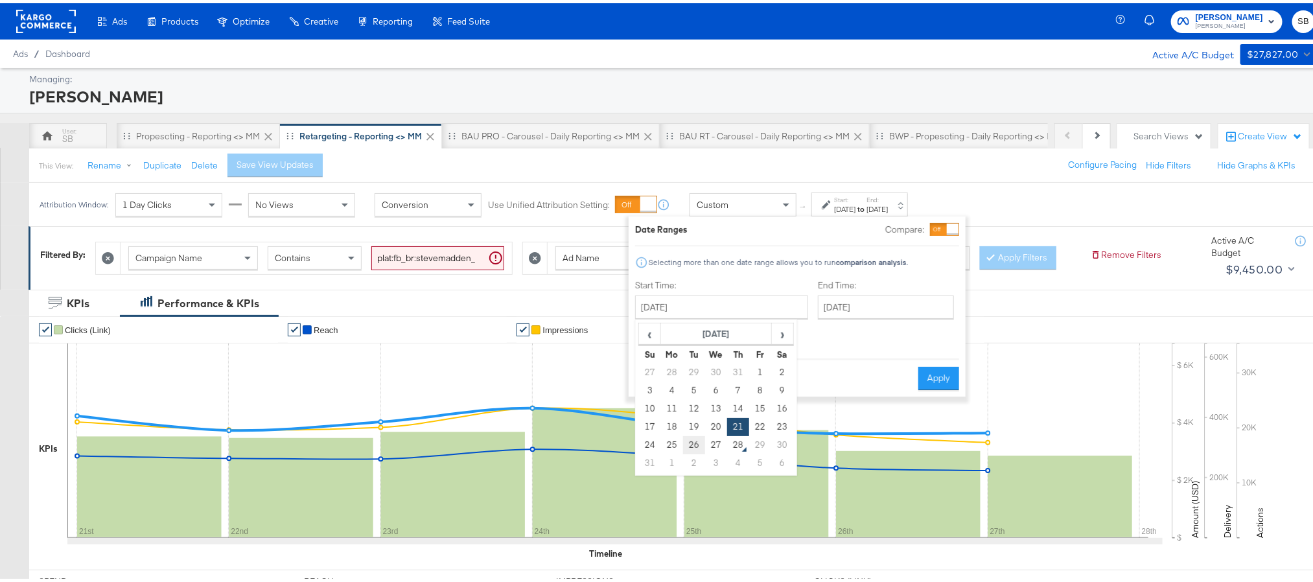
click at [700, 443] on td "26" at bounding box center [694, 442] width 22 height 18
type input "[DATE]"
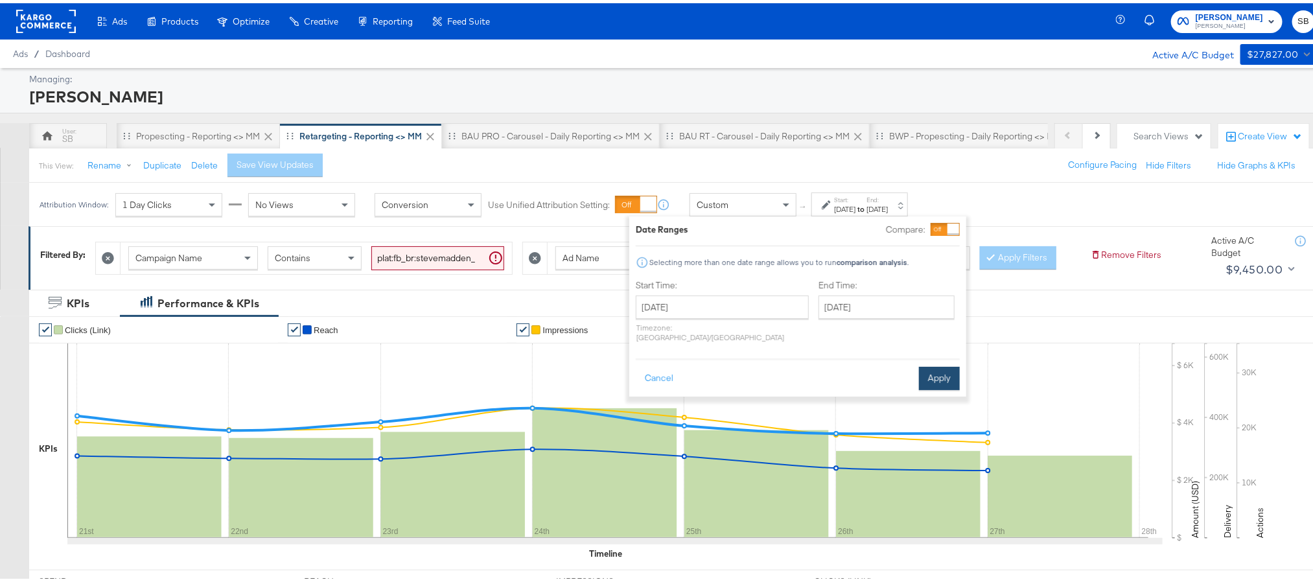
click at [931, 365] on button "Apply" at bounding box center [939, 375] width 41 height 23
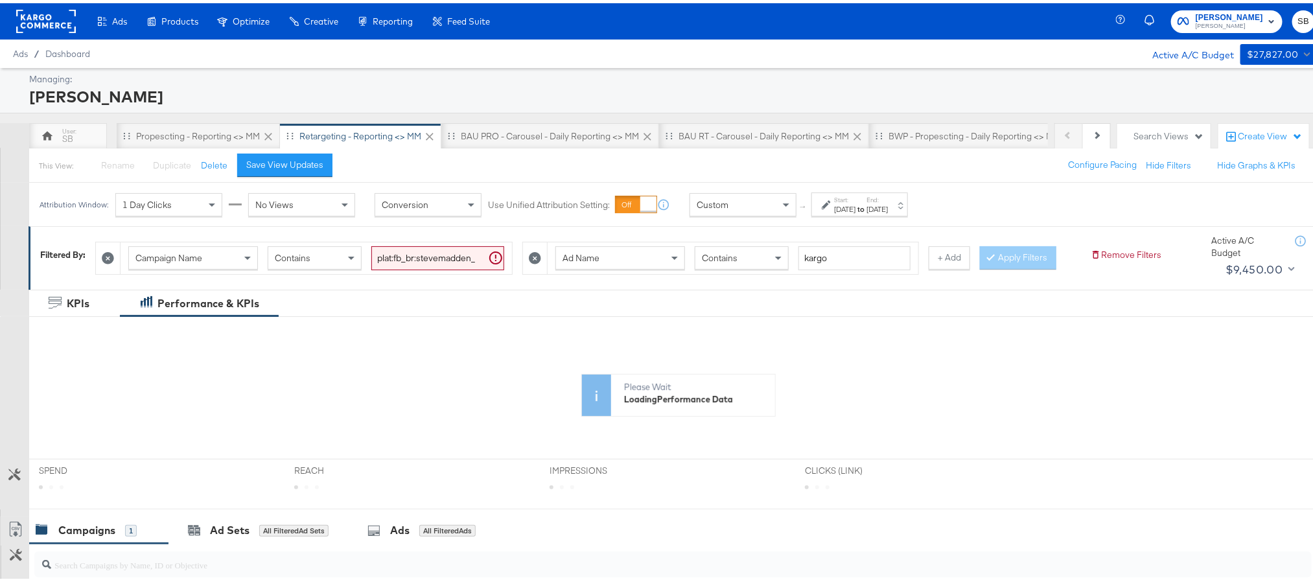
click at [879, 214] on div "Attribution Window: 1 Day Clicks No Views Conversion Use Unified Attribution Se…" at bounding box center [476, 200] width 895 height 43
click at [855, 205] on div "[DATE]" at bounding box center [844, 206] width 21 height 10
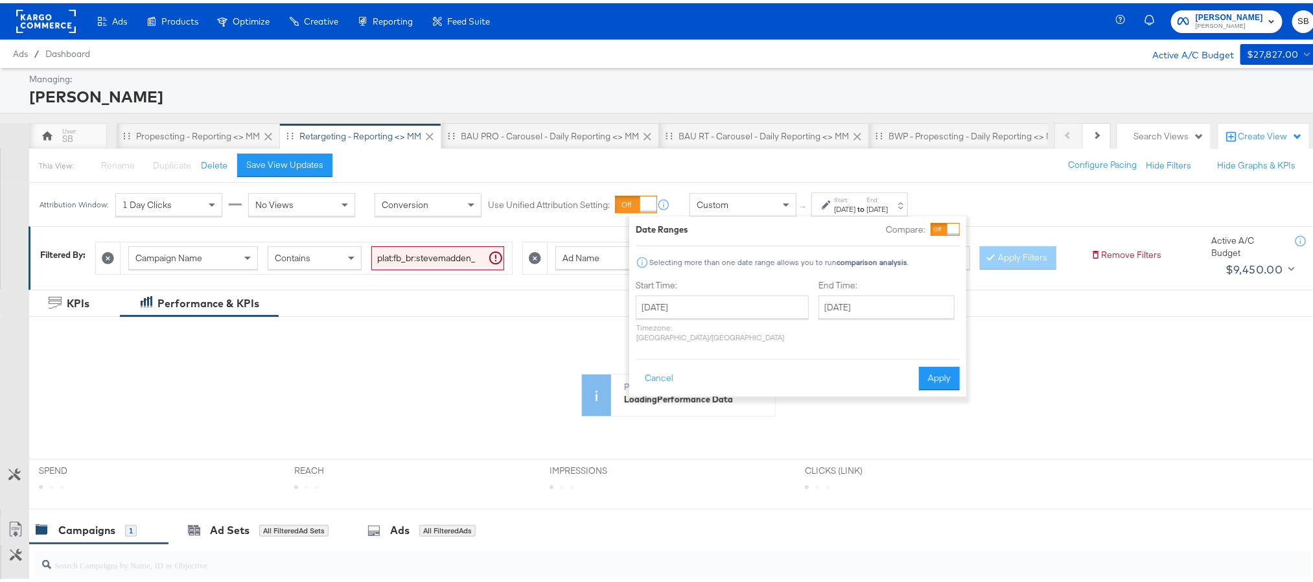
click at [778, 305] on div "Start Time: August 26th 2025 ‹ August 2025 › Su Mo Tu We Th Fr Sa 27 28 29 30 3…" at bounding box center [798, 310] width 324 height 69
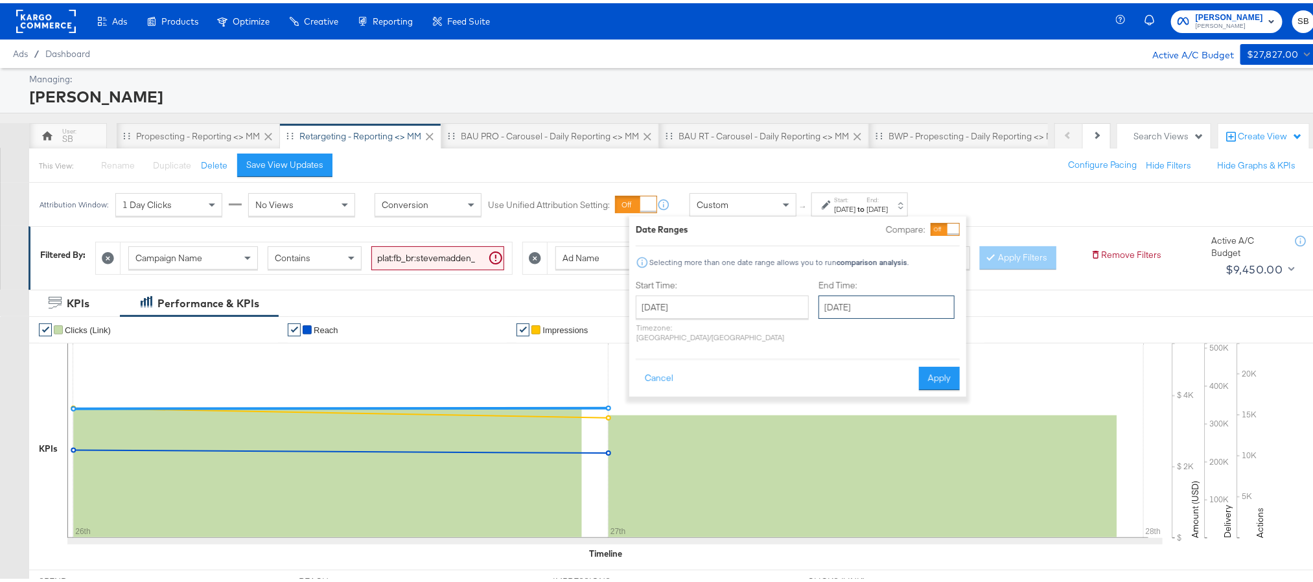
click at [818, 302] on input "[DATE]" at bounding box center [886, 303] width 136 height 23
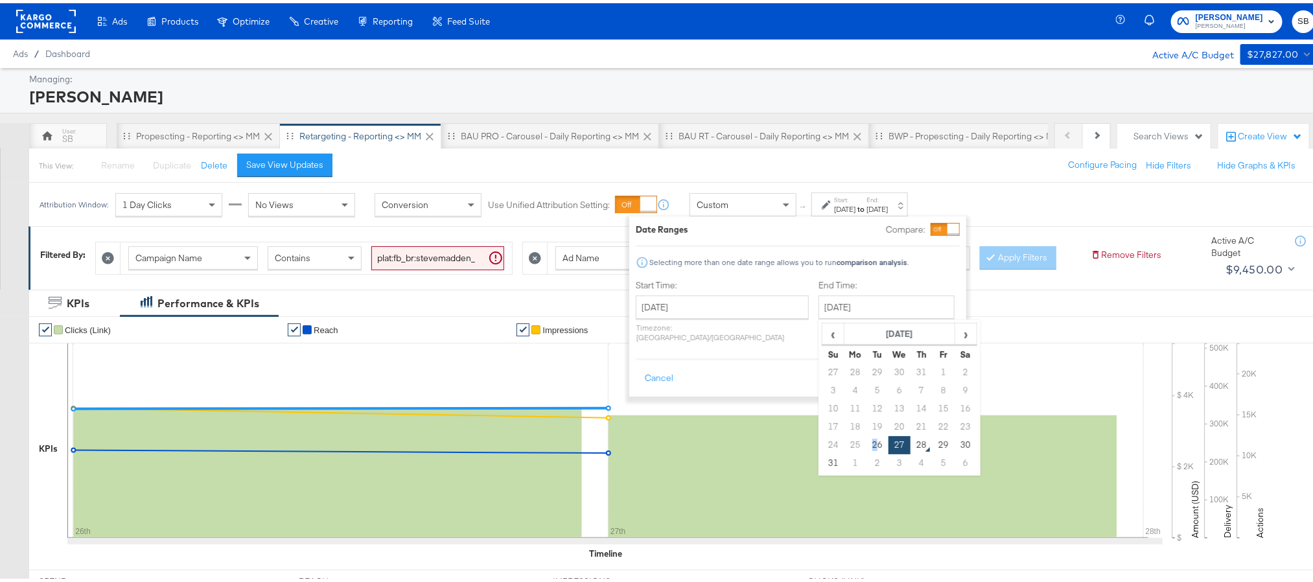
drag, startPoint x: 837, startPoint y: 449, endPoint x: 844, endPoint y: 441, distance: 11.0
click at [866, 449] on td "26" at bounding box center [877, 442] width 22 height 18
type input "[DATE]"
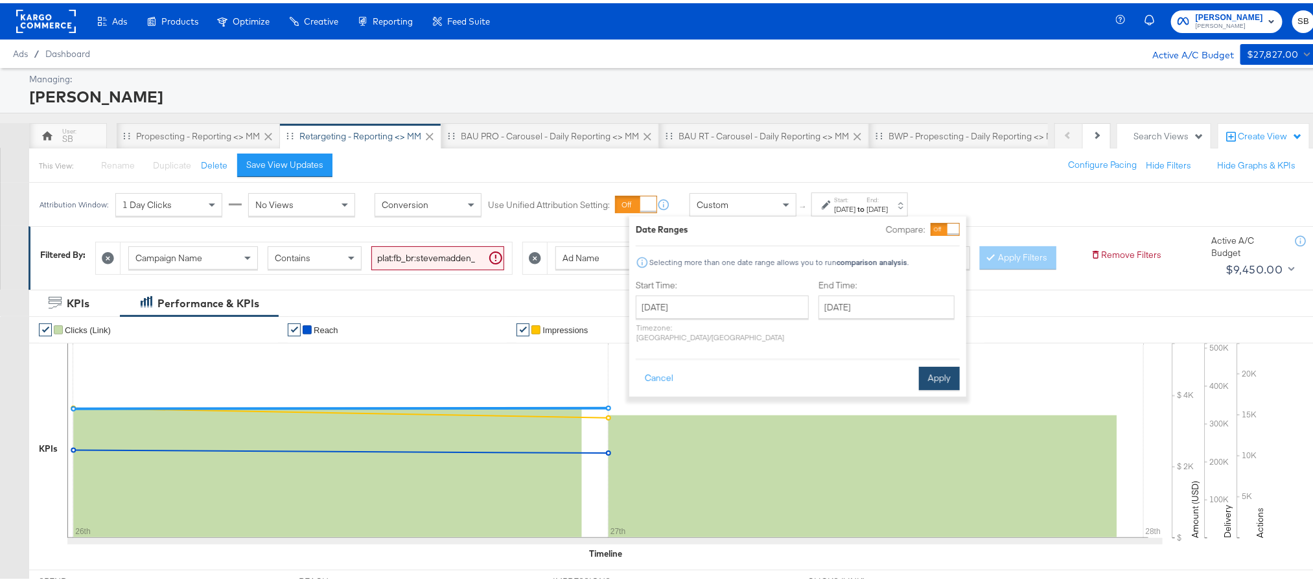
click at [930, 372] on button "Apply" at bounding box center [939, 375] width 41 height 23
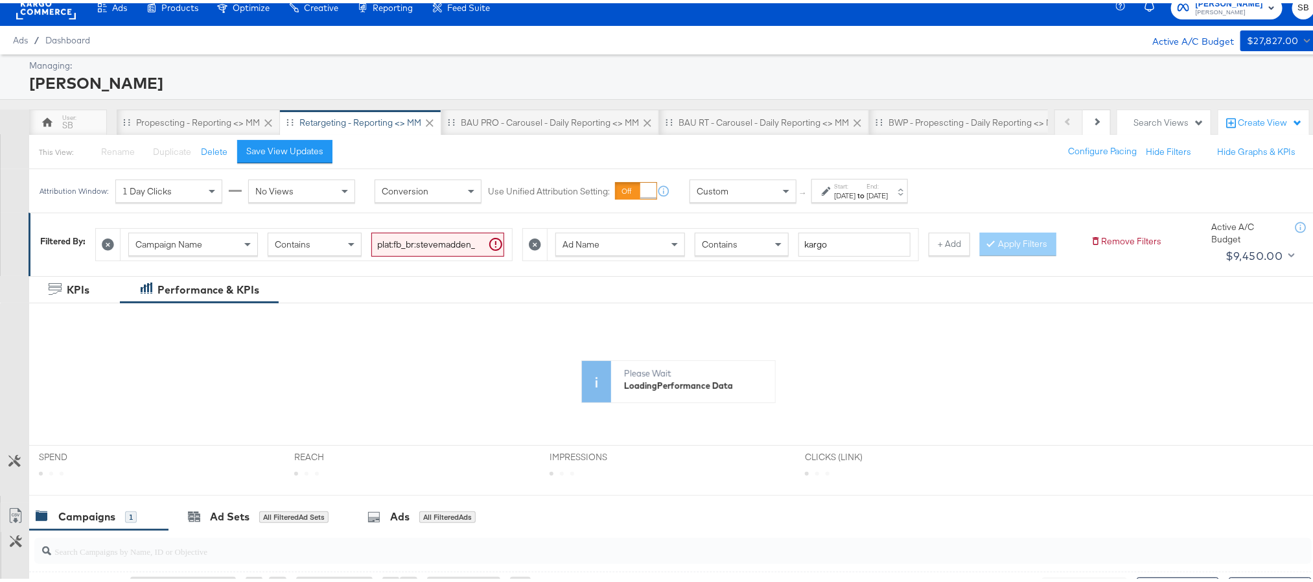
scroll to position [194, 0]
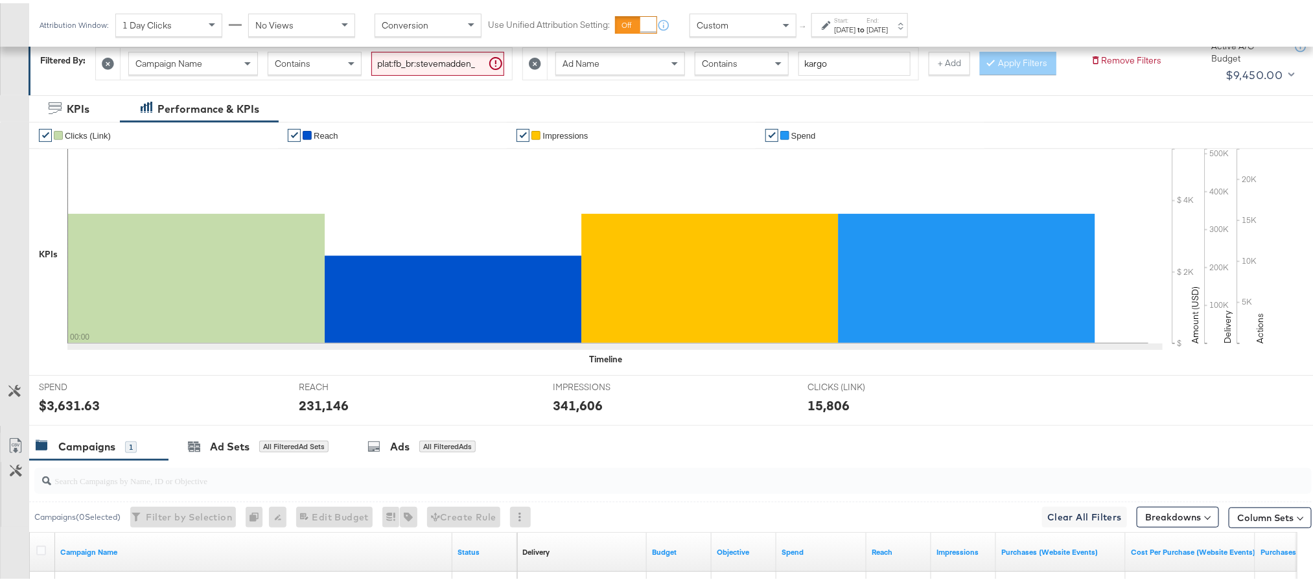
click at [76, 411] on div "$3,631.63" at bounding box center [69, 402] width 61 height 19
click at [73, 411] on div "$3,631.63" at bounding box center [69, 402] width 61 height 19
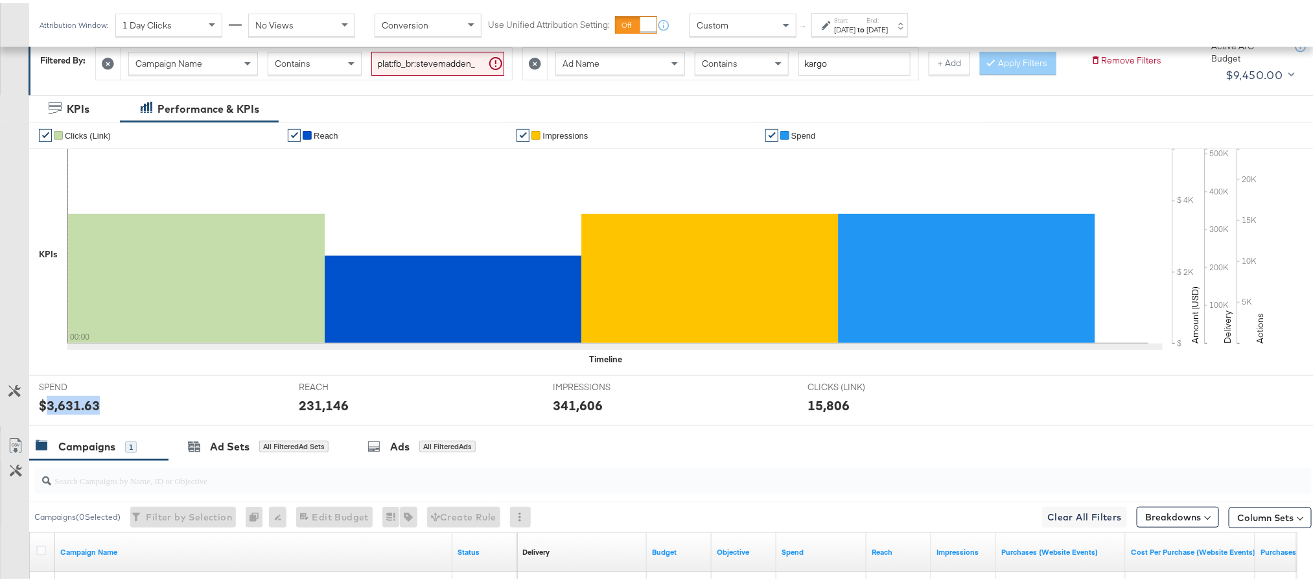
copy div "3,631.63"
click at [855, 30] on div "[DATE]" at bounding box center [844, 26] width 21 height 10
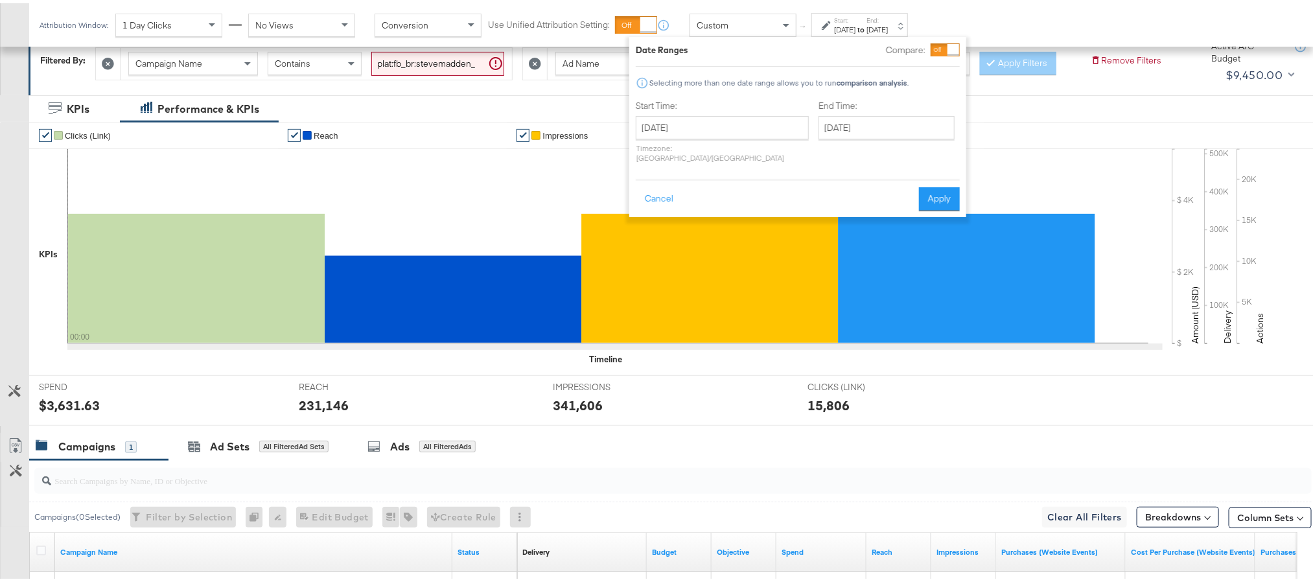
click at [706, 136] on div "August 26th 2025 ‹ August 2025 › Su Mo Tu We Th Fr Sa 27 28 29 30 31 1 2 3 4 5 …" at bounding box center [722, 136] width 173 height 47
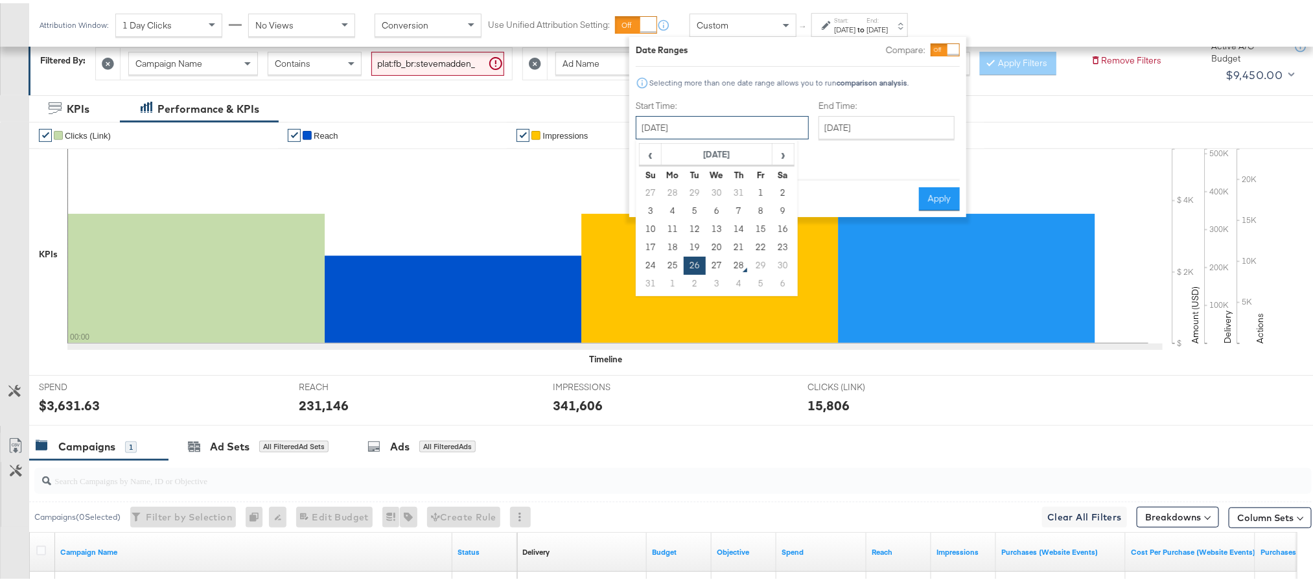
click at [706, 125] on input "[DATE]" at bounding box center [722, 124] width 173 height 23
click at [715, 255] on td "27" at bounding box center [717, 262] width 22 height 18
type input "[DATE]"
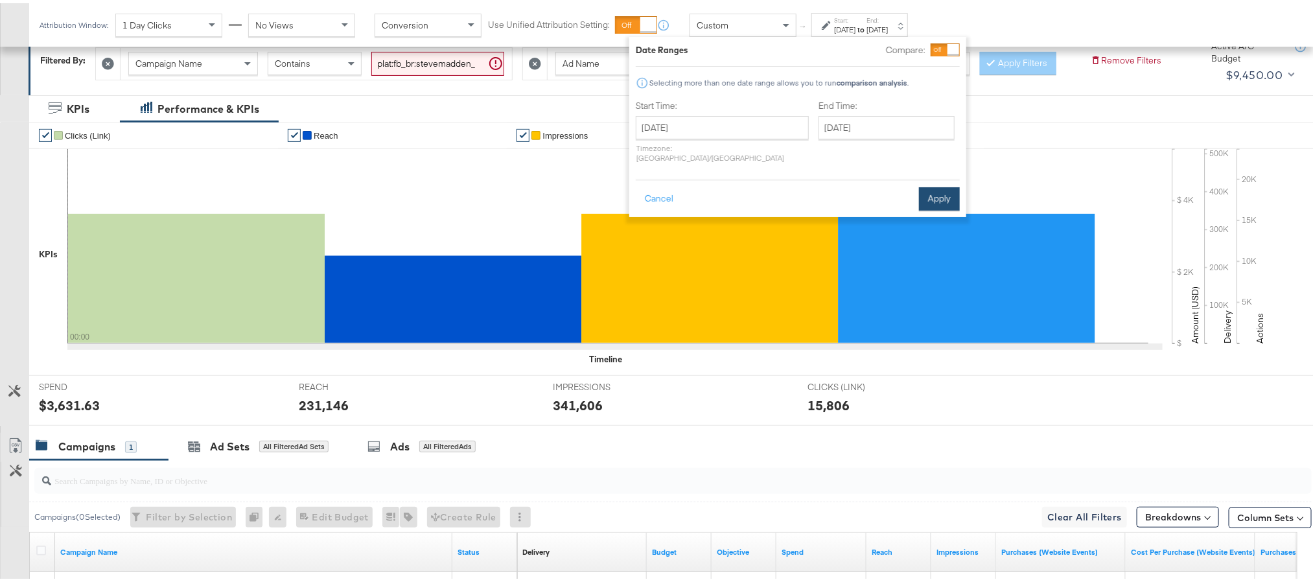
click at [943, 187] on button "Apply" at bounding box center [939, 195] width 41 height 23
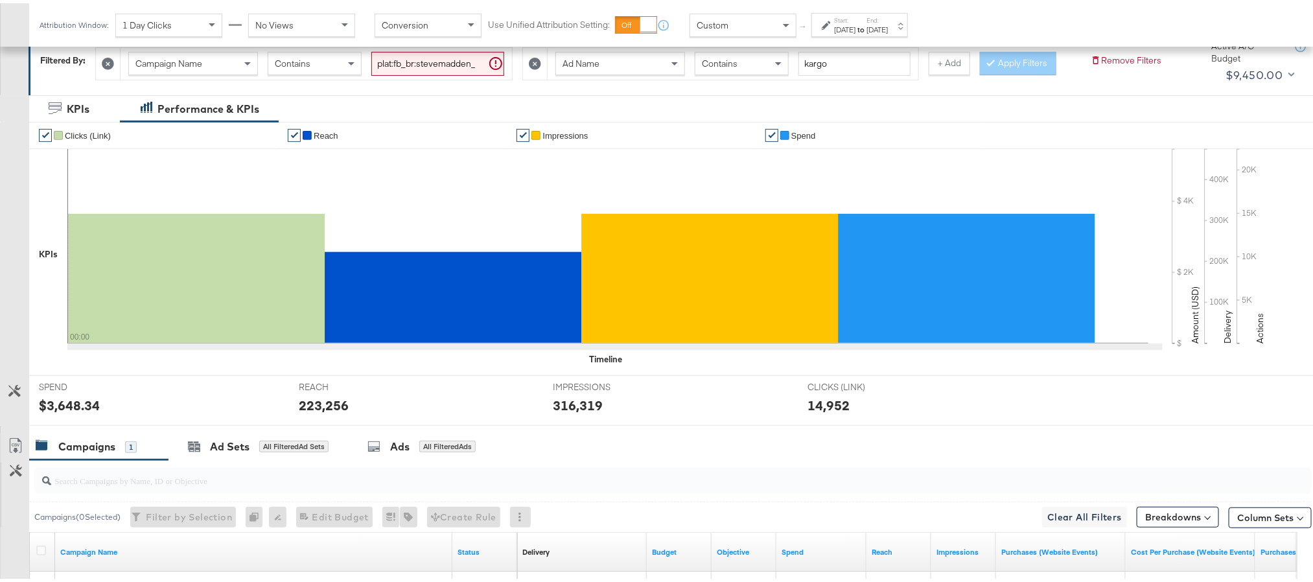
click at [72, 411] on div "$3,648.34" at bounding box center [69, 402] width 61 height 19
copy div "3,648.34"
click at [332, 411] on div "223,256" at bounding box center [324, 402] width 50 height 19
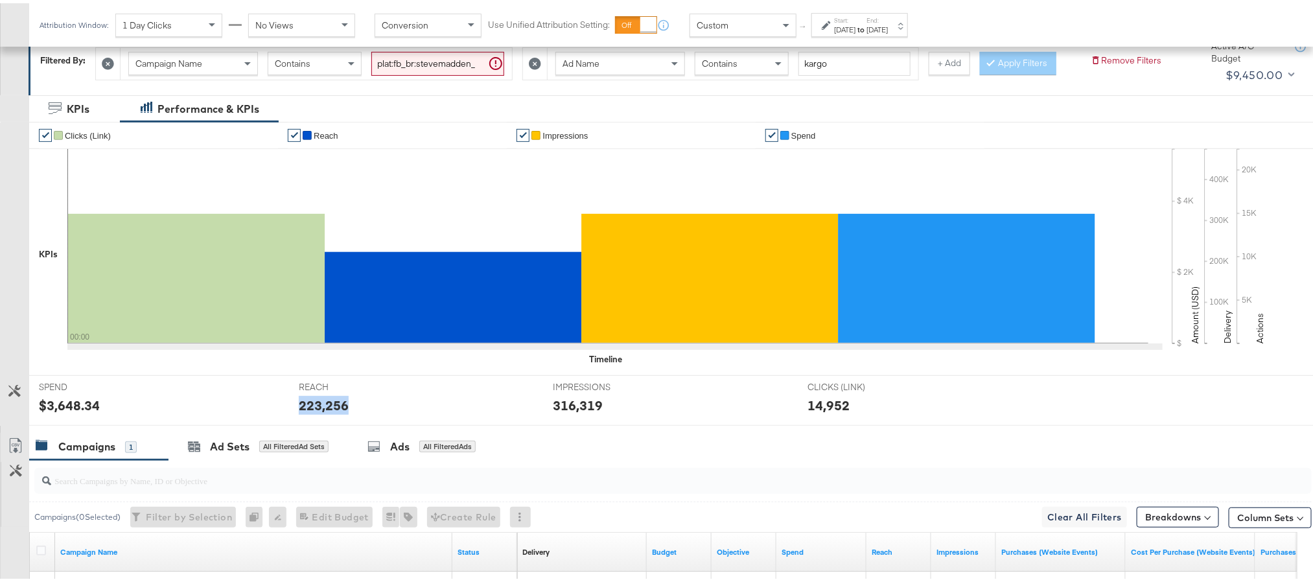
copy div "223,256"
click at [560, 411] on div "316,319" at bounding box center [578, 402] width 50 height 19
copy div "316,319"
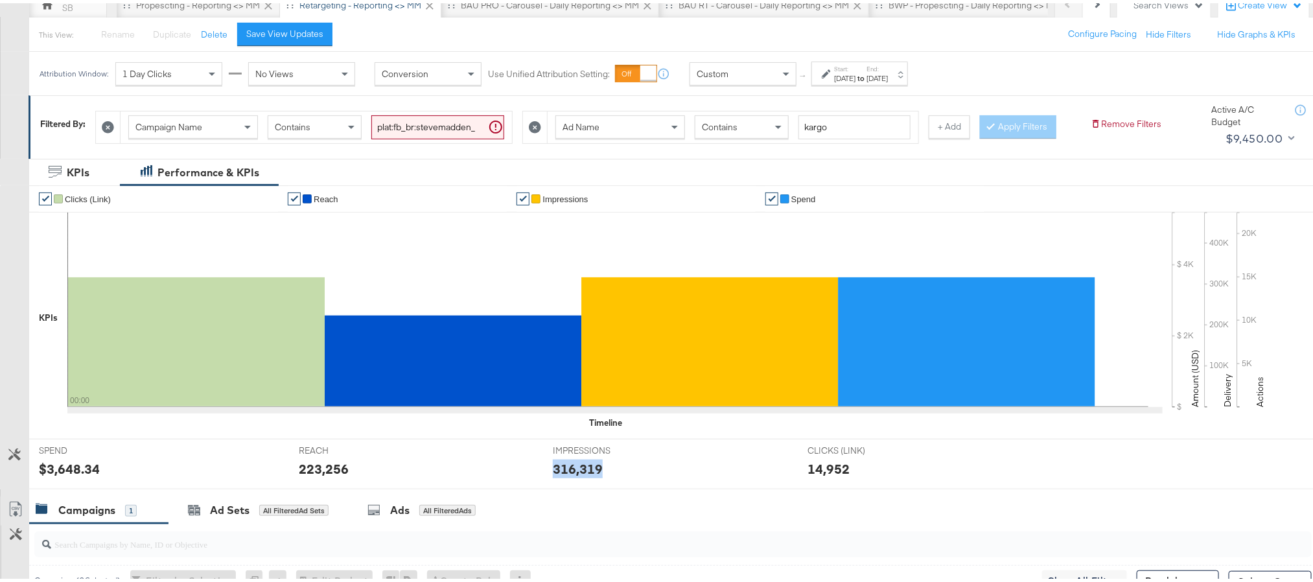
scroll to position [97, 0]
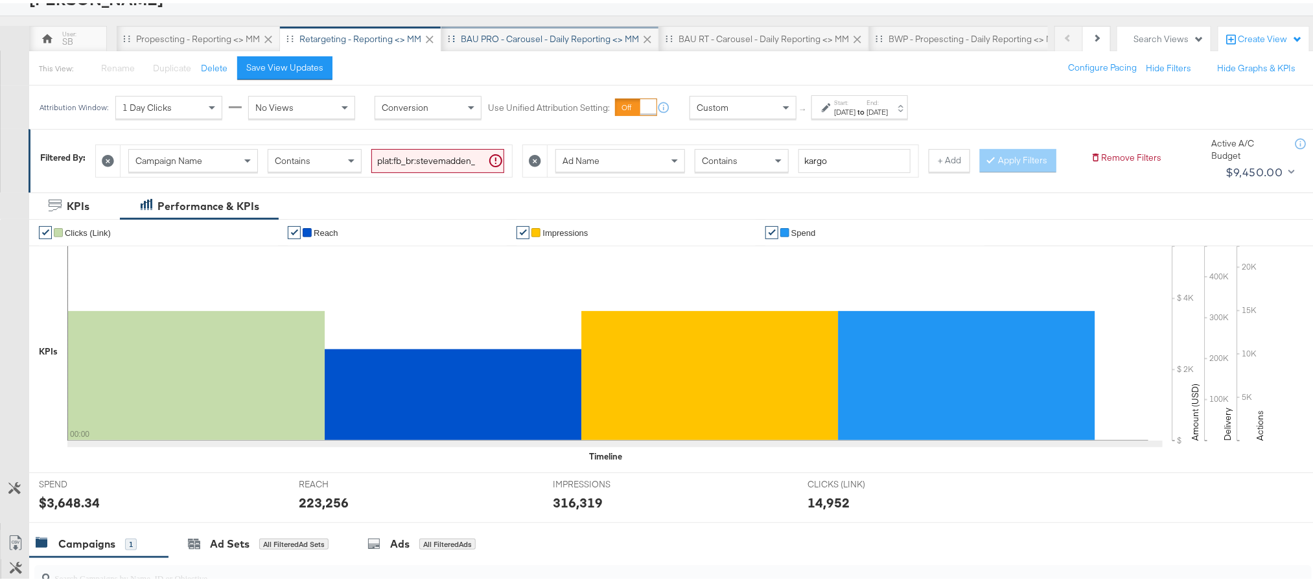
click at [492, 36] on div "BAU PRO - Carousel - Daily Reporting <> MM" at bounding box center [550, 36] width 178 height 12
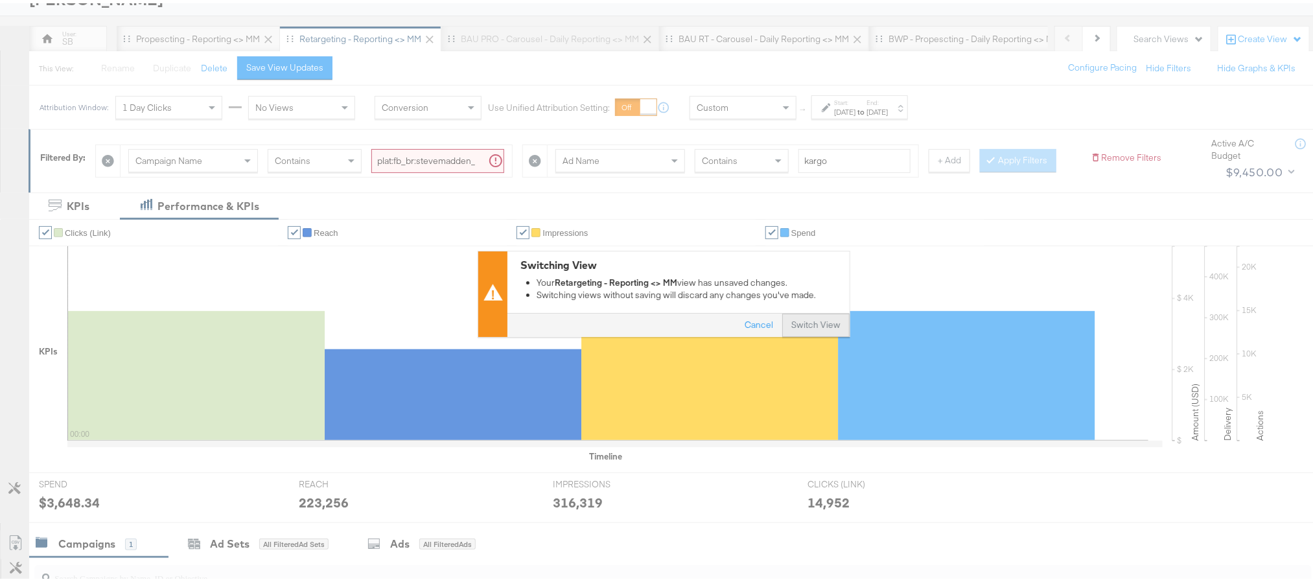
click at [798, 317] on button "Switch View" at bounding box center [815, 322] width 67 height 23
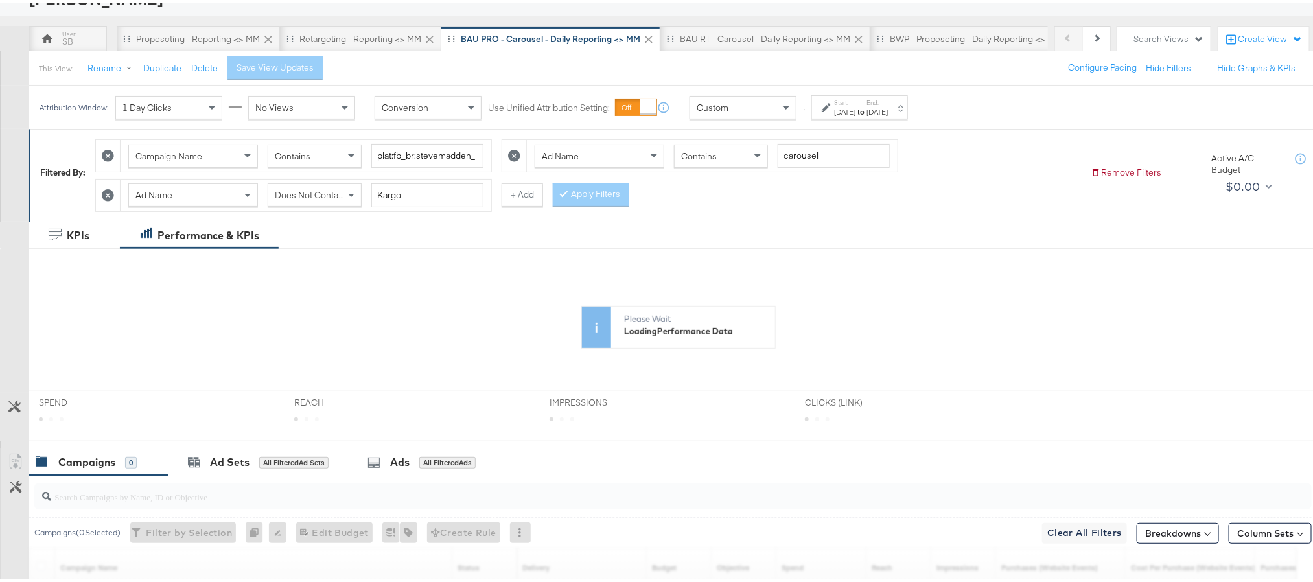
click at [855, 110] on div "[DATE]" at bounding box center [844, 109] width 21 height 10
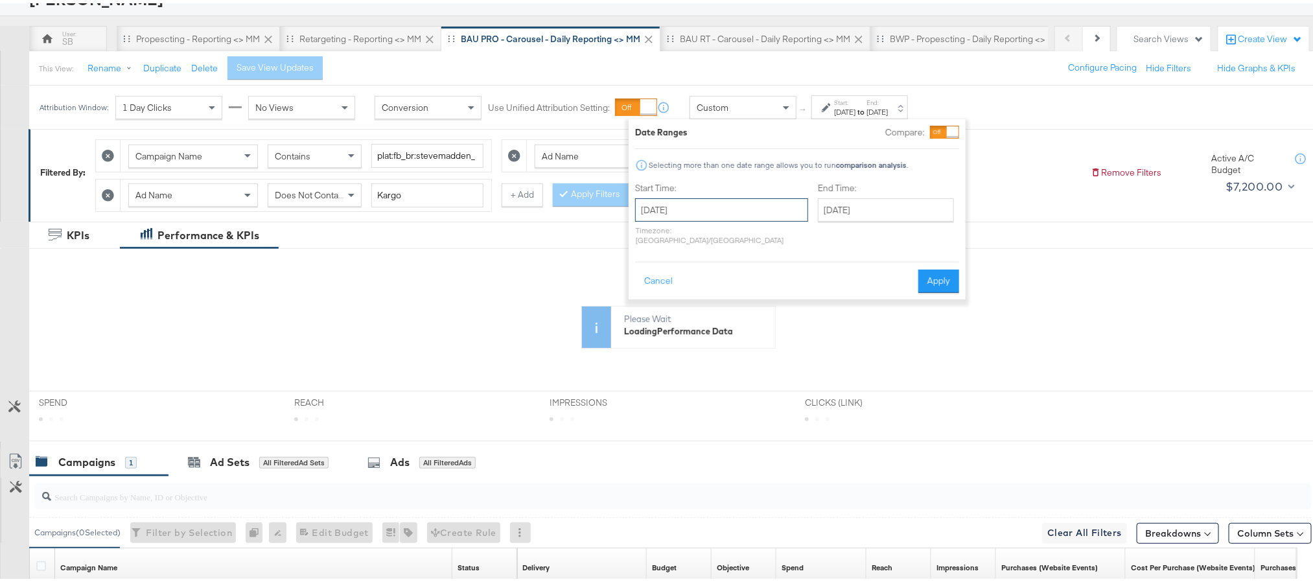
click at [746, 216] on input "[DATE]" at bounding box center [721, 206] width 173 height 23
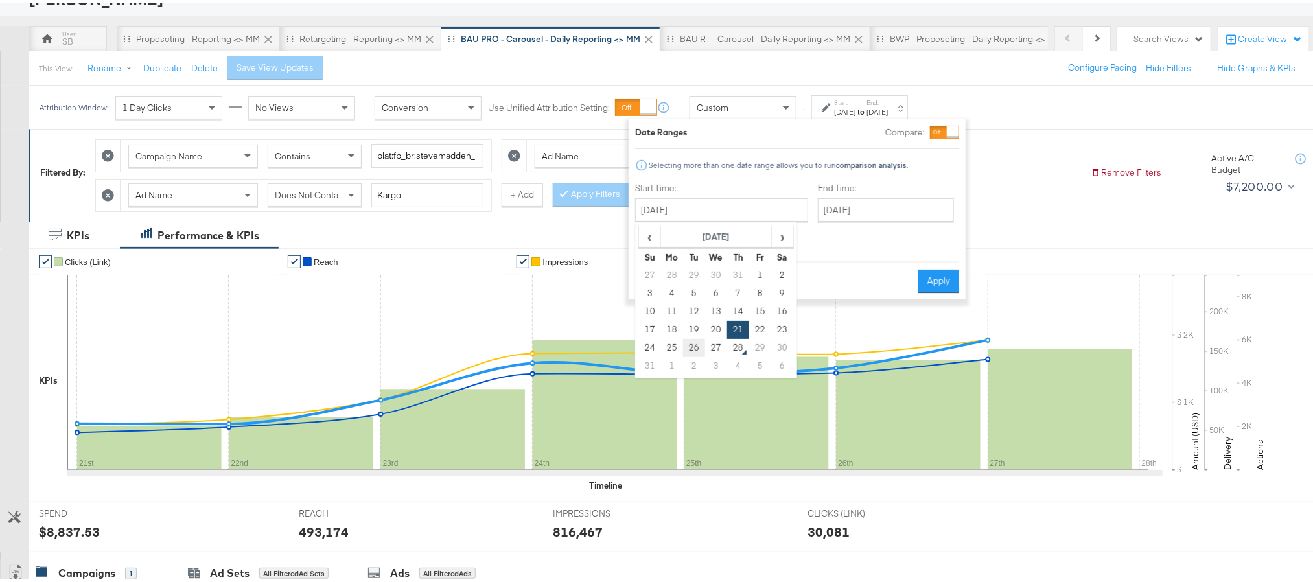
click at [693, 344] on td "26" at bounding box center [694, 345] width 22 height 18
type input "[DATE]"
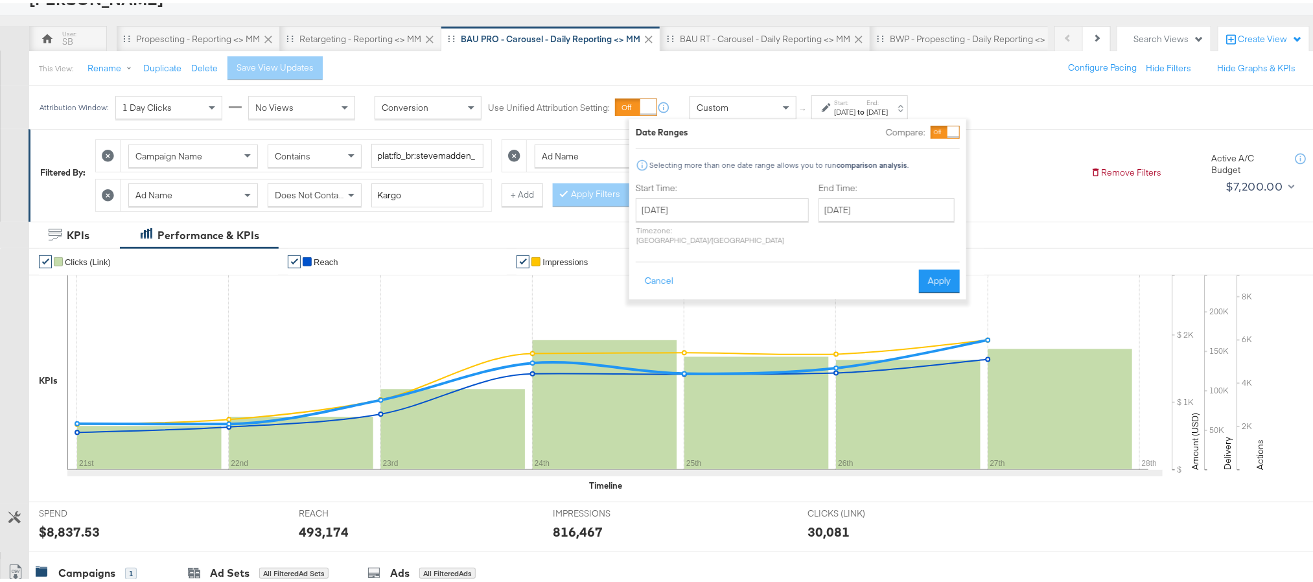
click at [875, 176] on div "Date Ranges Compare: Selecting more than one date range allows you to run compa…" at bounding box center [798, 205] width 324 height 167
click at [863, 213] on input "[DATE]" at bounding box center [886, 206] width 136 height 23
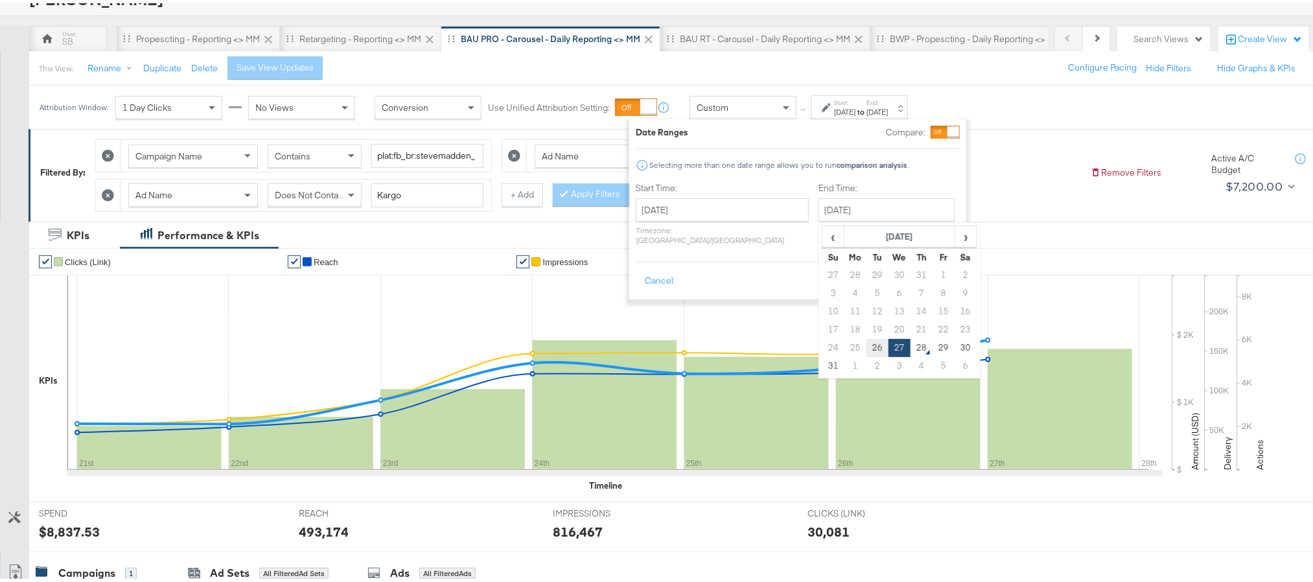
click at [866, 345] on td "26" at bounding box center [877, 345] width 22 height 18
type input "[DATE]"
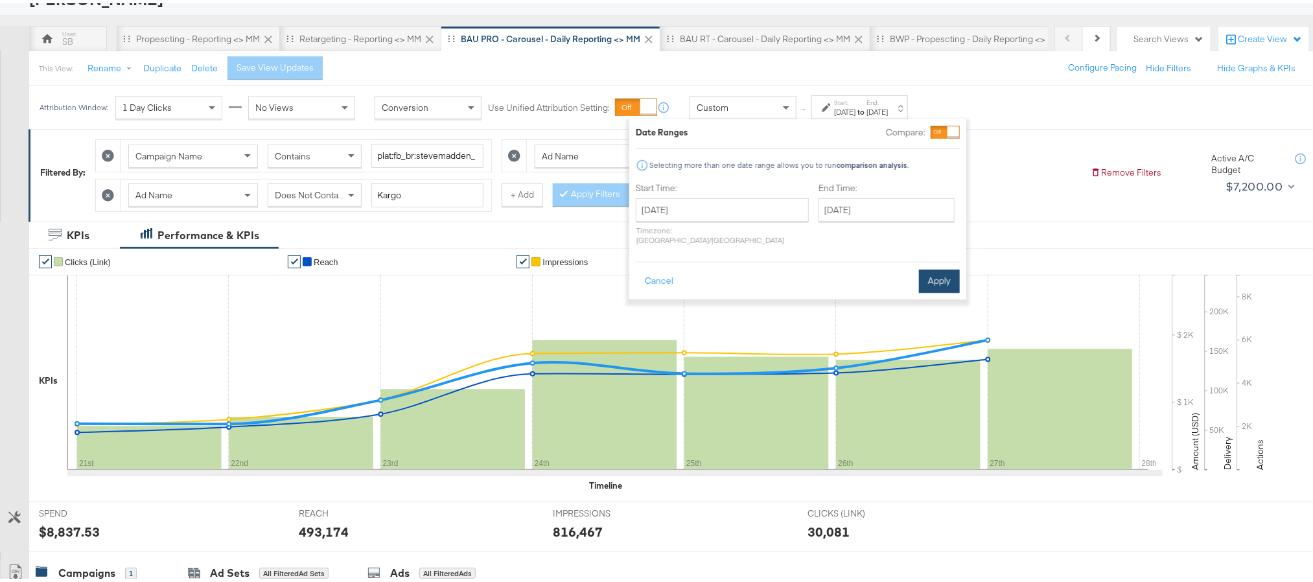
click at [926, 266] on button "Apply" at bounding box center [939, 277] width 41 height 23
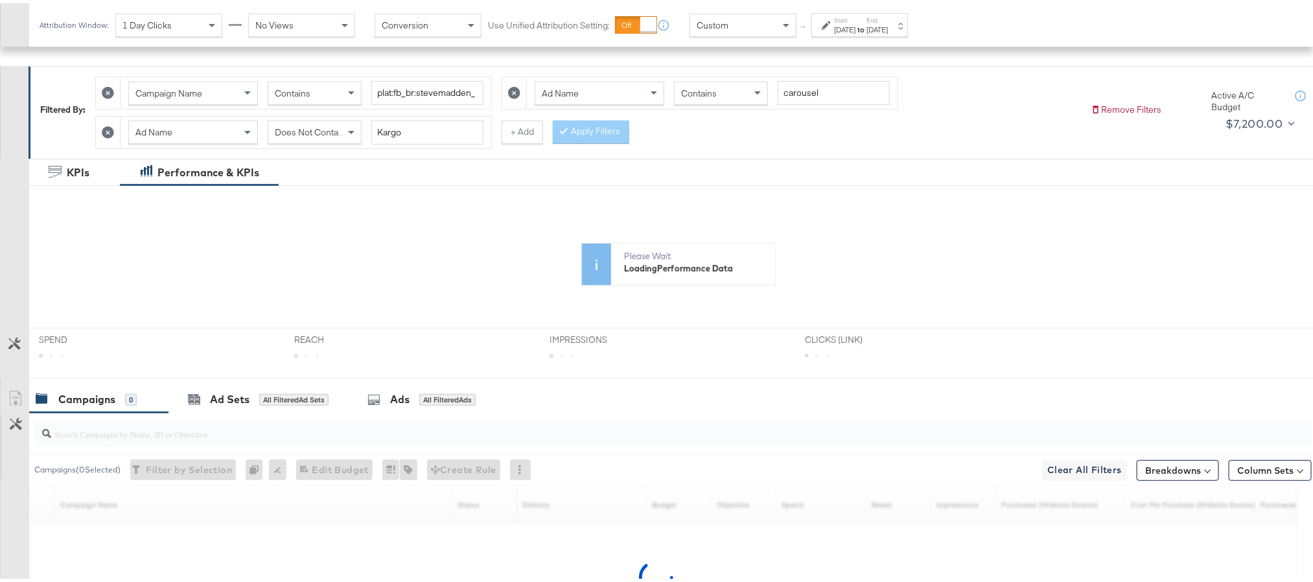
scroll to position [194, 0]
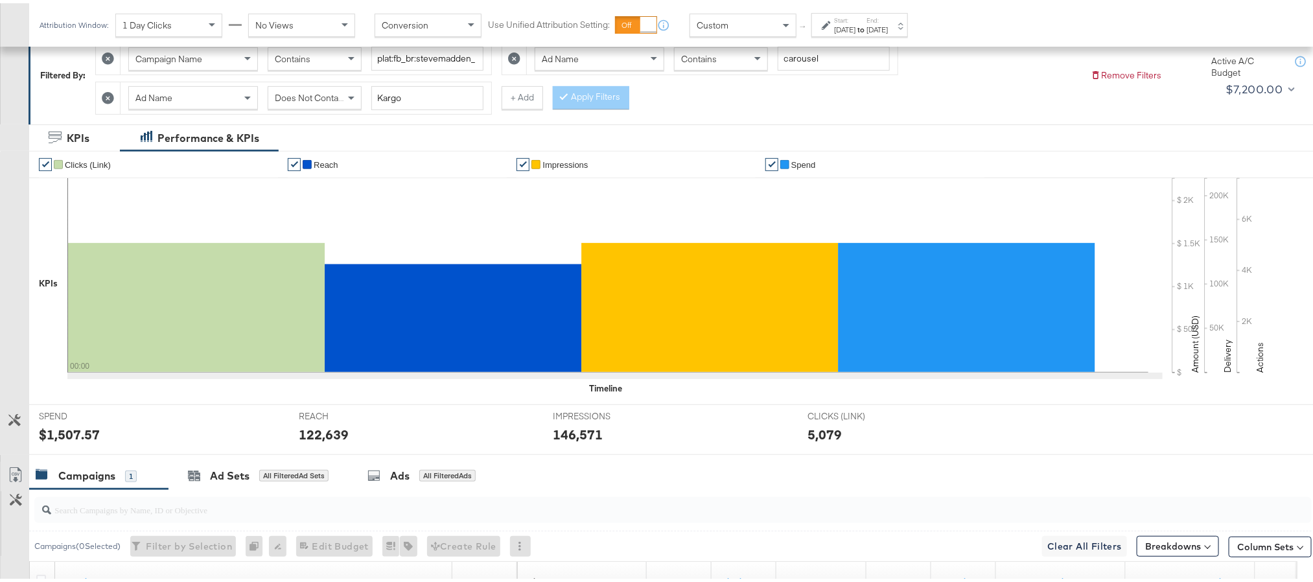
click at [855, 24] on div "[DATE]" at bounding box center [844, 26] width 21 height 10
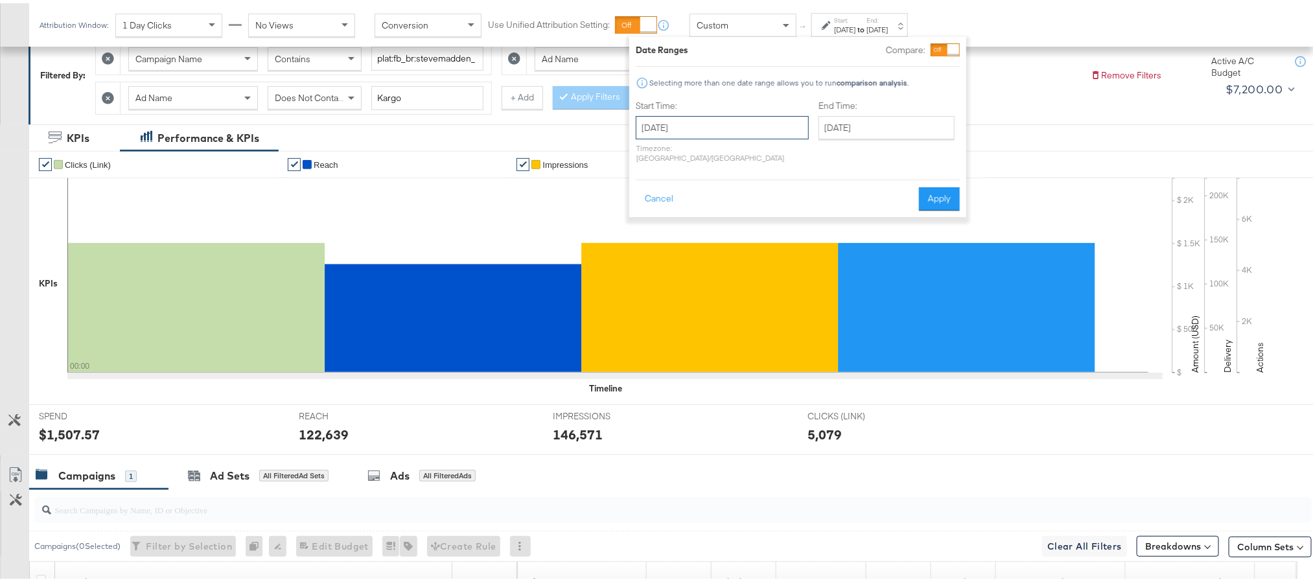
click at [730, 119] on input "[DATE]" at bounding box center [722, 124] width 173 height 23
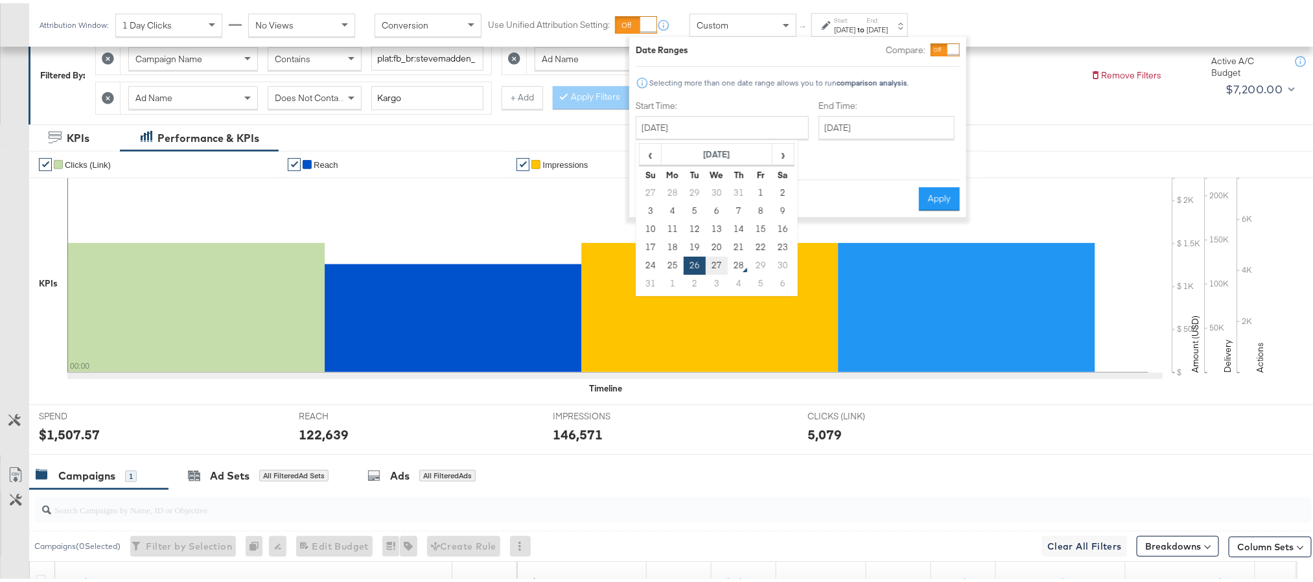
click at [715, 268] on td "27" at bounding box center [717, 262] width 22 height 18
type input "[DATE]"
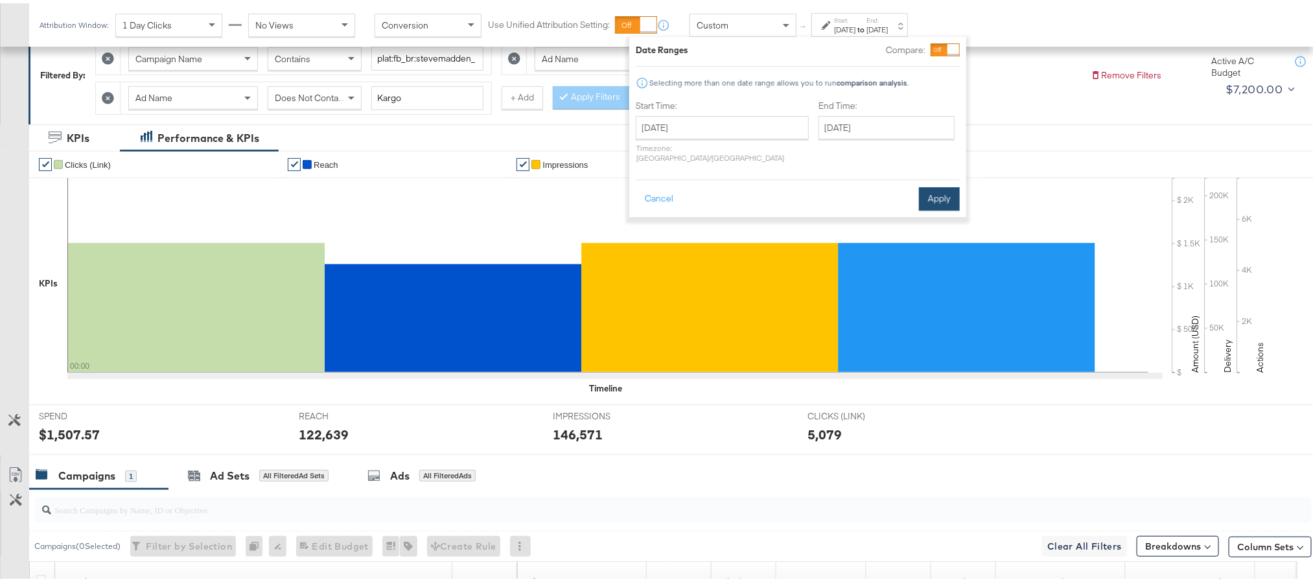
click at [939, 187] on button "Apply" at bounding box center [939, 195] width 41 height 23
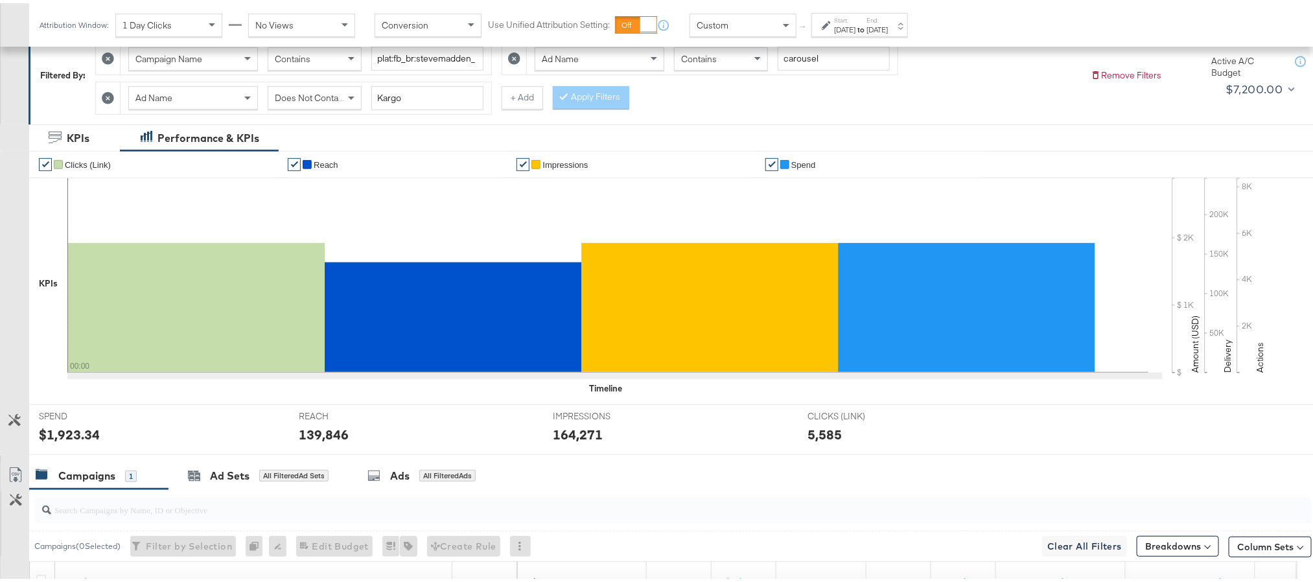
click at [56, 439] on div "$1,923.34" at bounding box center [69, 431] width 61 height 19
copy div "1,923.34"
click at [319, 440] on div "139,846" at bounding box center [324, 431] width 50 height 19
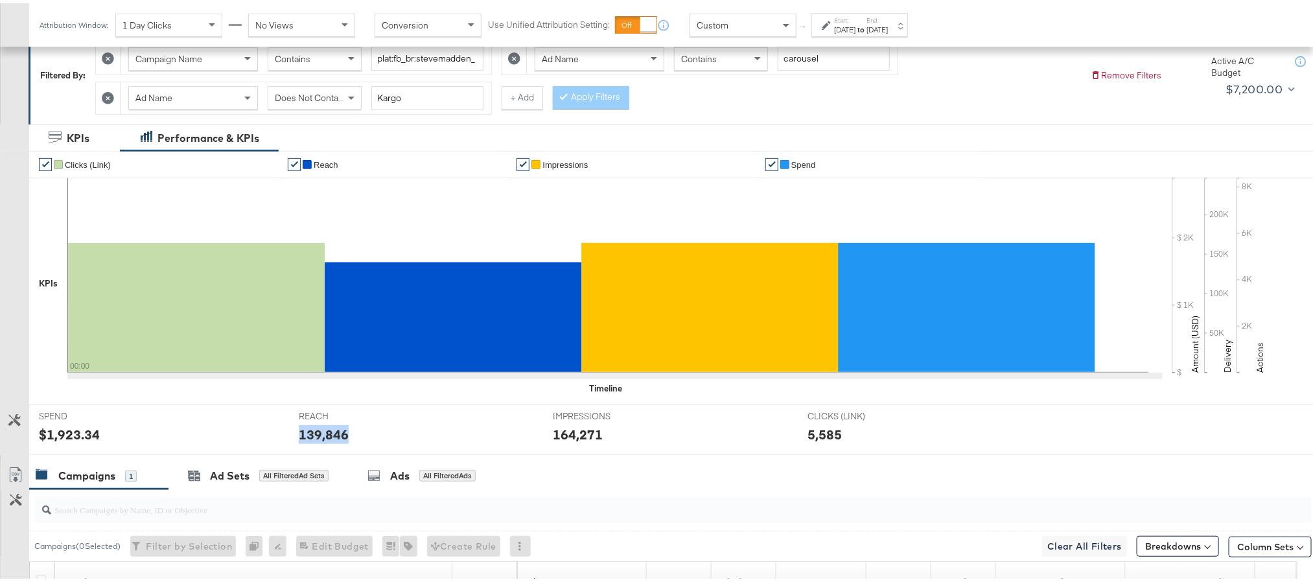
copy div "139,846"
click at [568, 435] on div "164,271" at bounding box center [578, 431] width 50 height 19
click at [850, 23] on div "[DATE]" at bounding box center [844, 26] width 21 height 10
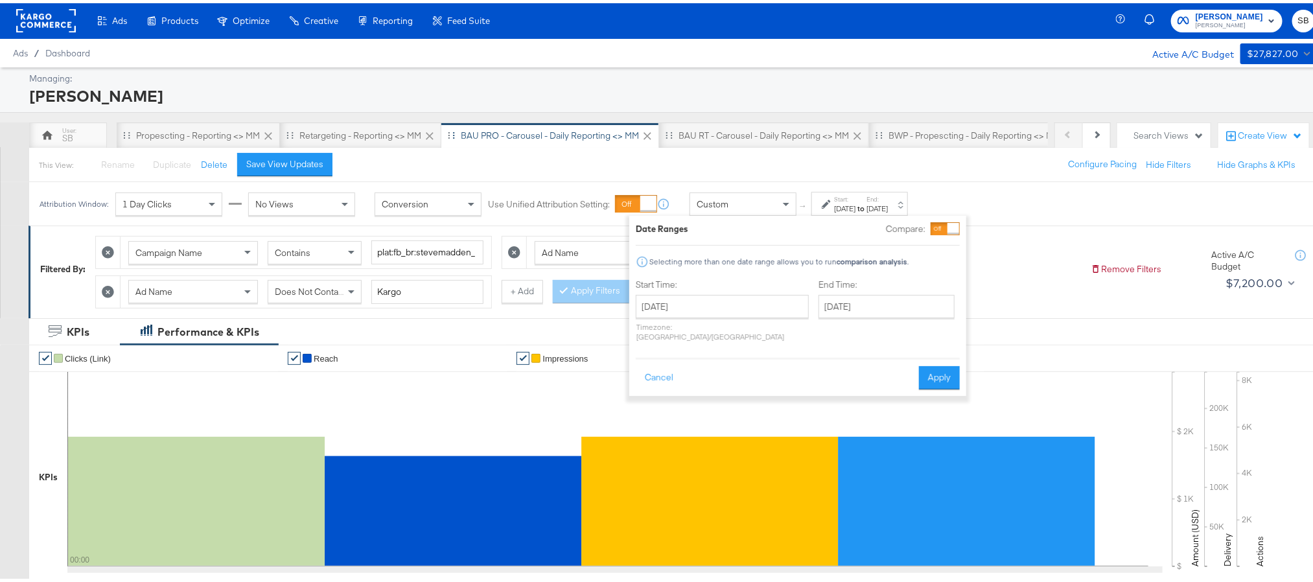
scroll to position [0, 0]
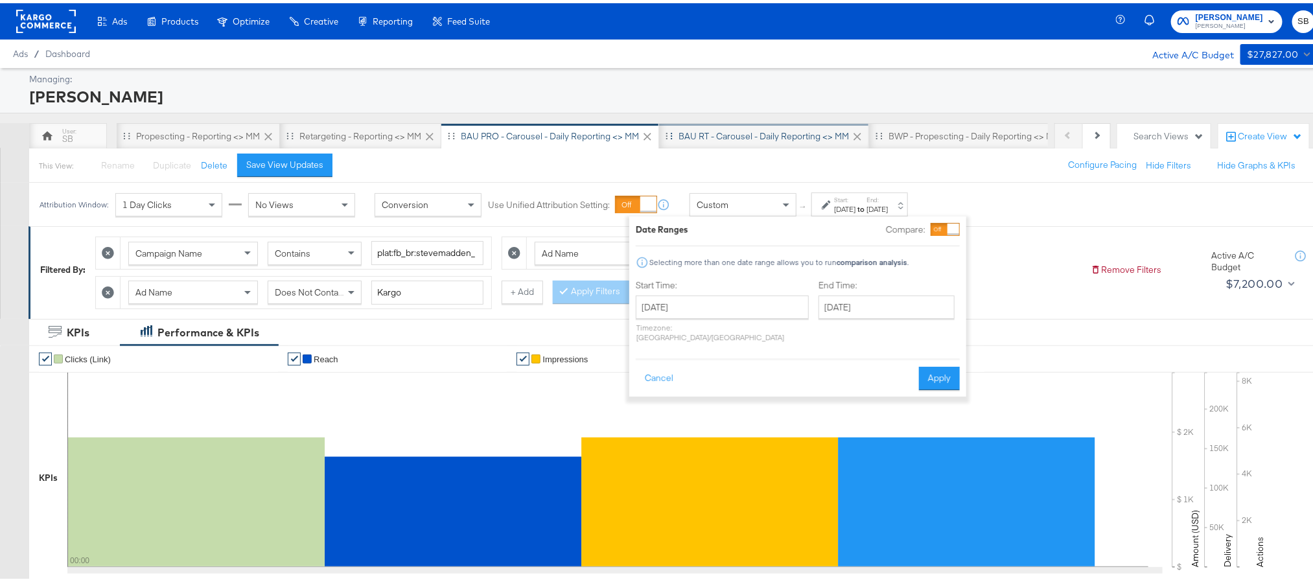
click at [690, 133] on div "BAU RT - Carousel - Daily Reporting <> MM" at bounding box center [763, 133] width 170 height 12
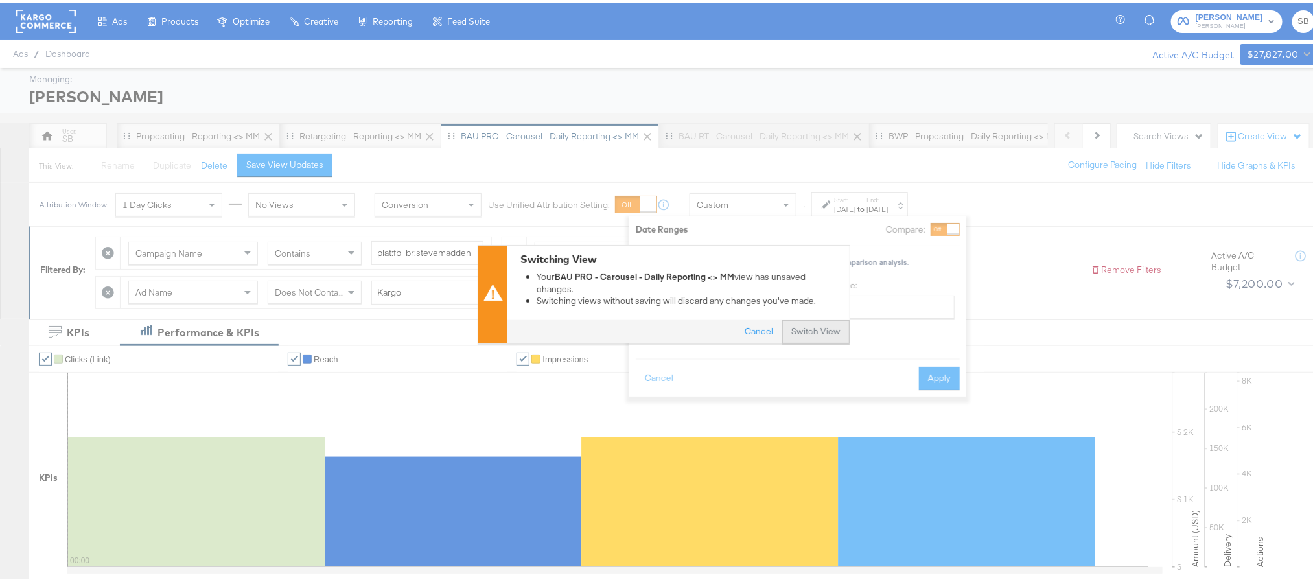
click at [813, 336] on button "Switch View" at bounding box center [815, 328] width 67 height 23
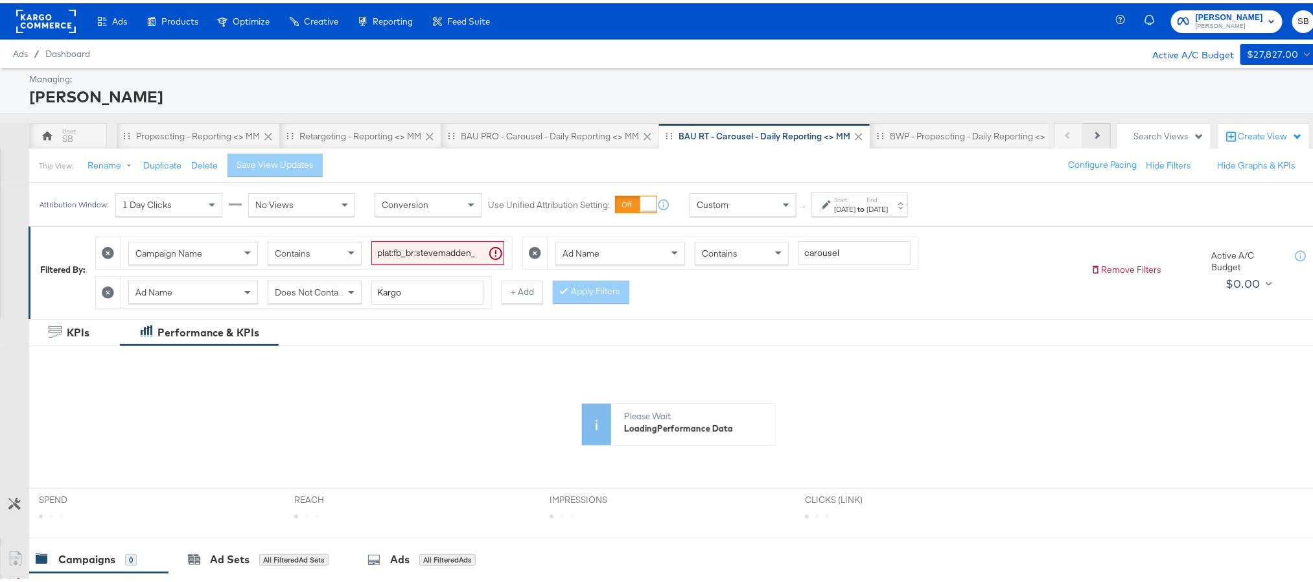
click at [1085, 144] on button "Next" at bounding box center [1097, 133] width 28 height 26
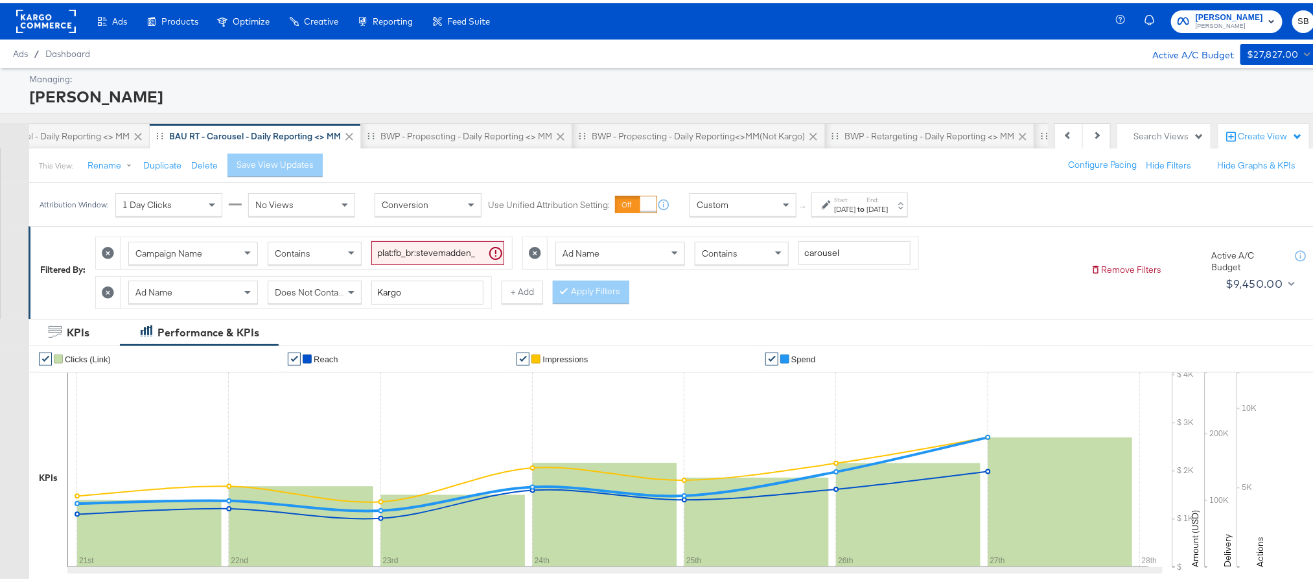
click at [850, 208] on div "[DATE]" at bounding box center [844, 206] width 21 height 10
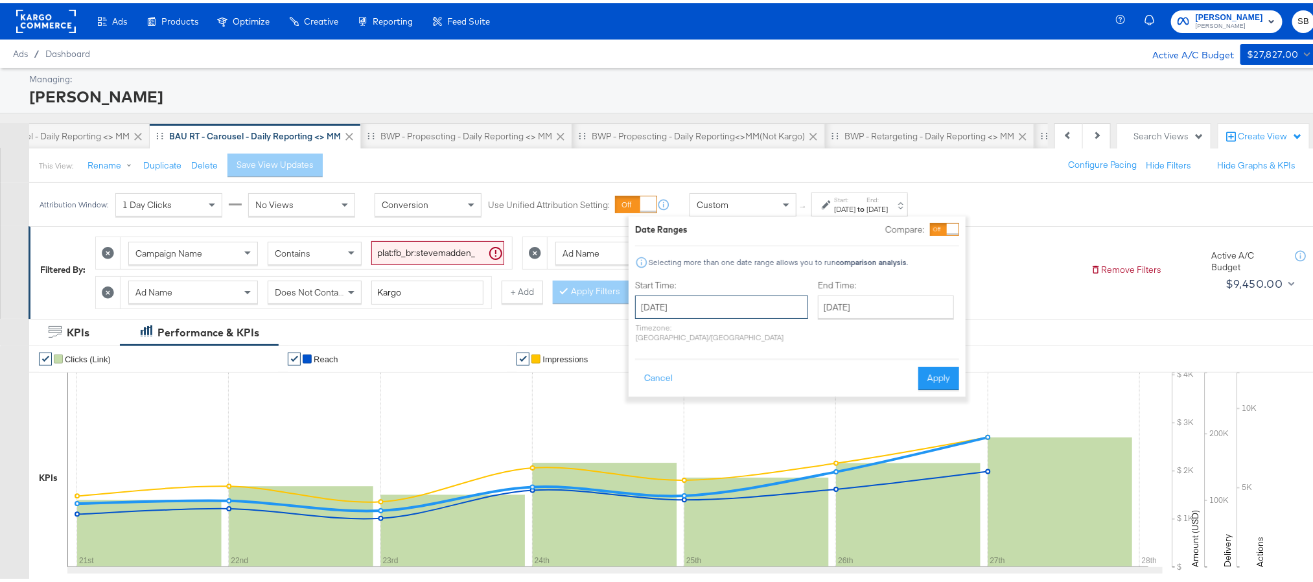
click at [702, 309] on input "[DATE]" at bounding box center [721, 303] width 173 height 23
click at [702, 445] on td "26" at bounding box center [694, 442] width 22 height 18
type input "[DATE]"
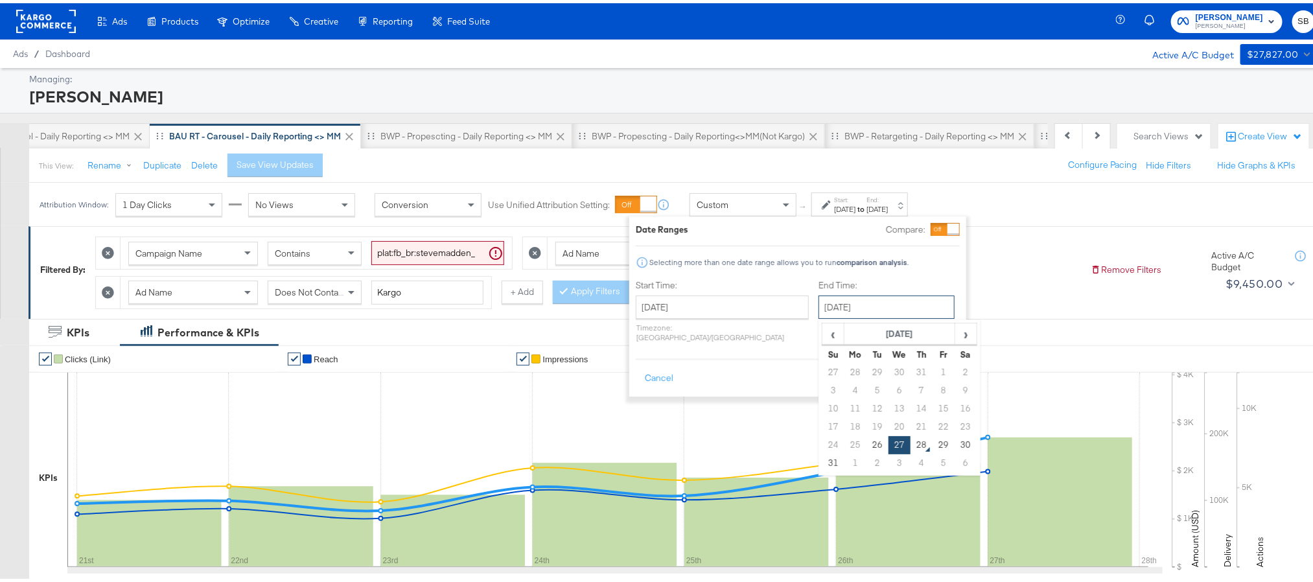
click at [823, 308] on input "[DATE]" at bounding box center [886, 303] width 136 height 23
click at [866, 445] on td "26" at bounding box center [877, 442] width 22 height 18
type input "[DATE]"
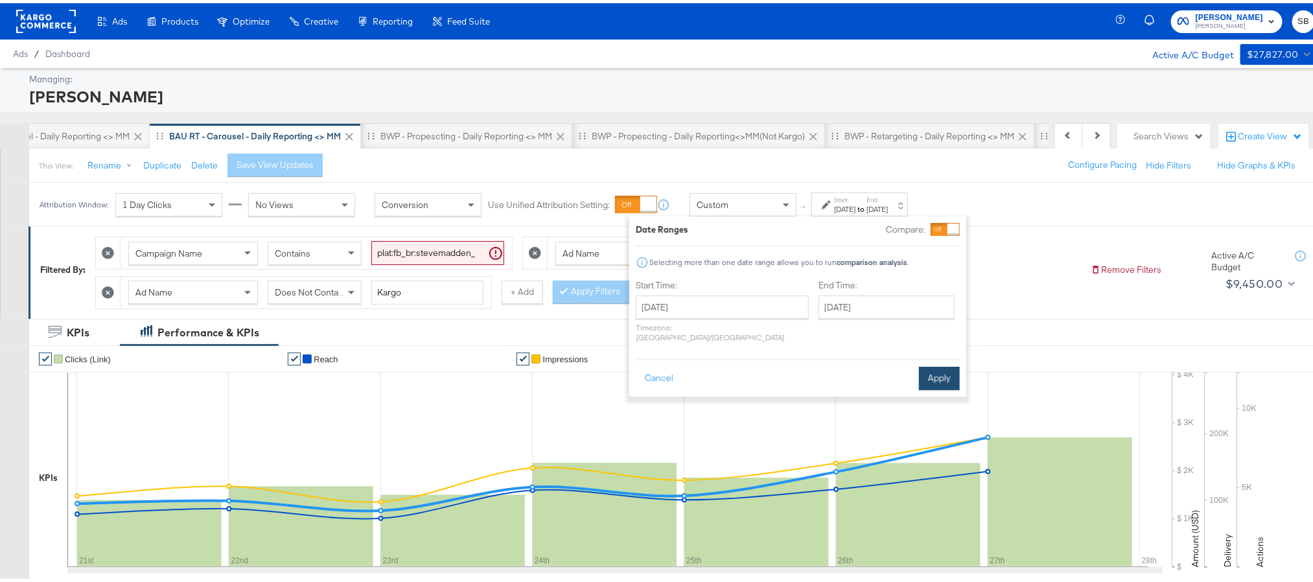
click at [938, 367] on button "Apply" at bounding box center [939, 375] width 41 height 23
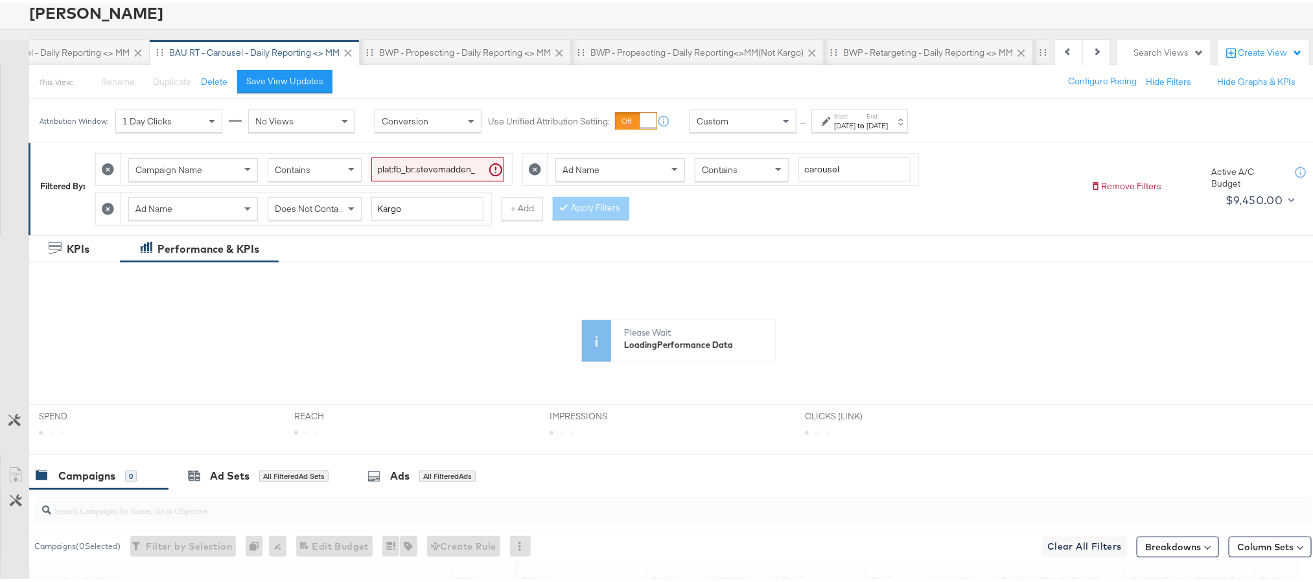
scroll to position [194, 0]
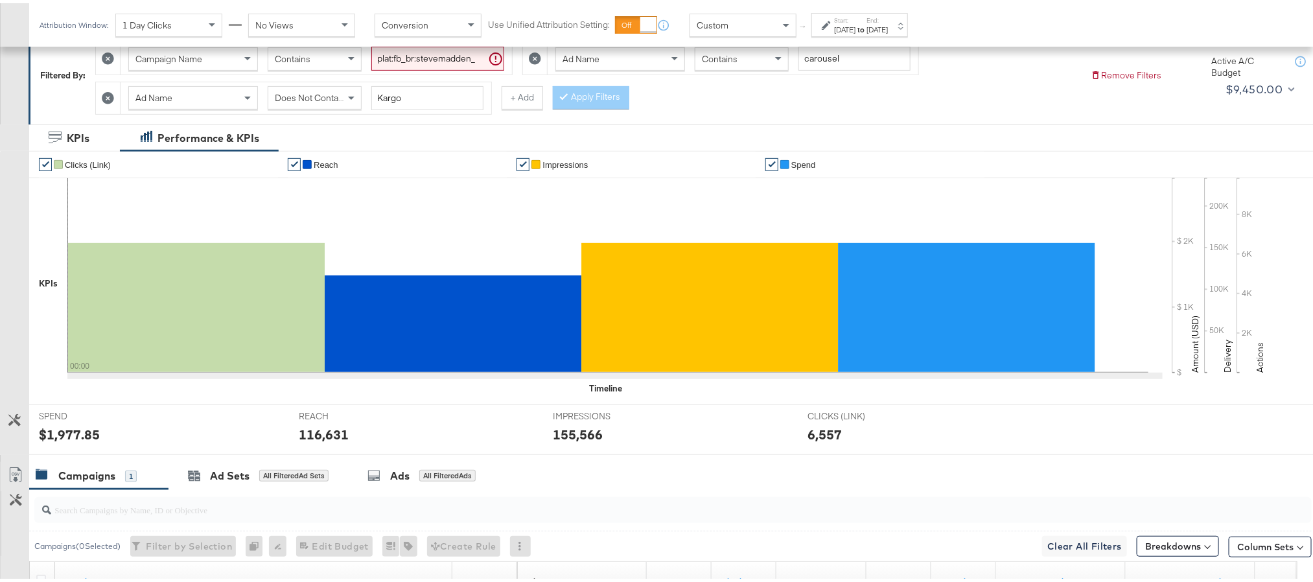
click at [65, 433] on div "$1,977.85" at bounding box center [69, 431] width 61 height 19
click at [888, 26] on div "[DATE]" at bounding box center [876, 26] width 21 height 10
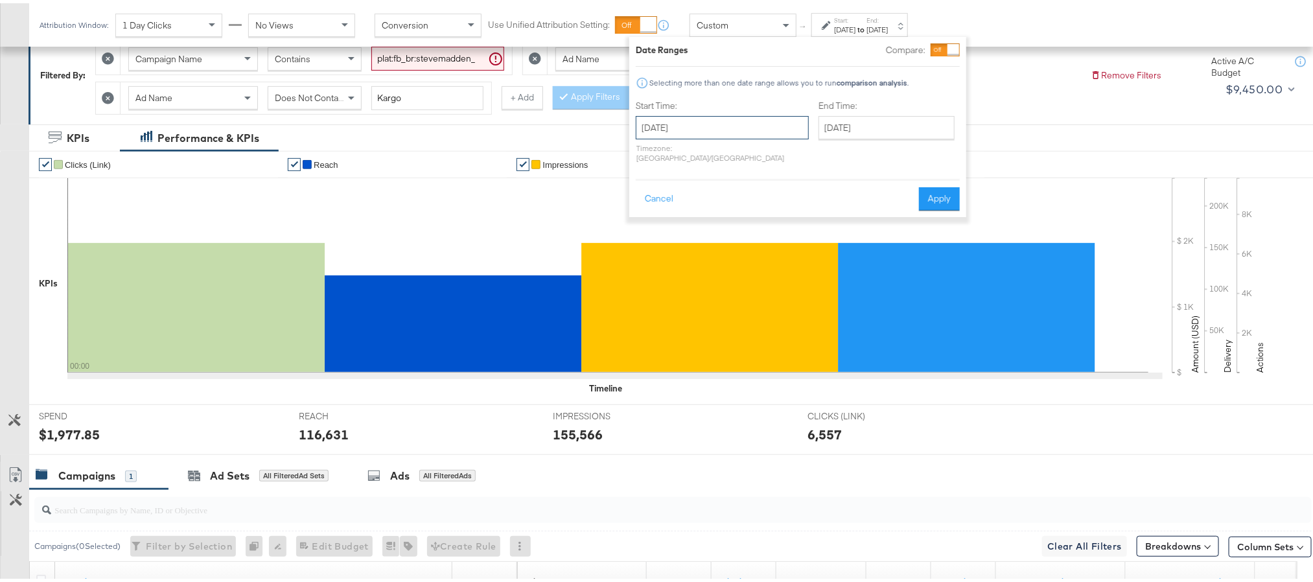
click at [696, 117] on input "[DATE]" at bounding box center [722, 124] width 173 height 23
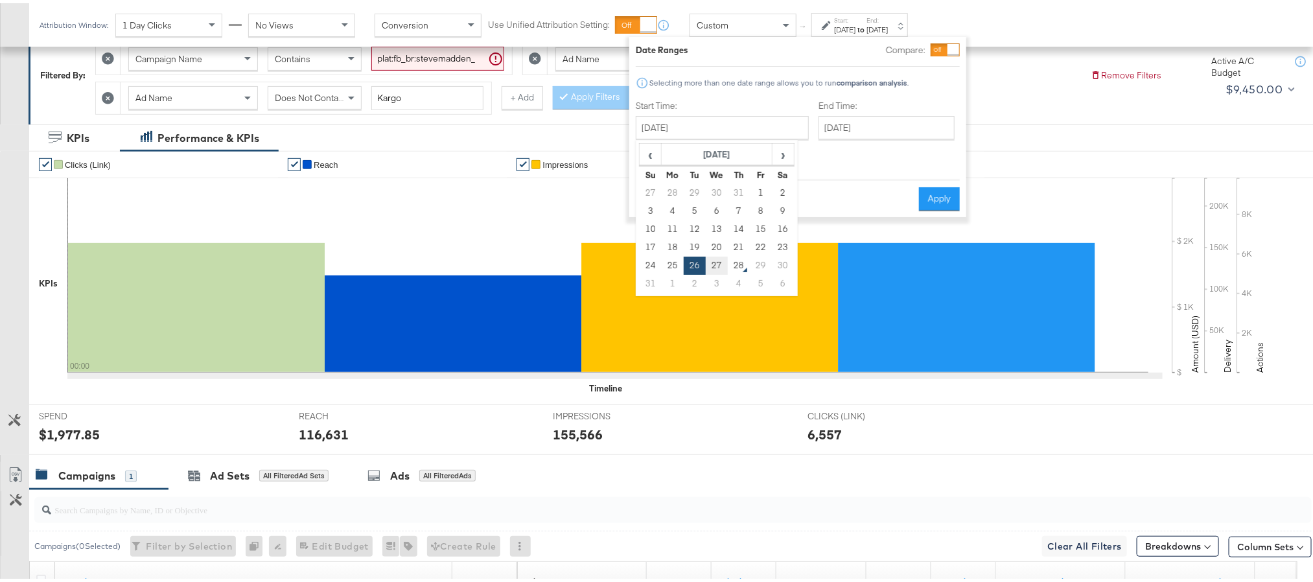
click at [714, 255] on td "27" at bounding box center [717, 262] width 22 height 18
type input "[DATE]"
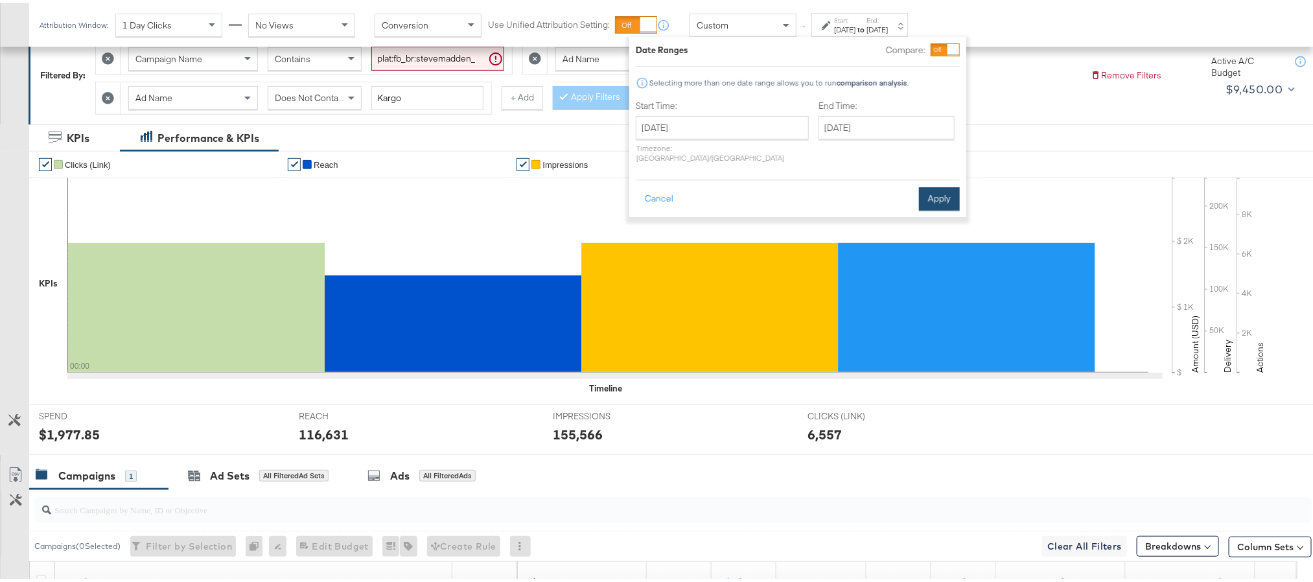
click at [938, 184] on button "Apply" at bounding box center [939, 195] width 41 height 23
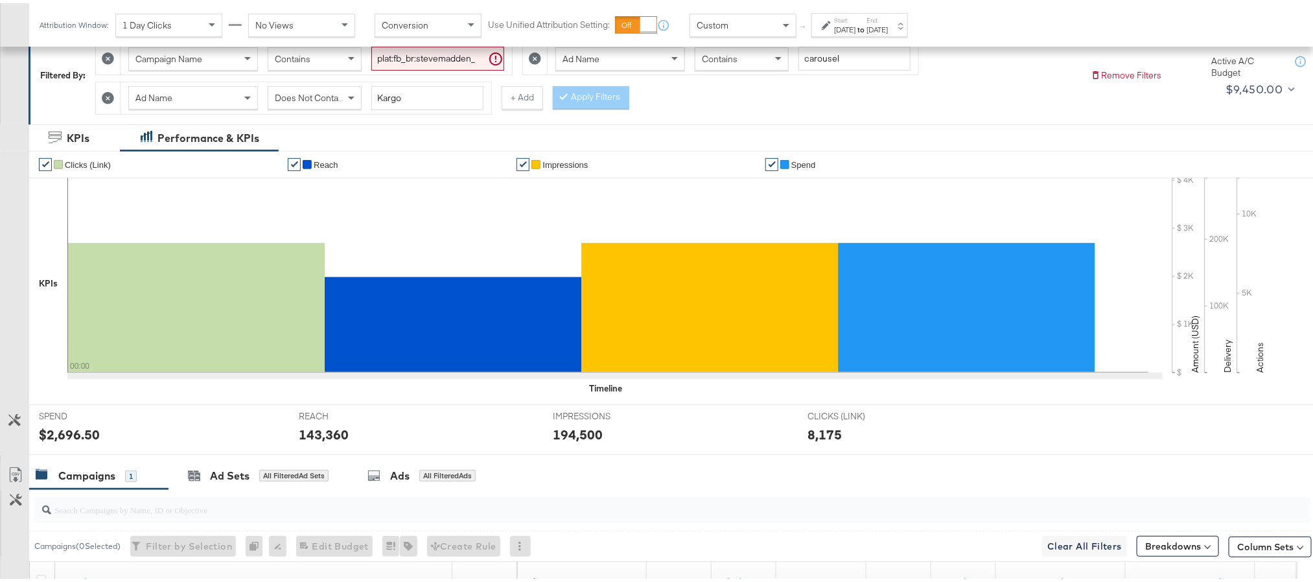
click at [59, 436] on div "$2,696.50" at bounding box center [69, 431] width 61 height 19
click at [60, 436] on div "$2,696.50" at bounding box center [69, 431] width 61 height 19
click at [329, 439] on div "143,360" at bounding box center [324, 431] width 50 height 19
click at [327, 439] on div "143,360" at bounding box center [324, 431] width 50 height 19
click at [583, 433] on div "194,500" at bounding box center [578, 431] width 50 height 19
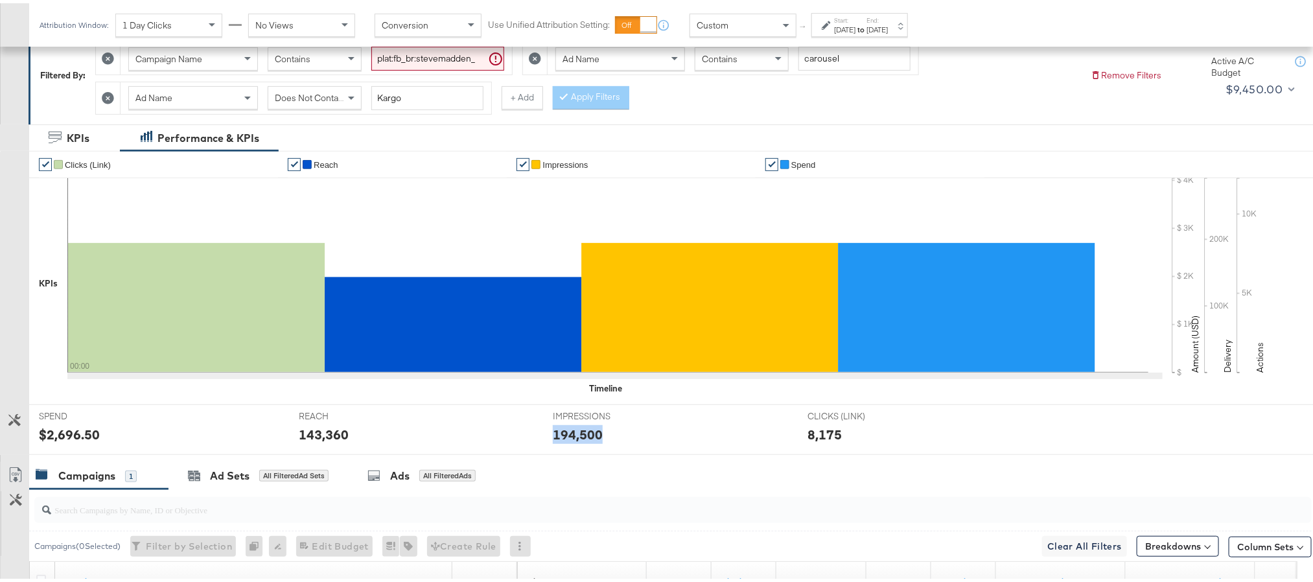
click at [583, 433] on div "194,500" at bounding box center [578, 431] width 50 height 19
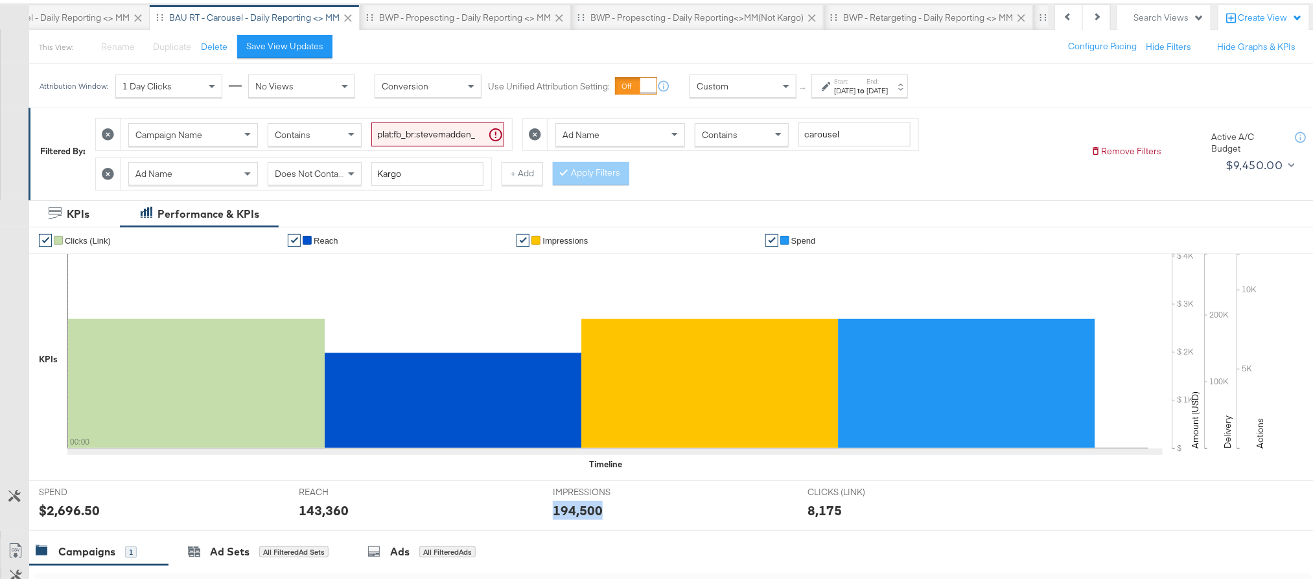
scroll to position [0, 0]
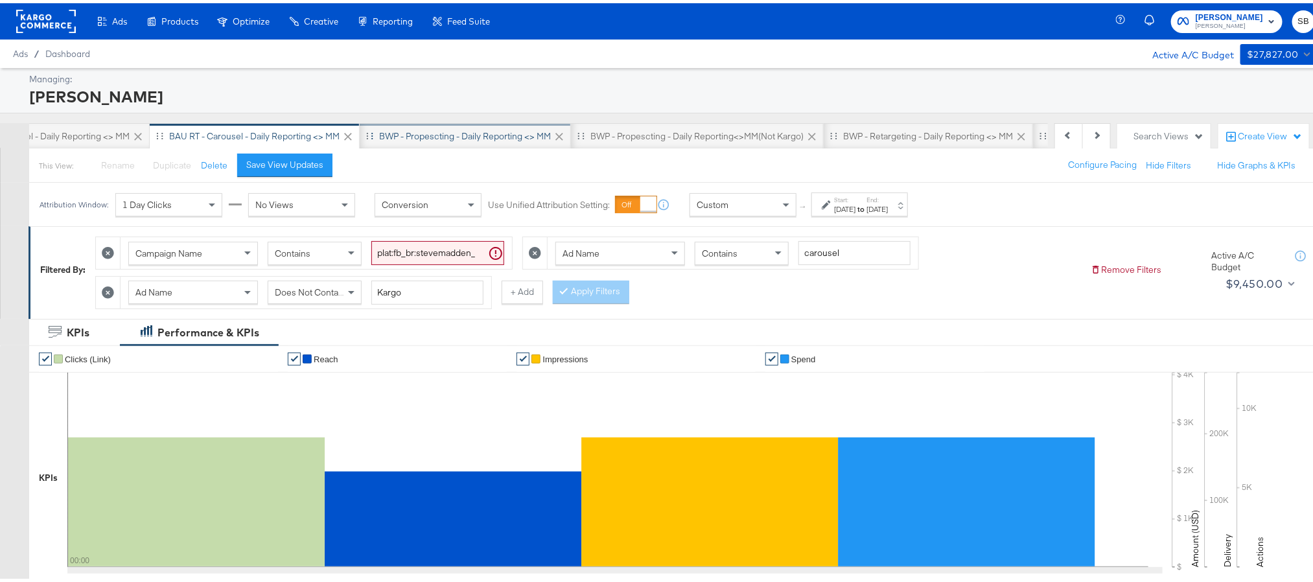
click at [515, 131] on div "BWP - Propescting - Daily Reporting <> MM" at bounding box center [465, 133] width 172 height 12
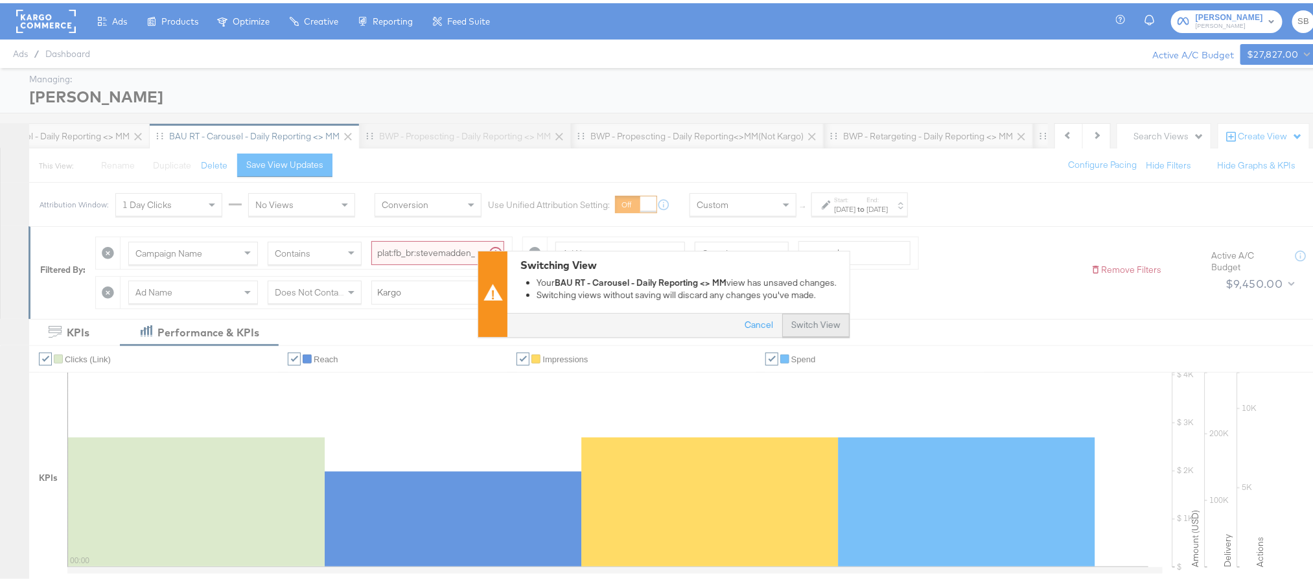
click at [785, 329] on button "Switch View" at bounding box center [815, 322] width 67 height 23
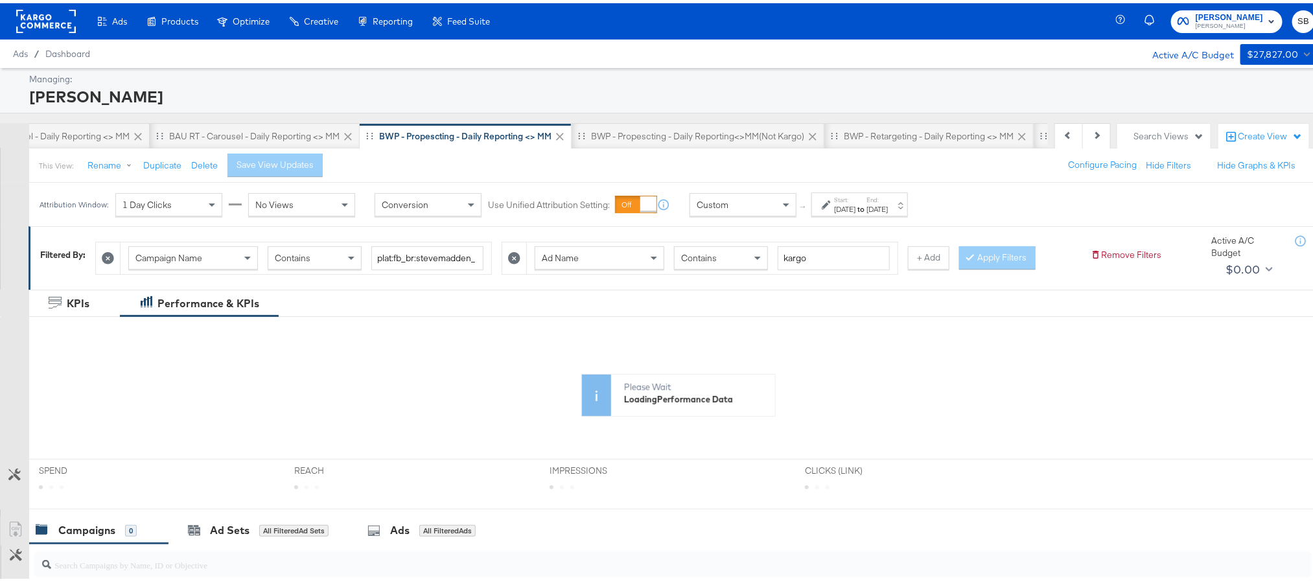
click at [866, 208] on strong "to" at bounding box center [860, 206] width 11 height 10
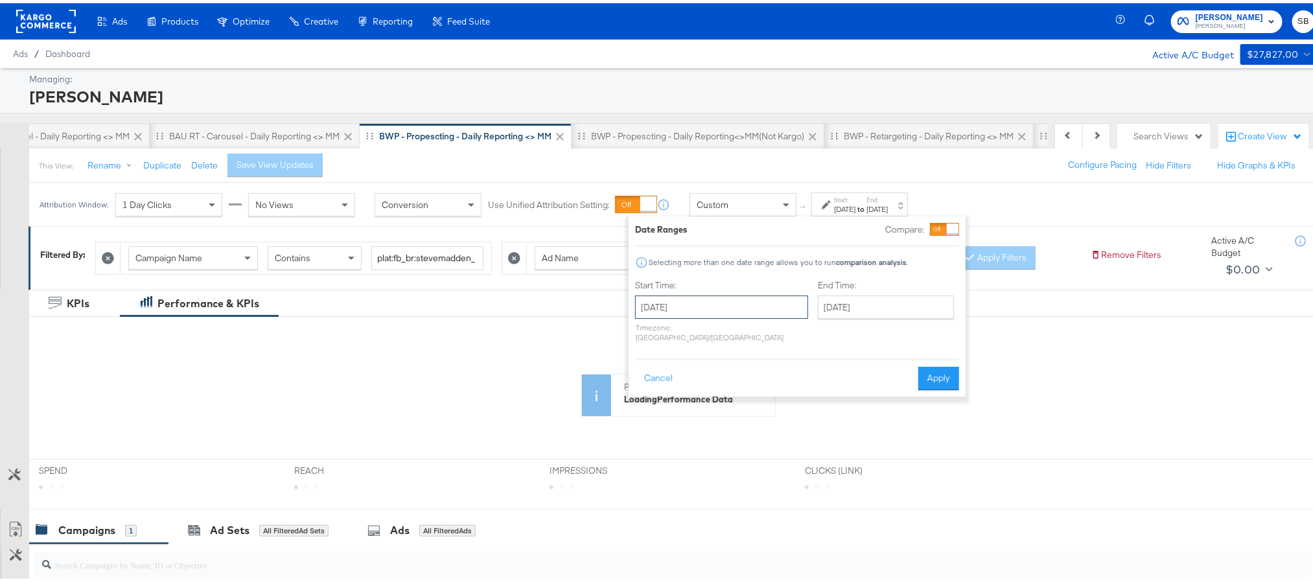
click at [716, 308] on input "[DATE]" at bounding box center [721, 303] width 173 height 23
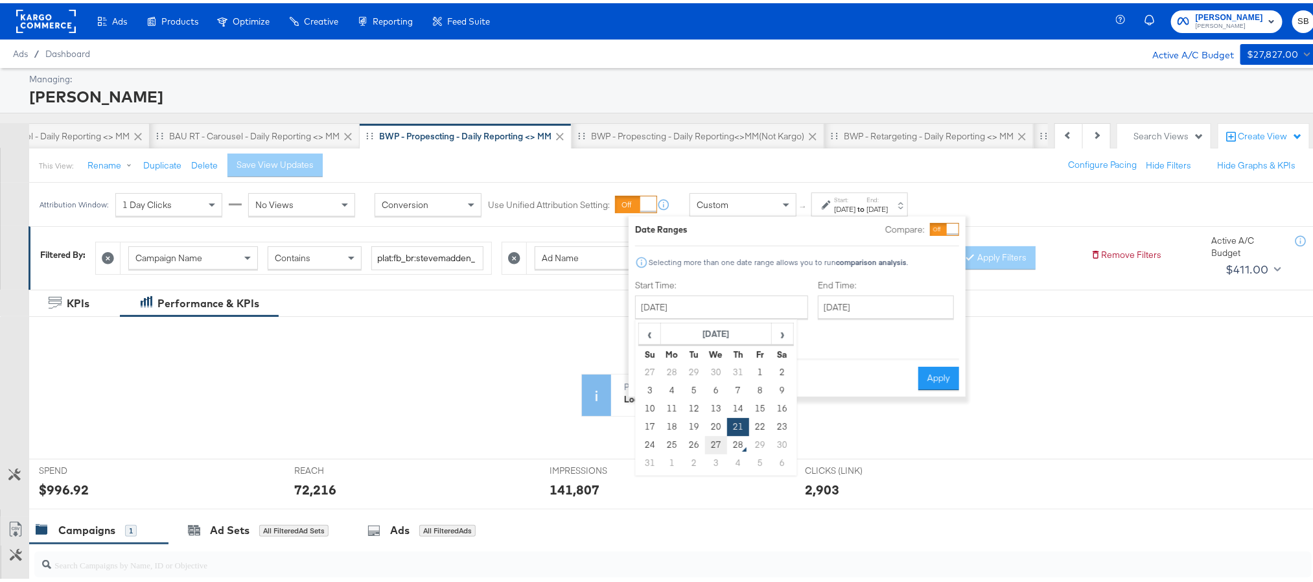
click at [705, 445] on td "27" at bounding box center [716, 442] width 22 height 18
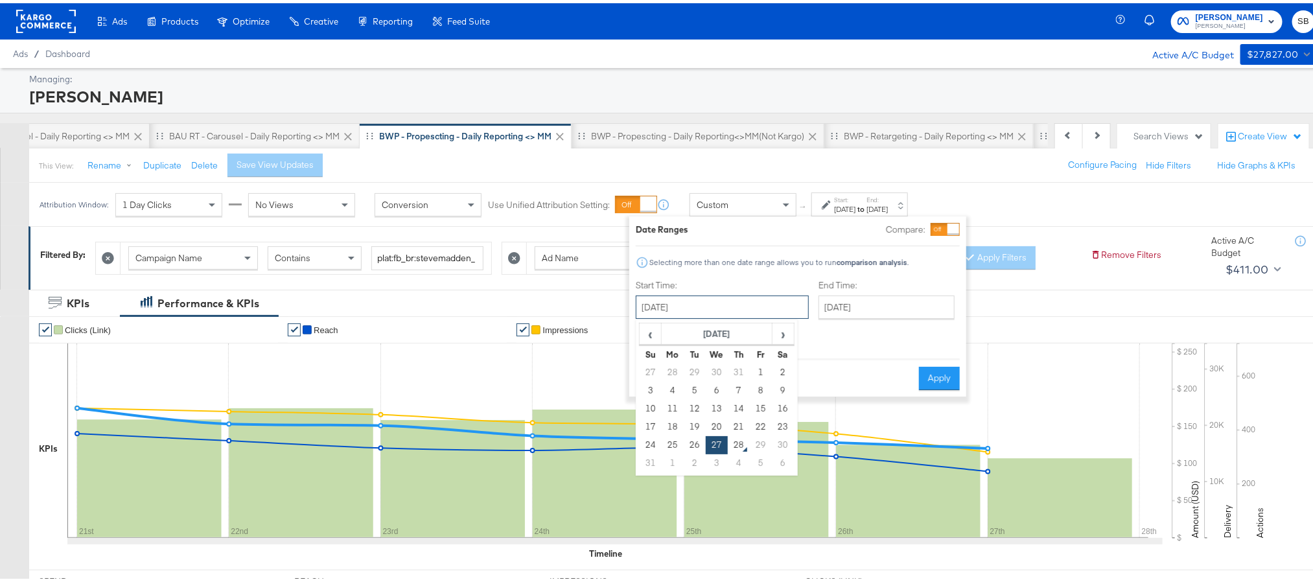
click at [745, 299] on input "[DATE]" at bounding box center [722, 303] width 173 height 23
click at [692, 441] on td "26" at bounding box center [695, 442] width 22 height 18
type input "[DATE]"
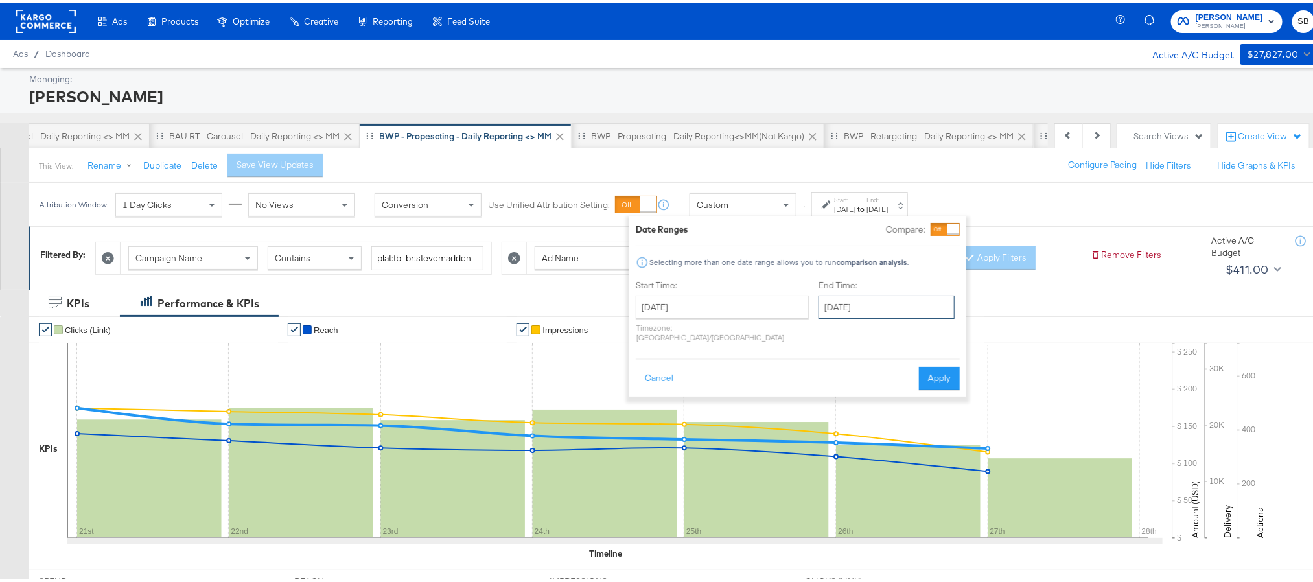
click at [818, 304] on input "[DATE]" at bounding box center [886, 303] width 136 height 23
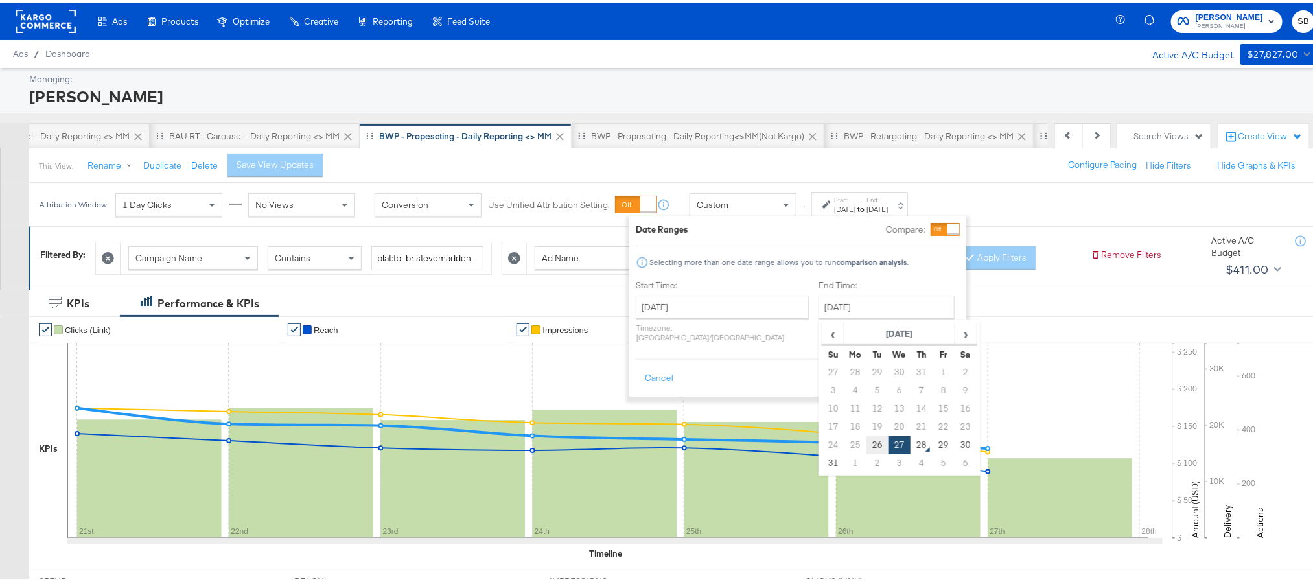
click at [866, 444] on td "26" at bounding box center [877, 442] width 22 height 18
type input "[DATE]"
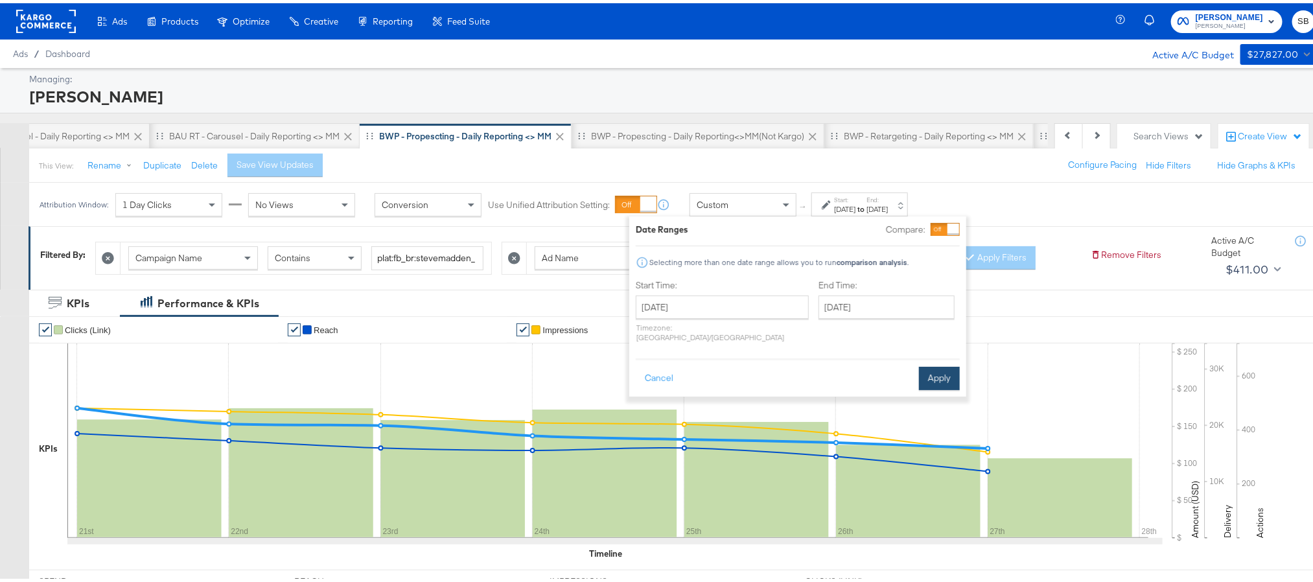
click at [935, 364] on button "Apply" at bounding box center [939, 375] width 41 height 23
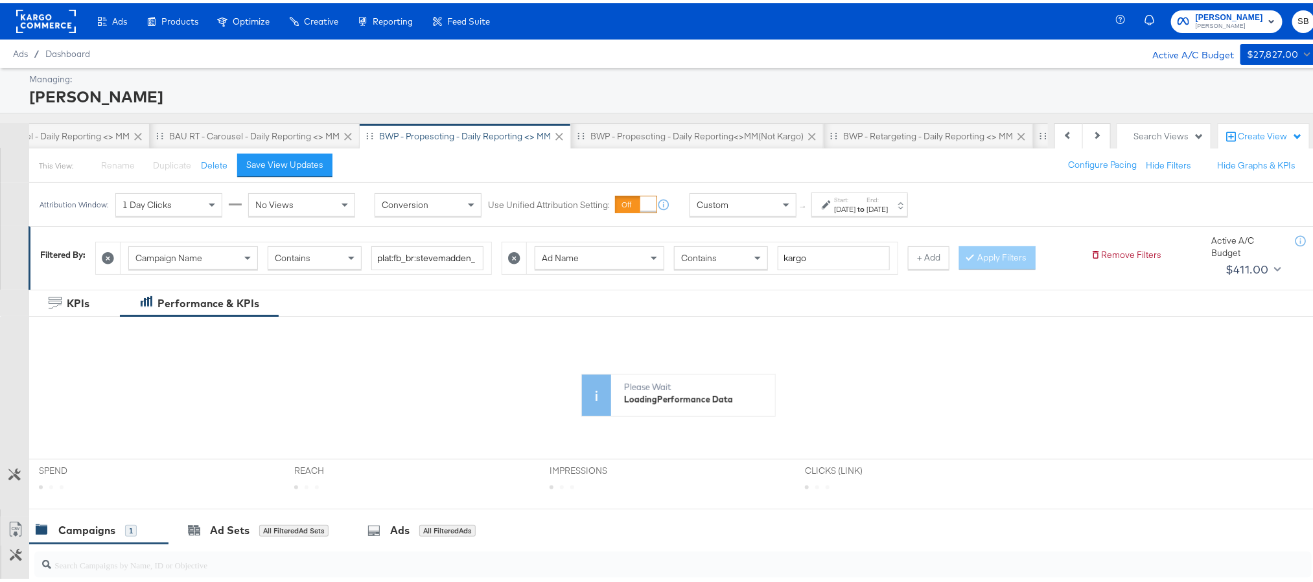
scroll to position [194, 0]
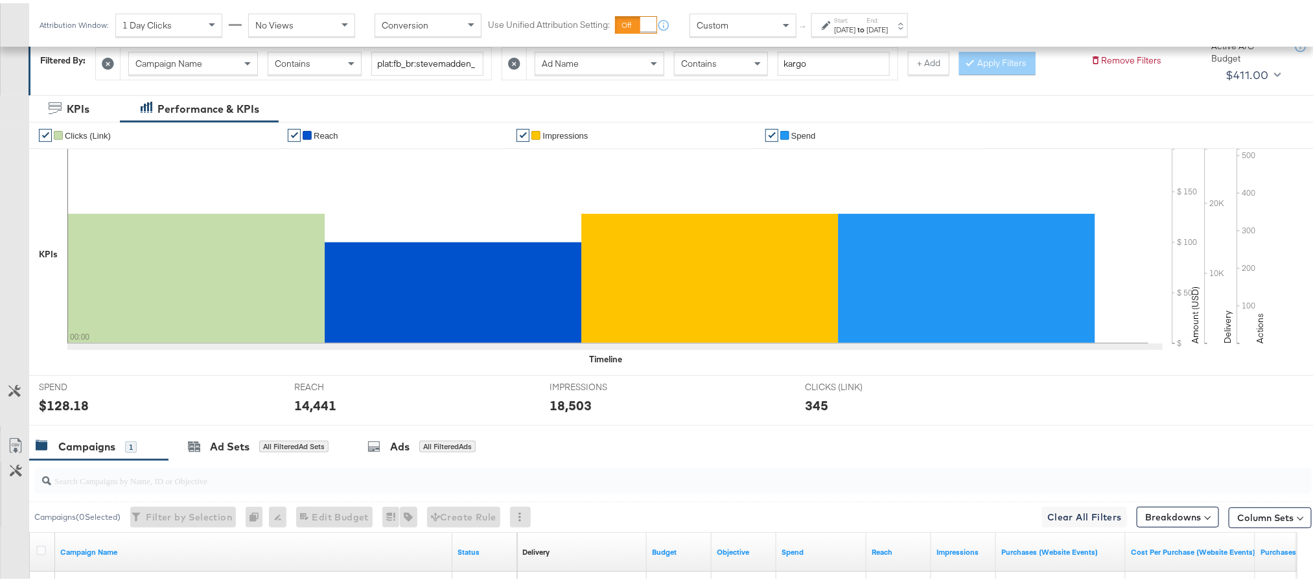
click at [888, 27] on div "[DATE]" at bounding box center [876, 26] width 21 height 10
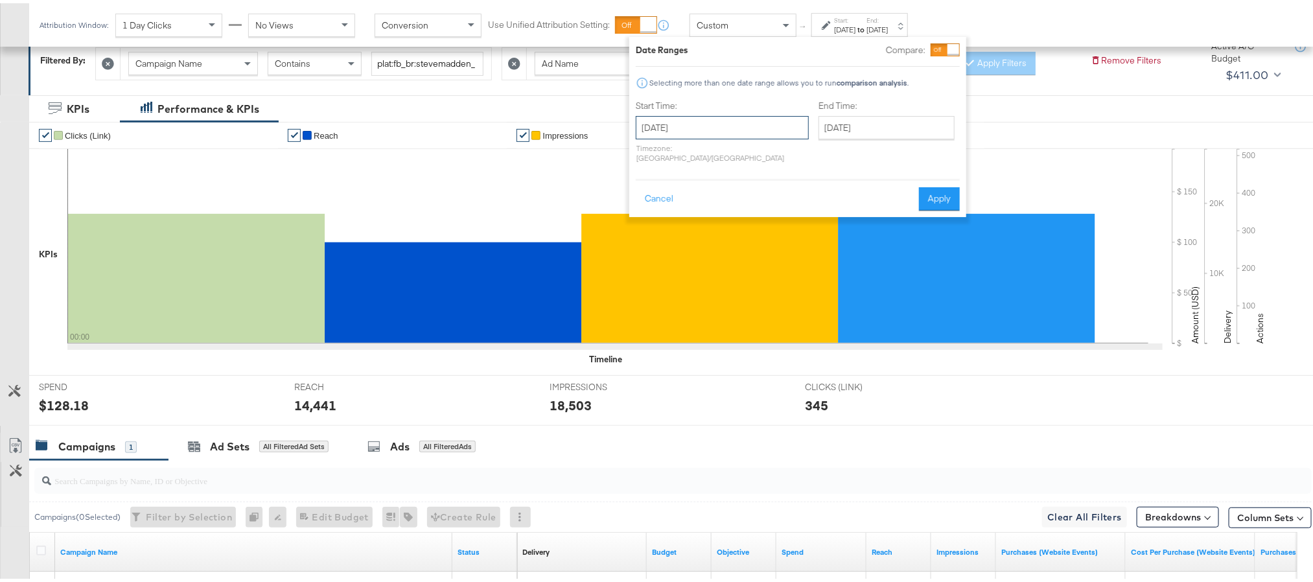
click at [727, 119] on input "[DATE]" at bounding box center [722, 124] width 173 height 23
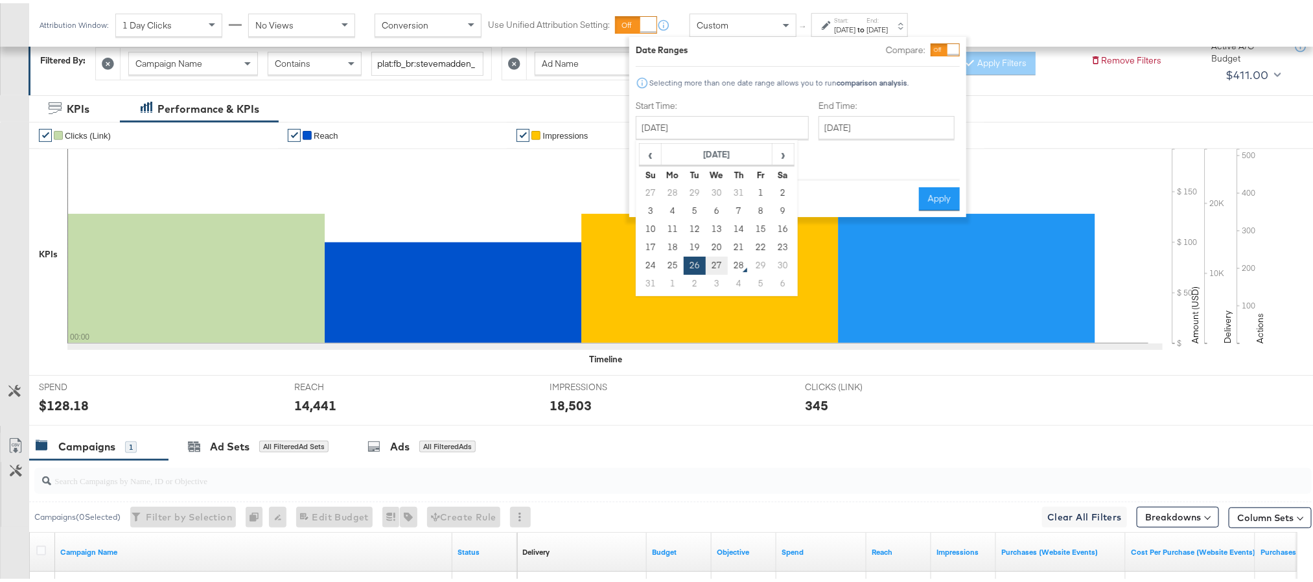
click at [720, 260] on td "27" at bounding box center [717, 262] width 22 height 18
type input "[DATE]"
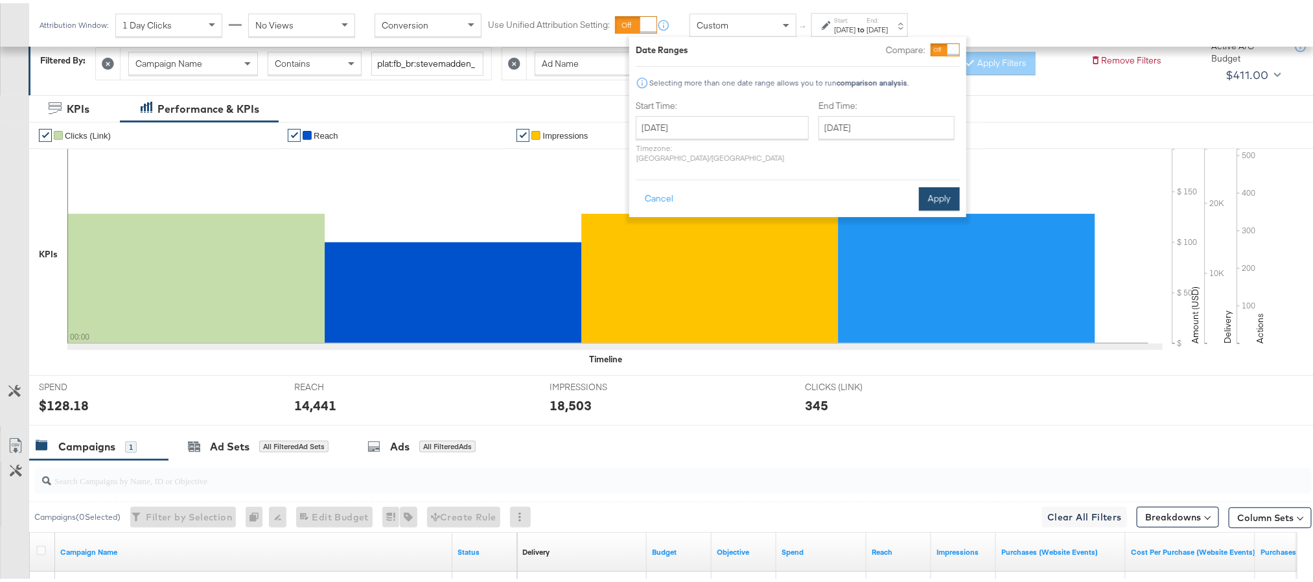
click at [953, 184] on button "Apply" at bounding box center [939, 195] width 41 height 23
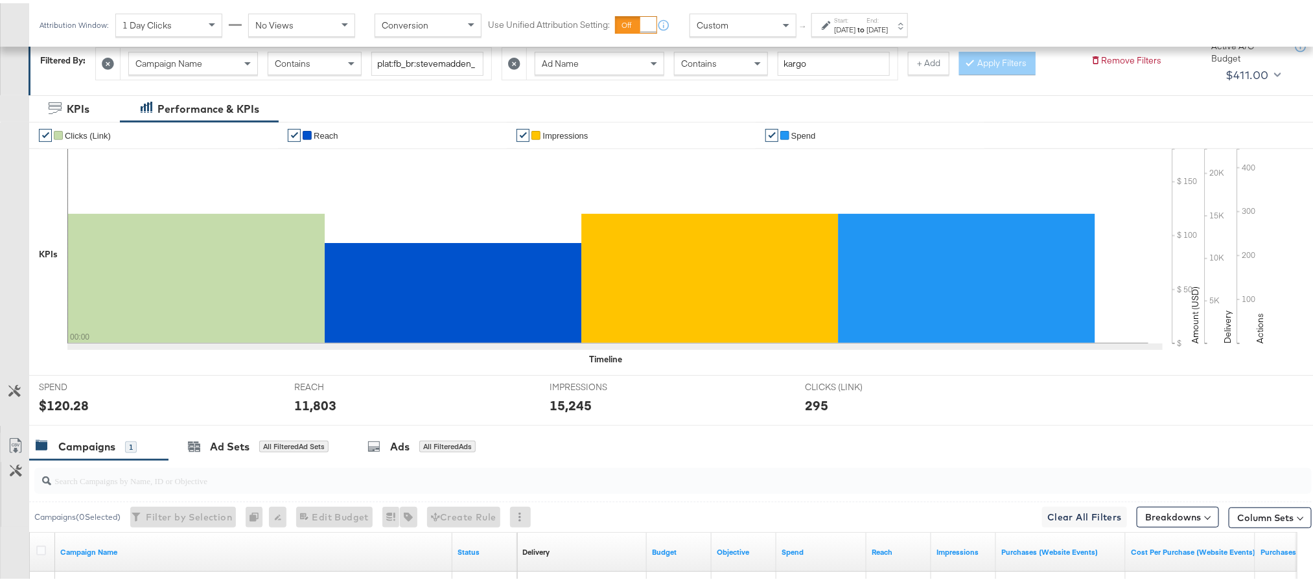
click at [64, 399] on div "$120.28" at bounding box center [64, 402] width 50 height 19
click at [305, 404] on div "11,803" at bounding box center [315, 402] width 42 height 19
click at [570, 403] on div "15,245" at bounding box center [570, 402] width 42 height 19
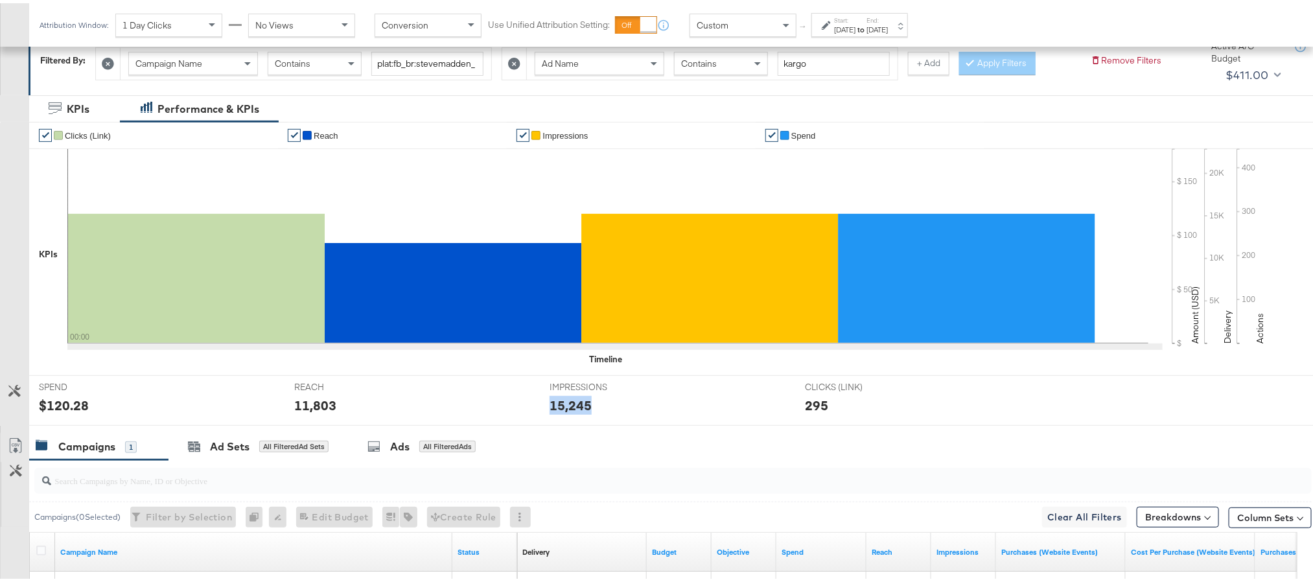
click at [570, 403] on div "15,245" at bounding box center [570, 402] width 42 height 19
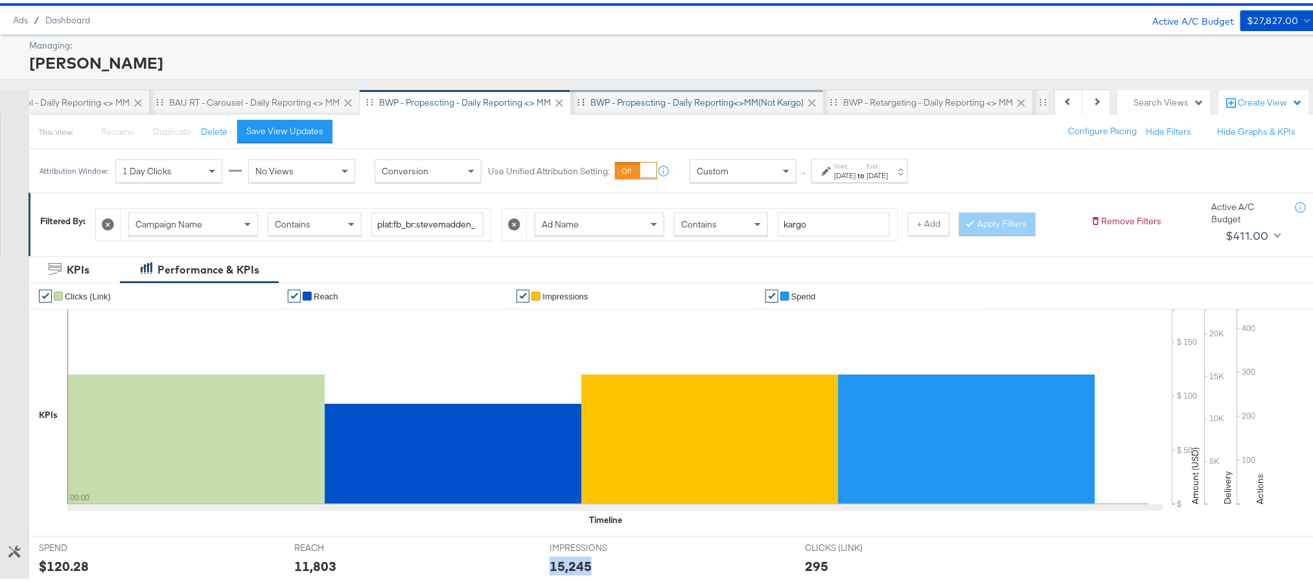
scroll to position [0, 0]
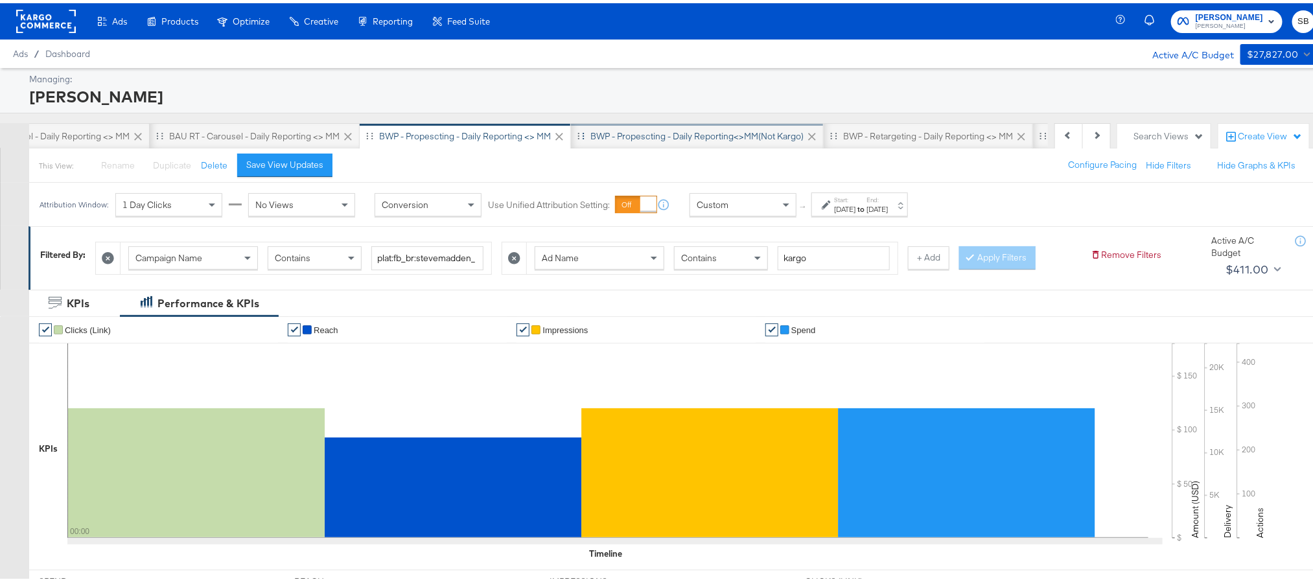
click at [743, 124] on div "BWP - Propescting - Daily Reporting<>MM(not kargo)" at bounding box center [697, 133] width 253 height 26
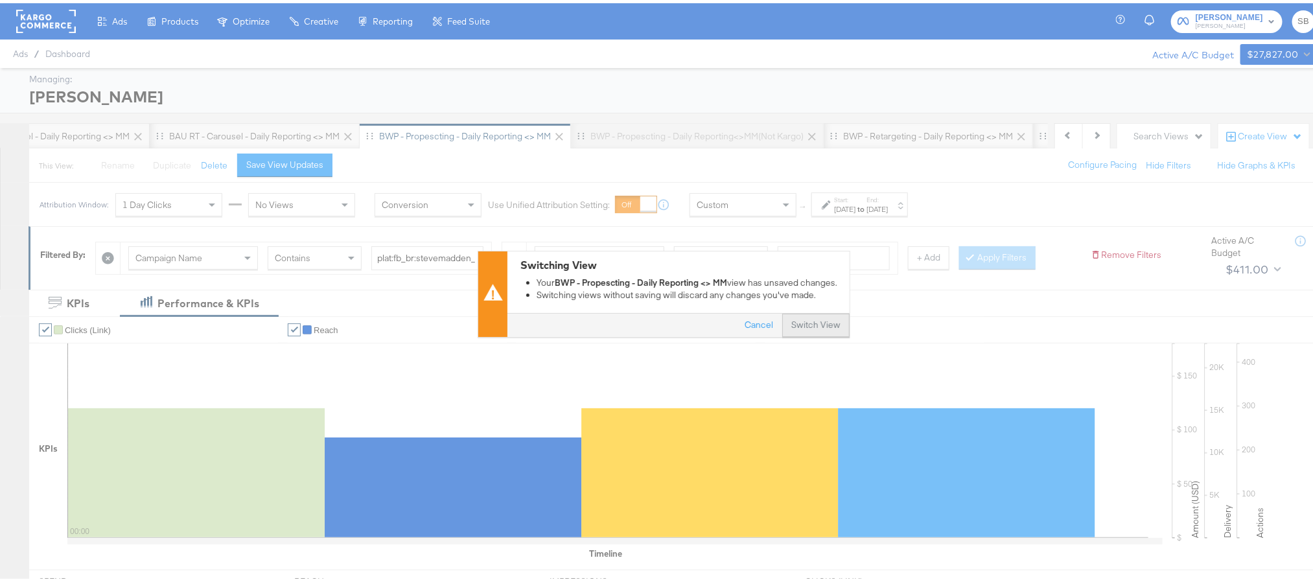
click at [814, 321] on button "Switch View" at bounding box center [815, 322] width 67 height 23
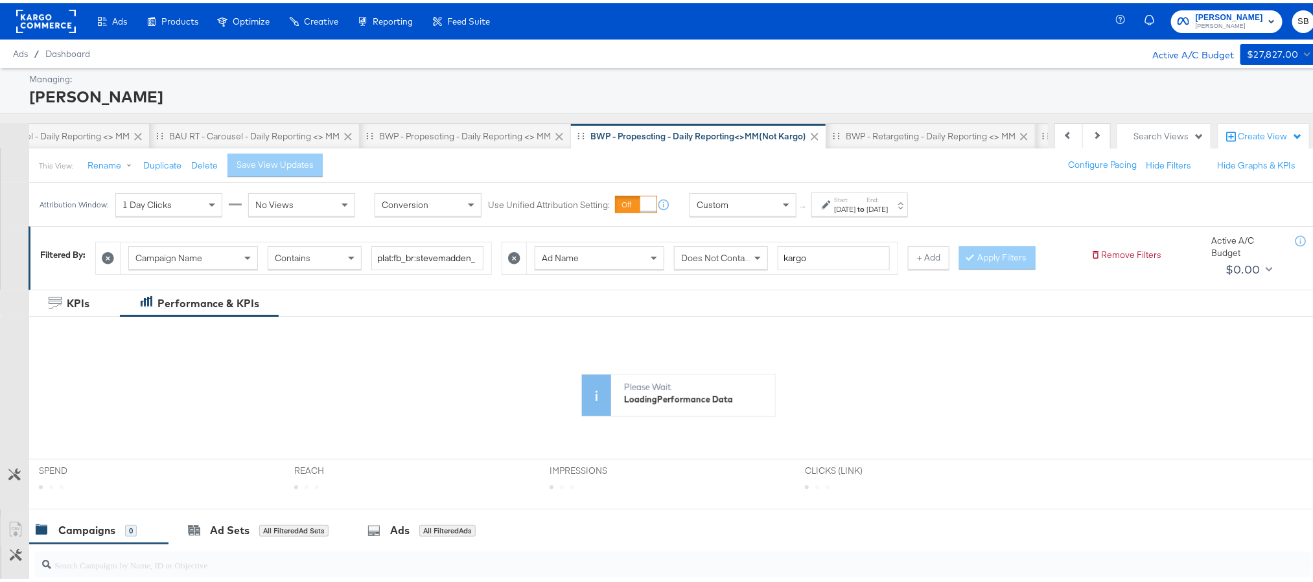
click at [855, 206] on div "[DATE]" at bounding box center [844, 206] width 21 height 10
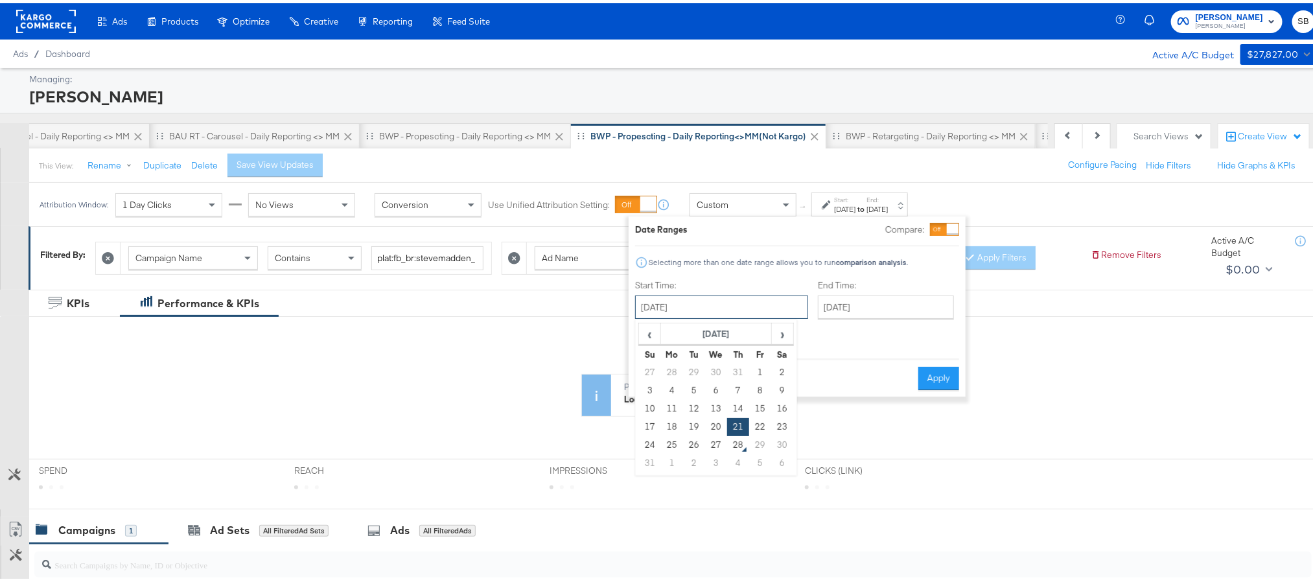
click at [717, 303] on input "[DATE]" at bounding box center [721, 303] width 173 height 23
click at [702, 438] on td "26" at bounding box center [694, 442] width 22 height 18
type input "[DATE]"
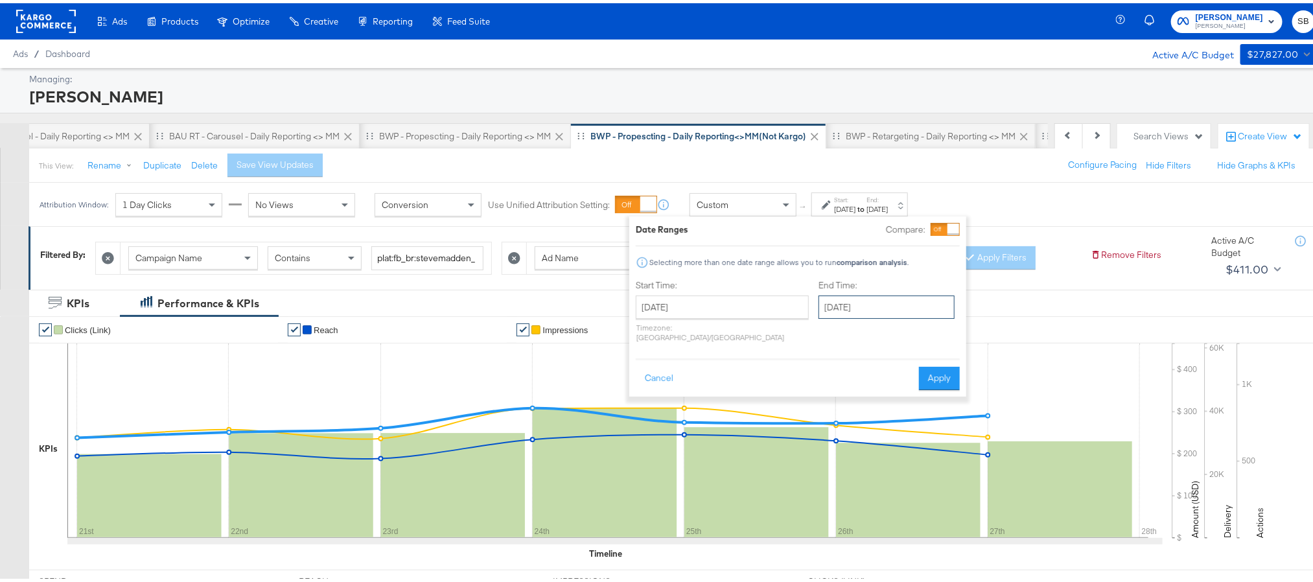
click at [846, 305] on input "[DATE]" at bounding box center [886, 303] width 136 height 23
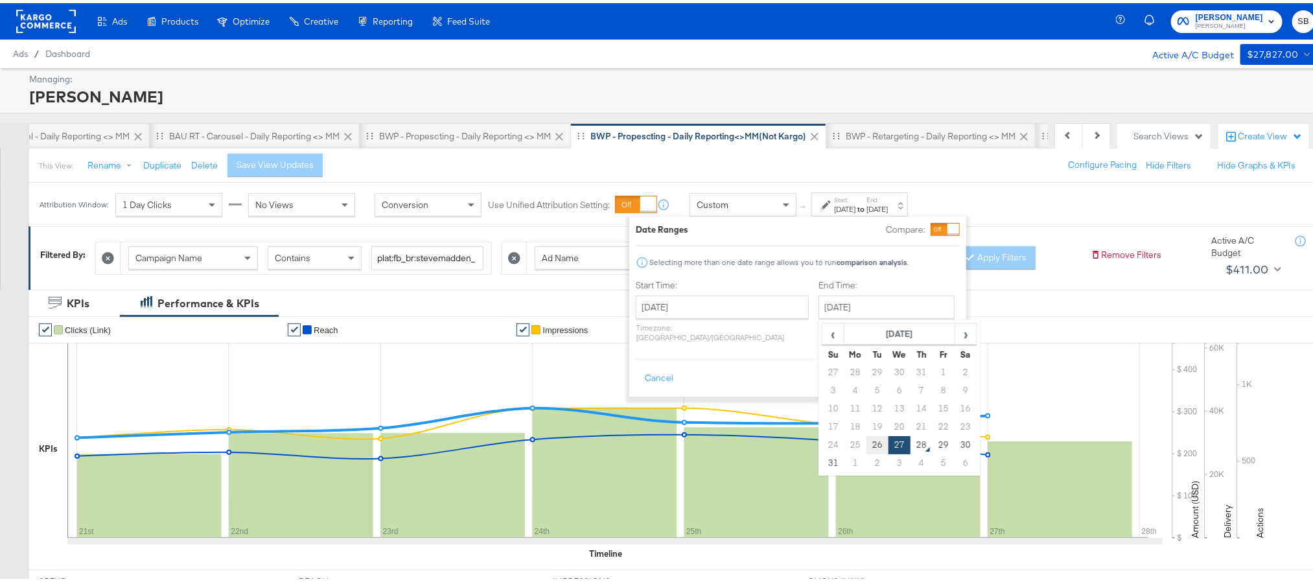
click at [866, 447] on td "26" at bounding box center [877, 442] width 22 height 18
type input "[DATE]"
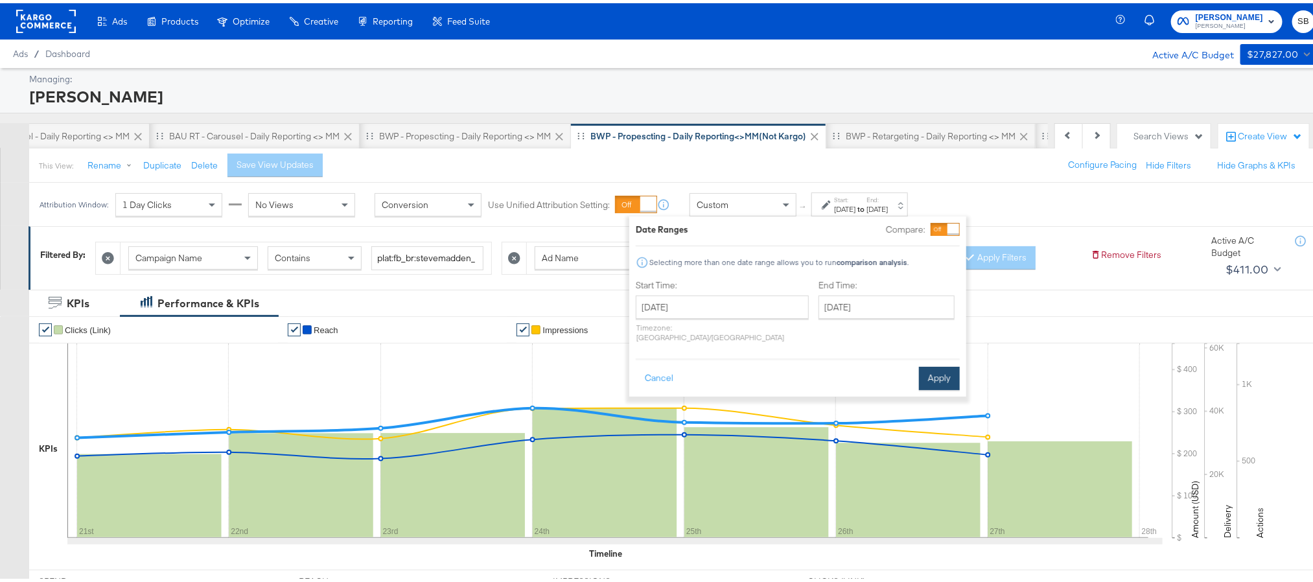
click at [945, 364] on button "Apply" at bounding box center [939, 375] width 41 height 23
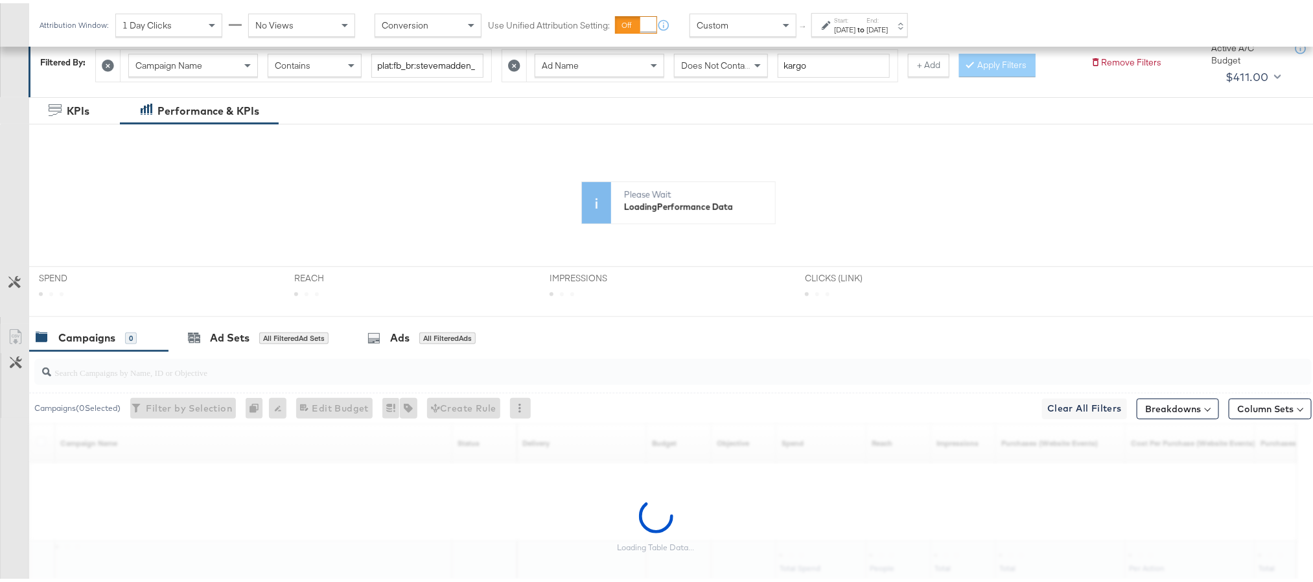
scroll to position [194, 0]
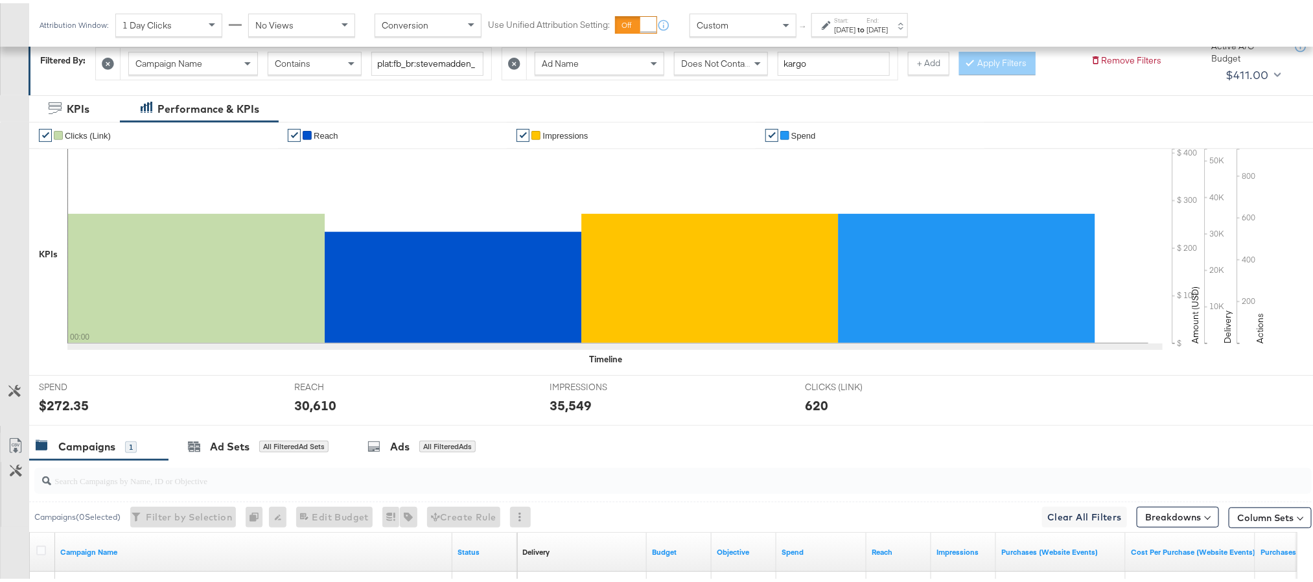
click at [888, 21] on div "[DATE]" at bounding box center [876, 26] width 21 height 10
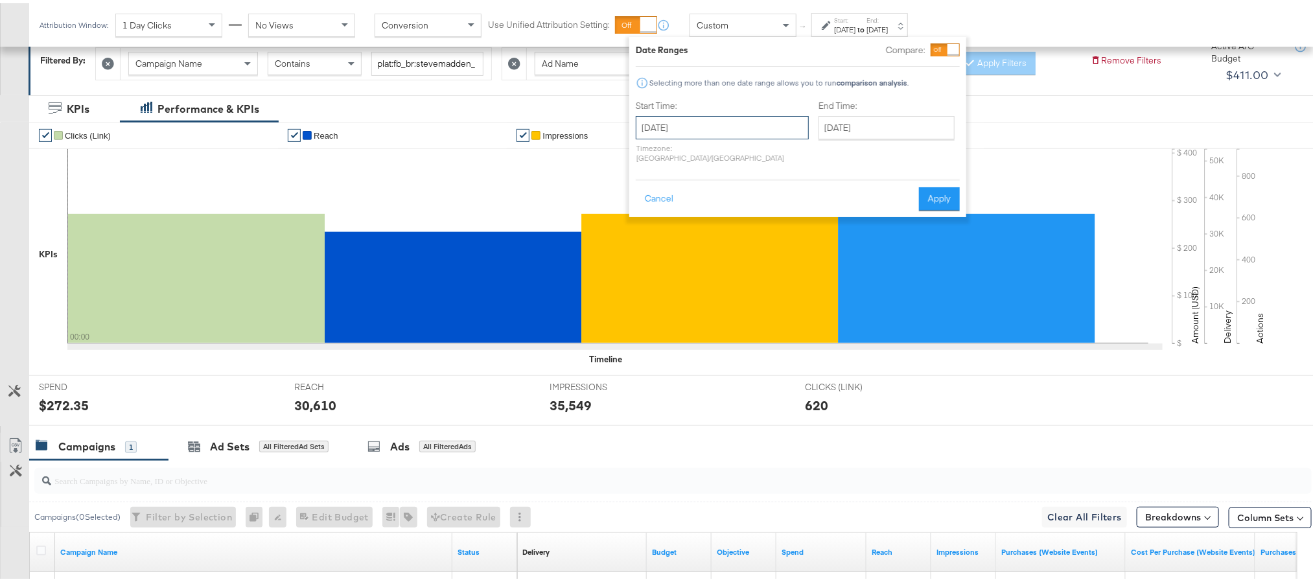
click at [739, 133] on input "[DATE]" at bounding box center [722, 124] width 173 height 23
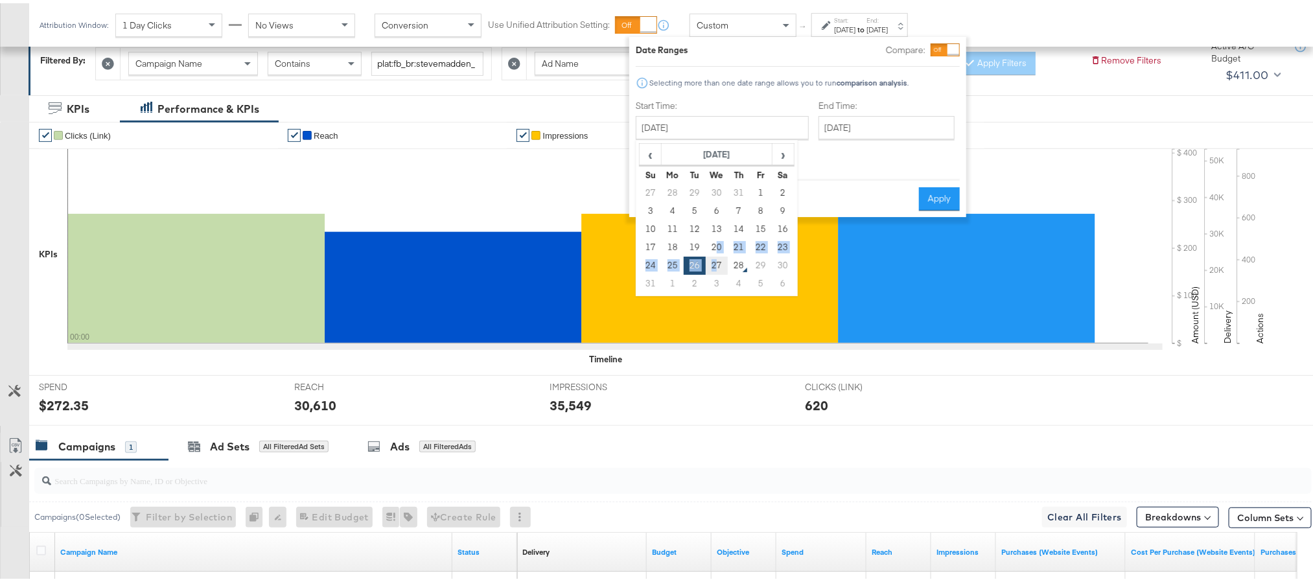
click at [715, 253] on tbody "27 28 29 30 31 1 2 3 4 5 6 7 8 9 10 11 12 13 14 15 16 17 18 19 20 21 22 23 24 2…" at bounding box center [717, 235] width 155 height 109
click at [714, 262] on td "27" at bounding box center [717, 262] width 22 height 18
type input "[DATE]"
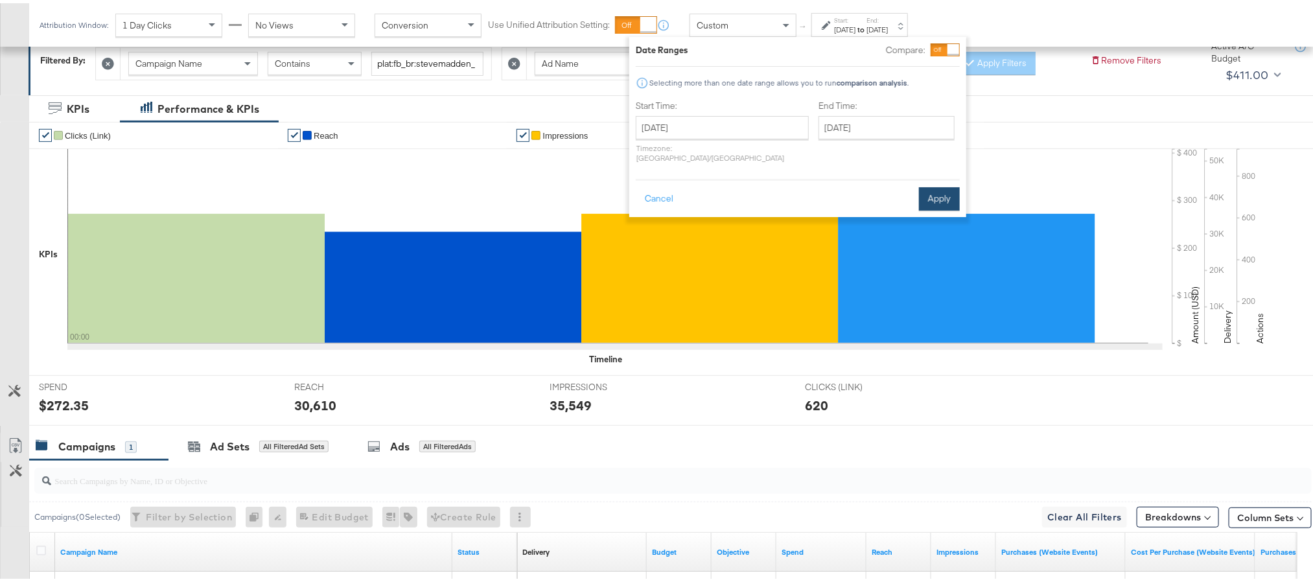
click at [933, 191] on button "Apply" at bounding box center [939, 195] width 41 height 23
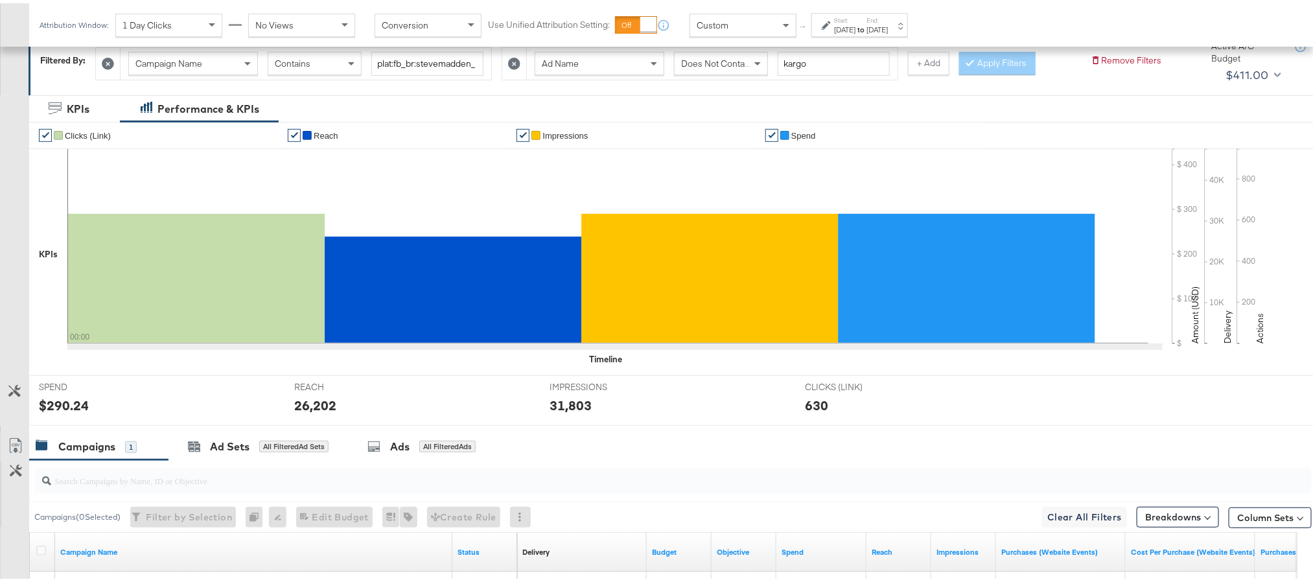
click at [80, 403] on div "$290.24" at bounding box center [64, 402] width 50 height 19
click at [319, 406] on div "26,202" at bounding box center [315, 402] width 42 height 19
click at [556, 404] on div "31,803" at bounding box center [570, 402] width 42 height 19
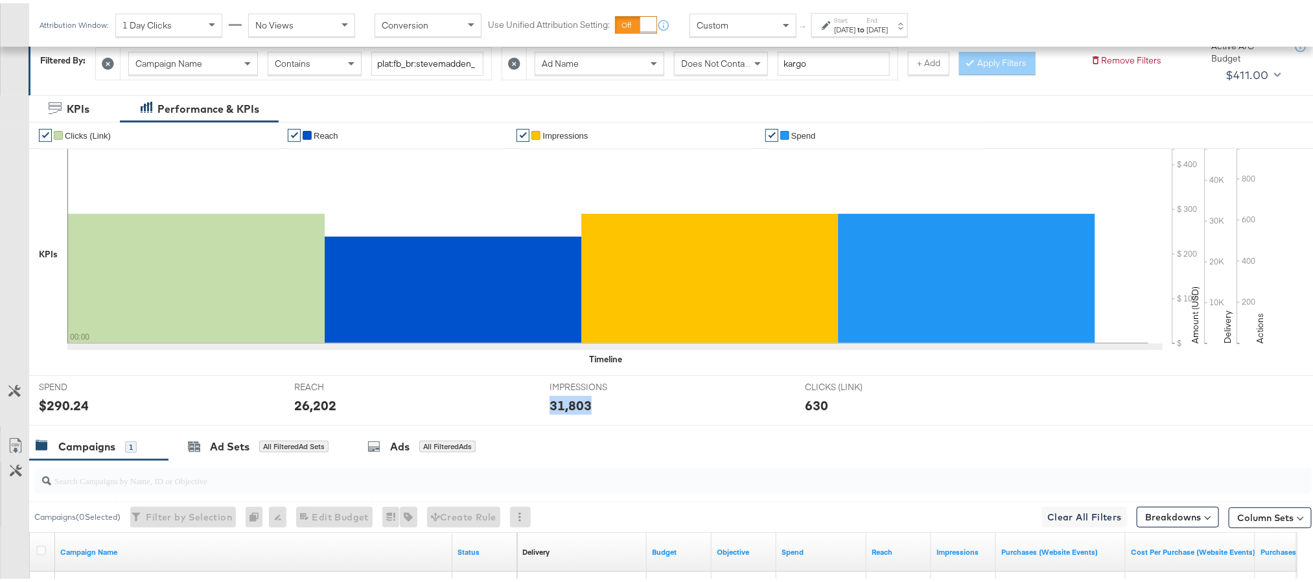
click at [556, 404] on div "31,803" at bounding box center [570, 402] width 42 height 19
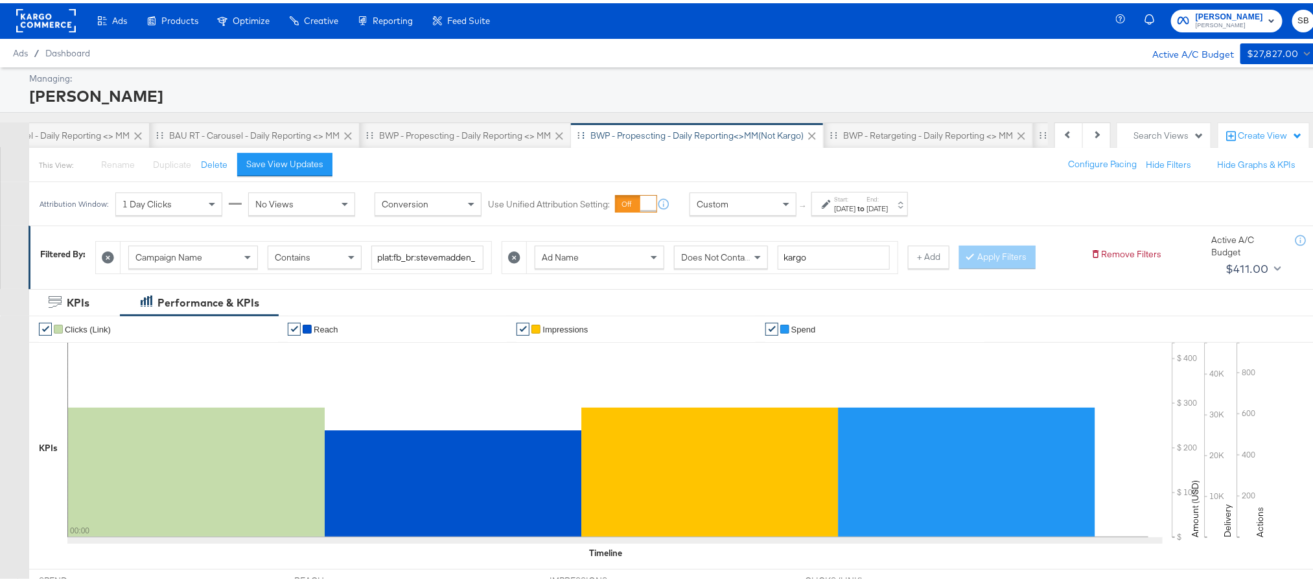
scroll to position [0, 0]
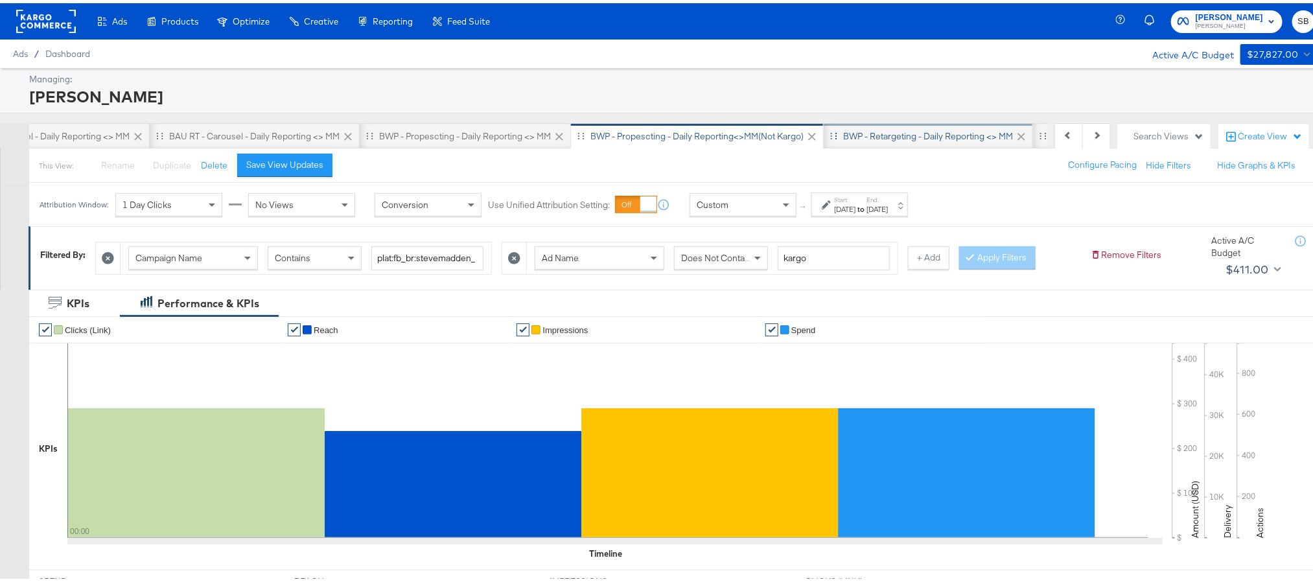
click at [904, 141] on div "BWP - Retargeting - Daily Reporting <> MM" at bounding box center [928, 133] width 209 height 26
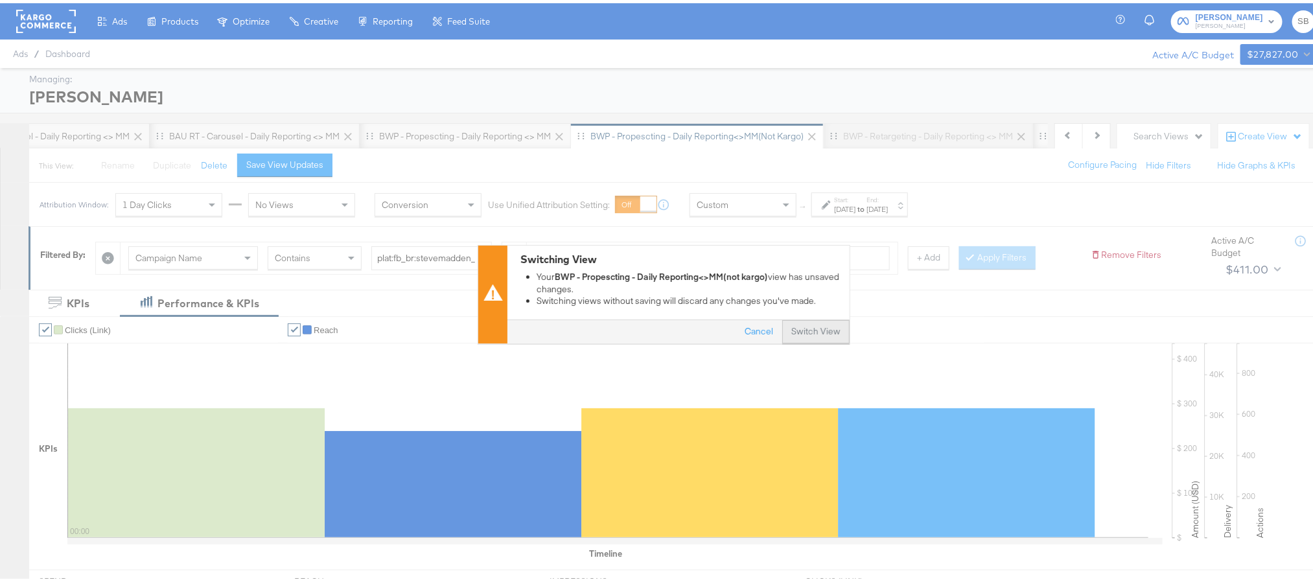
click at [816, 323] on button "Switch View" at bounding box center [815, 328] width 67 height 23
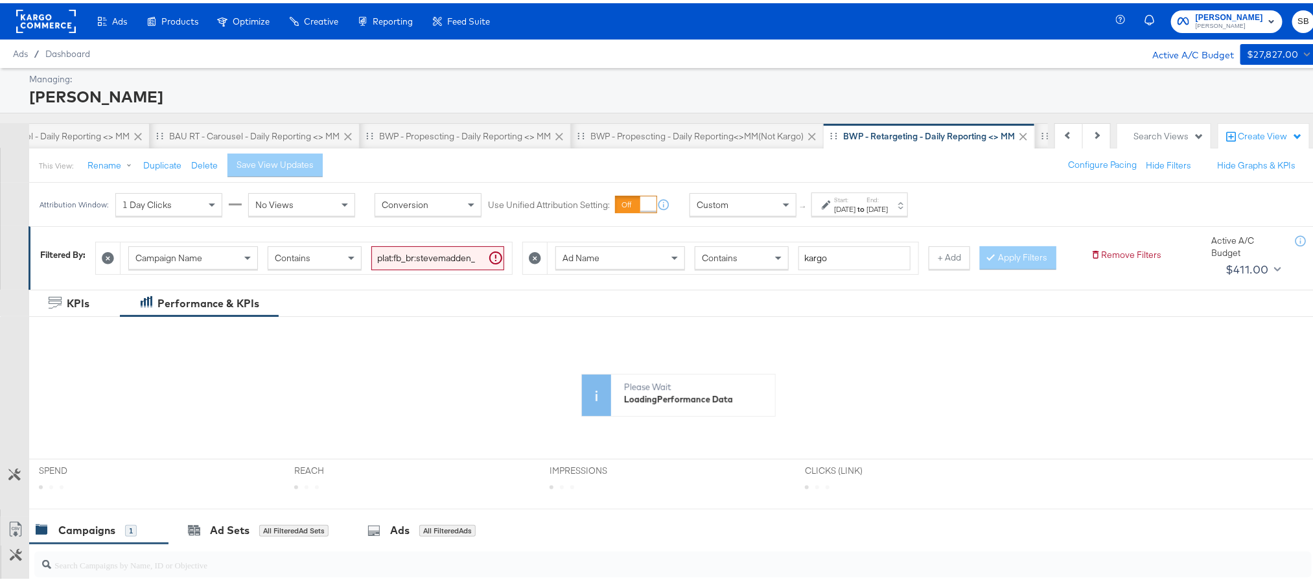
click at [866, 206] on strong "to" at bounding box center [860, 206] width 11 height 10
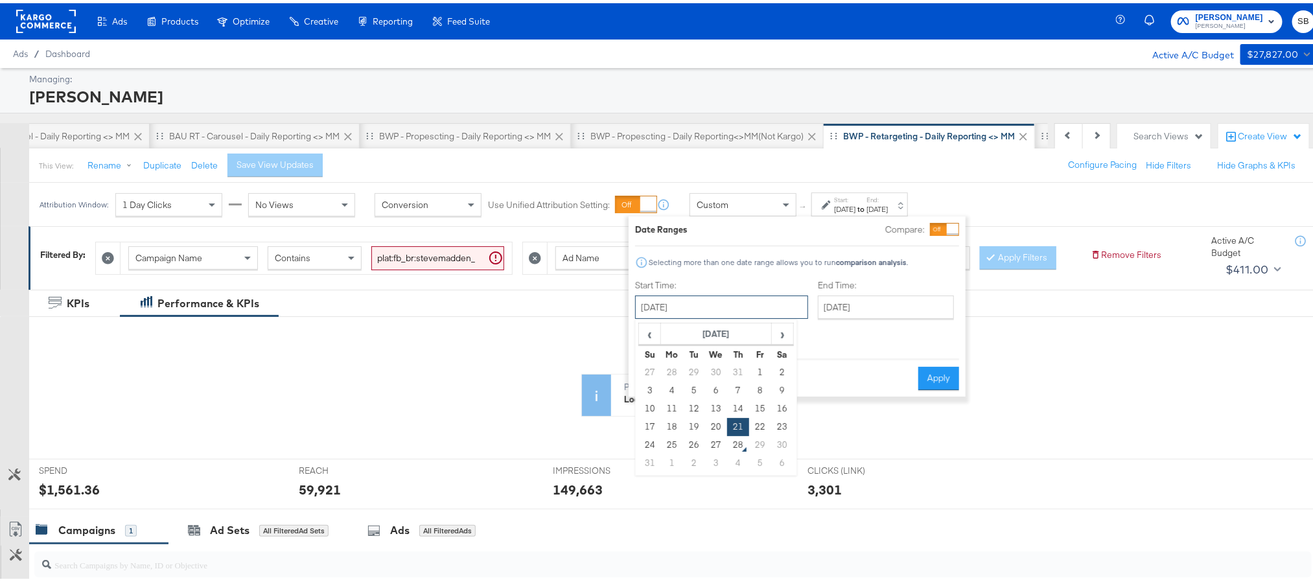
click at [737, 313] on input "[DATE]" at bounding box center [721, 303] width 173 height 23
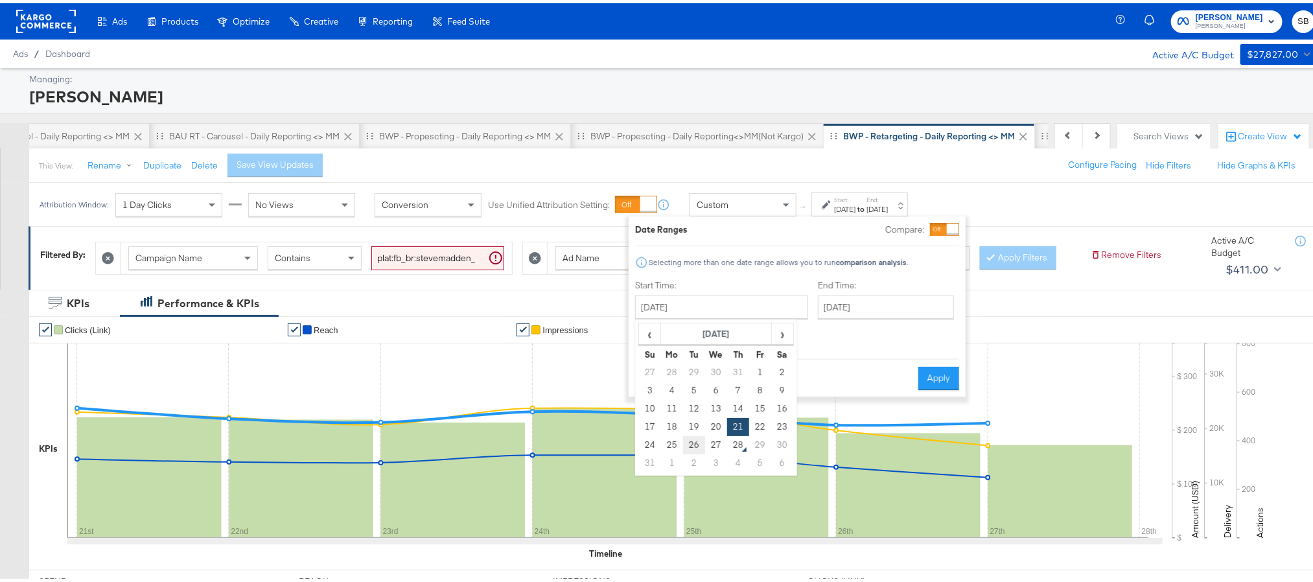
click at [699, 439] on td "26" at bounding box center [694, 442] width 22 height 18
type input "[DATE]"
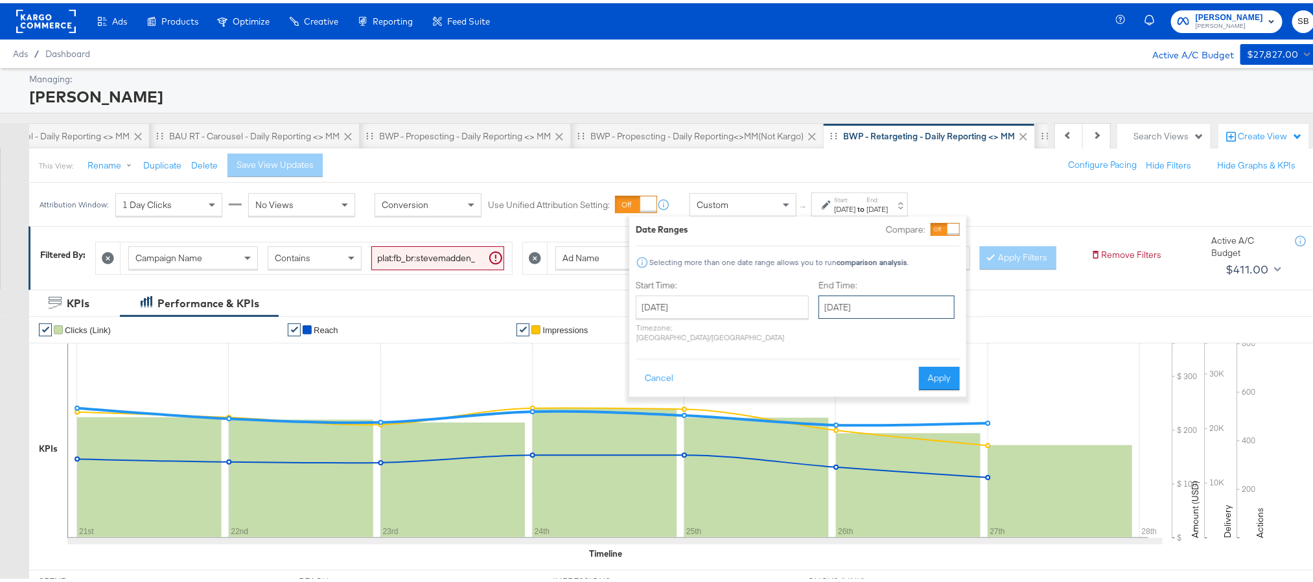
click at [892, 301] on input "[DATE]" at bounding box center [886, 303] width 136 height 23
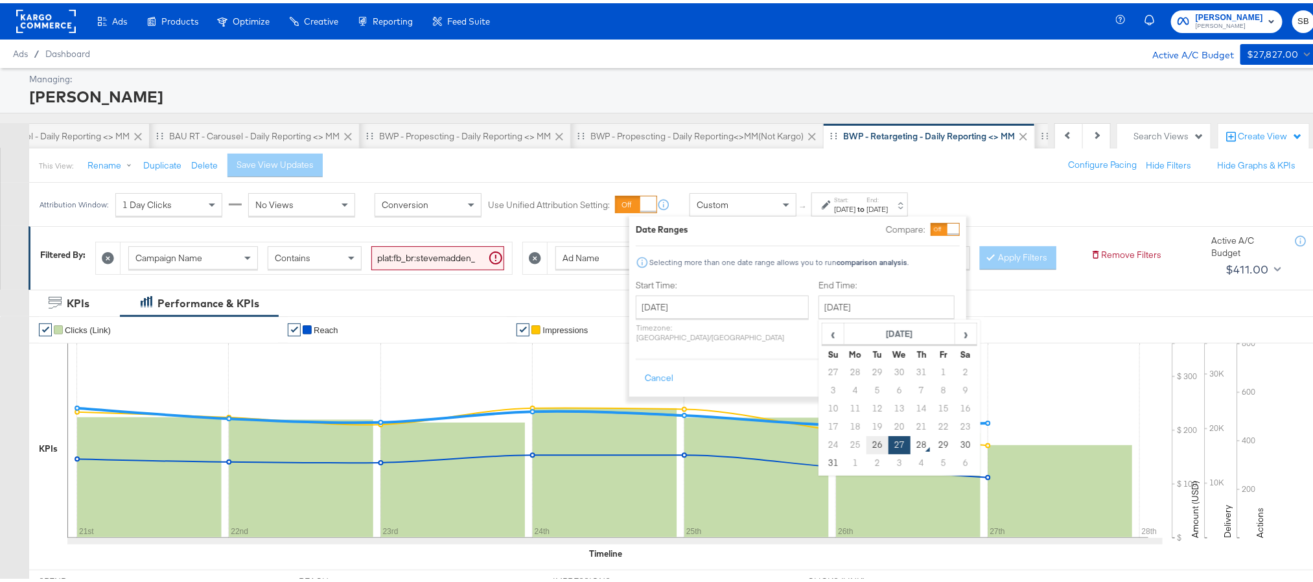
click at [866, 444] on td "26" at bounding box center [877, 442] width 22 height 18
type input "[DATE]"
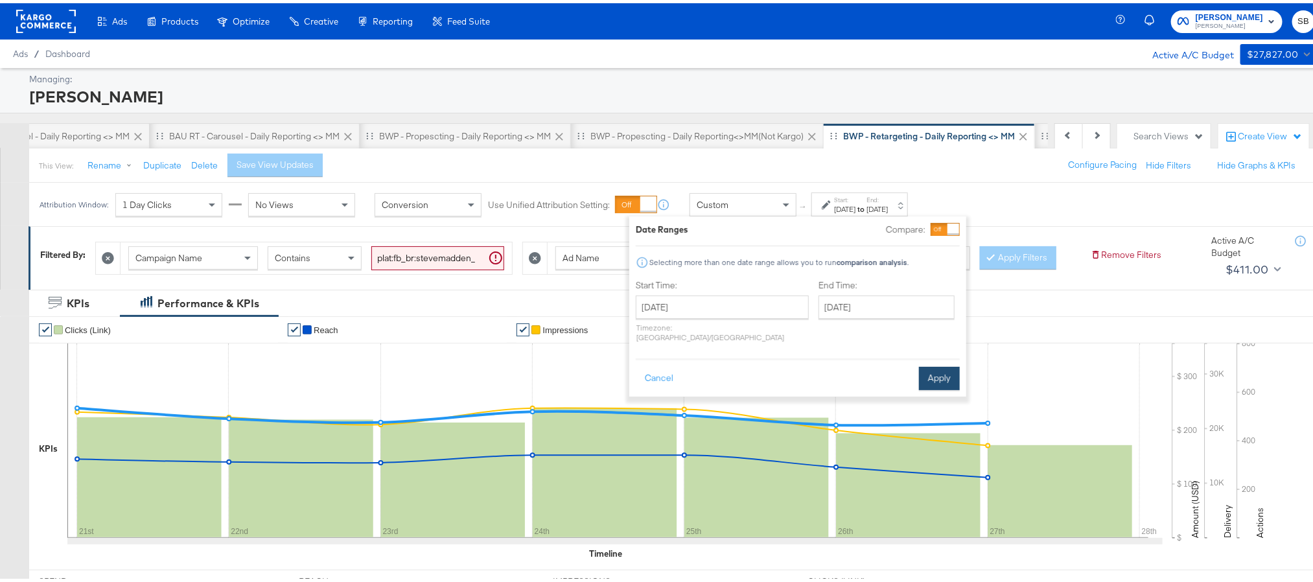
click at [927, 364] on button "Apply" at bounding box center [939, 375] width 41 height 23
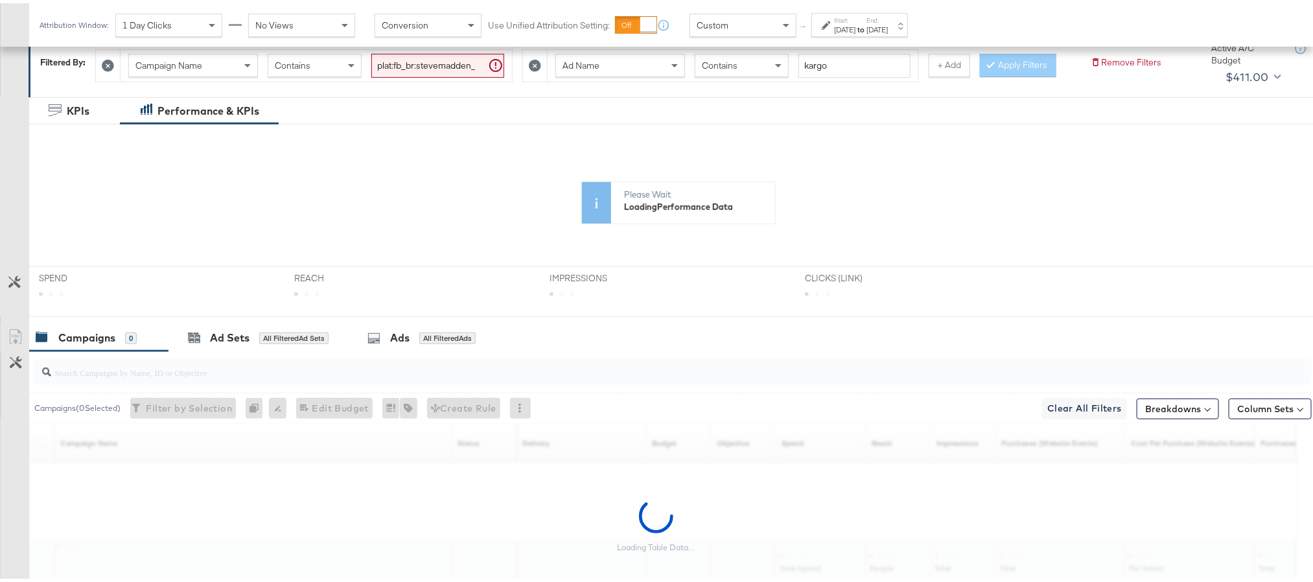
scroll to position [194, 0]
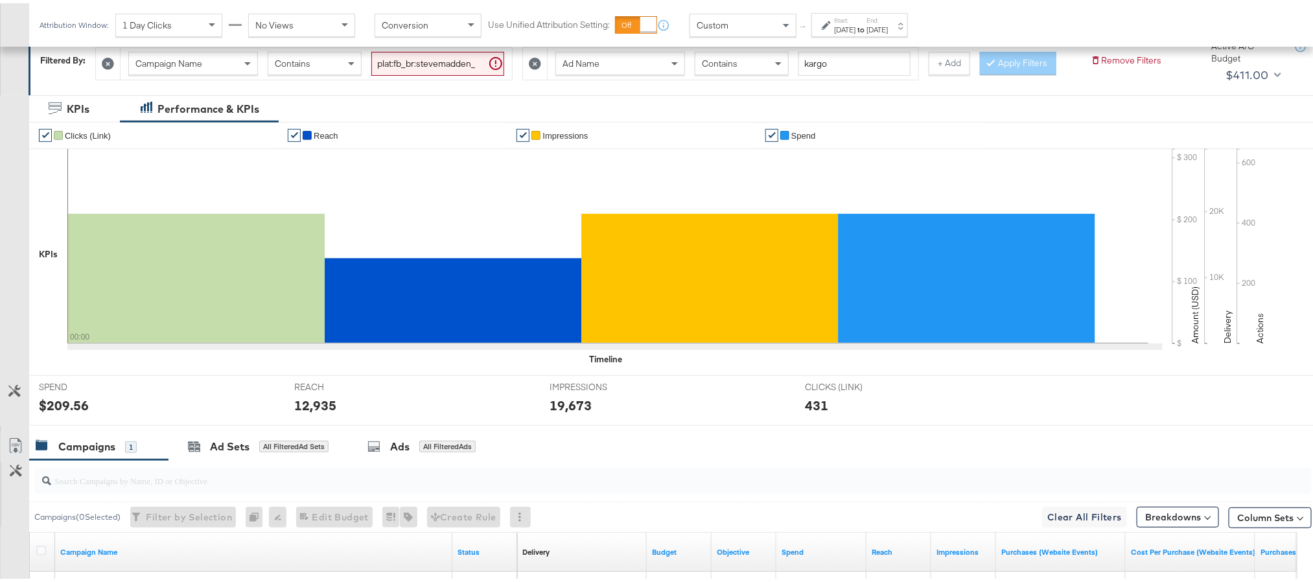
click at [851, 30] on div "[DATE]" at bounding box center [844, 26] width 21 height 10
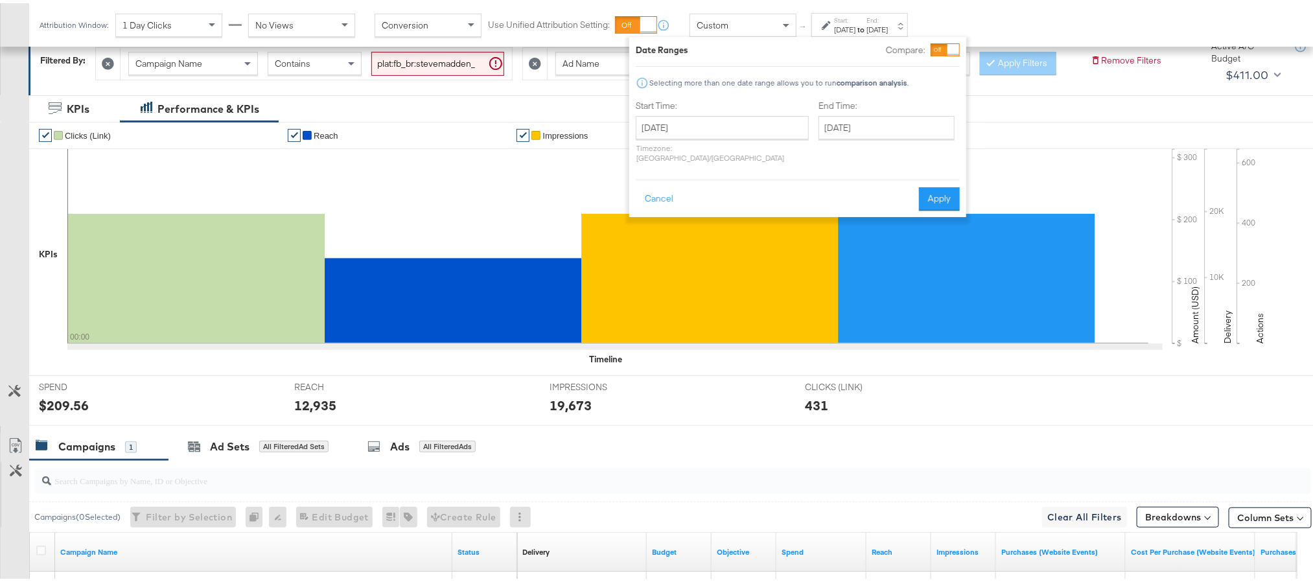
click at [711, 108] on label "Start Time:" at bounding box center [722, 103] width 173 height 12
click at [708, 115] on input "[DATE]" at bounding box center [722, 124] width 173 height 23
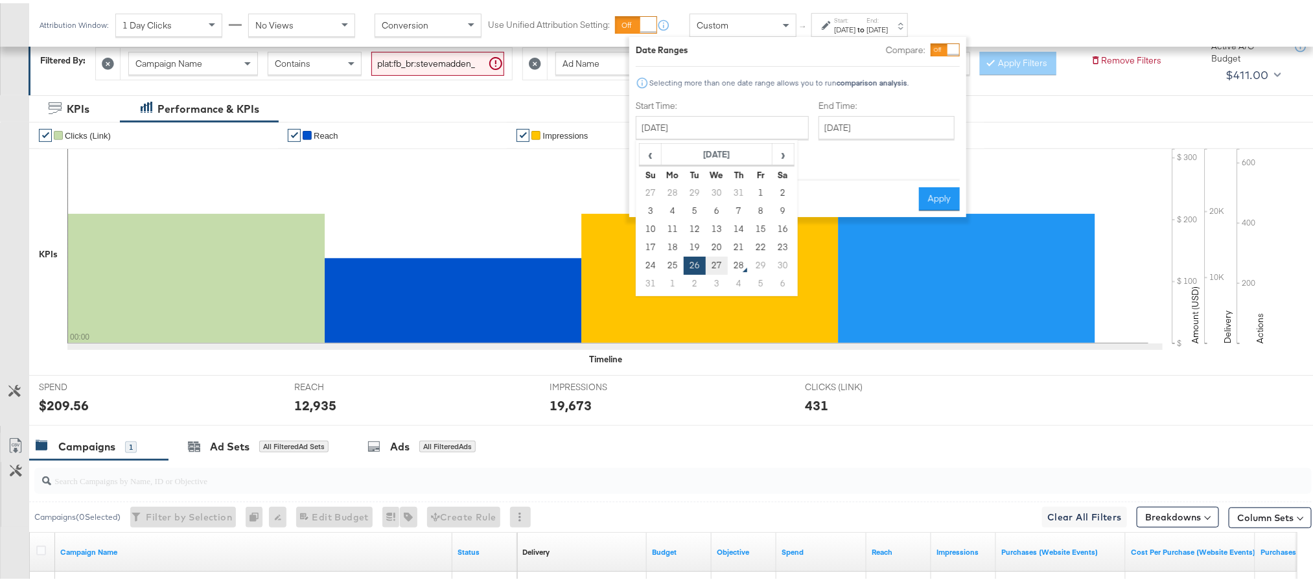
click at [714, 267] on td "27" at bounding box center [717, 262] width 22 height 18
type input "[DATE]"
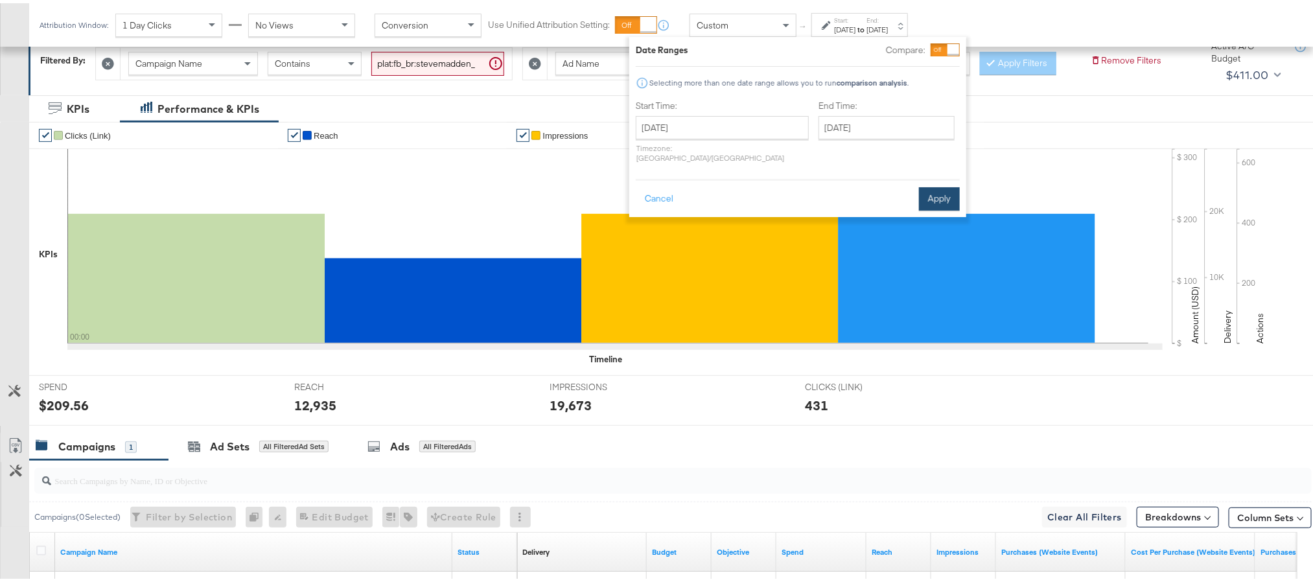
click at [919, 184] on button "Apply" at bounding box center [939, 195] width 41 height 23
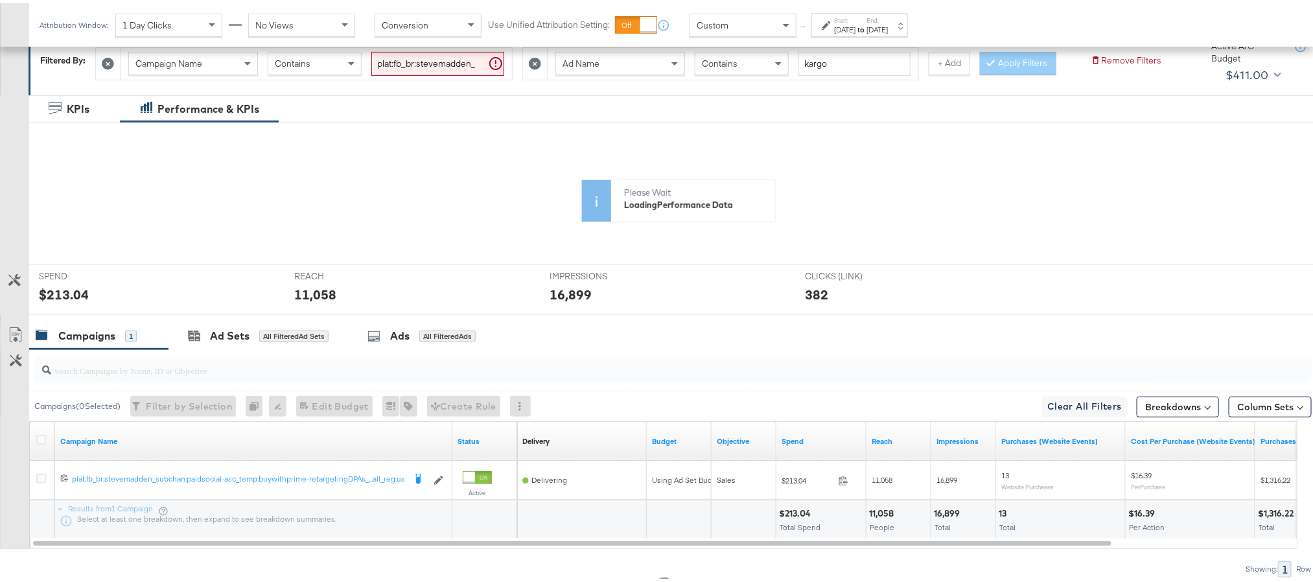
click at [55, 317] on div "KPIs" at bounding box center [48, 253] width 19 height 214
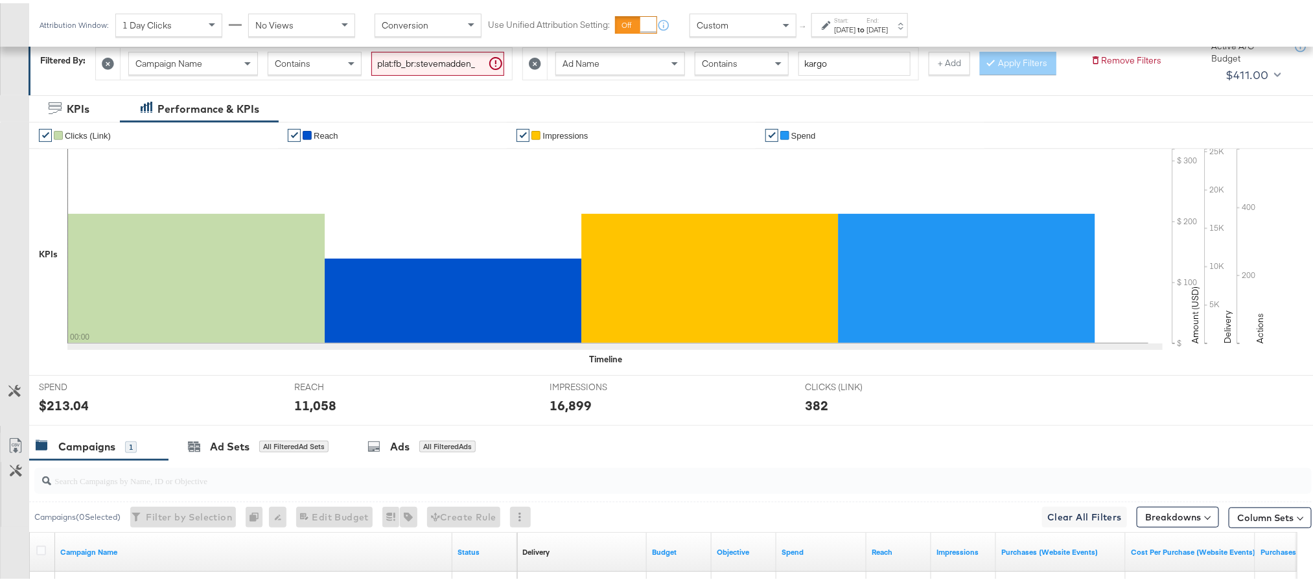
click at [59, 411] on div "$213.04" at bounding box center [64, 402] width 50 height 19
click at [321, 411] on div "11,058" at bounding box center [315, 402] width 42 height 19
click at [560, 411] on div "16,899" at bounding box center [570, 402] width 42 height 19
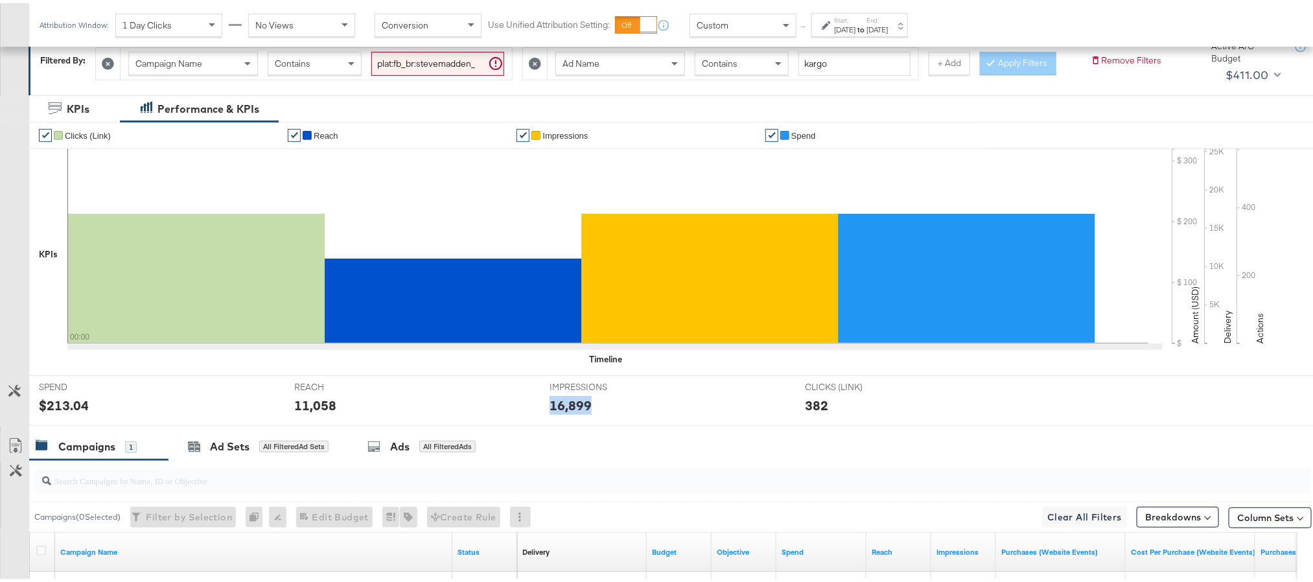
click at [560, 411] on div "16,899" at bounding box center [570, 402] width 42 height 19
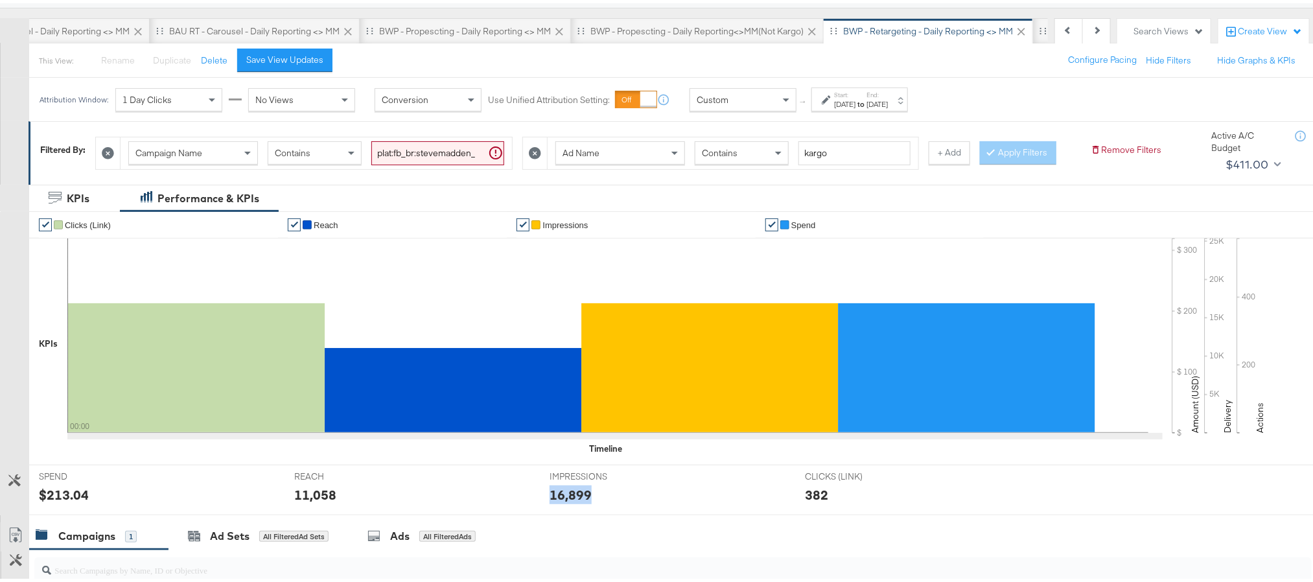
scroll to position [0, 0]
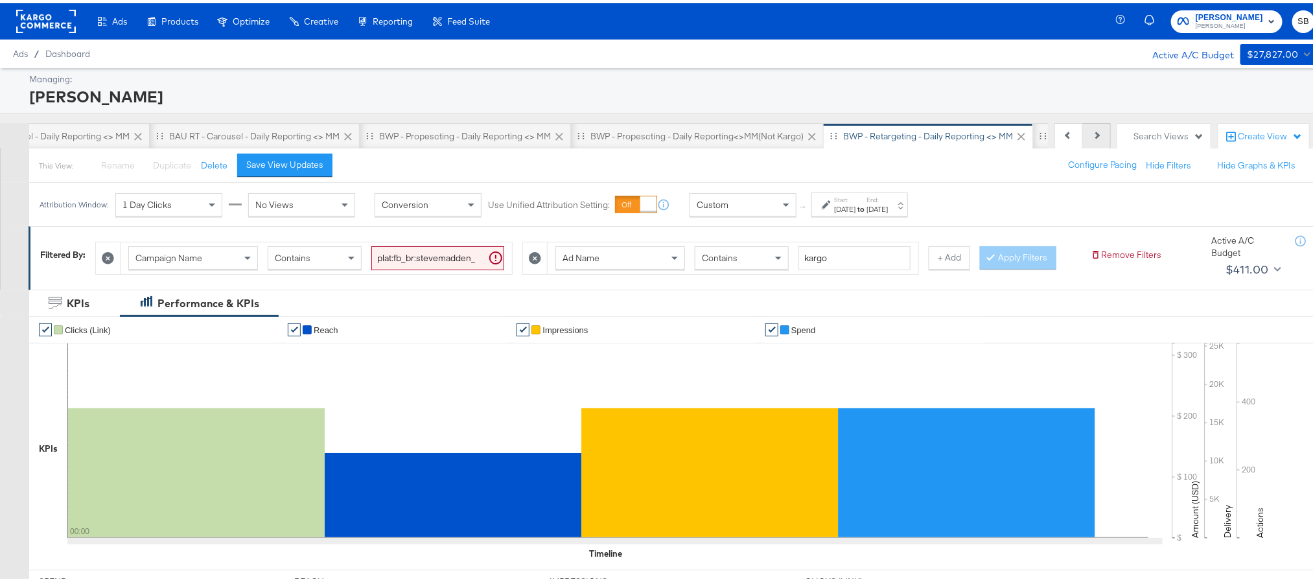
click at [1092, 134] on icon at bounding box center [1095, 131] width 7 height 7
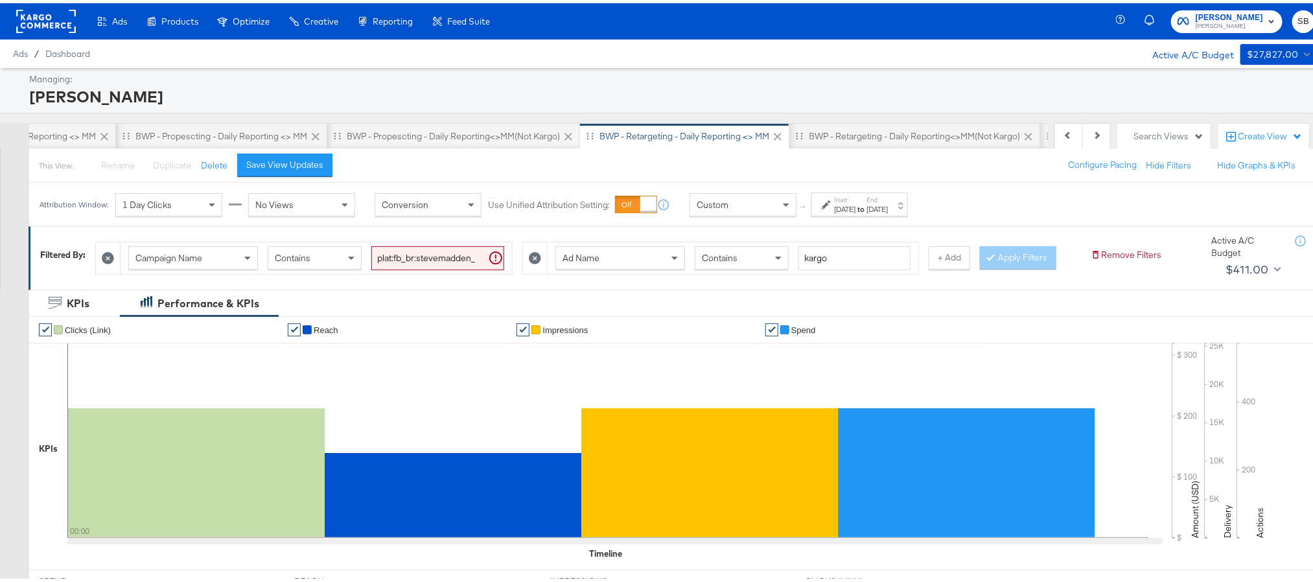
scroll to position [0, 758]
click at [863, 135] on div "BWP - Retargeting - Daily Reporting<>MM(not kargo)" at bounding box center [908, 133] width 211 height 12
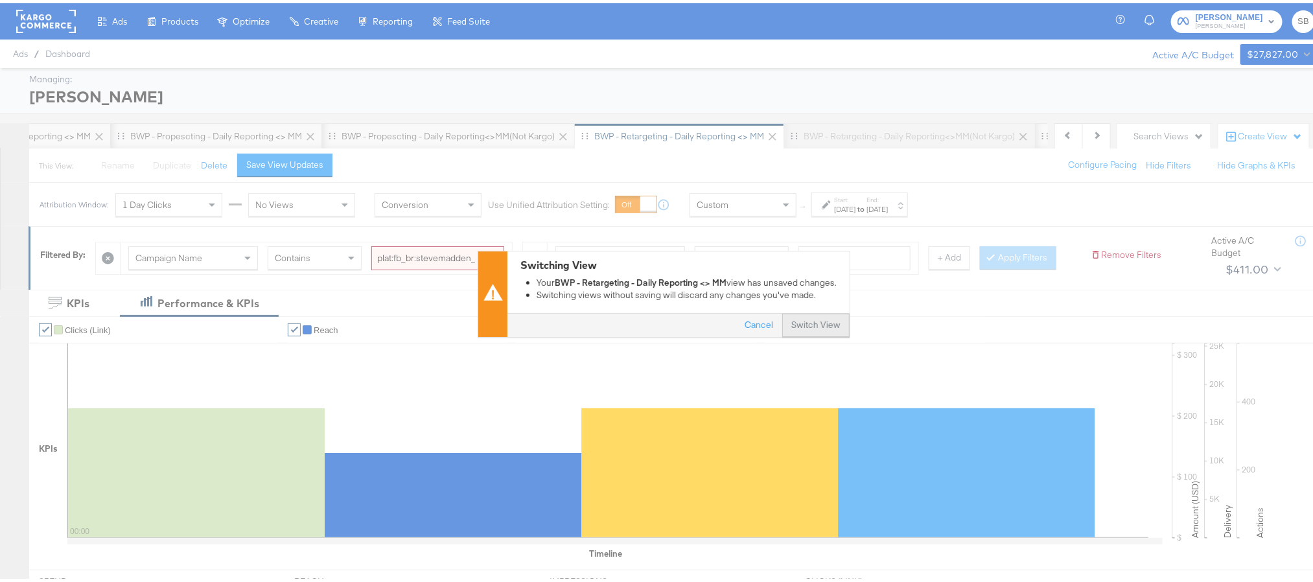
click at [803, 327] on button "Switch View" at bounding box center [815, 322] width 67 height 23
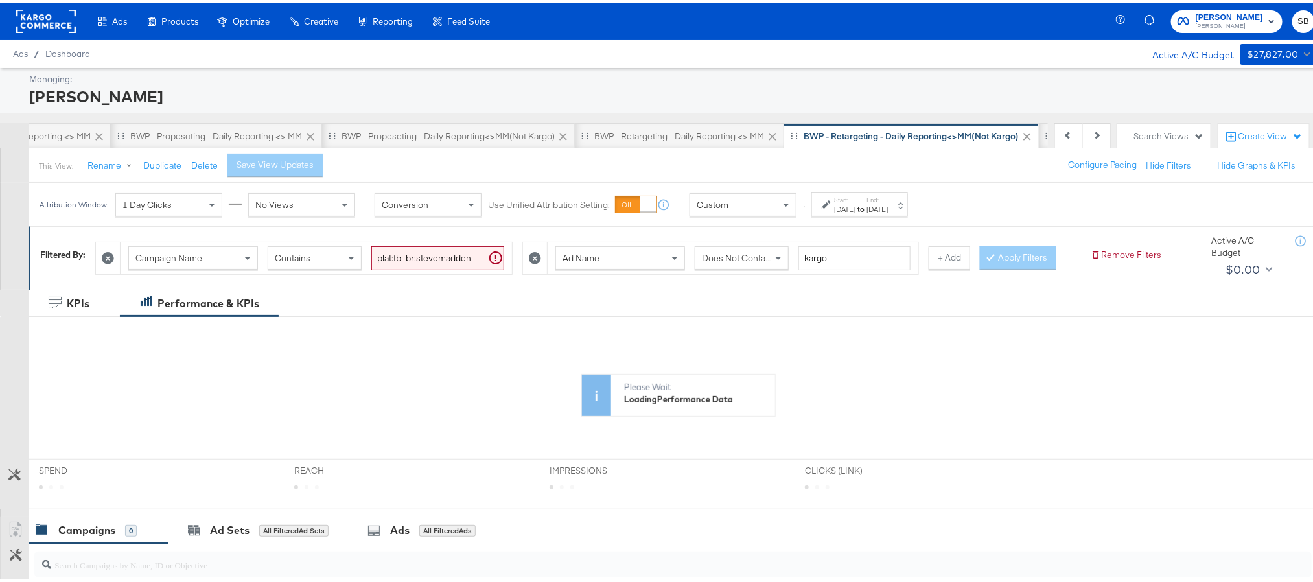
click at [855, 194] on label "Start:" at bounding box center [844, 196] width 21 height 8
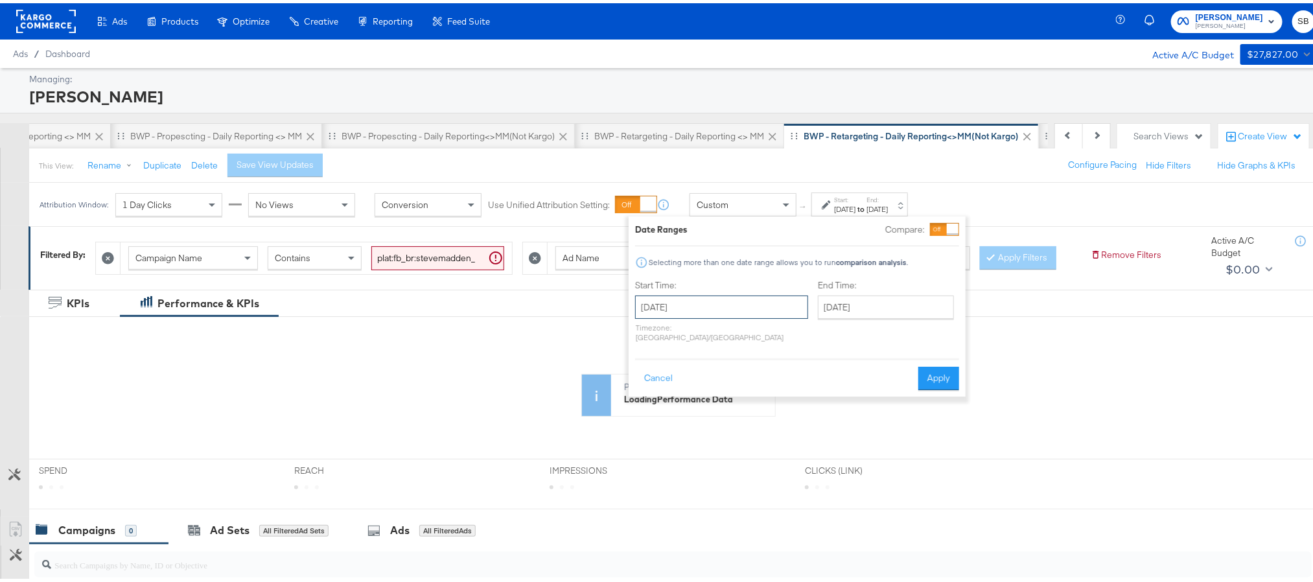
click at [735, 306] on input "[DATE]" at bounding box center [721, 303] width 173 height 23
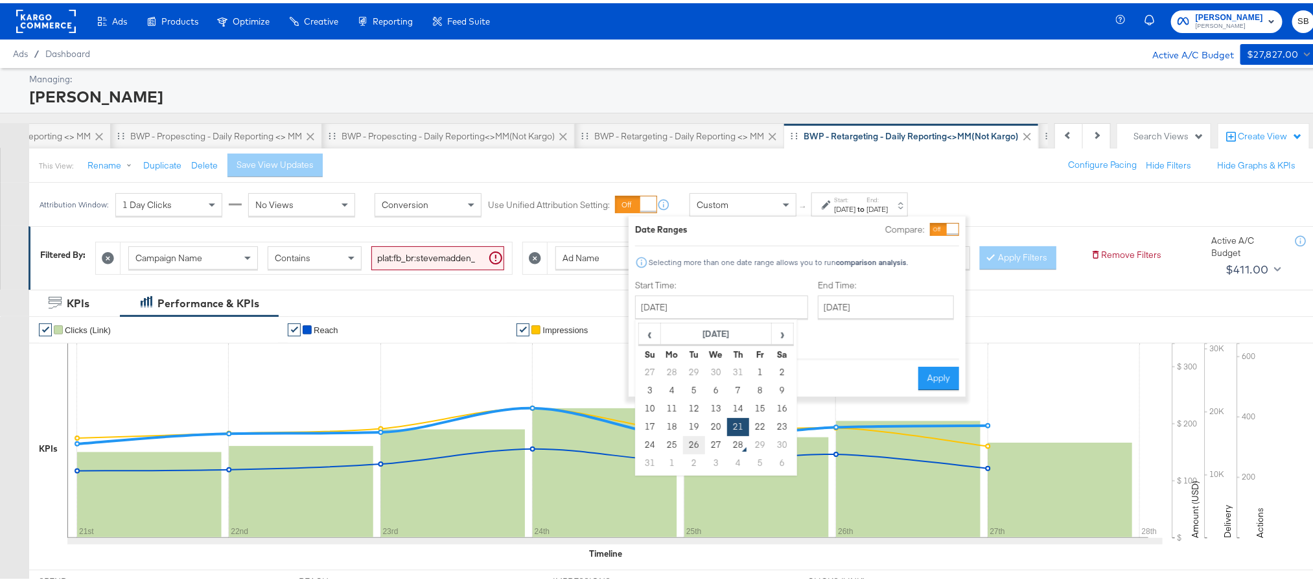
click at [702, 440] on td "26" at bounding box center [694, 442] width 22 height 18
type input "[DATE]"
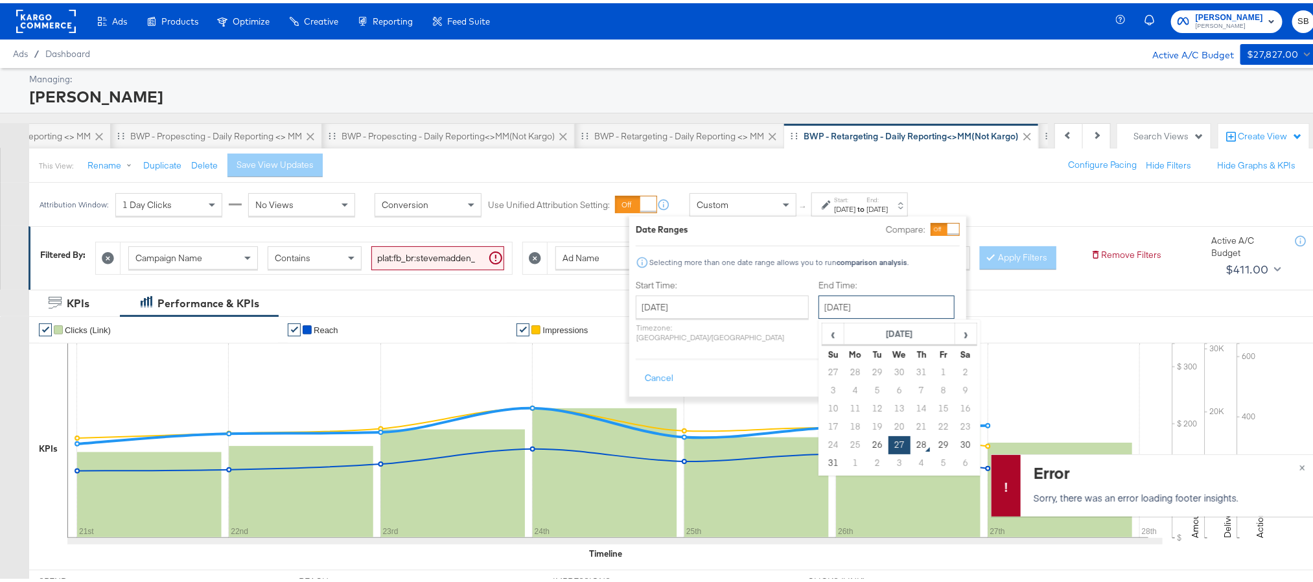
click at [818, 302] on input "[DATE]" at bounding box center [886, 303] width 136 height 23
click at [866, 446] on td "26" at bounding box center [877, 442] width 22 height 18
type input "[DATE]"
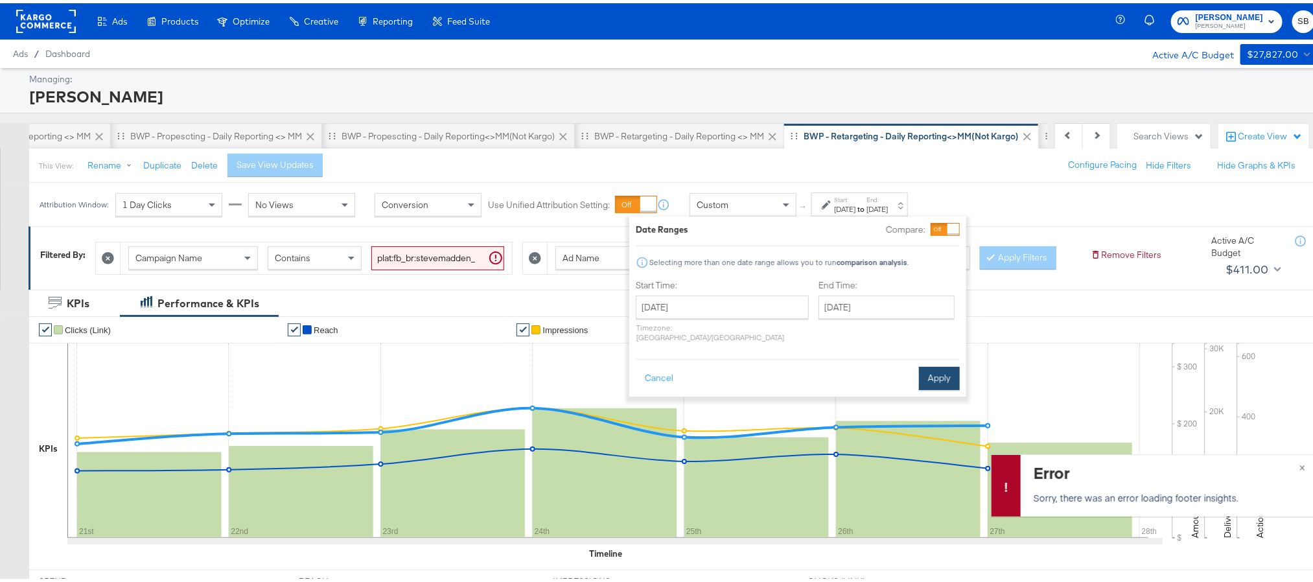
click at [921, 364] on button "Apply" at bounding box center [939, 375] width 41 height 23
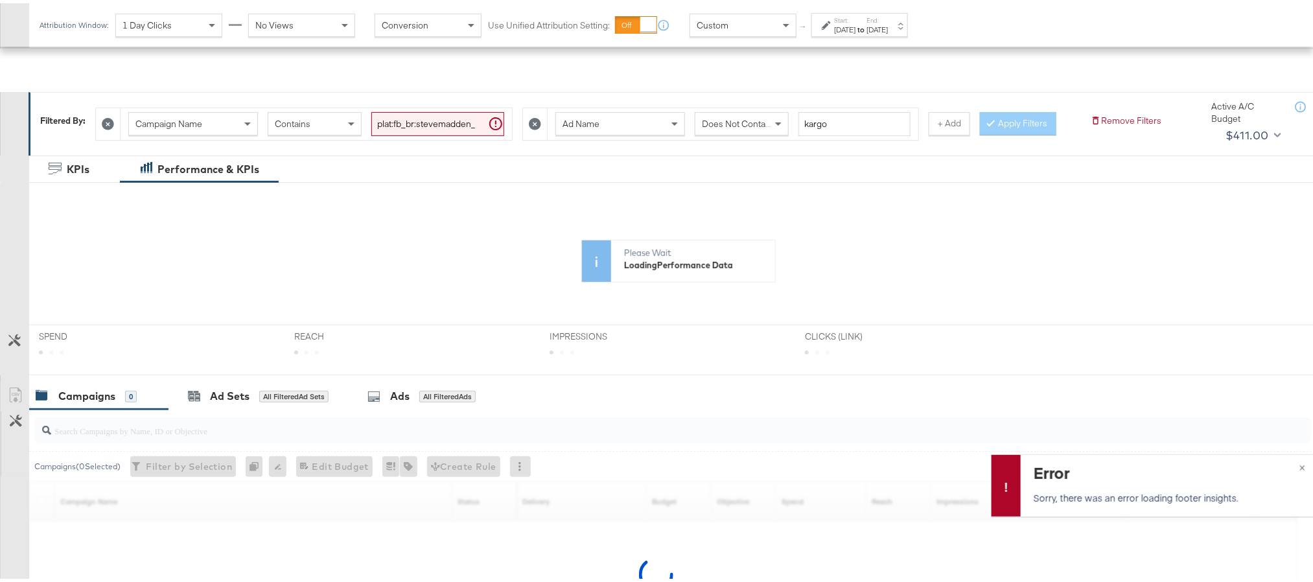
scroll to position [194, 0]
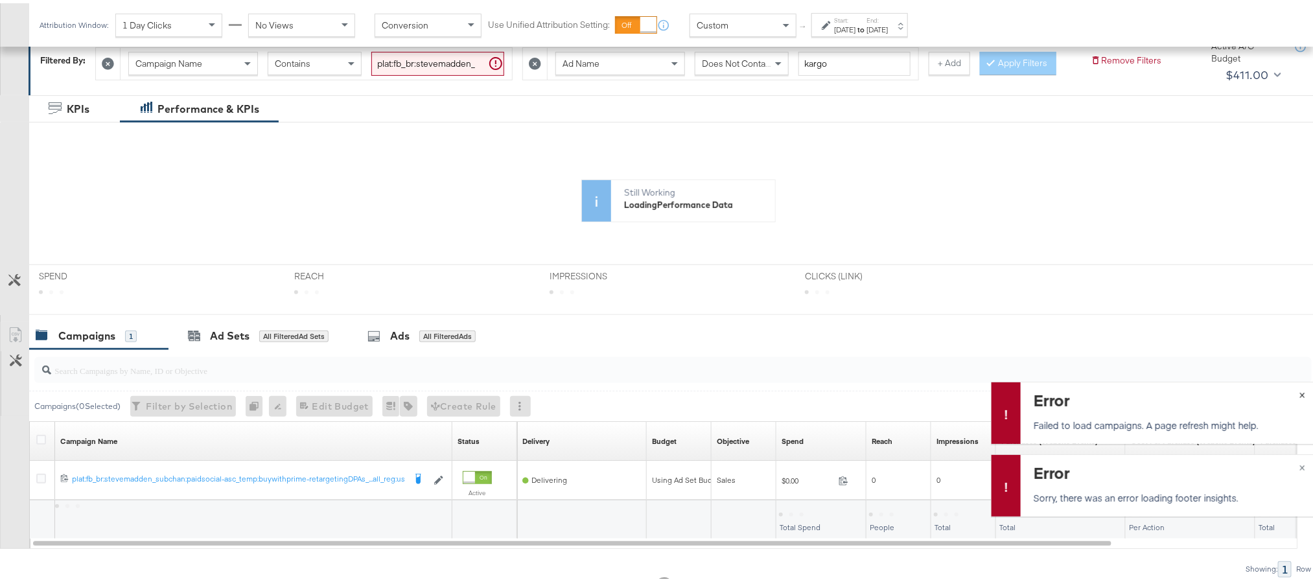
click at [1299, 391] on span "×" at bounding box center [1302, 390] width 6 height 15
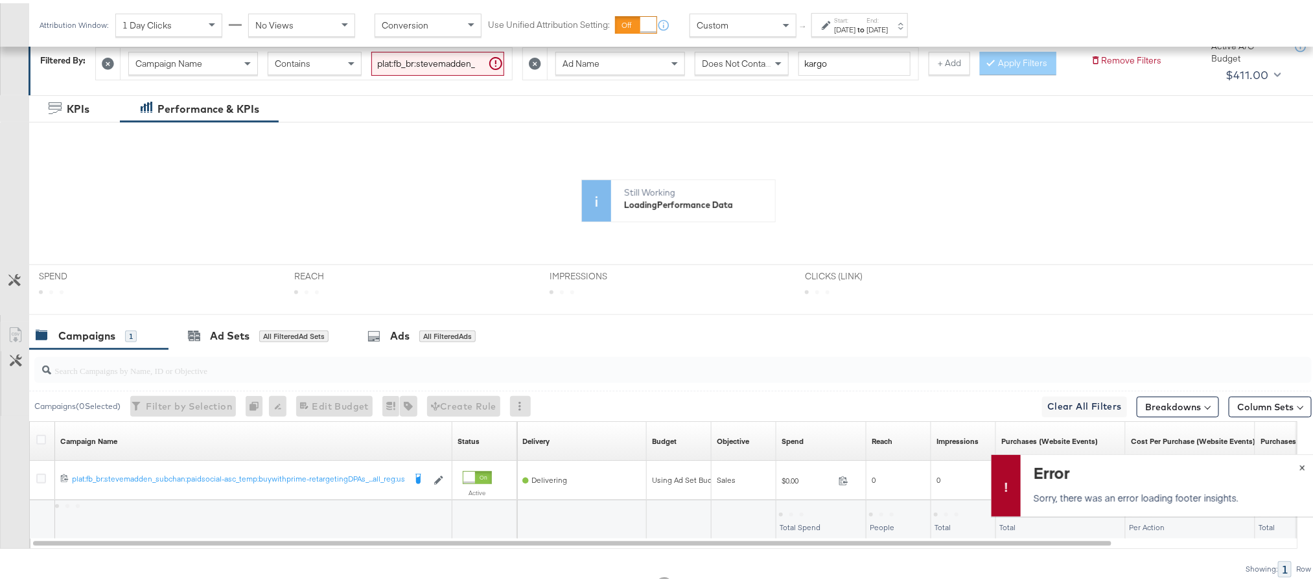
click at [1290, 459] on button "×" at bounding box center [1302, 463] width 24 height 23
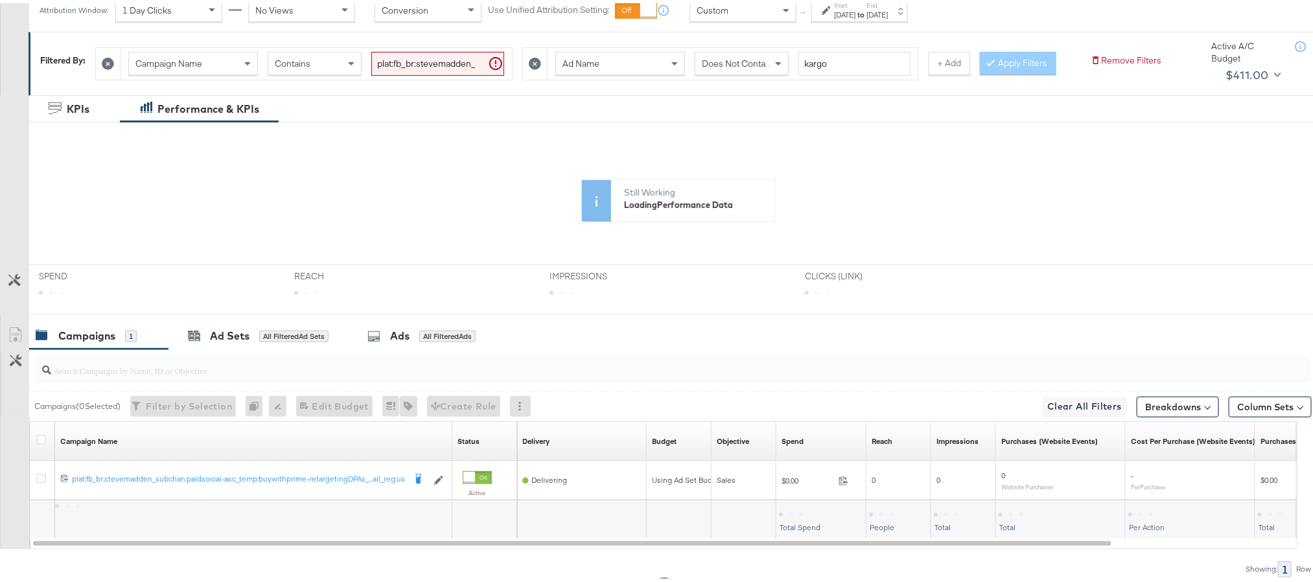
scroll to position [0, 0]
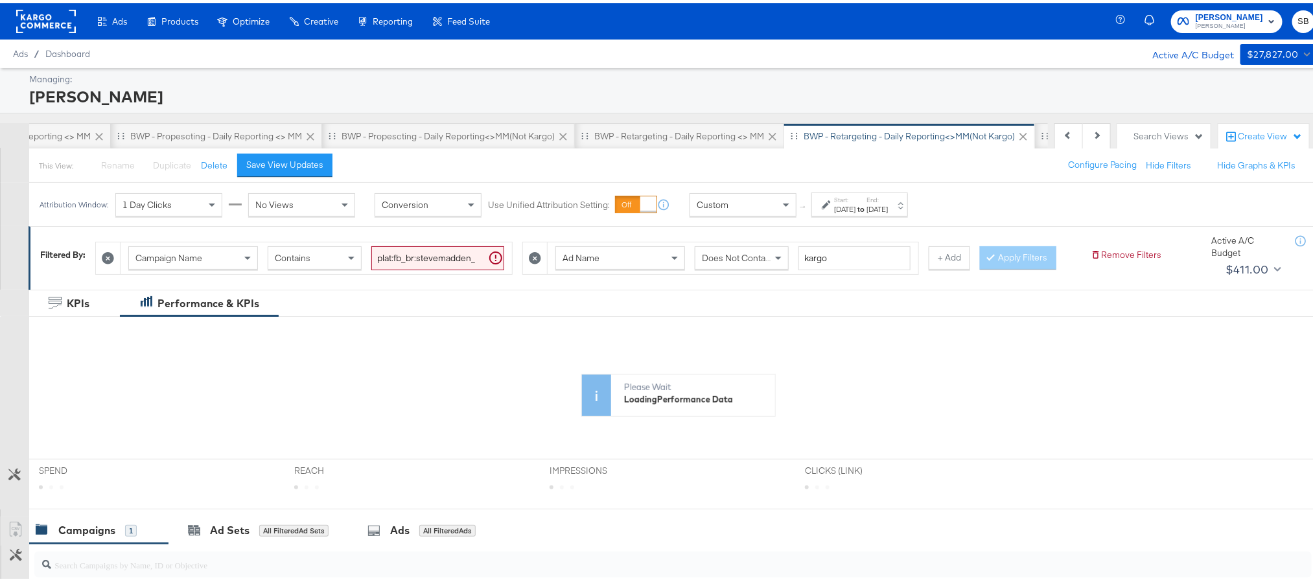
click at [37, 21] on rect at bounding box center [46, 17] width 60 height 23
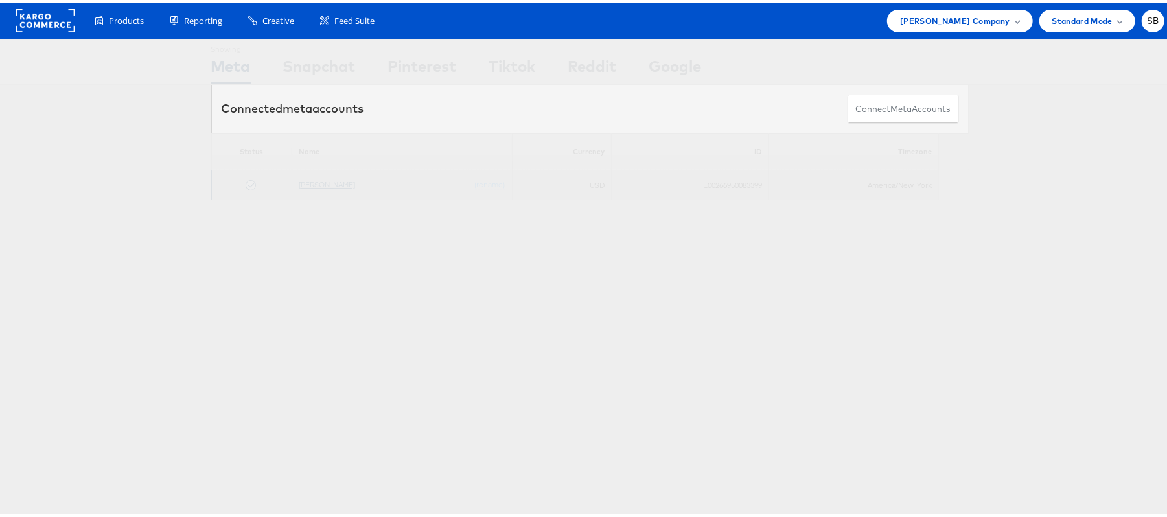
click at [324, 180] on link "[PERSON_NAME]" at bounding box center [327, 182] width 56 height 10
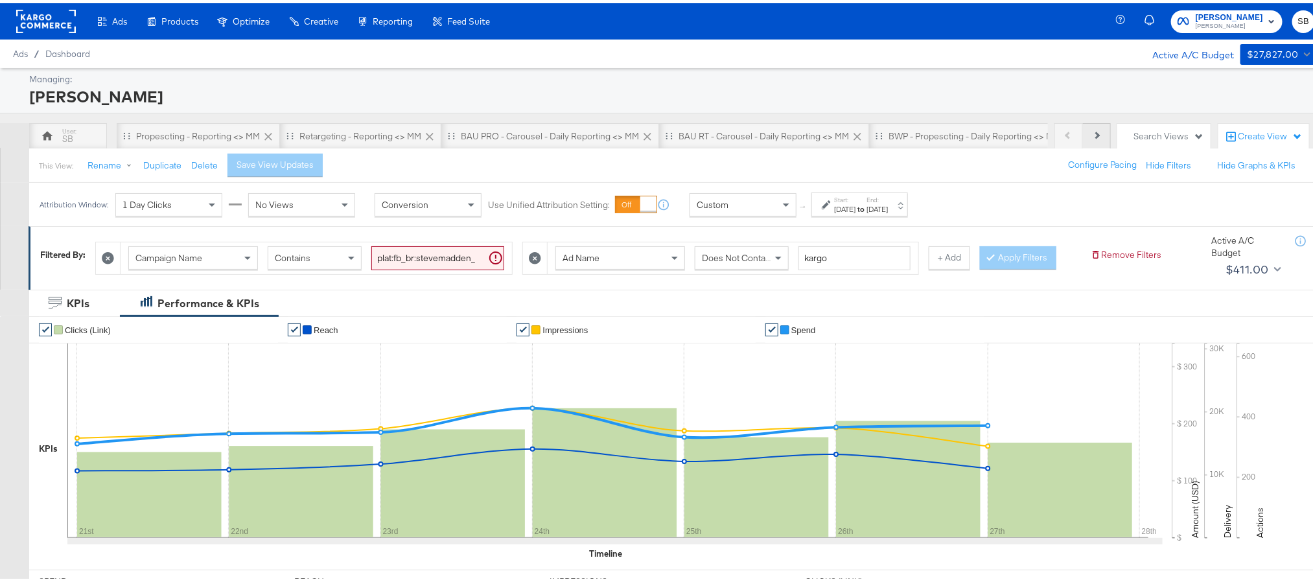
click at [1083, 124] on button "Next" at bounding box center [1097, 133] width 28 height 26
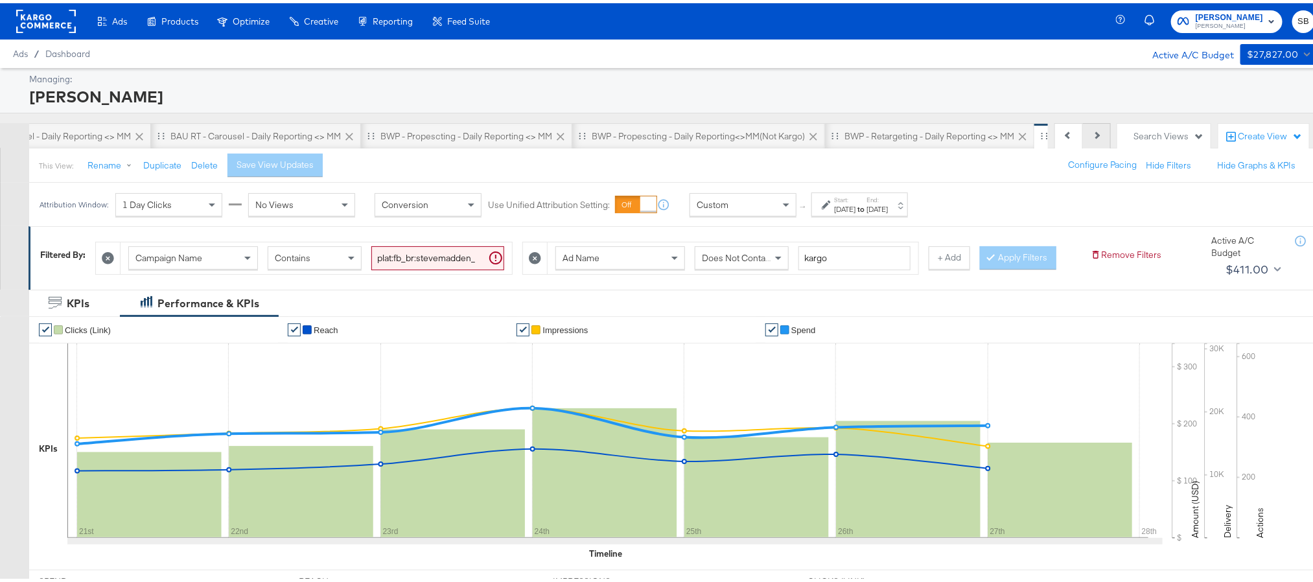
click at [1083, 124] on button "Next" at bounding box center [1097, 133] width 28 height 26
click at [888, 205] on div "[DATE]" at bounding box center [876, 206] width 21 height 10
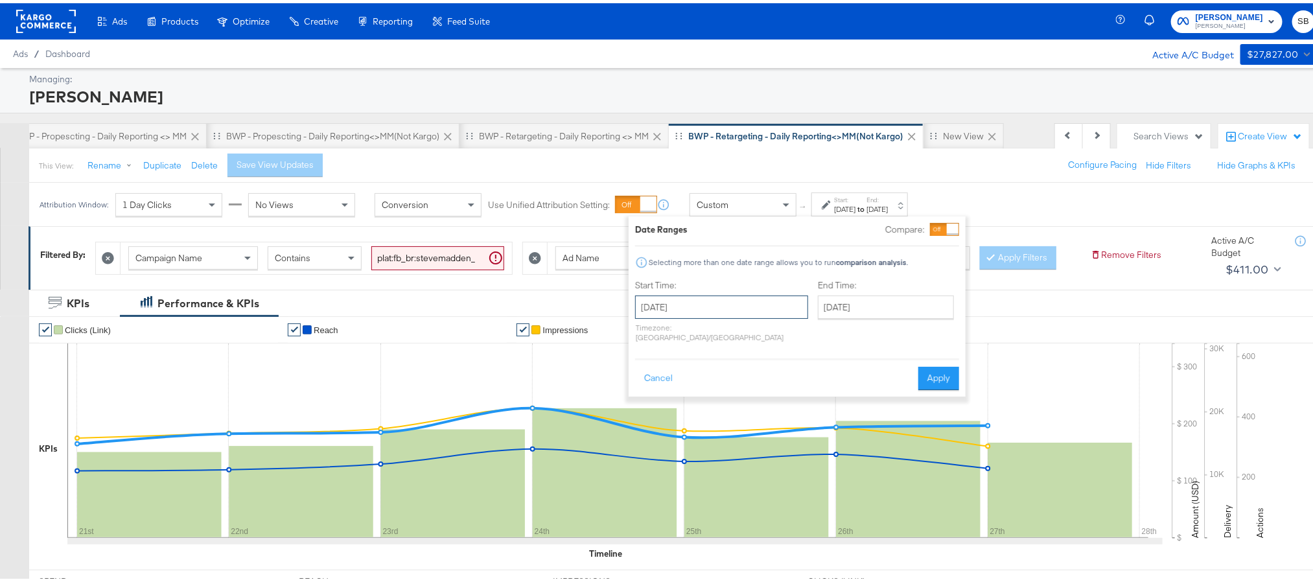
click at [747, 304] on input "[DATE]" at bounding box center [721, 303] width 173 height 23
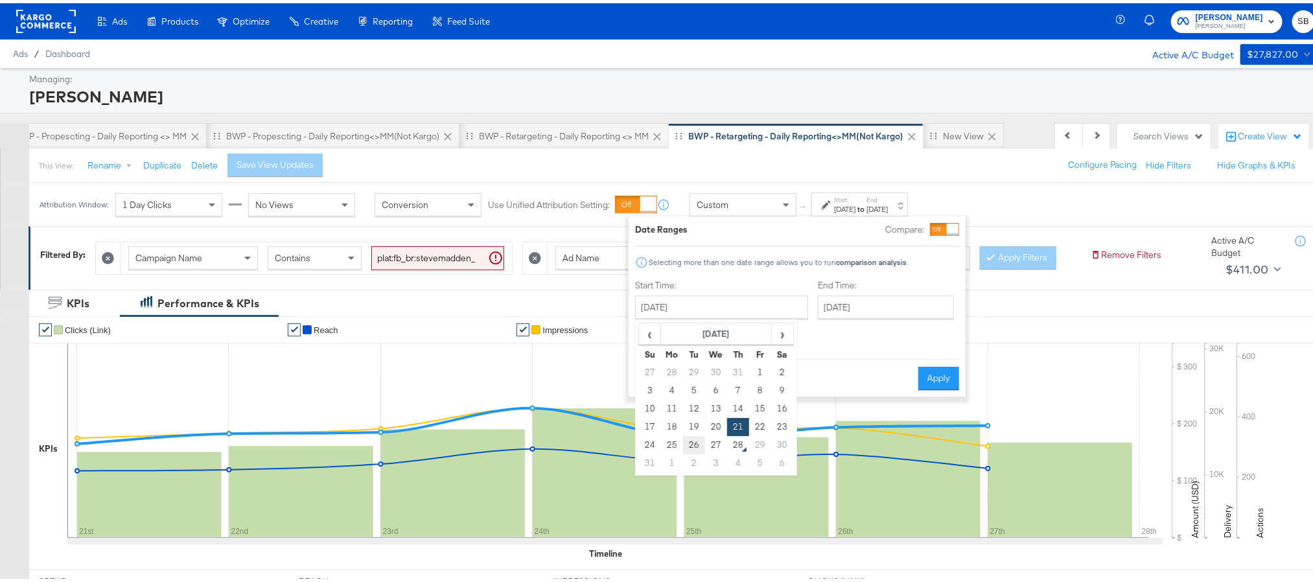
click at [699, 441] on td "26" at bounding box center [694, 442] width 22 height 18
type input "[DATE]"
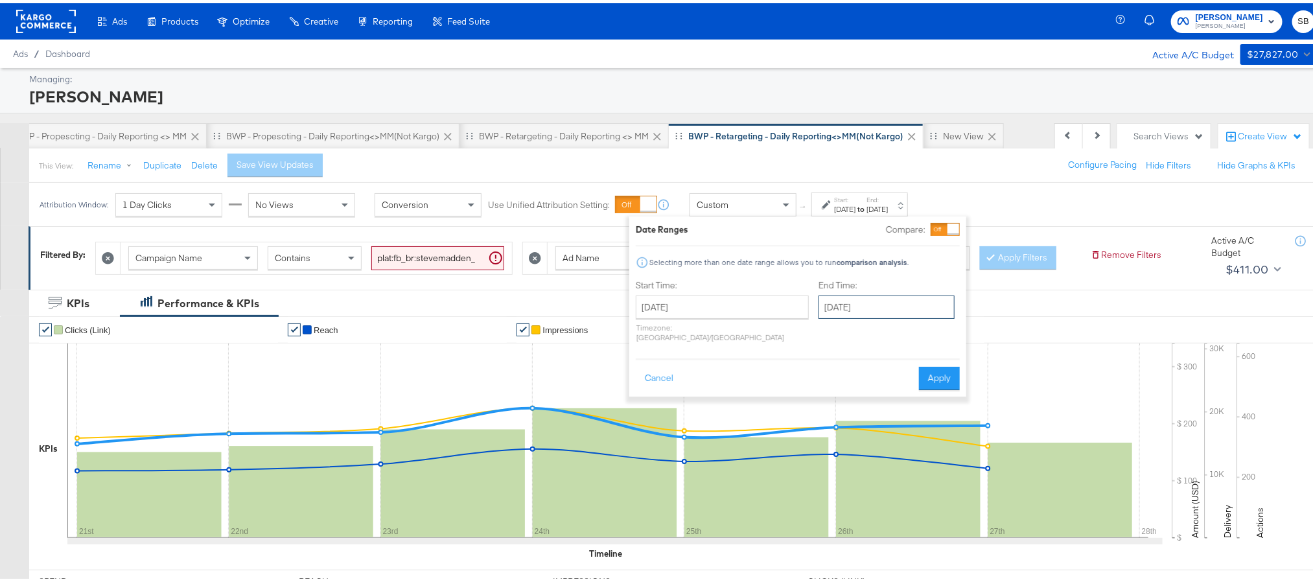
click at [883, 298] on input "[DATE]" at bounding box center [886, 303] width 136 height 23
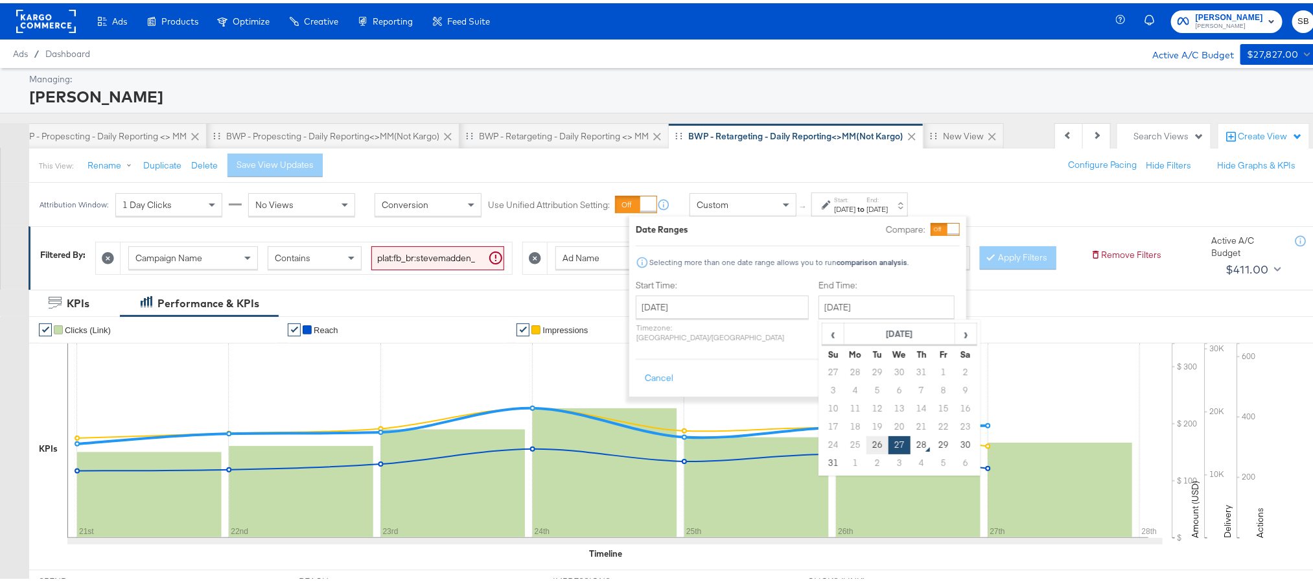
click at [866, 444] on td "26" at bounding box center [877, 442] width 22 height 18
type input "[DATE]"
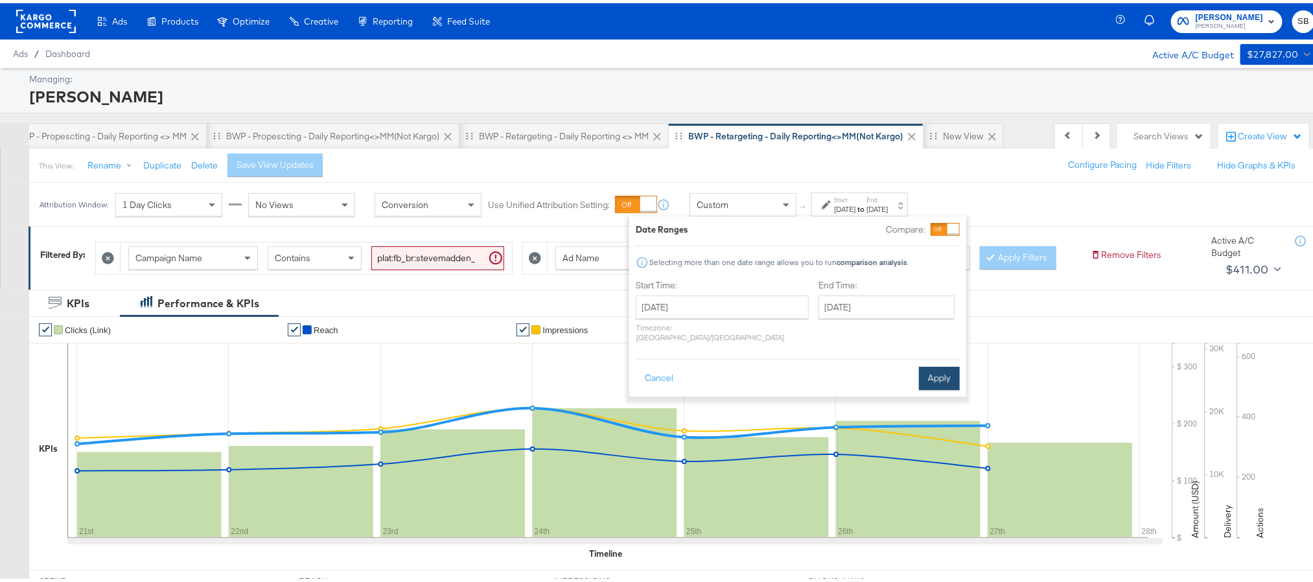
click at [929, 367] on button "Apply" at bounding box center [939, 375] width 41 height 23
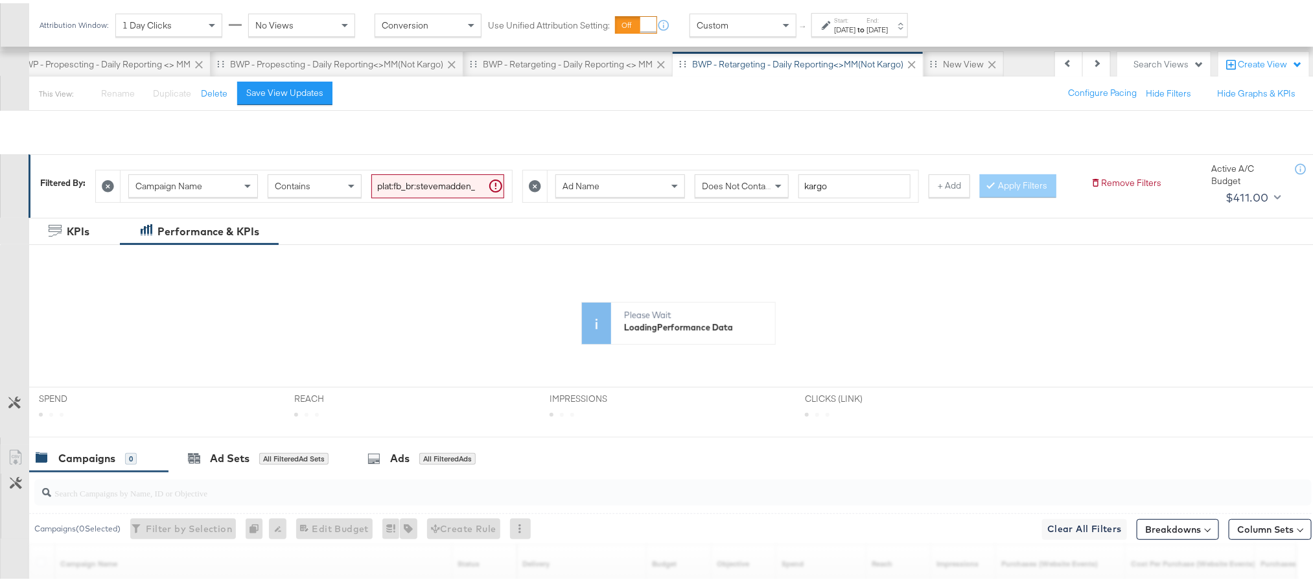
scroll to position [194, 0]
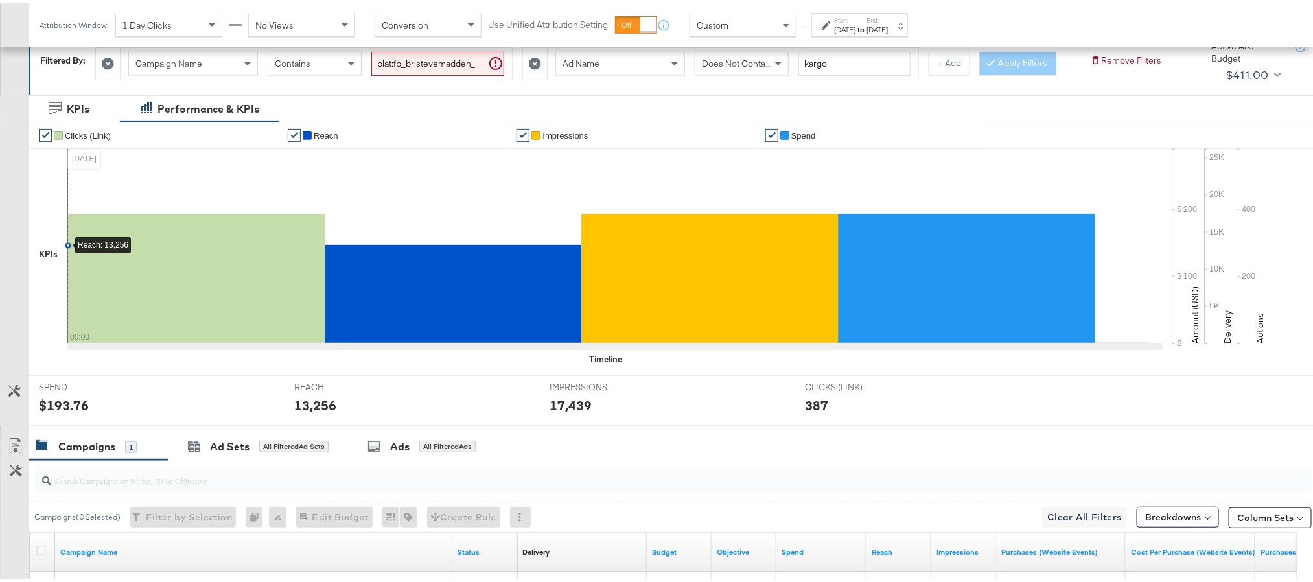
click at [888, 20] on label "End:" at bounding box center [876, 17] width 21 height 8
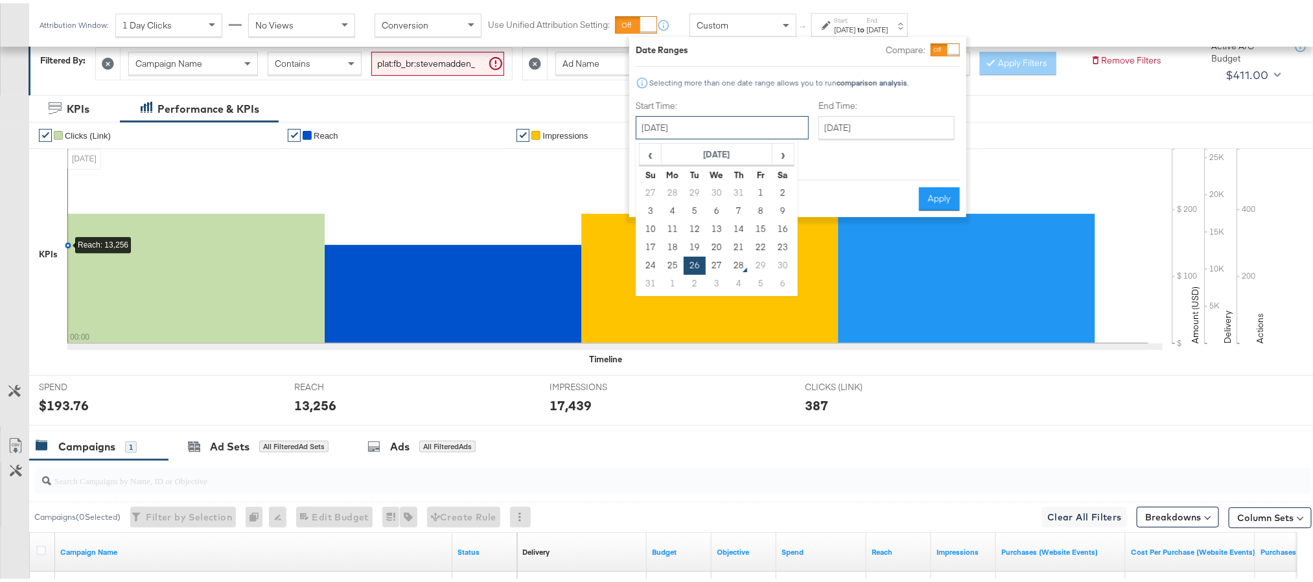
click at [728, 121] on input "[DATE]" at bounding box center [722, 124] width 173 height 23
click at [710, 259] on td "27" at bounding box center [717, 262] width 22 height 18
type input "[DATE]"
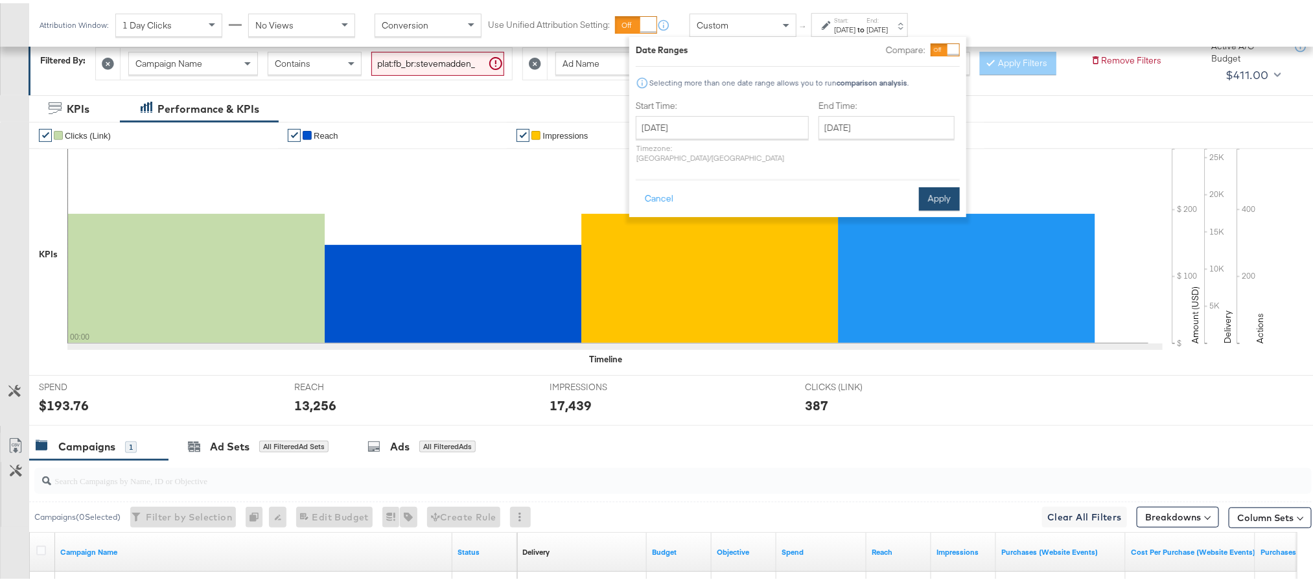
click at [929, 184] on button "Apply" at bounding box center [939, 195] width 41 height 23
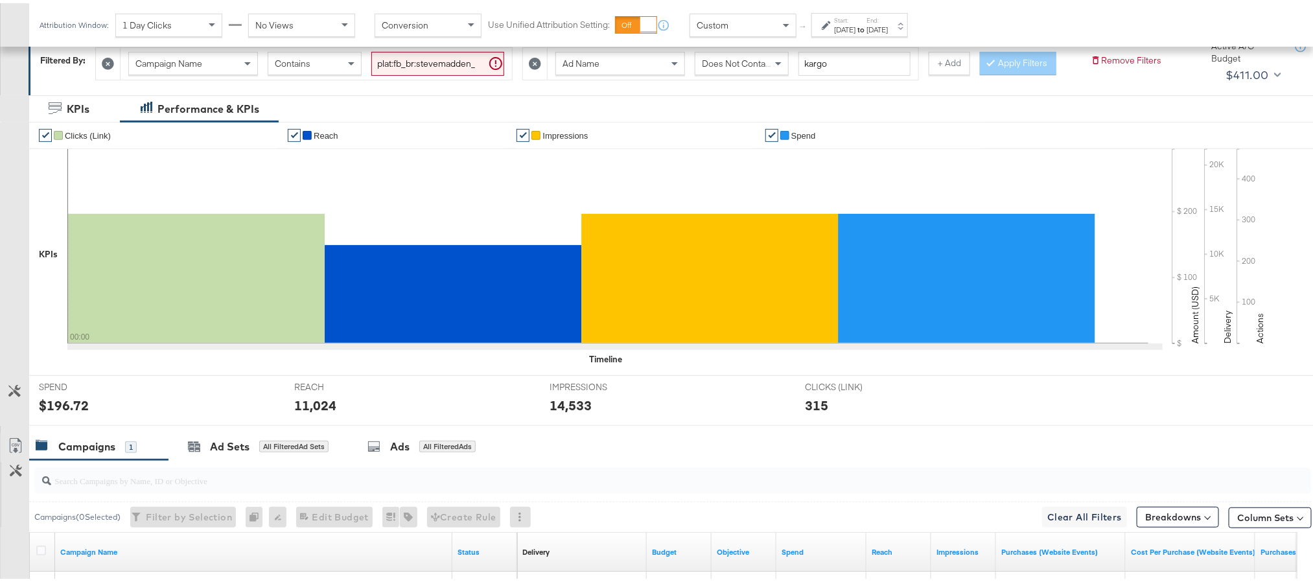
click at [60, 411] on div "$196.72" at bounding box center [64, 402] width 50 height 19
copy div "196.72"
click at [321, 411] on div "11,024" at bounding box center [315, 402] width 42 height 19
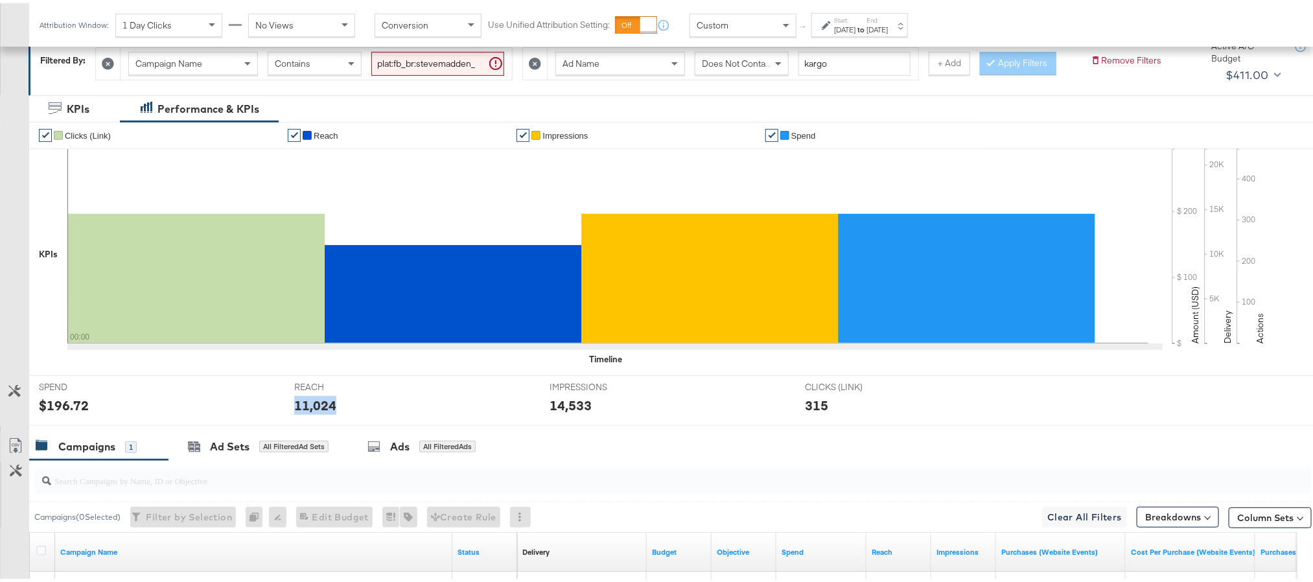
copy div "11,024"
click at [558, 411] on div "14,533" at bounding box center [570, 402] width 42 height 19
copy div "14,533"
